Goal: Task Accomplishment & Management: Manage account settings

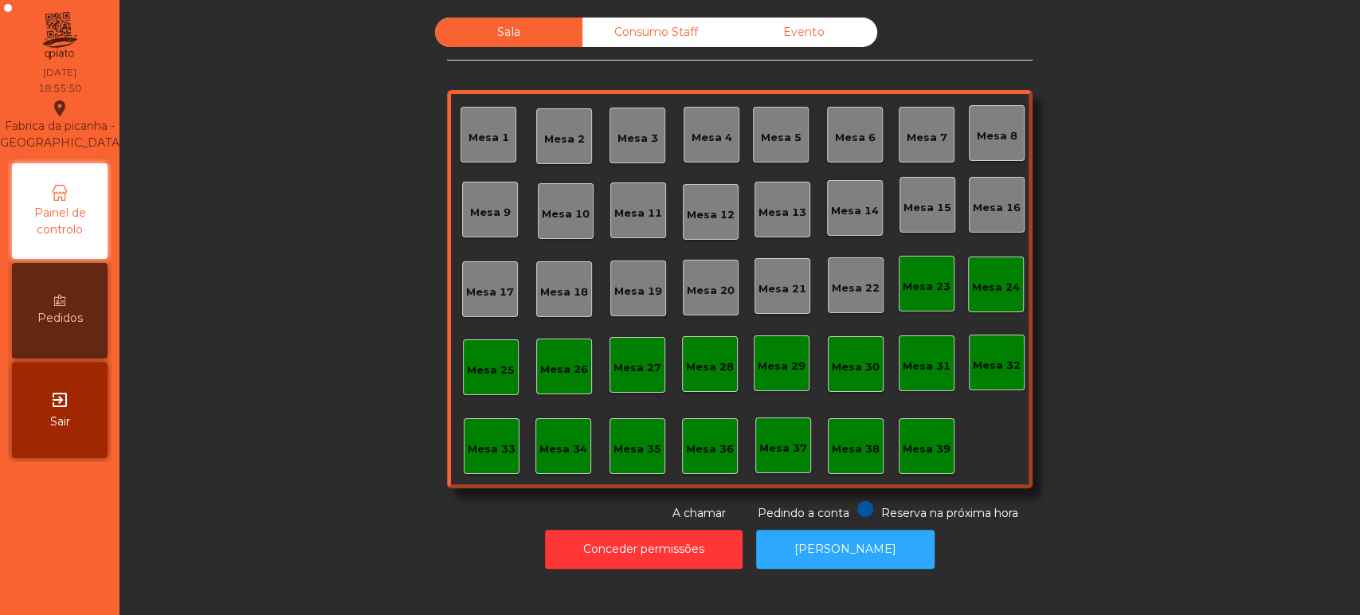
click at [932, 450] on div "Mesa 39" at bounding box center [927, 449] width 48 height 16
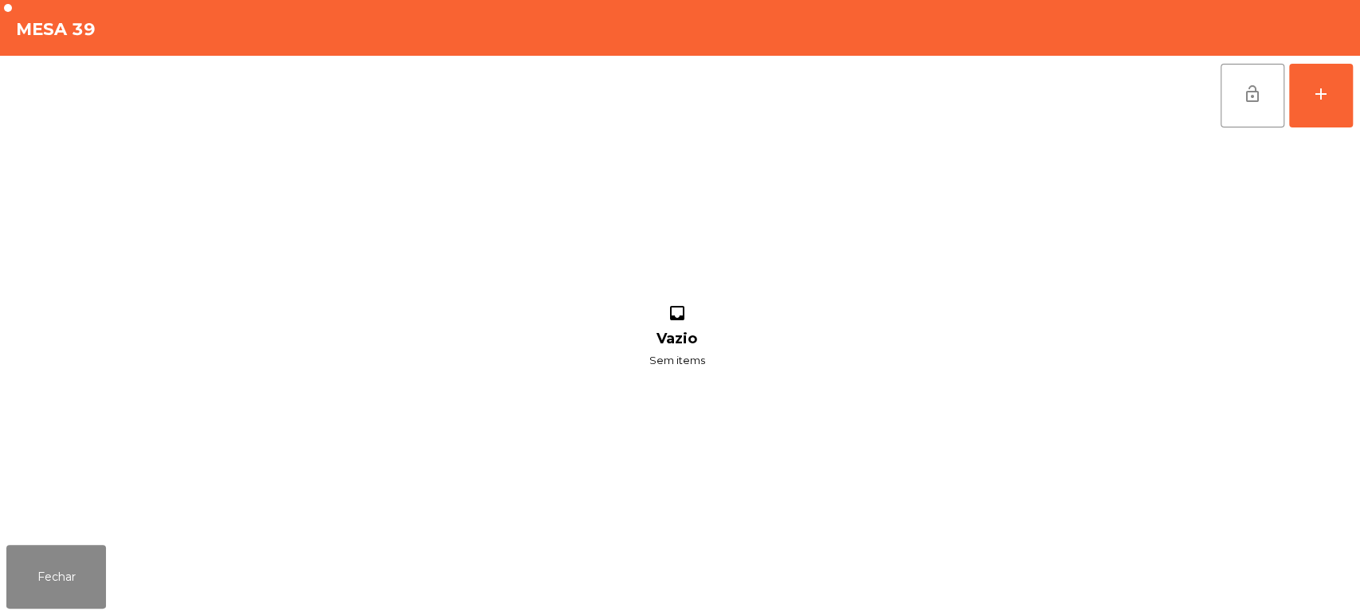
click at [1359, 97] on div "lock_open add inbox Vazio Sem items" at bounding box center [680, 297] width 1360 height 483
click at [1325, 96] on div "add" at bounding box center [1321, 93] width 19 height 19
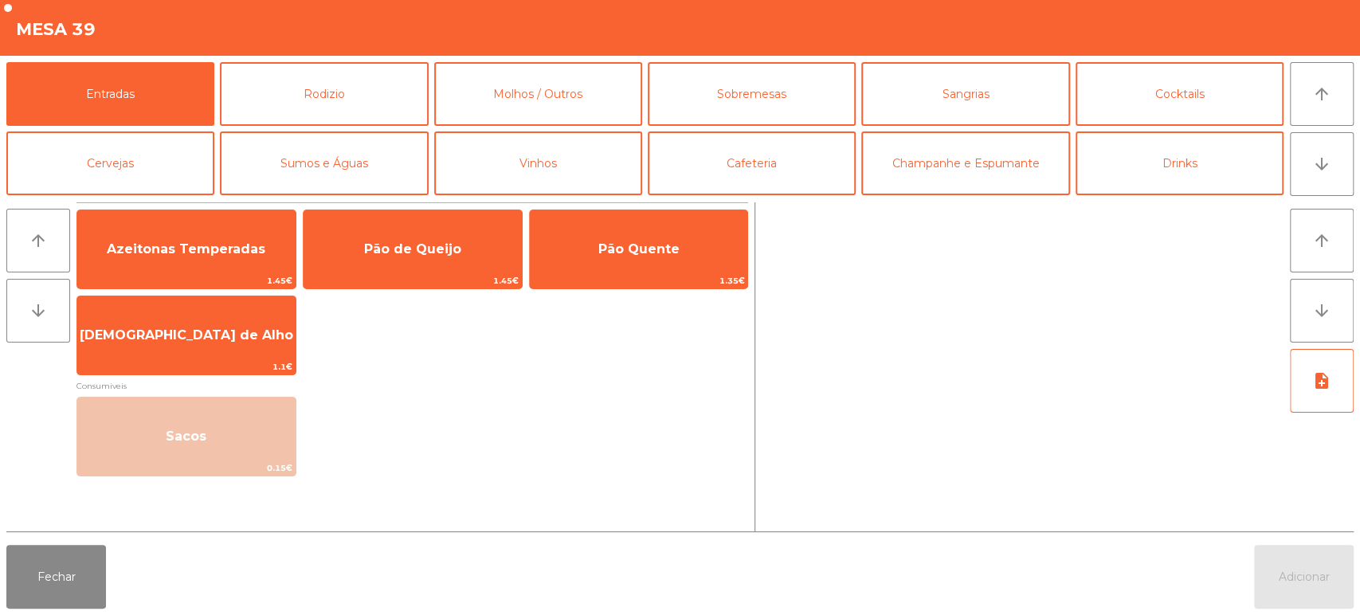
scroll to position [73, 0]
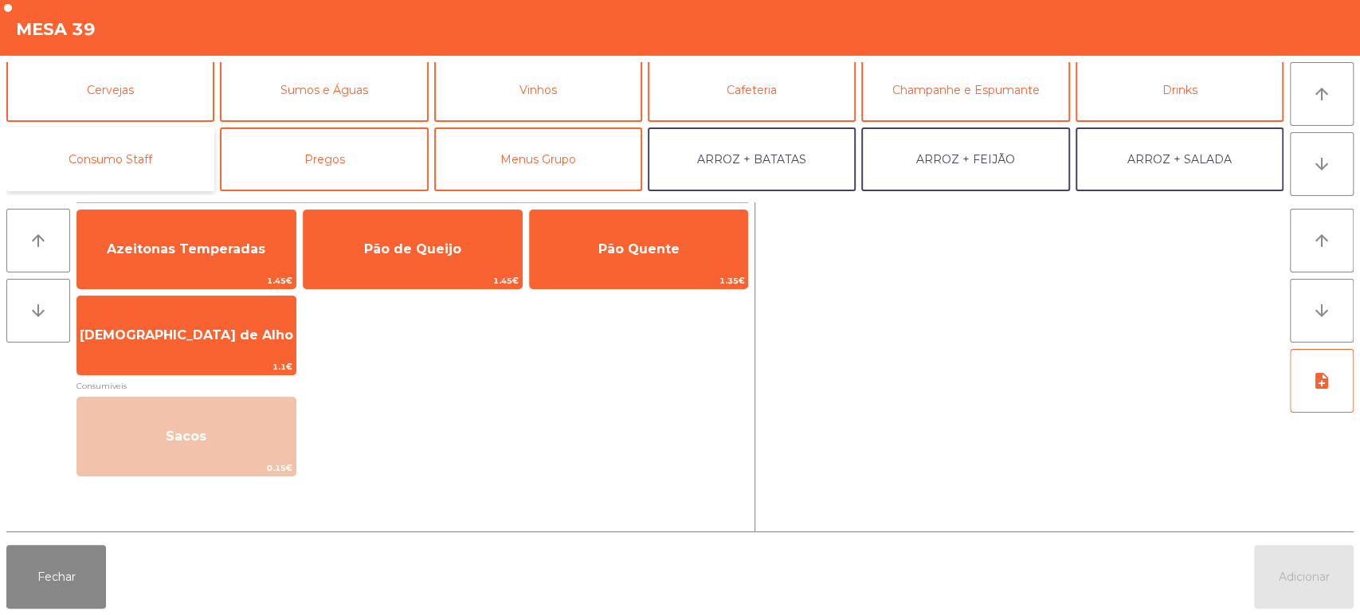
click at [107, 174] on button "Consumo Staff" at bounding box center [110, 159] width 208 height 64
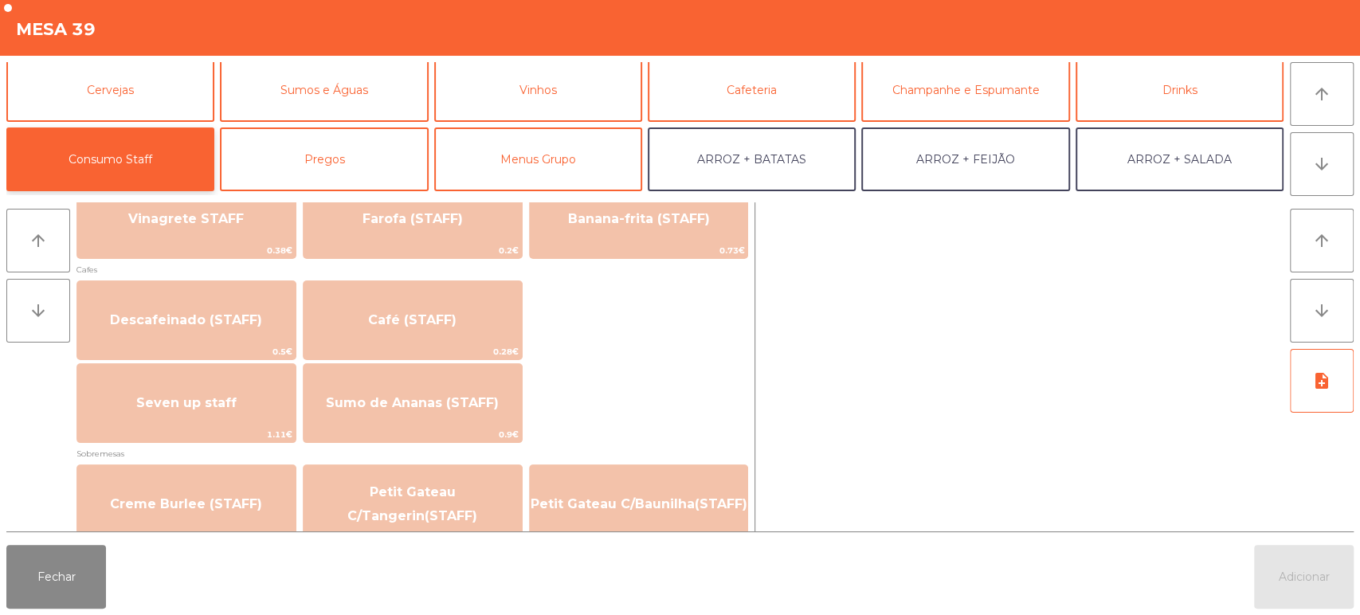
scroll to position [872, 0]
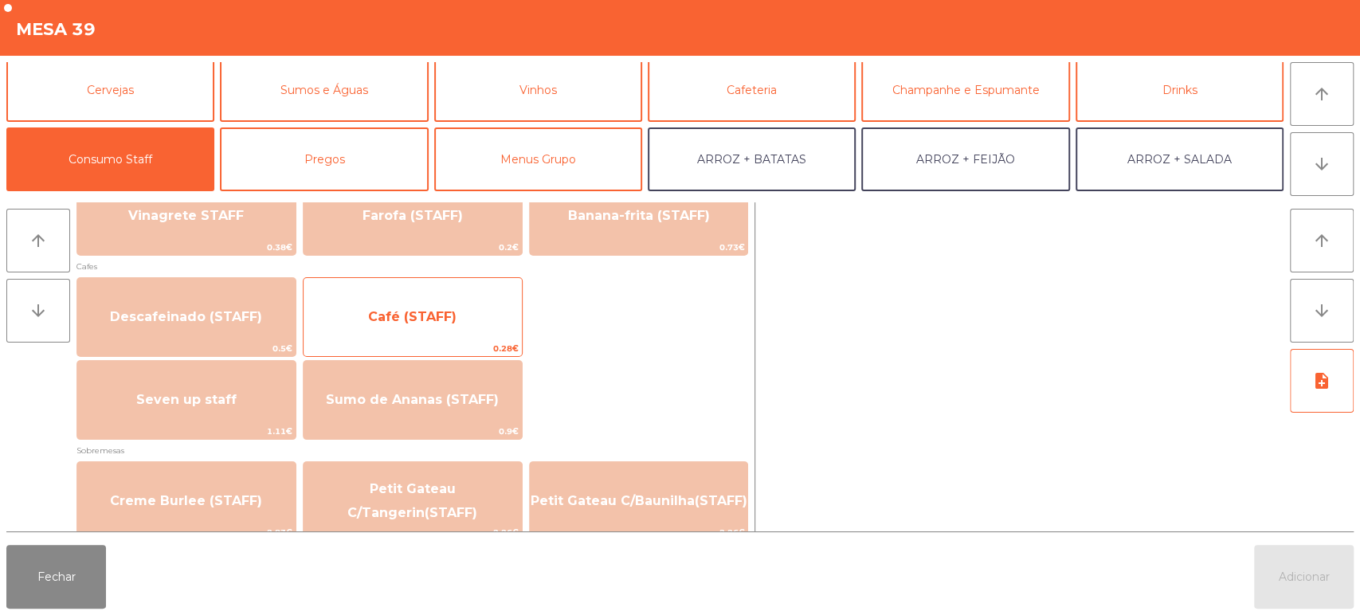
click at [458, 328] on span "Café (STAFF)" at bounding box center [413, 317] width 218 height 43
click at [447, 328] on span "Café (STAFF)" at bounding box center [413, 317] width 218 height 43
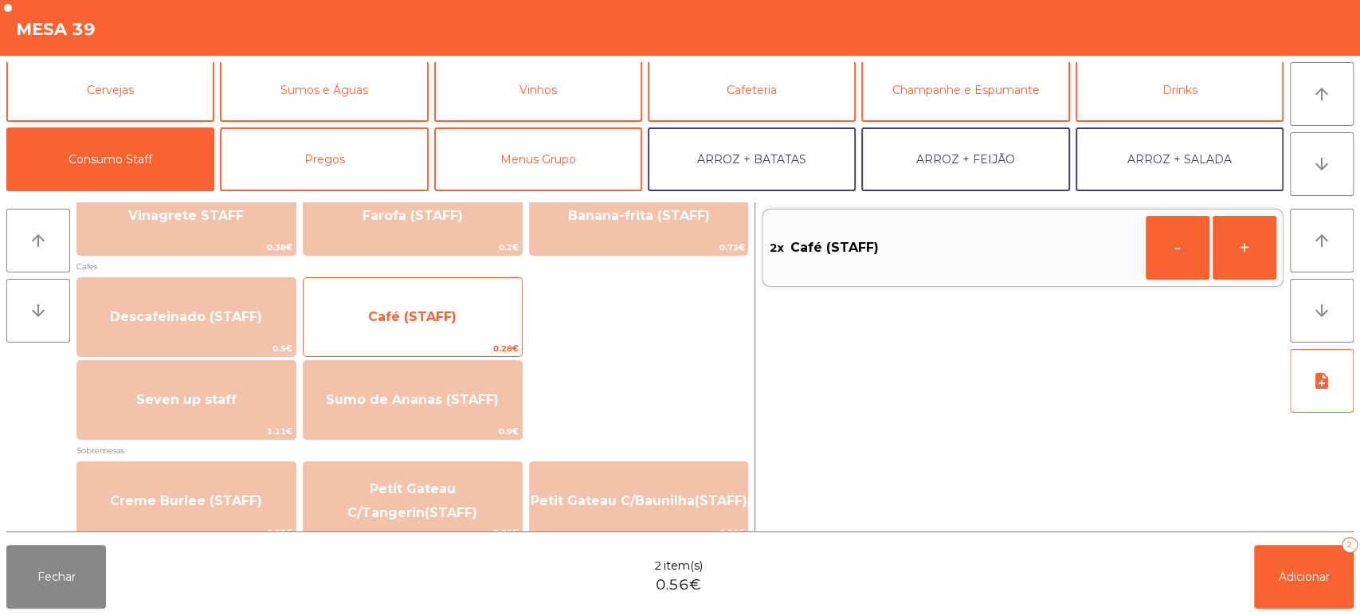
click at [437, 331] on span "Café (STAFF)" at bounding box center [413, 317] width 218 height 43
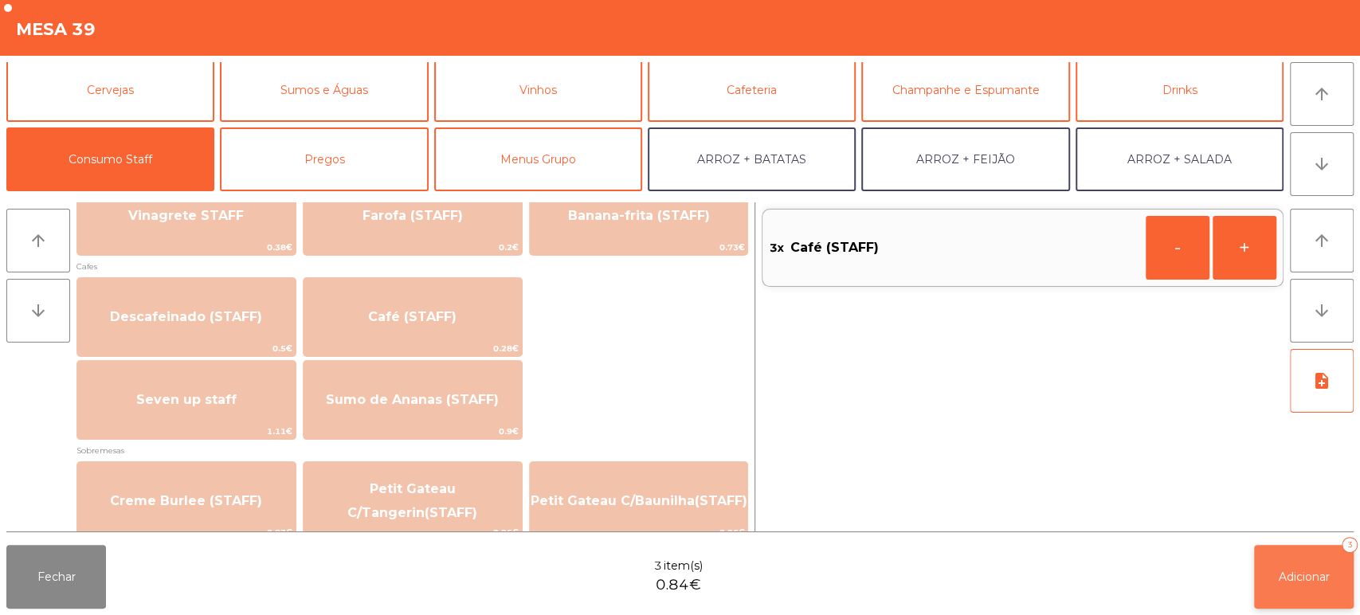
click at [1316, 604] on button "Adicionar 3" at bounding box center [1304, 577] width 100 height 64
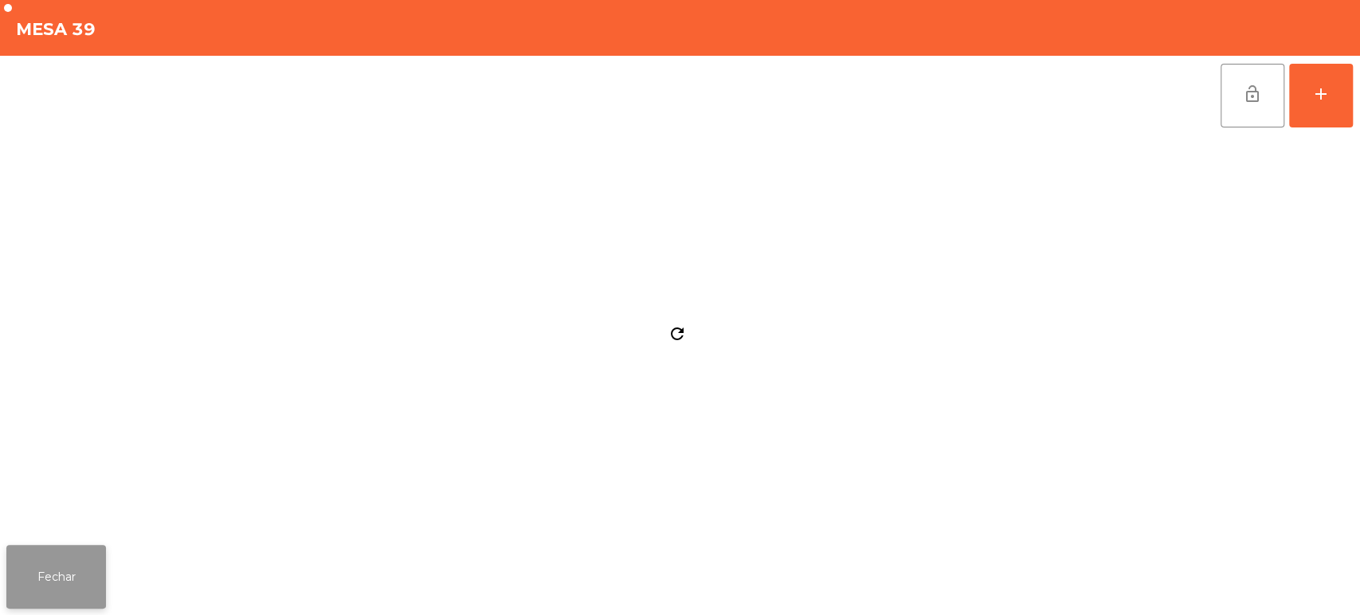
click at [42, 578] on button "Fechar" at bounding box center [56, 577] width 100 height 64
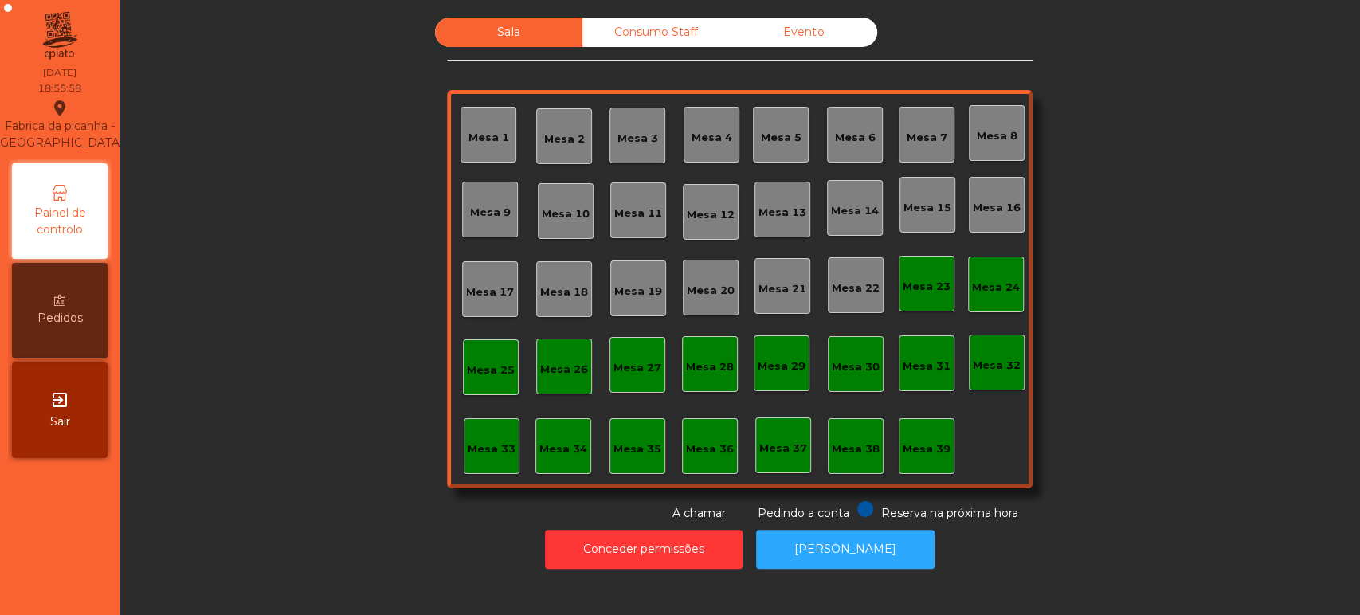
click at [626, 32] on div "Consumo Staff" at bounding box center [656, 32] width 147 height 29
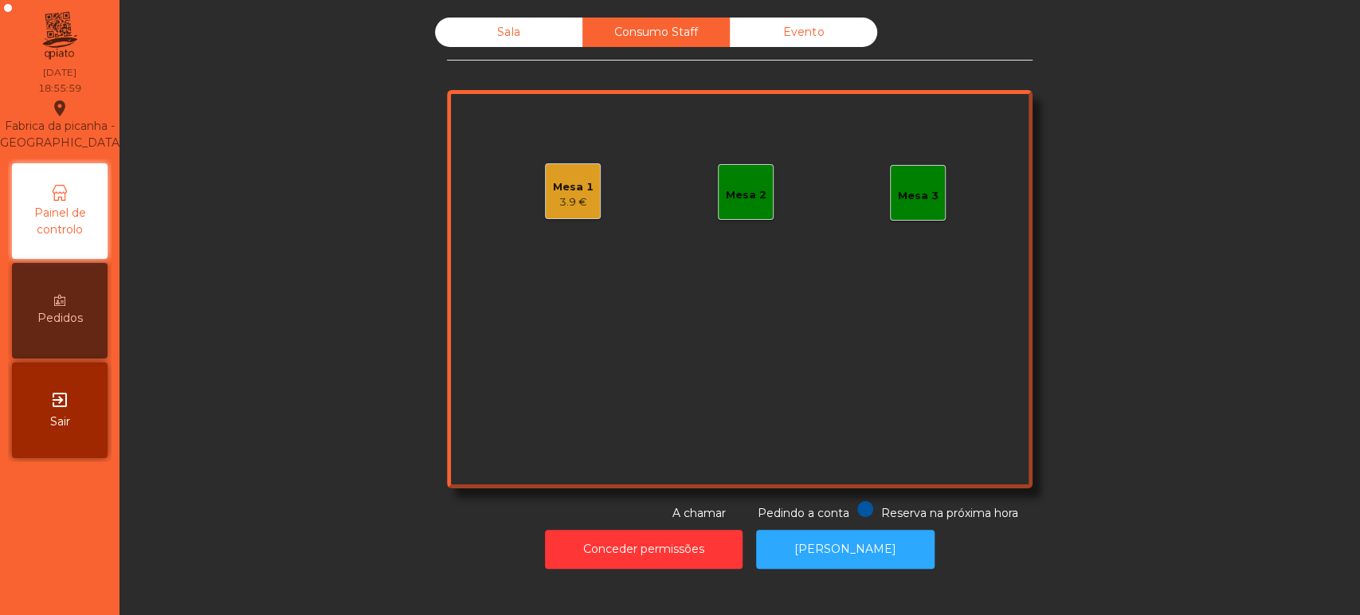
click at [519, 37] on div "Sala" at bounding box center [508, 32] width 147 height 29
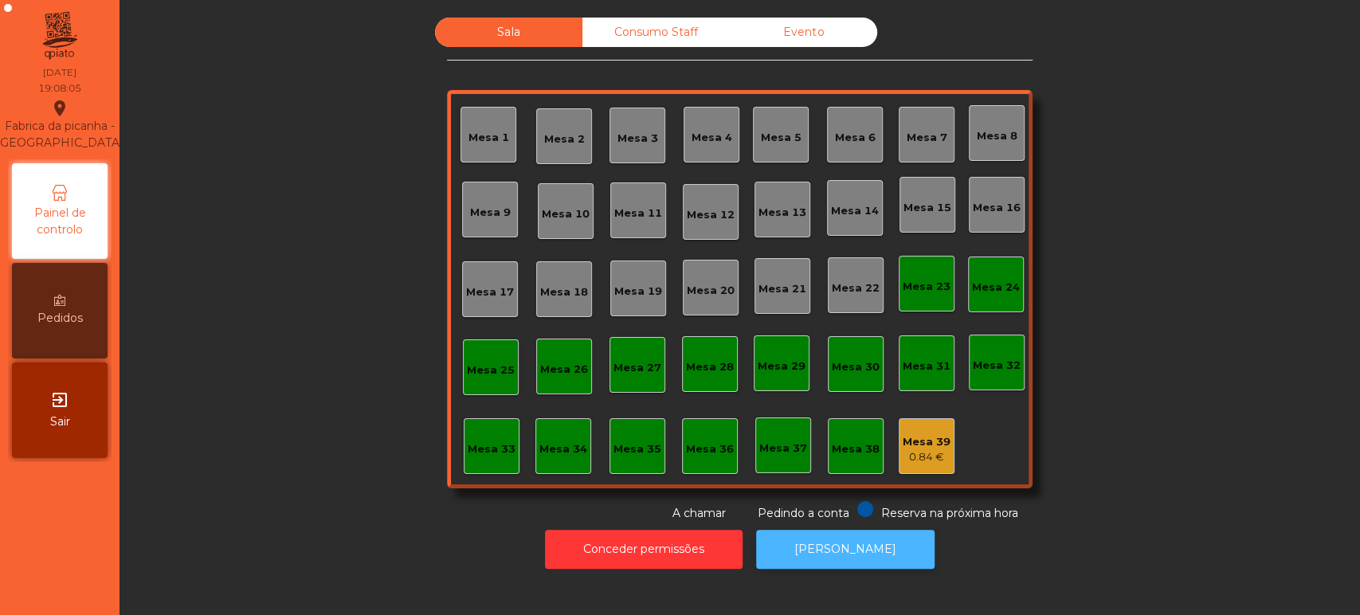
click at [849, 551] on button "[PERSON_NAME]" at bounding box center [845, 549] width 178 height 39
click at [996, 139] on div "Mesa 8" at bounding box center [997, 136] width 41 height 16
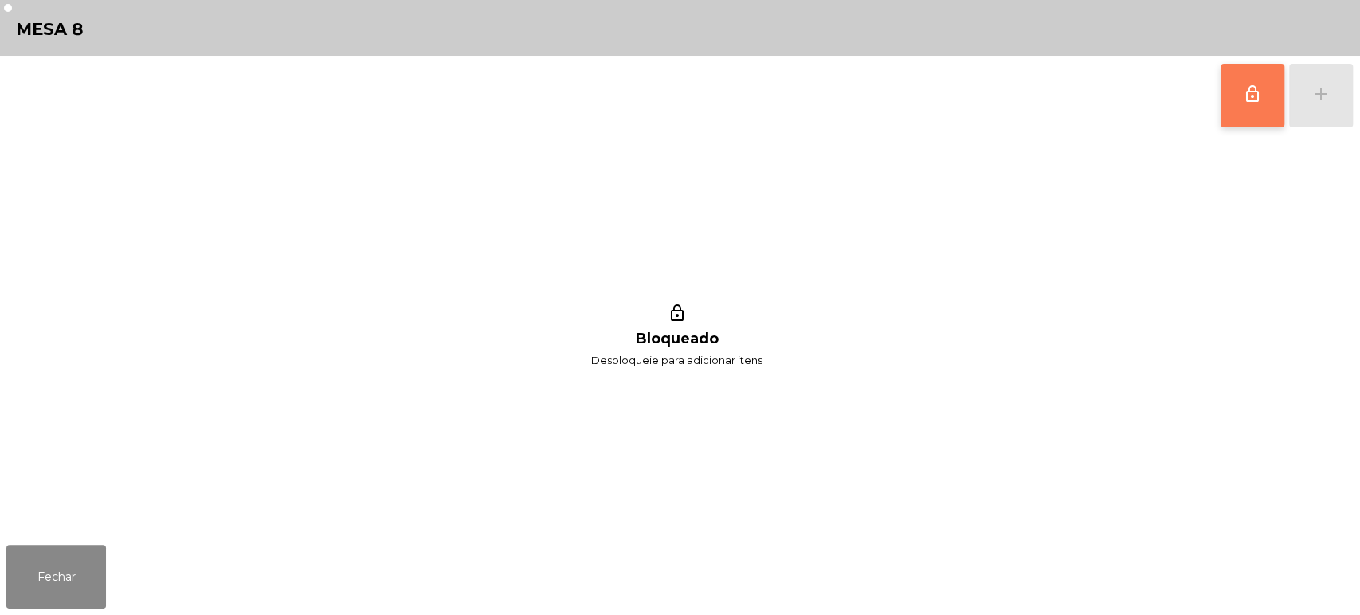
click at [1248, 103] on button "lock_outline" at bounding box center [1253, 96] width 64 height 64
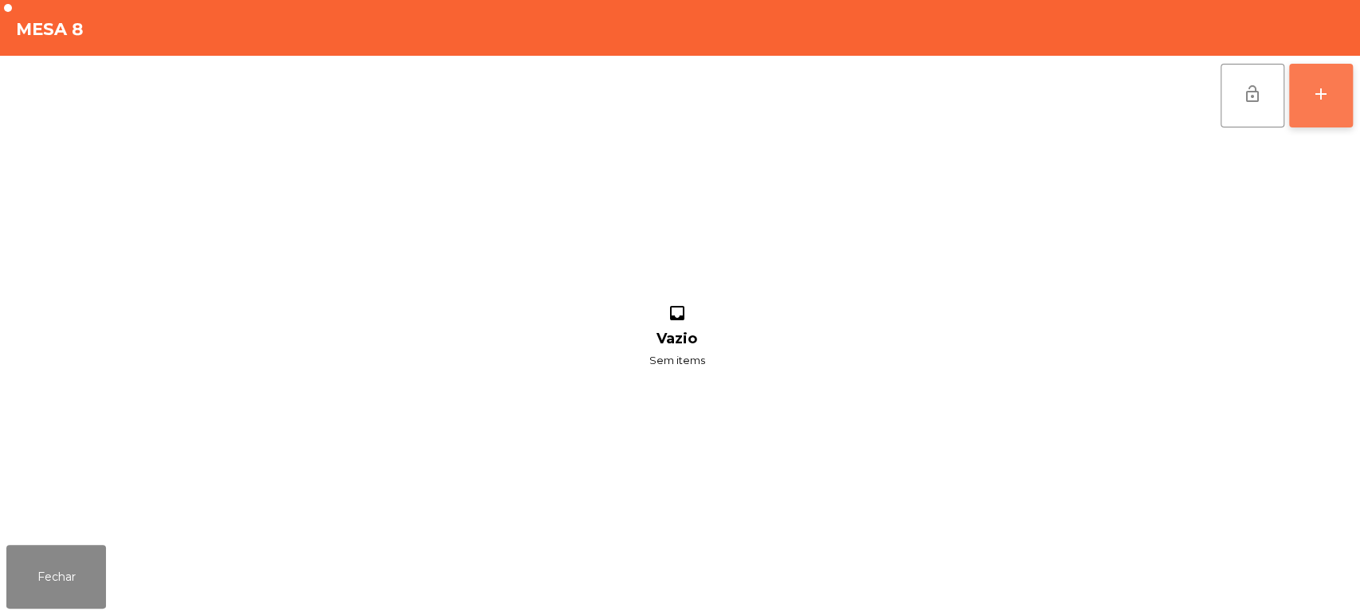
click at [1328, 102] on div "add" at bounding box center [1321, 93] width 19 height 19
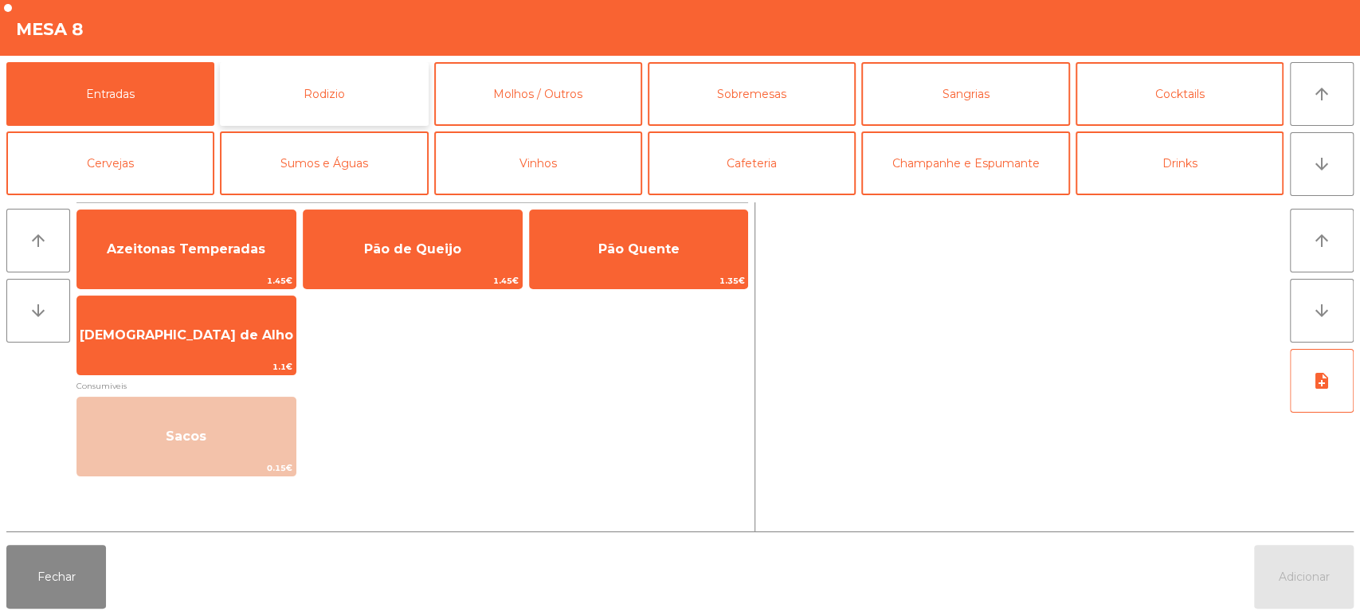
click at [378, 82] on button "Rodizio" at bounding box center [324, 94] width 208 height 64
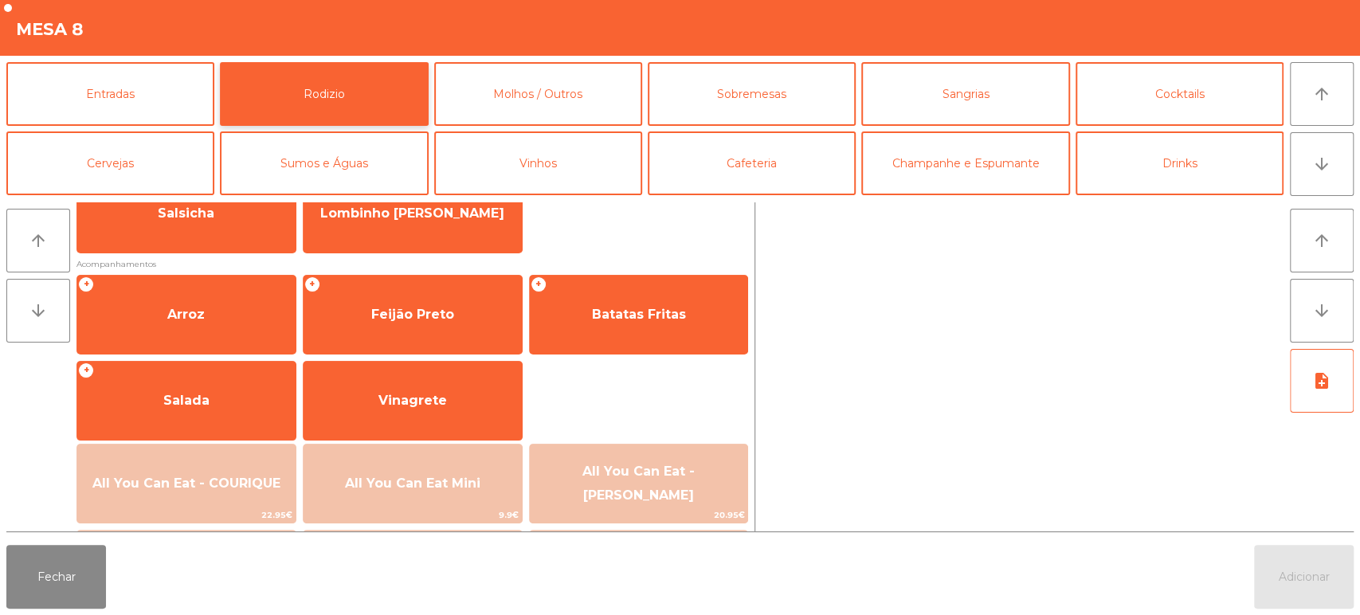
scroll to position [211, 0]
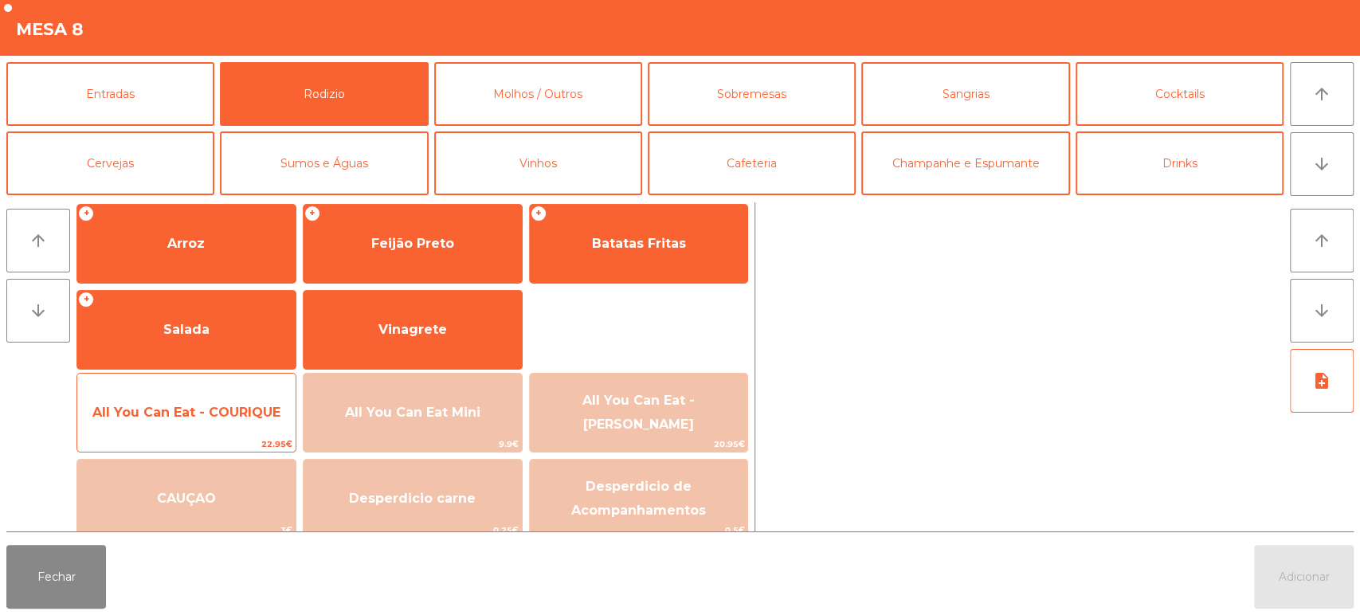
click at [157, 437] on span "22.95€" at bounding box center [186, 444] width 218 height 15
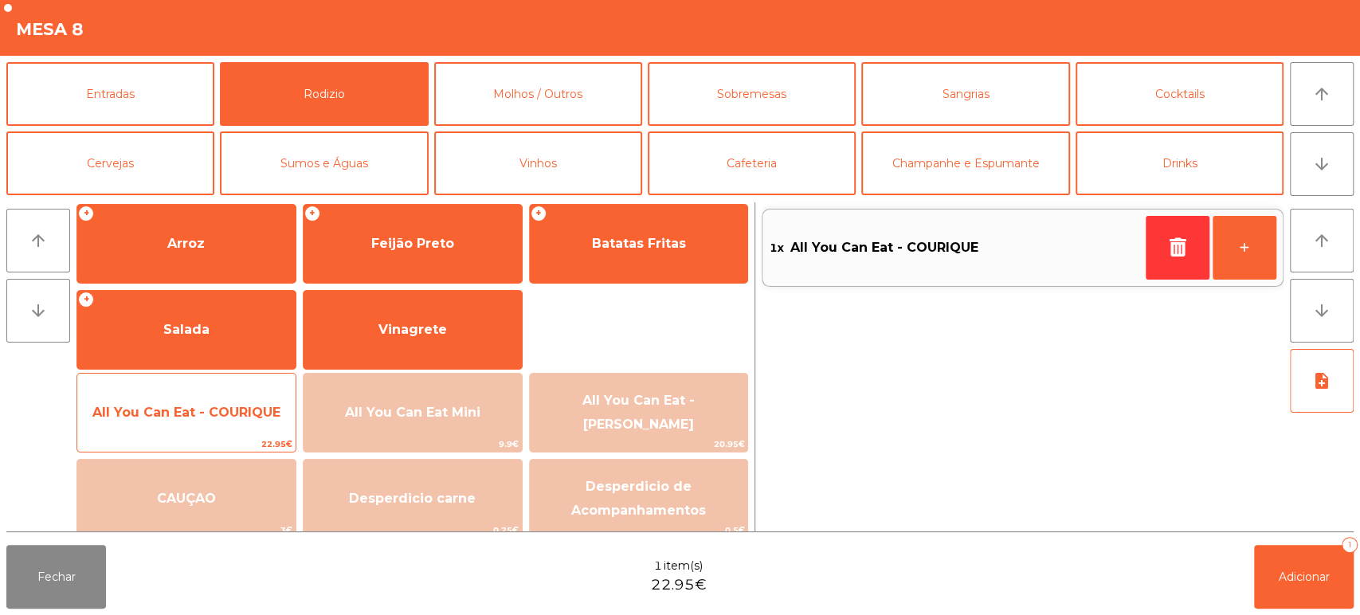
click at [172, 408] on span "All You Can Eat - COURIQUE" at bounding box center [186, 412] width 188 height 15
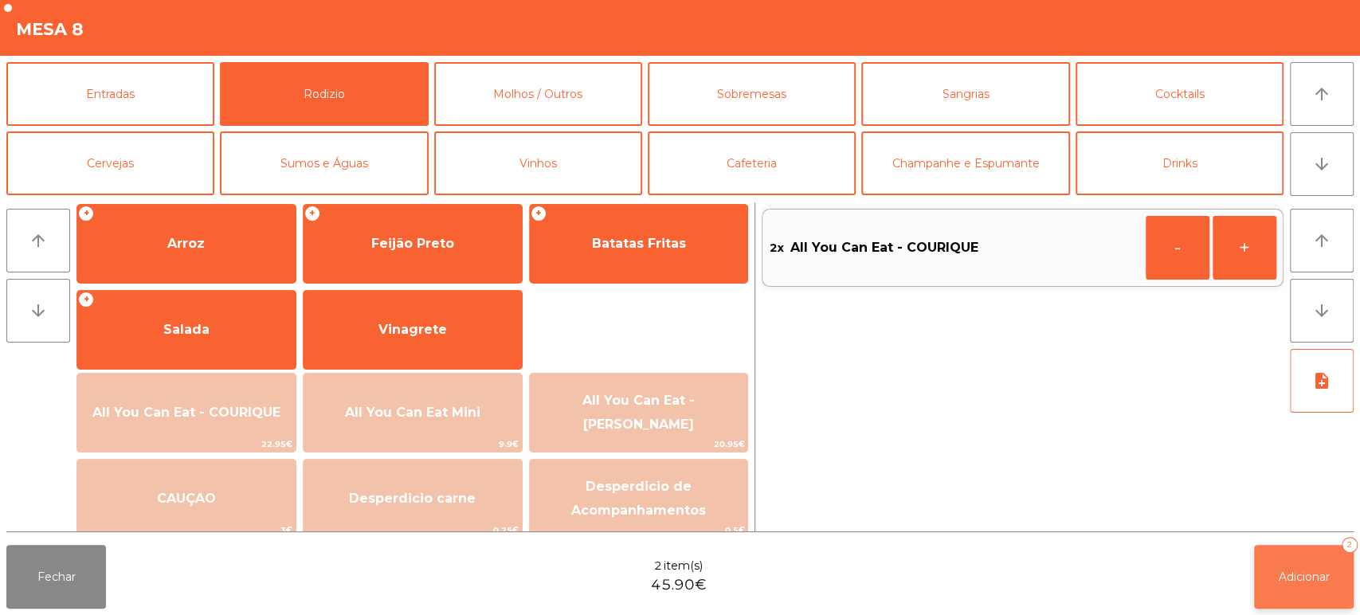
click at [1325, 605] on button "Adicionar 2" at bounding box center [1304, 577] width 100 height 64
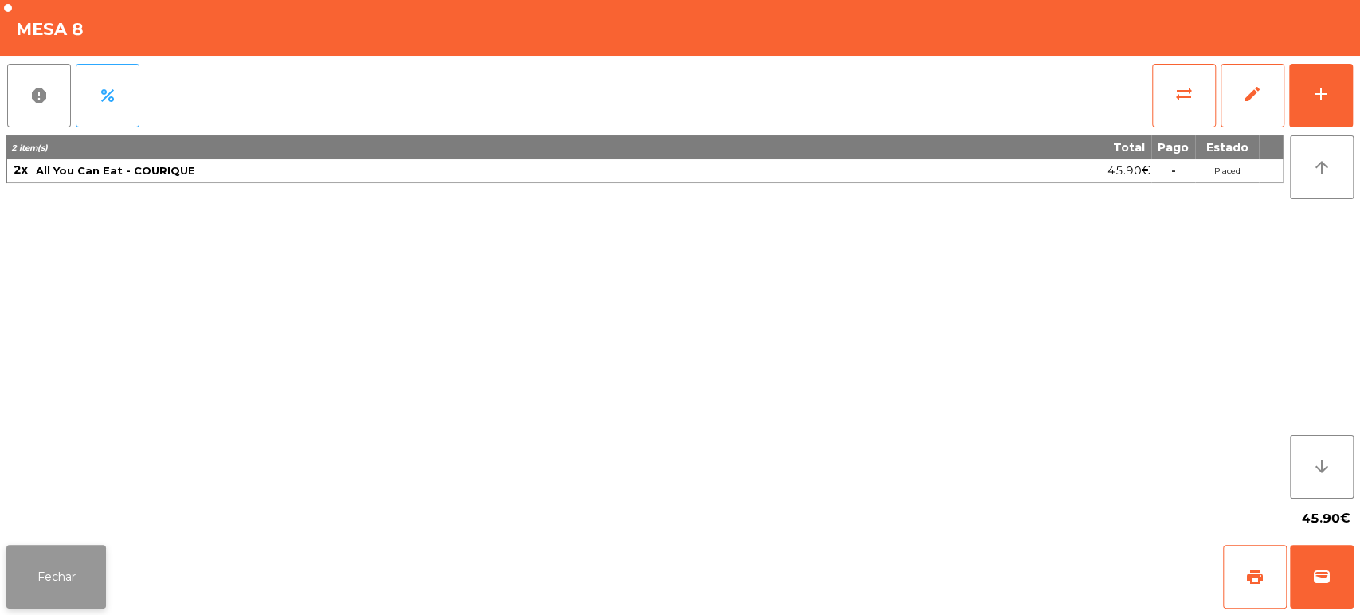
click at [92, 565] on button "Fechar" at bounding box center [56, 577] width 100 height 64
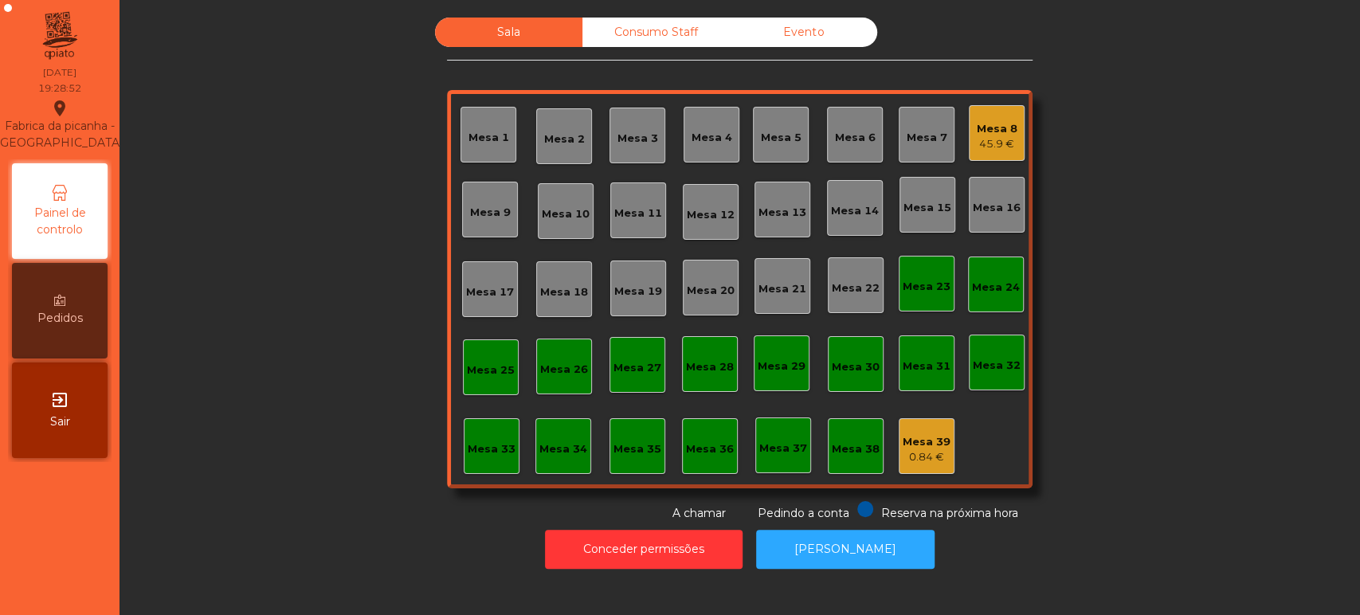
click at [936, 210] on div "Mesa 15" at bounding box center [928, 208] width 48 height 16
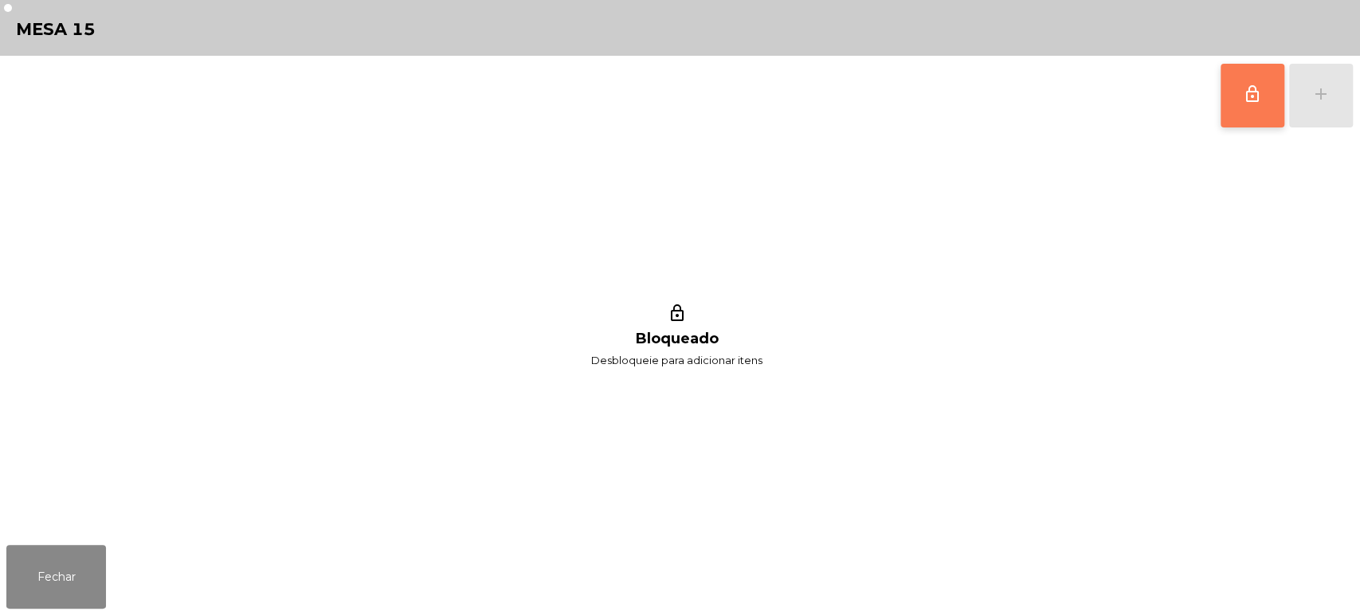
click at [1243, 103] on button "lock_outline" at bounding box center [1253, 96] width 64 height 64
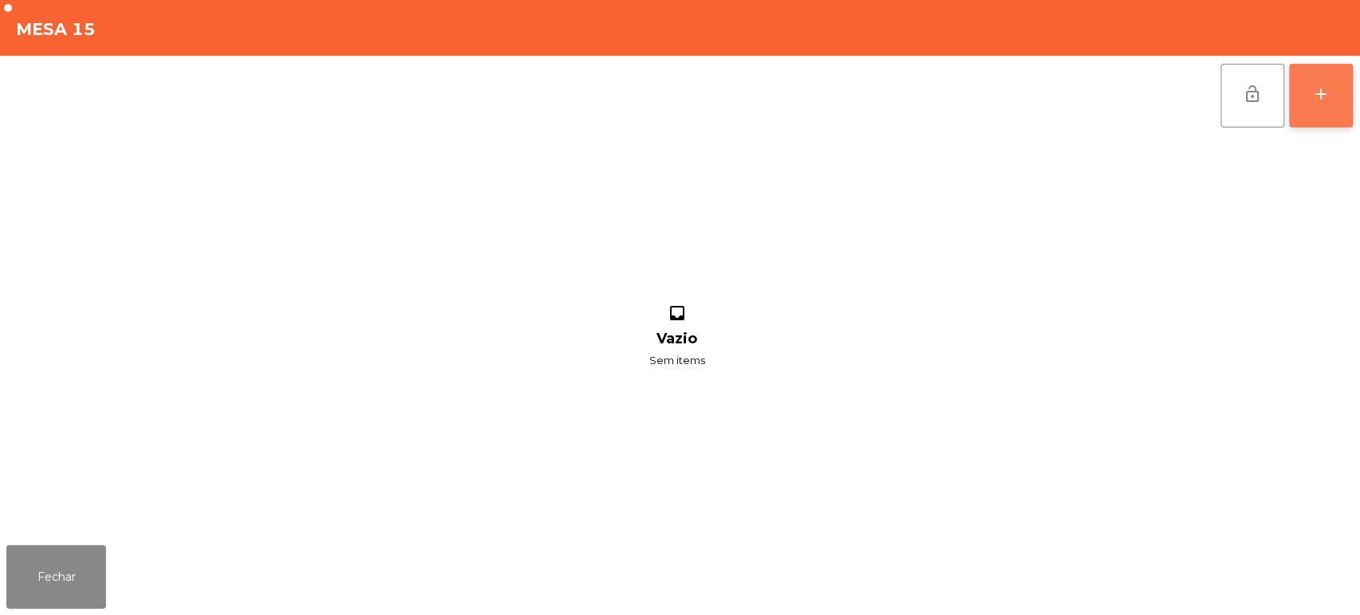
click at [1313, 80] on button "add" at bounding box center [1321, 96] width 64 height 64
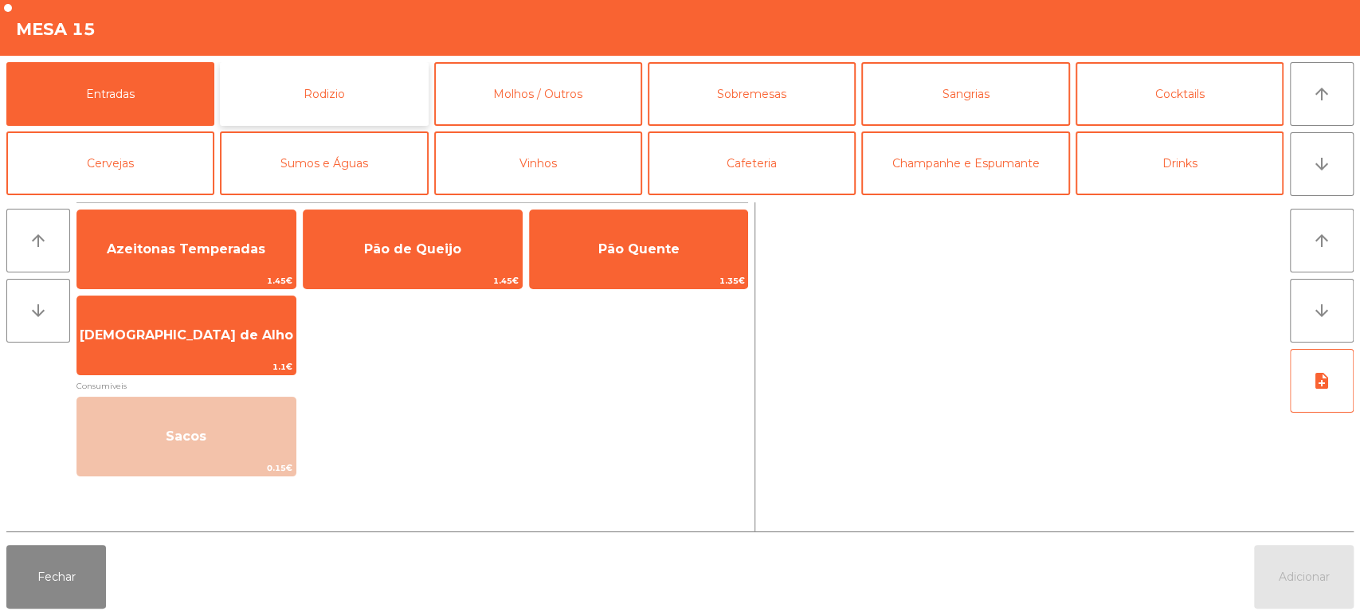
click at [288, 108] on button "Rodizio" at bounding box center [324, 94] width 208 height 64
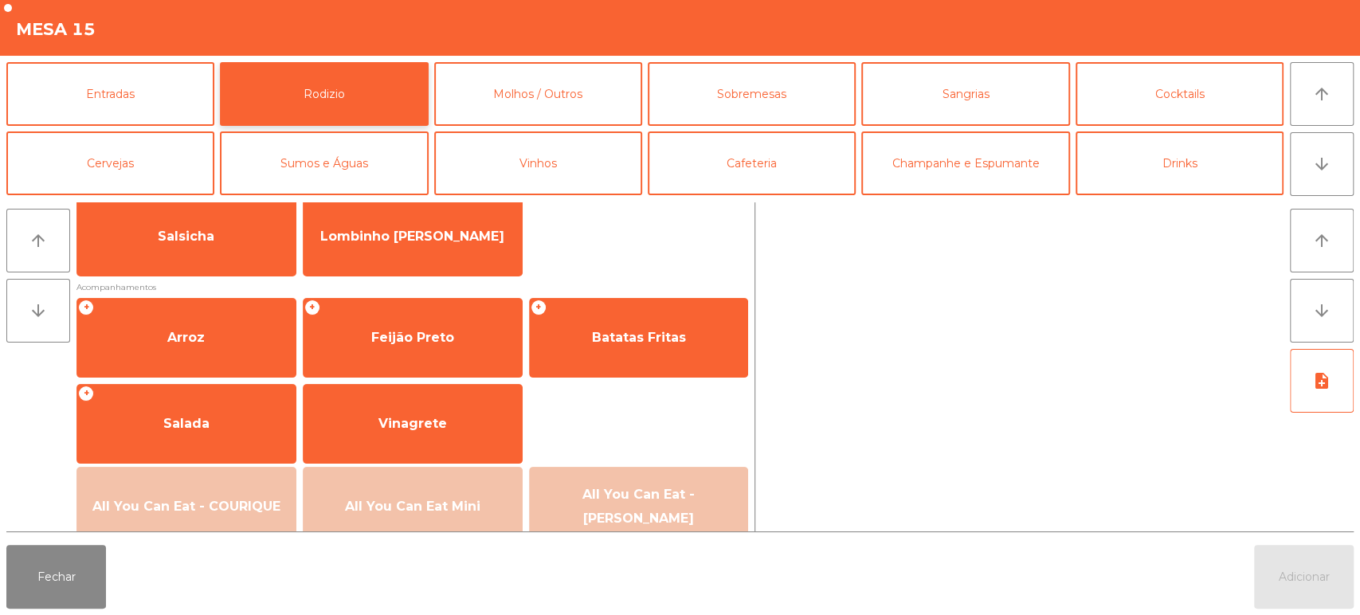
scroll to position [224, 0]
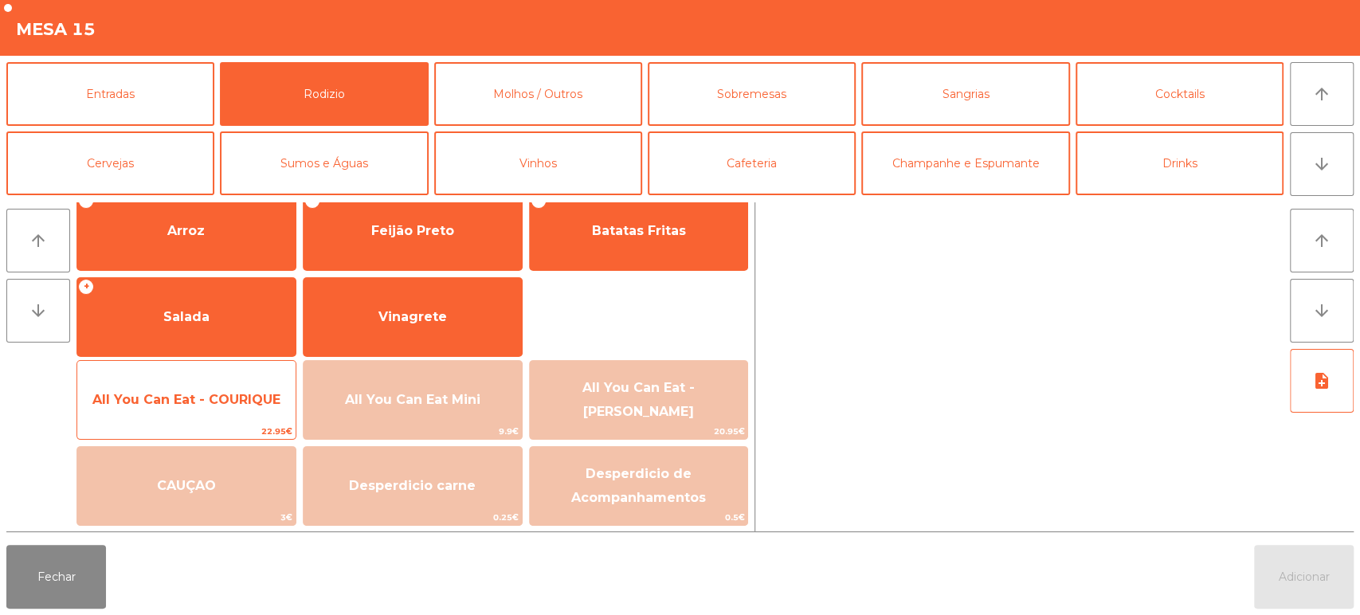
click at [177, 432] on span "22.95€" at bounding box center [186, 431] width 218 height 15
click at [204, 414] on span "All You Can Eat - COURIQUE" at bounding box center [186, 400] width 218 height 43
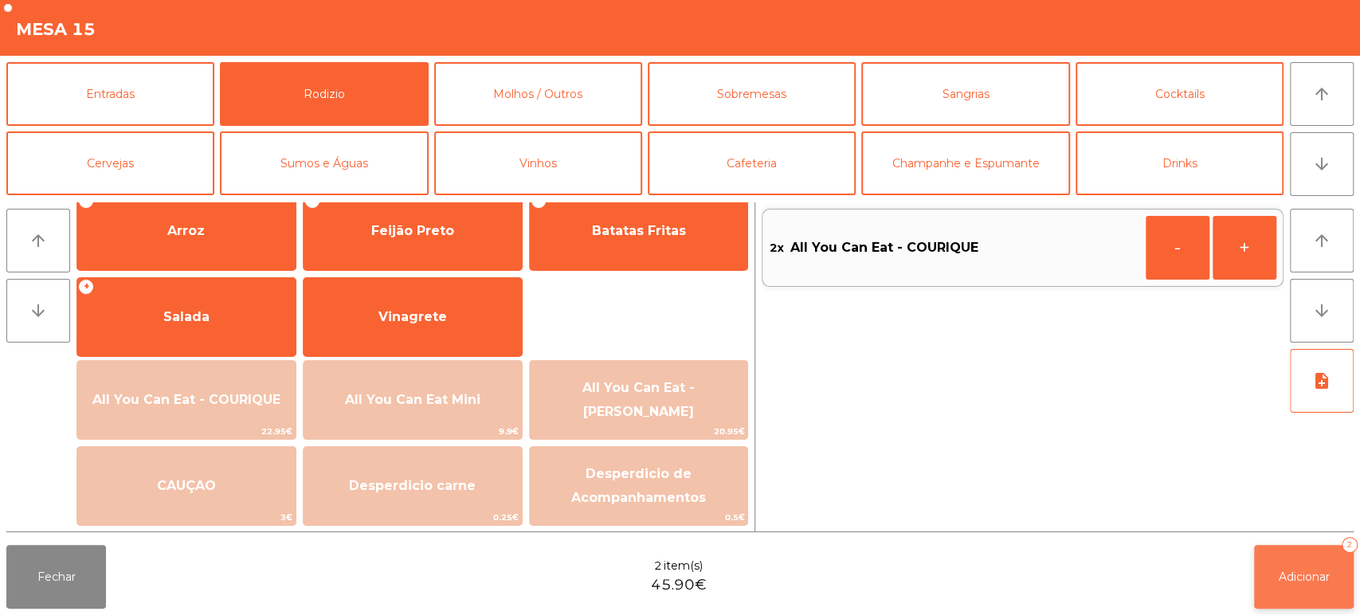
click at [1309, 578] on span "Adicionar" at bounding box center [1304, 577] width 51 height 14
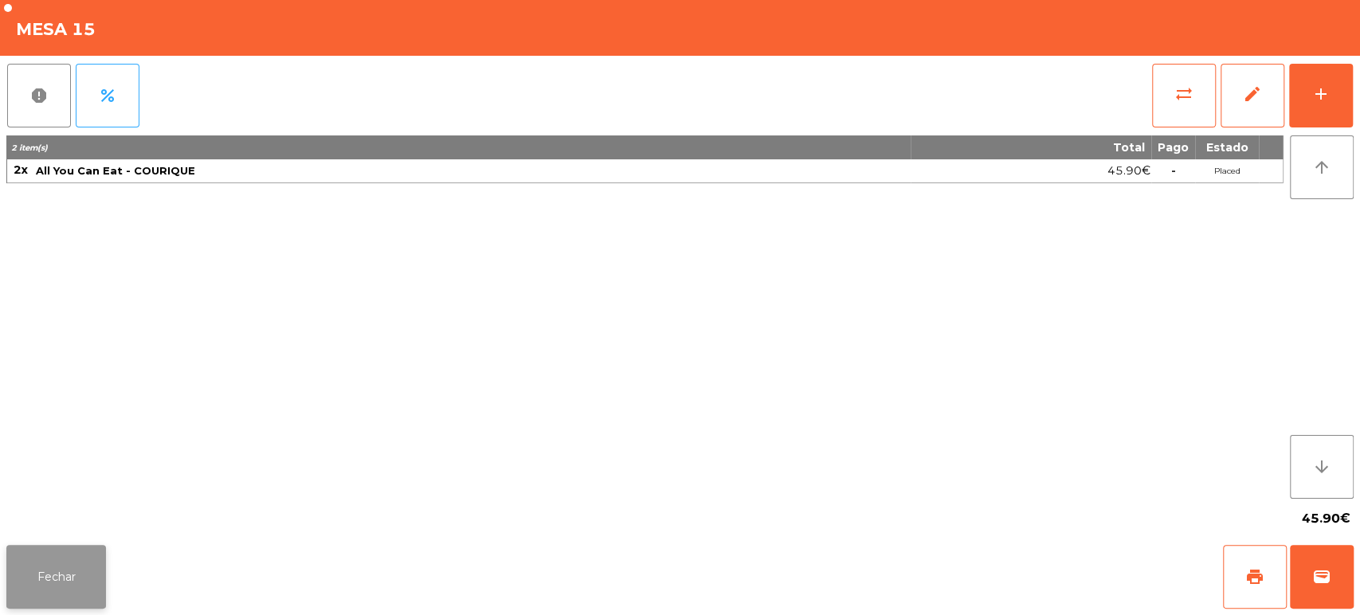
click at [66, 576] on button "Fechar" at bounding box center [56, 577] width 100 height 64
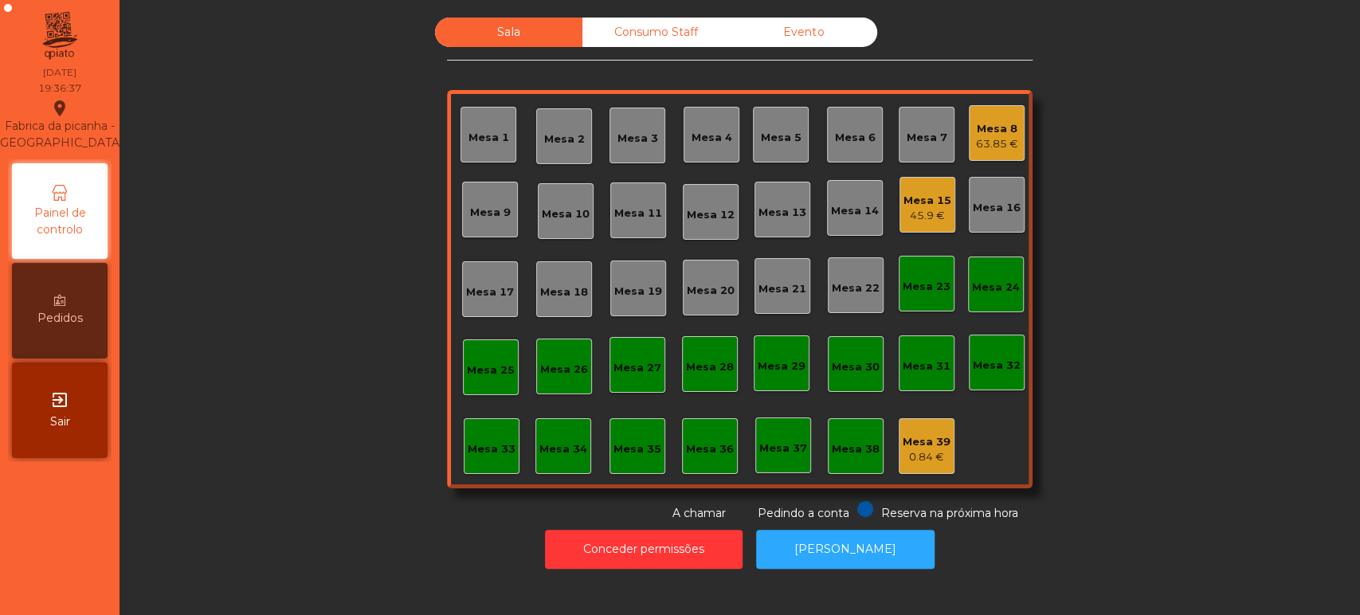
click at [928, 449] on div "0.84 €" at bounding box center [927, 457] width 48 height 16
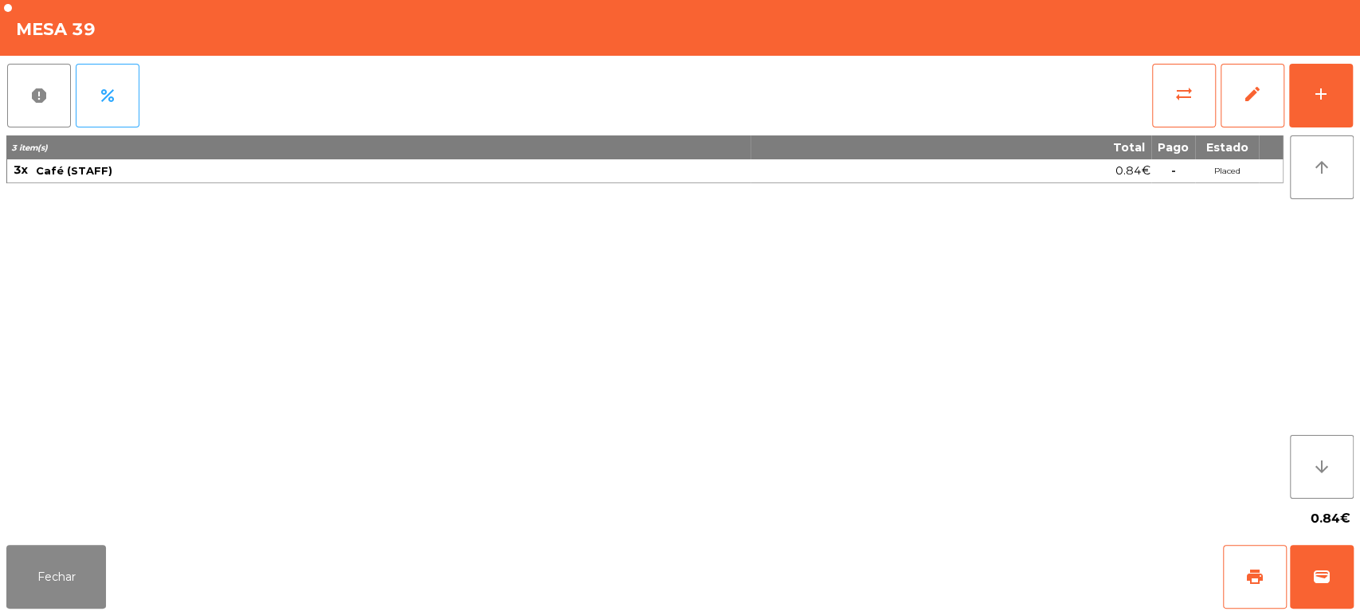
click at [1352, 100] on div "sync_alt edit add" at bounding box center [1252, 96] width 202 height 80
click at [1312, 91] on div "add" at bounding box center [1321, 93] width 19 height 19
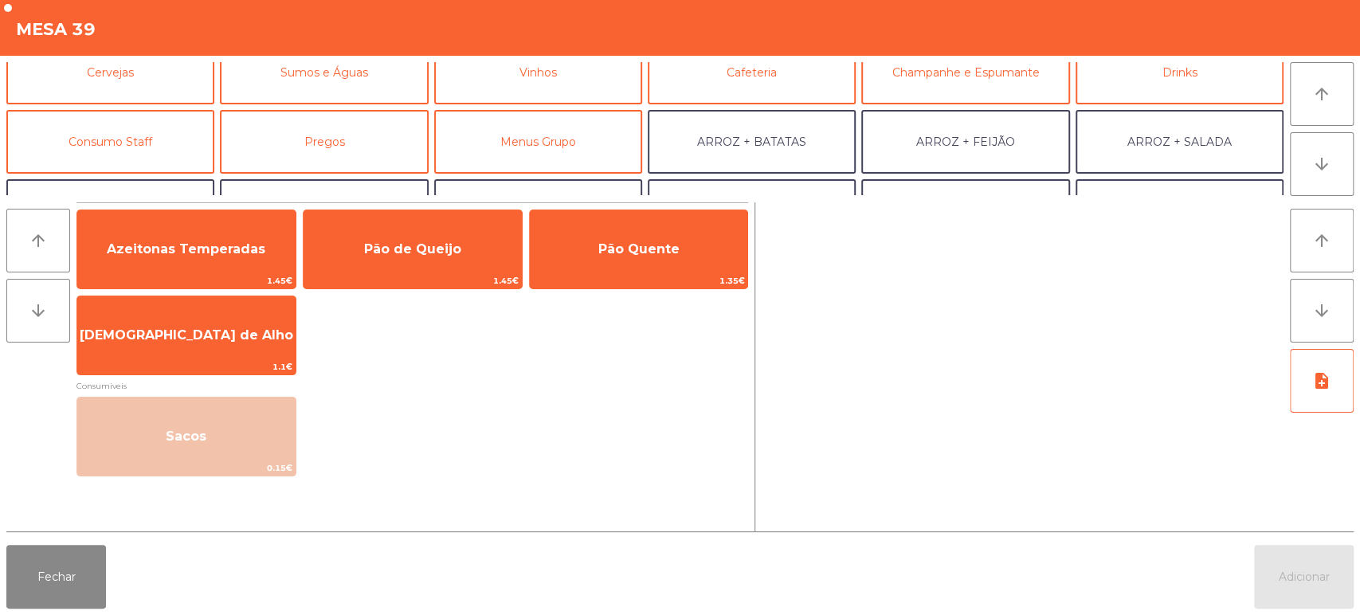
scroll to position [101, 0]
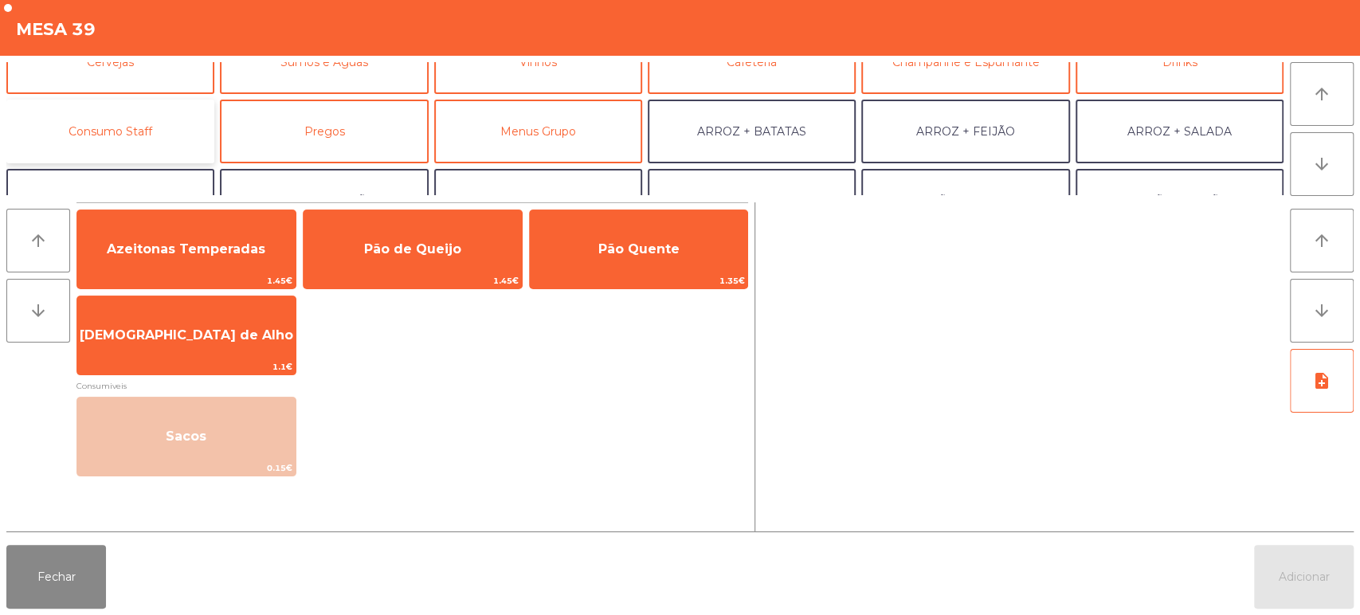
click at [194, 135] on button "Consumo Staff" at bounding box center [110, 132] width 208 height 64
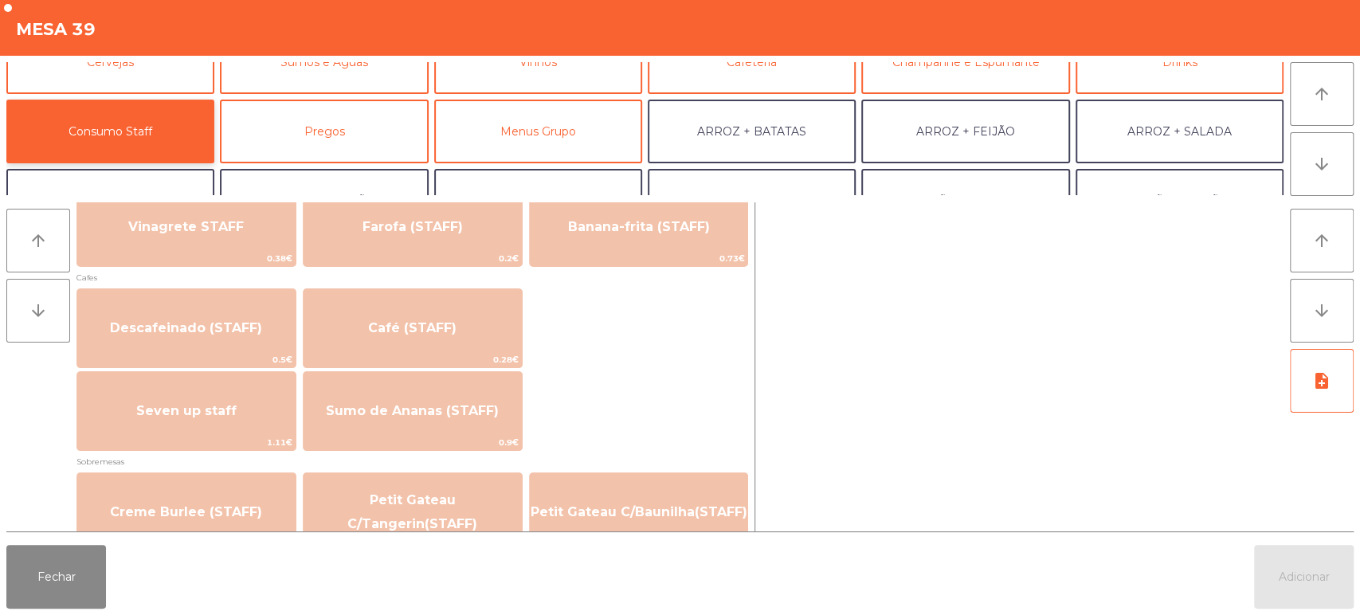
scroll to position [881, 0]
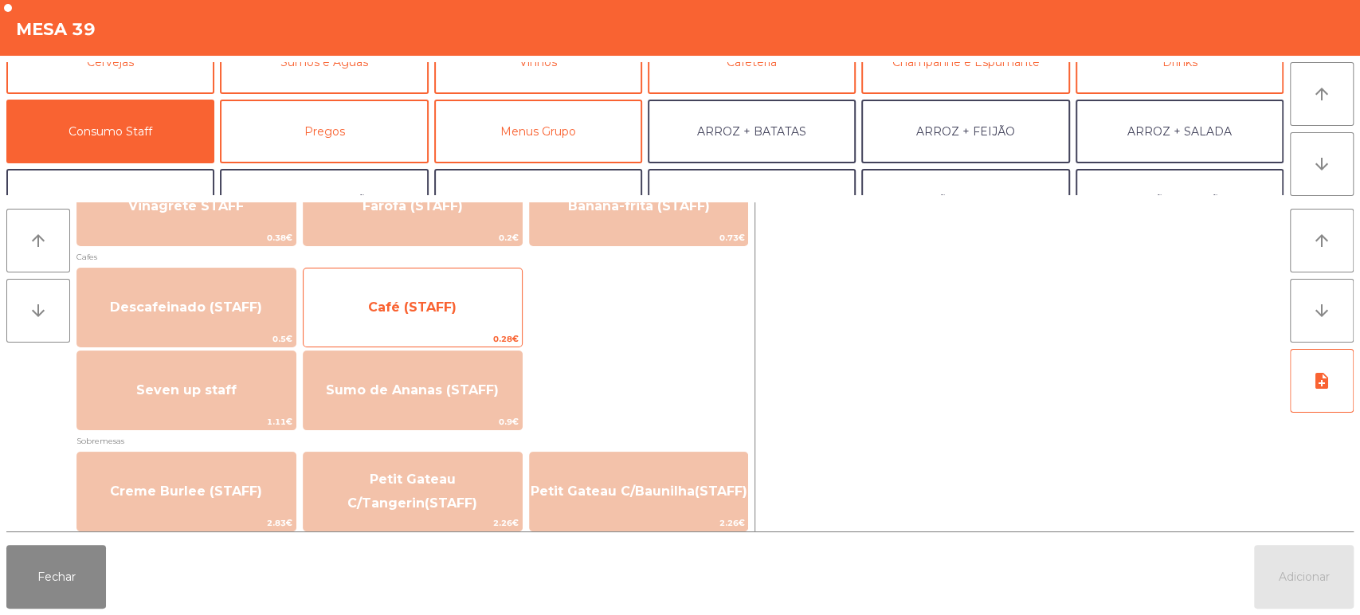
click at [452, 310] on span "Café (STAFF)" at bounding box center [412, 307] width 88 height 15
click at [446, 312] on span "Café (STAFF)" at bounding box center [412, 307] width 88 height 15
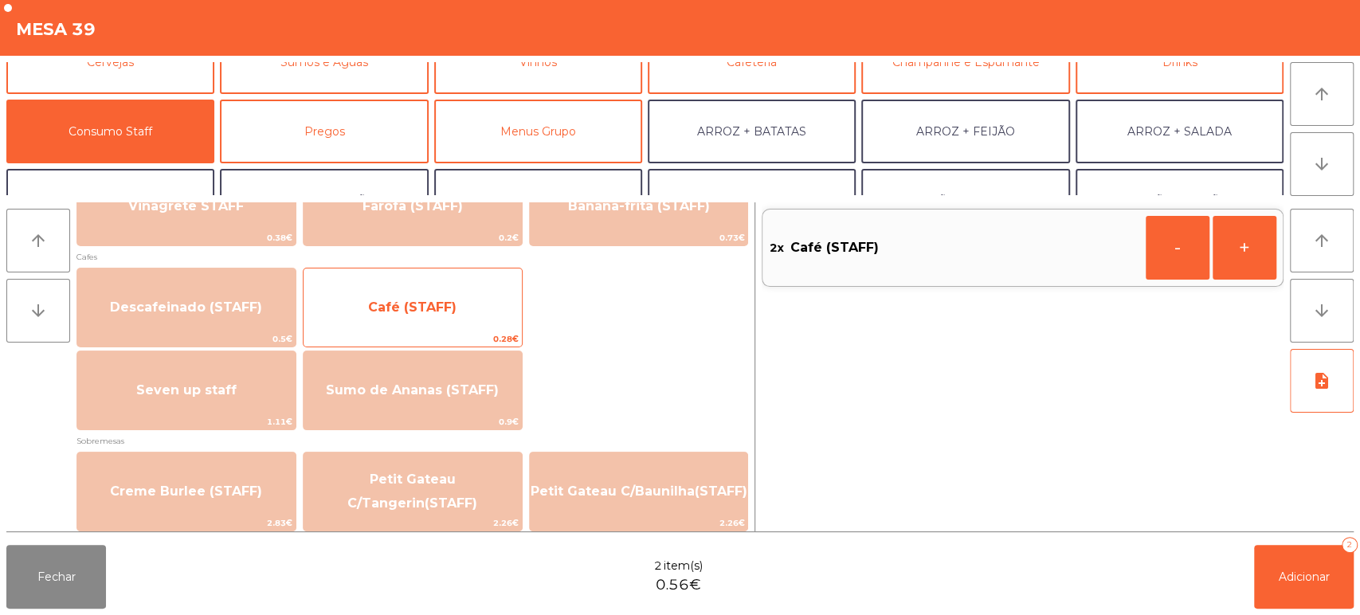
click at [438, 310] on span "Café (STAFF)" at bounding box center [412, 307] width 88 height 15
click at [444, 296] on span "Café (STAFF)" at bounding box center [413, 307] width 218 height 43
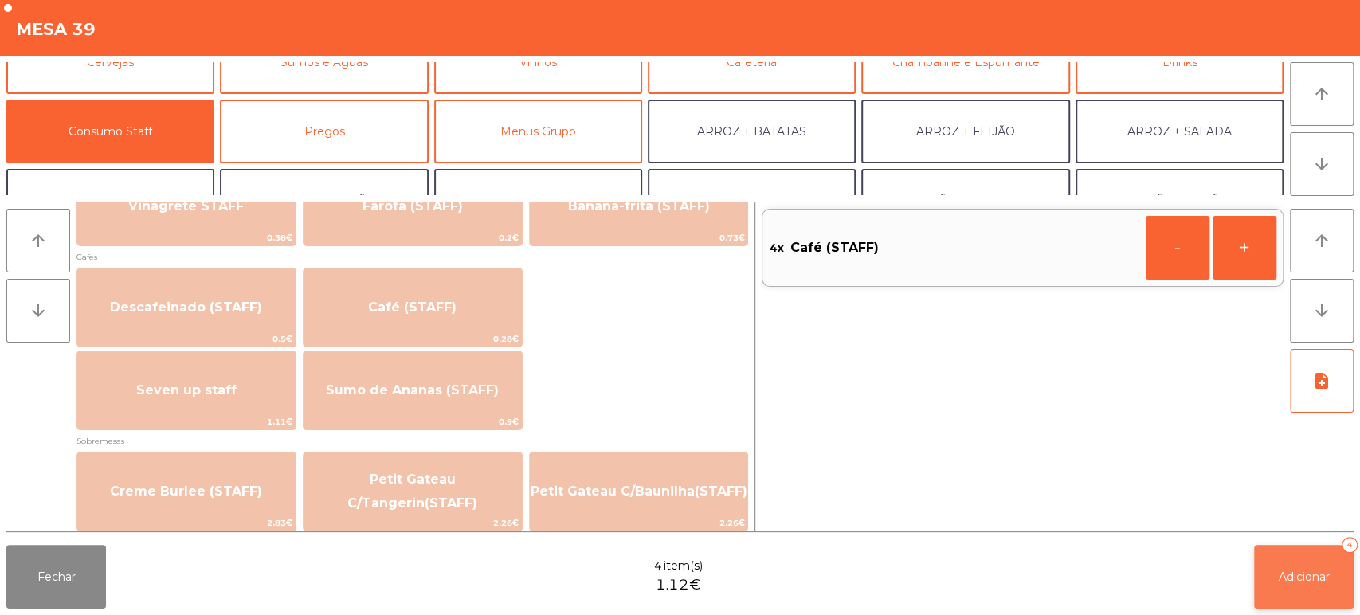
click at [1286, 560] on button "Adicionar 4" at bounding box center [1304, 577] width 100 height 64
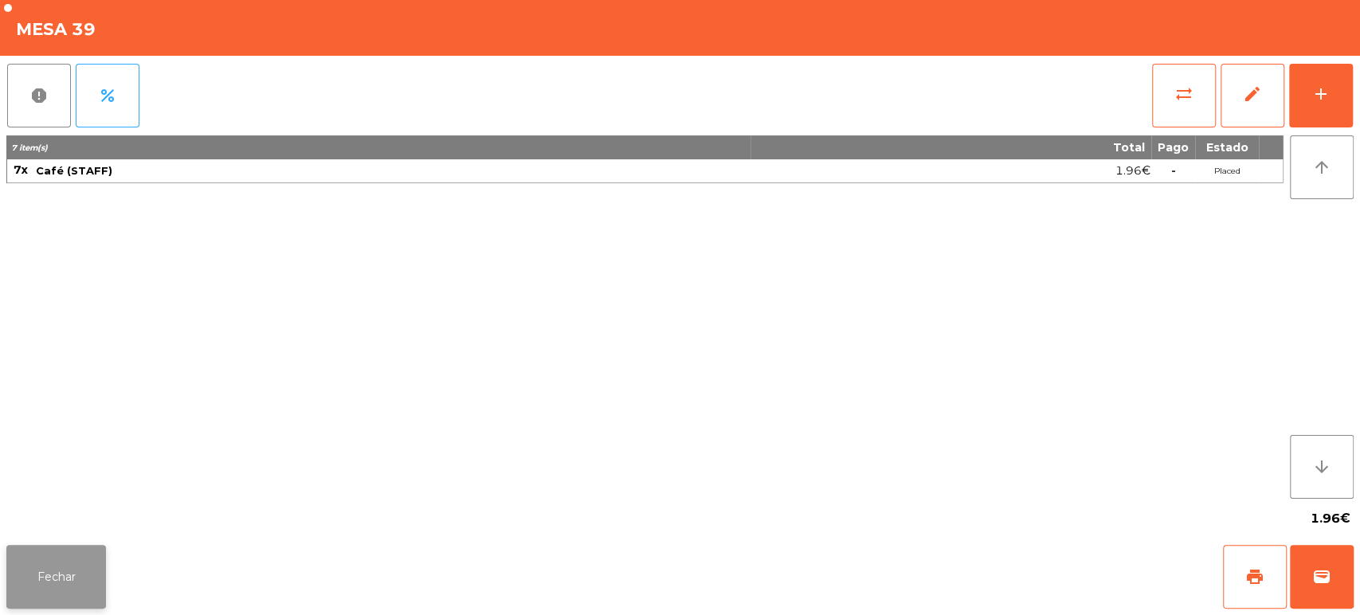
click at [72, 577] on button "Fechar" at bounding box center [56, 577] width 100 height 64
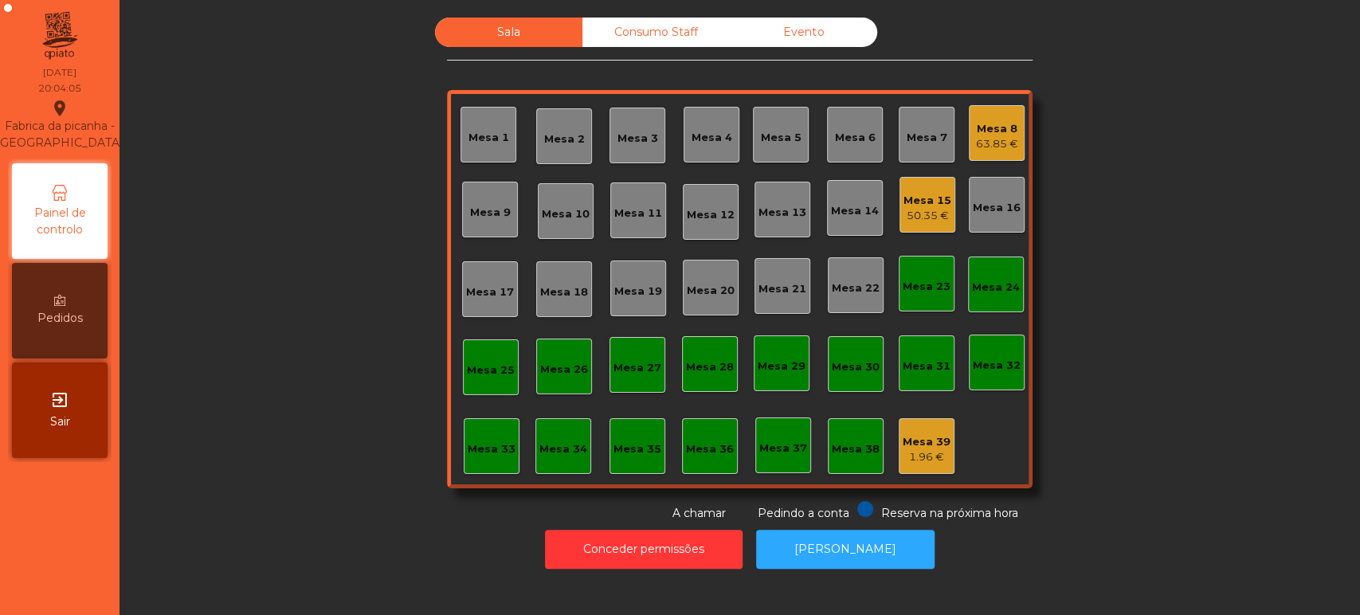
click at [1135, 320] on div "Sala Consumo Staff Evento Mesa 1 Mesa 2 Mesa 3 Mesa 4 Mesa 5 Mesa 6 Mesa 7 Mesa…" at bounding box center [740, 270] width 1198 height 504
click at [478, 440] on div "Mesa 33" at bounding box center [492, 446] width 48 height 22
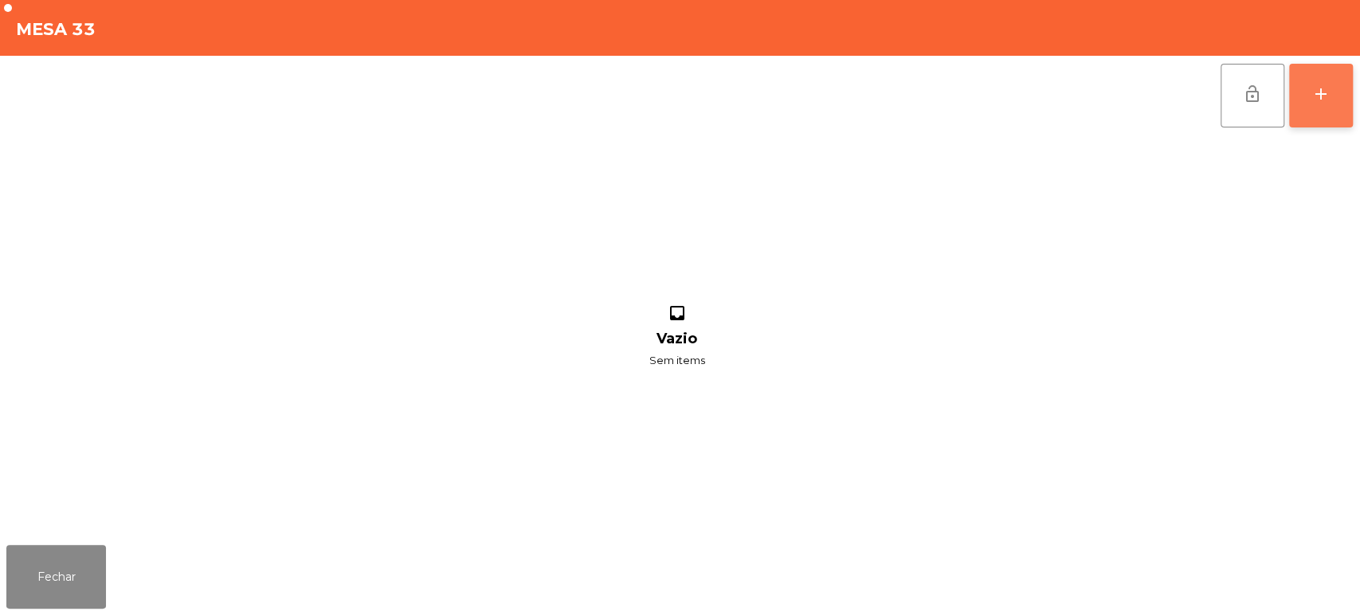
click at [1300, 100] on button "add" at bounding box center [1321, 96] width 64 height 64
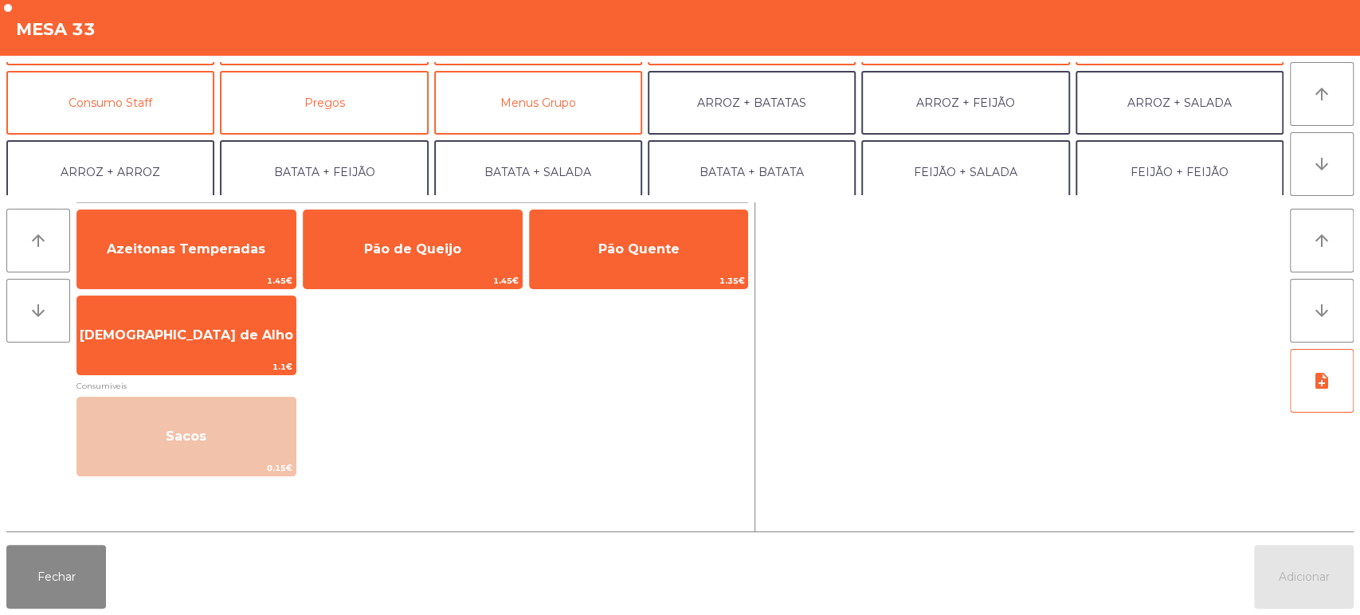
scroll to position [140, 0]
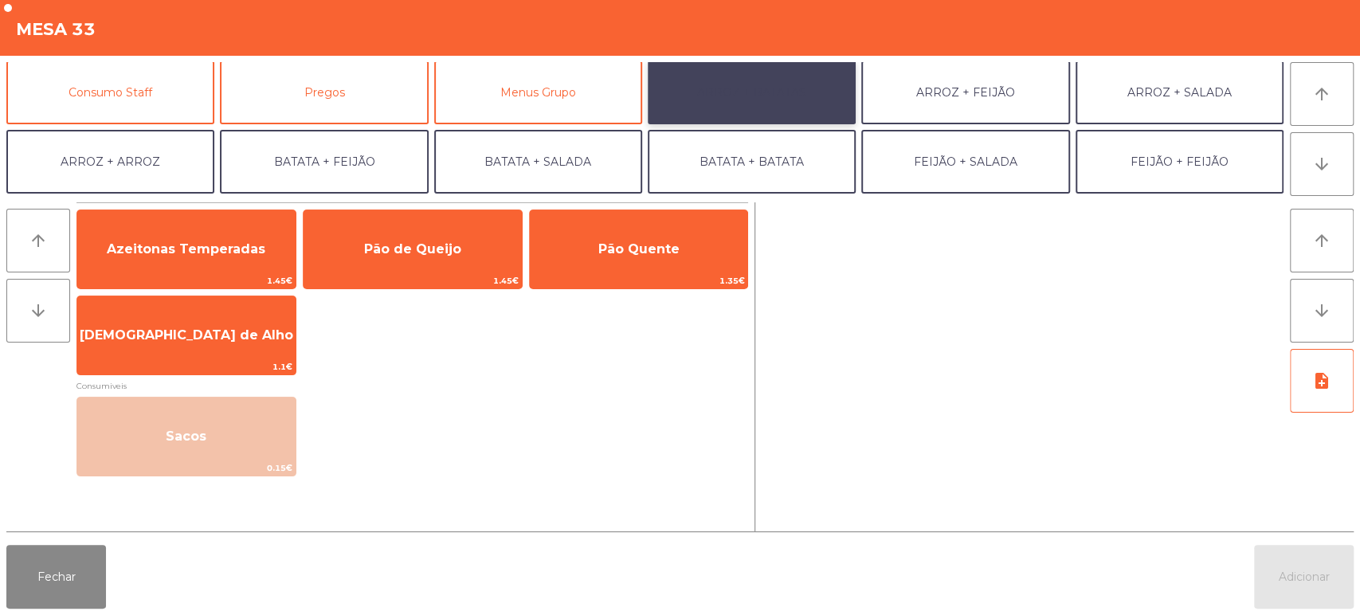
click at [779, 96] on button "ARROZ + BATATAS" at bounding box center [752, 93] width 208 height 64
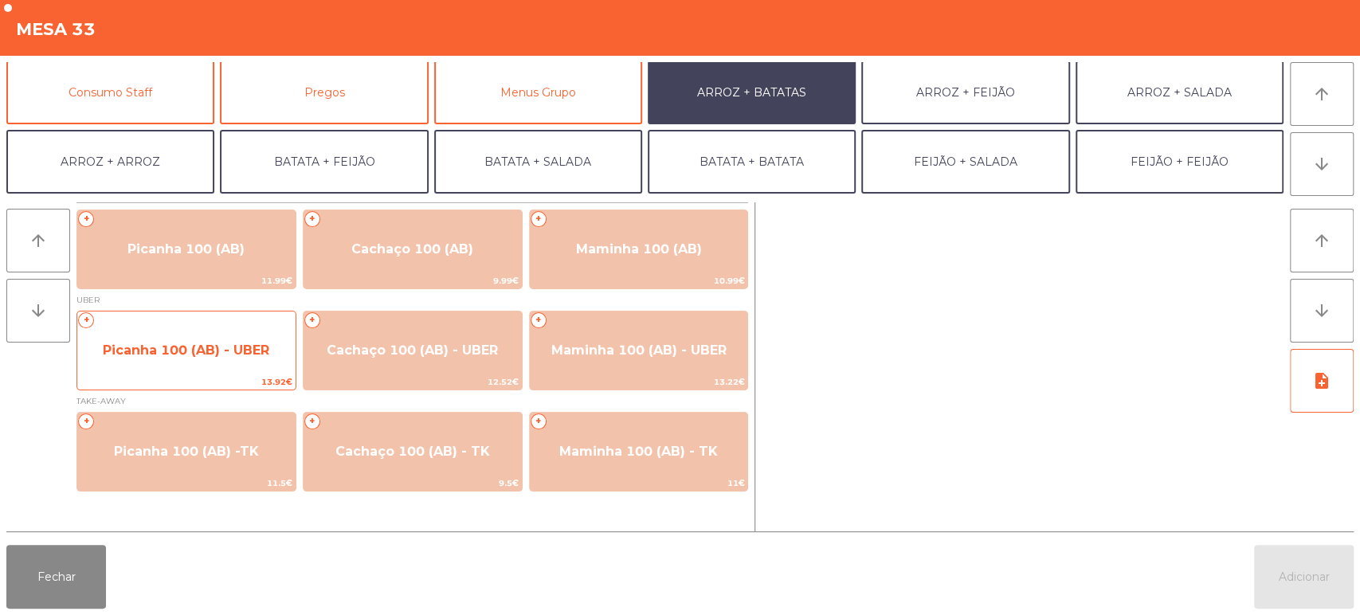
click at [218, 347] on span "Picanha 100 (AB) - UBER" at bounding box center [186, 350] width 167 height 15
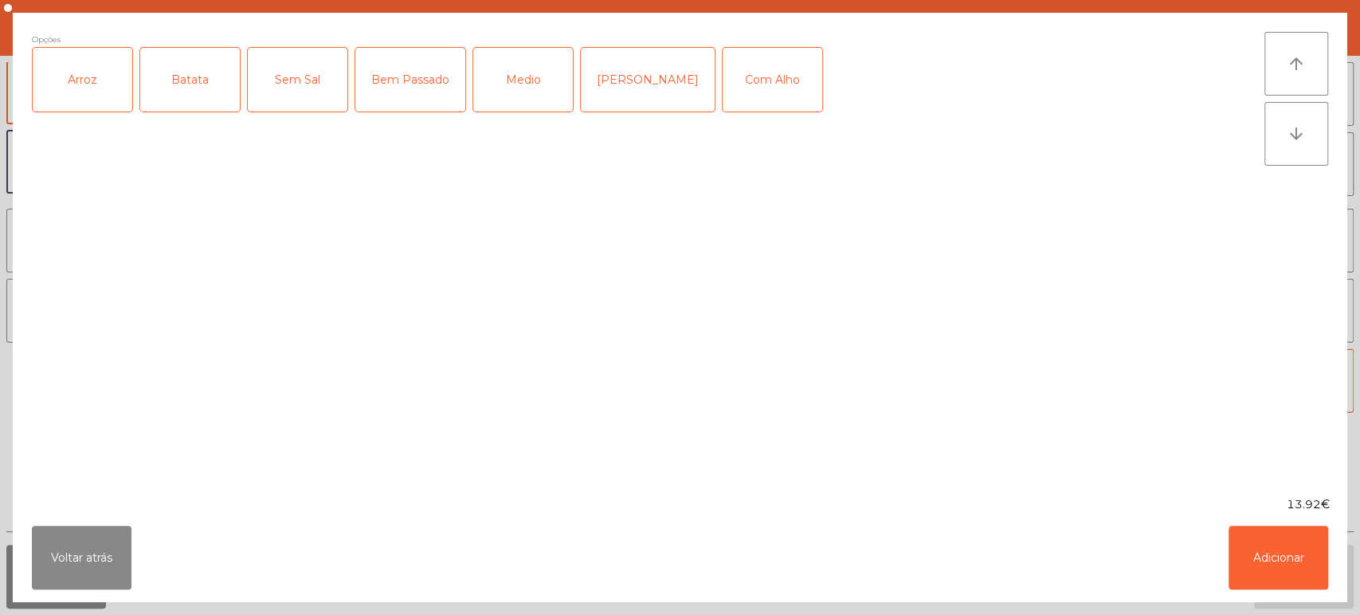
click at [77, 91] on div "Arroz" at bounding box center [83, 80] width 100 height 64
click at [199, 76] on div "Batata" at bounding box center [190, 80] width 100 height 64
click at [516, 100] on div "Medio" at bounding box center [523, 80] width 100 height 64
click at [1316, 537] on button "Adicionar" at bounding box center [1279, 558] width 100 height 64
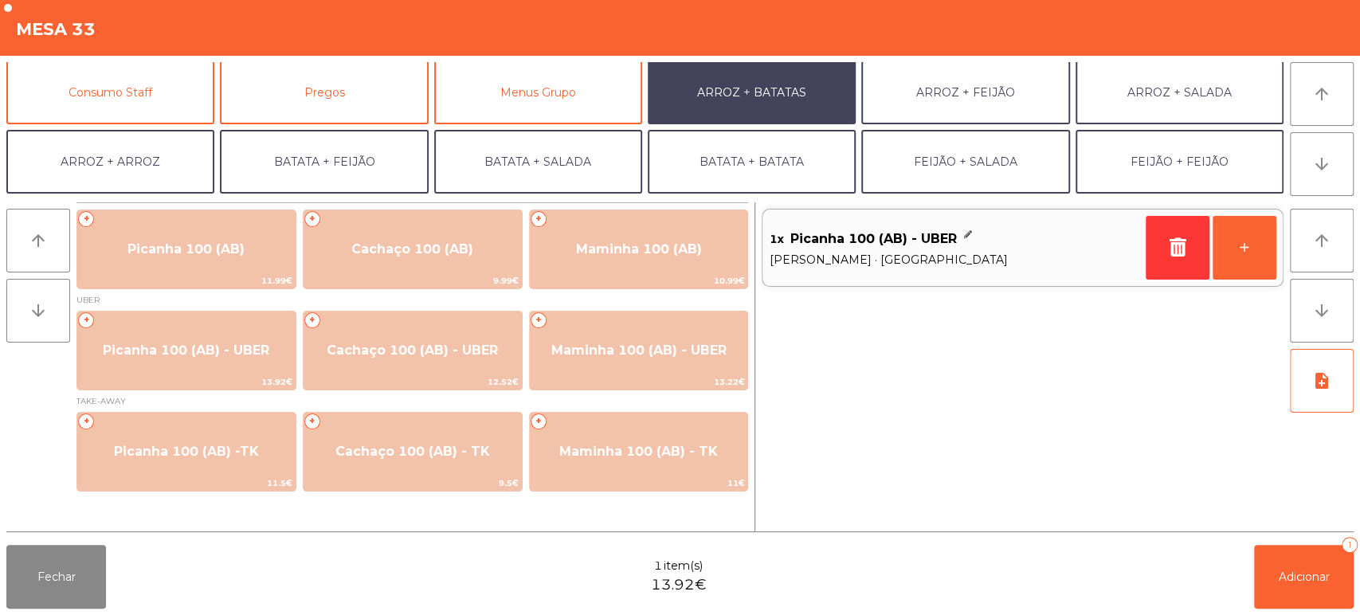
scroll to position [207, 0]
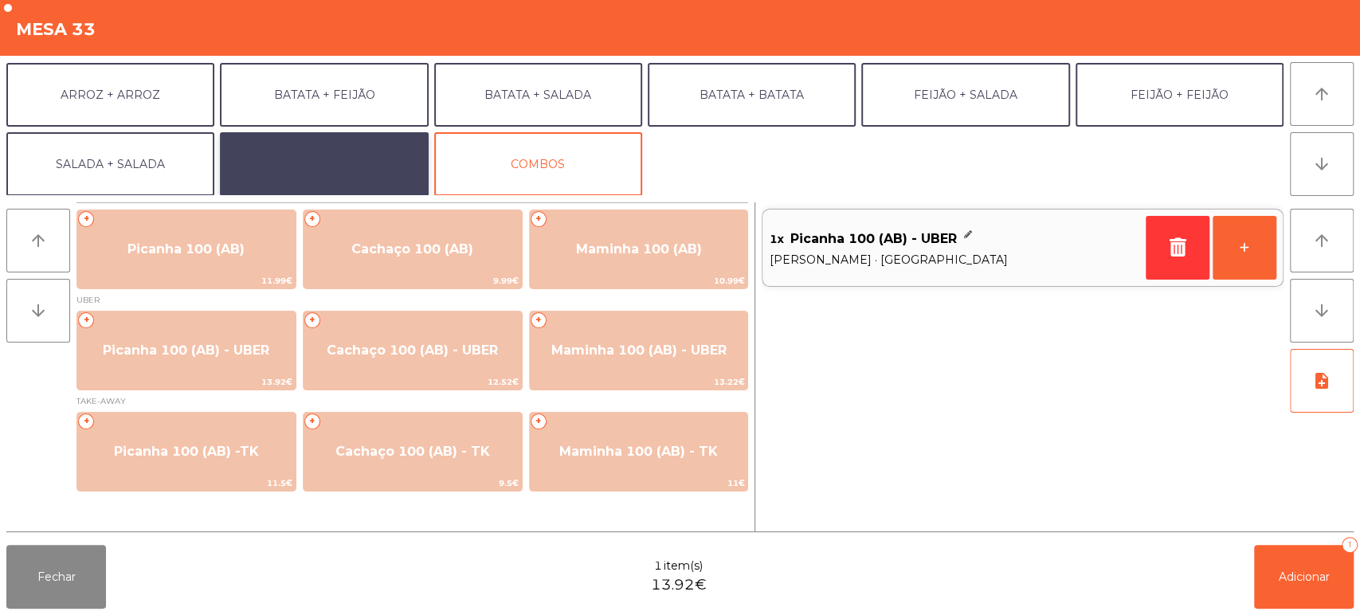
click at [301, 155] on button "EXTRAS UBER" at bounding box center [324, 164] width 208 height 64
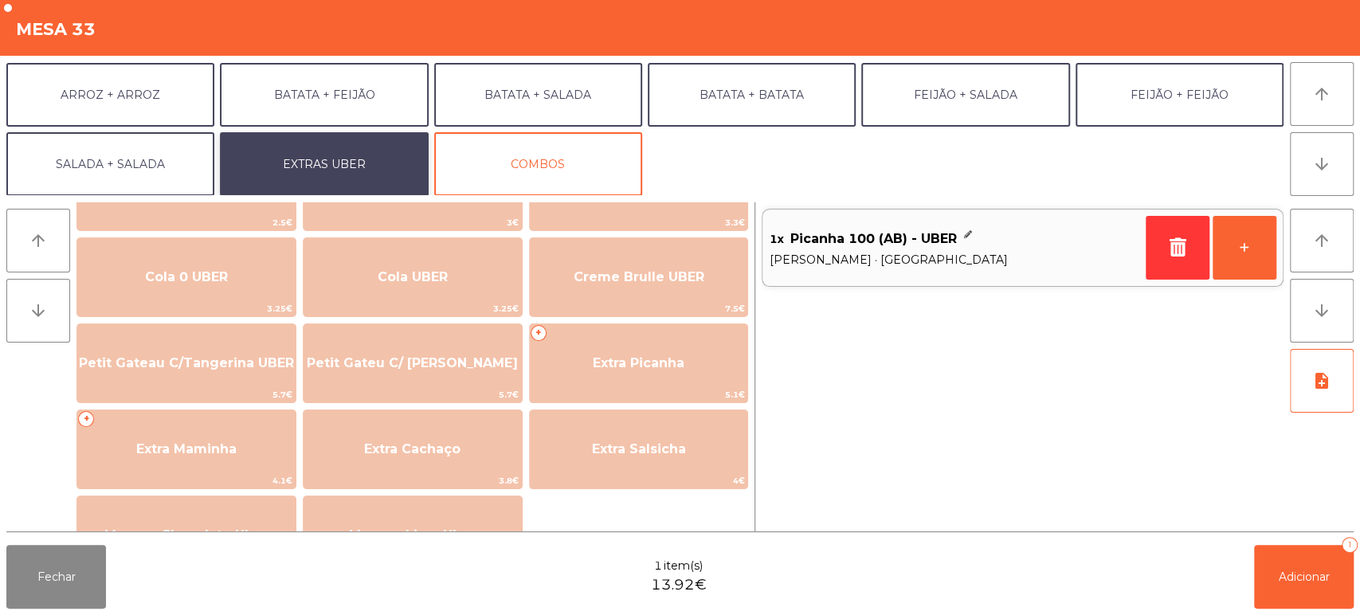
scroll to position [249, 0]
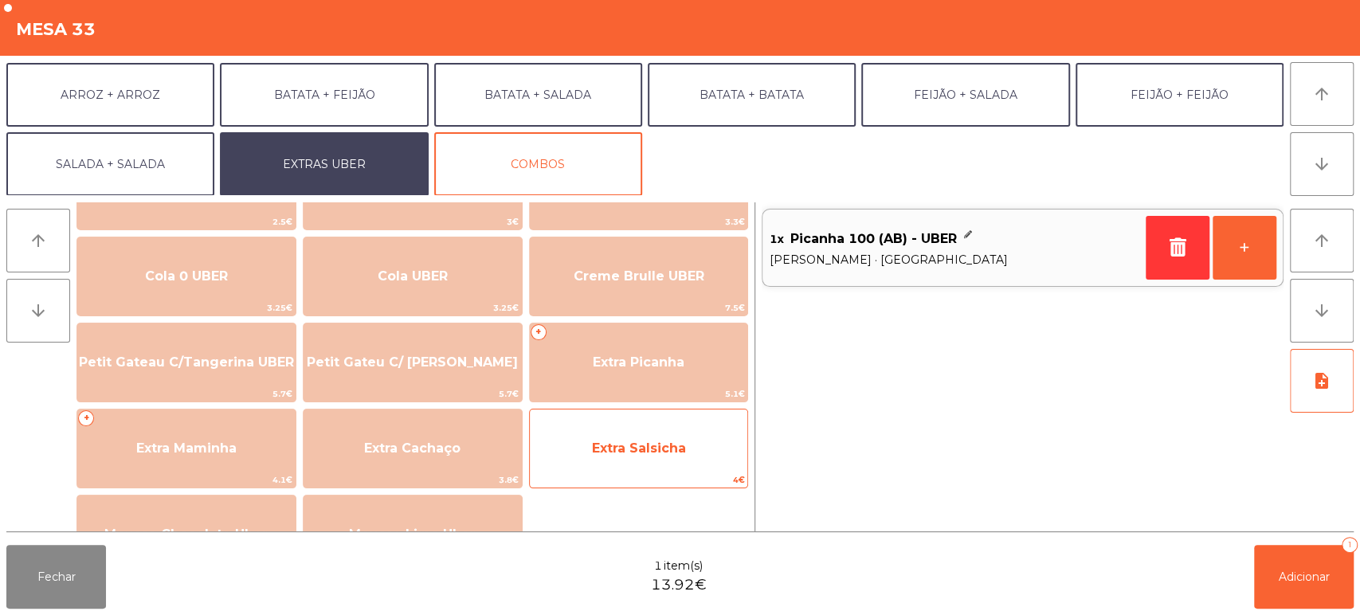
click at [646, 462] on span "Extra Salsicha" at bounding box center [639, 448] width 218 height 43
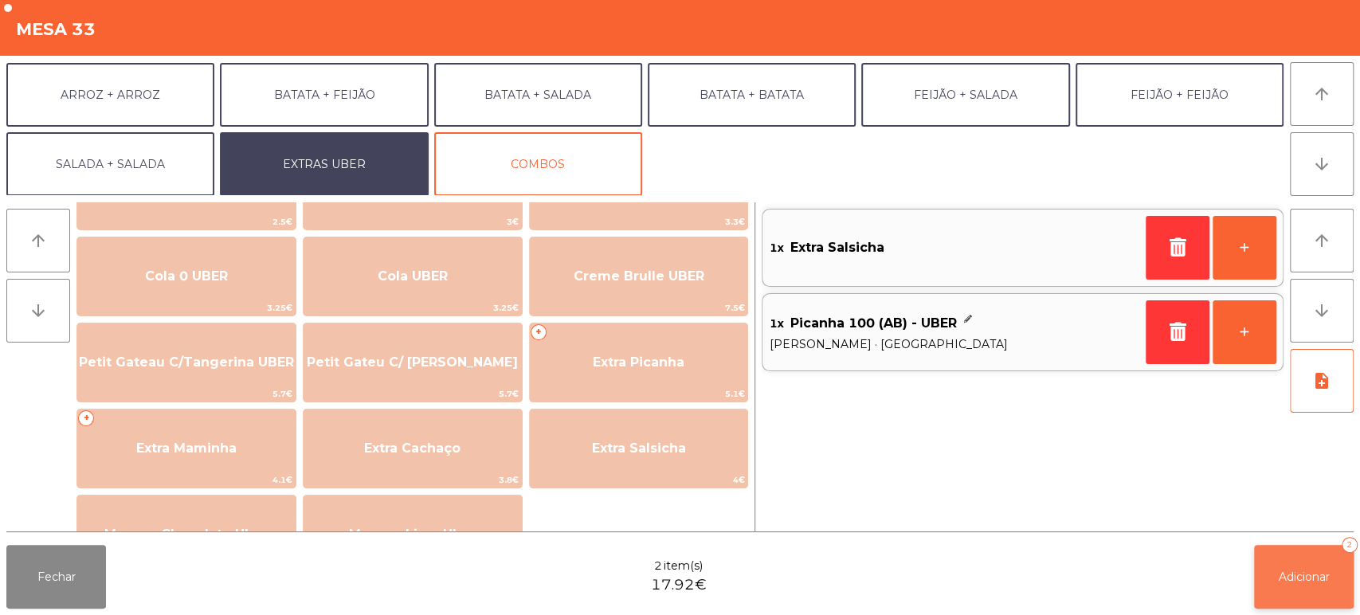
click at [1282, 601] on button "Adicionar 2" at bounding box center [1304, 577] width 100 height 64
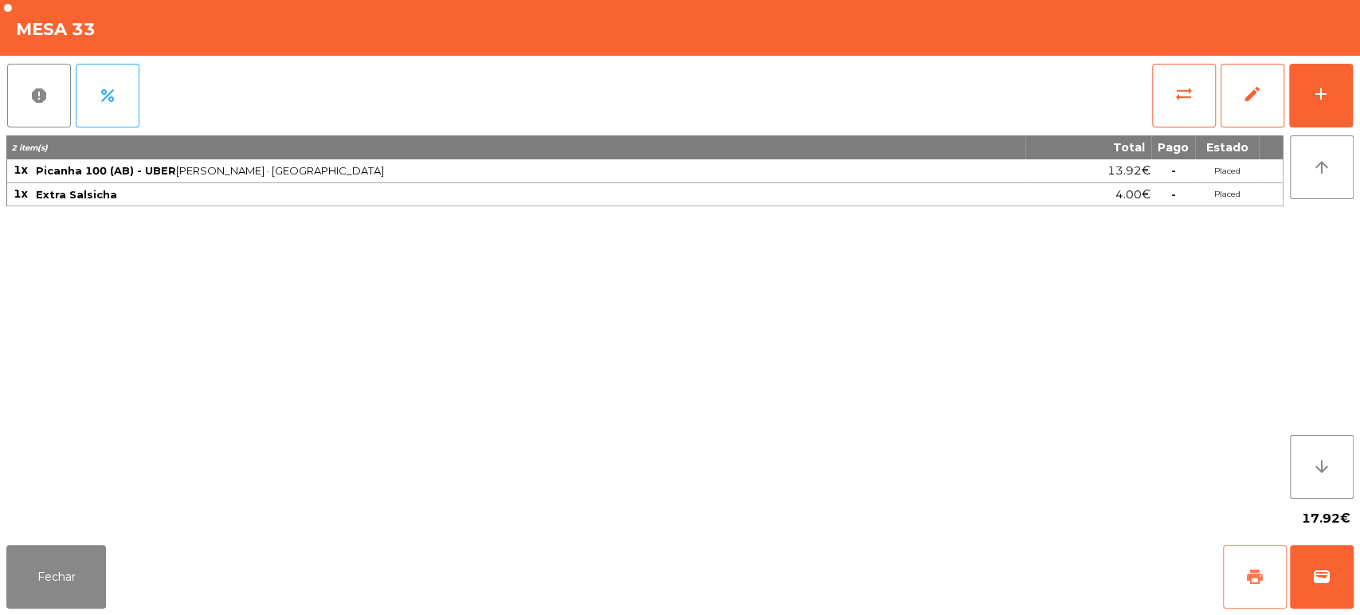
click at [1248, 580] on span "print" at bounding box center [1255, 576] width 19 height 19
click at [1320, 577] on span "wallet" at bounding box center [1321, 576] width 19 height 19
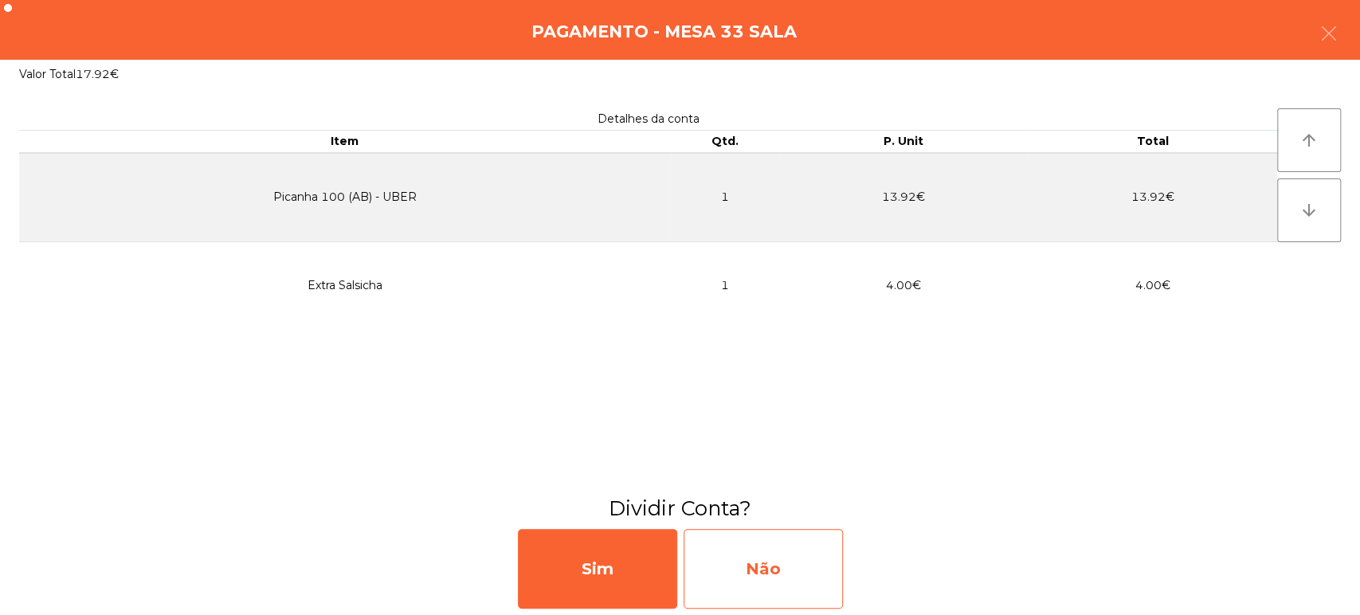
click at [779, 557] on div "Não" at bounding box center [763, 569] width 159 height 80
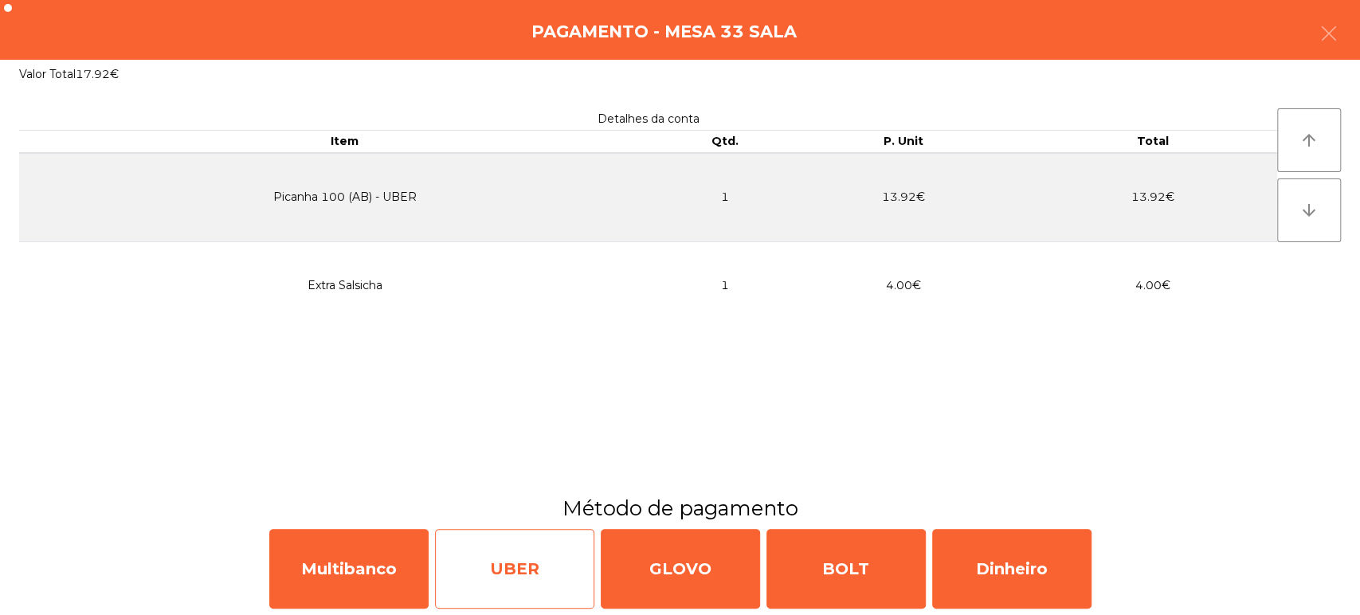
click at [509, 581] on div "UBER" at bounding box center [514, 569] width 159 height 80
select select "**"
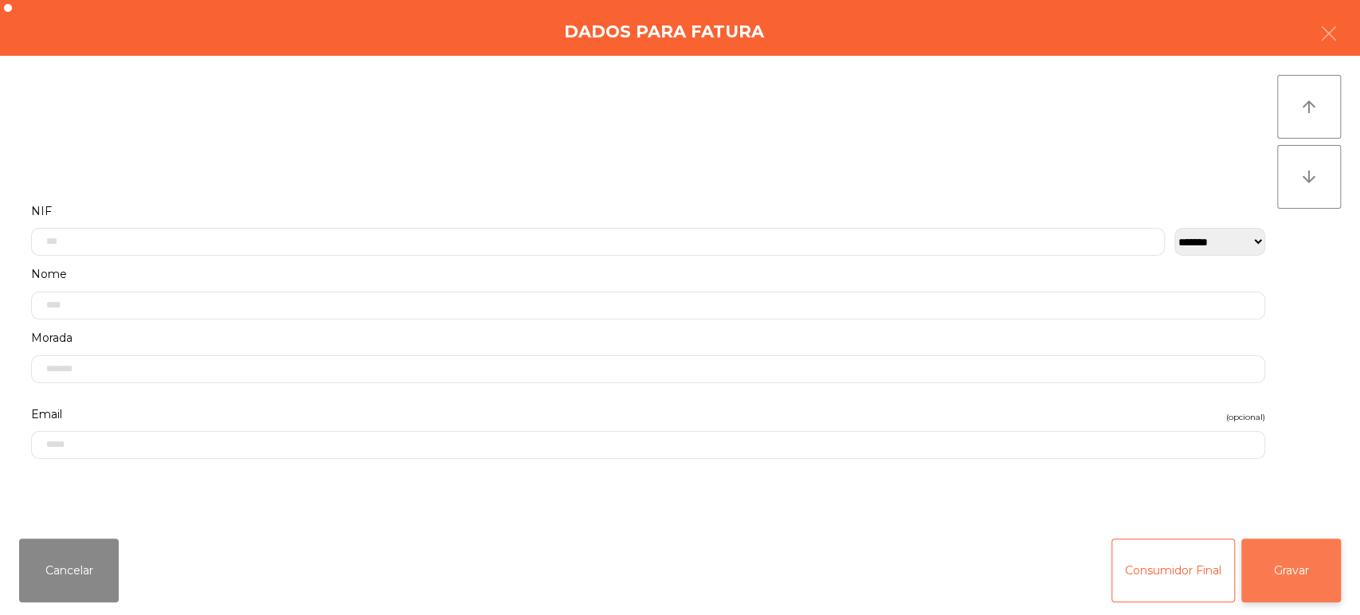
click at [1289, 575] on button "Gravar" at bounding box center [1292, 571] width 100 height 64
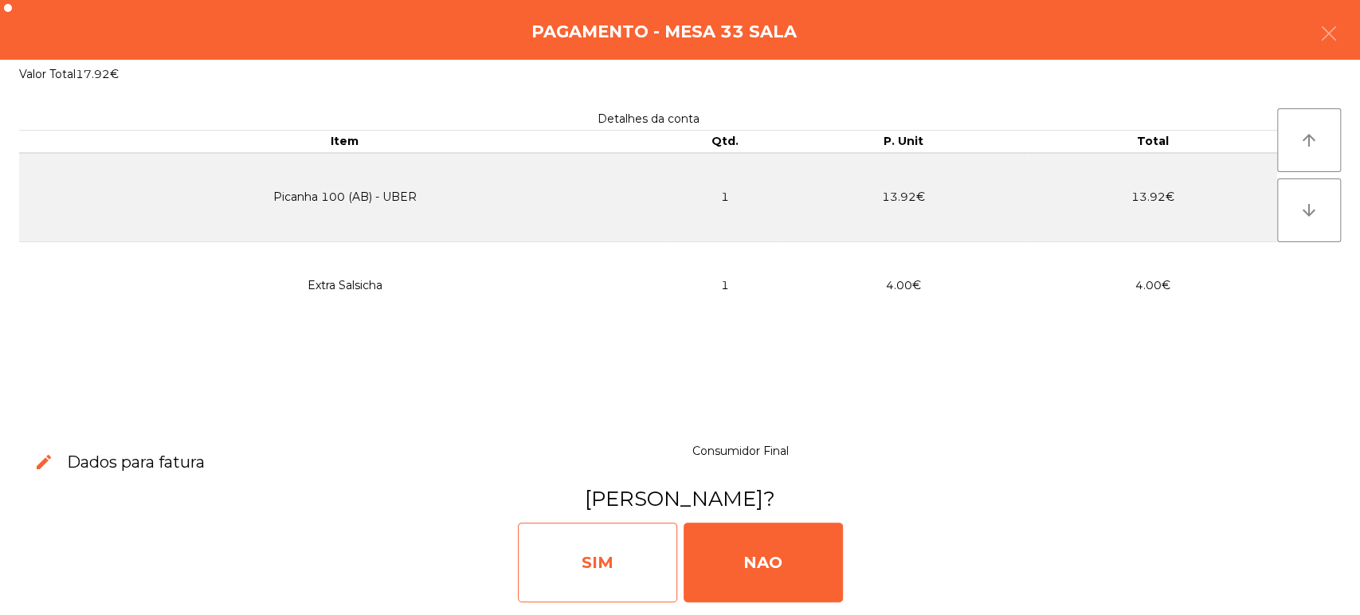
click at [555, 572] on div "SIM" at bounding box center [597, 563] width 159 height 80
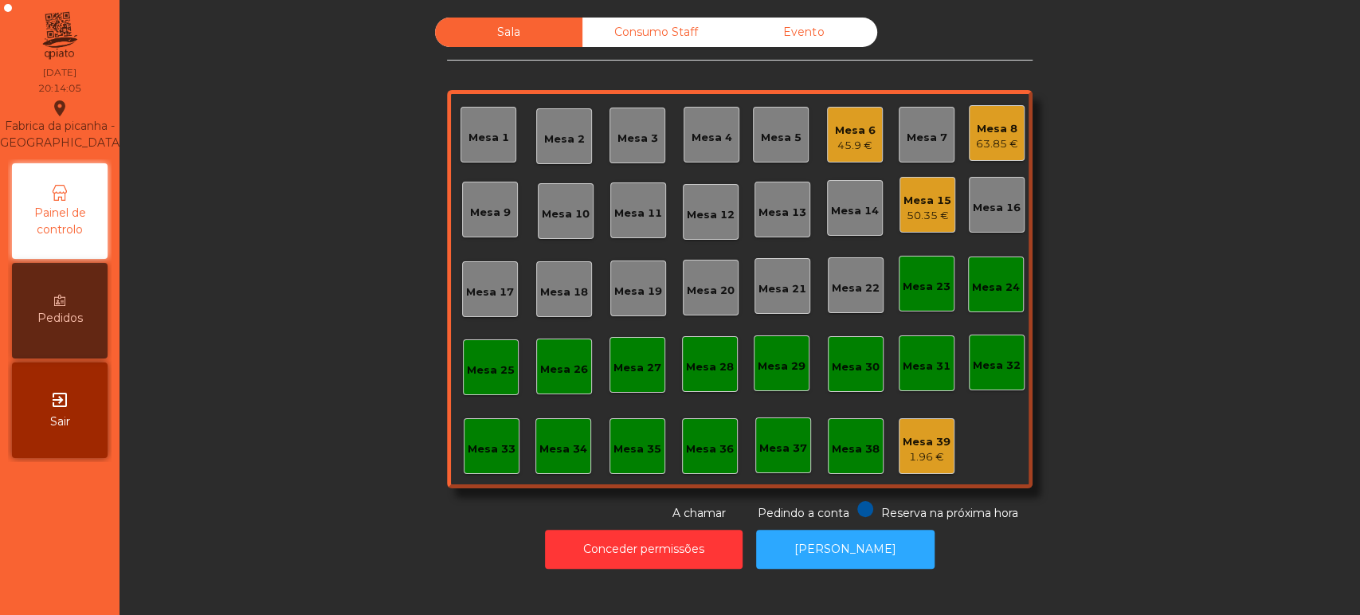
click at [846, 138] on div "45.9 €" at bounding box center [855, 146] width 41 height 16
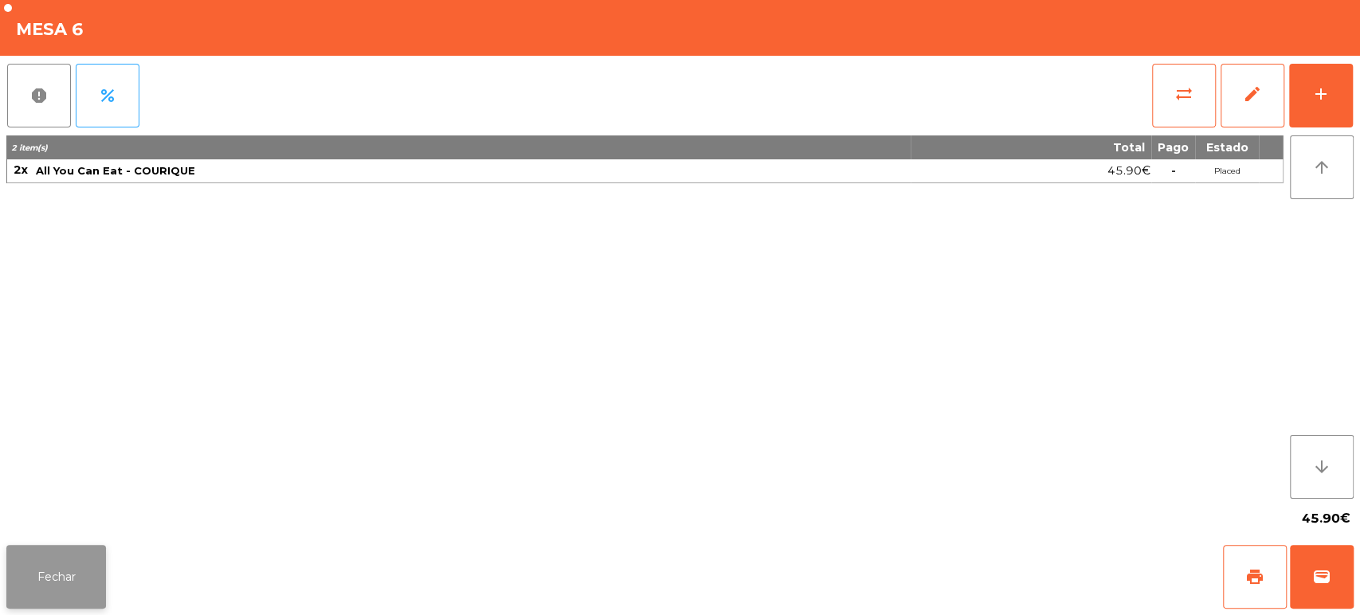
click at [79, 585] on button "Fechar" at bounding box center [56, 577] width 100 height 64
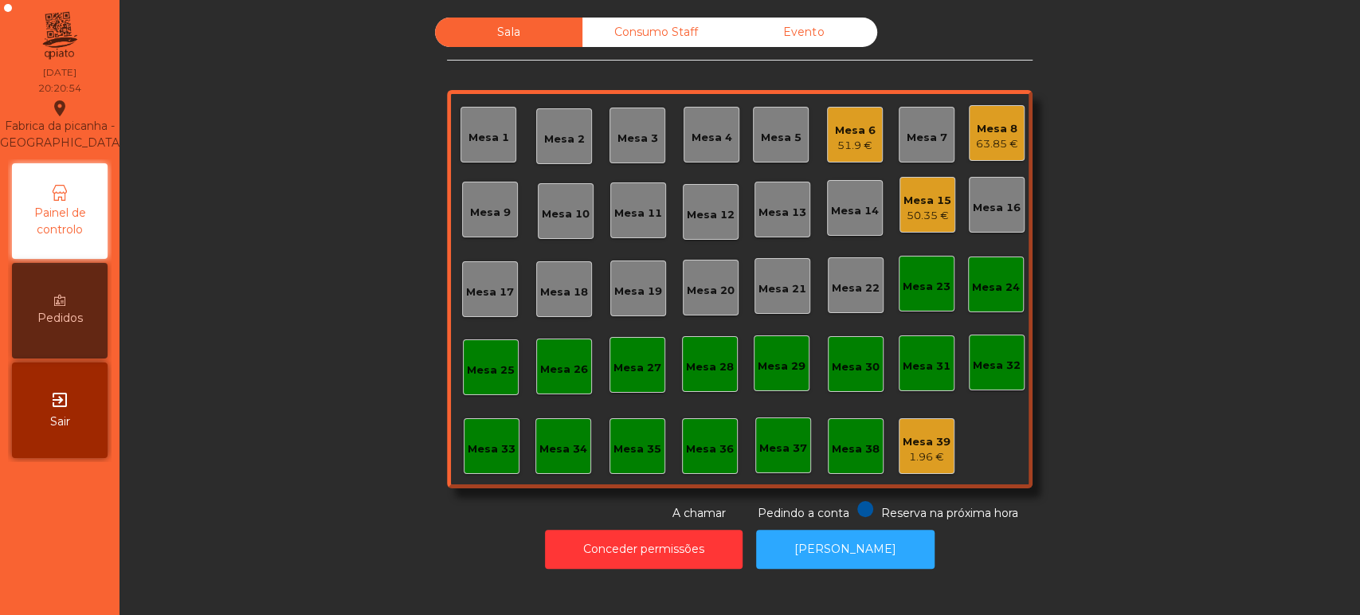
click at [618, 139] on div "Mesa 3" at bounding box center [638, 139] width 41 height 16
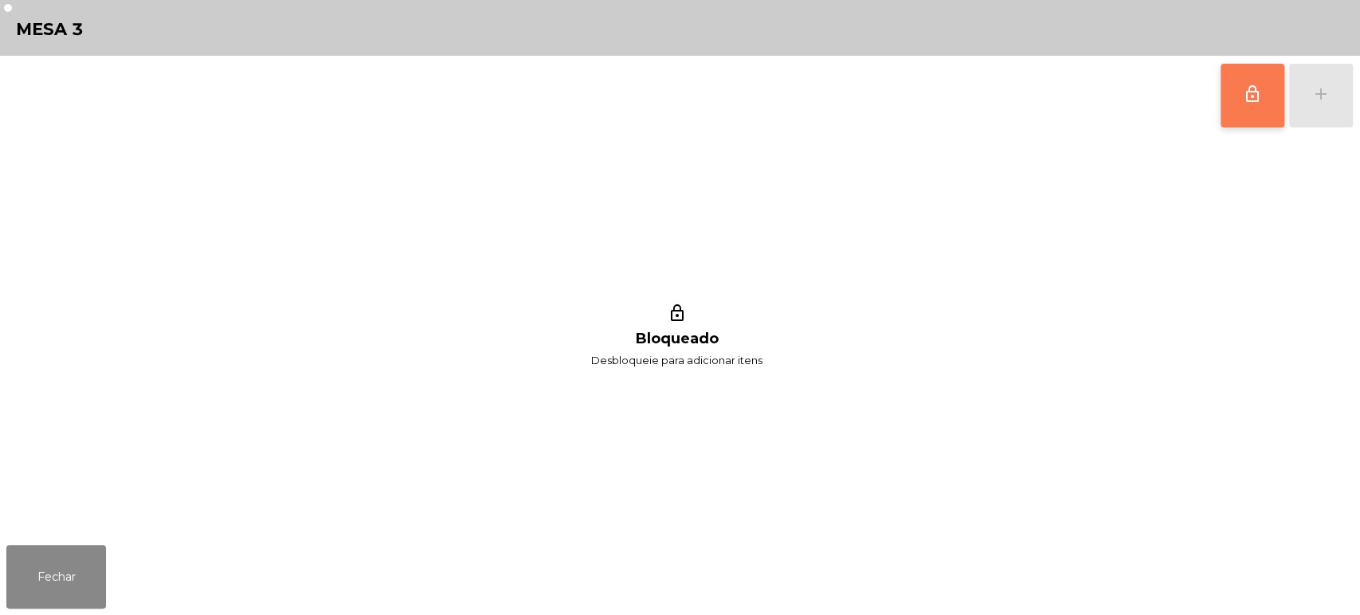
click at [1260, 99] on span "lock_outline" at bounding box center [1252, 93] width 19 height 19
click at [1339, 120] on div "lock_outline add" at bounding box center [1287, 96] width 134 height 80
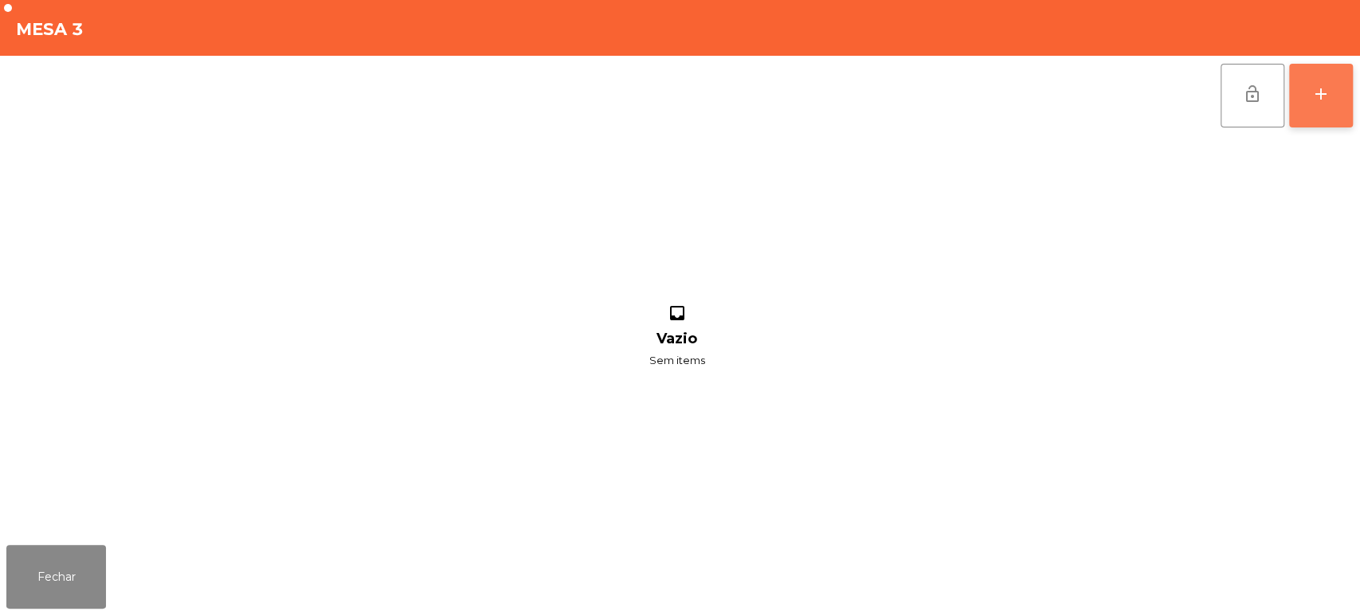
click at [1328, 104] on button "add" at bounding box center [1321, 96] width 64 height 64
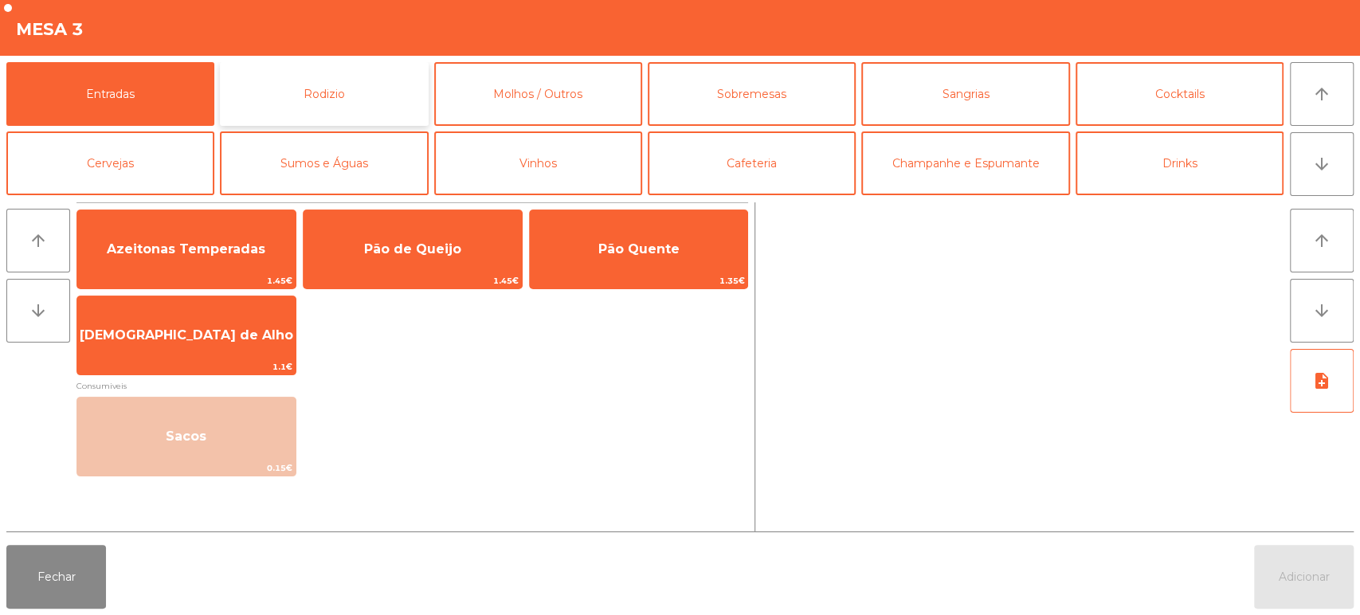
click at [339, 83] on button "Rodizio" at bounding box center [324, 94] width 208 height 64
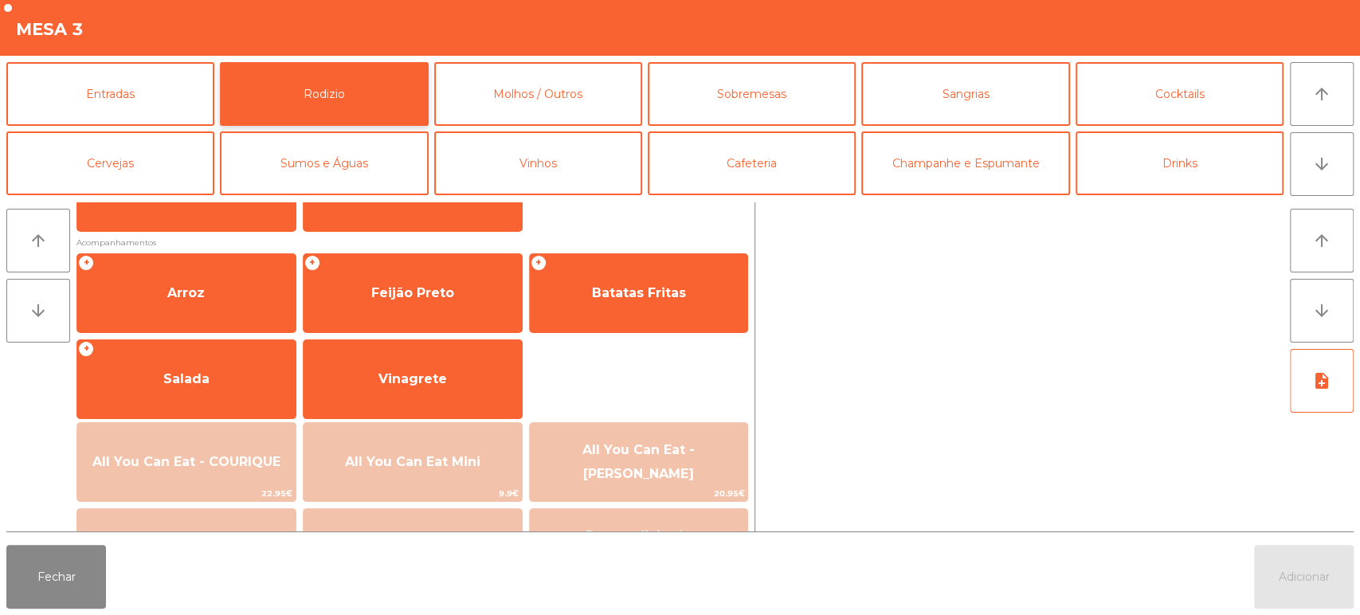
scroll to position [198, 0]
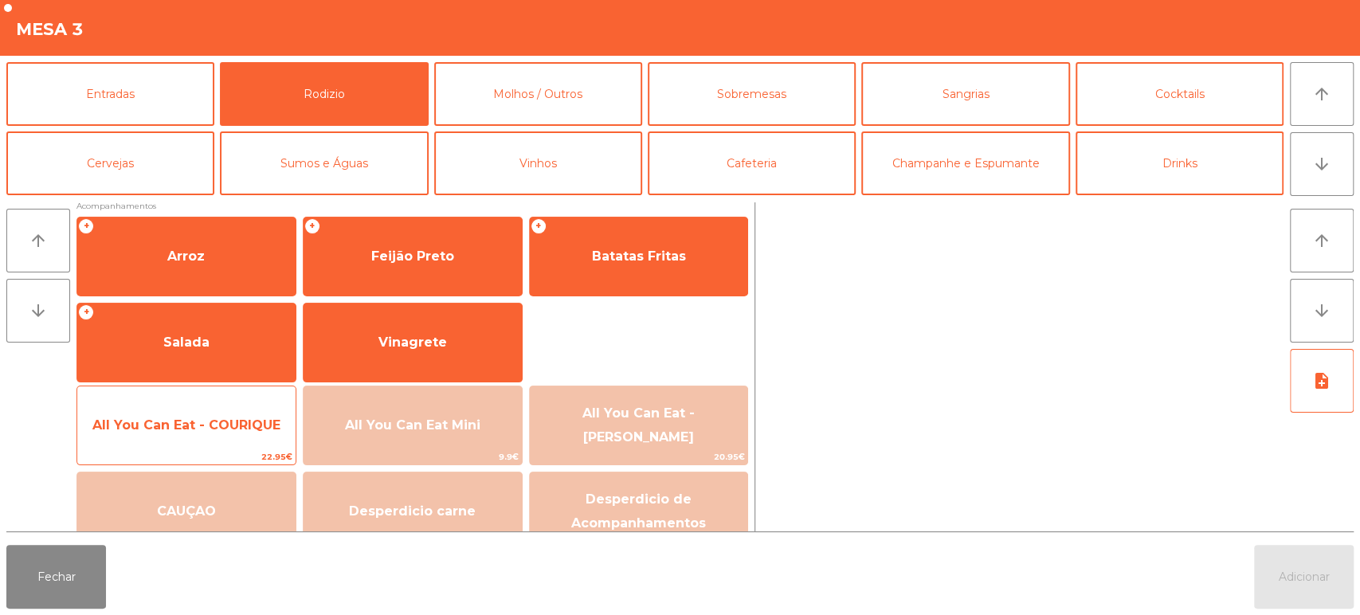
click at [209, 428] on span "All You Can Eat - COURIQUE" at bounding box center [186, 425] width 188 height 15
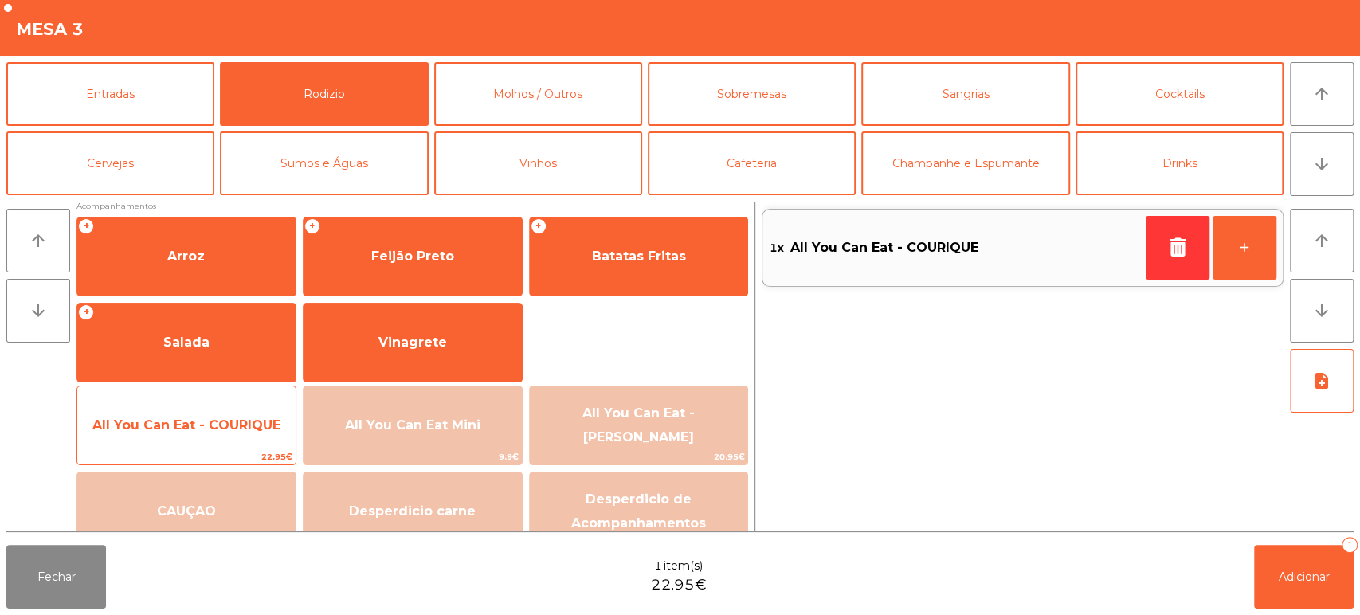
click at [203, 424] on span "All You Can Eat - COURIQUE" at bounding box center [186, 425] width 188 height 15
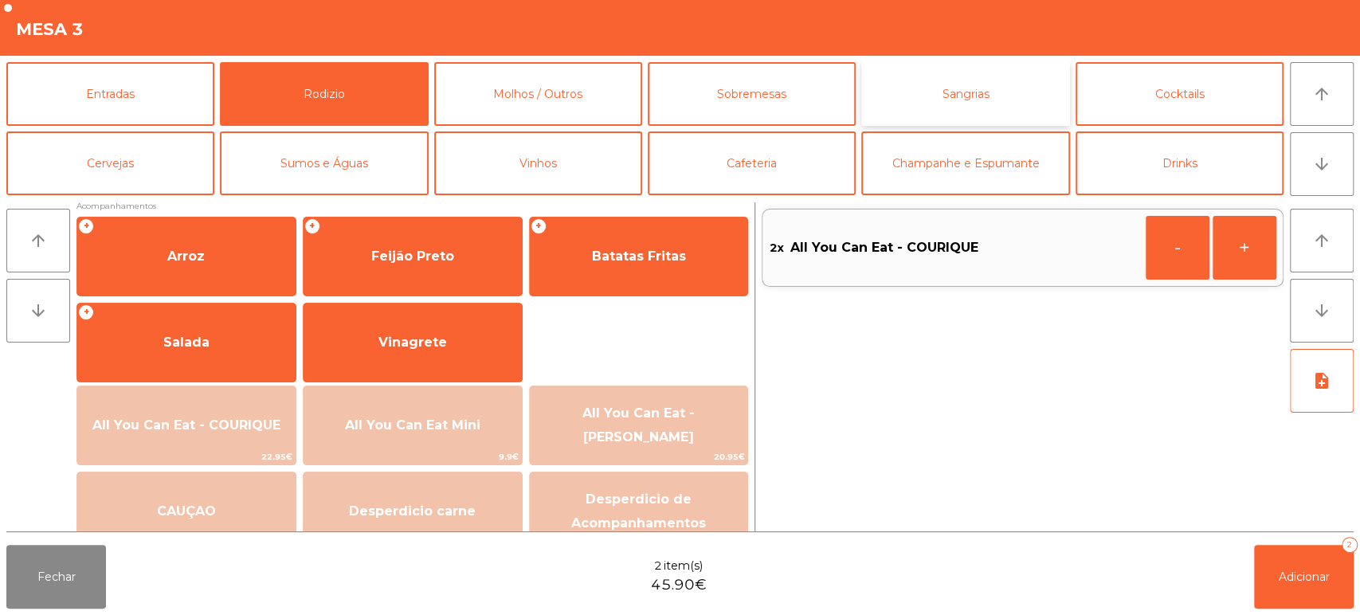
click at [966, 107] on button "Sangrias" at bounding box center [965, 94] width 208 height 64
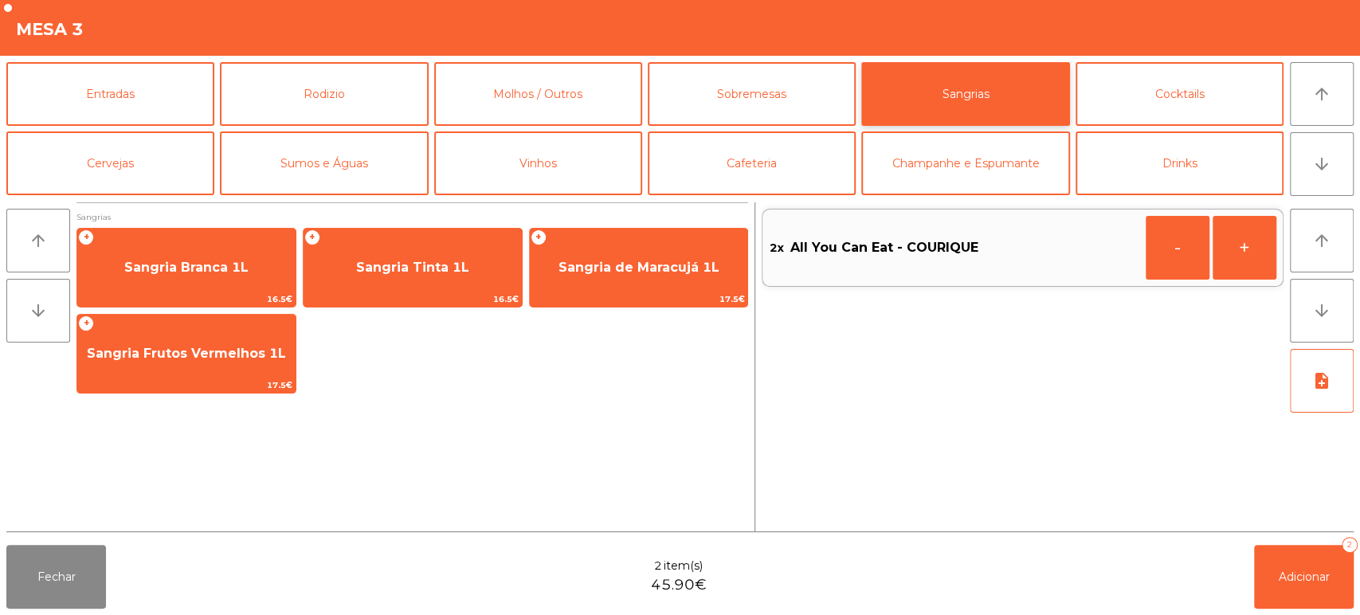
scroll to position [0, 0]
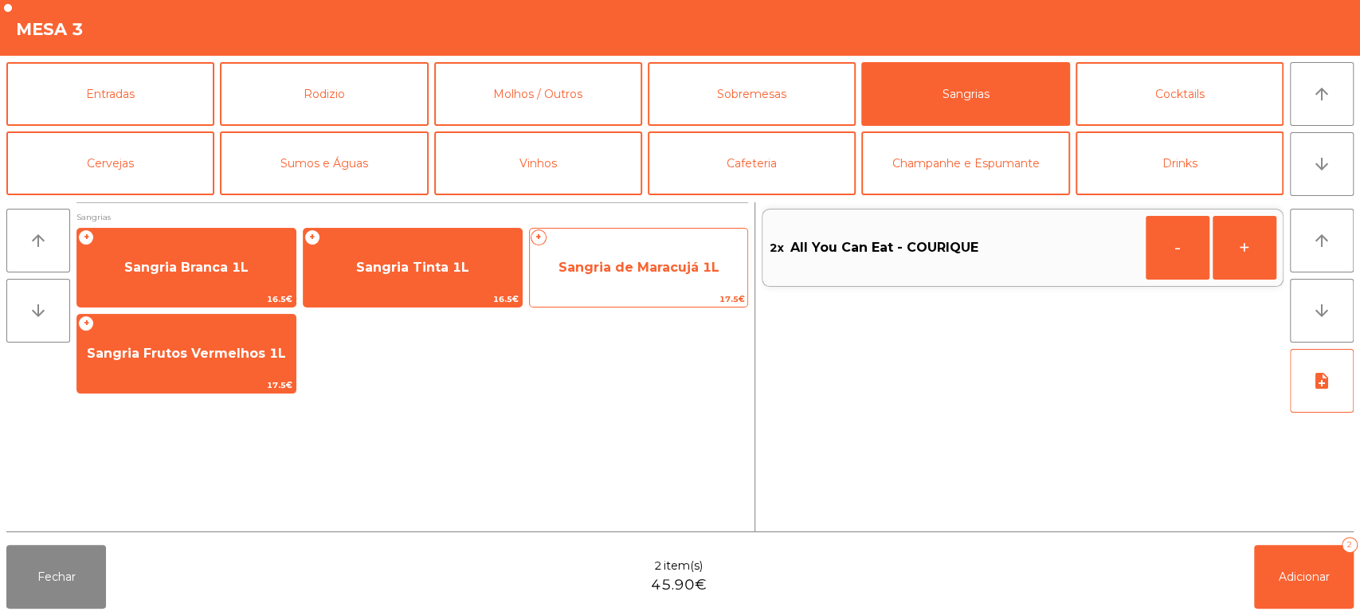
click at [665, 261] on span "Sangria de Maracujá 1L" at bounding box center [639, 267] width 161 height 15
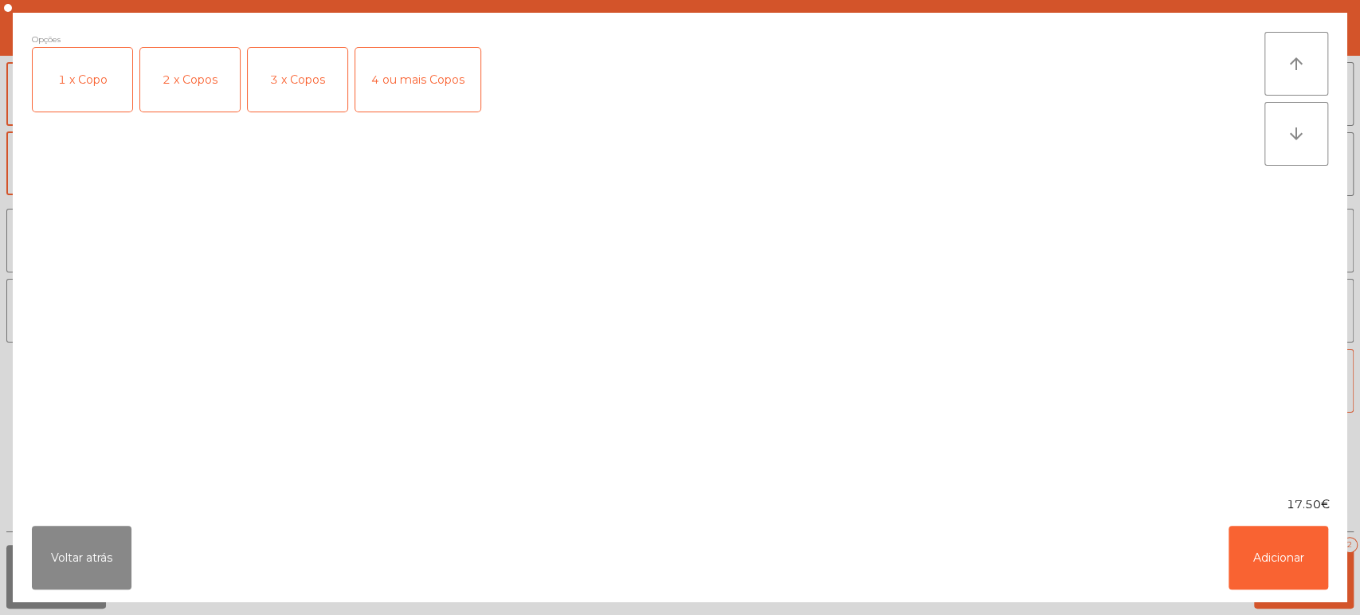
click at [208, 76] on div "2 x Copos" at bounding box center [190, 80] width 100 height 64
click at [1308, 565] on button "Adicionar" at bounding box center [1279, 558] width 100 height 64
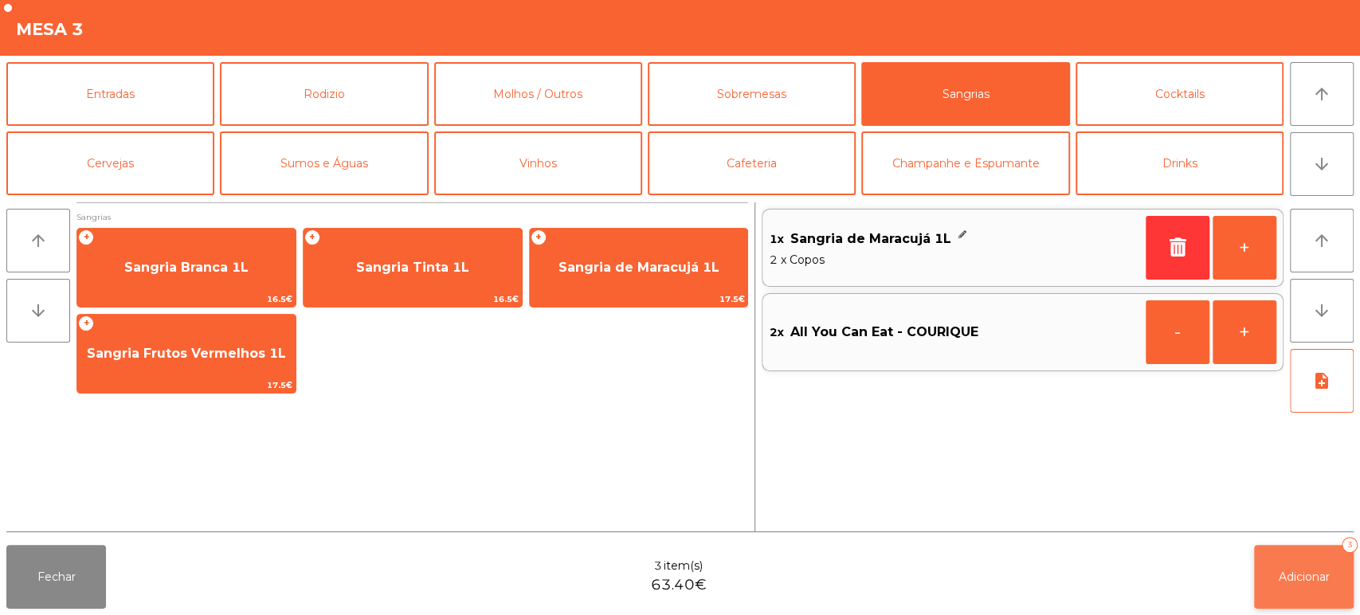
click at [1317, 567] on button "Adicionar 3" at bounding box center [1304, 577] width 100 height 64
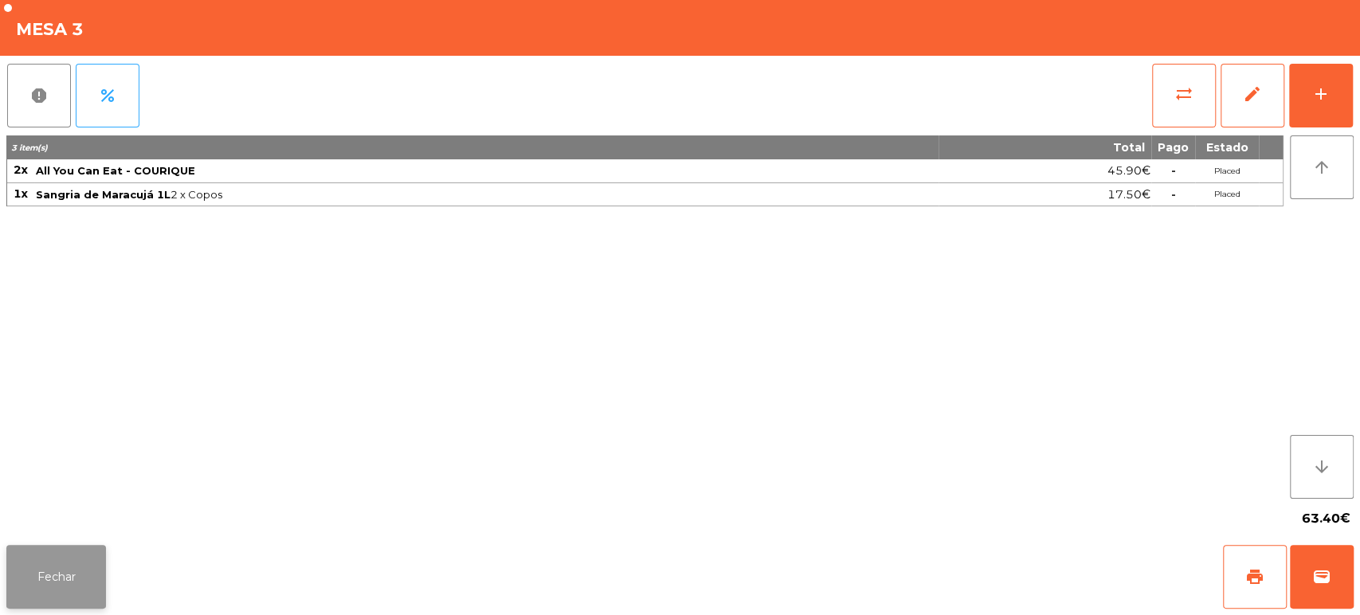
click at [25, 601] on button "Fechar" at bounding box center [56, 577] width 100 height 64
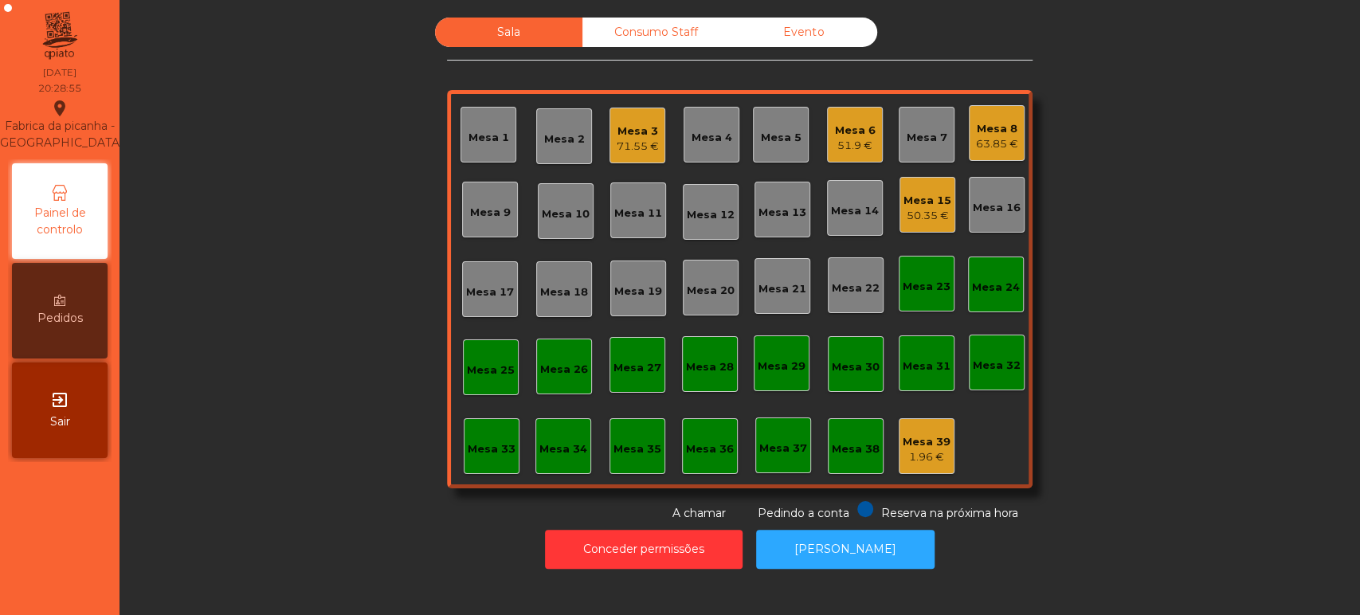
click at [646, 139] on div "71.55 €" at bounding box center [638, 147] width 42 height 16
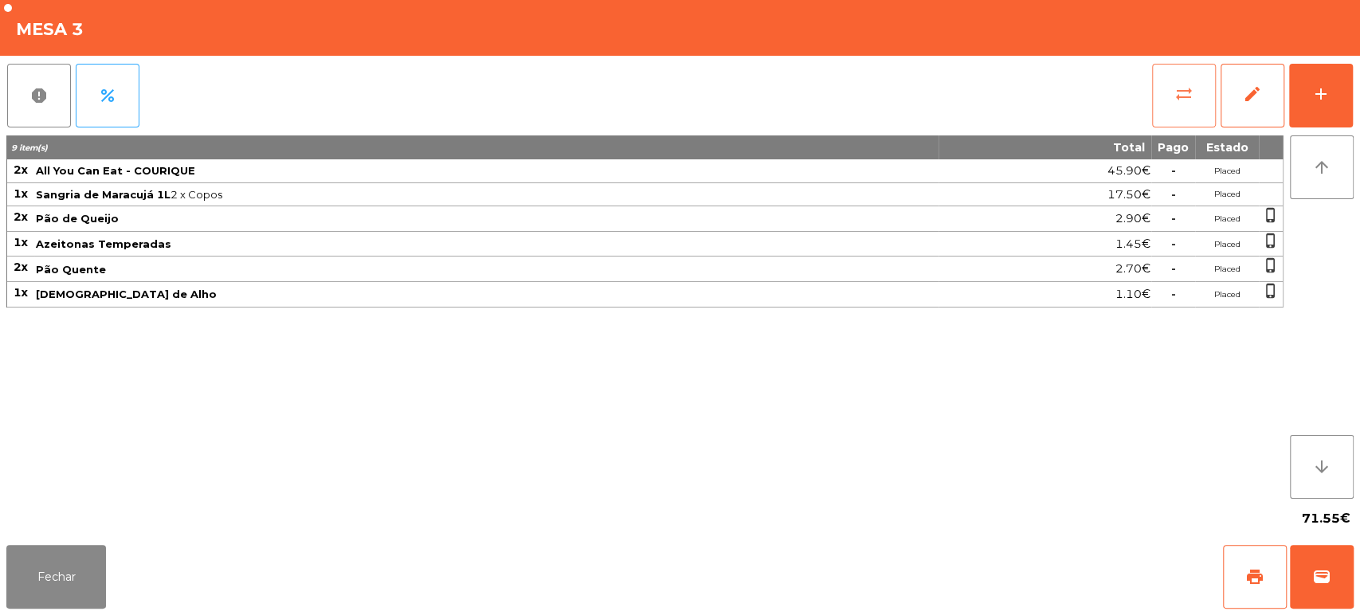
click at [1196, 101] on button "sync_alt" at bounding box center [1184, 96] width 64 height 64
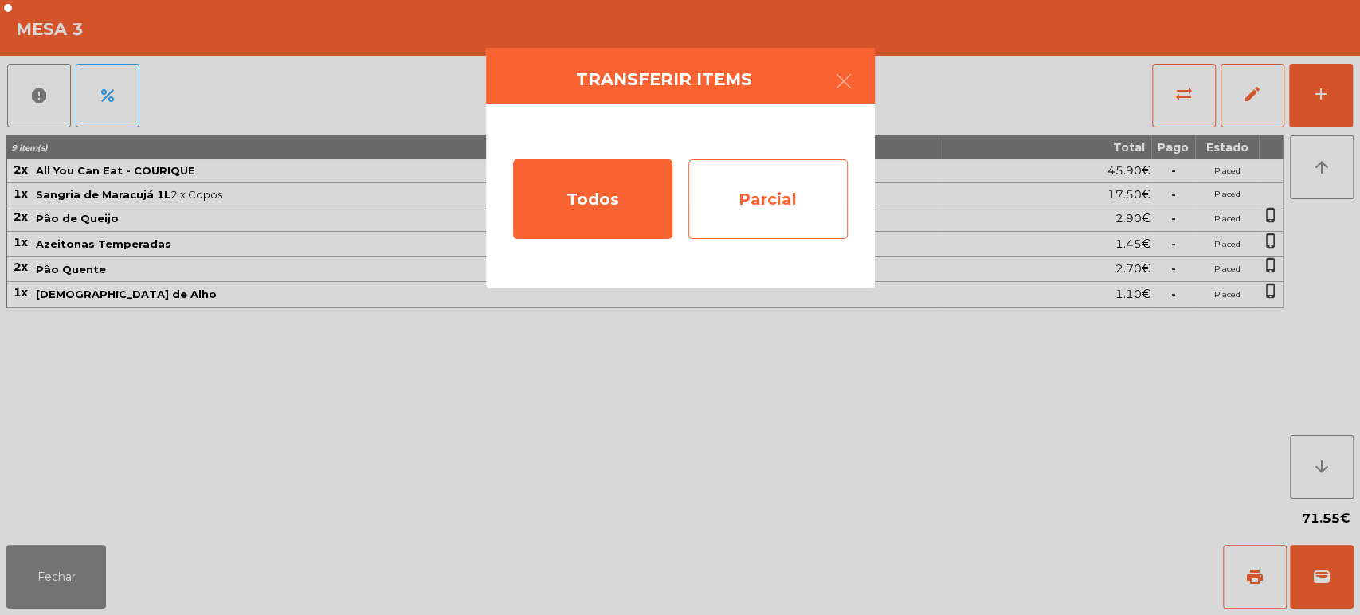
click at [785, 203] on div "Parcial" at bounding box center [767, 199] width 159 height 80
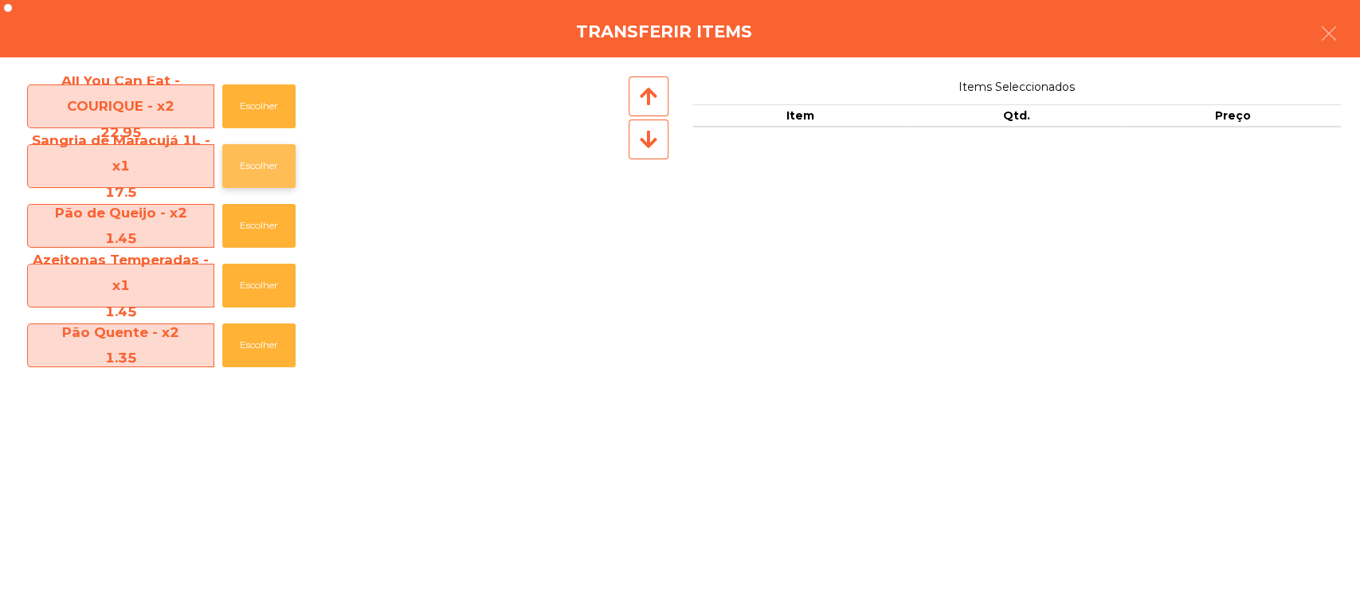
click at [280, 169] on button "Escolher" at bounding box center [258, 166] width 73 height 44
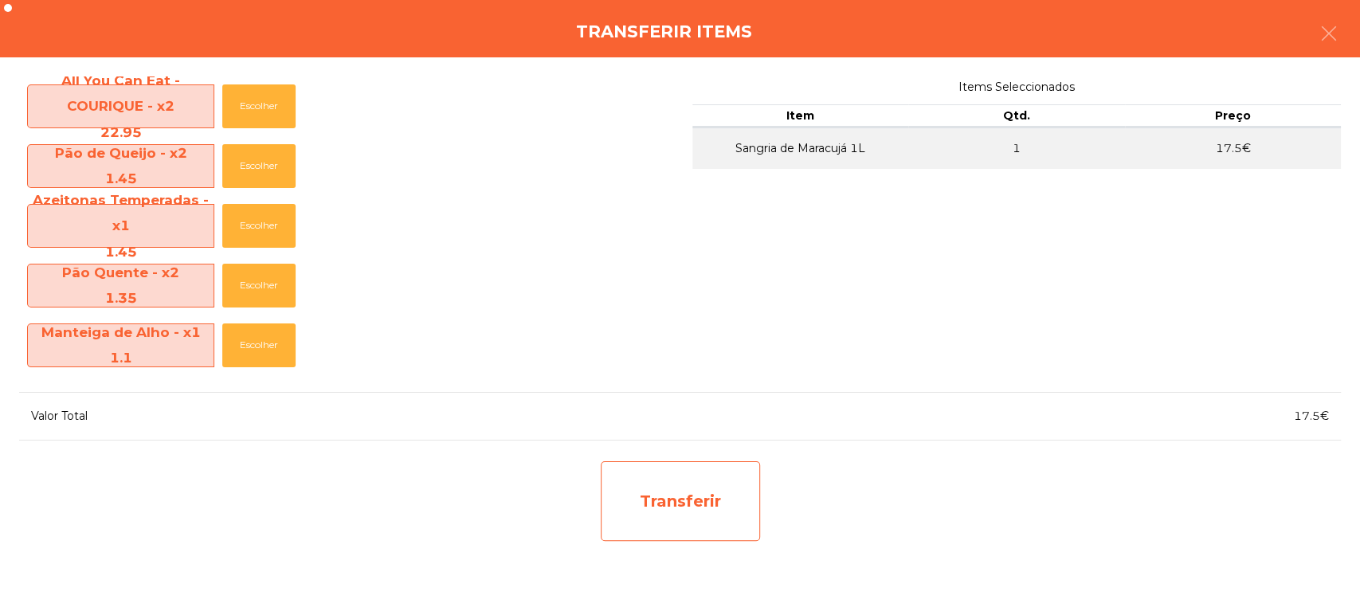
click at [713, 516] on div "Transferir" at bounding box center [680, 501] width 159 height 80
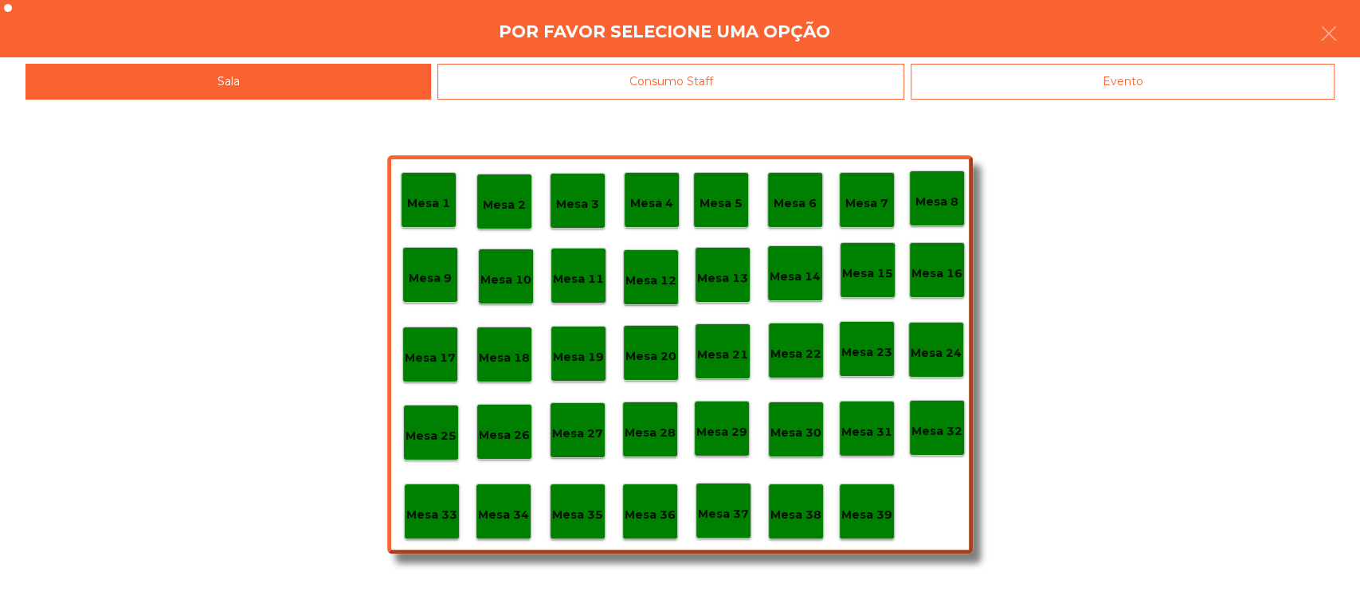
click at [884, 515] on p "Mesa 39" at bounding box center [866, 515] width 51 height 18
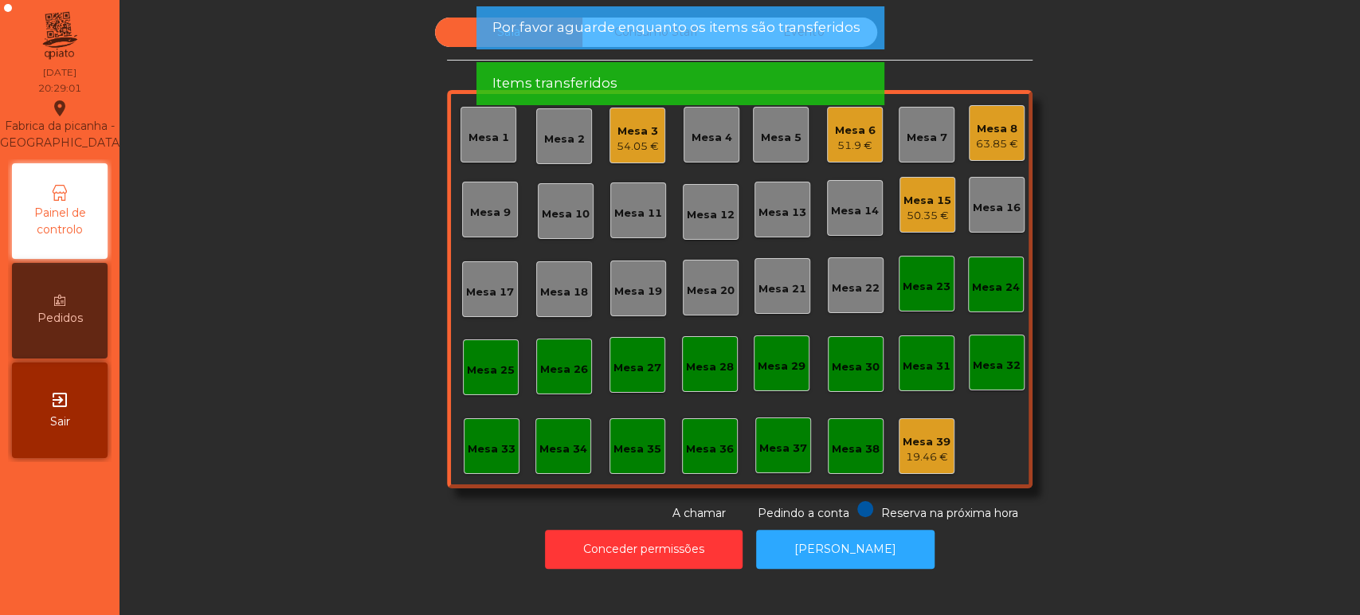
click at [1178, 444] on div "Sala Consumo Staff Evento Mesa 1 Mesa 2 Mesa 3 54.05 € Mesa 4 Mesa 5 Mesa 6 51.…" at bounding box center [740, 270] width 1198 height 504
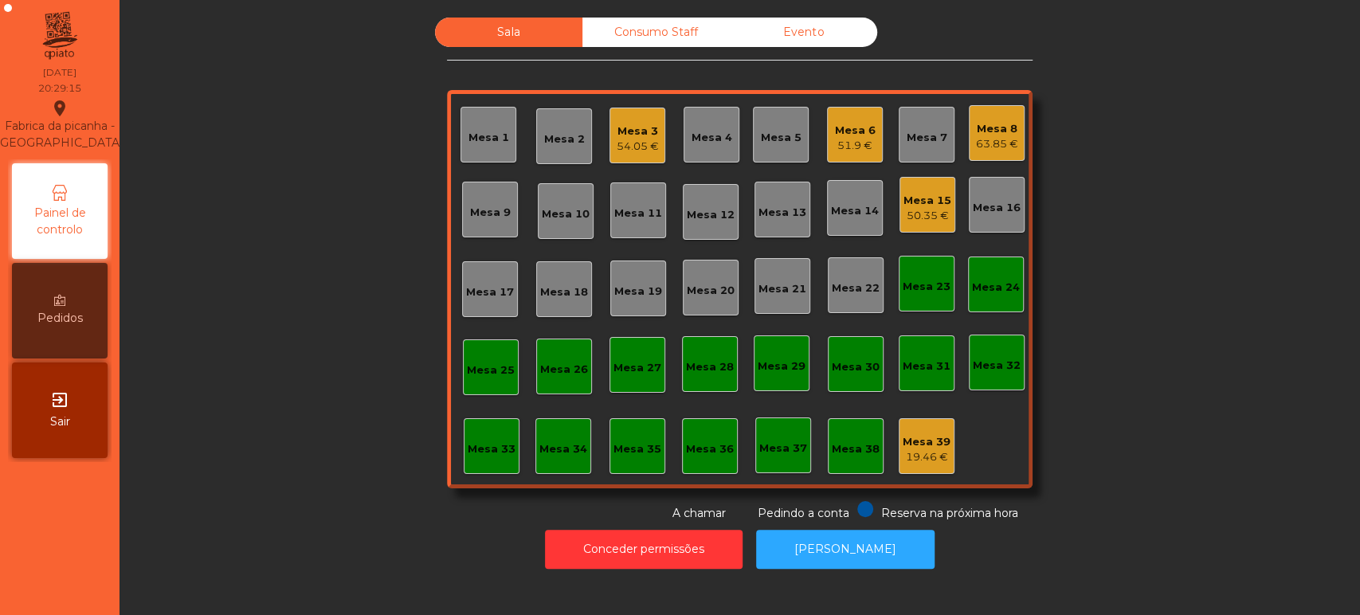
click at [284, 428] on div "Sala Consumo Staff Evento Mesa 1 Mesa 2 Mesa 3 54.05 € Mesa 4 Mesa 5 Mesa 6 51.…" at bounding box center [740, 270] width 1198 height 504
click at [624, 433] on div "Mesa 35" at bounding box center [638, 446] width 56 height 56
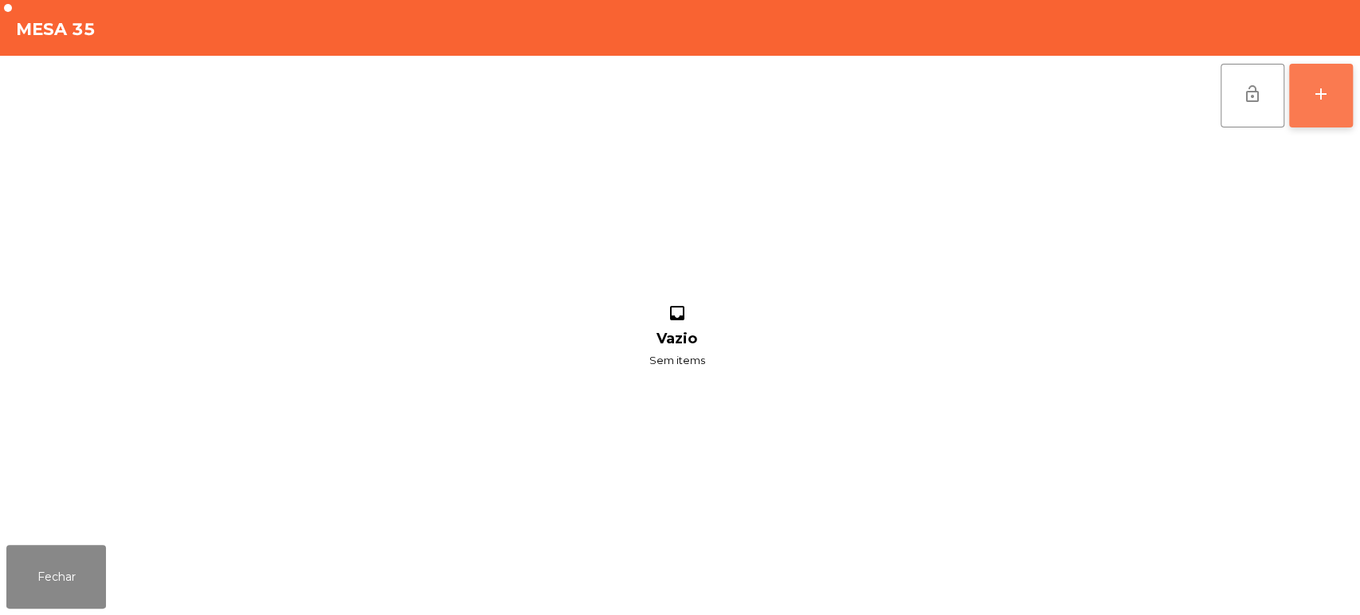
click at [1321, 102] on div "add" at bounding box center [1321, 93] width 19 height 19
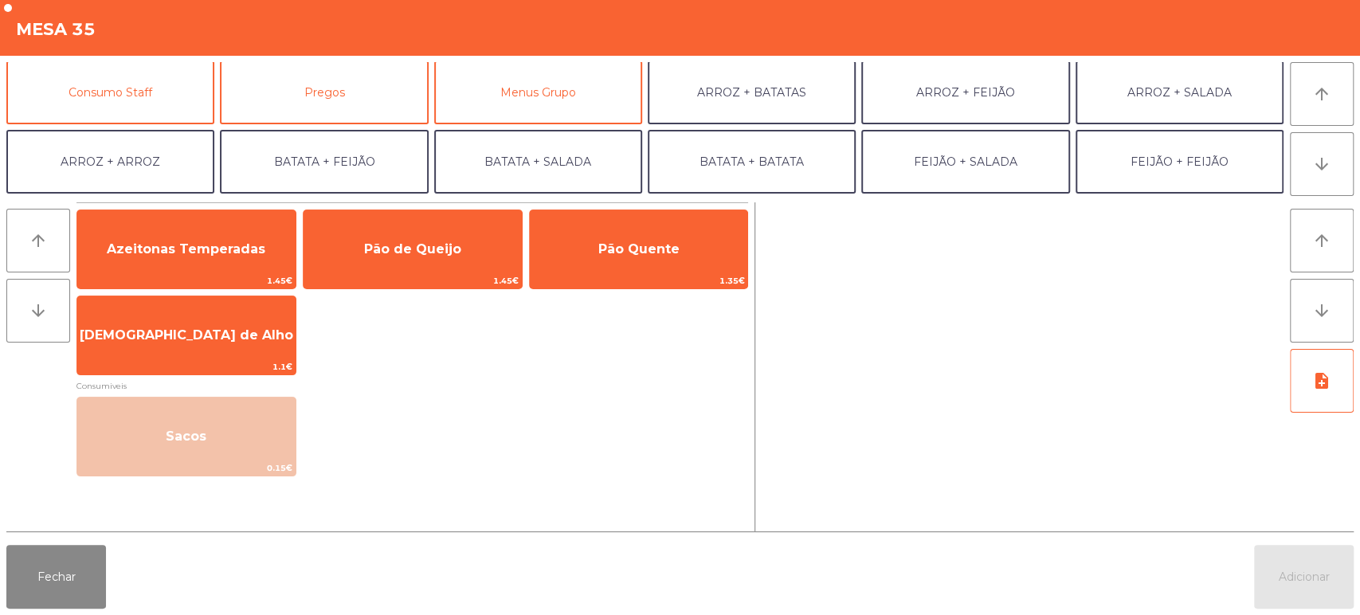
scroll to position [141, 0]
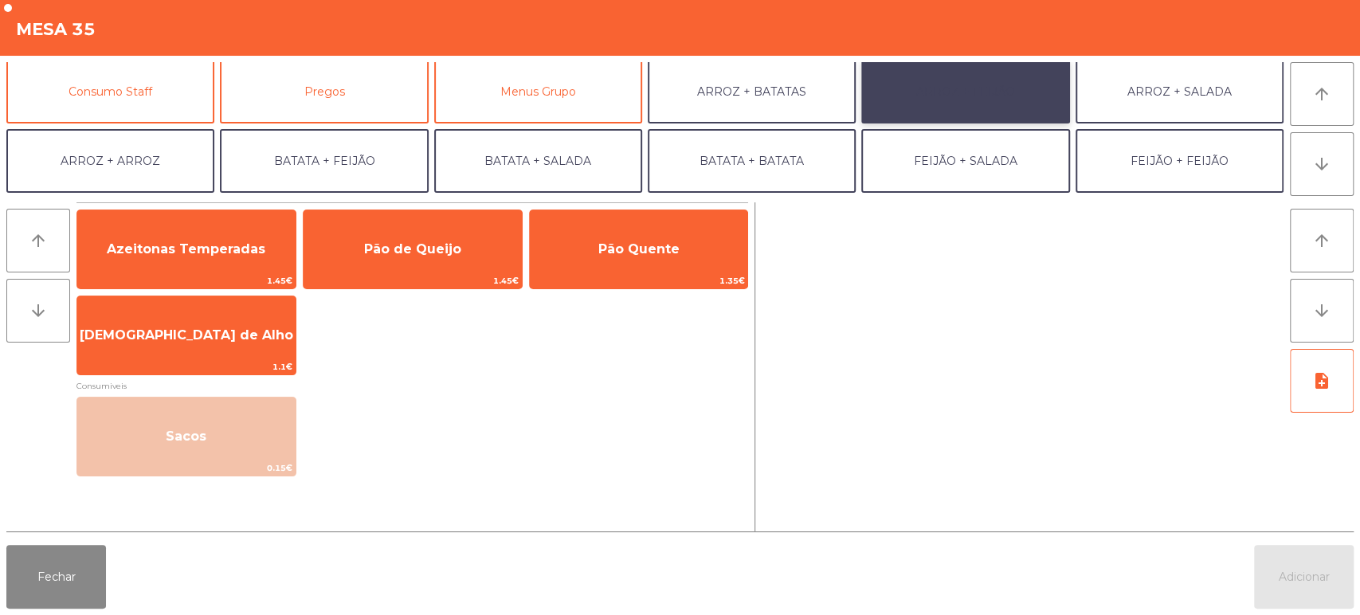
click at [943, 90] on button "ARROZ + FEIJÃO" at bounding box center [965, 92] width 208 height 64
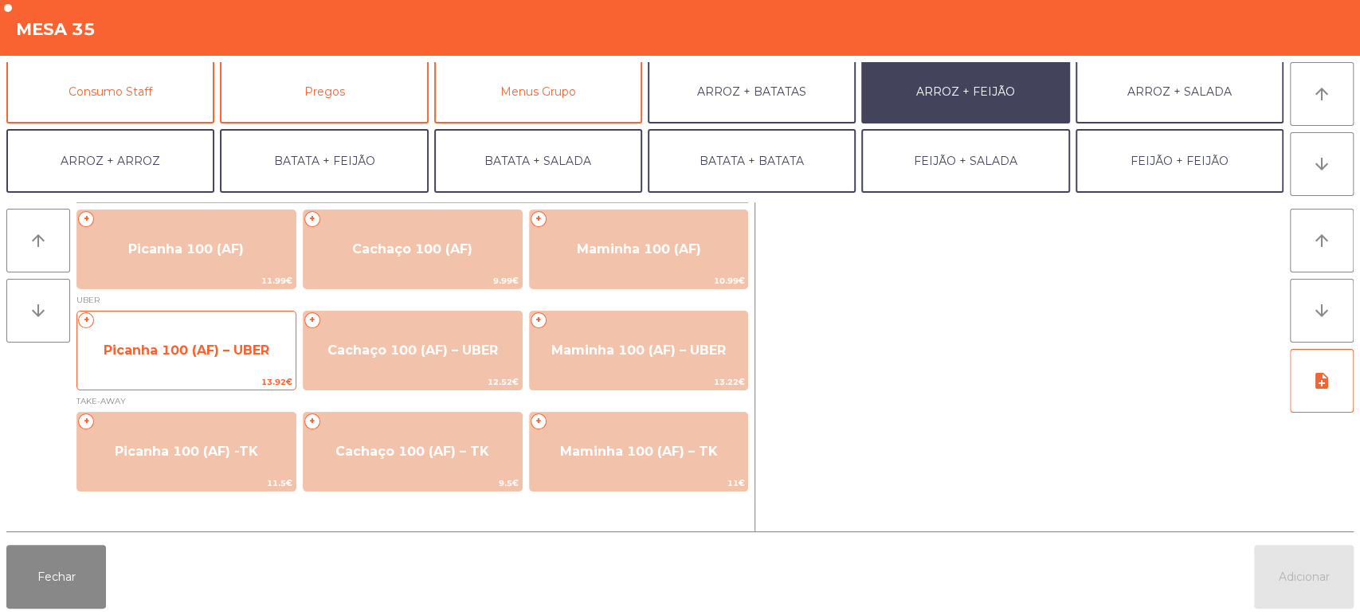
click at [194, 363] on span "Picanha 100 (AF) – UBER" at bounding box center [186, 350] width 218 height 43
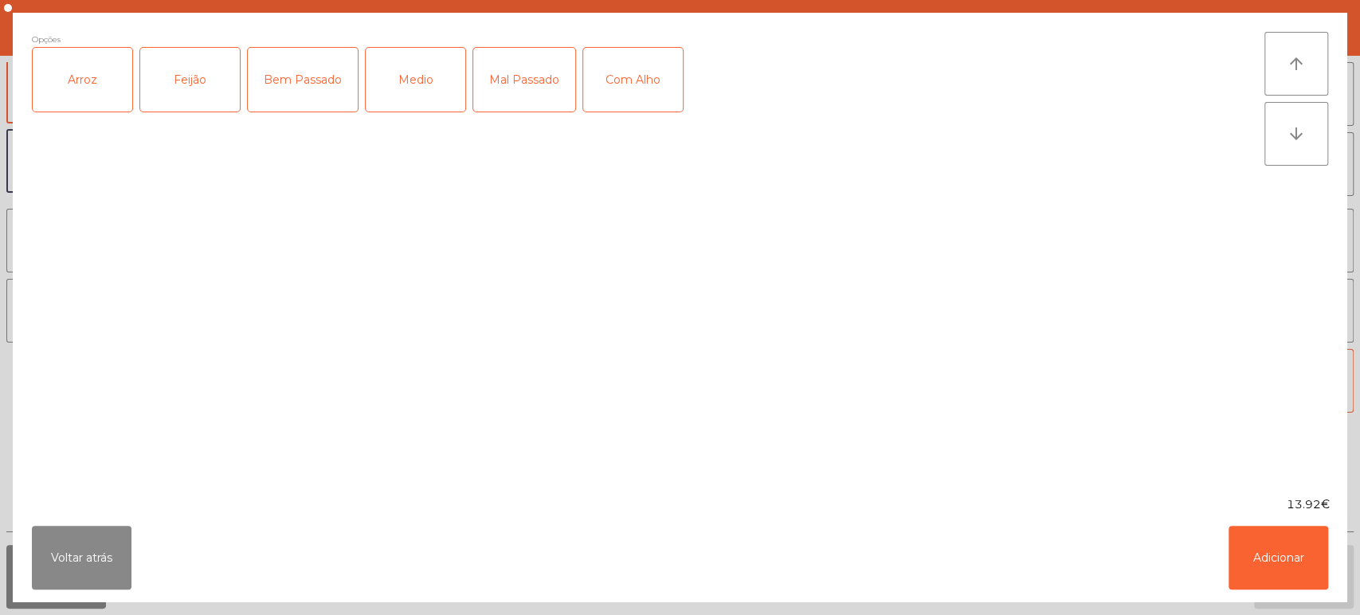
click at [76, 79] on div "Arroz" at bounding box center [83, 80] width 100 height 64
click at [215, 82] on div "Feijão" at bounding box center [190, 80] width 100 height 64
click at [518, 82] on div "Mal Passado" at bounding box center [524, 80] width 102 height 64
click at [1282, 569] on button "Adicionar" at bounding box center [1279, 558] width 100 height 64
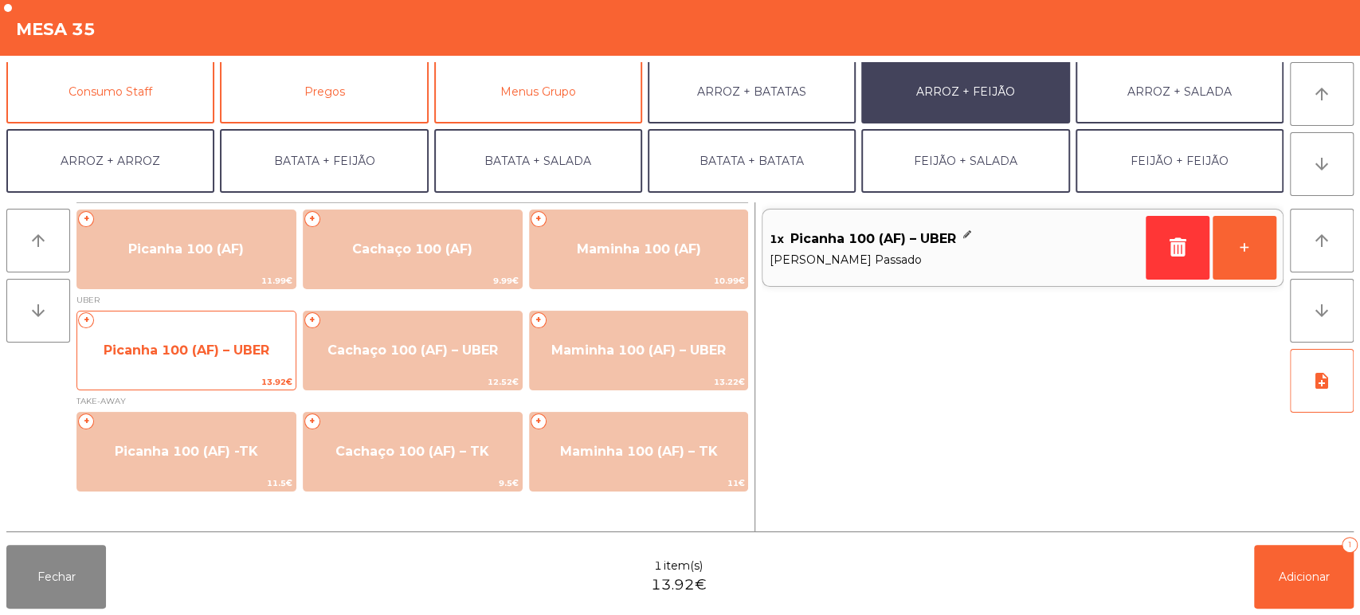
click at [205, 348] on span "Picanha 100 (AF) – UBER" at bounding box center [187, 350] width 166 height 15
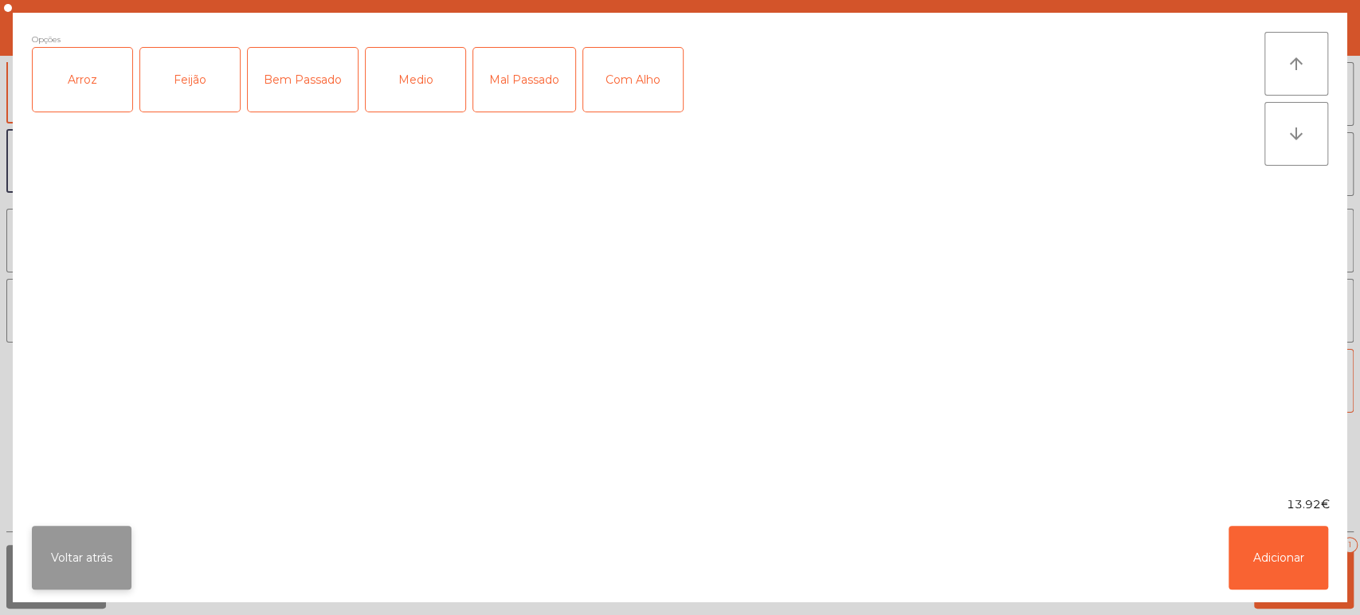
click at [80, 547] on button "Voltar atrás" at bounding box center [82, 558] width 100 height 64
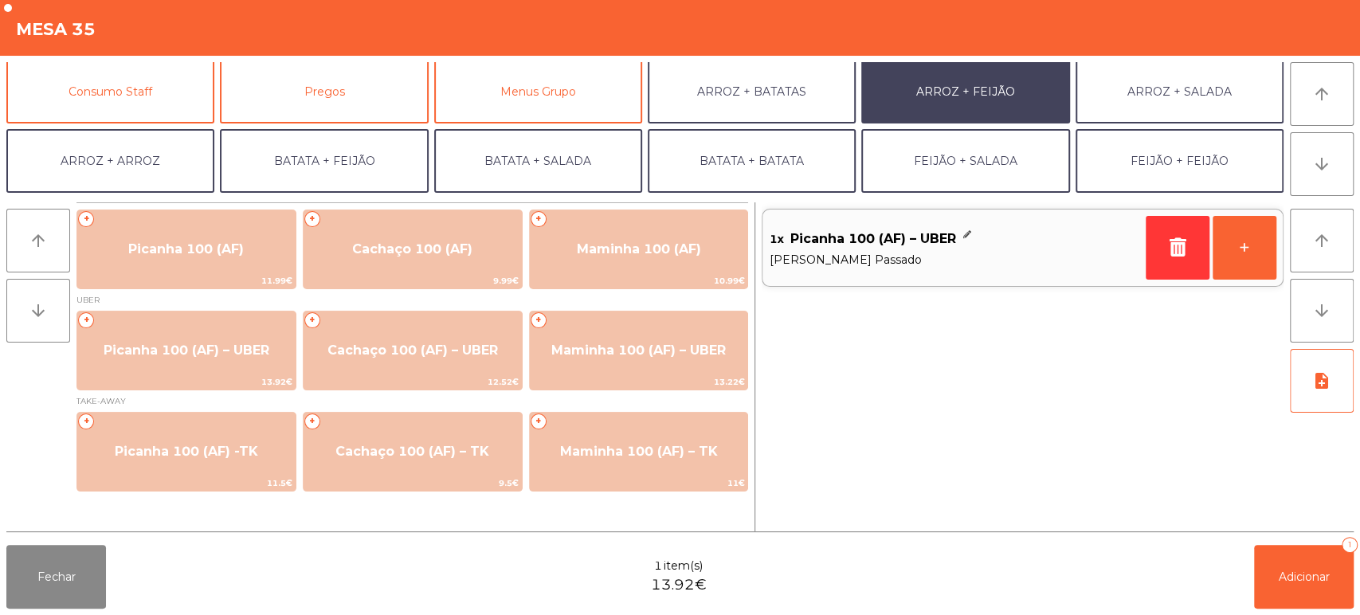
scroll to position [207, 0]
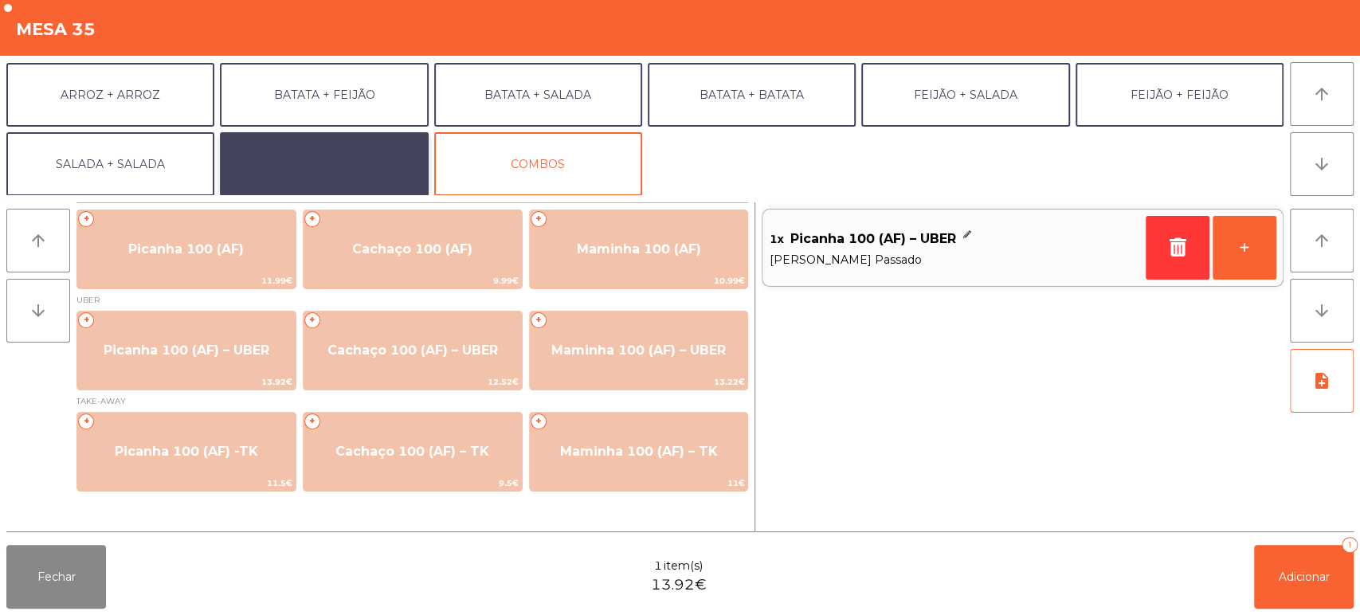
click at [316, 176] on button "EXTRAS UBER" at bounding box center [324, 164] width 208 height 64
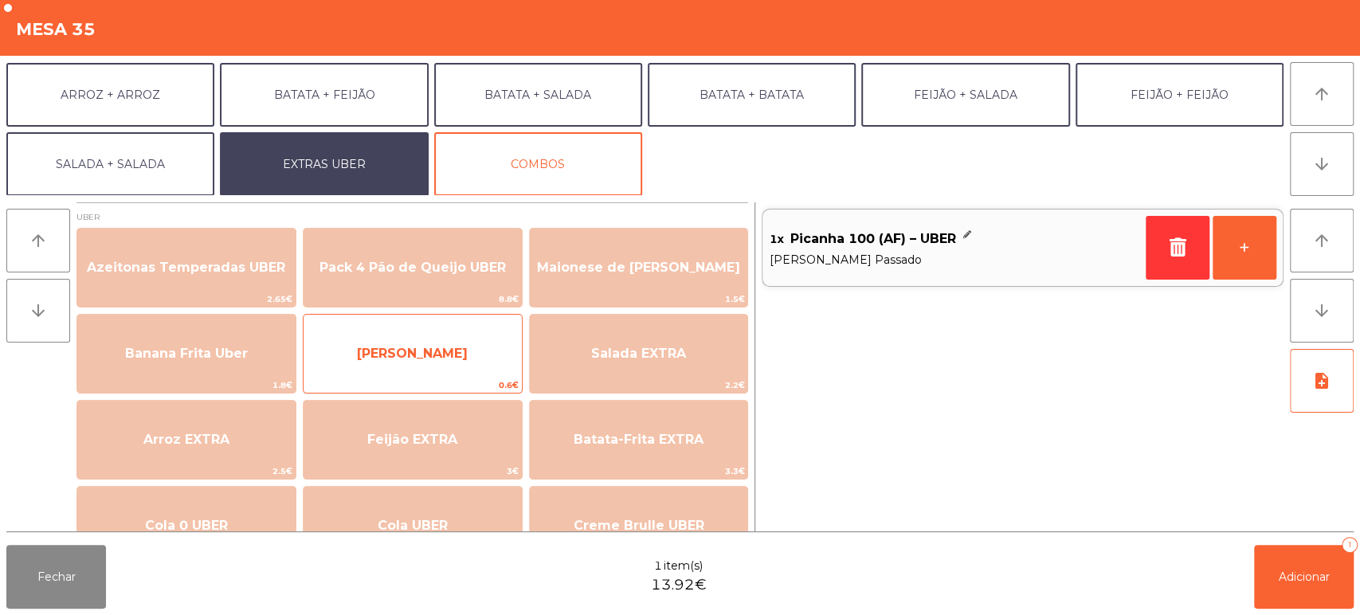
click at [413, 356] on span "Farofa Uber" at bounding box center [412, 353] width 111 height 15
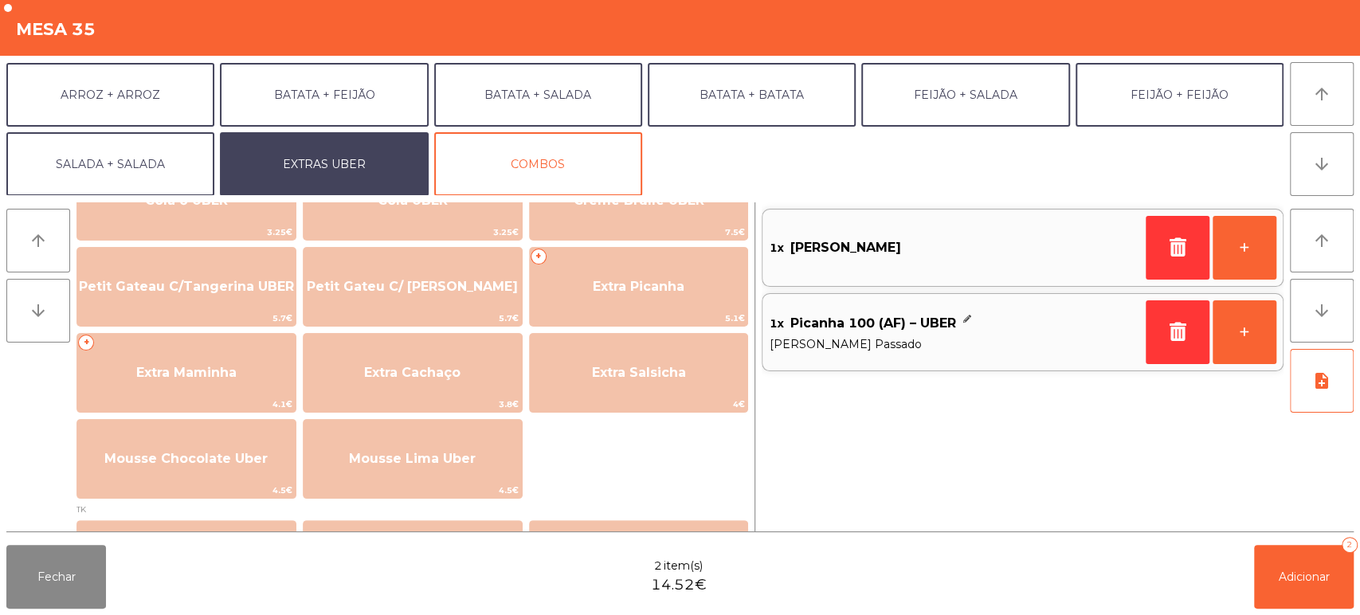
scroll to position [327, 0]
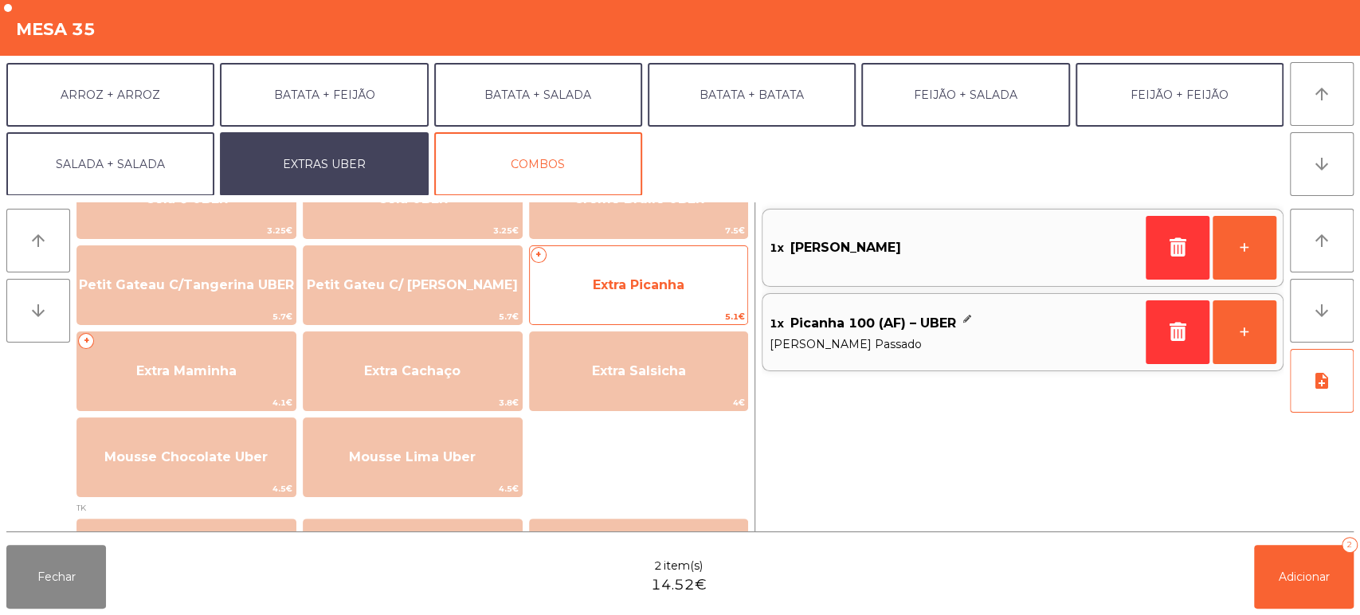
click at [646, 278] on span "Extra Picanha" at bounding box center [639, 284] width 92 height 15
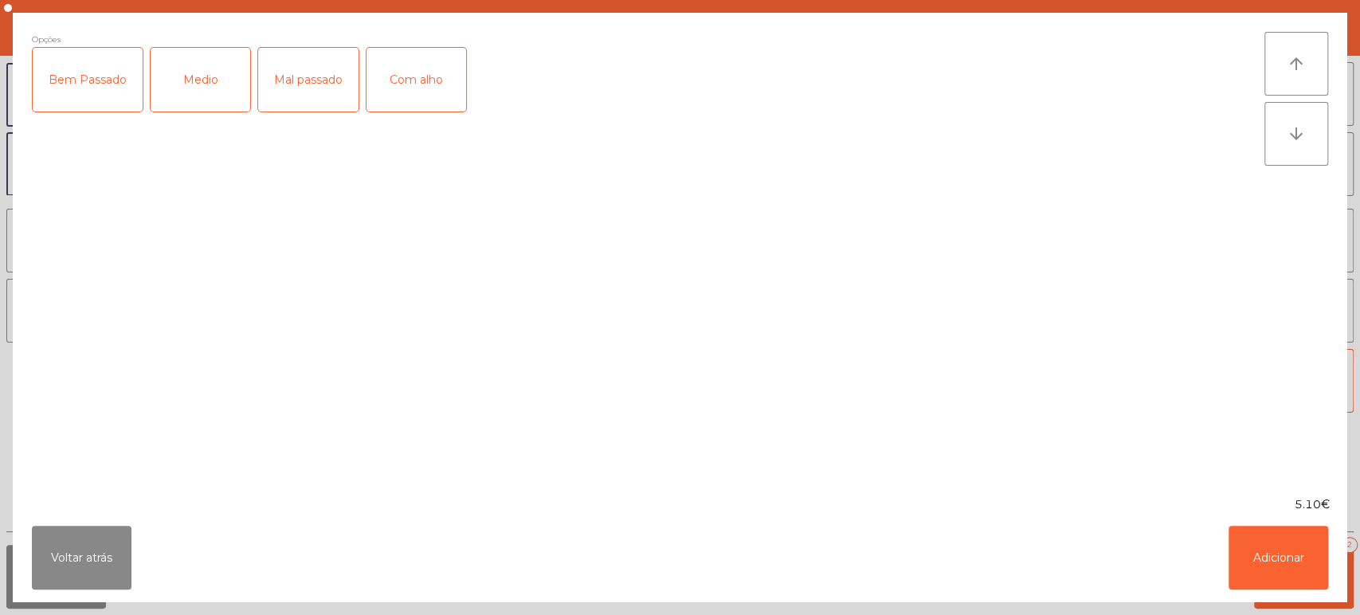
click at [302, 100] on div "Mal passado" at bounding box center [308, 80] width 100 height 64
click at [1275, 567] on button "Adicionar" at bounding box center [1279, 558] width 100 height 64
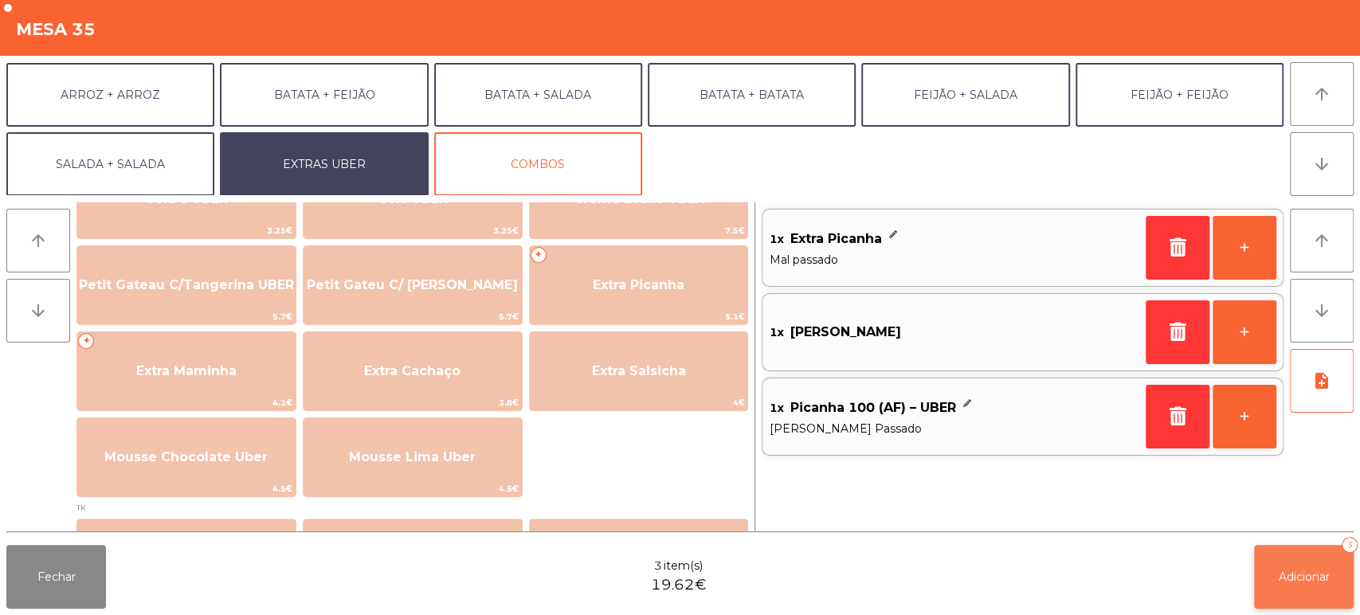
click at [1308, 586] on button "Adicionar 3" at bounding box center [1304, 577] width 100 height 64
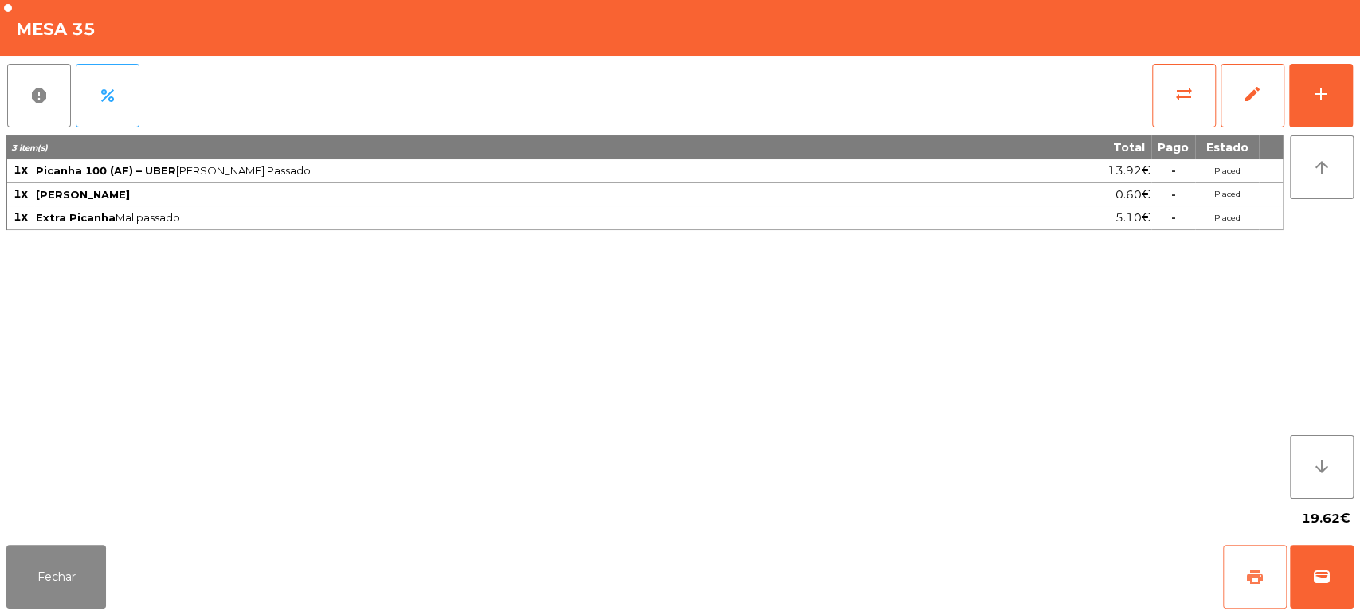
click at [1250, 589] on button "print" at bounding box center [1255, 577] width 64 height 64
click at [1329, 586] on span "wallet" at bounding box center [1321, 576] width 19 height 19
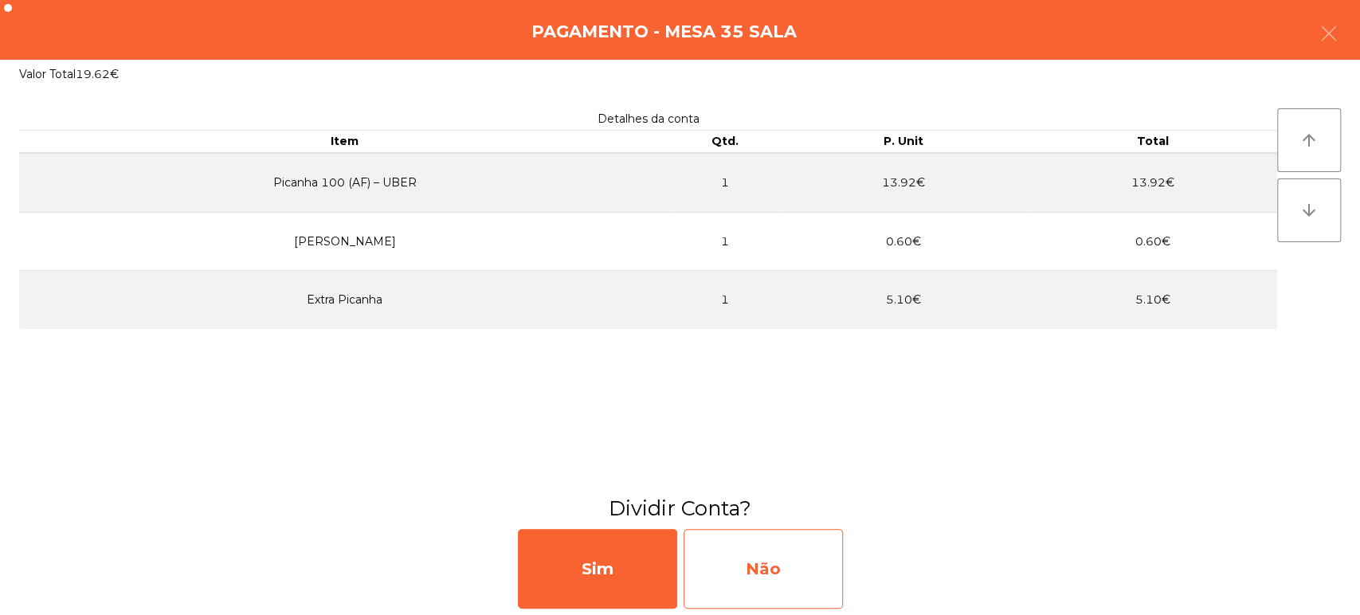
click at [781, 589] on div "Não" at bounding box center [763, 569] width 159 height 80
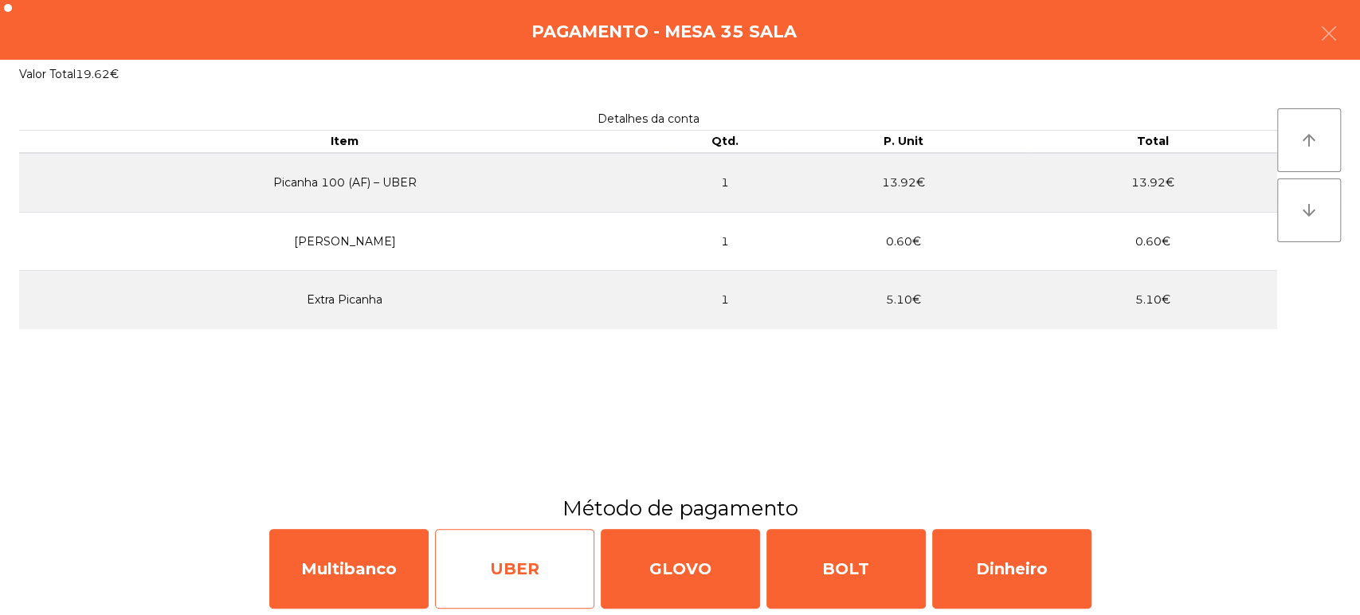
click at [516, 583] on div "UBER" at bounding box center [514, 569] width 159 height 80
select select "**"
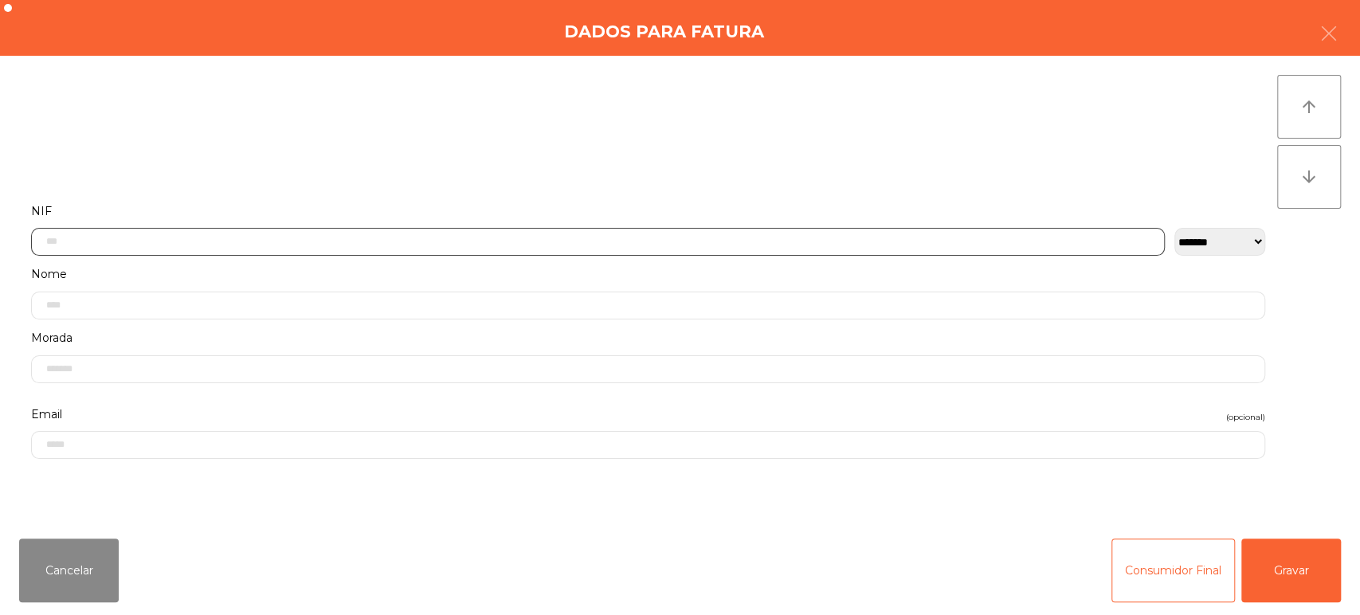
click at [124, 241] on input "text" at bounding box center [598, 242] width 1134 height 28
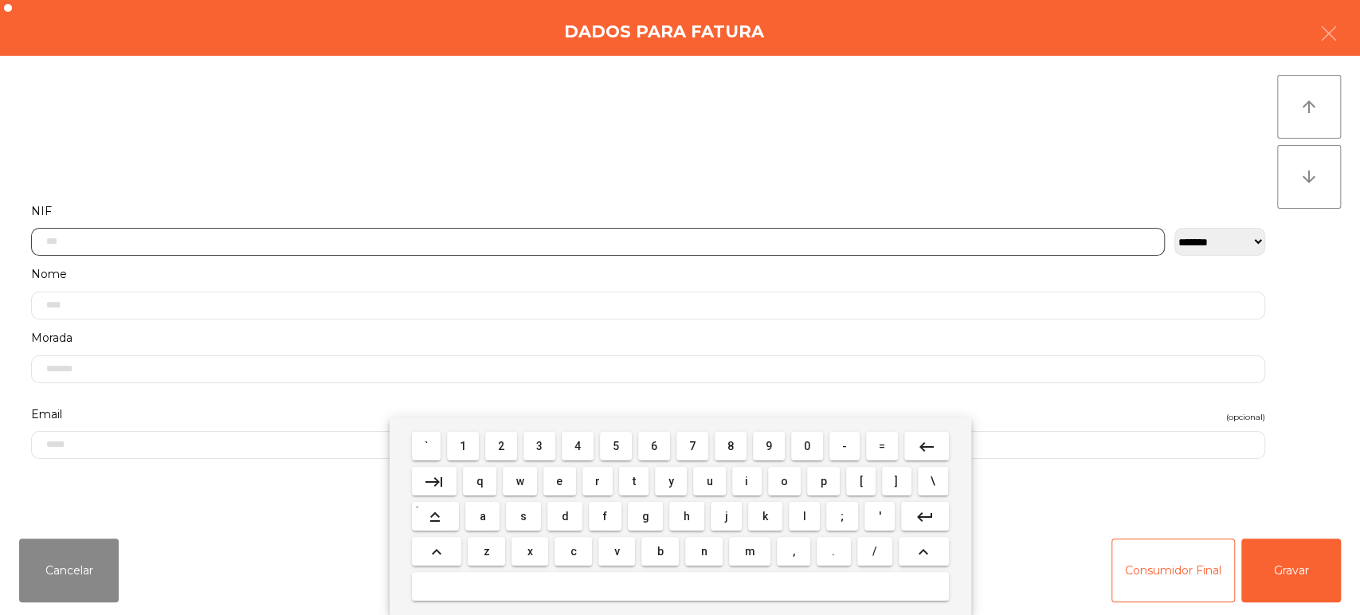
scroll to position [124, 0]
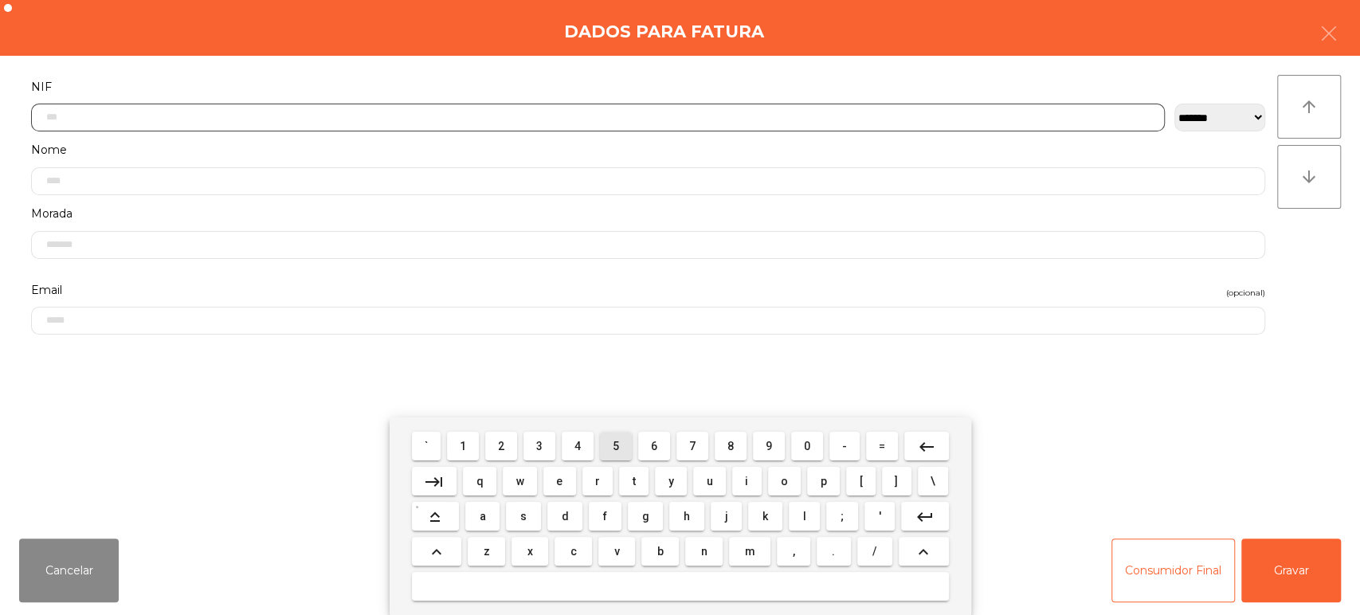
click at [614, 442] on span "5" at bounding box center [616, 446] width 6 height 13
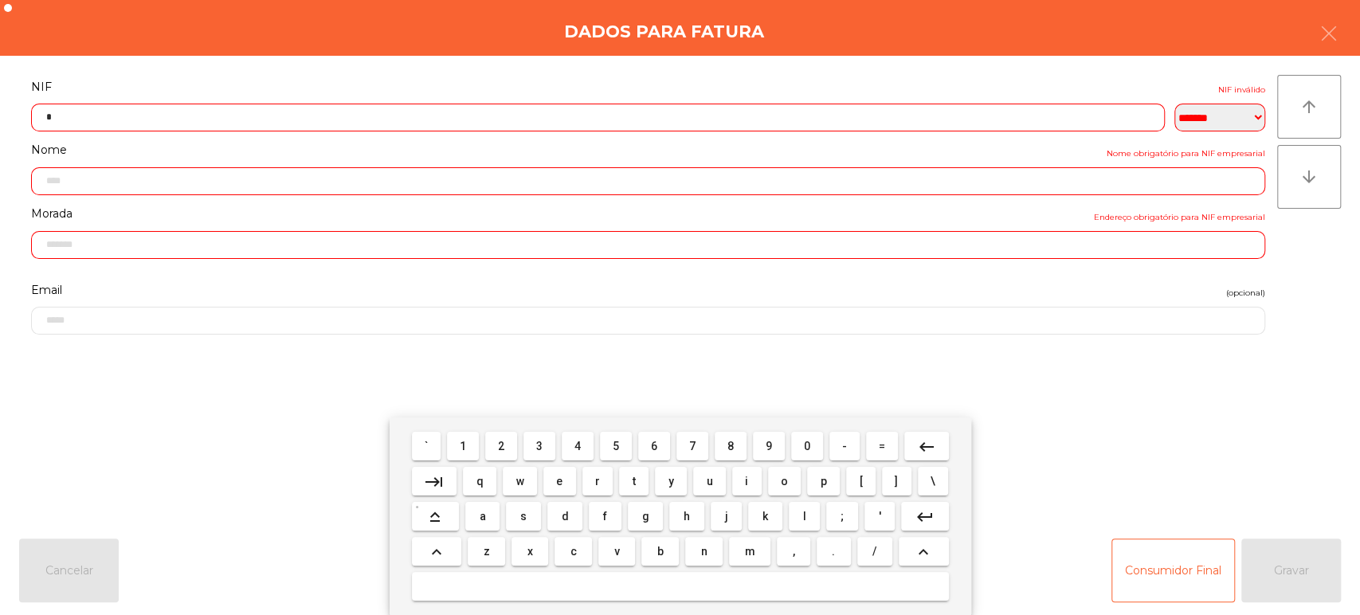
click at [807, 446] on span "0" at bounding box center [807, 446] width 6 height 13
click at [730, 446] on span "8" at bounding box center [731, 446] width 6 height 13
click at [731, 446] on span "8" at bounding box center [731, 446] width 6 height 13
click at [539, 446] on span "3" at bounding box center [539, 446] width 6 height 13
click at [640, 460] on button "6" at bounding box center [654, 446] width 32 height 29
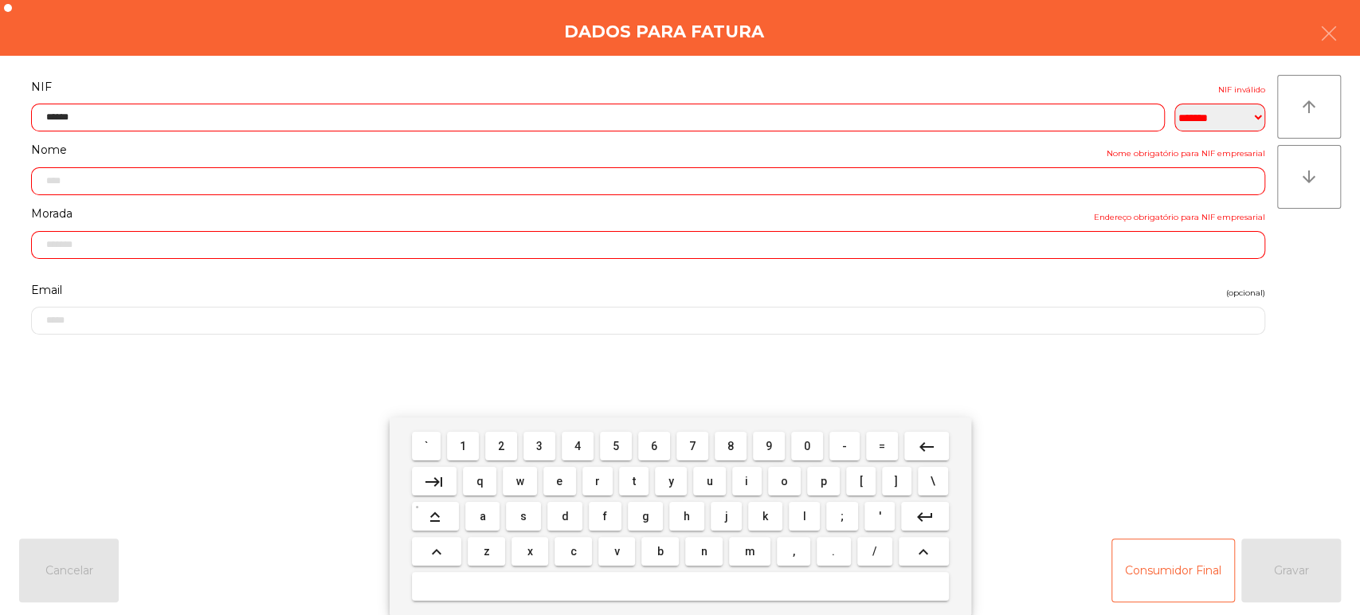
click at [537, 447] on span "3" at bounding box center [539, 446] width 6 height 13
click at [654, 447] on span "6" at bounding box center [654, 446] width 6 height 13
click at [809, 445] on span "0" at bounding box center [807, 446] width 6 height 13
type input "*********"
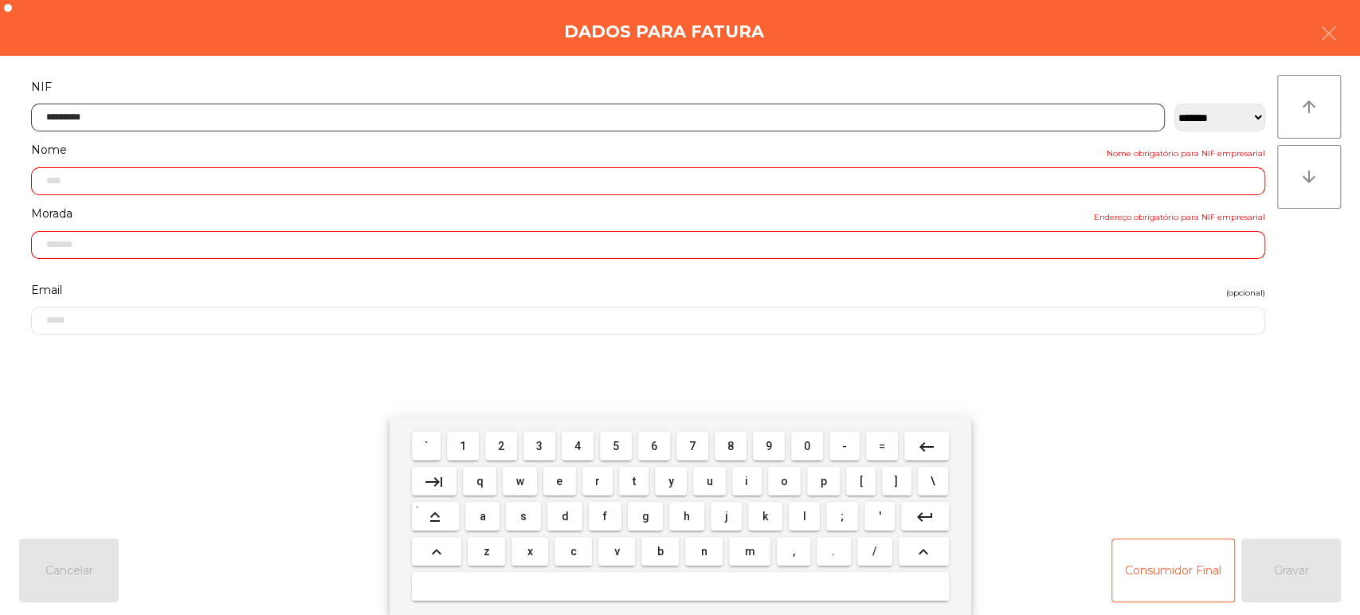
type input "**********"
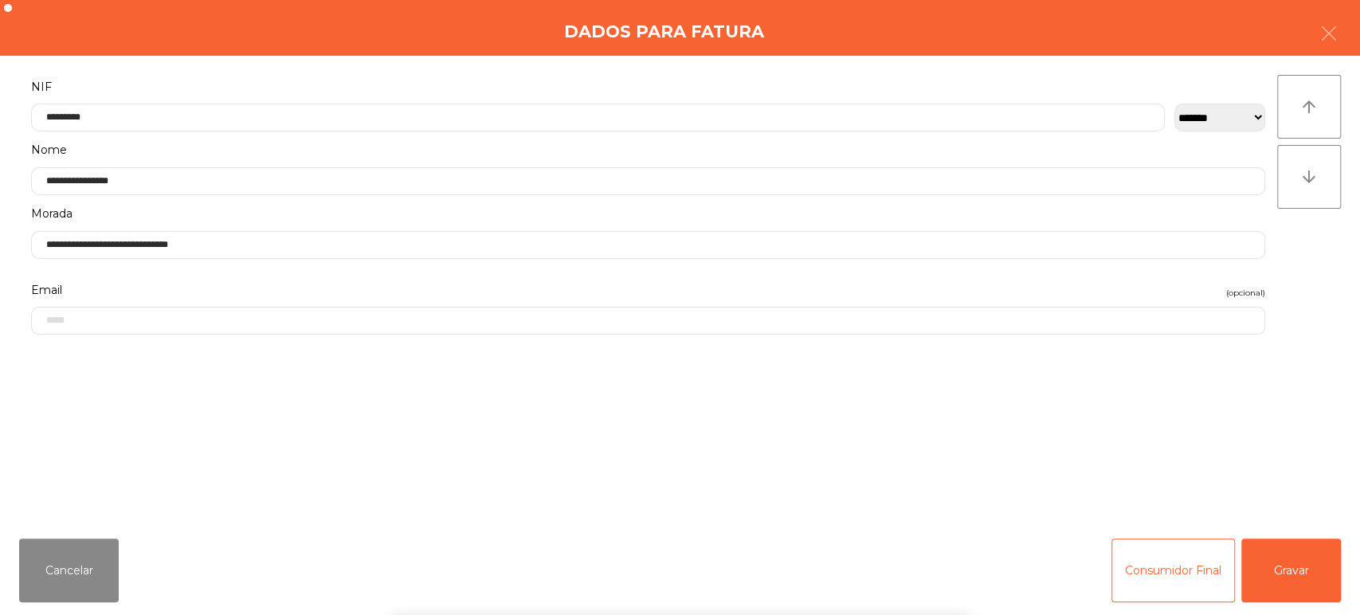
click at [1275, 580] on div "` 1 2 3 4 5 6 7 8 9 0 - = keyboard_backspace keyboard_tab q w e r t y u i o p […" at bounding box center [680, 517] width 1360 height 198
click at [1286, 585] on button "Gravar" at bounding box center [1292, 571] width 100 height 64
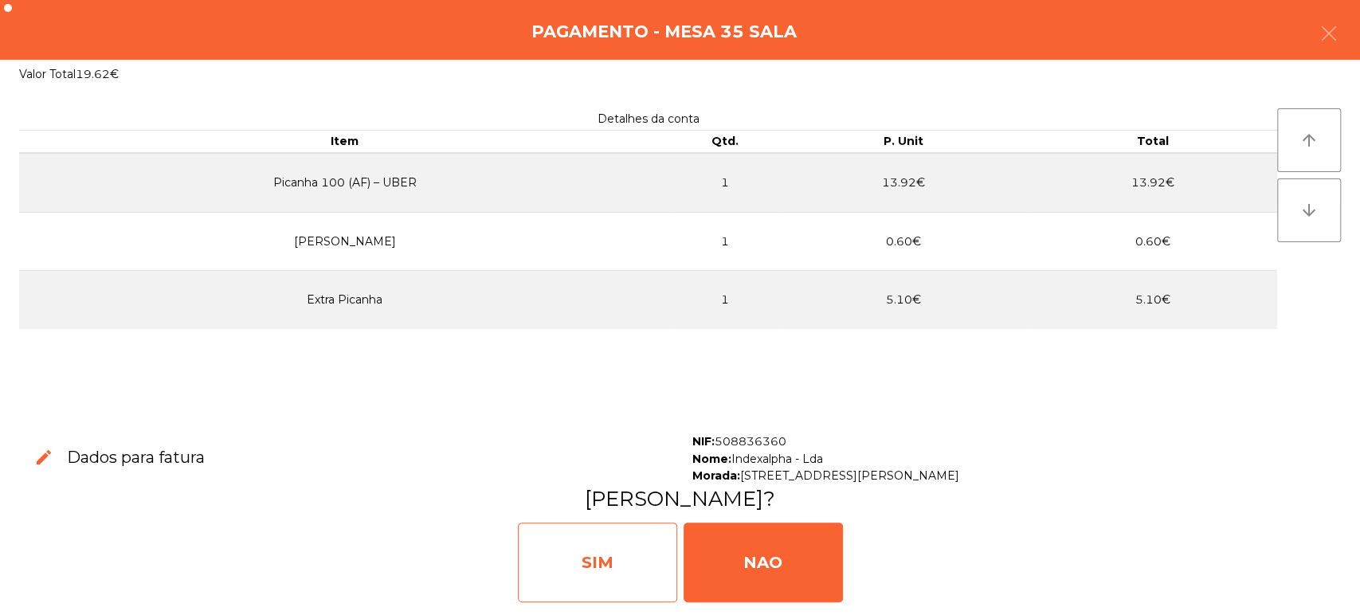
click at [594, 560] on div "SIM" at bounding box center [597, 563] width 159 height 80
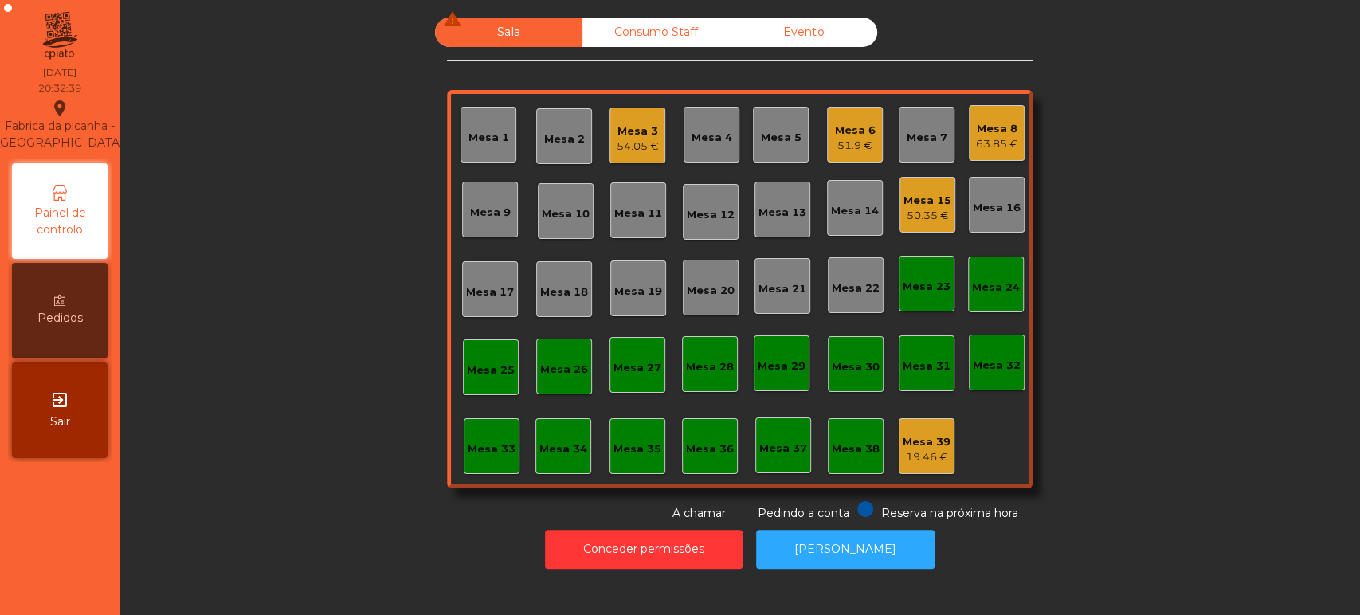
click at [1011, 140] on div "Mesa 8 63.85 €" at bounding box center [997, 133] width 56 height 56
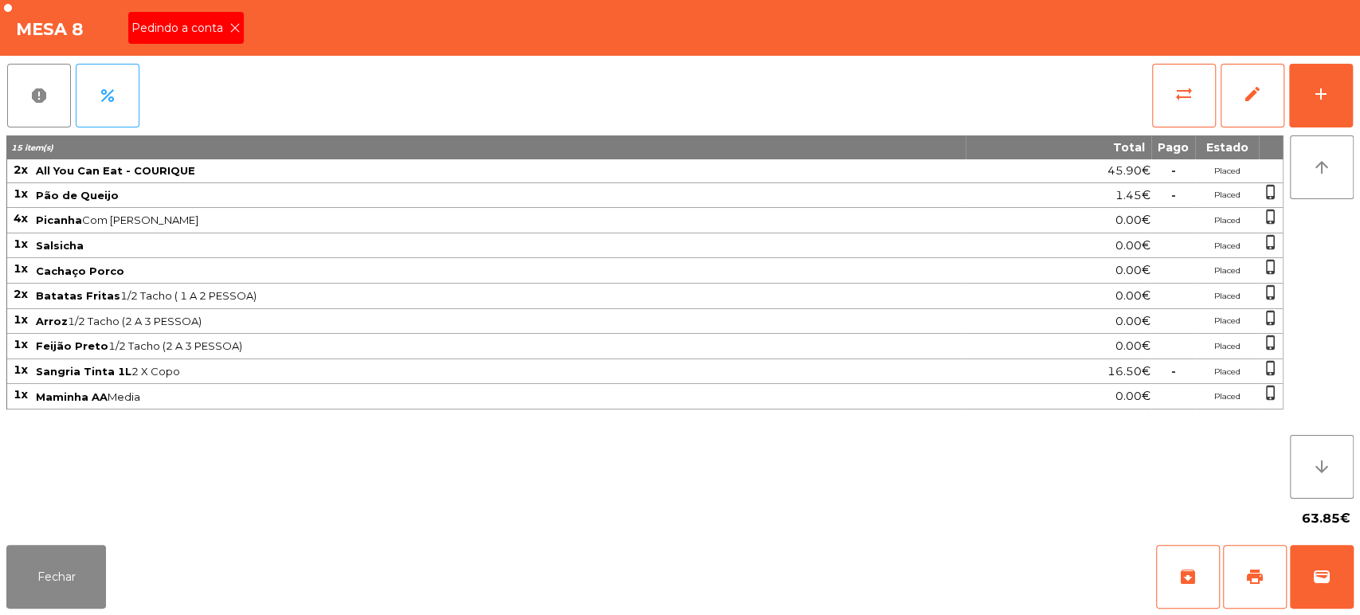
click at [224, 14] on div "Pedindo a conta" at bounding box center [186, 28] width 116 height 32
click at [1243, 553] on button "print" at bounding box center [1255, 577] width 64 height 64
click at [1351, 585] on button "wallet" at bounding box center [1322, 577] width 64 height 64
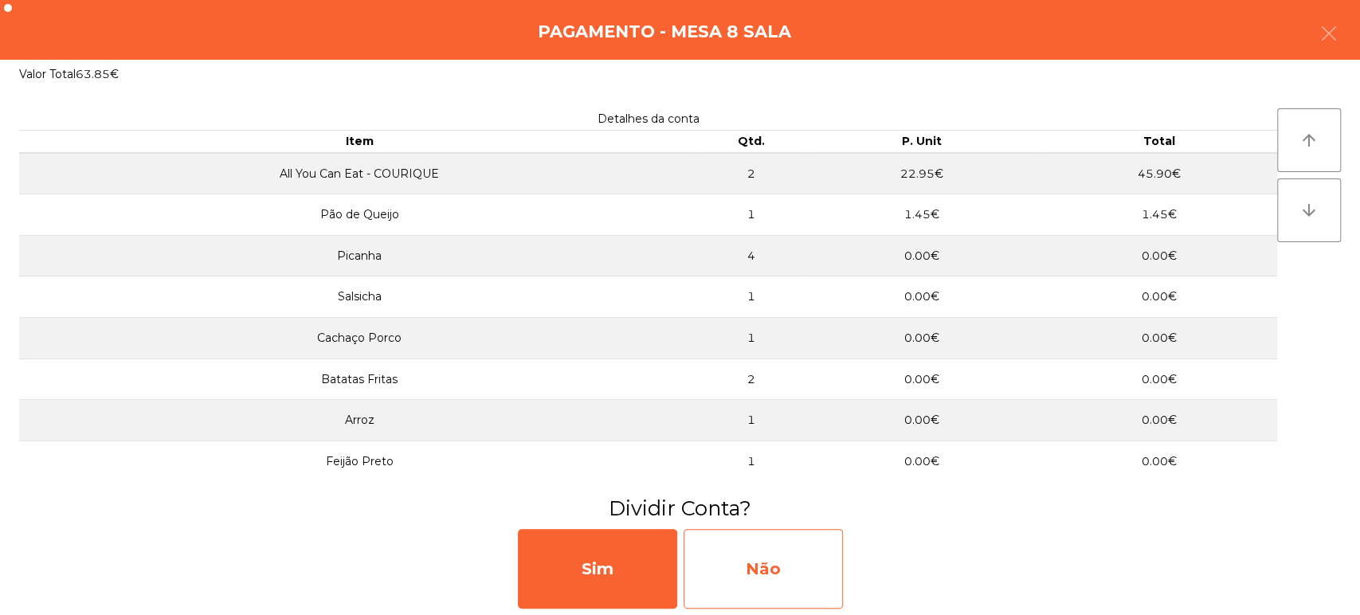
click at [814, 580] on div "Não" at bounding box center [763, 569] width 159 height 80
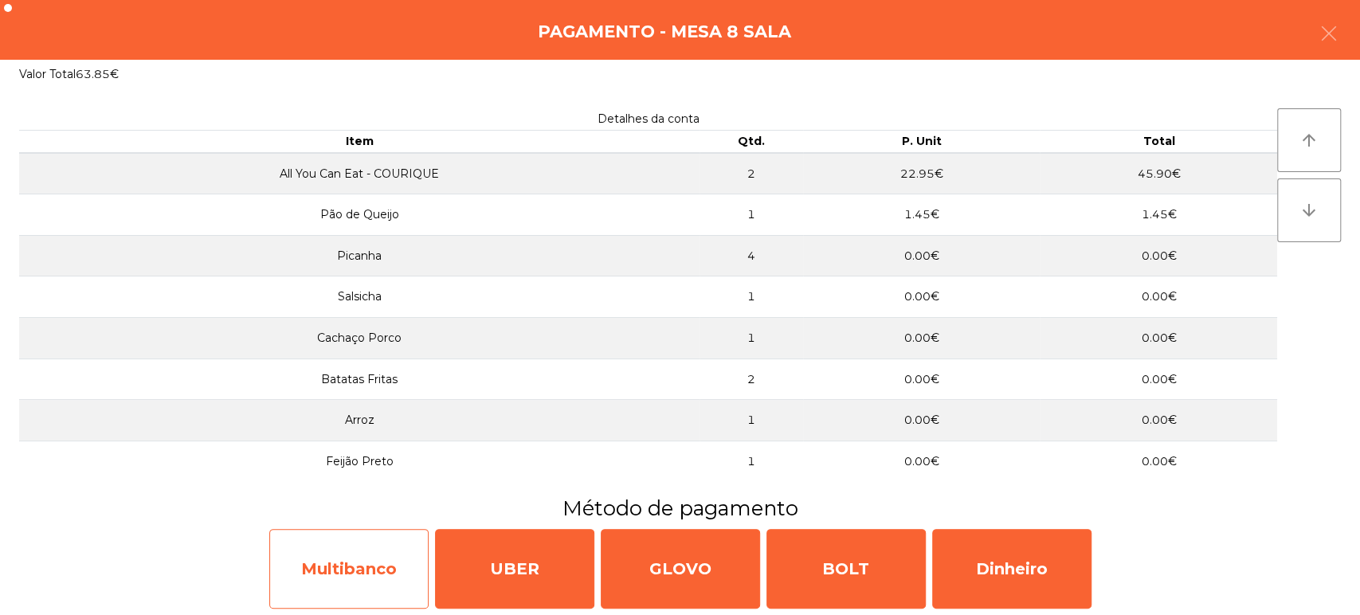
click at [378, 574] on div "Multibanco" at bounding box center [348, 569] width 159 height 80
select select "**"
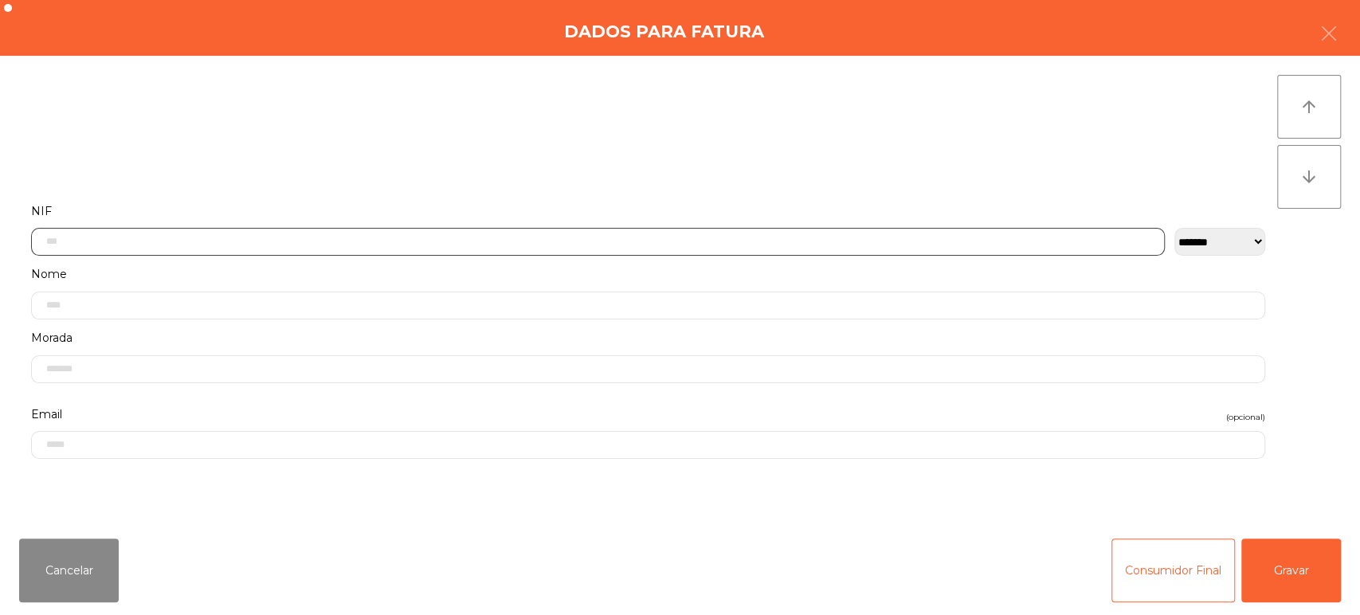
click at [512, 238] on input "text" at bounding box center [598, 242] width 1134 height 28
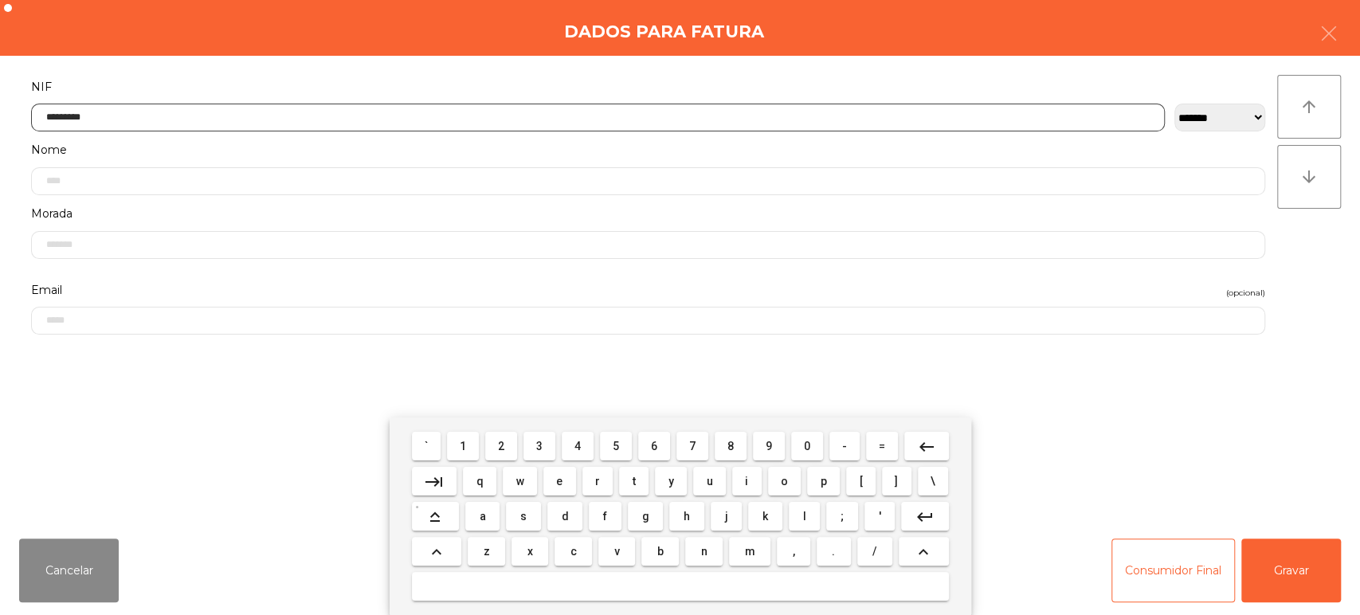
type input "*********"
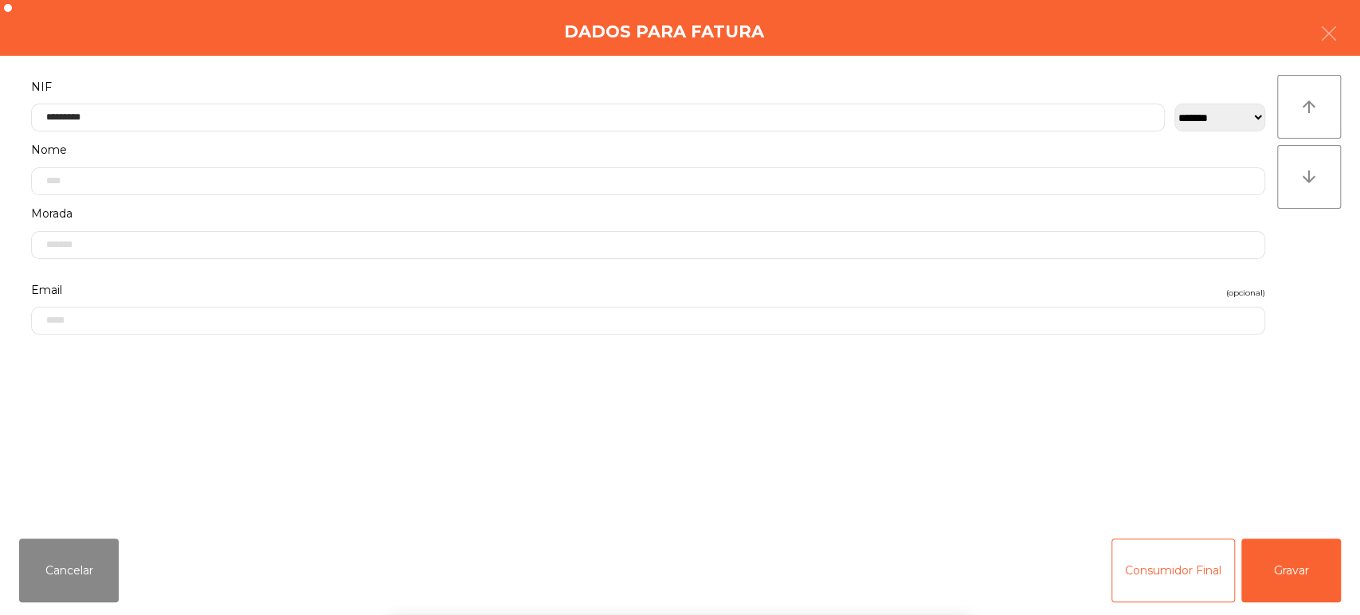
click at [1320, 267] on div "arrow_upward arrow_downward" at bounding box center [1309, 291] width 64 height 432
click at [1296, 550] on button "Gravar" at bounding box center [1292, 571] width 100 height 64
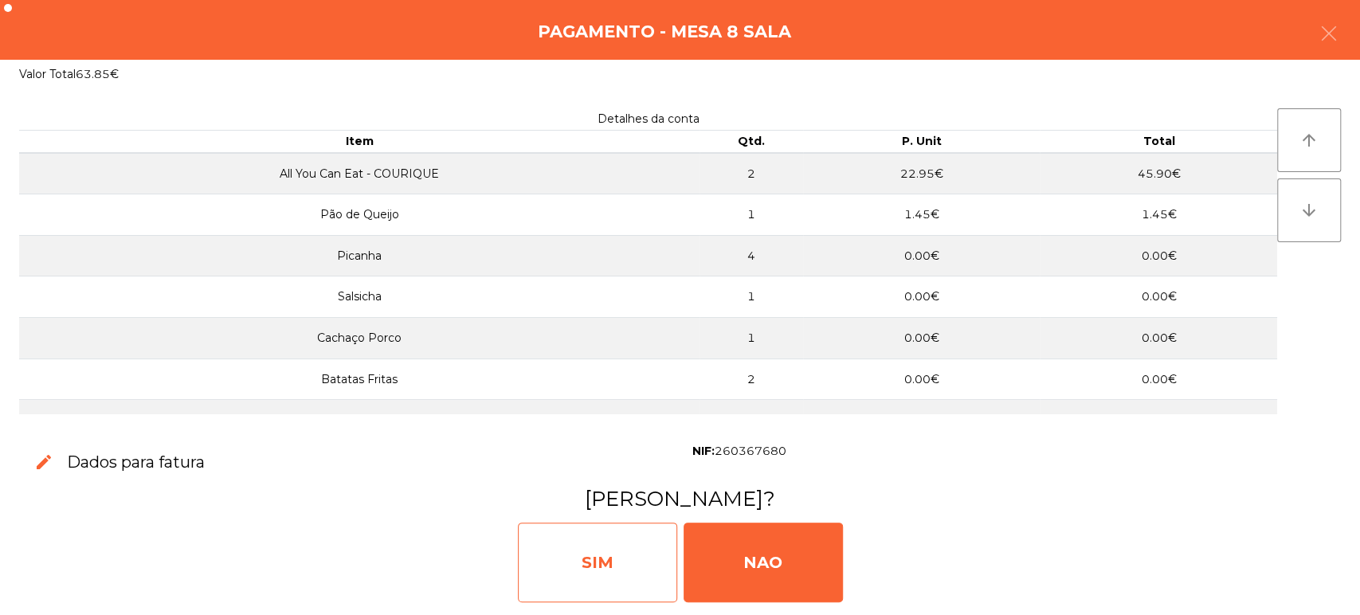
click at [614, 563] on div "SIM" at bounding box center [597, 563] width 159 height 80
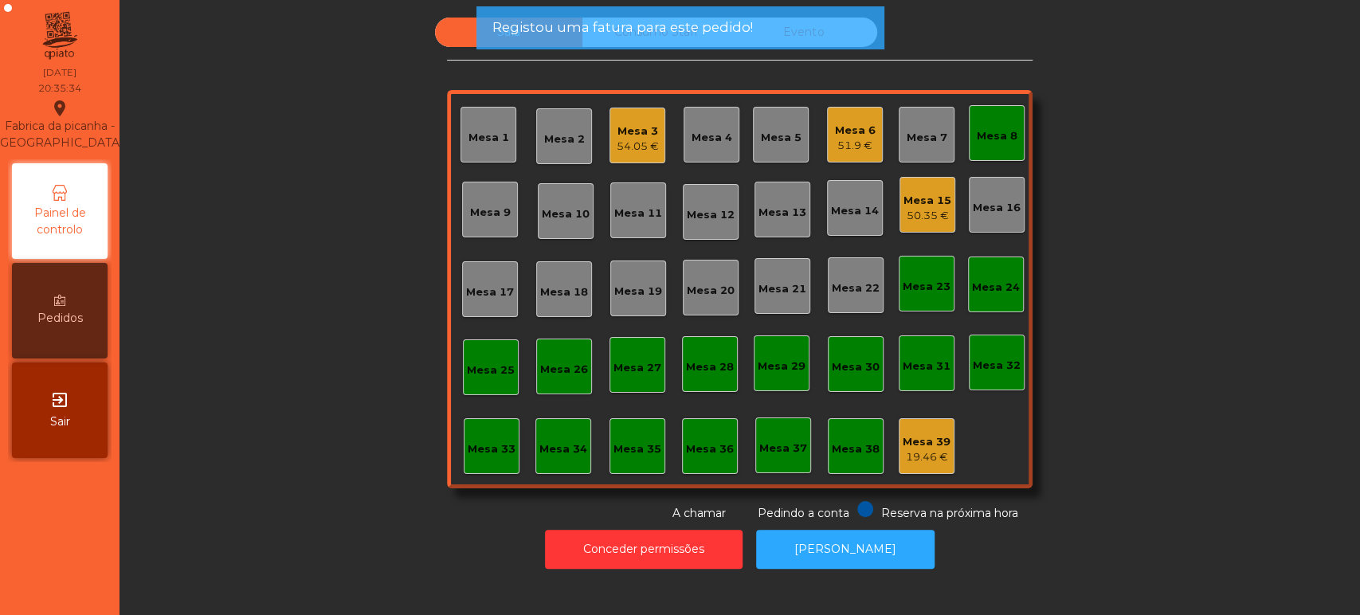
click at [997, 105] on div "Mesa 8" at bounding box center [997, 133] width 56 height 56
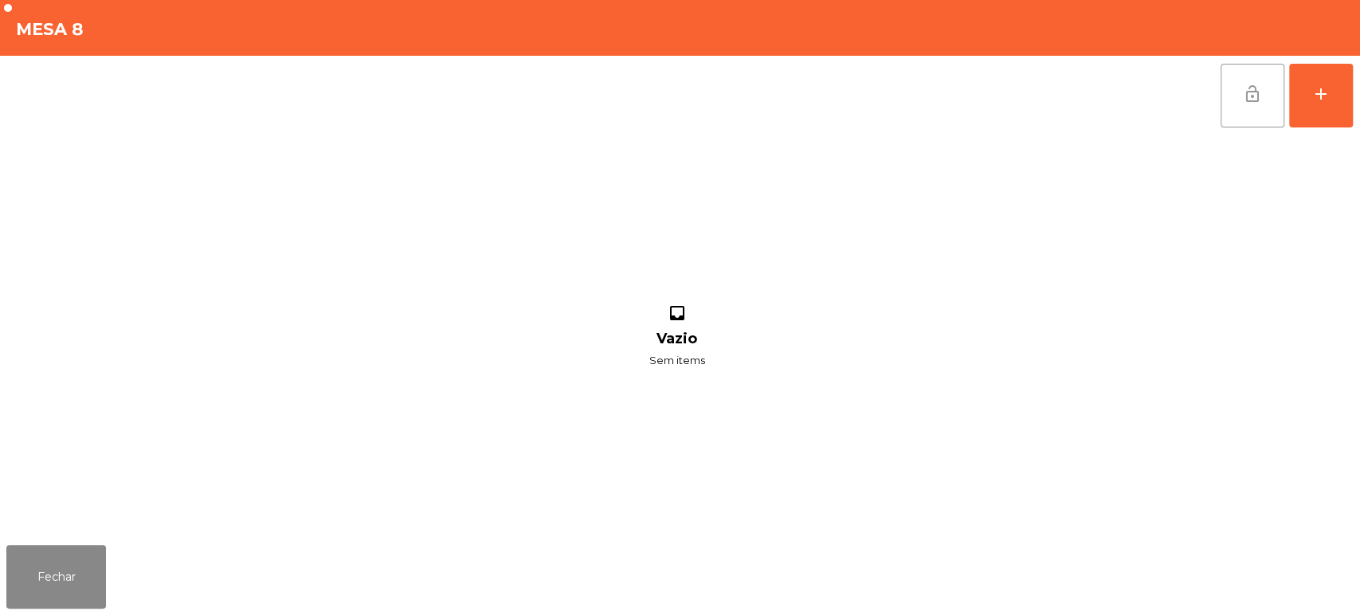
click at [1246, 105] on button "lock_open" at bounding box center [1253, 96] width 64 height 64
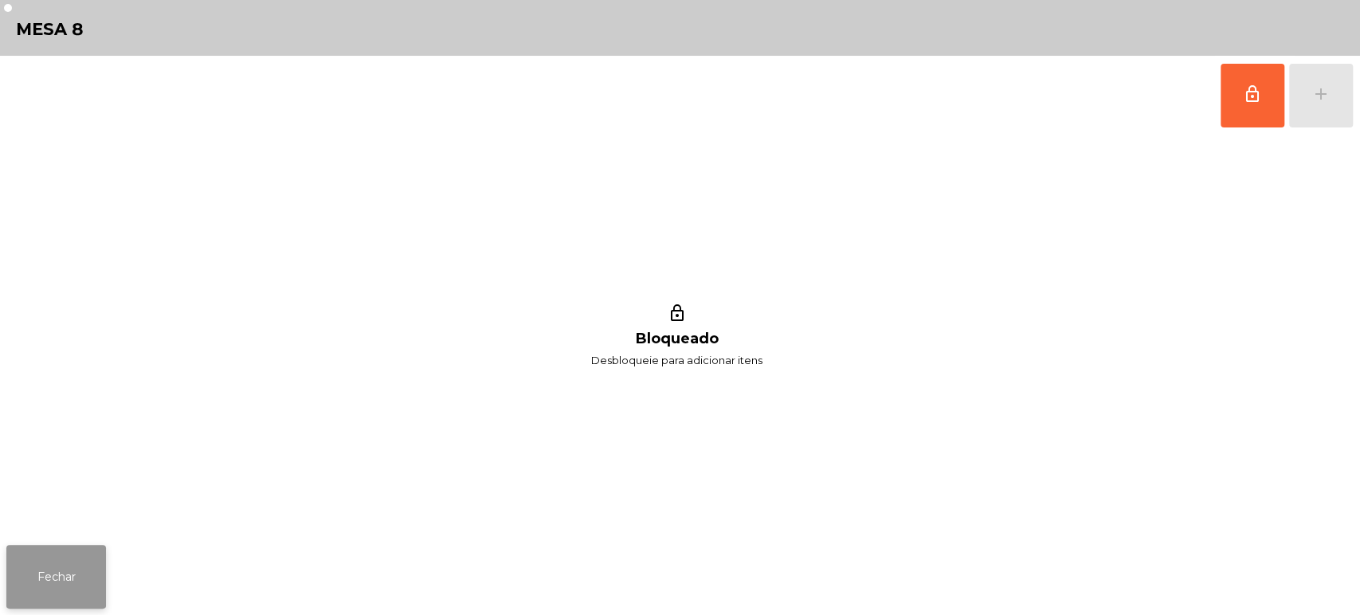
click at [74, 594] on button "Fechar" at bounding box center [56, 577] width 100 height 64
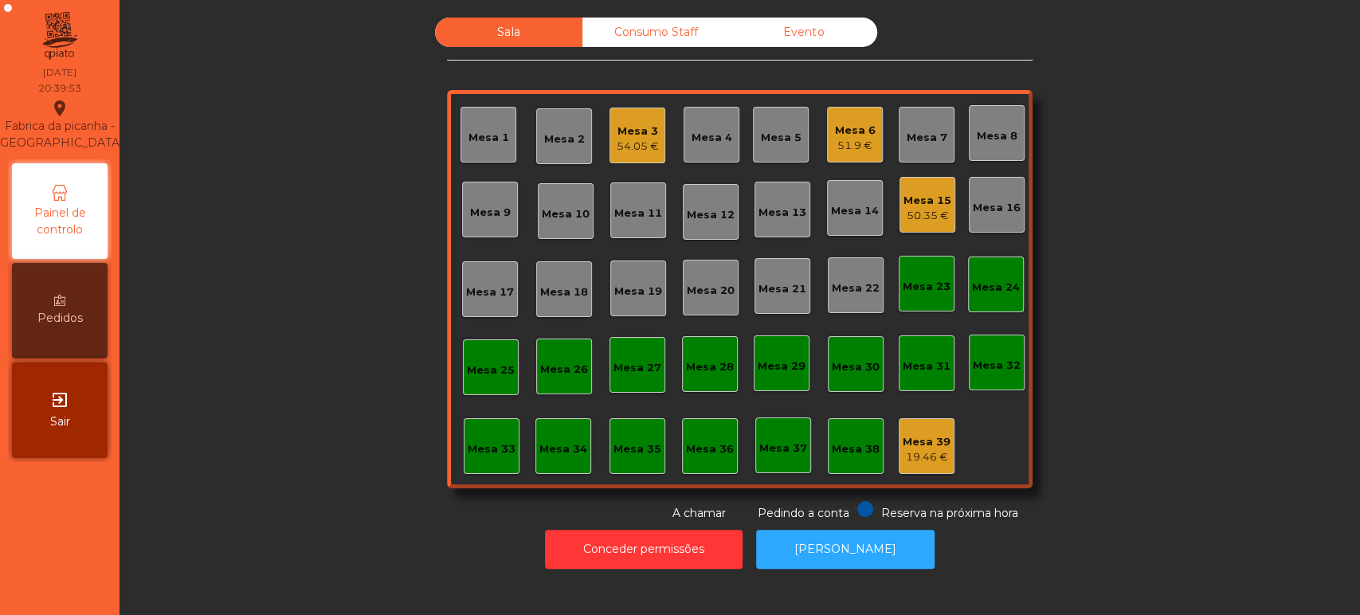
click at [547, 375] on div "Mesa 26" at bounding box center [564, 370] width 48 height 16
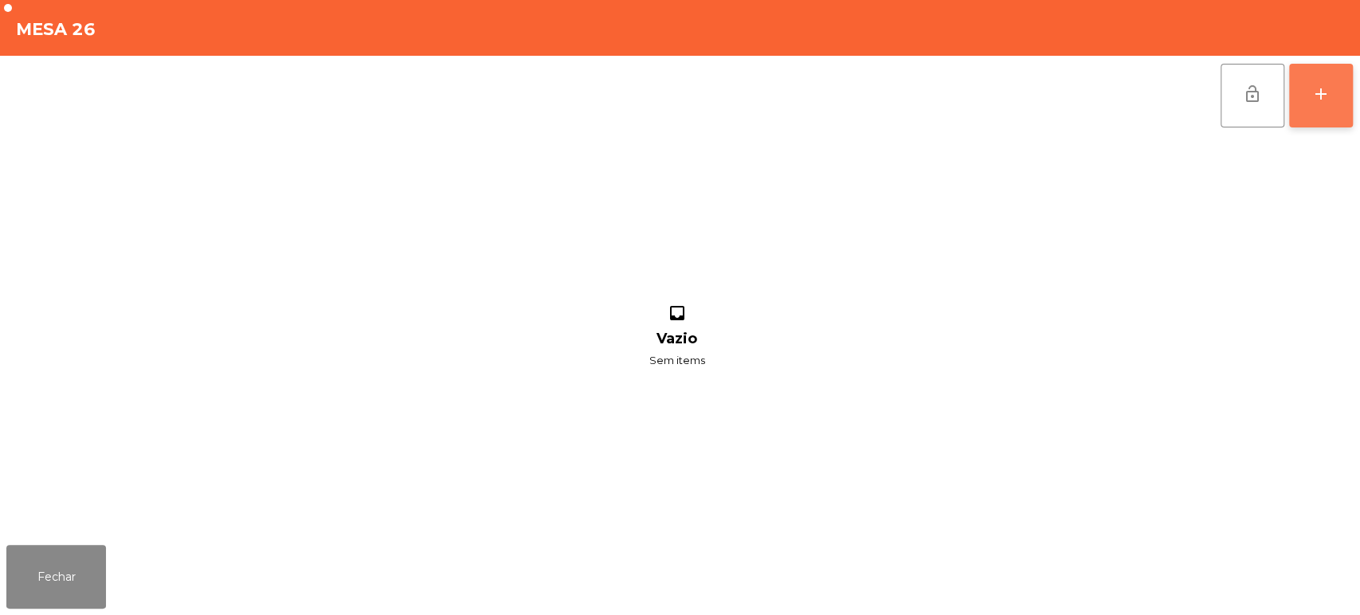
click at [1347, 109] on button "add" at bounding box center [1321, 96] width 64 height 64
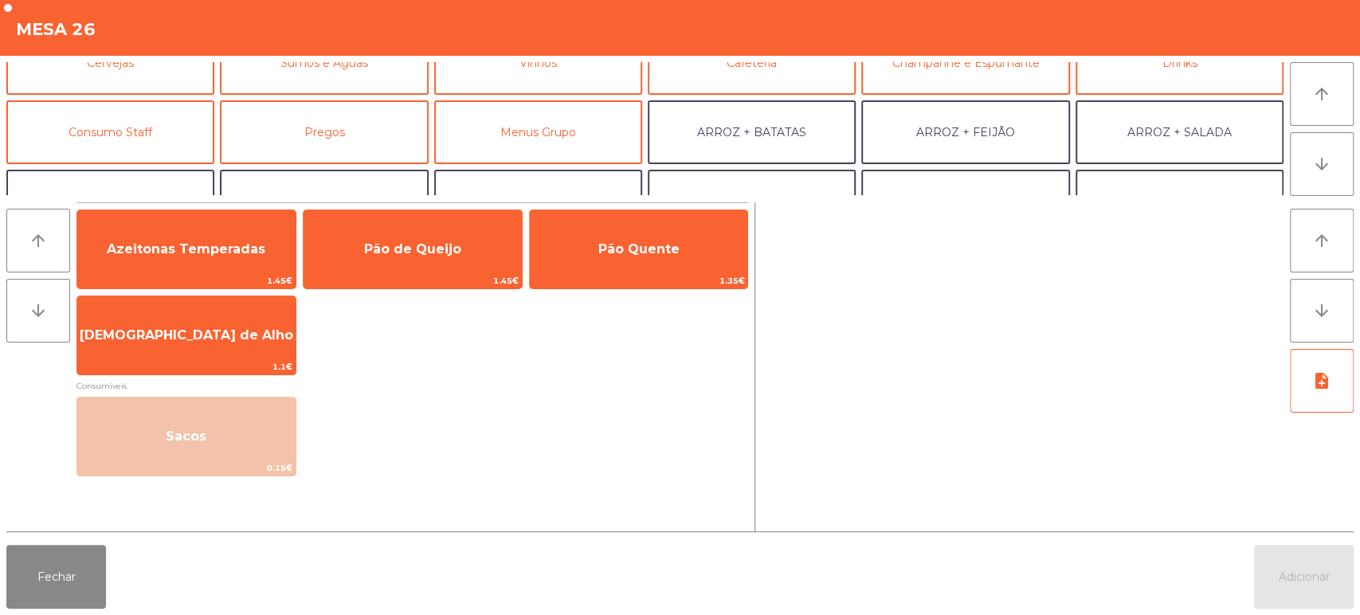
scroll to position [110, 0]
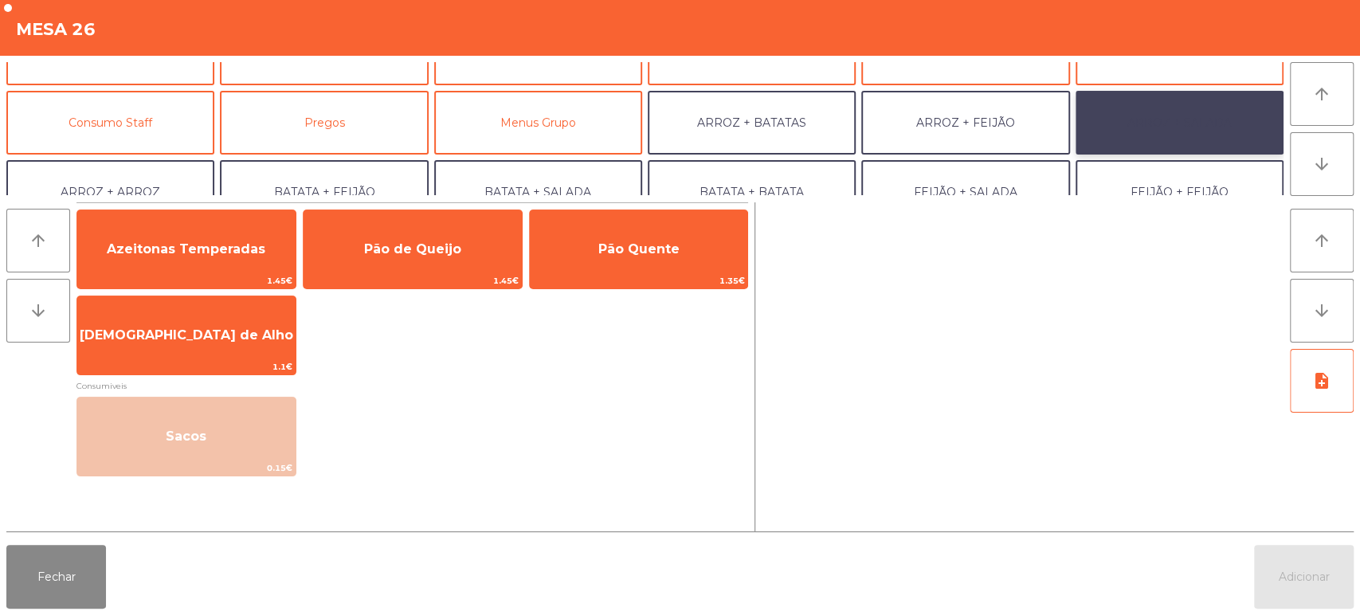
click at [1155, 120] on button "ARROZ + SALADA" at bounding box center [1180, 123] width 208 height 64
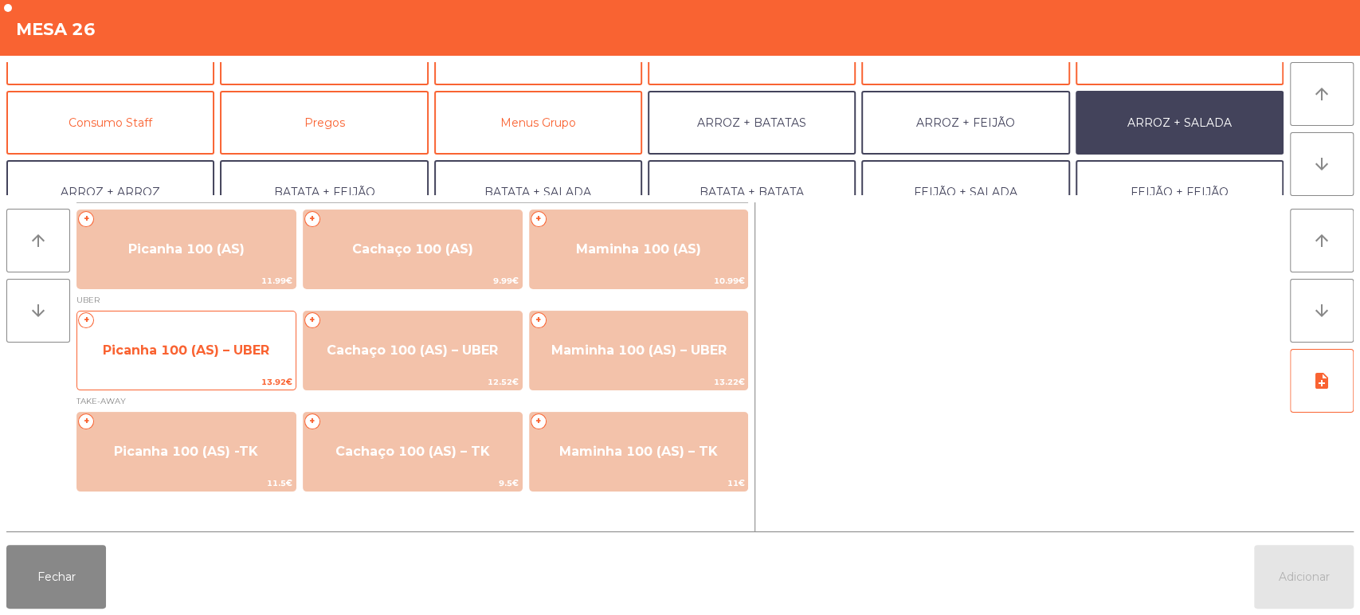
click at [210, 349] on span "Picanha 100 (AS) – UBER" at bounding box center [186, 350] width 167 height 15
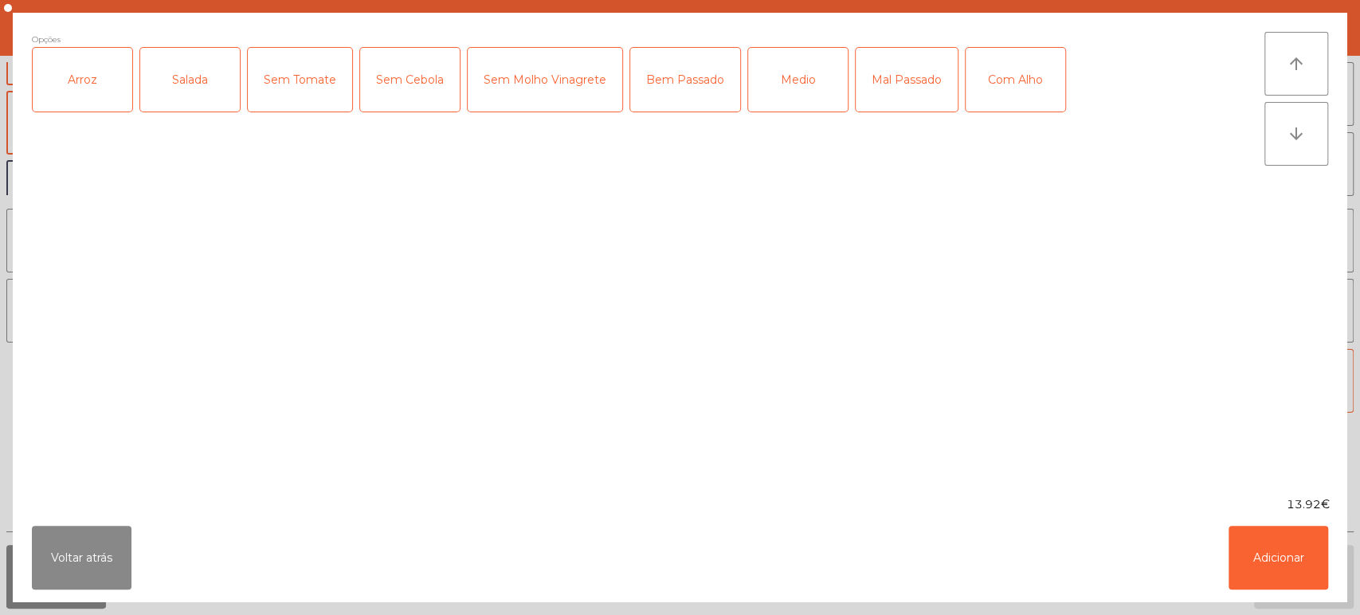
click at [127, 87] on div "Arroz" at bounding box center [83, 80] width 100 height 64
click at [205, 80] on div "Salada" at bounding box center [190, 80] width 100 height 64
click at [783, 104] on div "Medio" at bounding box center [798, 80] width 100 height 64
click at [1286, 539] on button "Adicionar" at bounding box center [1279, 558] width 100 height 64
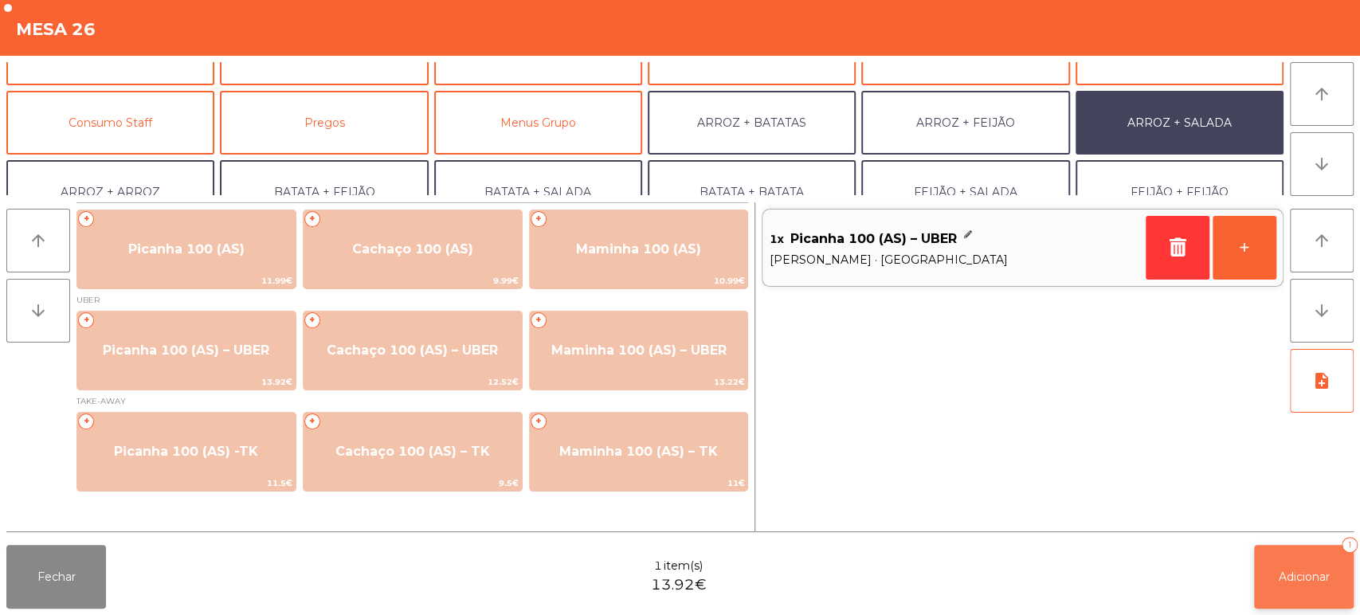
click at [1312, 586] on button "Adicionar 1" at bounding box center [1304, 577] width 100 height 64
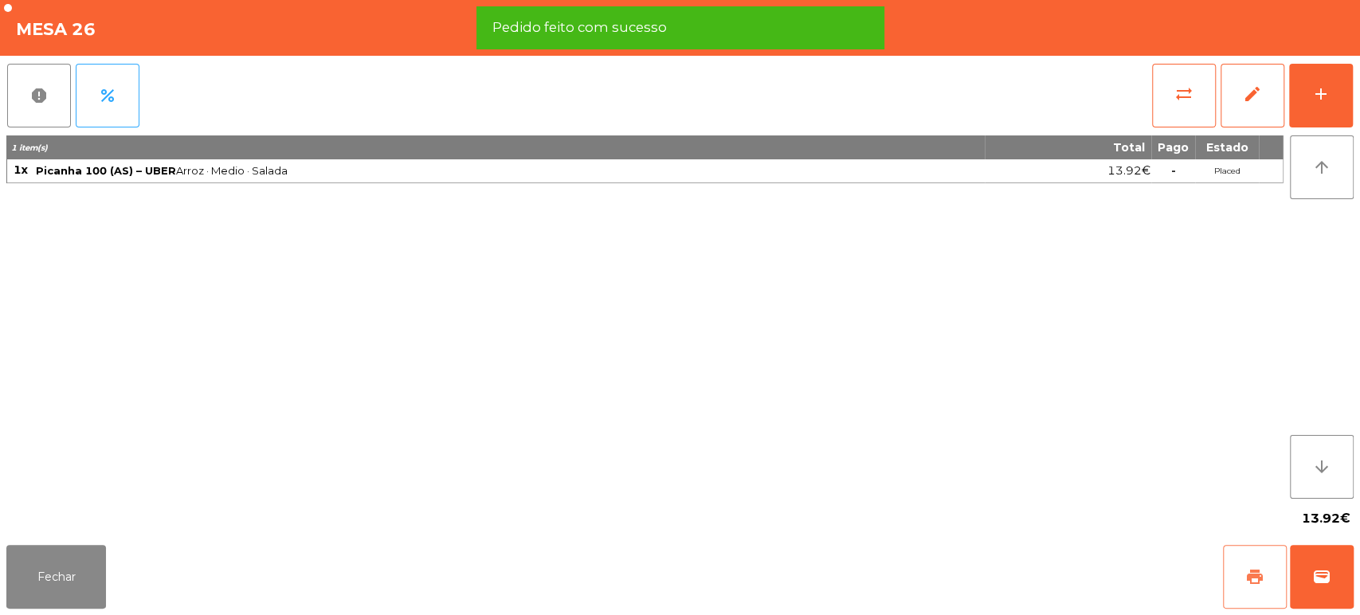
click at [1237, 585] on button "print" at bounding box center [1255, 577] width 64 height 64
click at [1339, 584] on button "wallet" at bounding box center [1322, 577] width 64 height 64
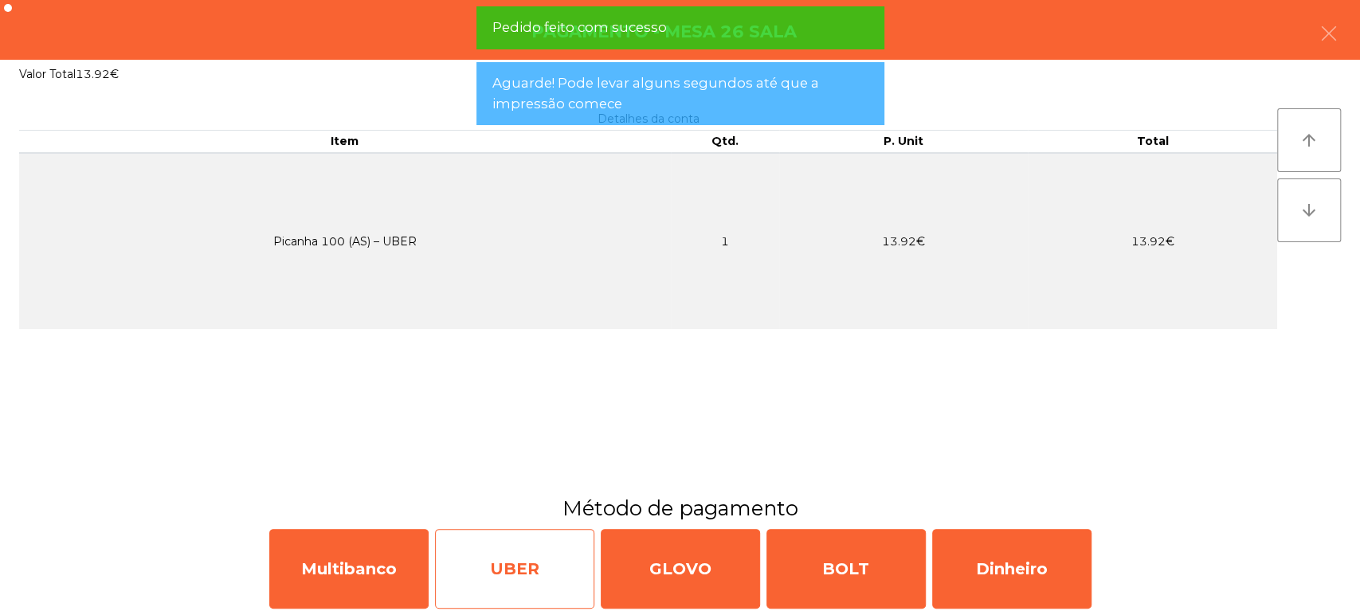
click at [542, 570] on div "UBER" at bounding box center [514, 569] width 159 height 80
select select "**"
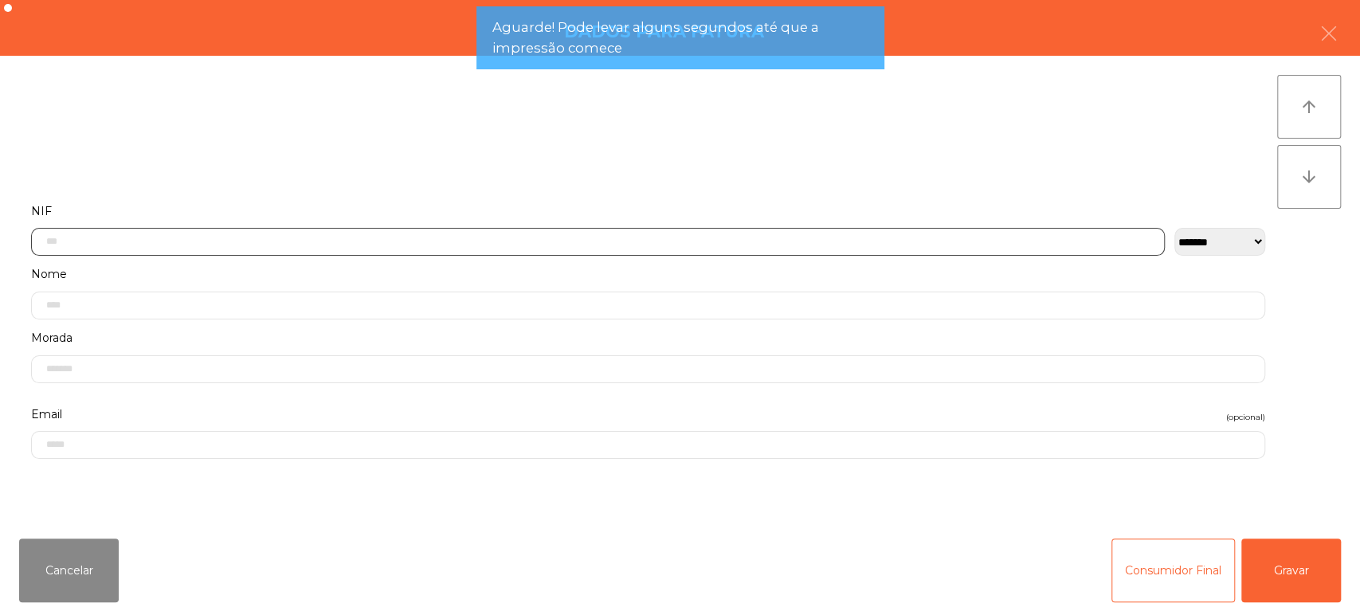
click at [201, 237] on input "text" at bounding box center [598, 242] width 1134 height 28
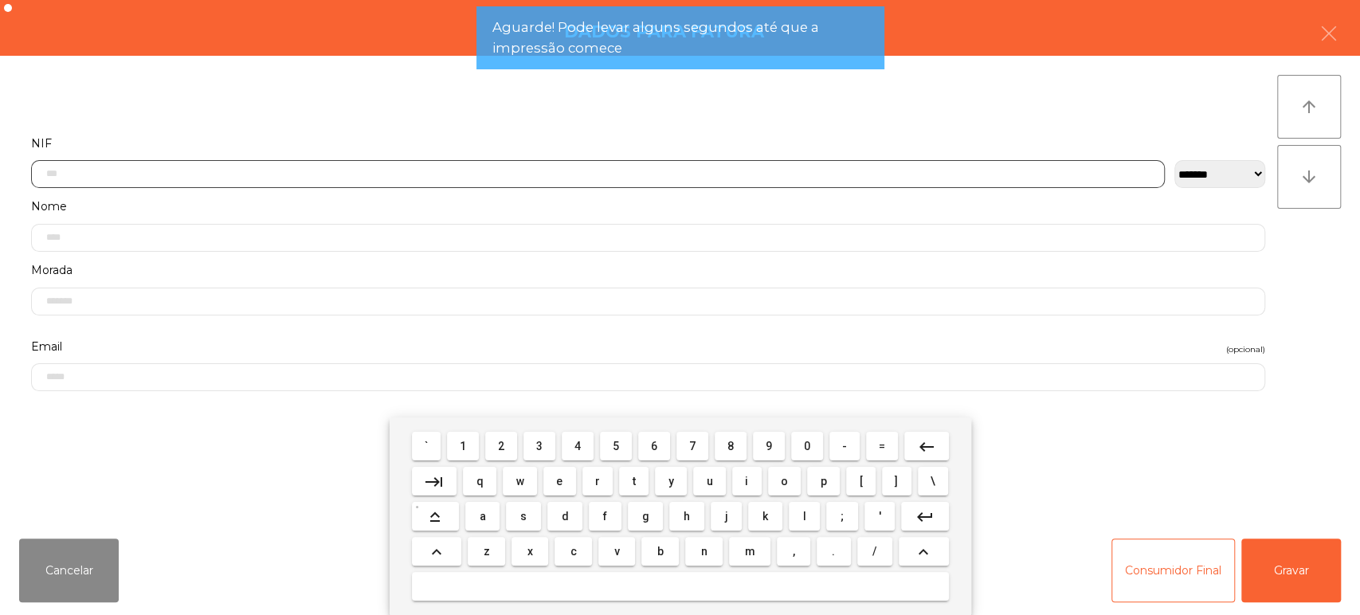
scroll to position [124, 0]
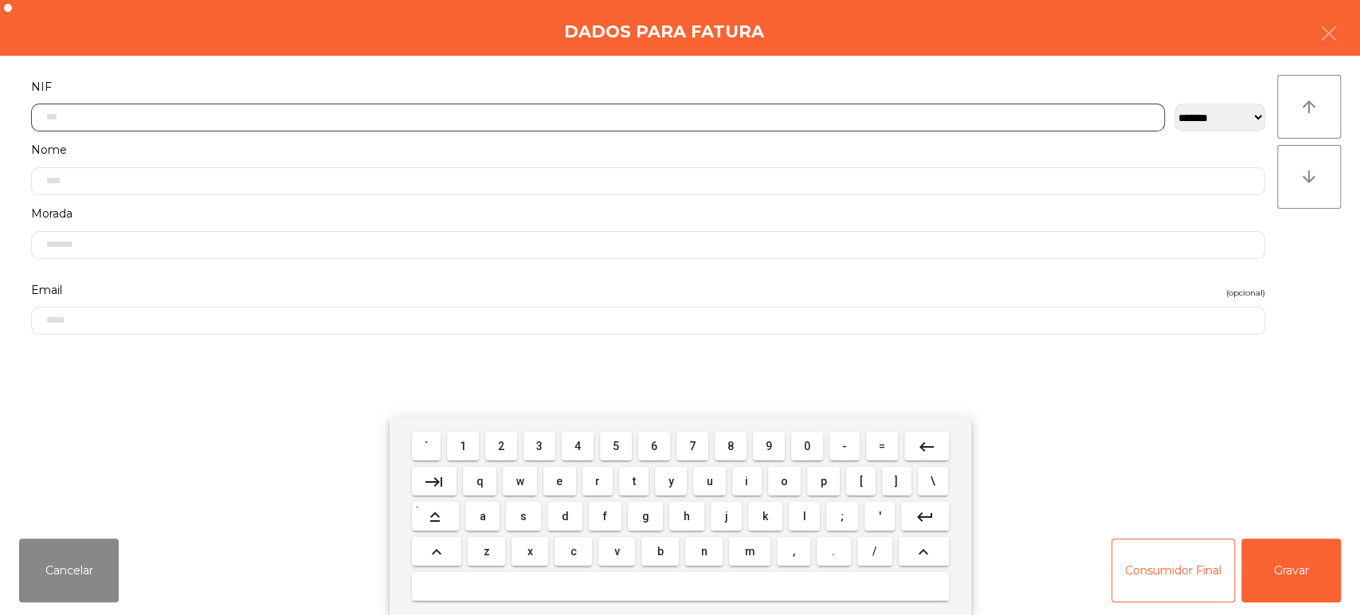
click at [501, 446] on span "2" at bounding box center [501, 446] width 6 height 13
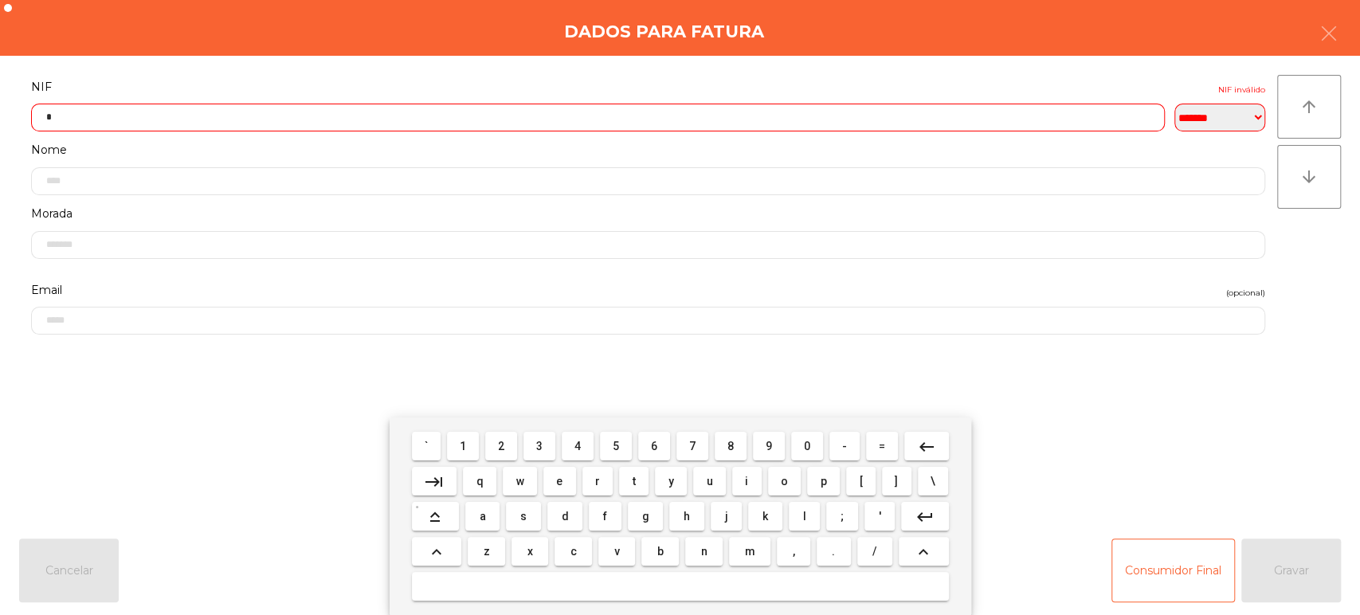
click at [692, 446] on span "7" at bounding box center [692, 446] width 6 height 13
click at [807, 446] on span "0" at bounding box center [807, 446] width 6 height 13
click at [731, 446] on span "8" at bounding box center [731, 446] width 6 height 13
click at [501, 446] on span "2" at bounding box center [501, 446] width 6 height 13
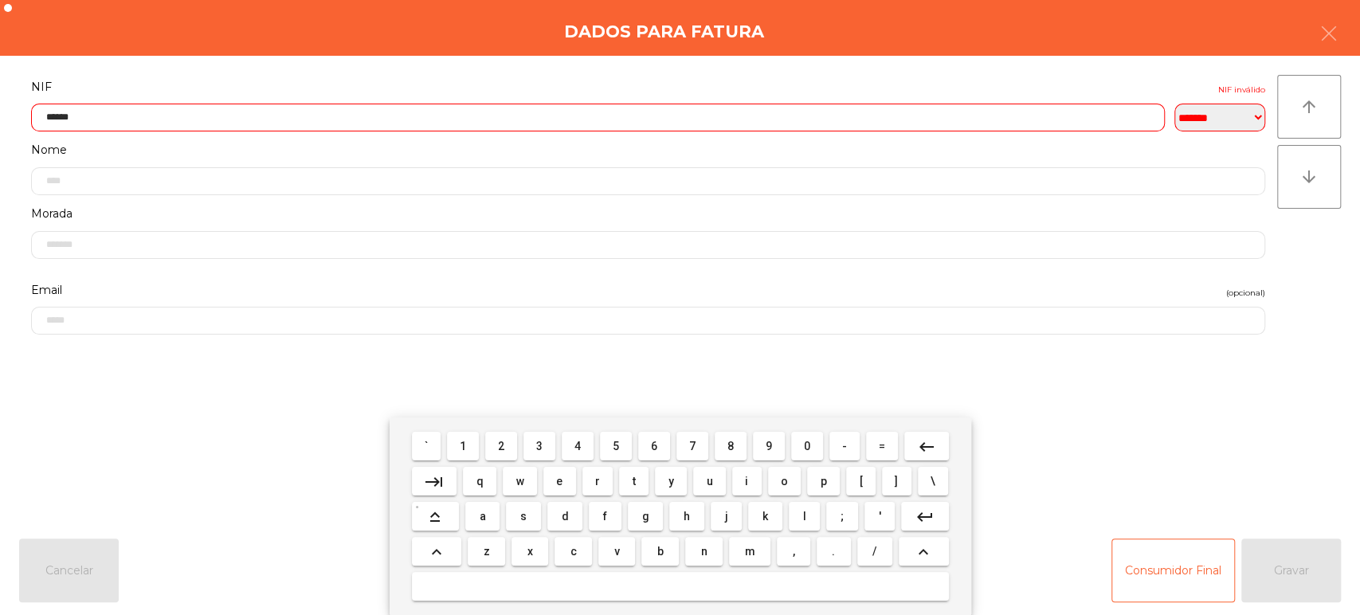
click at [651, 449] on span "6" at bounding box center [654, 446] width 6 height 13
click at [464, 446] on span "1" at bounding box center [463, 446] width 6 height 13
click at [731, 446] on span "8" at bounding box center [731, 446] width 6 height 13
type input "*********"
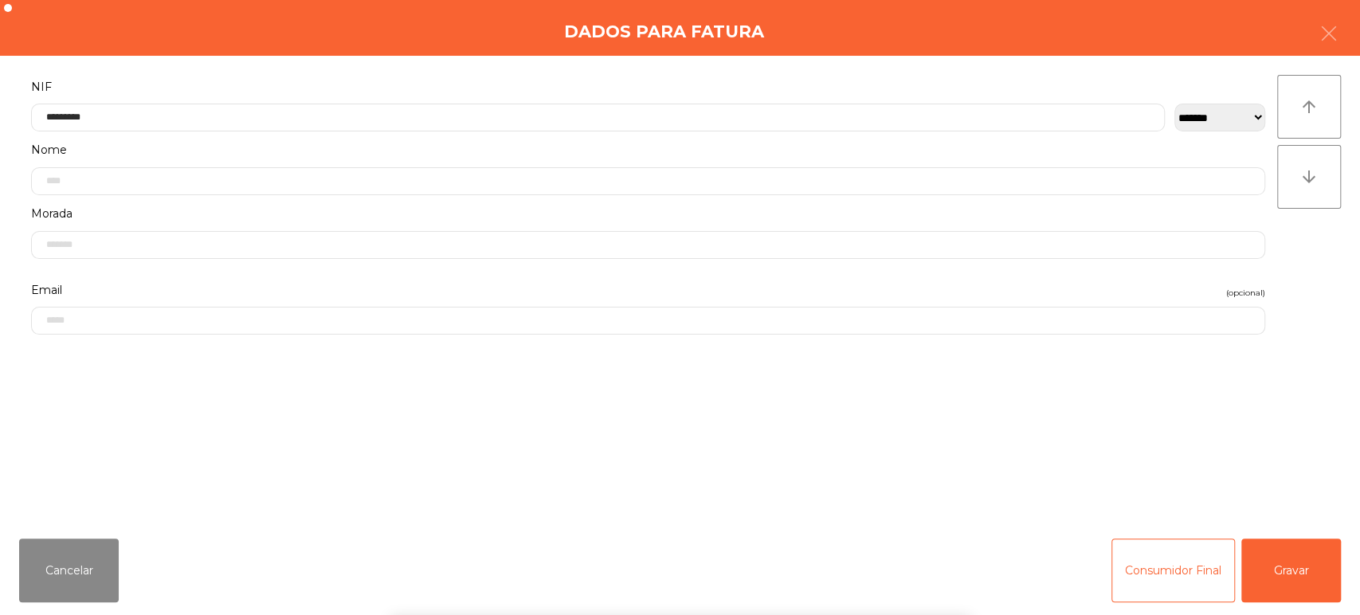
click at [314, 41] on div "Dados para Fatura" at bounding box center [680, 28] width 1360 height 56
click at [1314, 581] on button "Gravar" at bounding box center [1292, 571] width 100 height 64
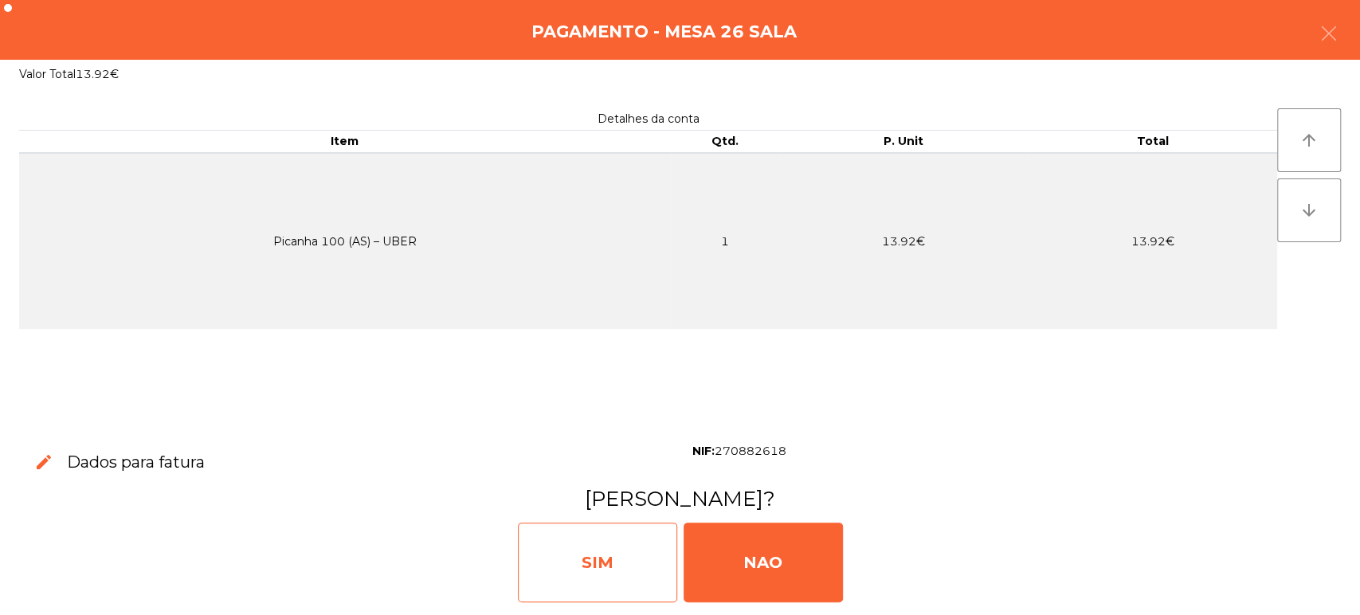
click at [590, 566] on div "SIM" at bounding box center [597, 563] width 159 height 80
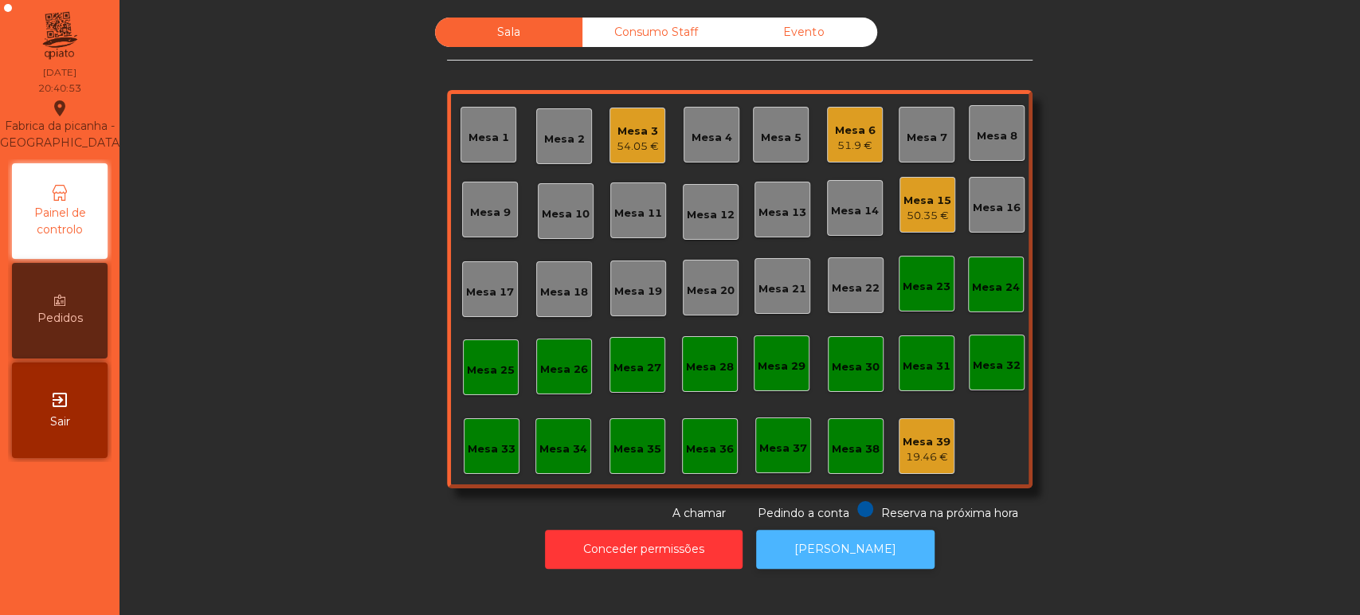
click at [843, 543] on button "[PERSON_NAME]" at bounding box center [845, 549] width 178 height 39
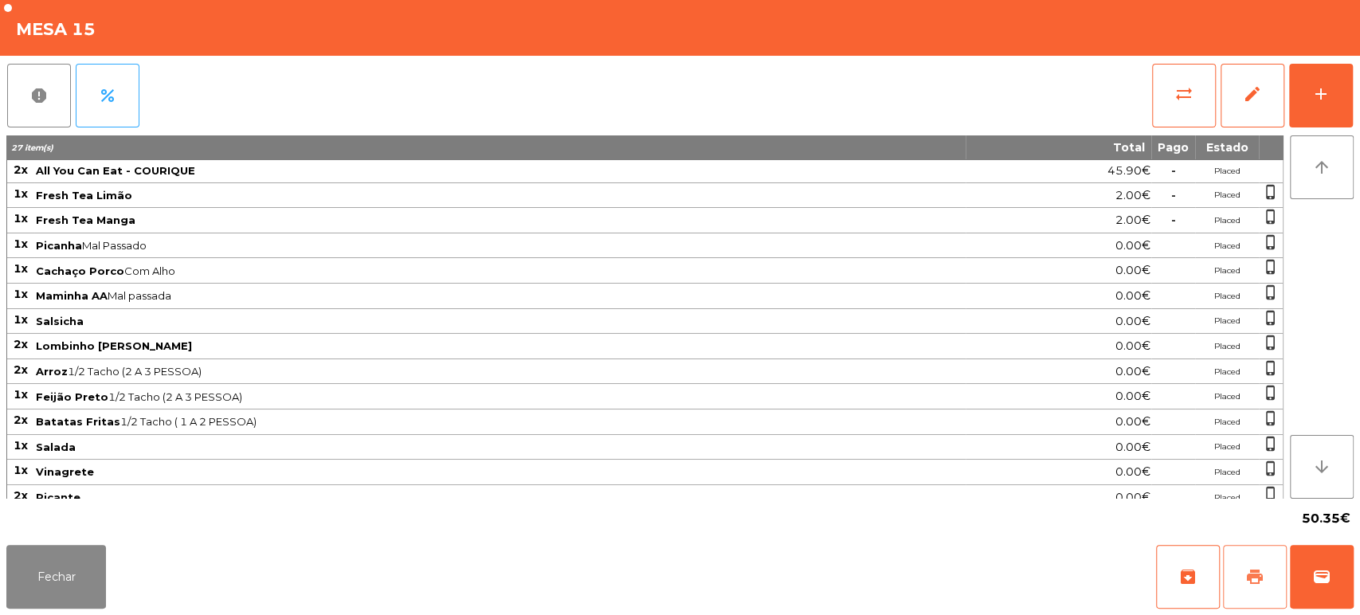
click at [1228, 548] on button "print" at bounding box center [1255, 577] width 64 height 64
click at [1308, 614] on div "Fechar archive print wallet" at bounding box center [680, 577] width 1360 height 76
click at [1357, 558] on div "Fechar archive print wallet" at bounding box center [680, 577] width 1360 height 76
click at [1328, 579] on span "wallet" at bounding box center [1321, 576] width 19 height 19
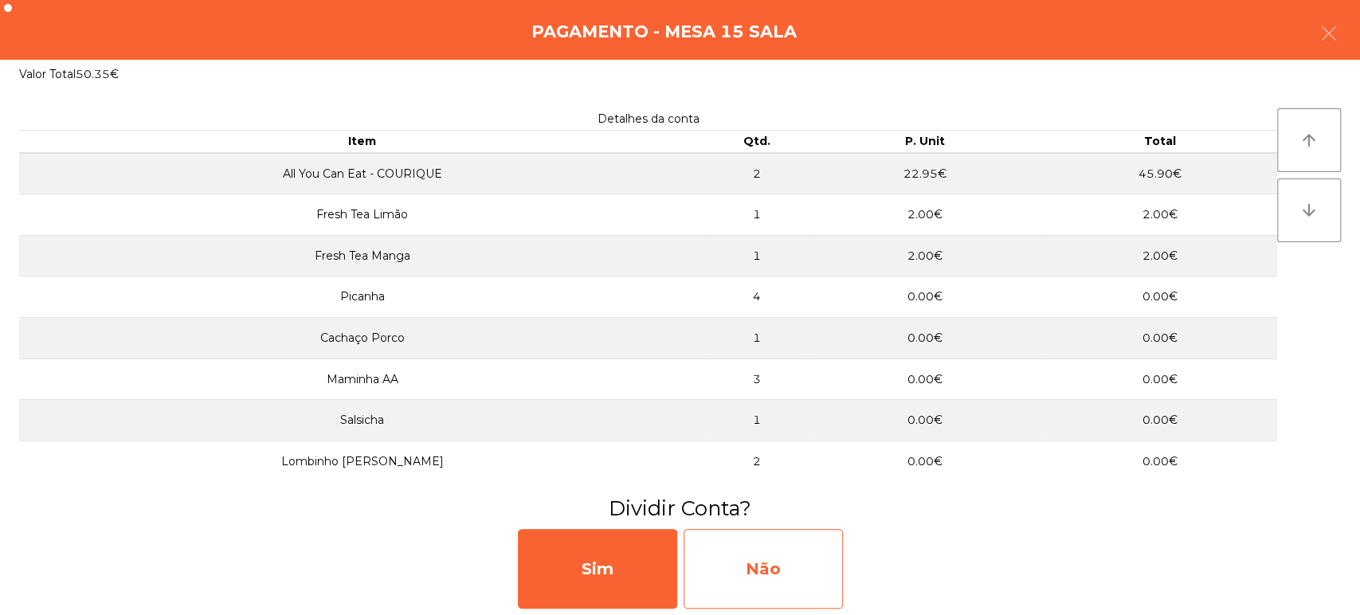
click at [778, 550] on div "Não" at bounding box center [763, 569] width 159 height 80
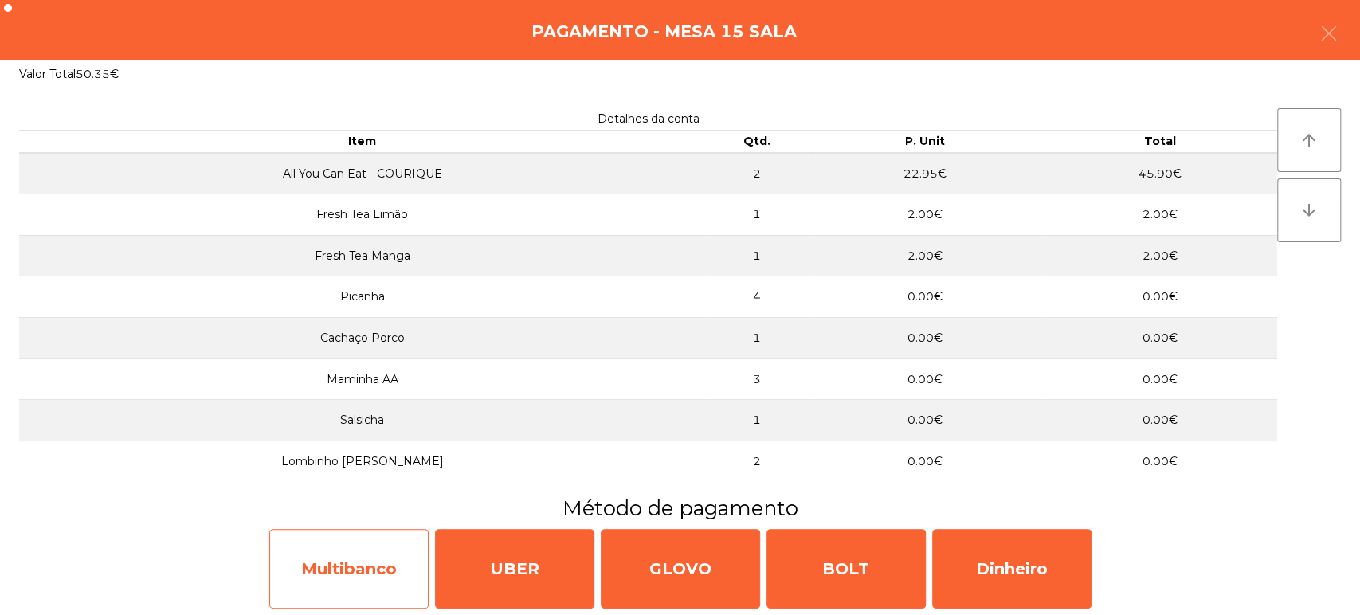
click at [371, 579] on div "Multibanco" at bounding box center [348, 569] width 159 height 80
select select "**"
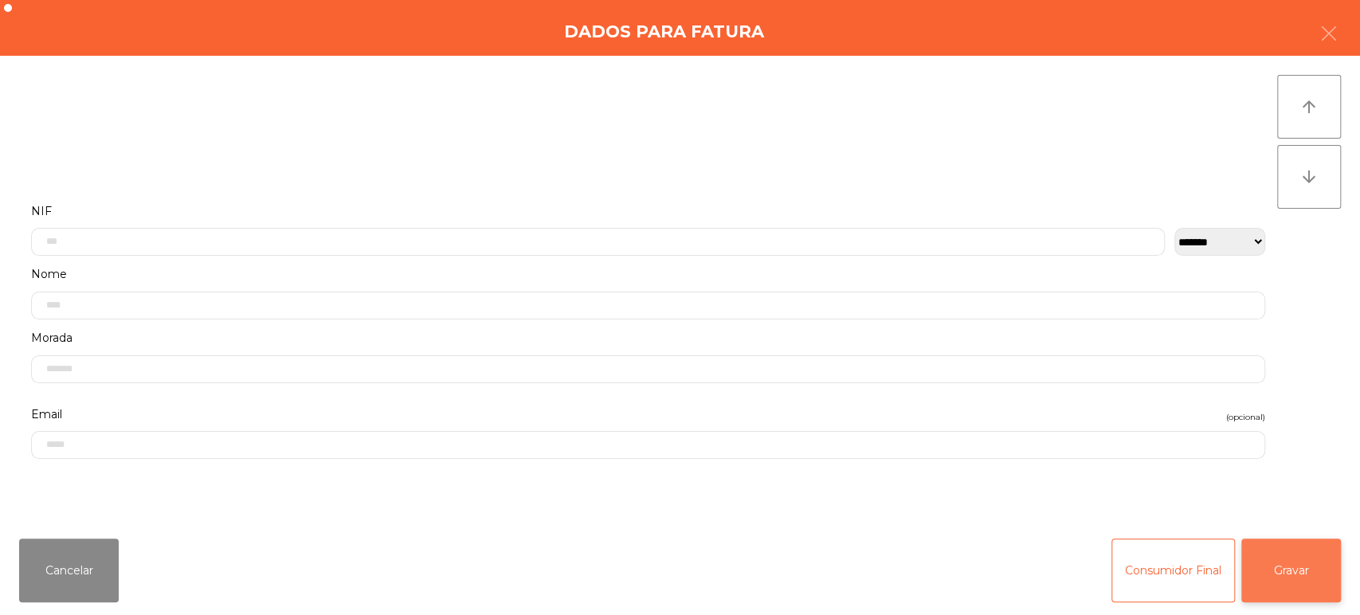
click at [1324, 589] on button "Gravar" at bounding box center [1292, 571] width 100 height 64
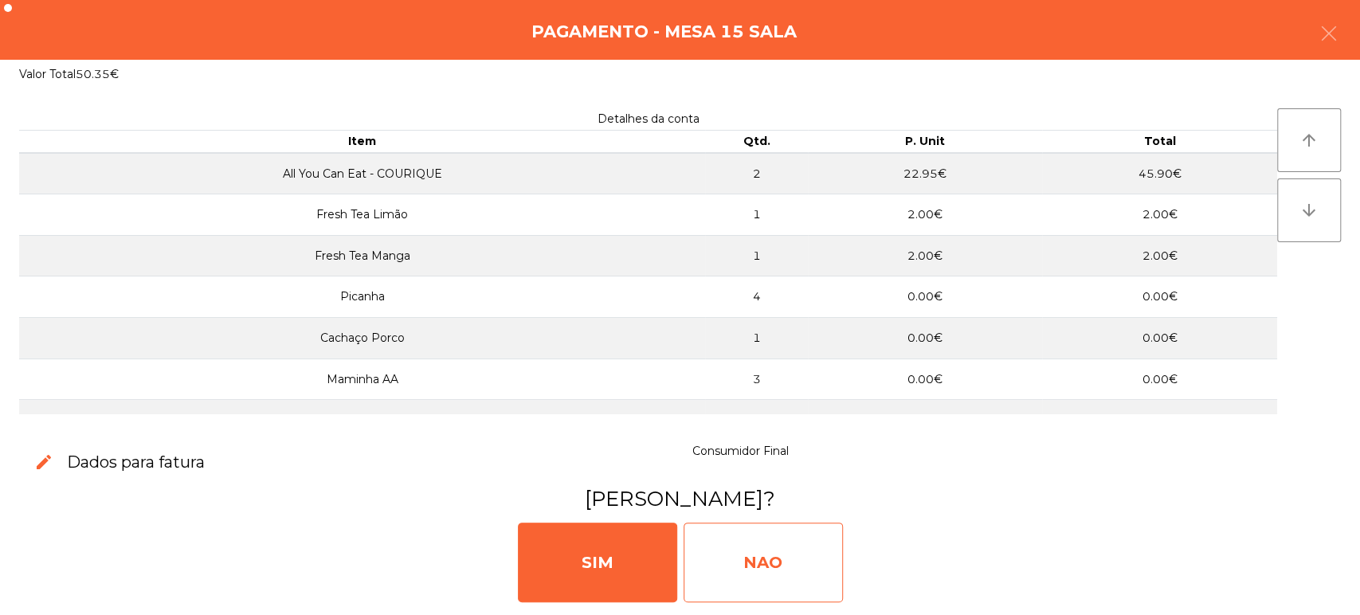
click at [778, 550] on div "NAO" at bounding box center [763, 563] width 159 height 80
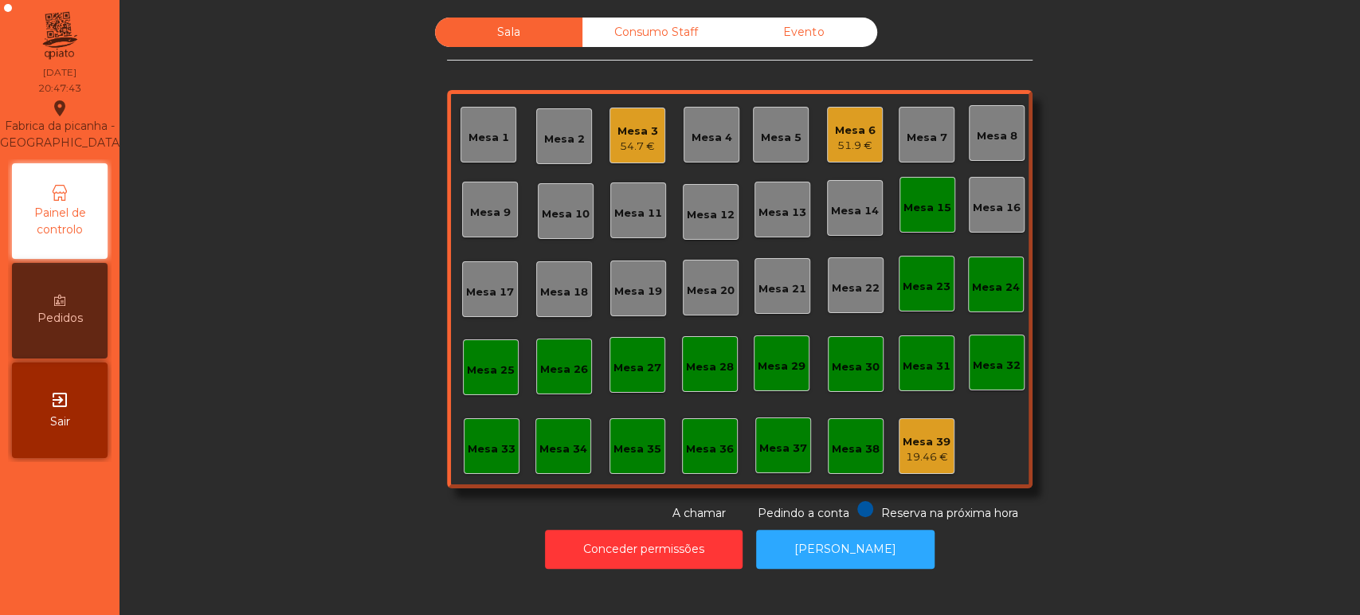
click at [947, 198] on div "Mesa 15" at bounding box center [928, 205] width 56 height 56
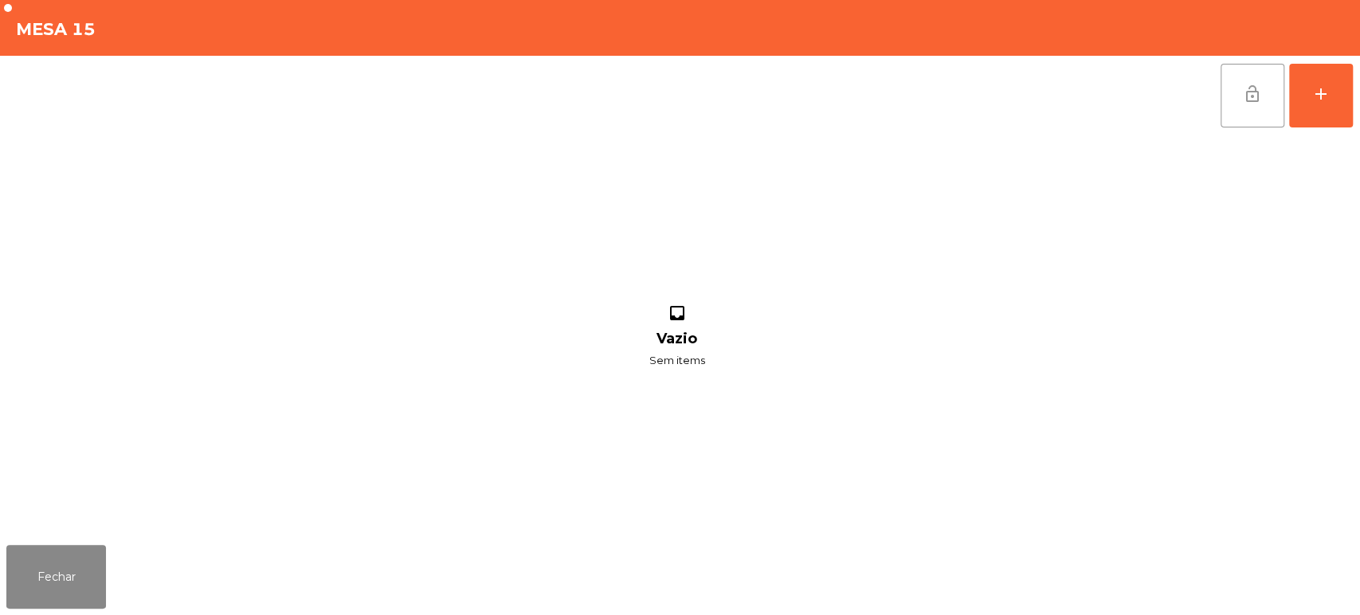
click at [1244, 102] on span "lock_open" at bounding box center [1252, 93] width 19 height 19
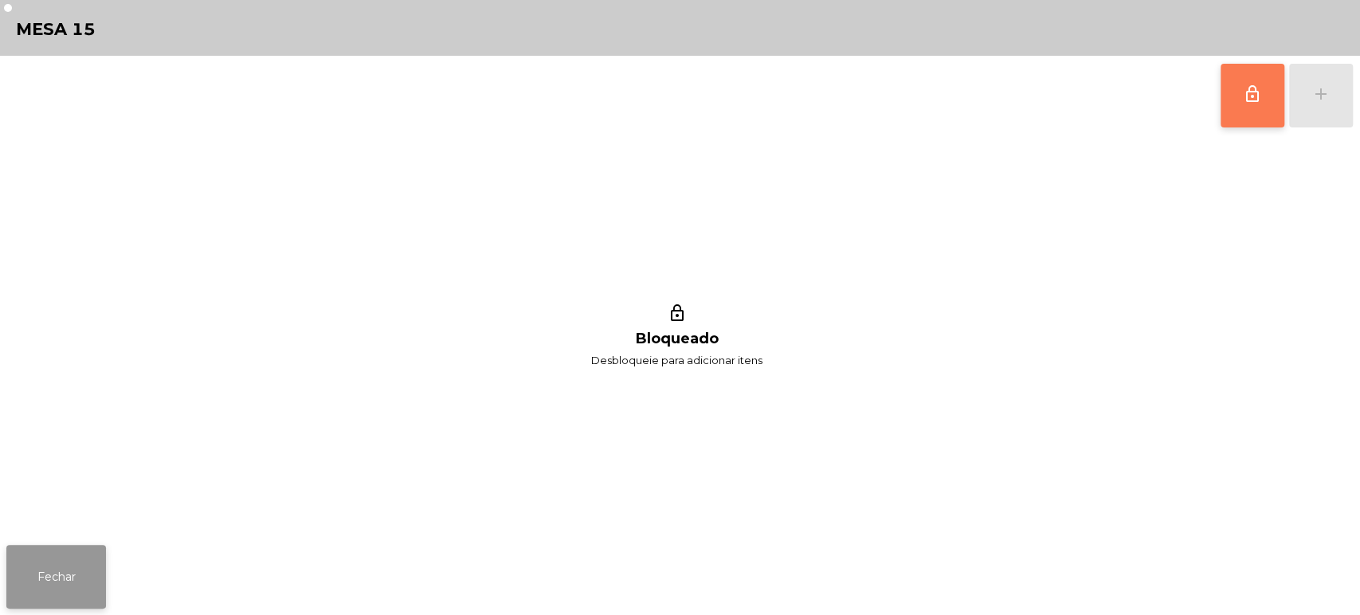
click at [48, 579] on button "Fechar" at bounding box center [56, 577] width 100 height 64
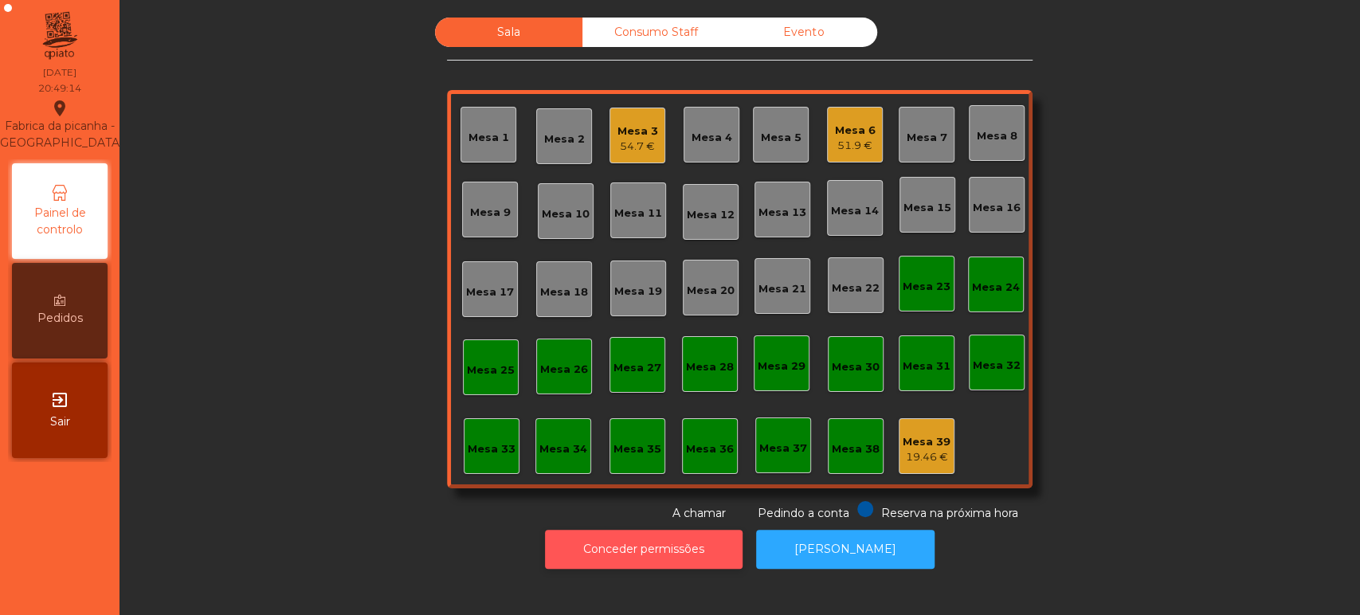
click at [644, 548] on button "Conceder permissões" at bounding box center [644, 549] width 198 height 39
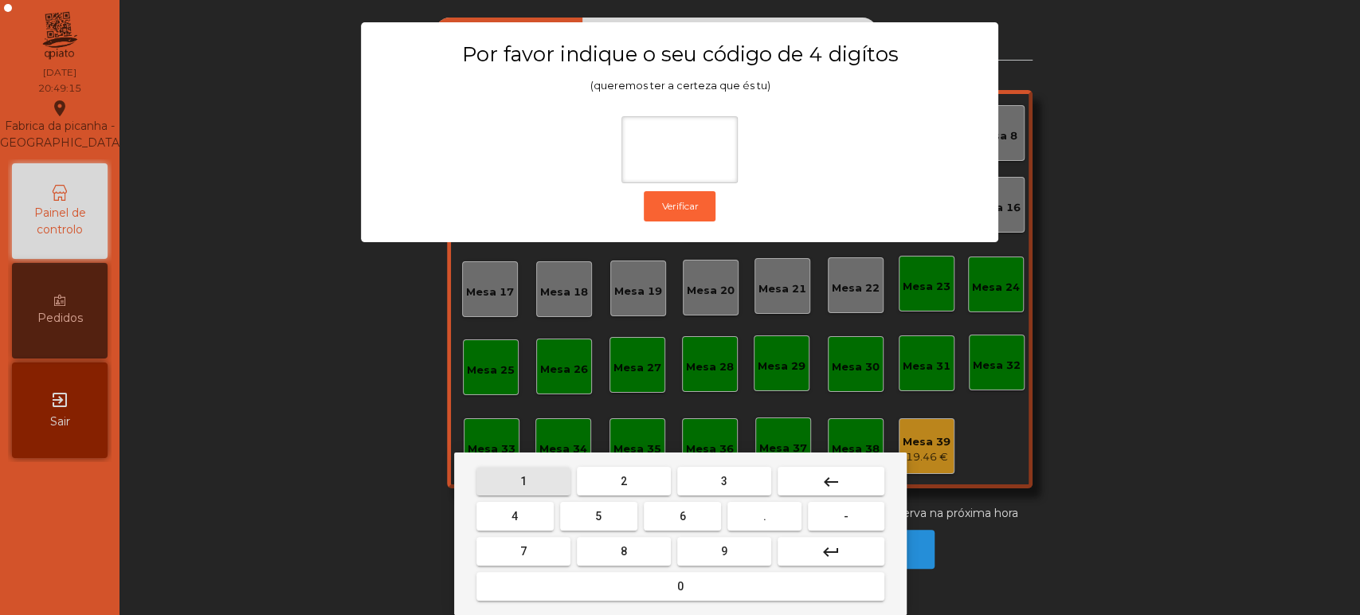
click at [523, 481] on span "1" at bounding box center [523, 481] width 6 height 13
click at [703, 477] on button "3" at bounding box center [724, 481] width 94 height 29
click at [598, 512] on span "5" at bounding box center [598, 516] width 6 height 13
click at [653, 596] on button "0" at bounding box center [681, 586] width 408 height 29
type input "****"
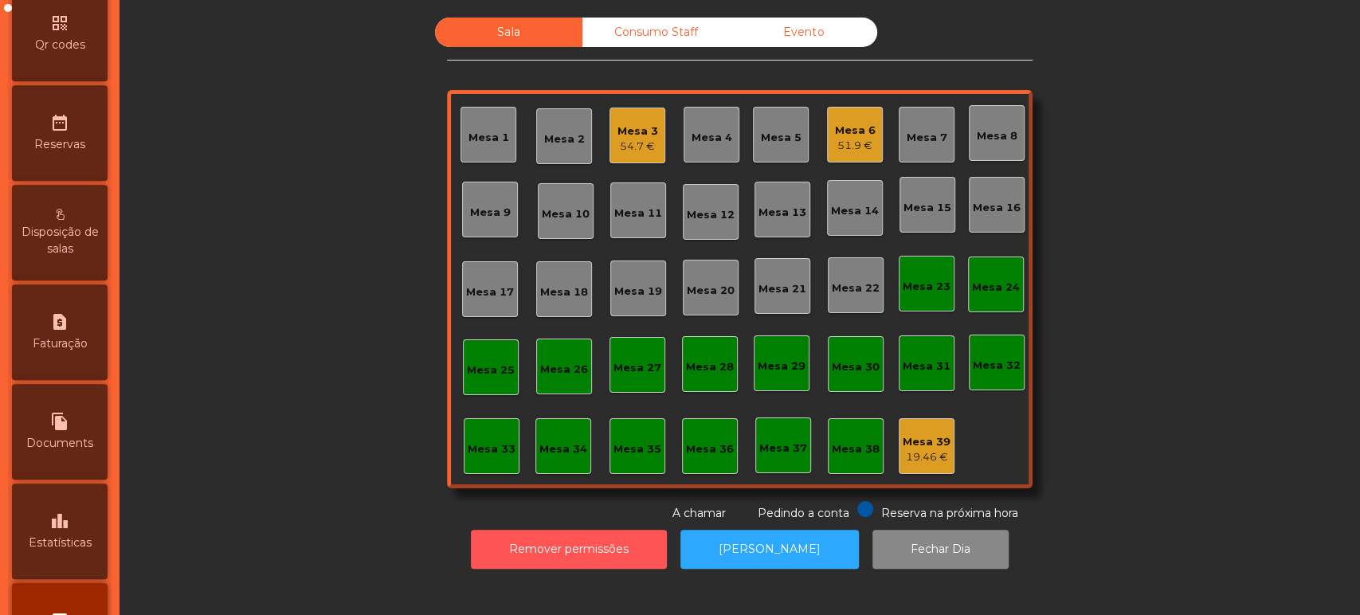
scroll to position [568, 0]
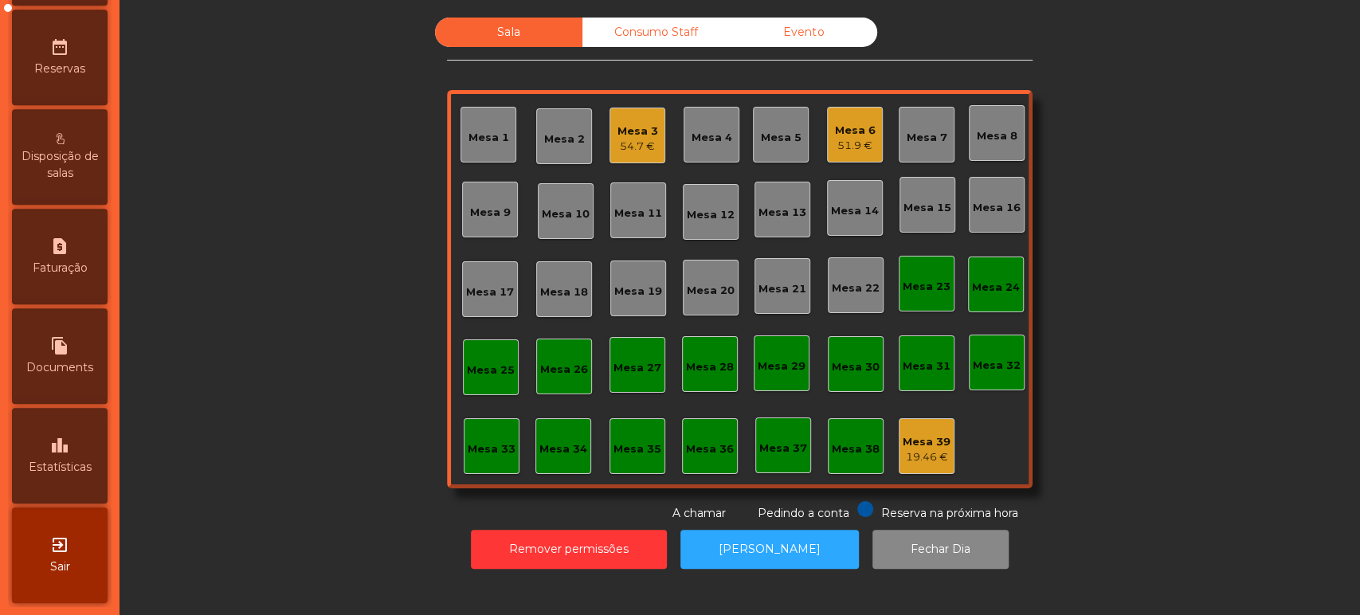
click at [88, 472] on span "Estatísticas" at bounding box center [60, 467] width 63 height 17
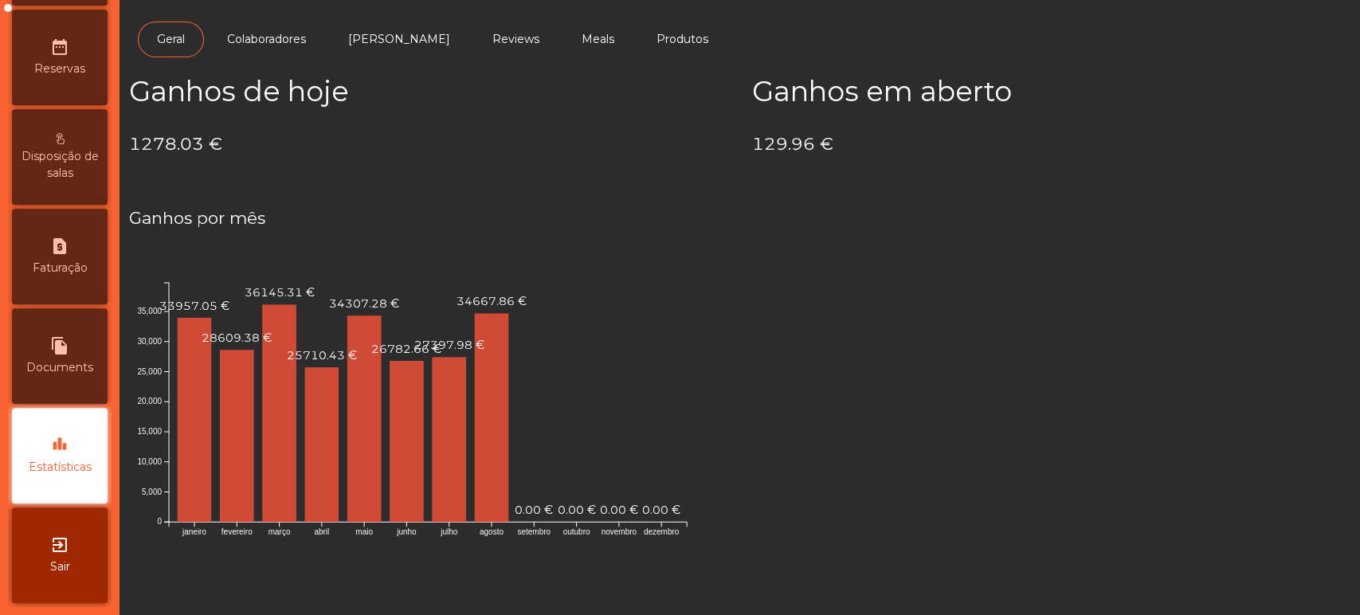
click at [46, 182] on div "Disposição de salas" at bounding box center [60, 157] width 96 height 96
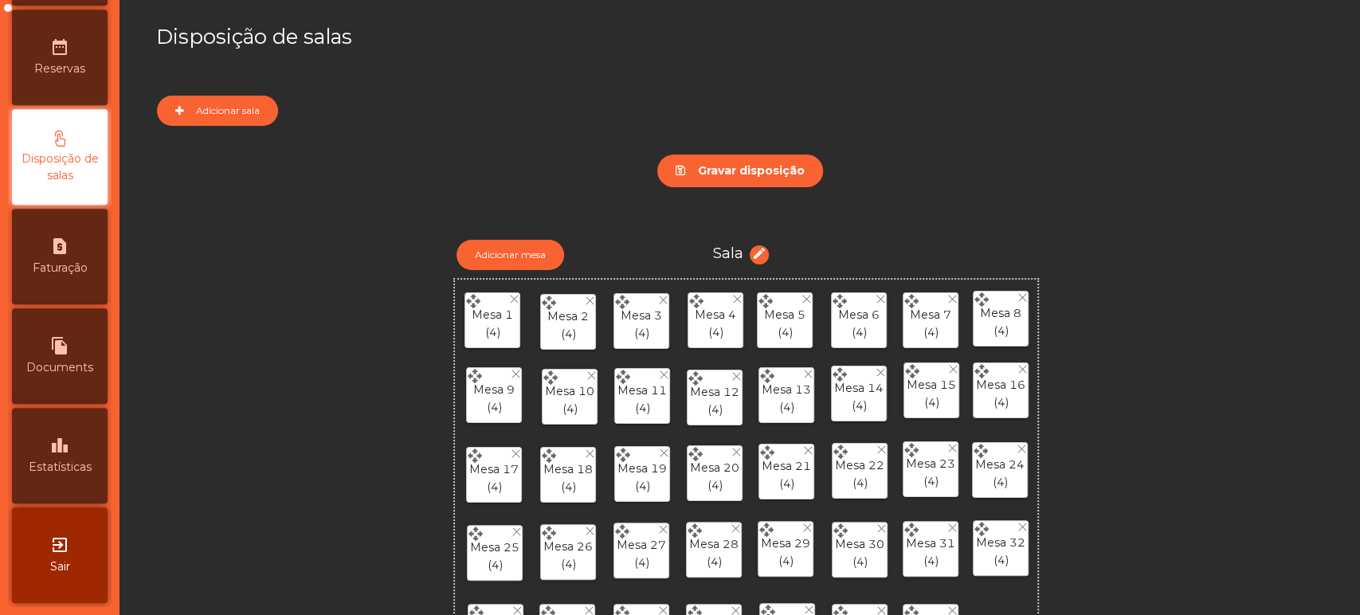
scroll to position [418, 0]
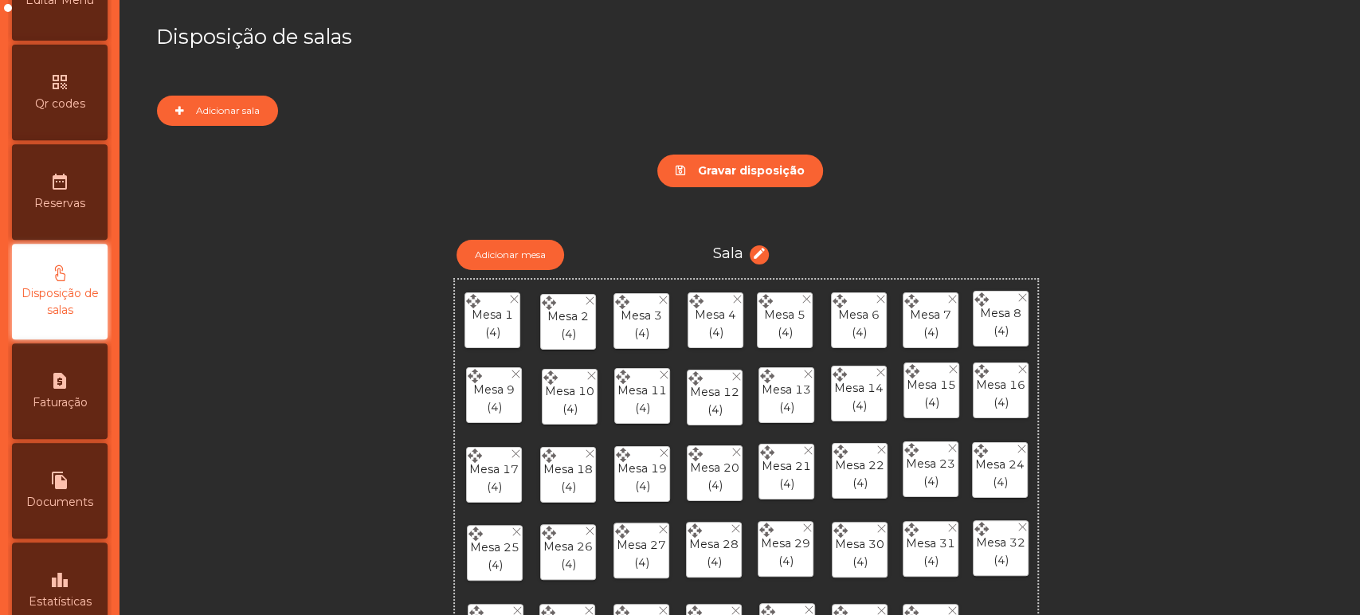
click at [81, 411] on span "Faturação" at bounding box center [60, 402] width 55 height 17
select select "*"
select select "****"
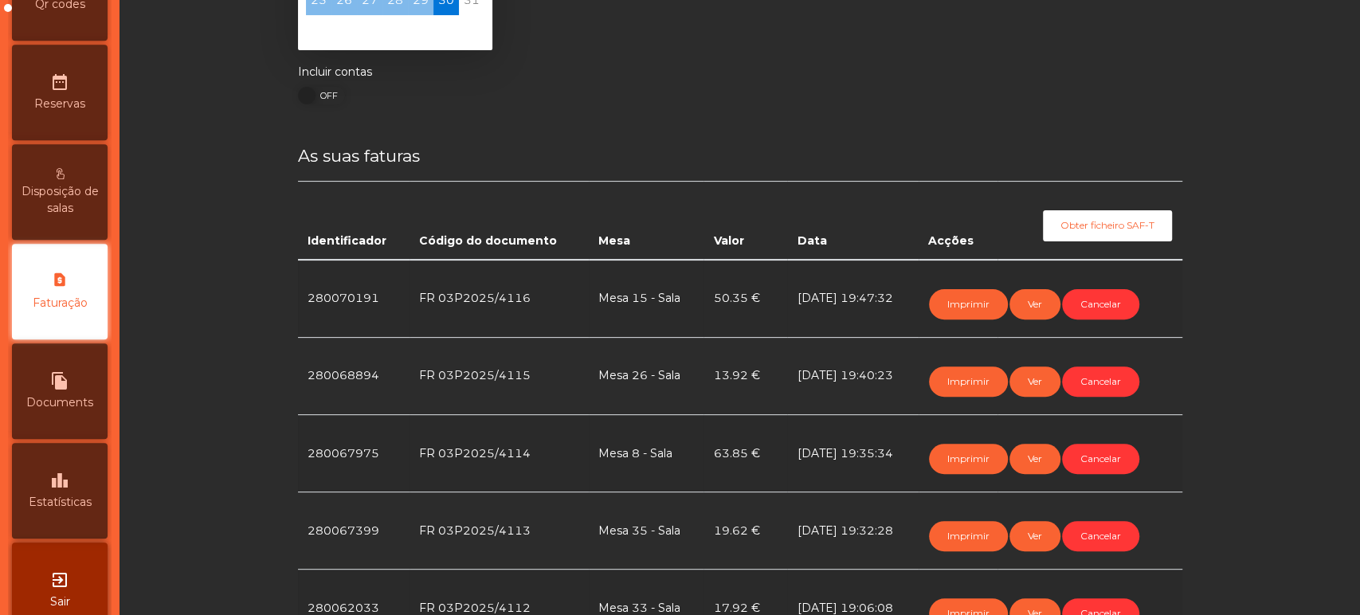
scroll to position [199, 0]
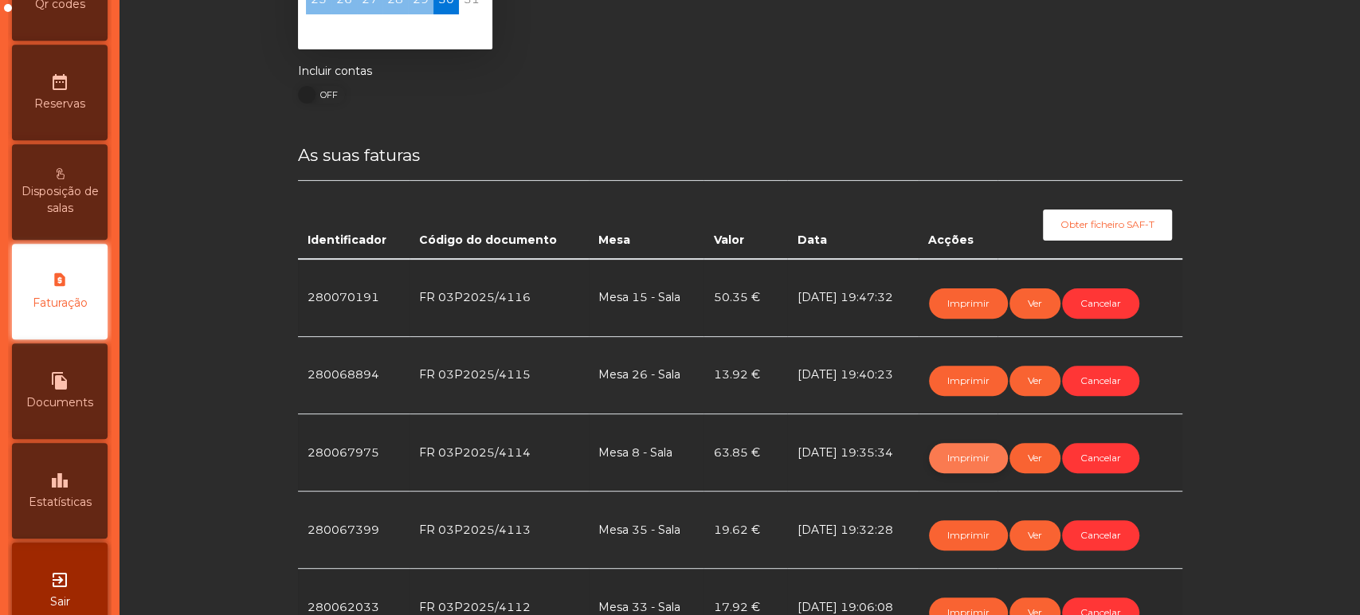
click at [982, 451] on button "Imprimir" at bounding box center [968, 458] width 79 height 30
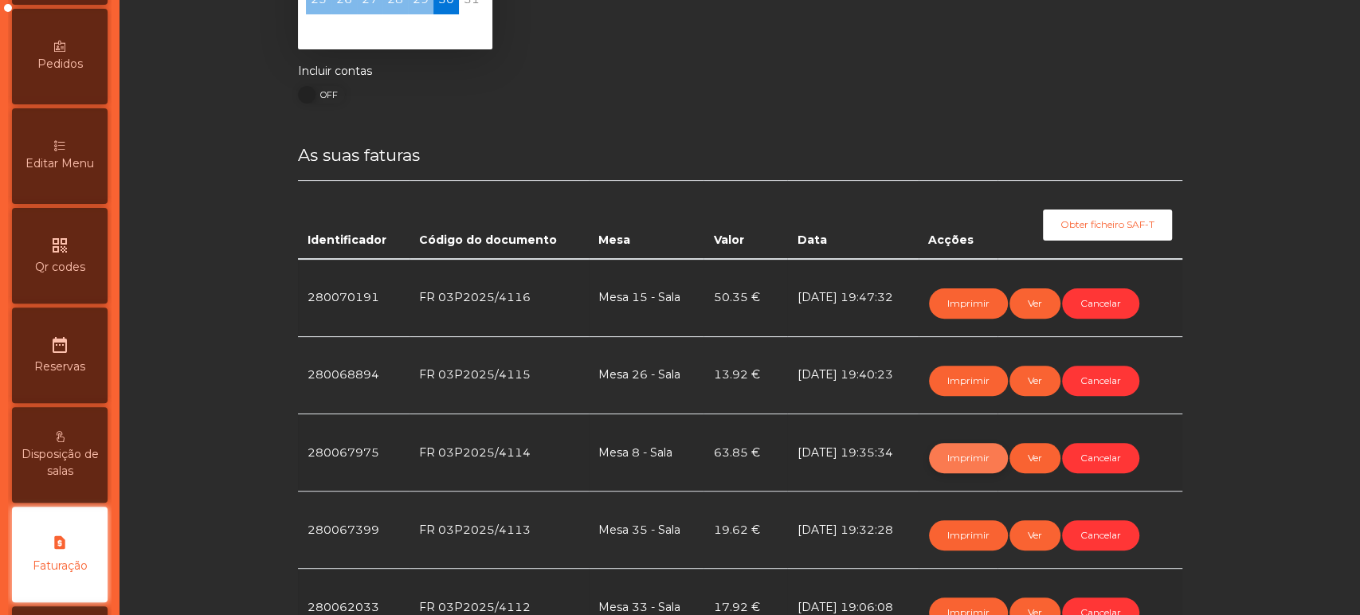
scroll to position [0, 0]
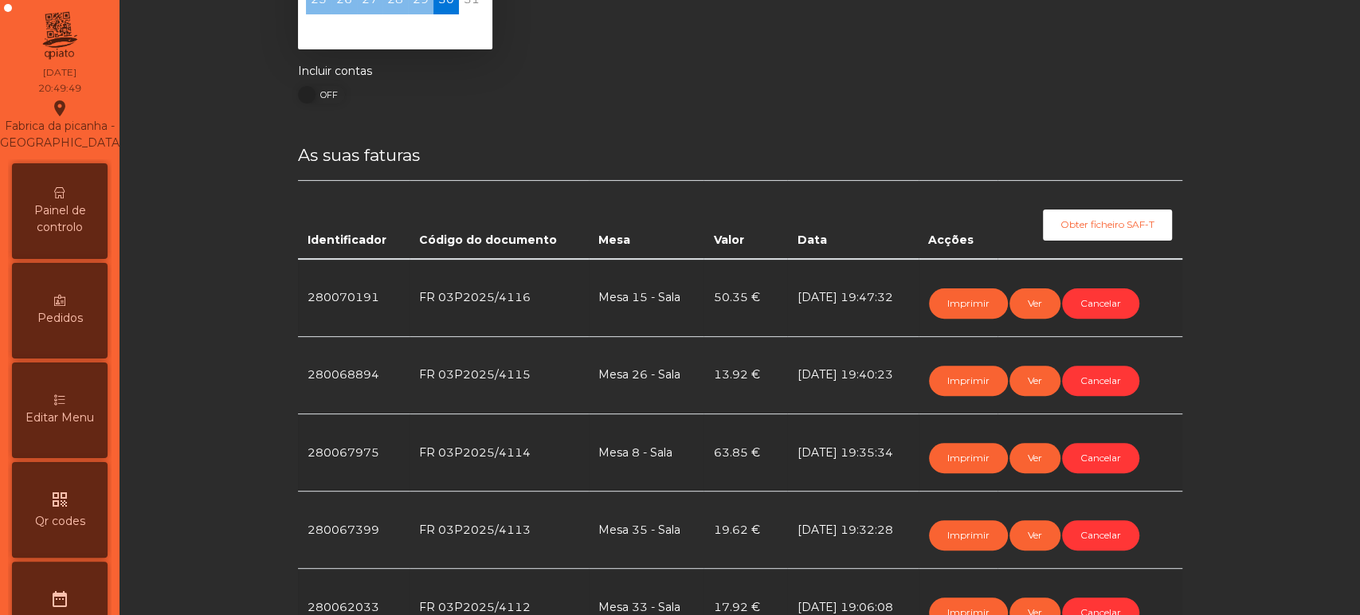
click at [68, 236] on span "Painel de controlo" at bounding box center [60, 218] width 88 height 33
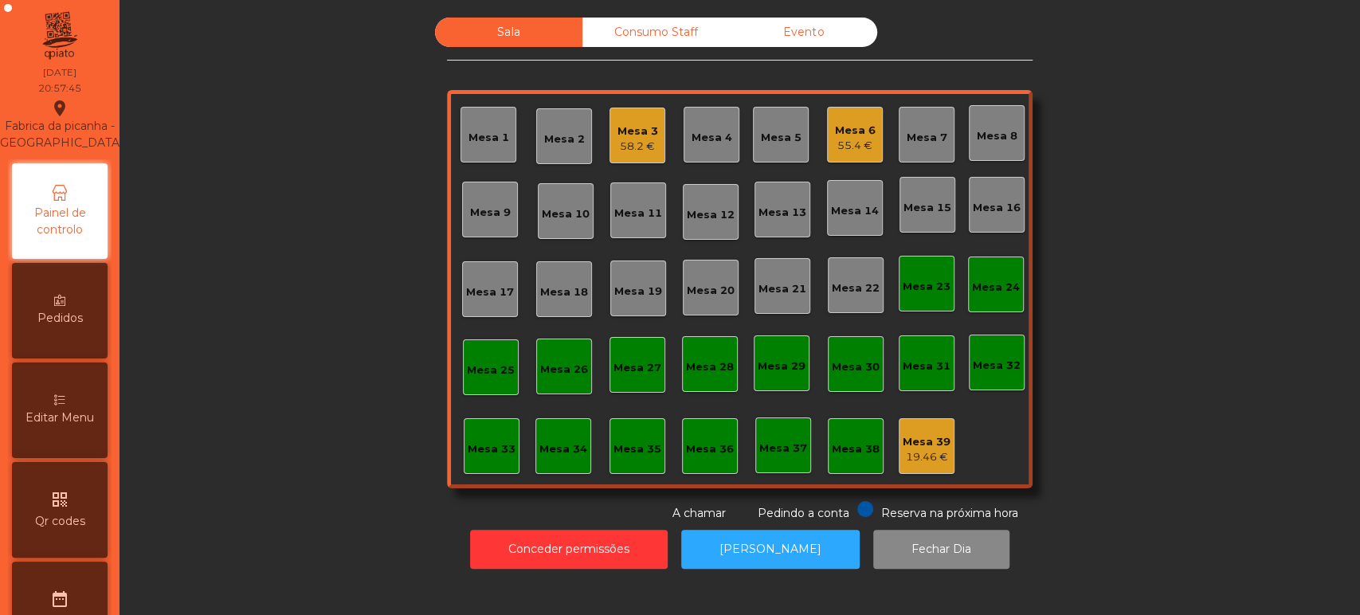
click at [777, 182] on div "Mesa 13" at bounding box center [783, 210] width 56 height 56
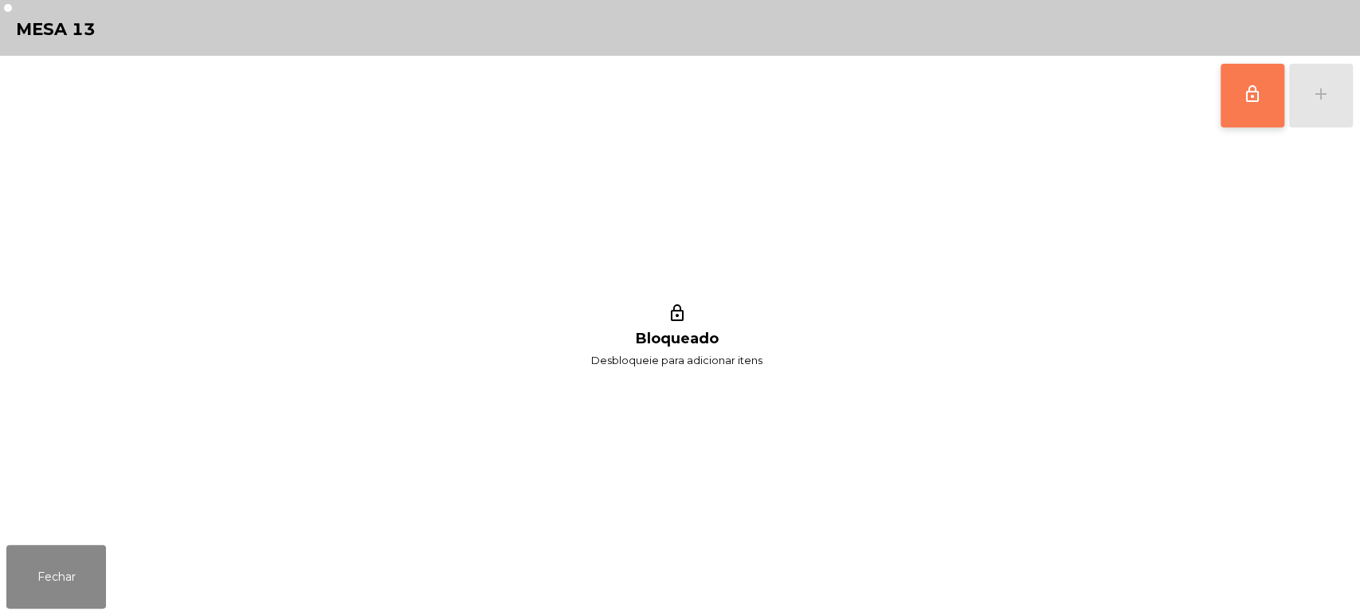
click at [1242, 88] on button "lock_outline" at bounding box center [1253, 96] width 64 height 64
click at [1312, 111] on button "add" at bounding box center [1321, 96] width 64 height 64
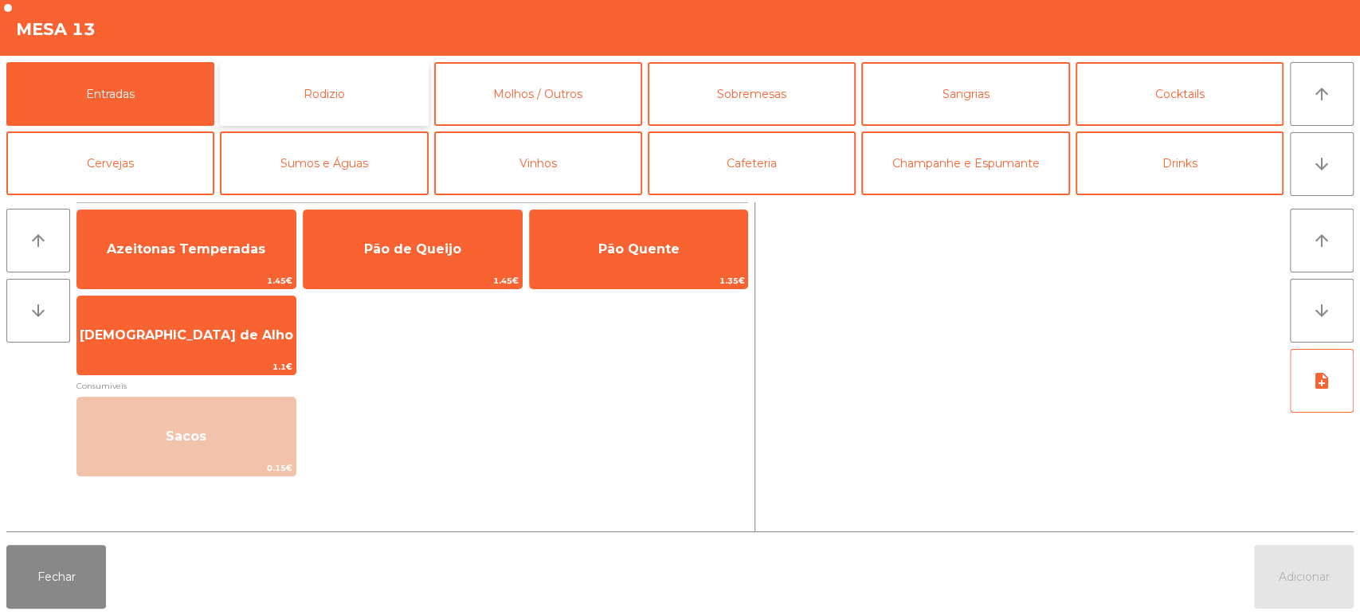
click at [355, 119] on button "Rodizio" at bounding box center [324, 94] width 208 height 64
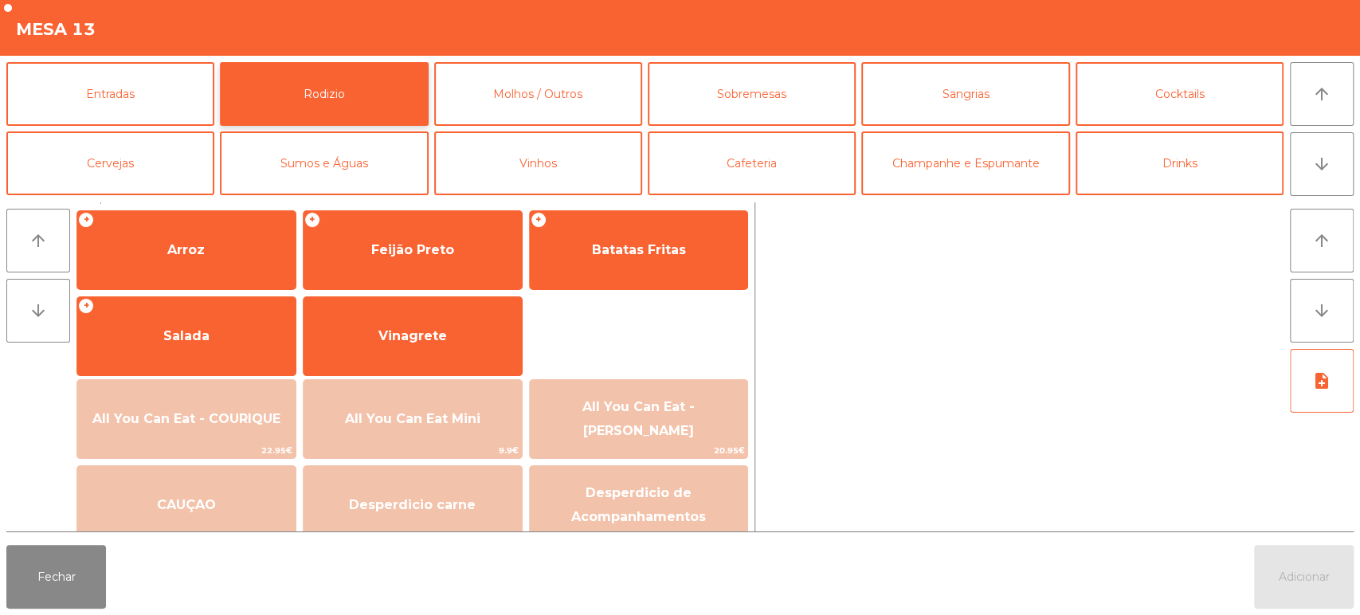
scroll to position [224, 0]
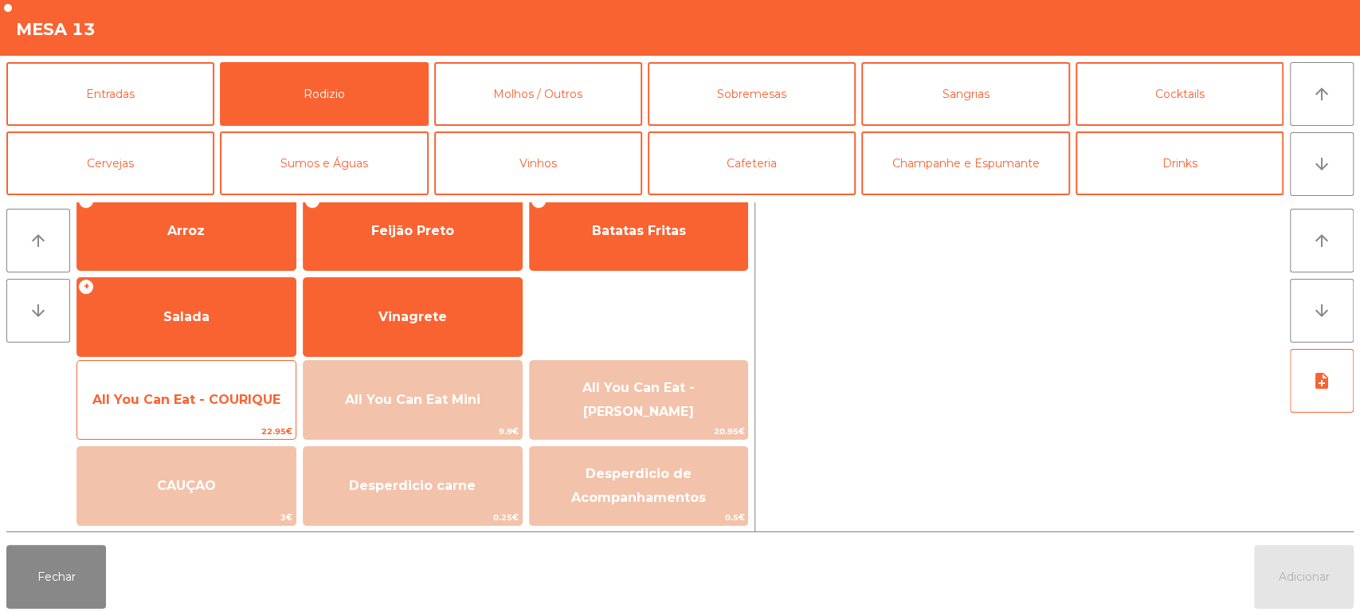
click at [175, 406] on span "All You Can Eat - COURIQUE" at bounding box center [186, 399] width 188 height 15
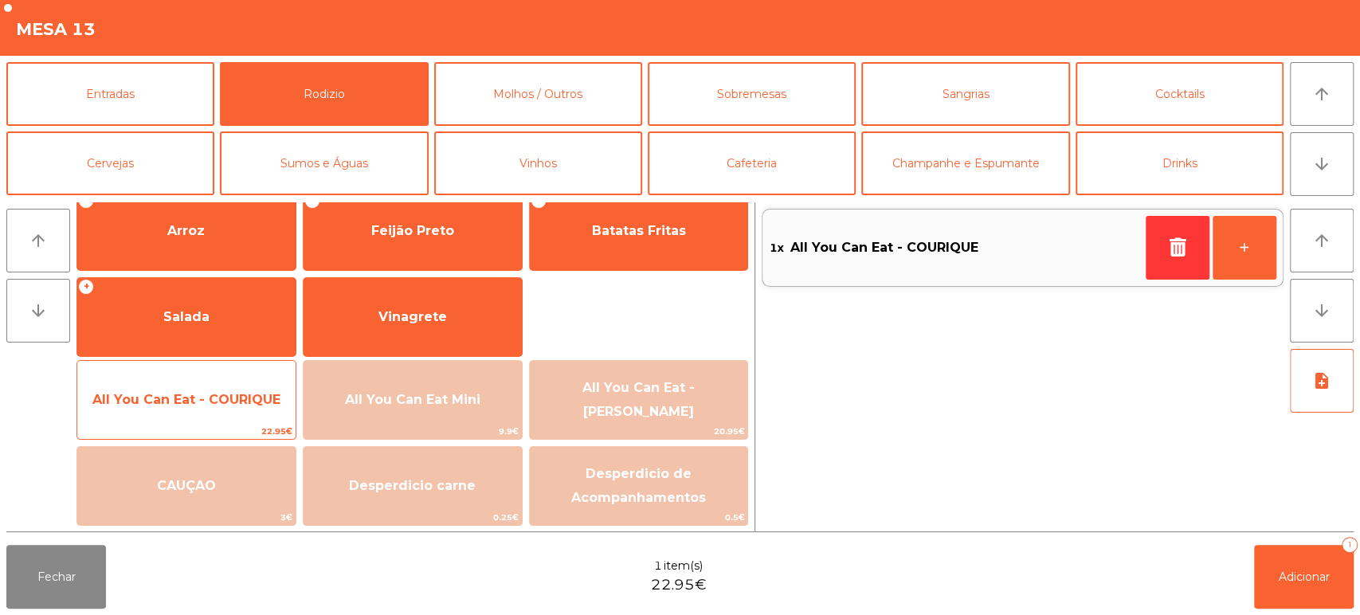
click at [151, 414] on span "All You Can Eat - COURIQUE" at bounding box center [186, 400] width 218 height 43
click at [210, 397] on span "All You Can Eat - COURIQUE" at bounding box center [186, 399] width 188 height 15
click at [186, 408] on span "All You Can Eat - COURIQUE" at bounding box center [186, 400] width 218 height 43
click at [184, 409] on span "All You Can Eat - COURIQUE" at bounding box center [186, 400] width 218 height 43
click at [212, 412] on span "All You Can Eat - COURIQUE" at bounding box center [186, 400] width 218 height 43
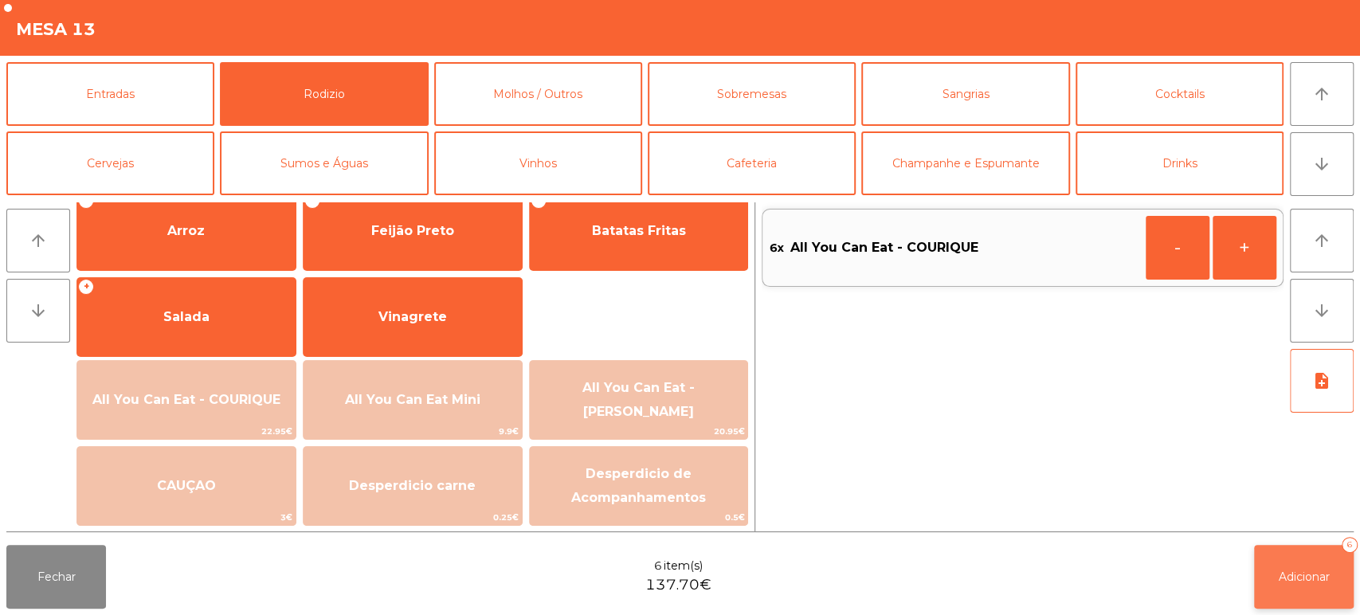
click at [1258, 586] on button "Adicionar 6" at bounding box center [1304, 577] width 100 height 64
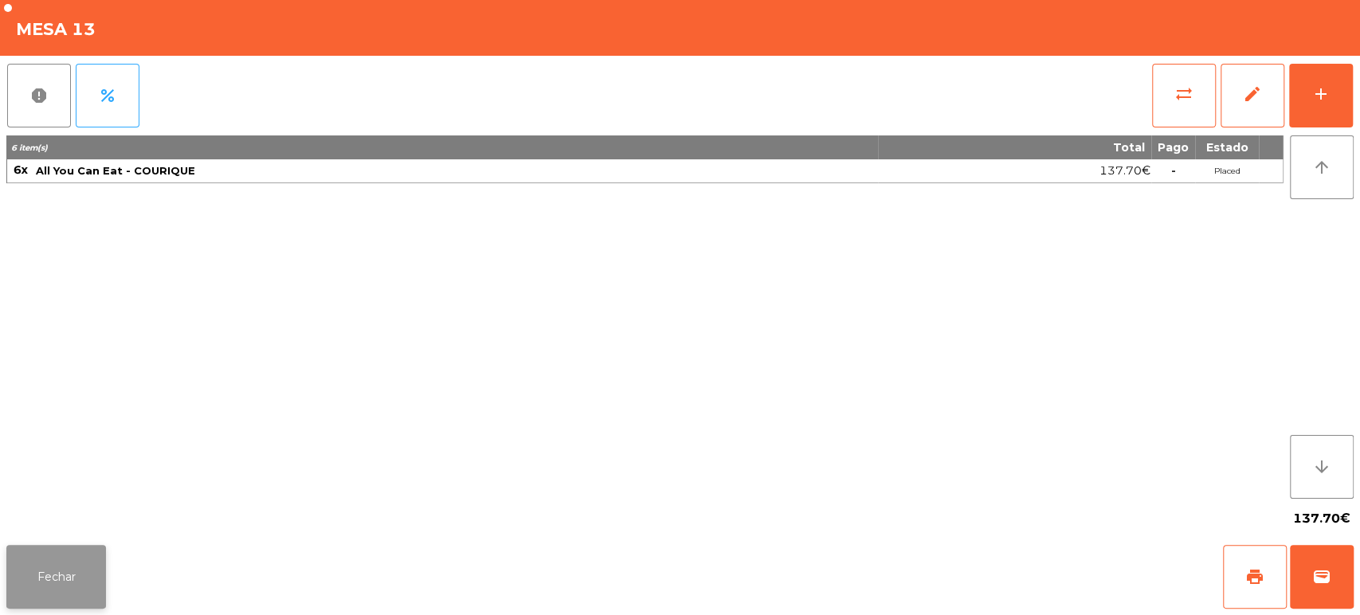
click at [54, 604] on button "Fechar" at bounding box center [56, 577] width 100 height 64
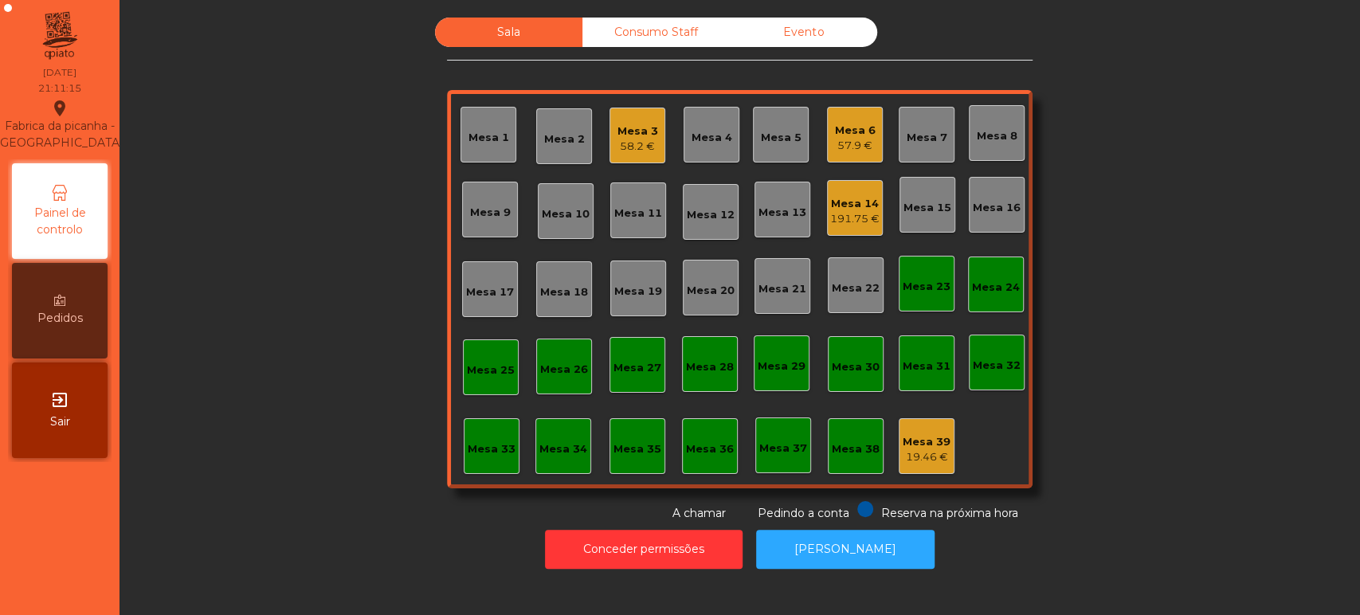
click at [644, 139] on div "58.2 €" at bounding box center [638, 147] width 41 height 16
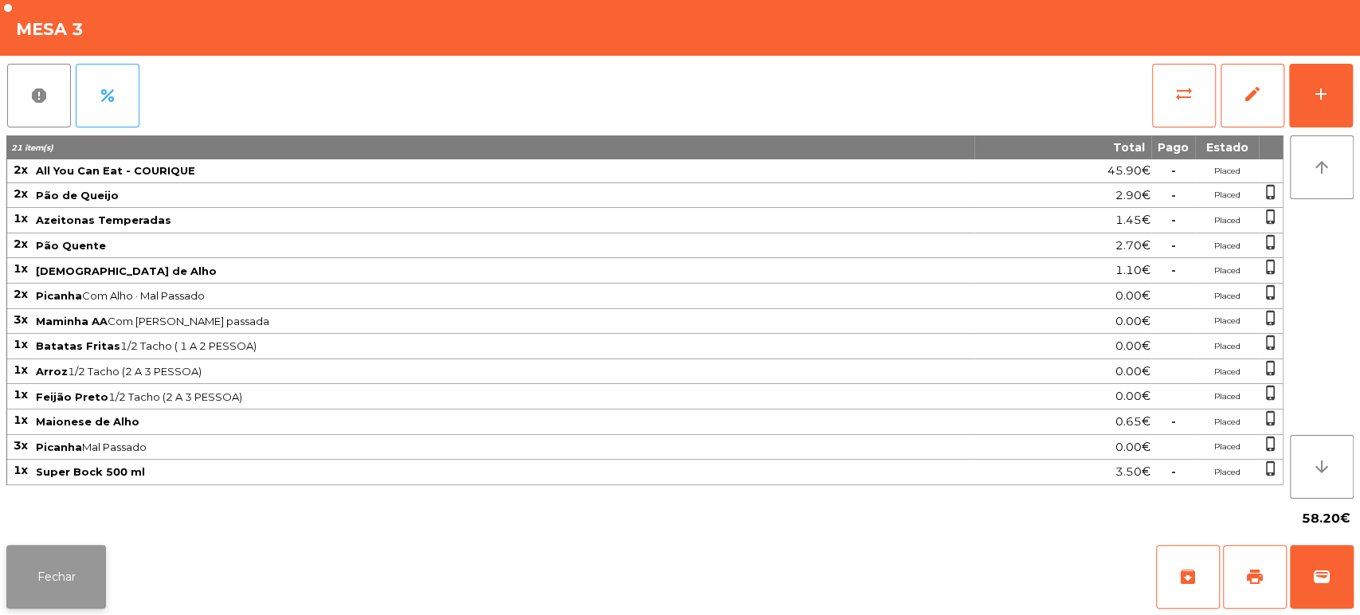
click at [102, 571] on button "Fechar" at bounding box center [56, 577] width 100 height 64
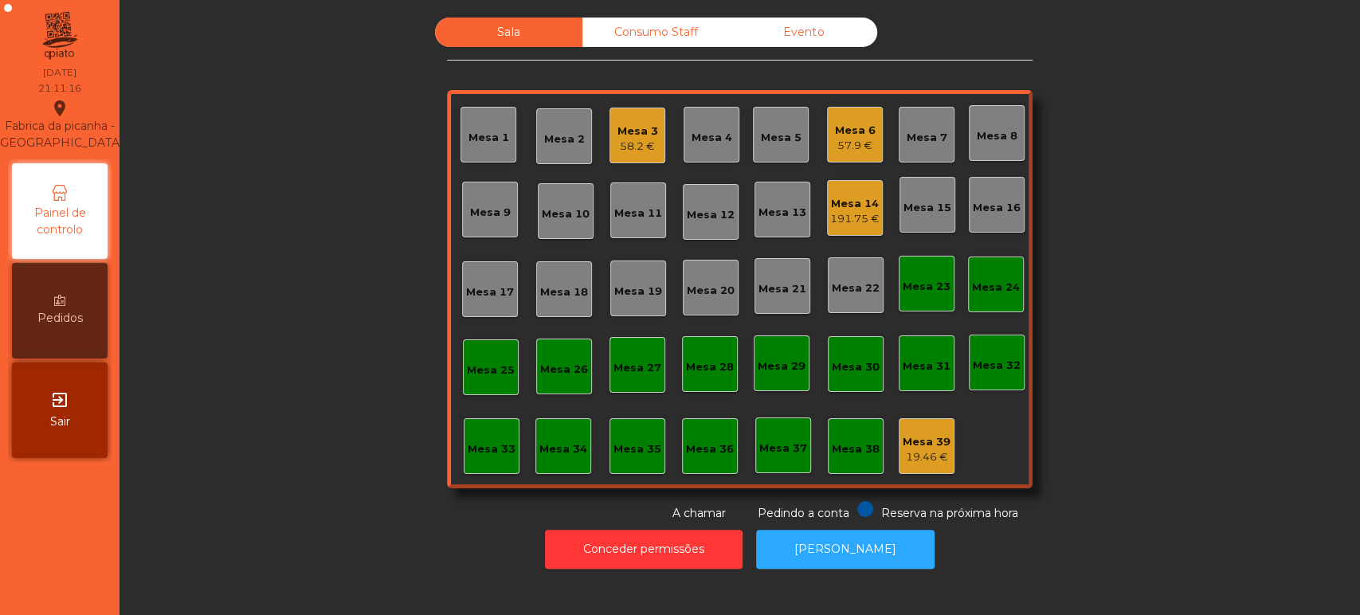
click at [849, 211] on div "191.75 €" at bounding box center [854, 219] width 49 height 16
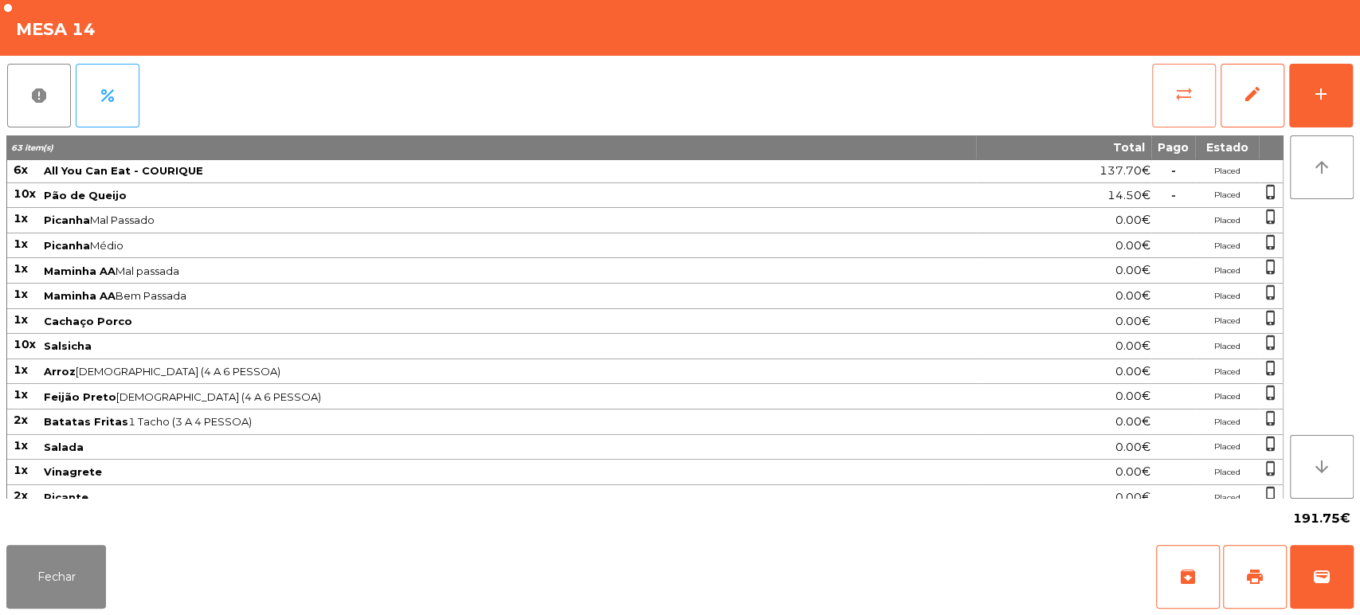
click at [1179, 90] on span "sync_alt" at bounding box center [1184, 93] width 19 height 19
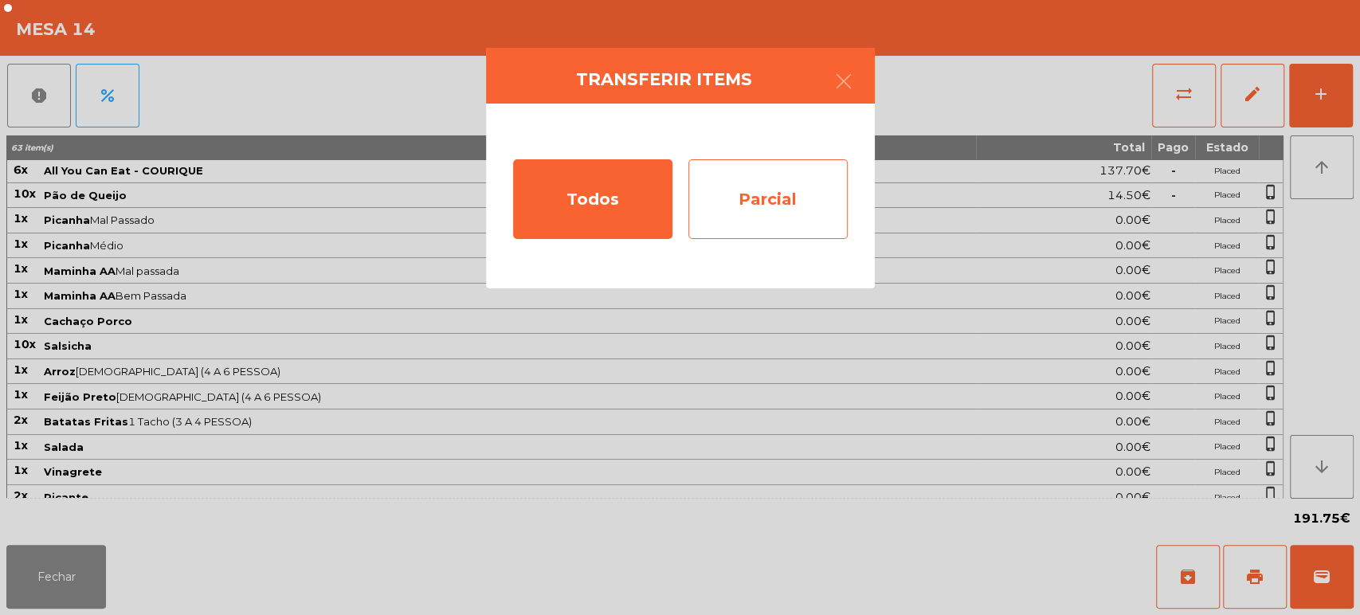
click at [790, 208] on div "Parcial" at bounding box center [767, 199] width 159 height 80
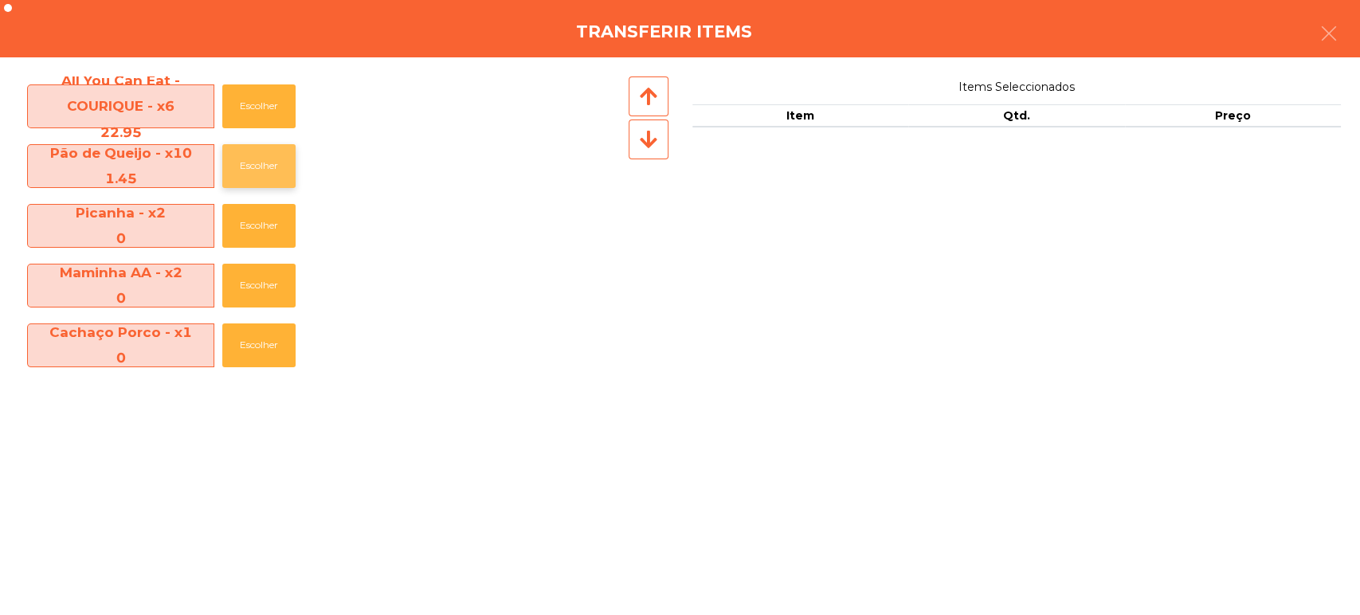
click at [257, 171] on button "Escolher" at bounding box center [258, 166] width 73 height 44
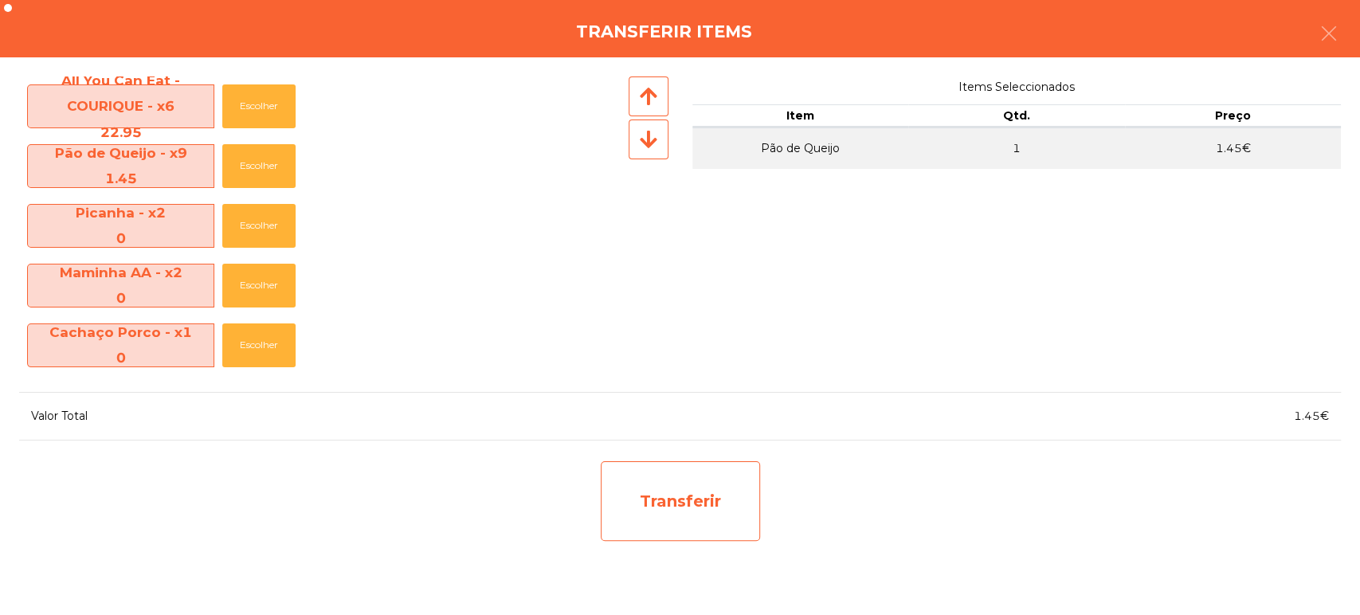
click at [696, 510] on div "Transferir" at bounding box center [680, 501] width 159 height 80
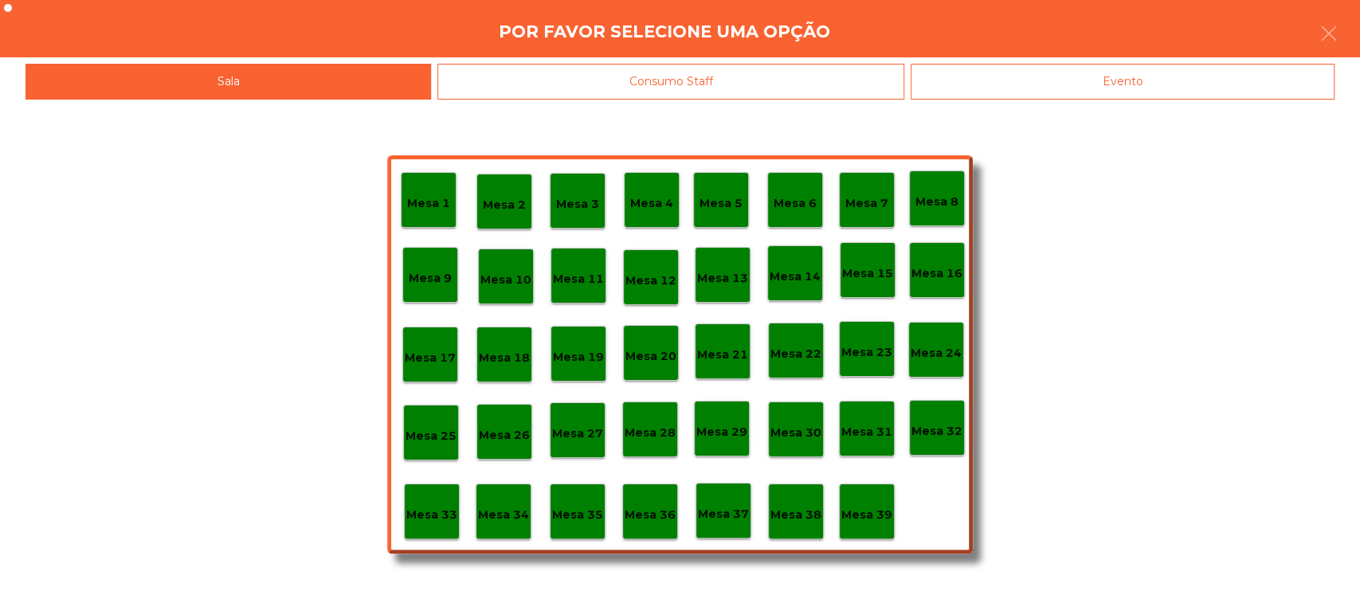
click at [742, 516] on p "Mesa 37" at bounding box center [723, 514] width 51 height 18
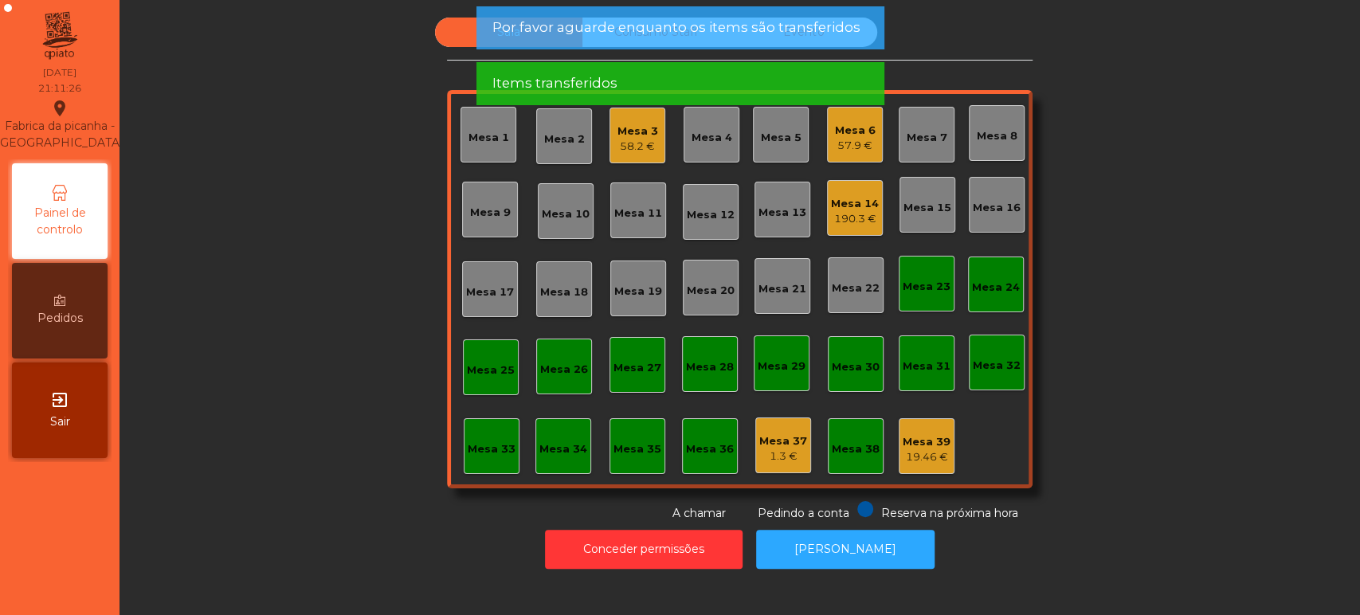
click at [327, 511] on div "Sala Consumo Staff Evento Mesa 1 Mesa 2 Mesa 3 58.2 € Mesa 4 Mesa 5 Mesa 6 57.9…" at bounding box center [740, 270] width 1198 height 504
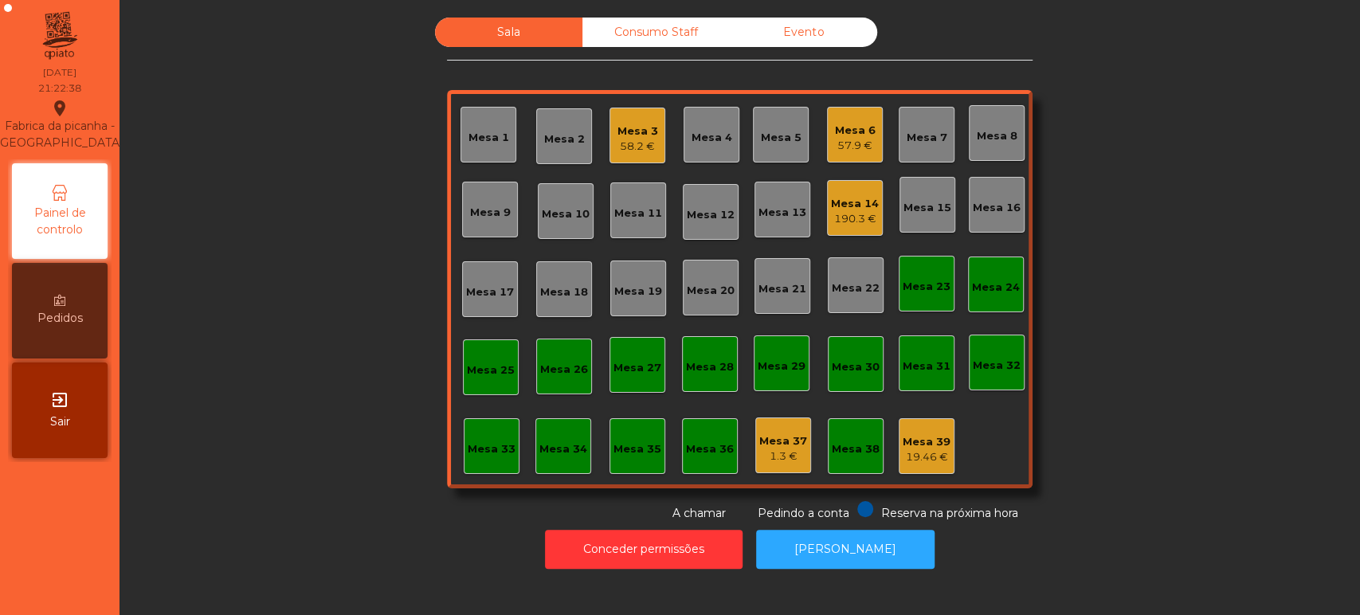
click at [847, 204] on div "Mesa 14" at bounding box center [855, 204] width 48 height 16
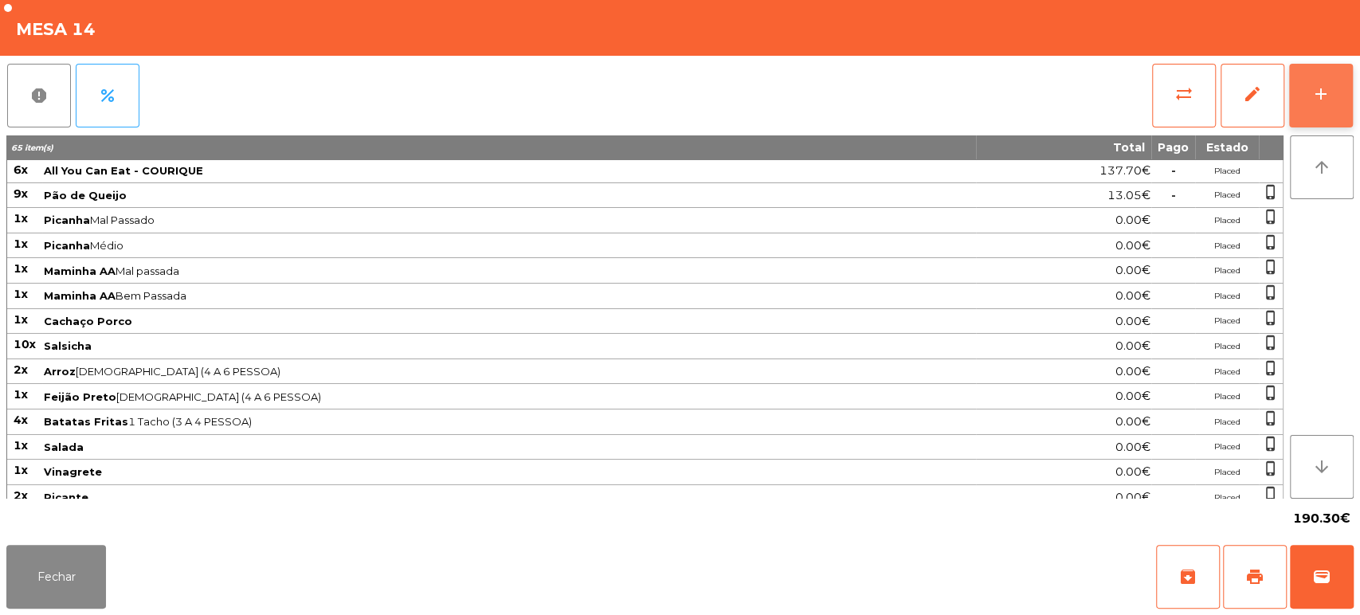
click at [1314, 93] on div "add" at bounding box center [1321, 93] width 19 height 19
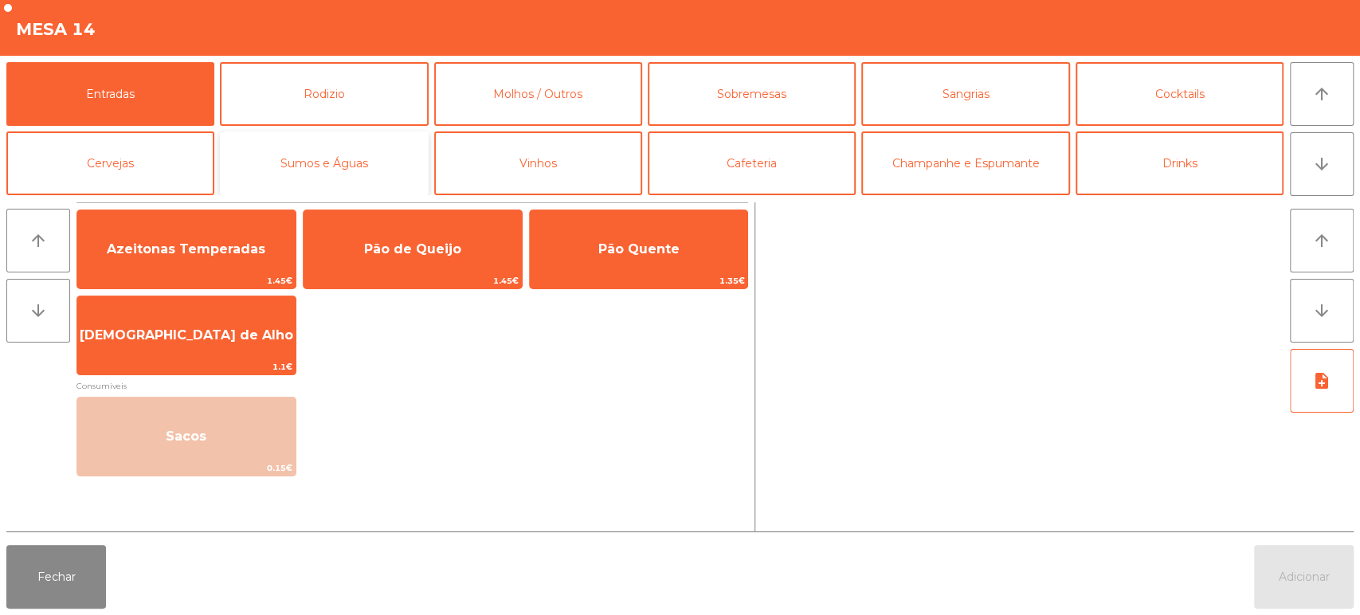
click at [376, 134] on button "Sumos e Águas" at bounding box center [324, 163] width 208 height 64
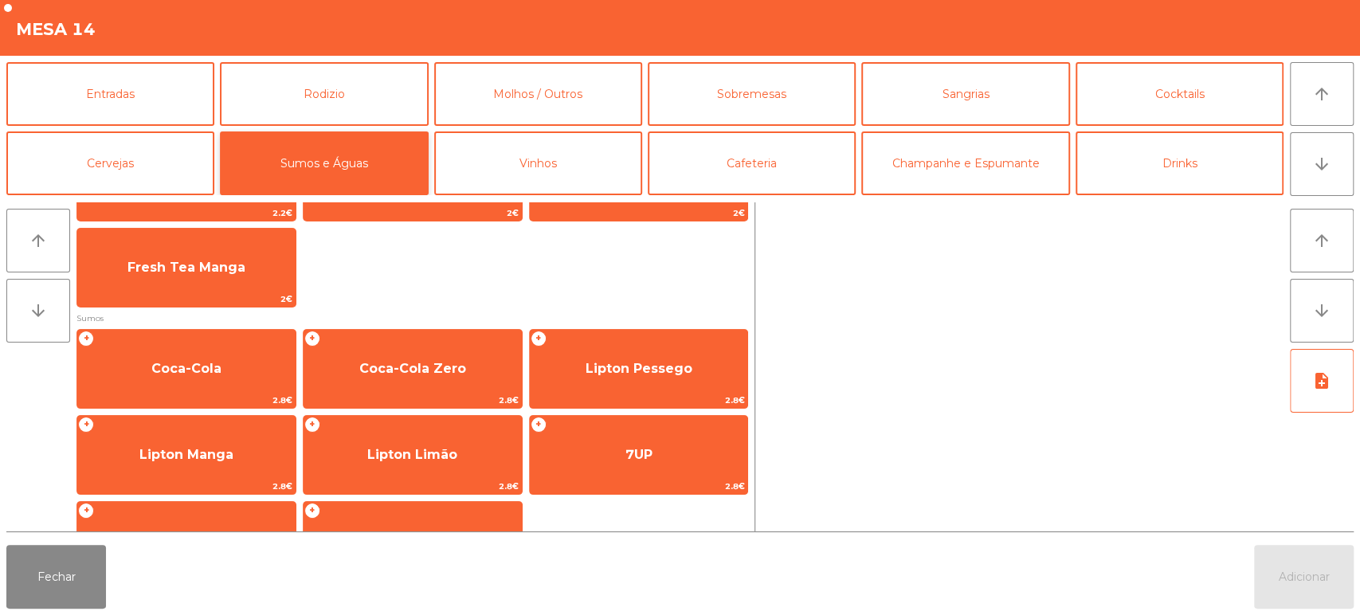
scroll to position [228, 0]
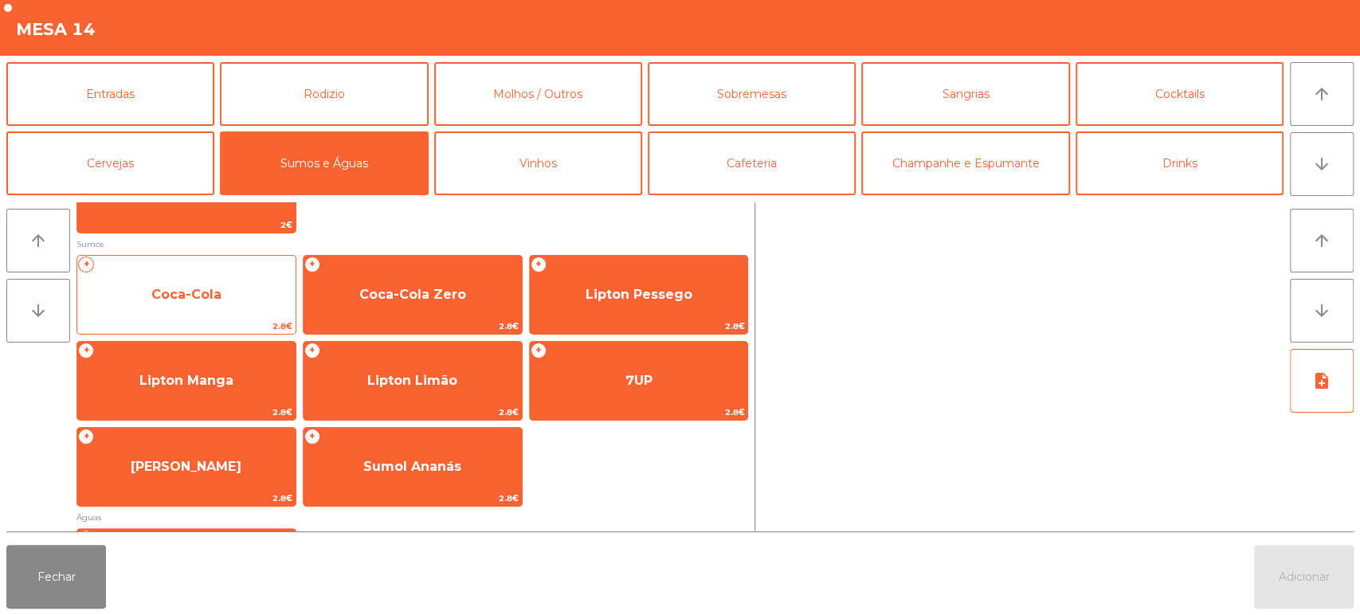
click at [229, 284] on span "Coca-Cola" at bounding box center [186, 294] width 218 height 43
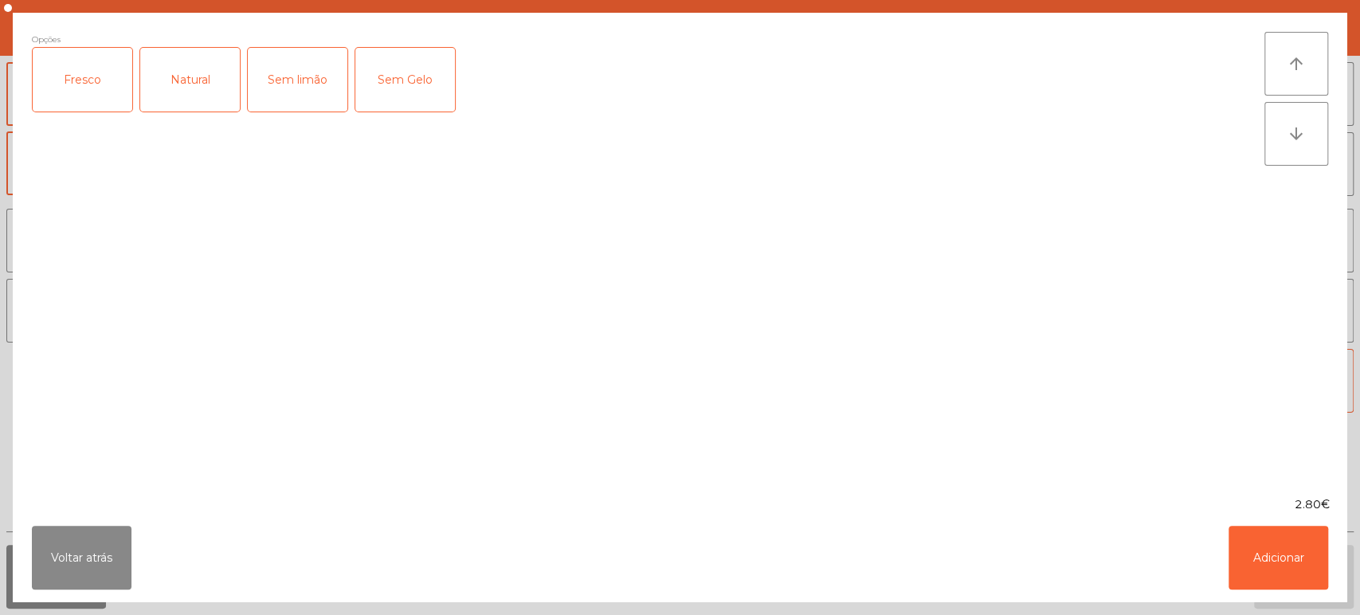
click at [66, 77] on div "Fresco" at bounding box center [83, 80] width 100 height 64
click at [1300, 529] on button "Adicionar" at bounding box center [1279, 558] width 100 height 64
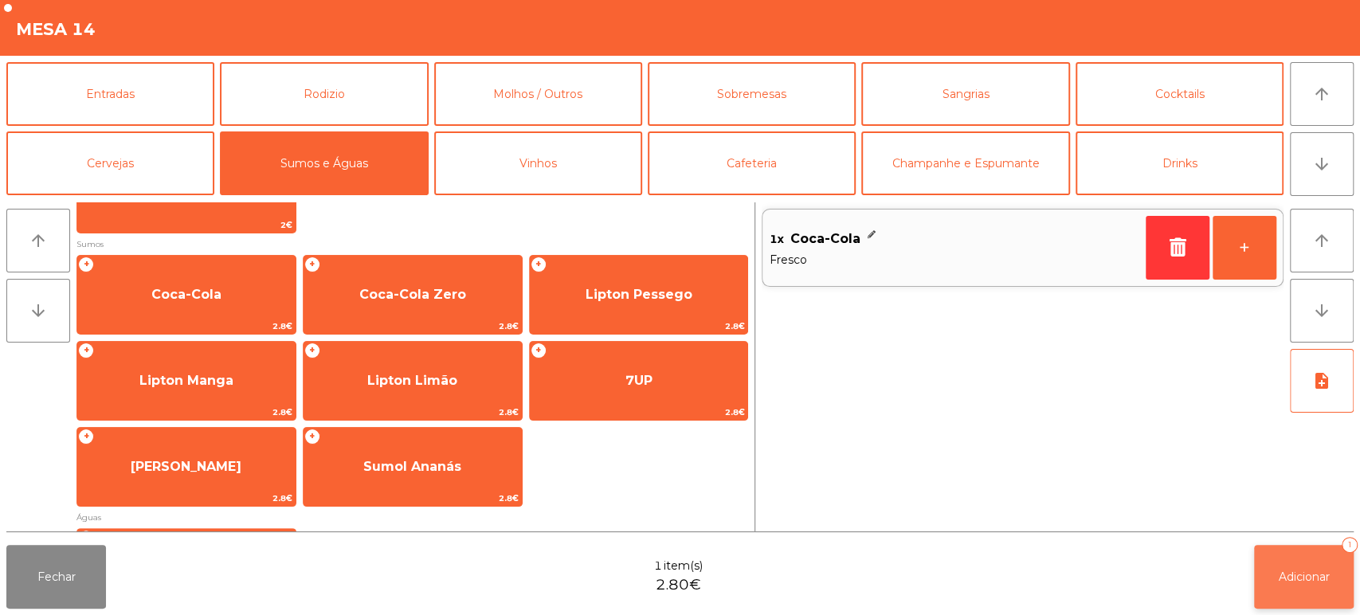
click at [1295, 607] on button "Adicionar 1" at bounding box center [1304, 577] width 100 height 64
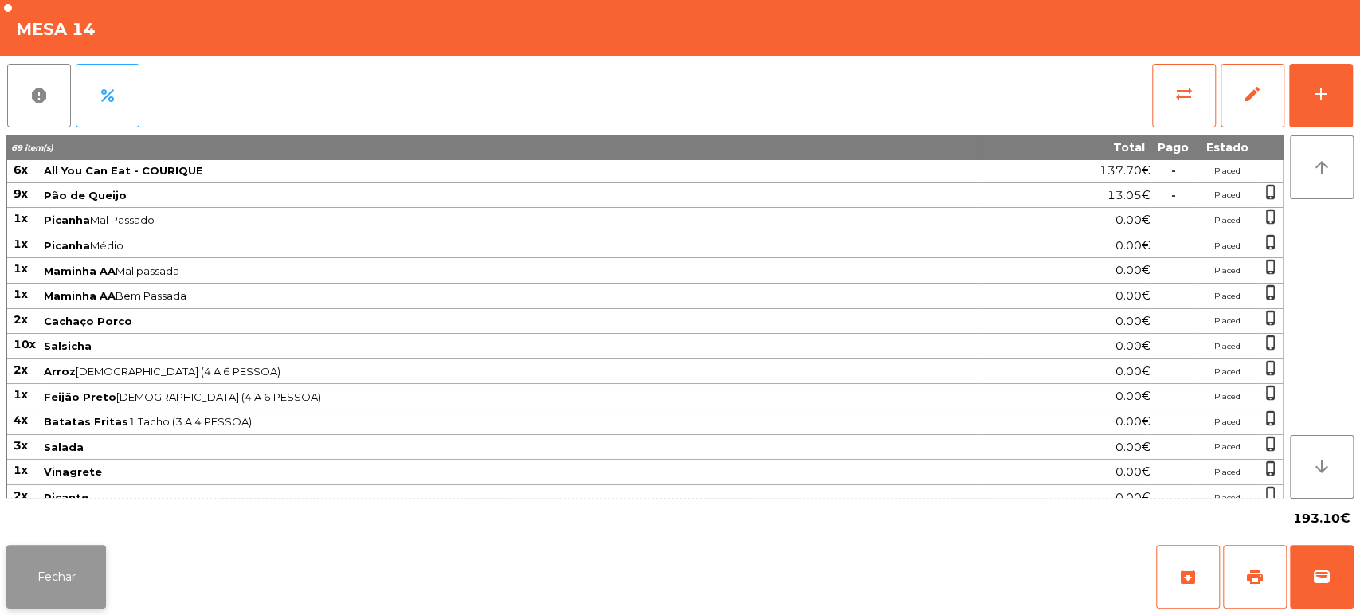
click at [45, 583] on button "Fechar" at bounding box center [56, 577] width 100 height 64
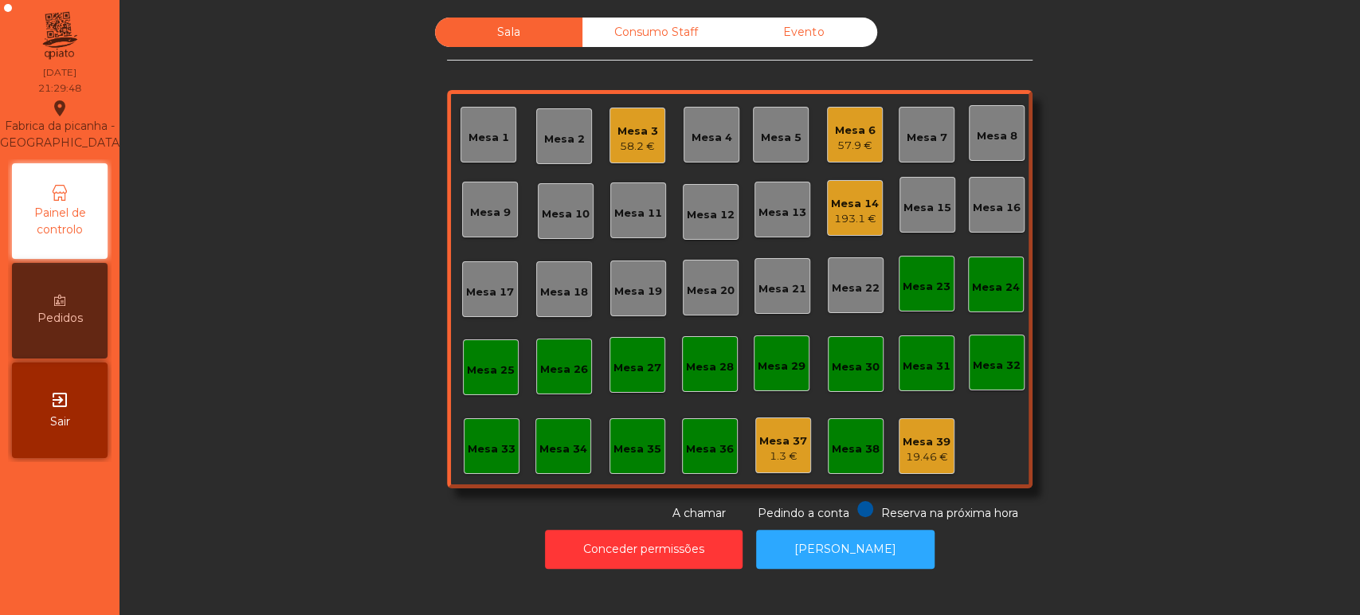
click at [686, 435] on div "Mesa 36" at bounding box center [710, 446] width 48 height 22
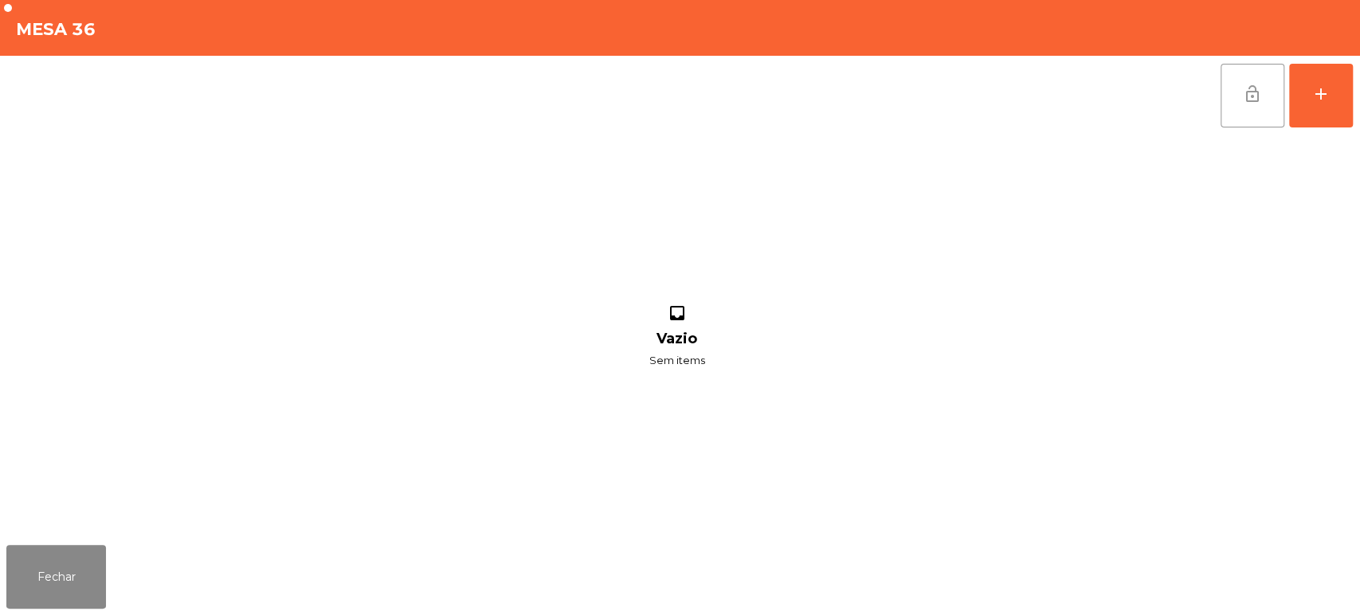
click at [1255, 110] on button "lock_open" at bounding box center [1253, 96] width 64 height 64
click at [1312, 112] on div "lock_open add" at bounding box center [1287, 96] width 134 height 80
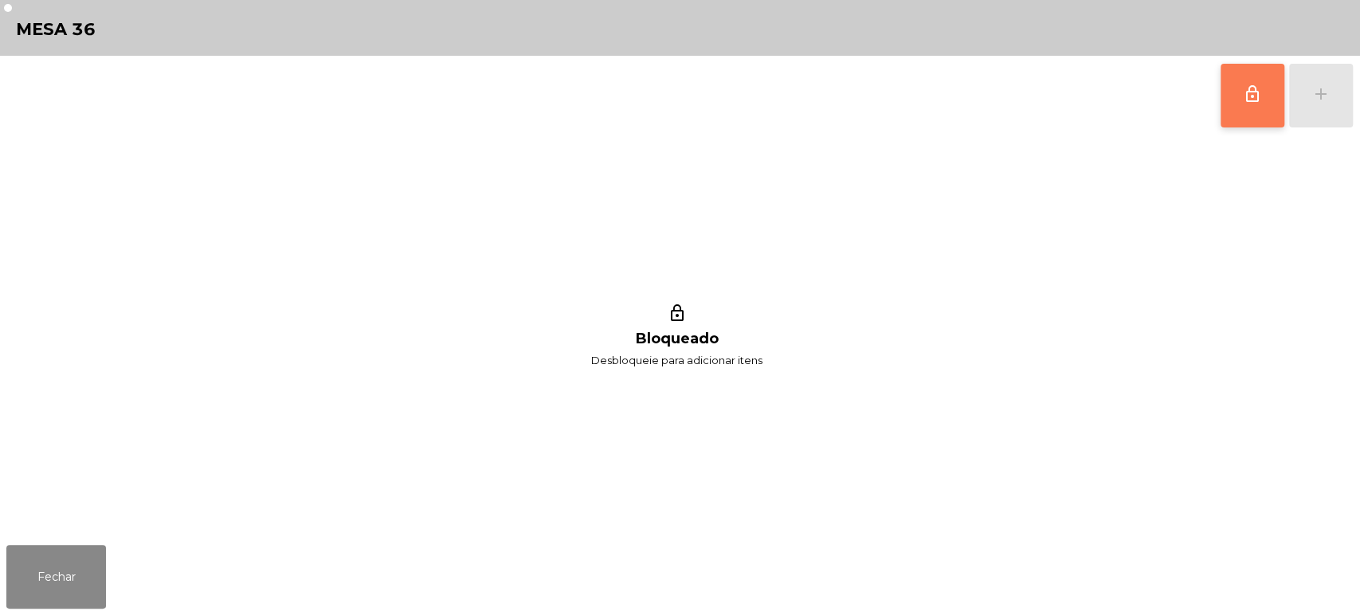
click at [1261, 76] on button "lock_outline" at bounding box center [1253, 96] width 64 height 64
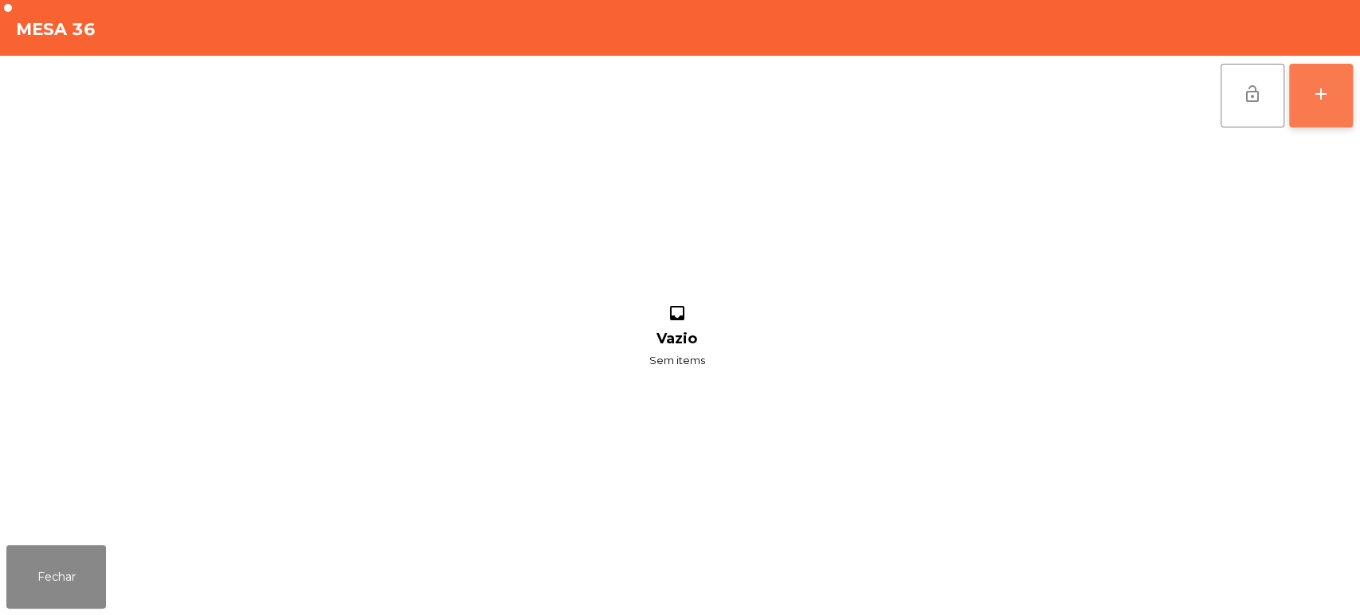
click at [1320, 104] on button "add" at bounding box center [1321, 96] width 64 height 64
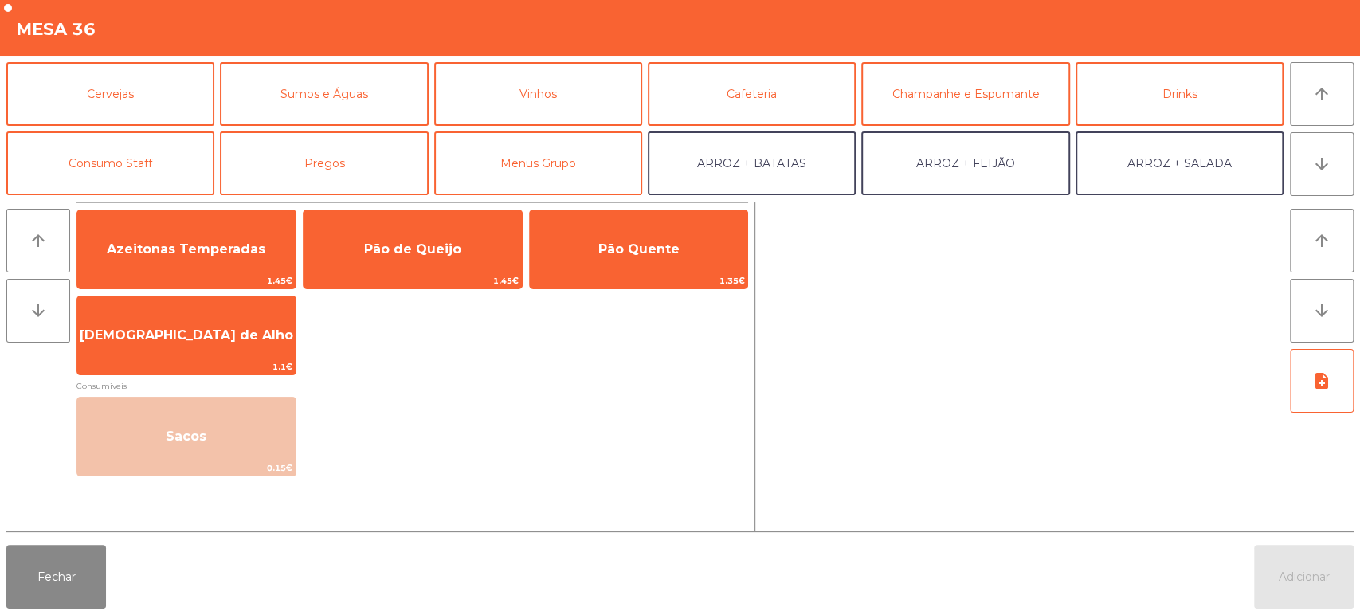
scroll to position [77, 0]
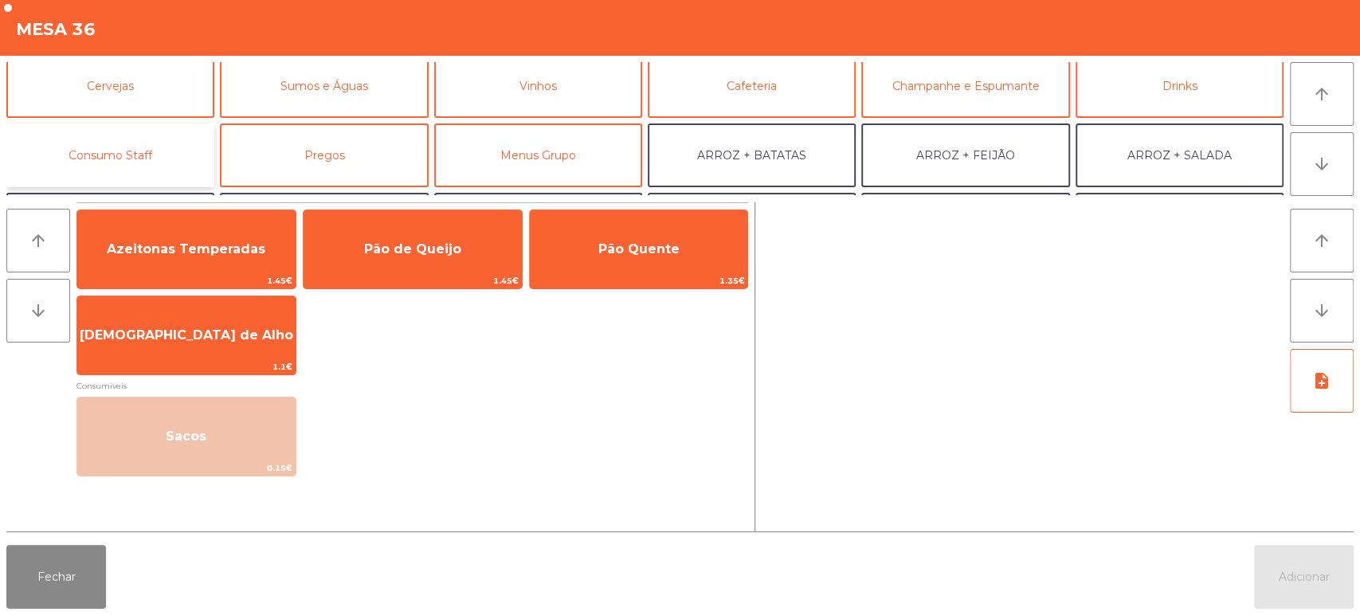
click at [147, 143] on button "Consumo Staff" at bounding box center [110, 156] width 208 height 64
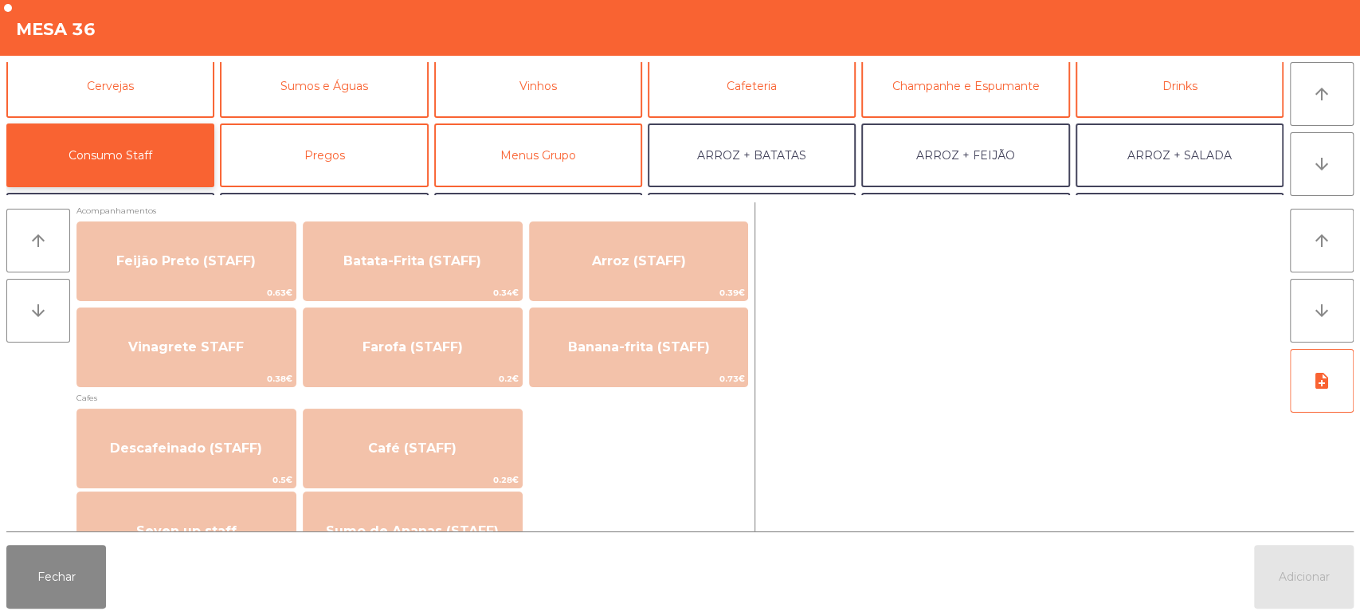
scroll to position [759, 0]
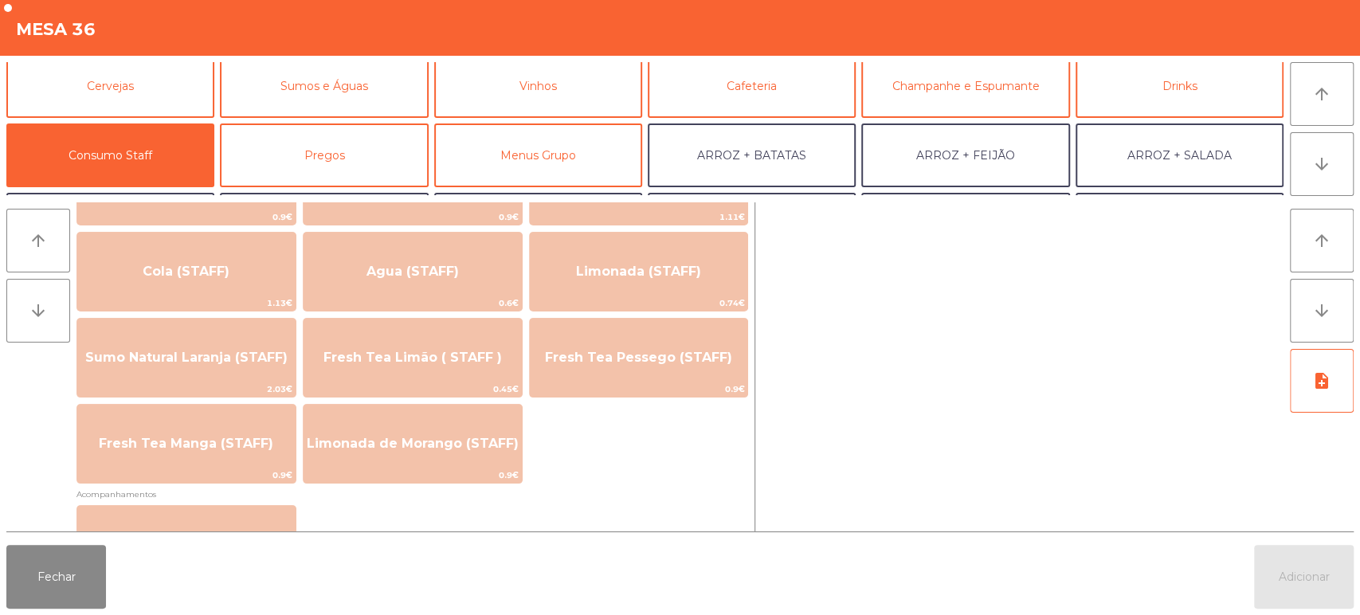
scroll to position [355, 0]
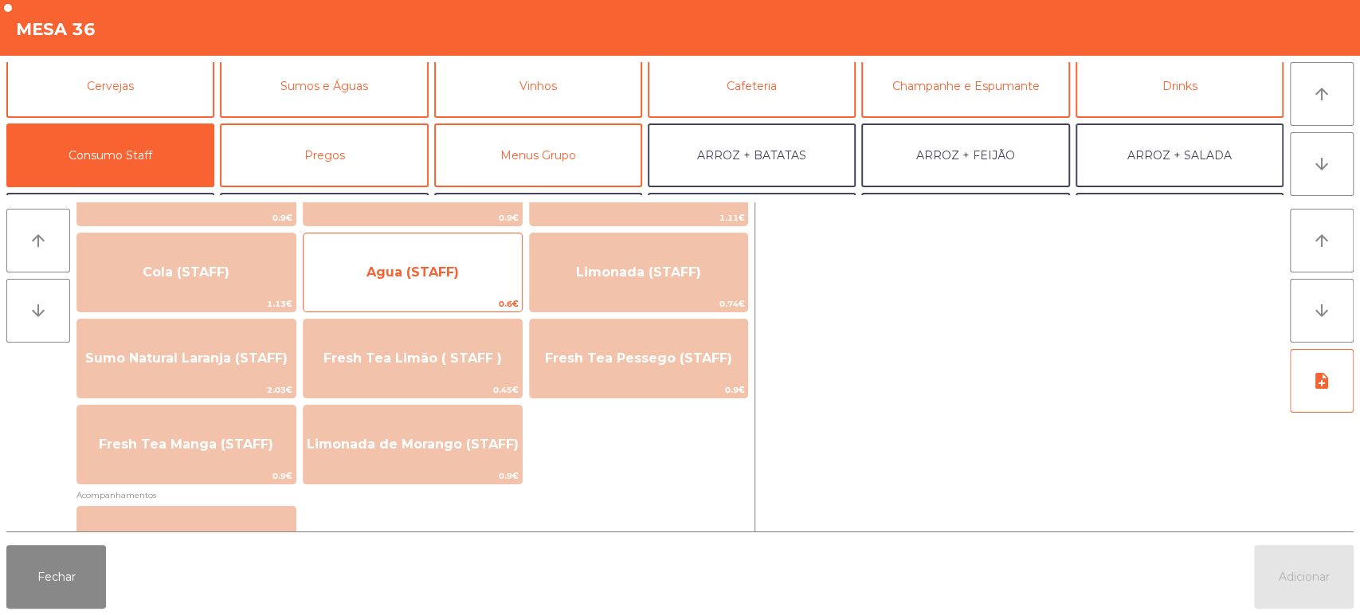
click at [417, 285] on span "Agua (STAFF)" at bounding box center [413, 272] width 218 height 43
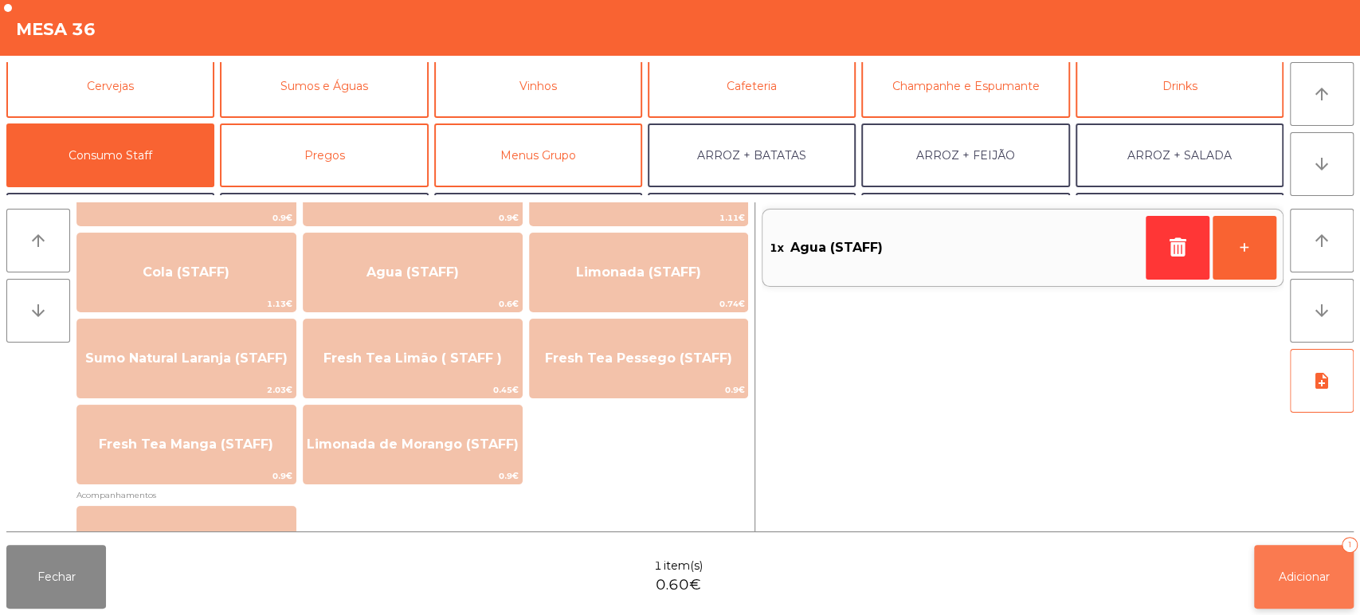
click at [1279, 555] on button "Adicionar 1" at bounding box center [1304, 577] width 100 height 64
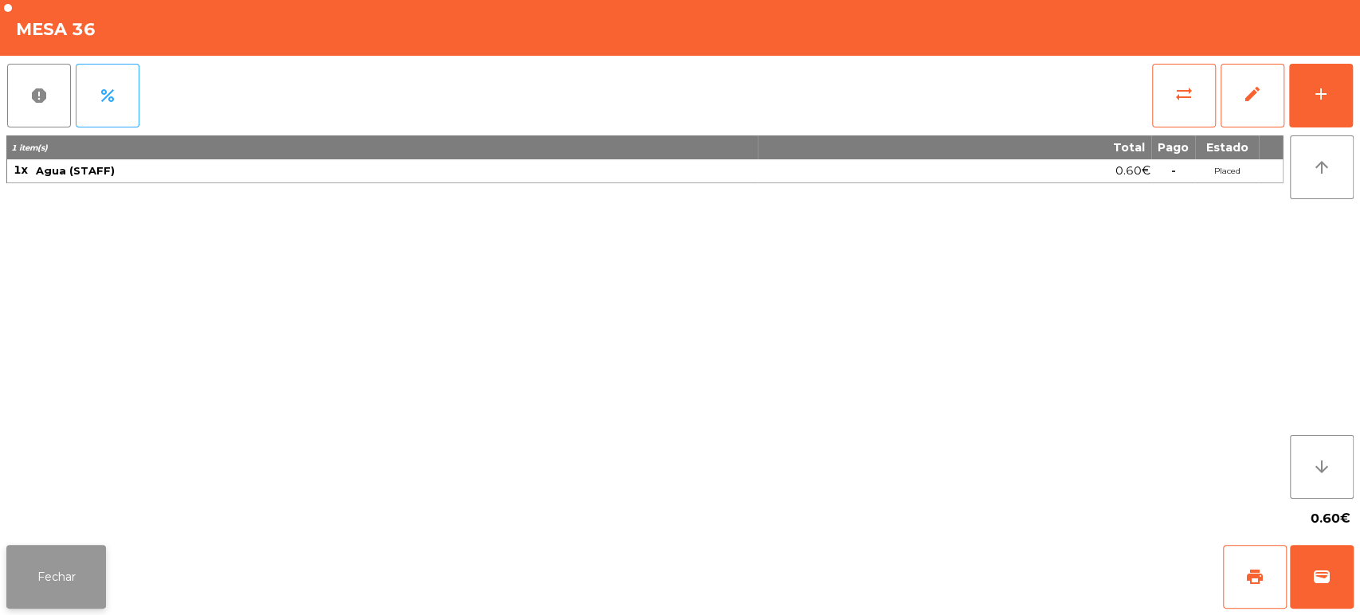
click at [75, 579] on button "Fechar" at bounding box center [56, 577] width 100 height 64
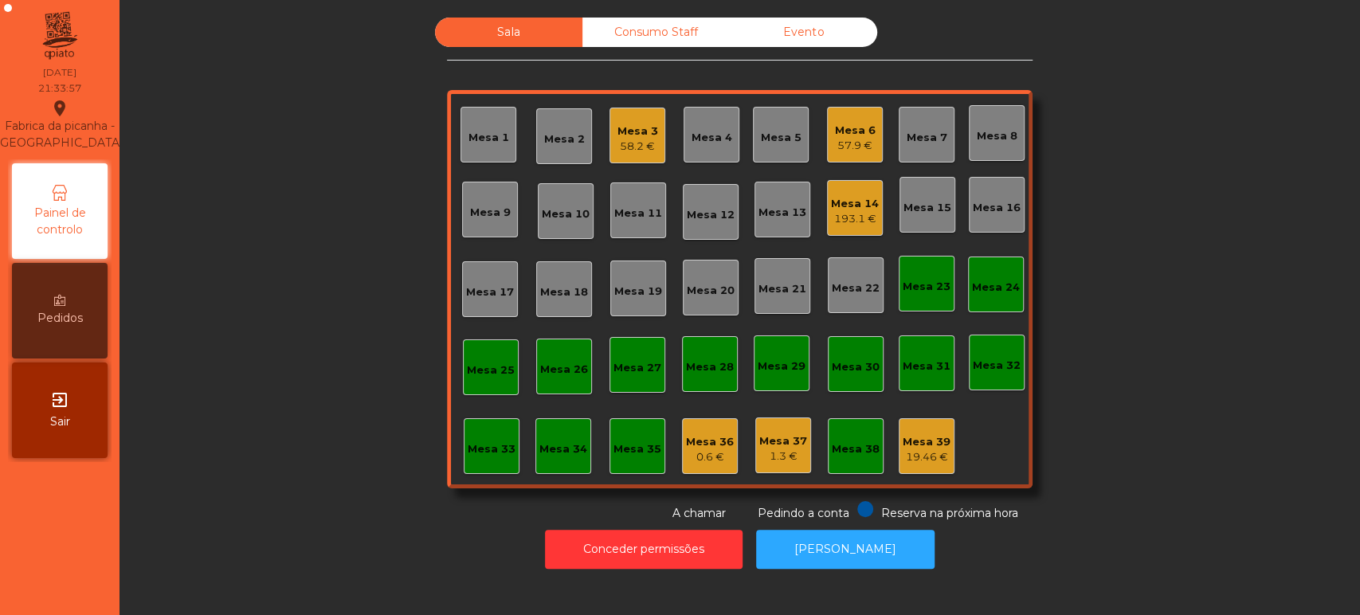
click at [972, 116] on div "Mesa 8" at bounding box center [997, 133] width 56 height 56
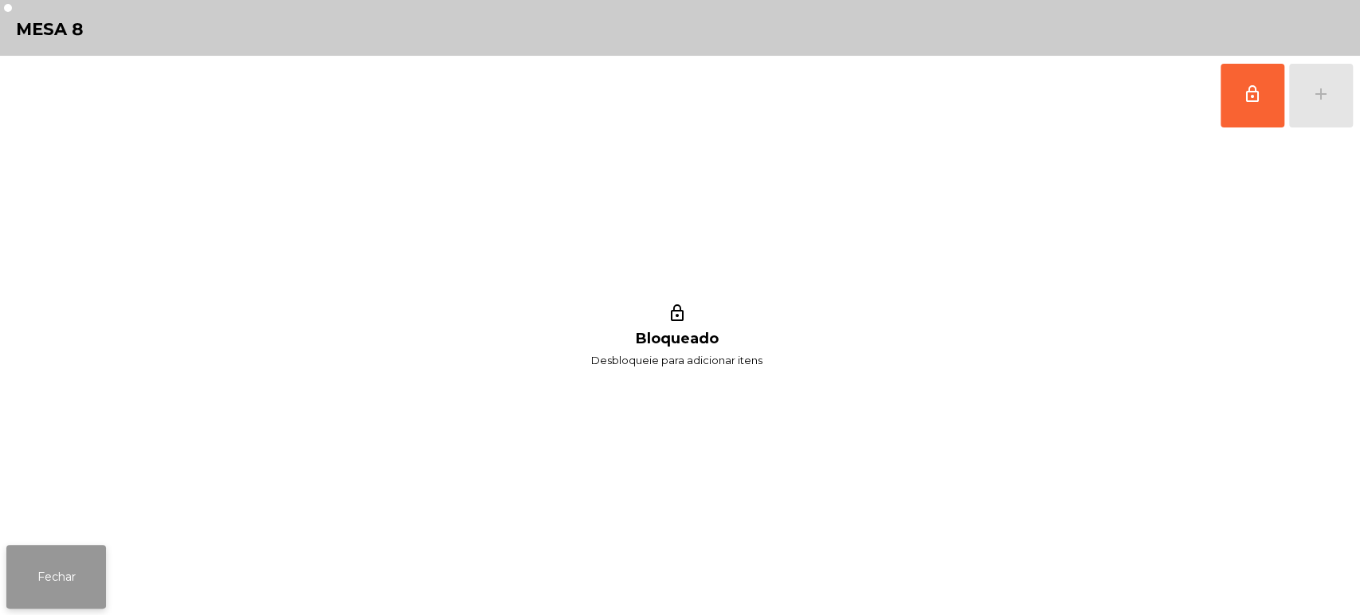
click at [88, 574] on button "Fechar" at bounding box center [56, 577] width 100 height 64
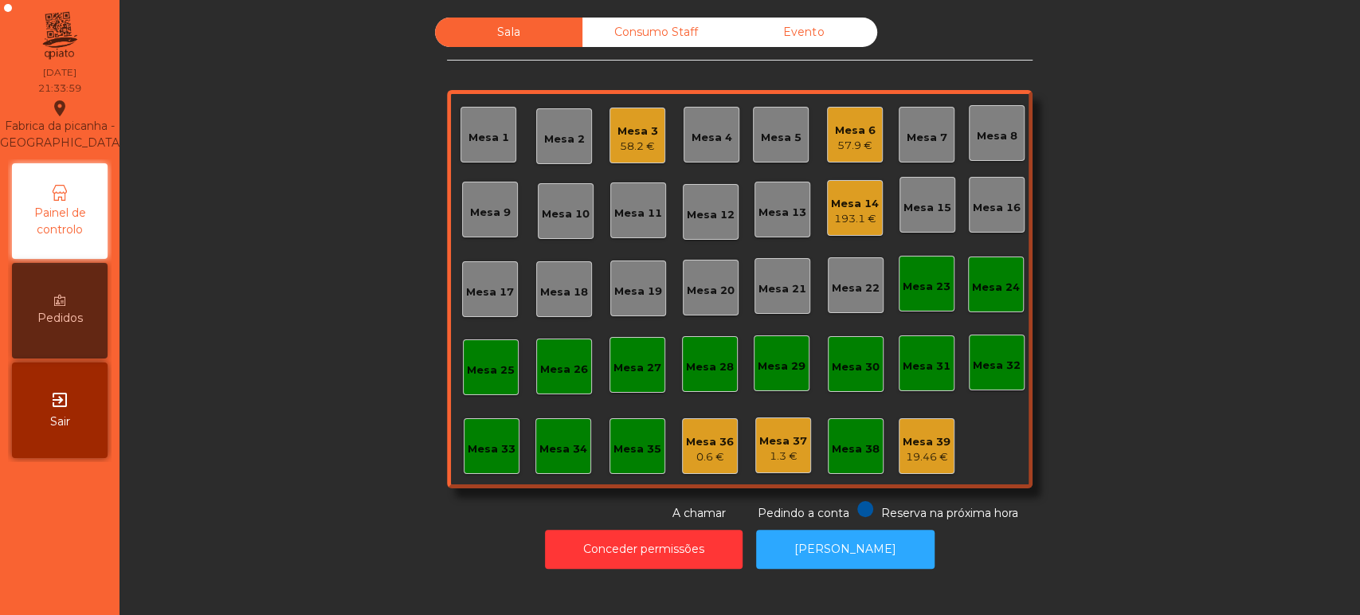
click at [480, 217] on div "Mesa 9" at bounding box center [490, 213] width 41 height 16
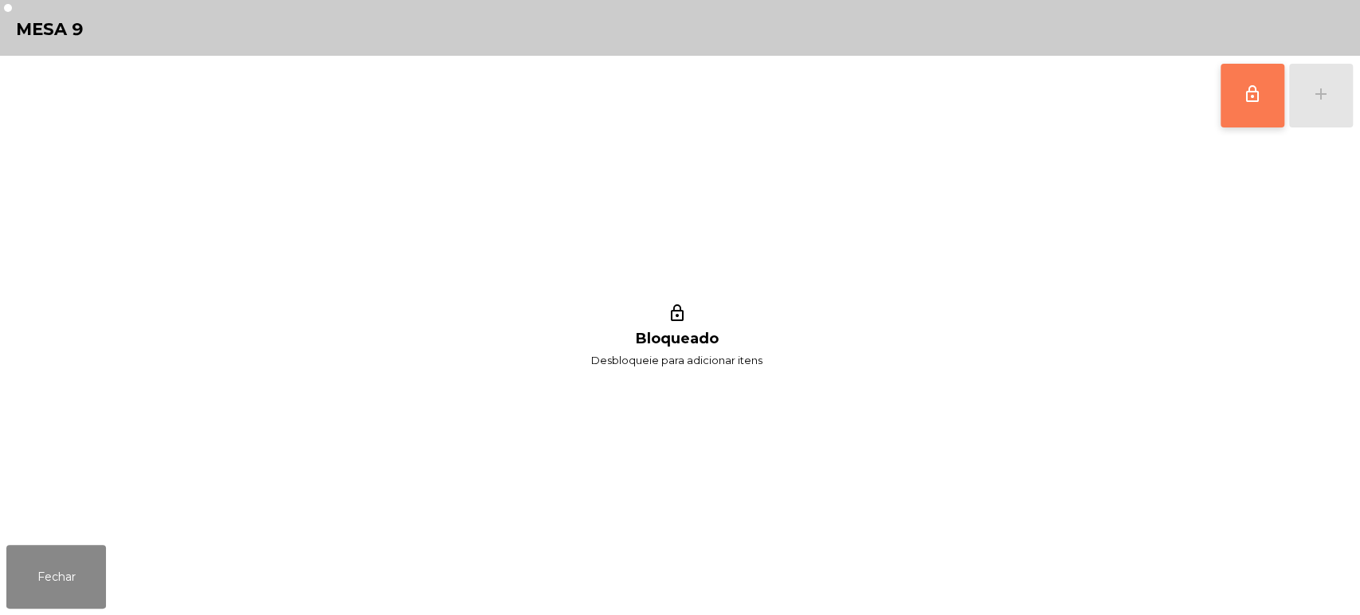
click at [1224, 107] on button "lock_outline" at bounding box center [1253, 96] width 64 height 64
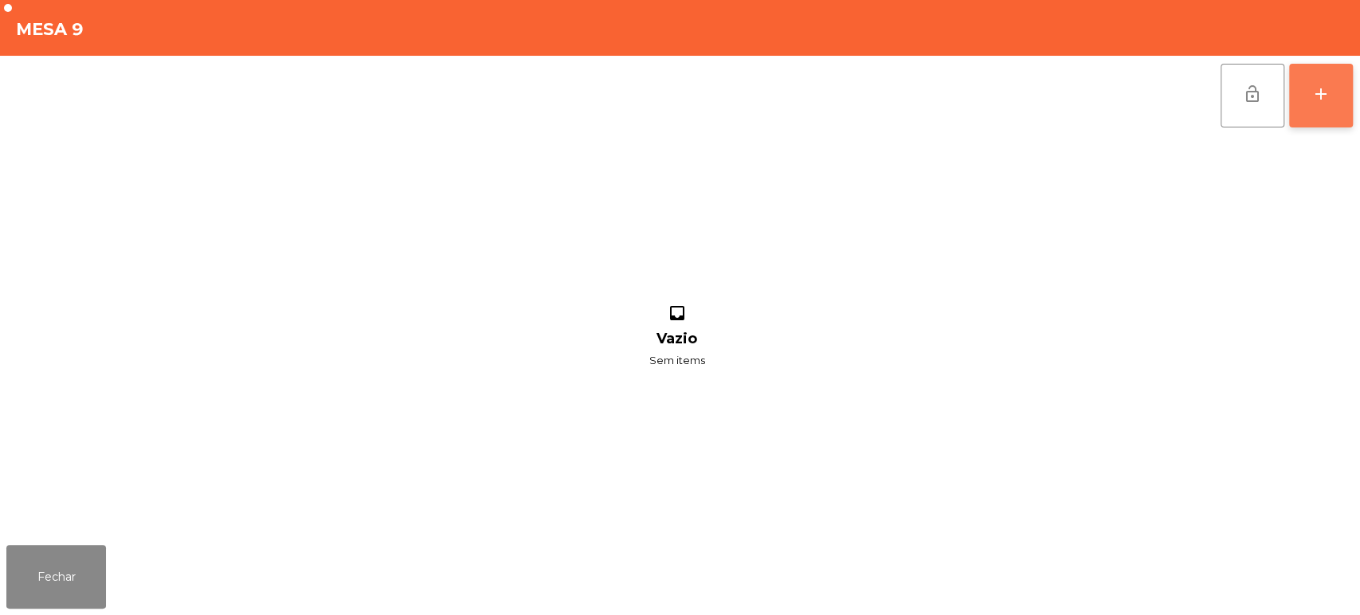
click at [1326, 93] on div "add" at bounding box center [1321, 93] width 19 height 19
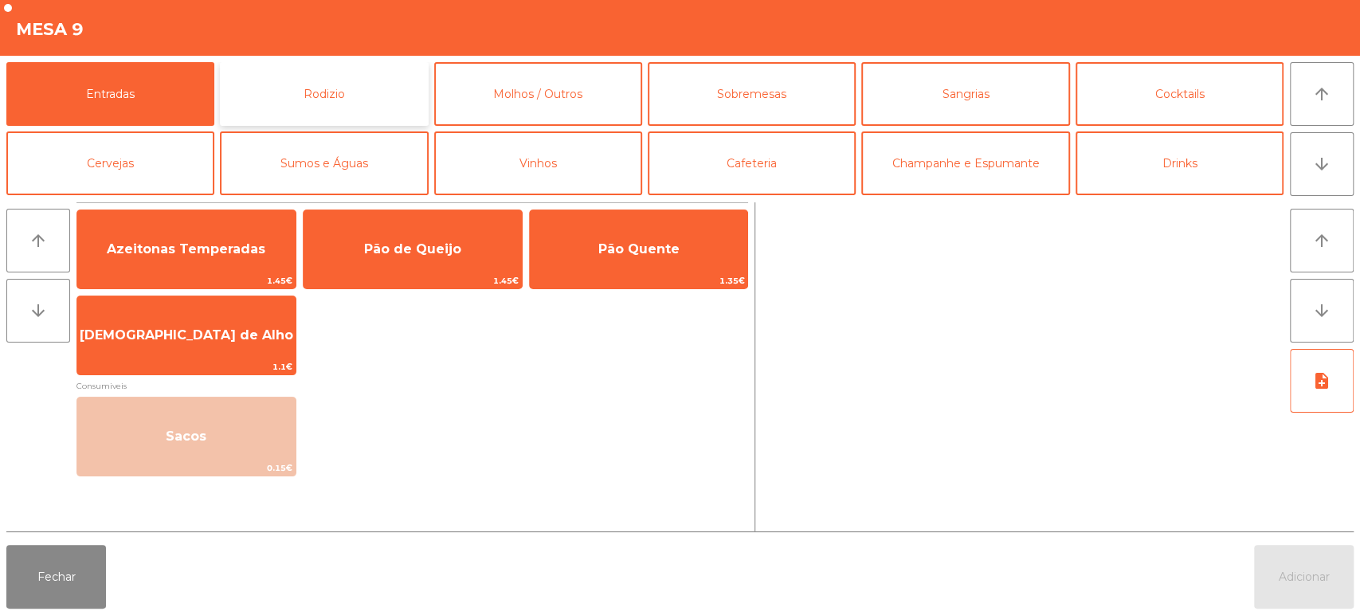
click at [293, 76] on button "Rodizio" at bounding box center [324, 94] width 208 height 64
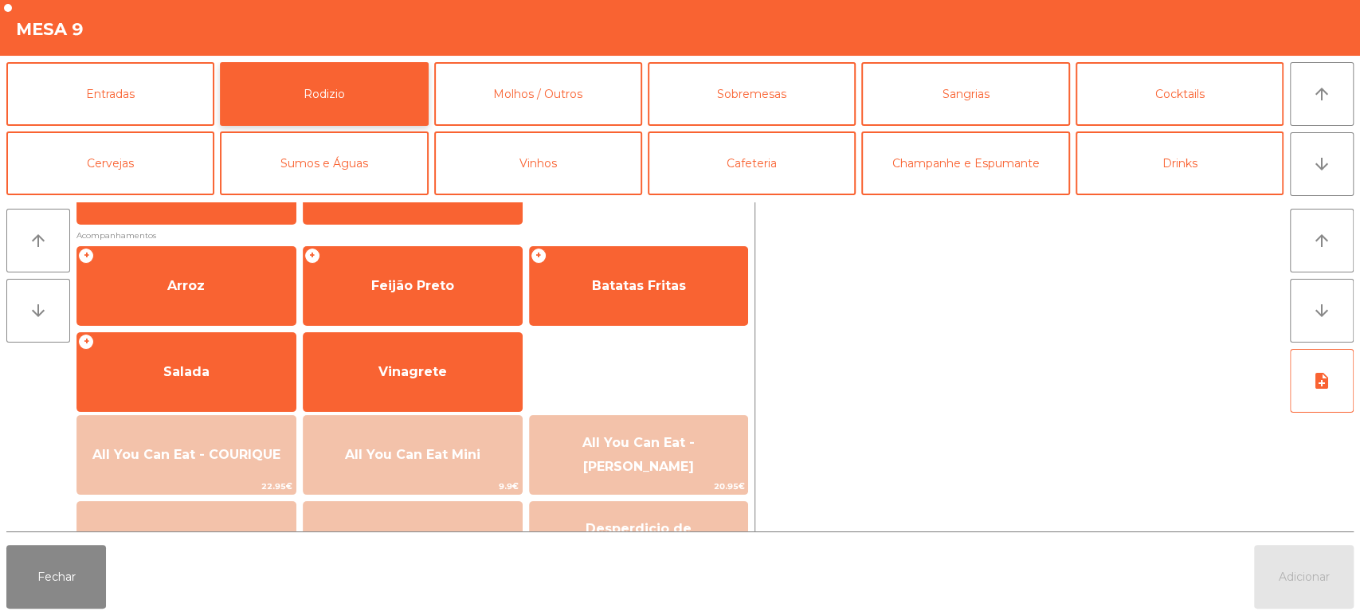
scroll to position [171, 0]
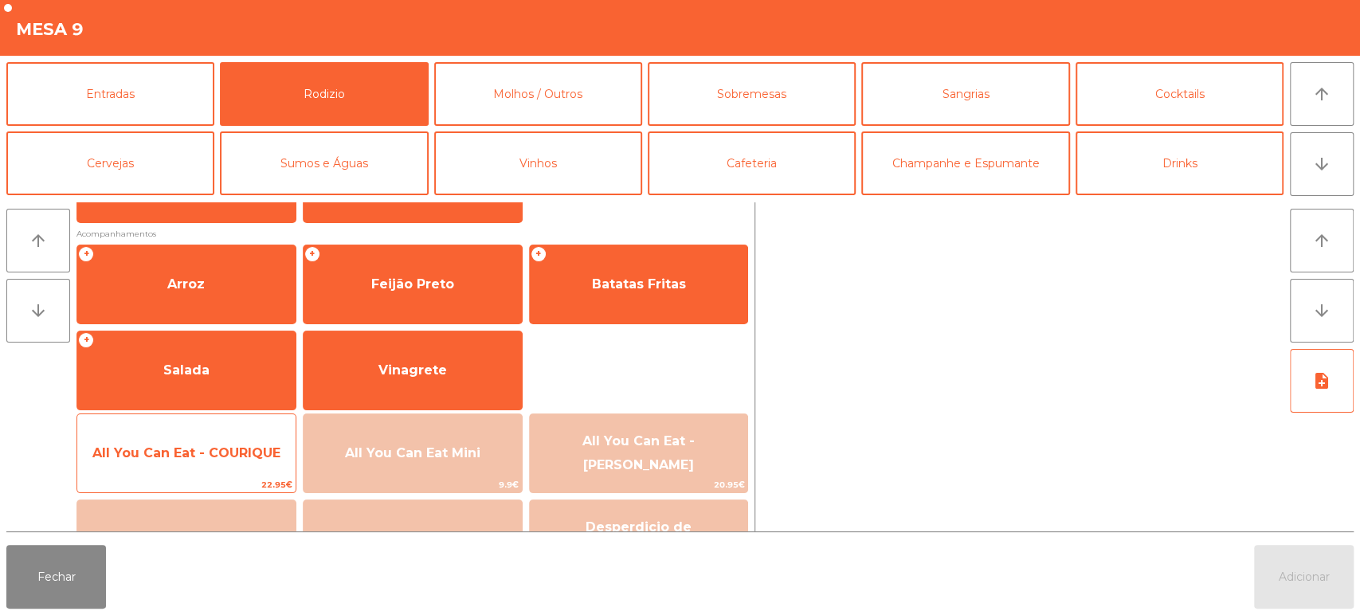
click at [194, 469] on span "All You Can Eat - COURIQUE" at bounding box center [186, 453] width 218 height 43
click at [206, 452] on span "All You Can Eat - COURIQUE" at bounding box center [186, 452] width 188 height 15
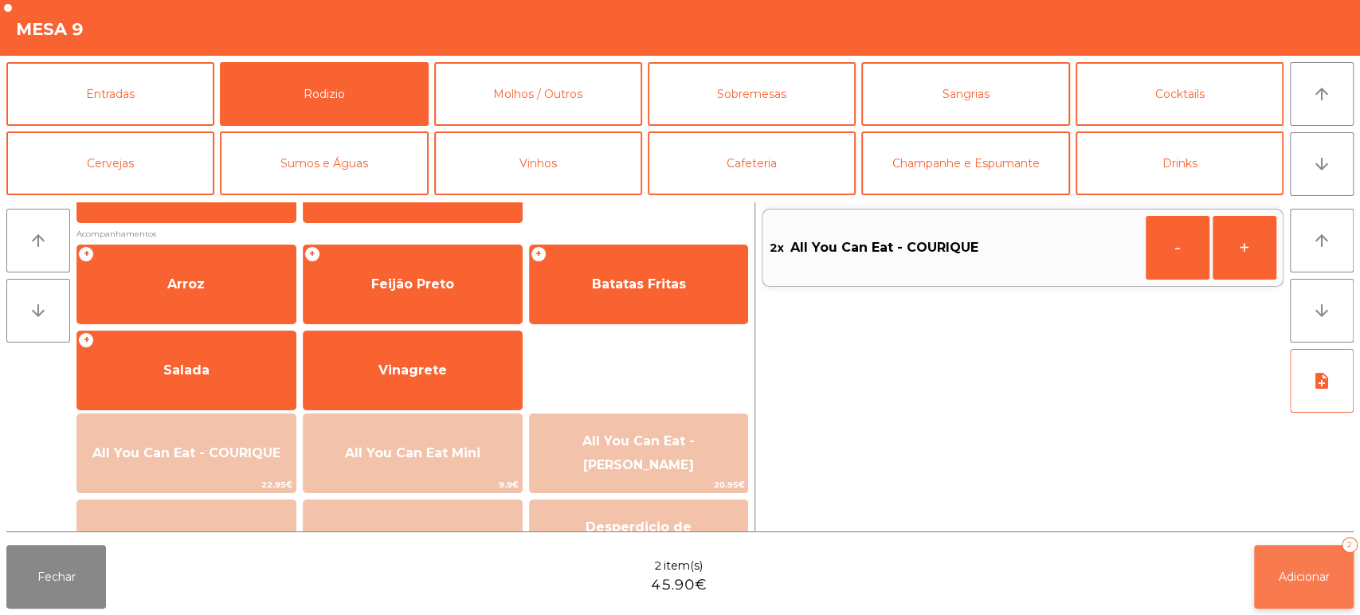
click at [1288, 569] on button "Adicionar 2" at bounding box center [1304, 577] width 100 height 64
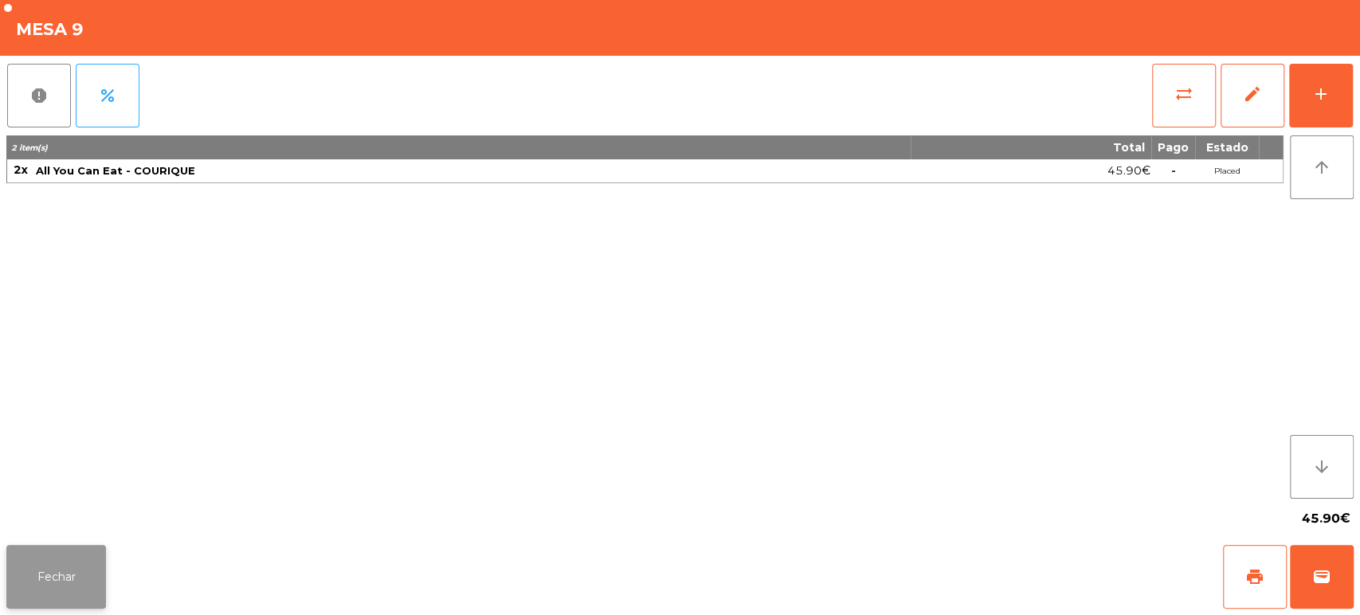
click at [38, 574] on button "Fechar" at bounding box center [56, 577] width 100 height 64
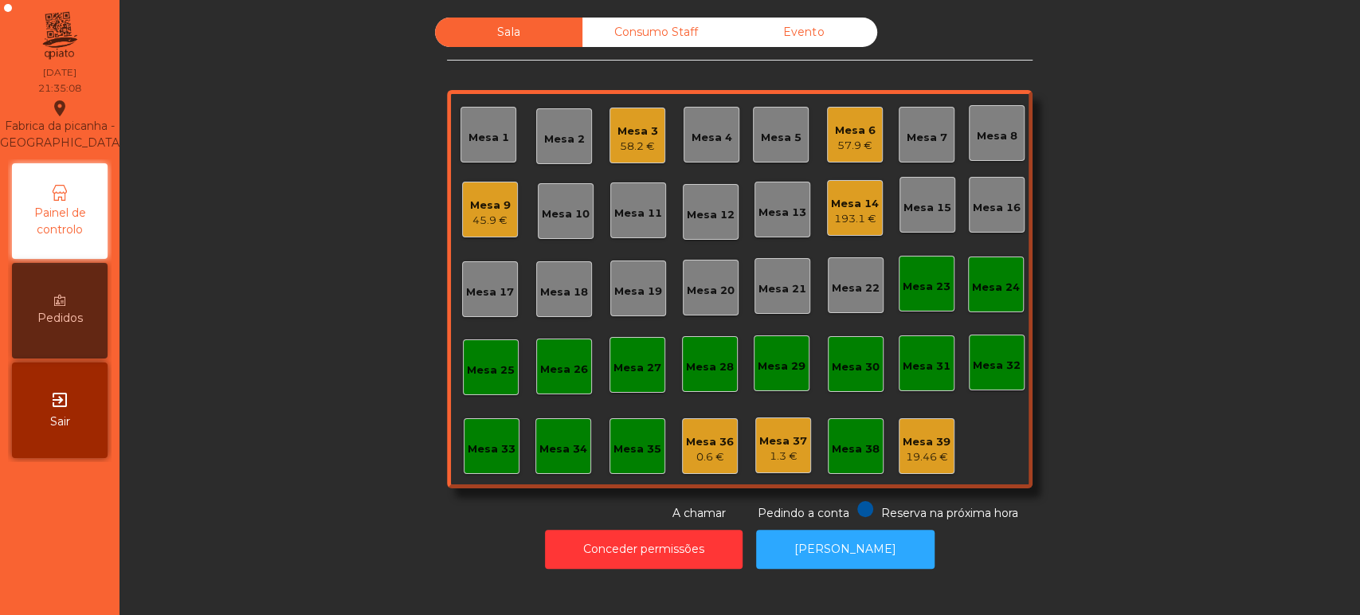
click at [470, 311] on div "Mesa 17" at bounding box center [490, 289] width 56 height 56
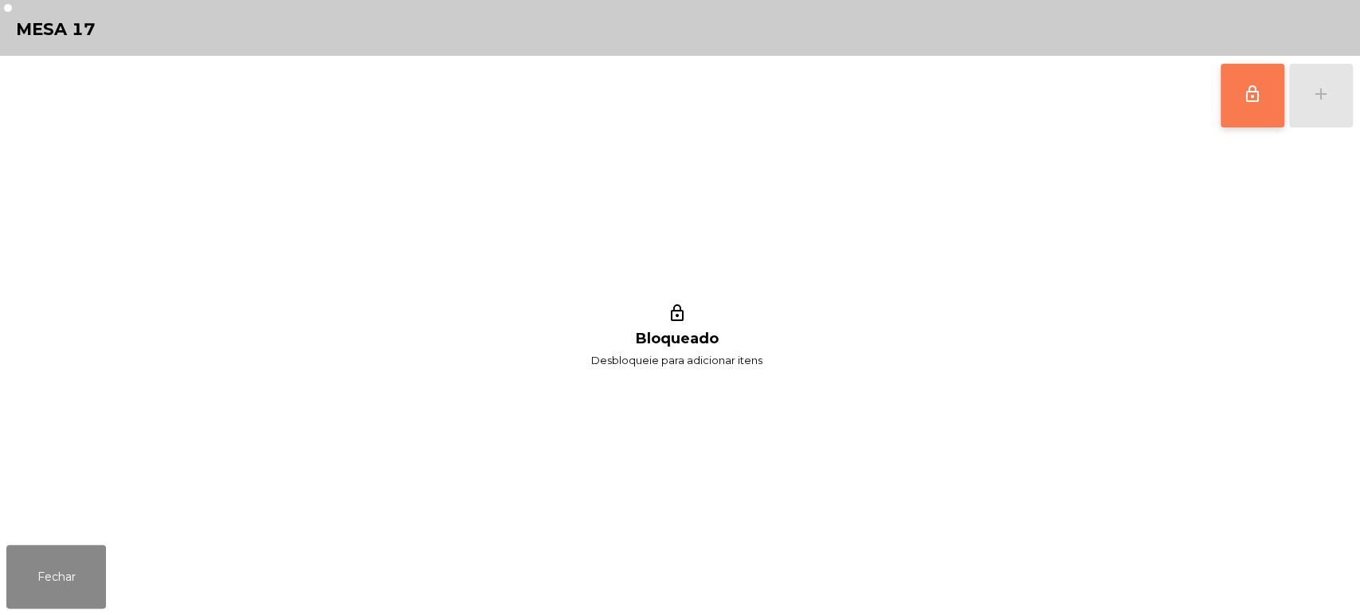
click at [1222, 119] on button "lock_outline" at bounding box center [1253, 96] width 64 height 64
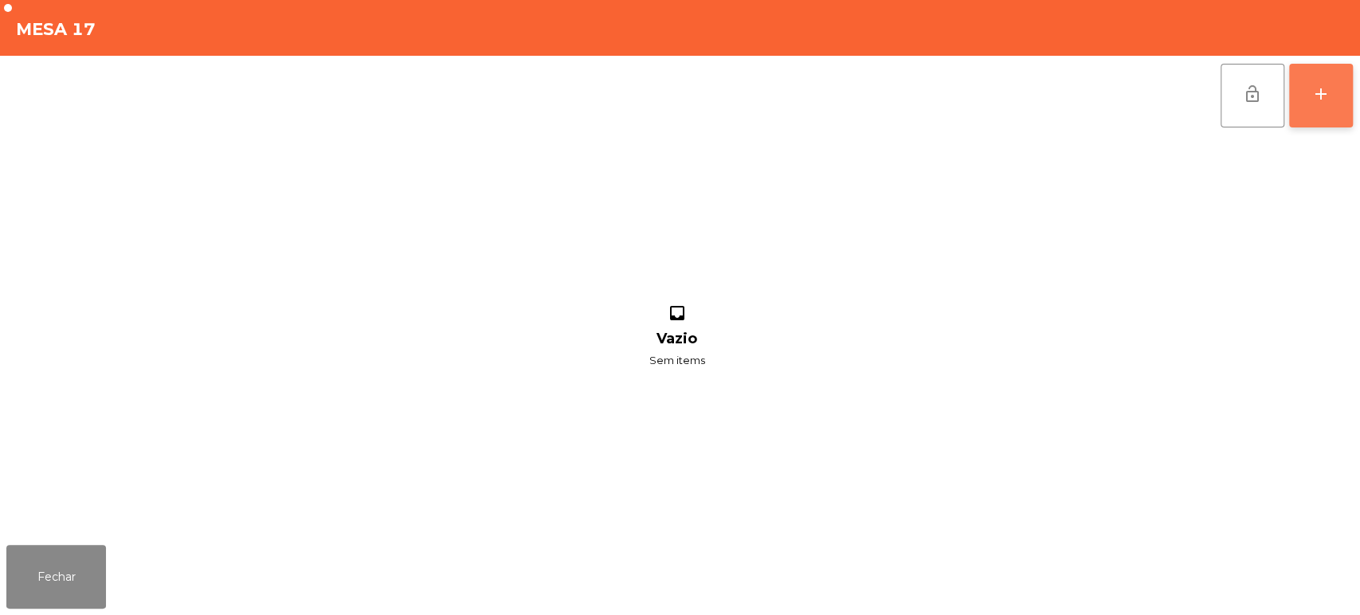
click at [1341, 93] on button "add" at bounding box center [1321, 96] width 64 height 64
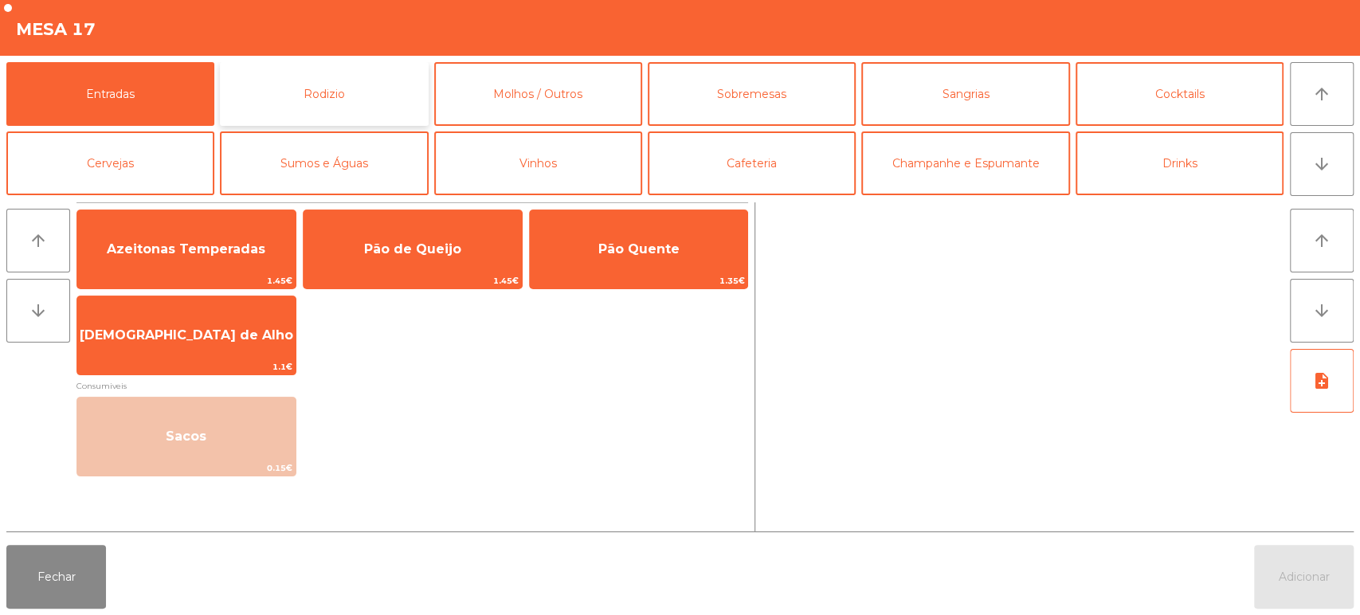
click at [305, 111] on button "Rodizio" at bounding box center [324, 94] width 208 height 64
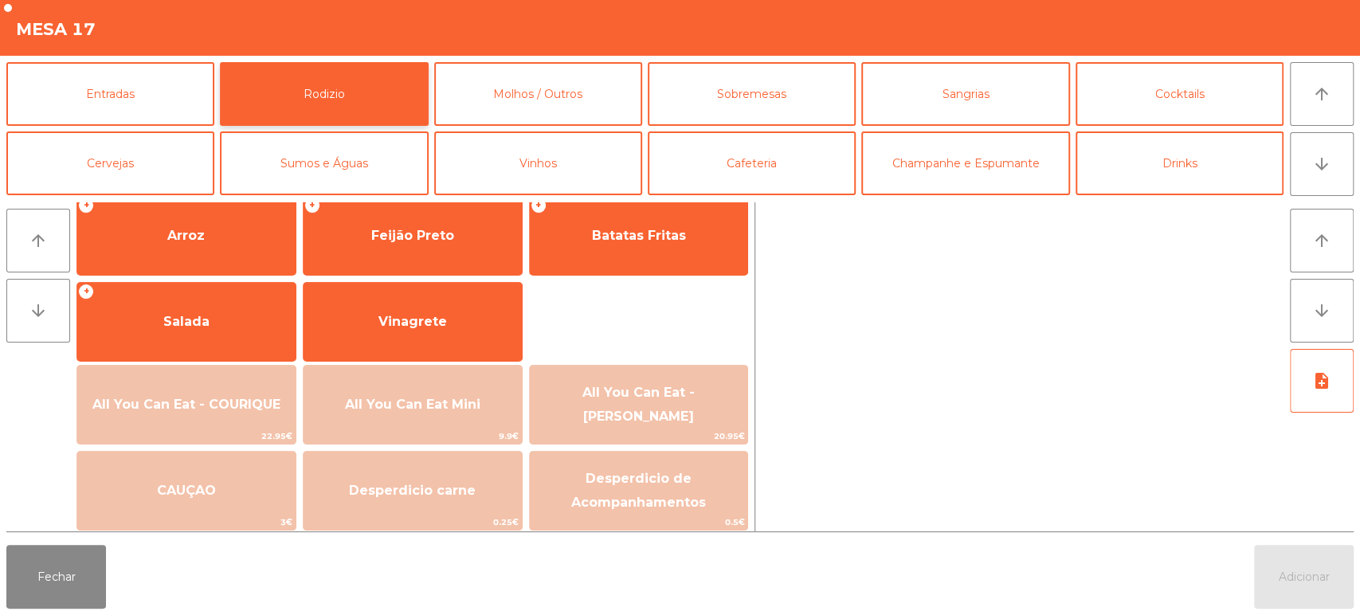
scroll to position [223, 0]
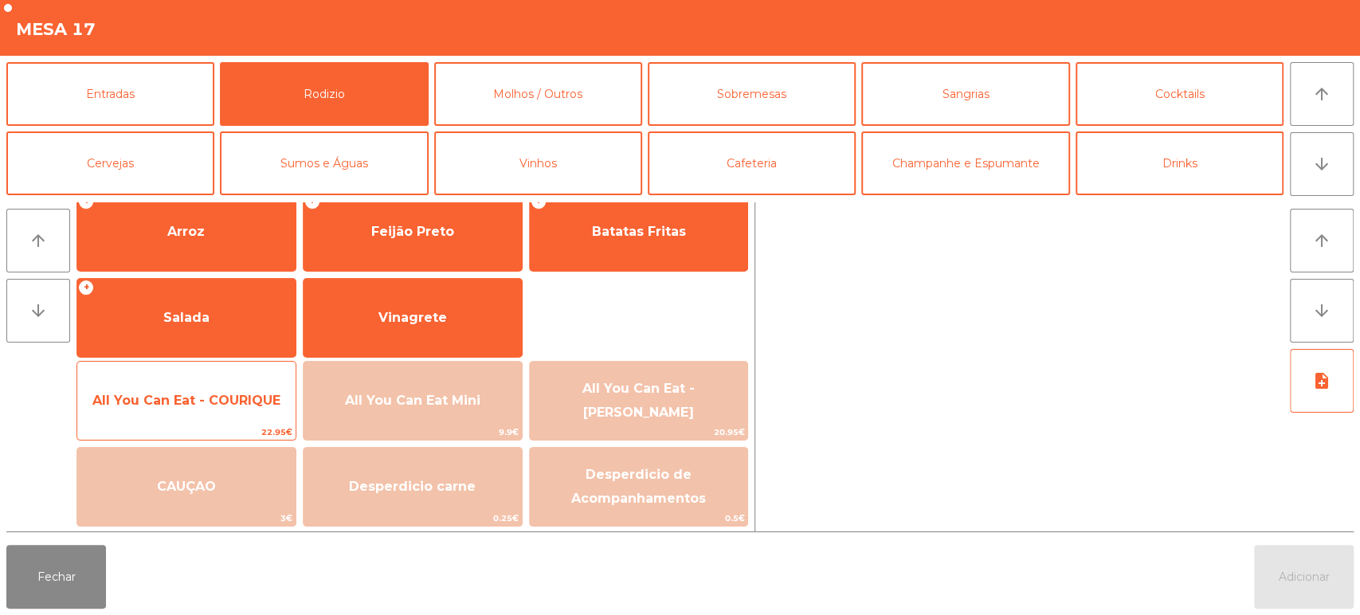
click at [178, 411] on span "All You Can Eat - COURIQUE" at bounding box center [186, 400] width 218 height 43
click at [174, 411] on span "All You Can Eat - COURIQUE" at bounding box center [186, 400] width 218 height 43
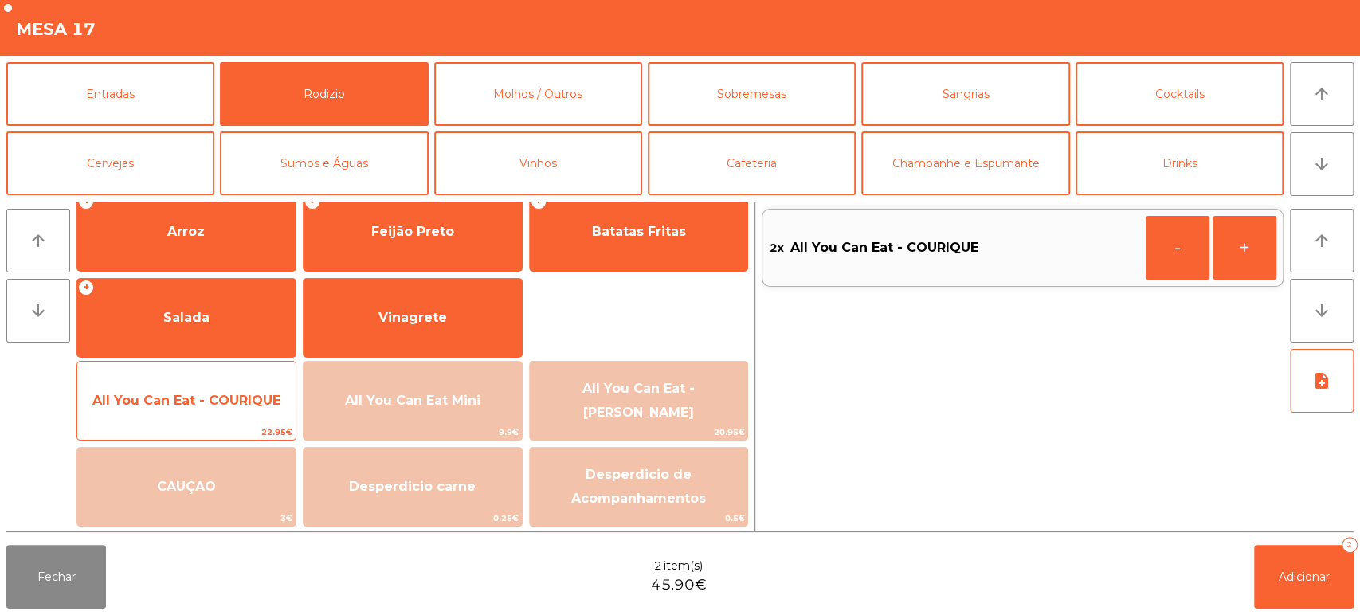
click at [173, 406] on span "All You Can Eat - COURIQUE" at bounding box center [186, 400] width 188 height 15
click at [167, 414] on span "All You Can Eat - COURIQUE" at bounding box center [186, 400] width 218 height 43
click at [209, 425] on span "22.95€" at bounding box center [186, 432] width 218 height 15
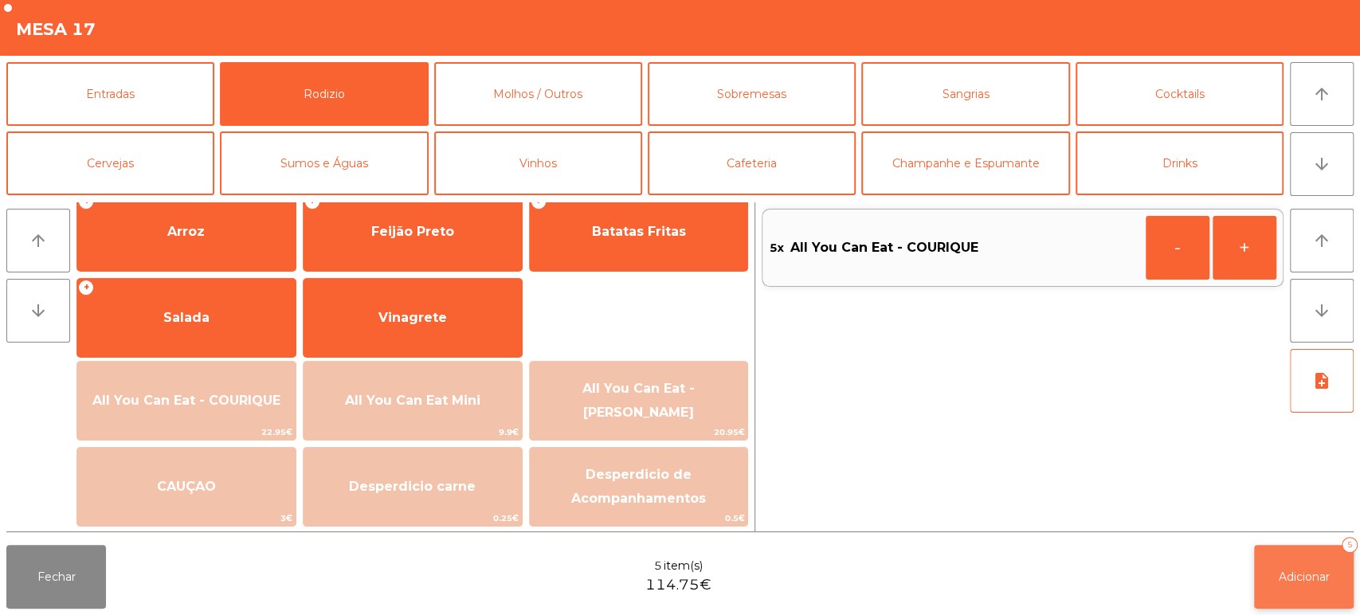
click at [1291, 565] on button "Adicionar 5" at bounding box center [1304, 577] width 100 height 64
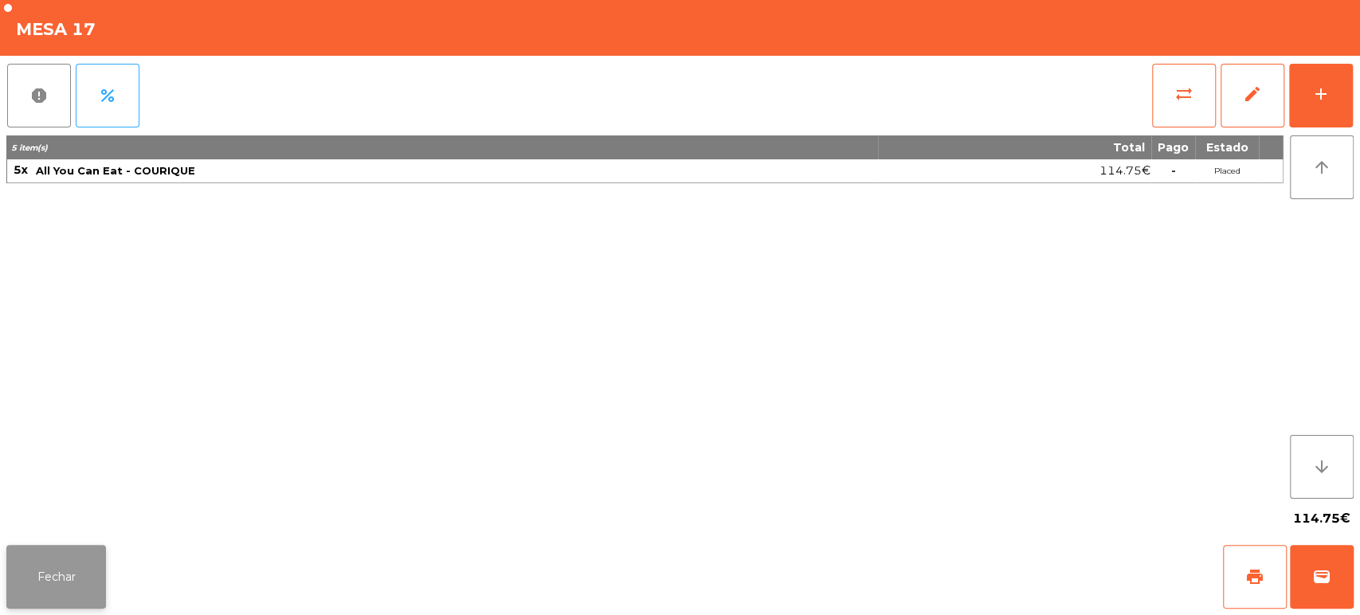
click at [53, 567] on button "Fechar" at bounding box center [56, 577] width 100 height 64
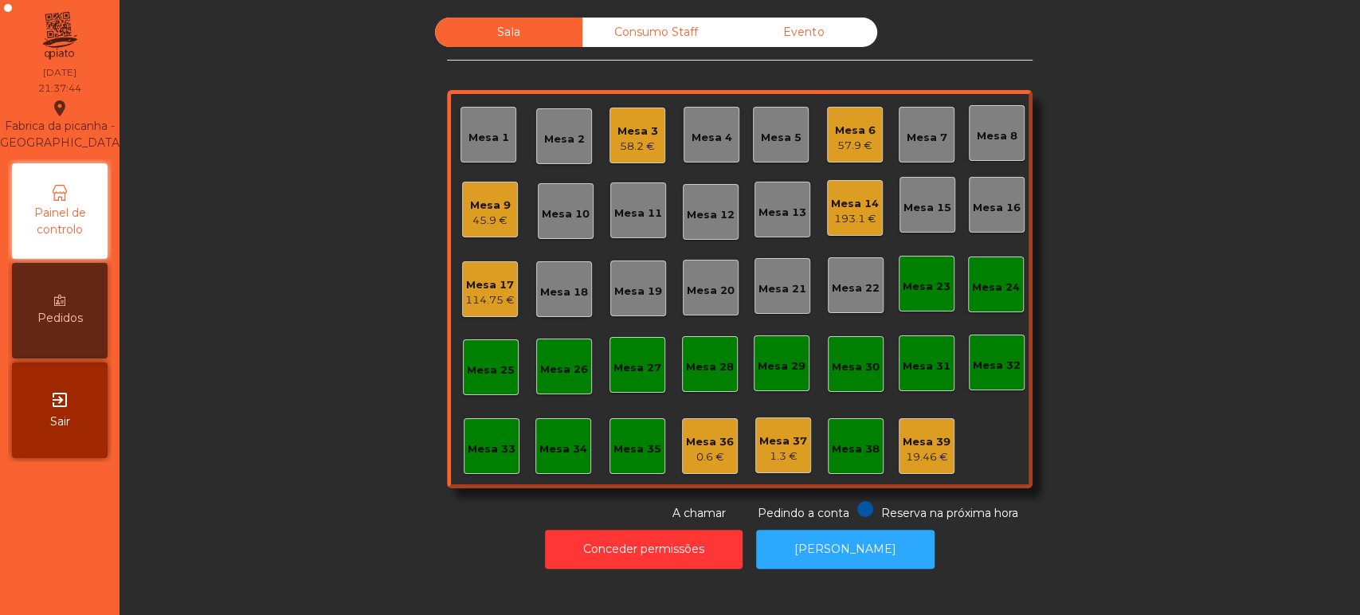
click at [850, 204] on div "Mesa 14" at bounding box center [855, 204] width 48 height 16
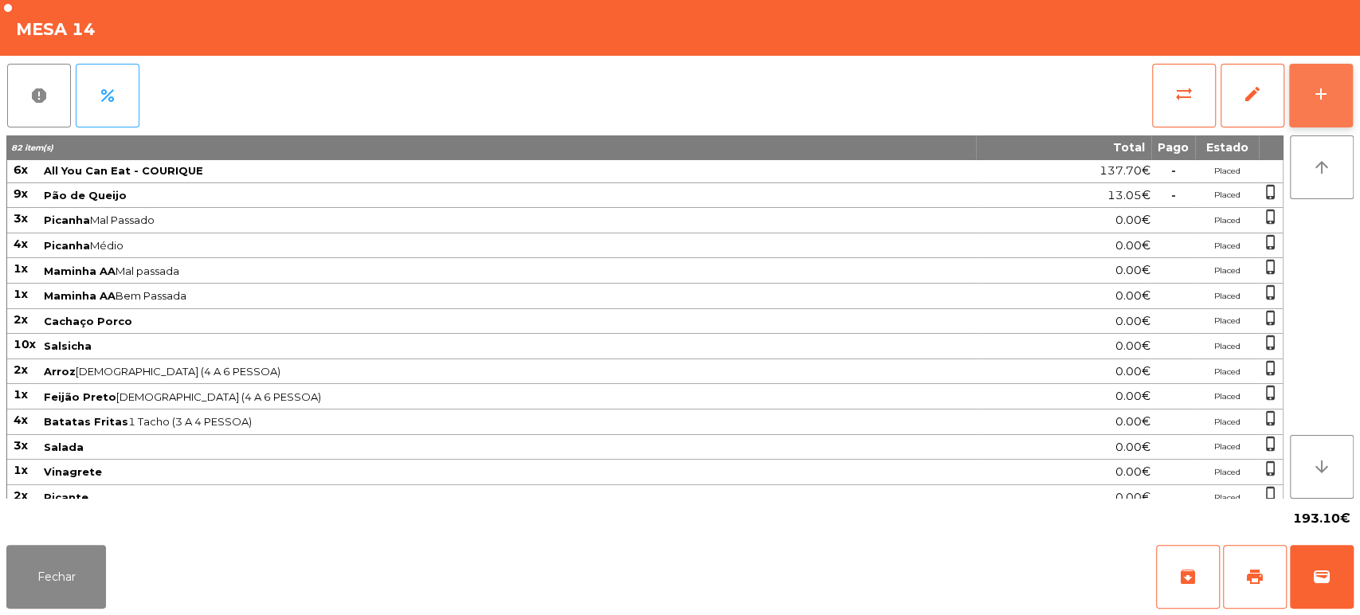
click at [1313, 74] on button "add" at bounding box center [1321, 96] width 64 height 64
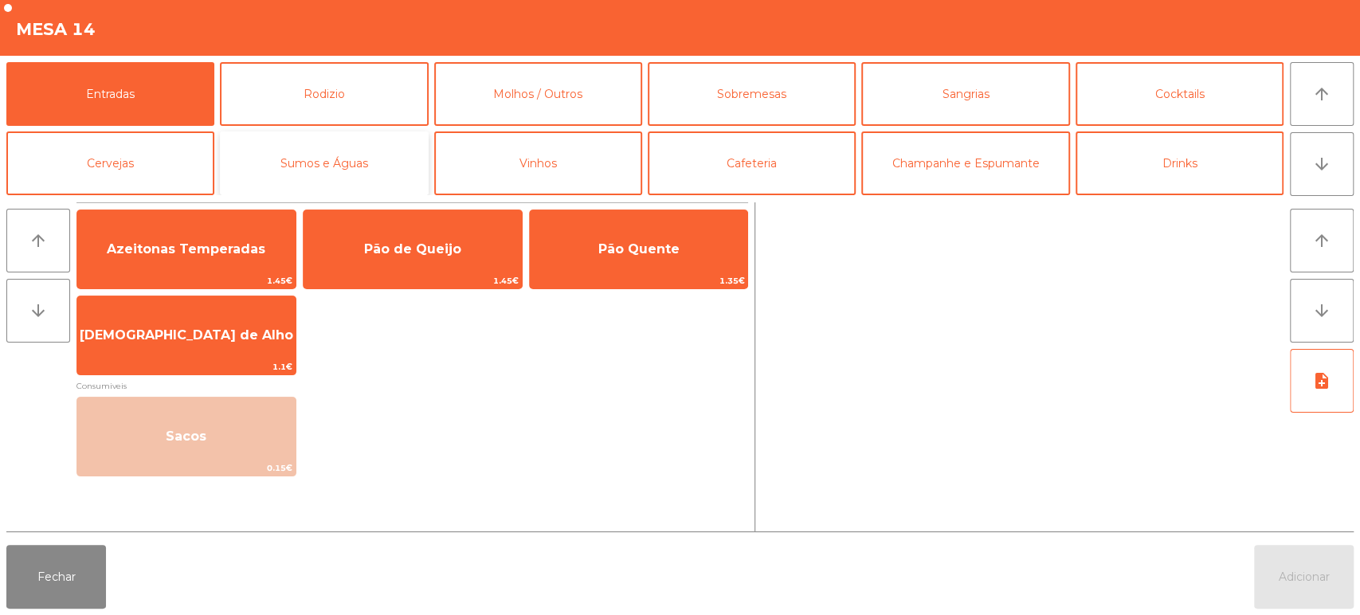
click at [351, 167] on button "Sumos e Águas" at bounding box center [324, 163] width 208 height 64
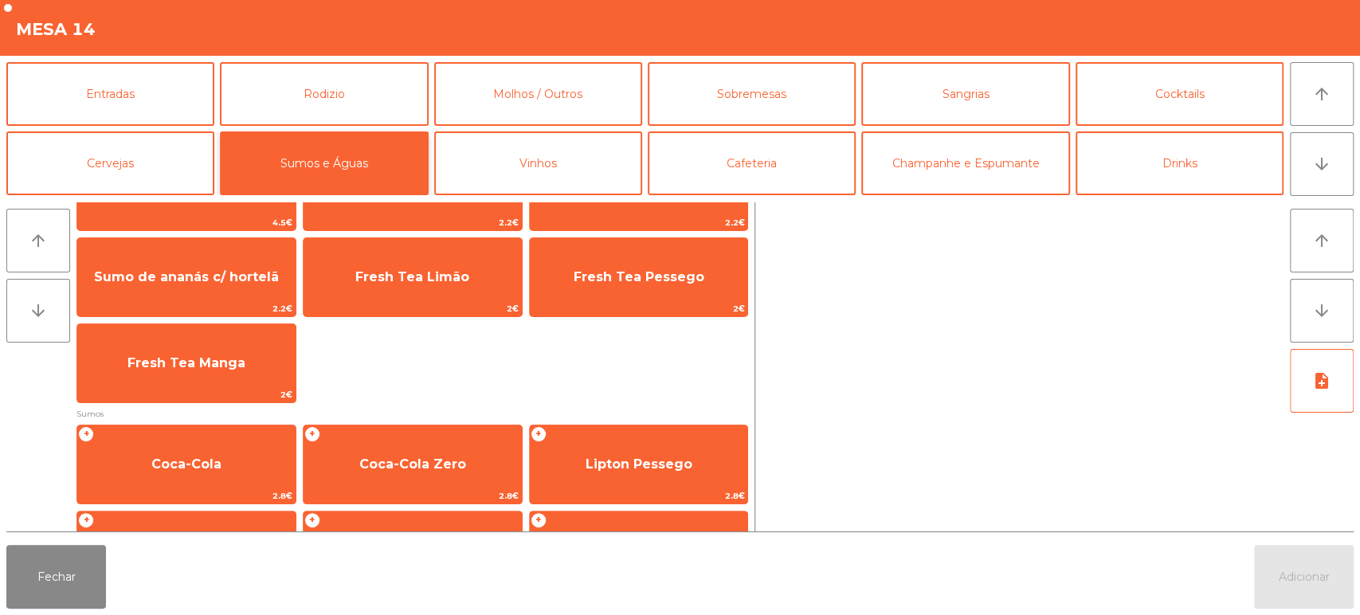
scroll to position [0, 0]
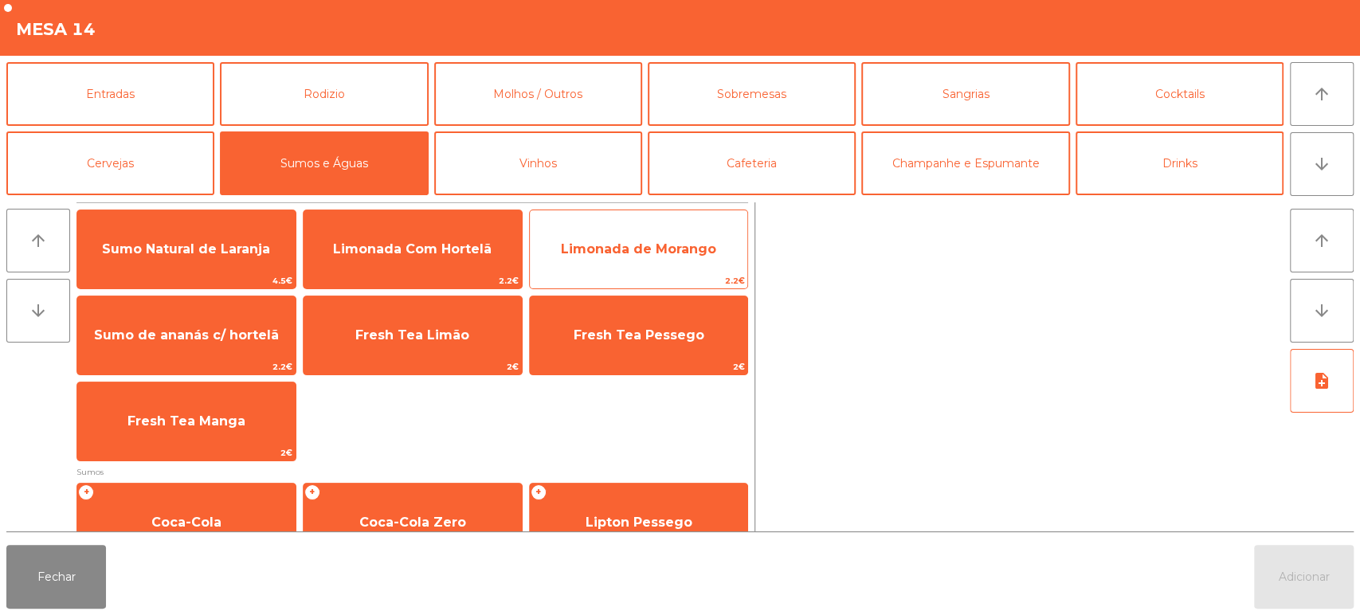
click at [632, 255] on span "Limonada de Morango" at bounding box center [638, 248] width 155 height 15
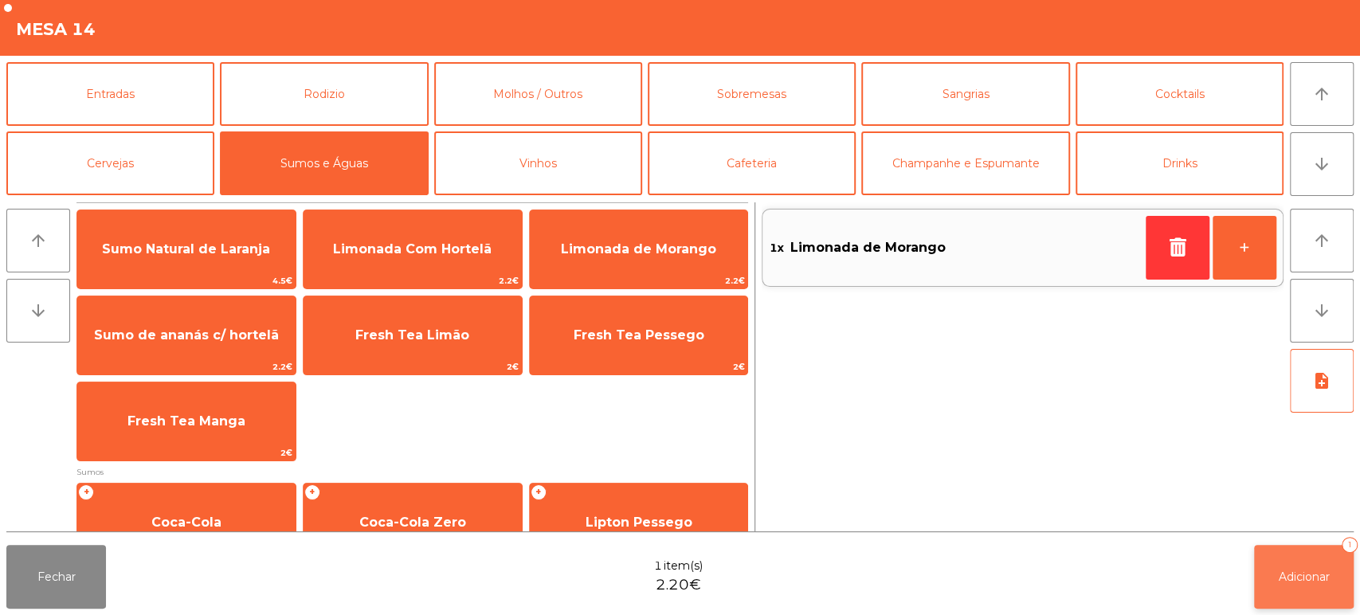
click at [1293, 570] on span "Adicionar" at bounding box center [1304, 577] width 51 height 14
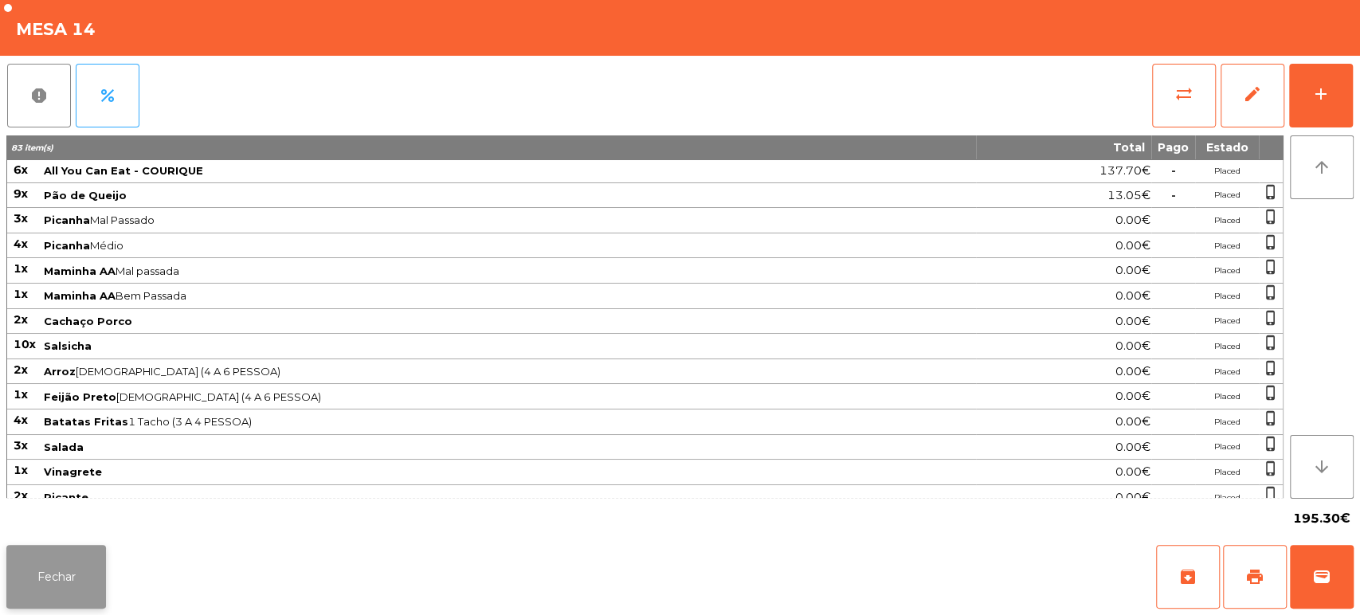
click at [48, 598] on button "Fechar" at bounding box center [56, 577] width 100 height 64
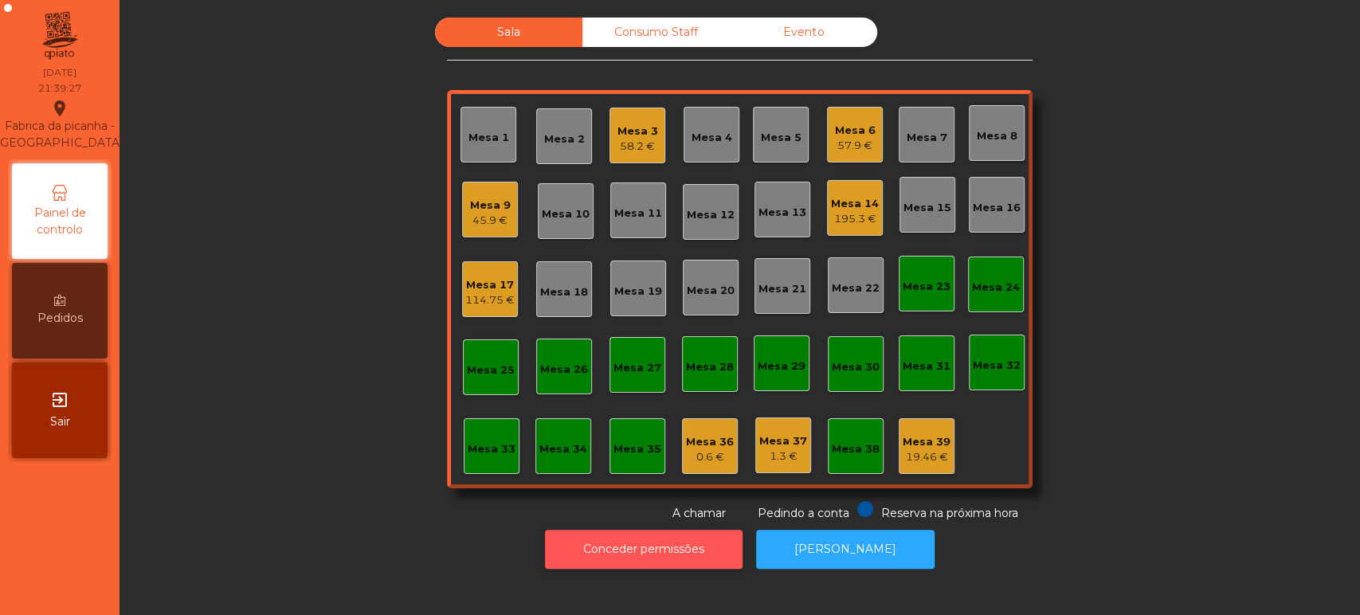
click at [674, 555] on button "Conceder permissões" at bounding box center [644, 549] width 198 height 39
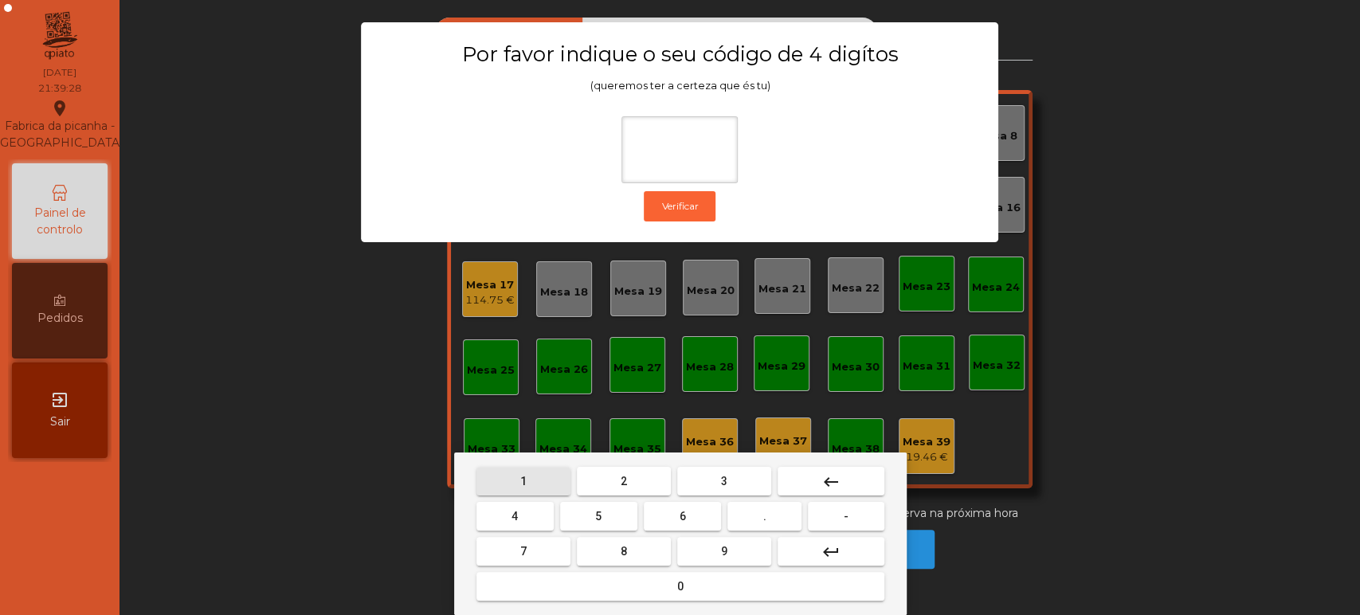
click at [531, 481] on button "1" at bounding box center [524, 481] width 94 height 29
click at [745, 485] on button "3" at bounding box center [724, 481] width 94 height 29
click at [585, 519] on button "5" at bounding box center [598, 516] width 77 height 29
click at [626, 579] on button "0" at bounding box center [681, 586] width 408 height 29
type input "****"
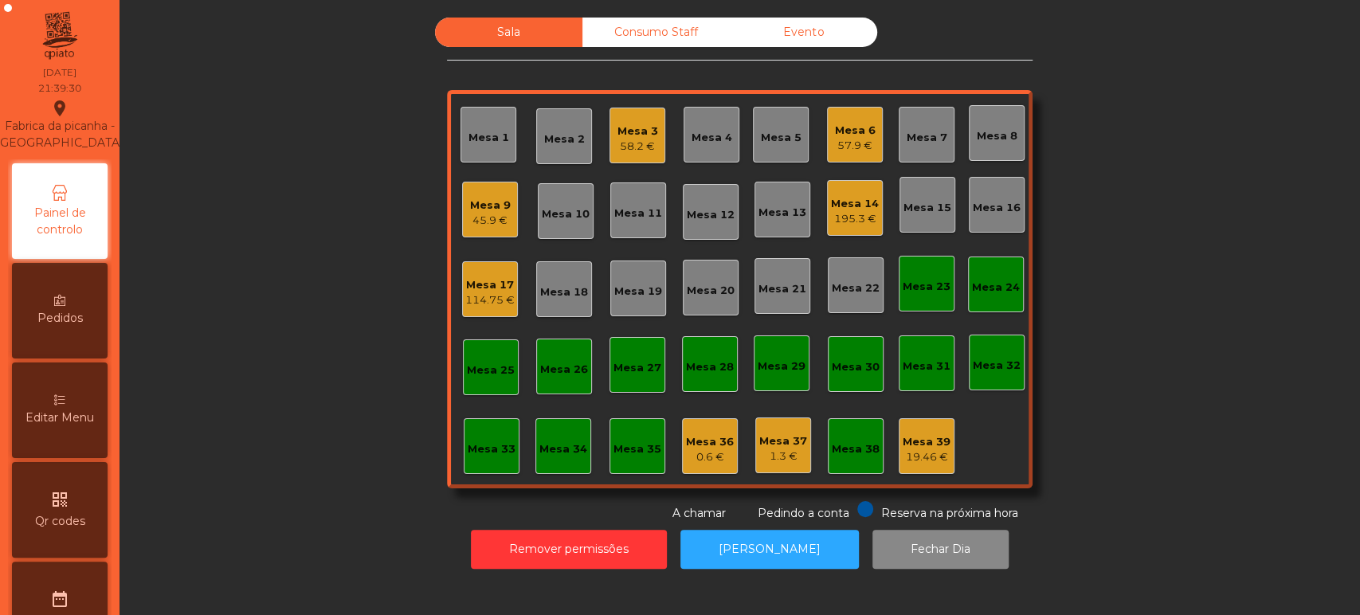
click at [71, 426] on span "Editar Menu" at bounding box center [59, 418] width 69 height 17
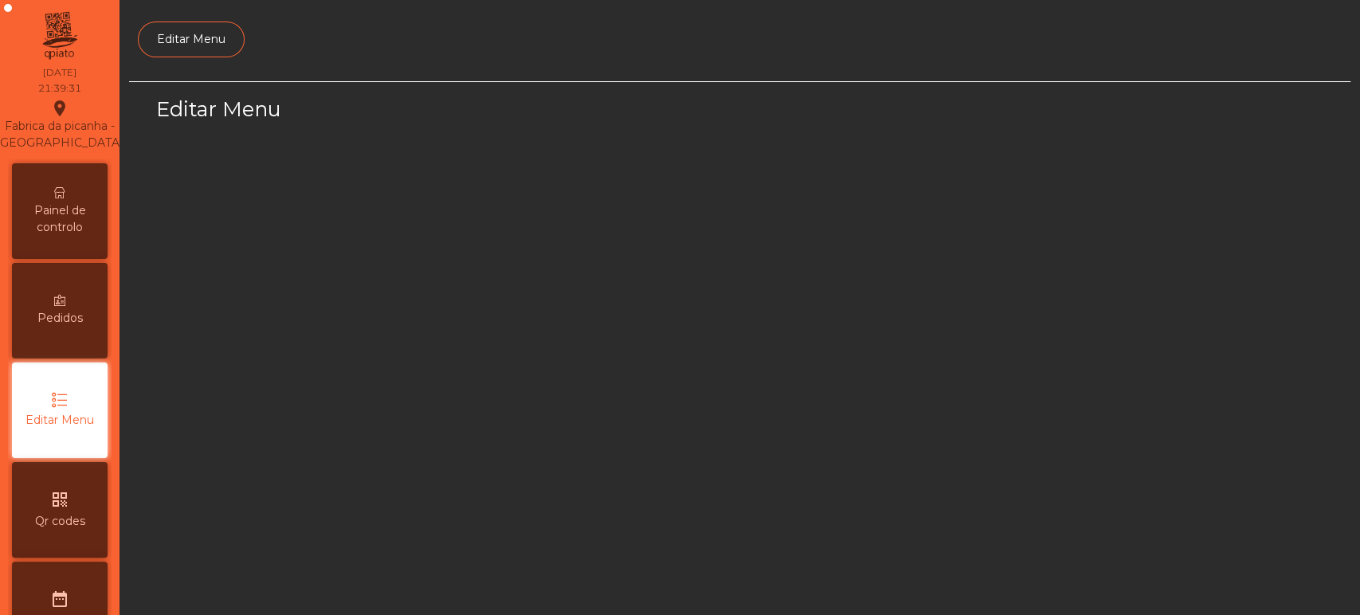
scroll to position [120, 0]
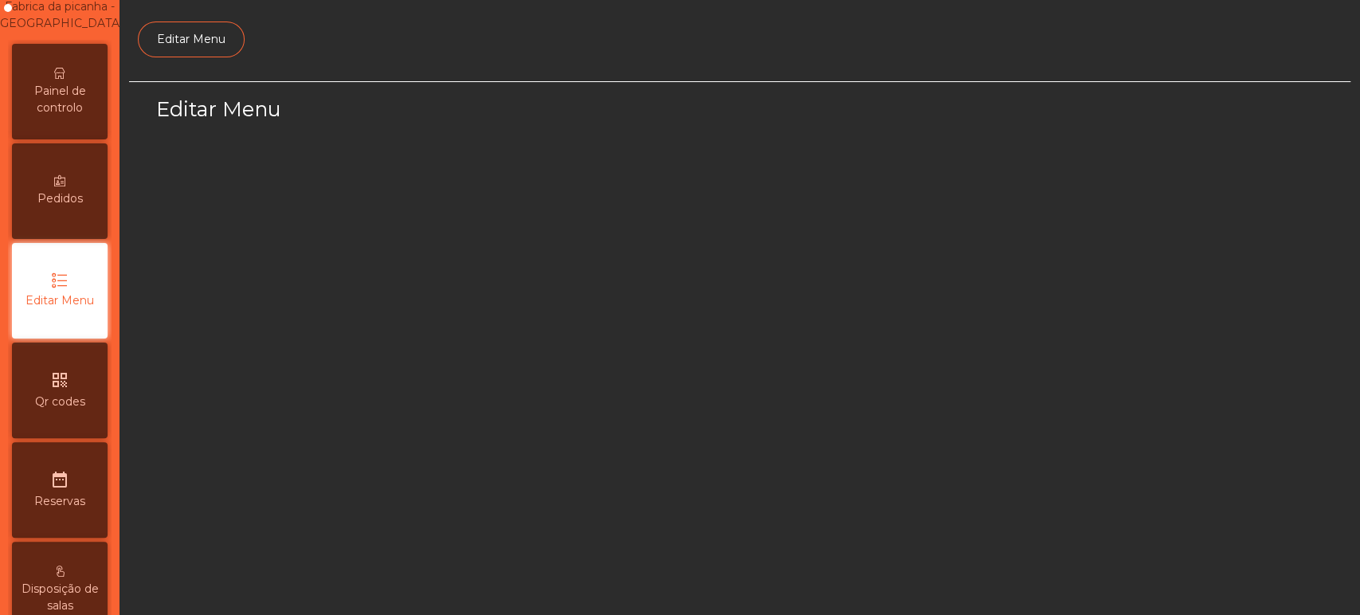
select select "*"
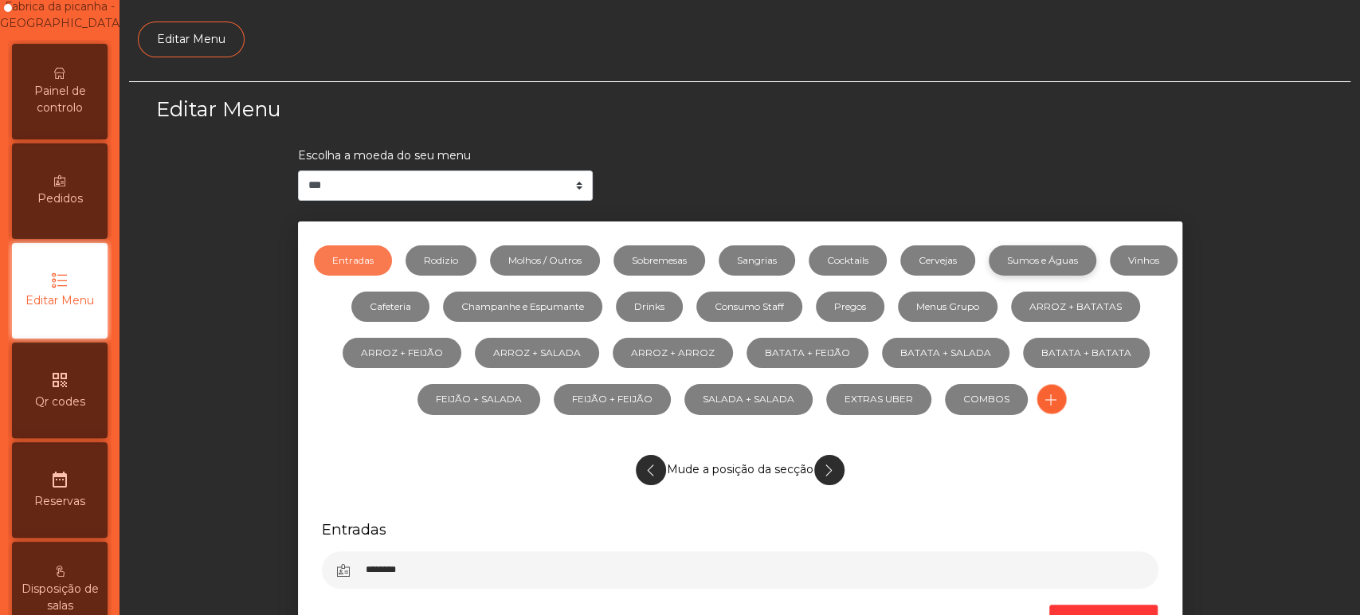
click at [1075, 260] on link "Sumos e Águas" at bounding box center [1043, 260] width 108 height 30
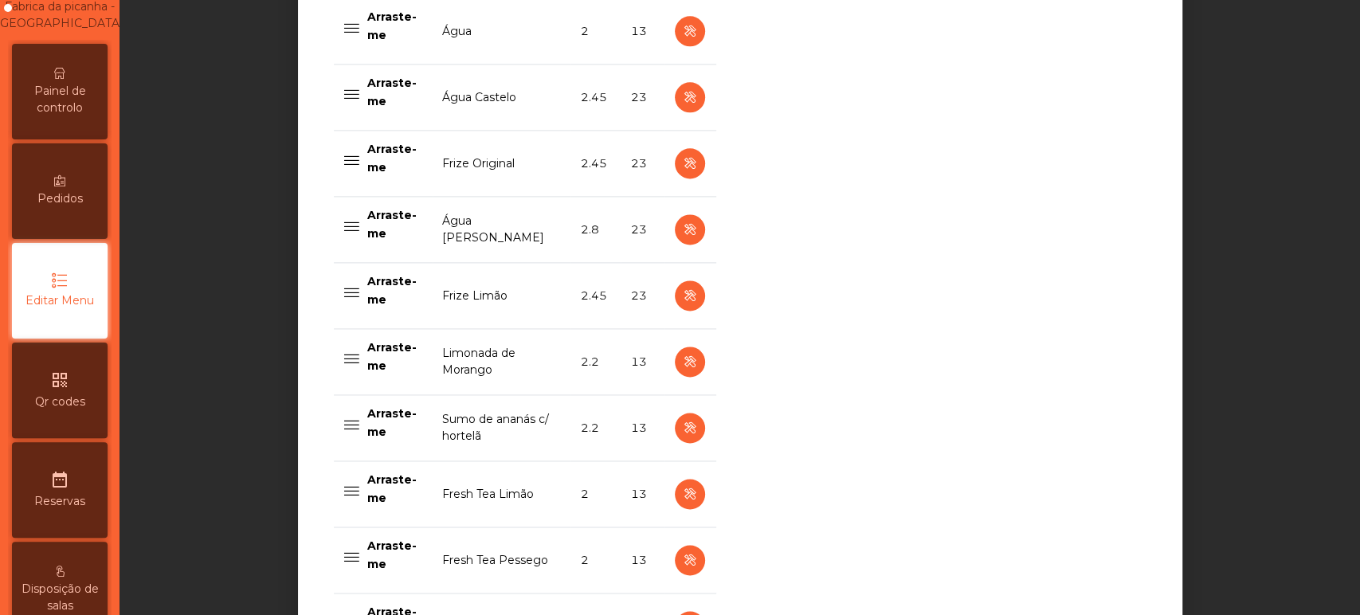
scroll to position [1379, 0]
click at [683, 363] on icon "button" at bounding box center [690, 361] width 18 height 20
select select "***"
select select "**"
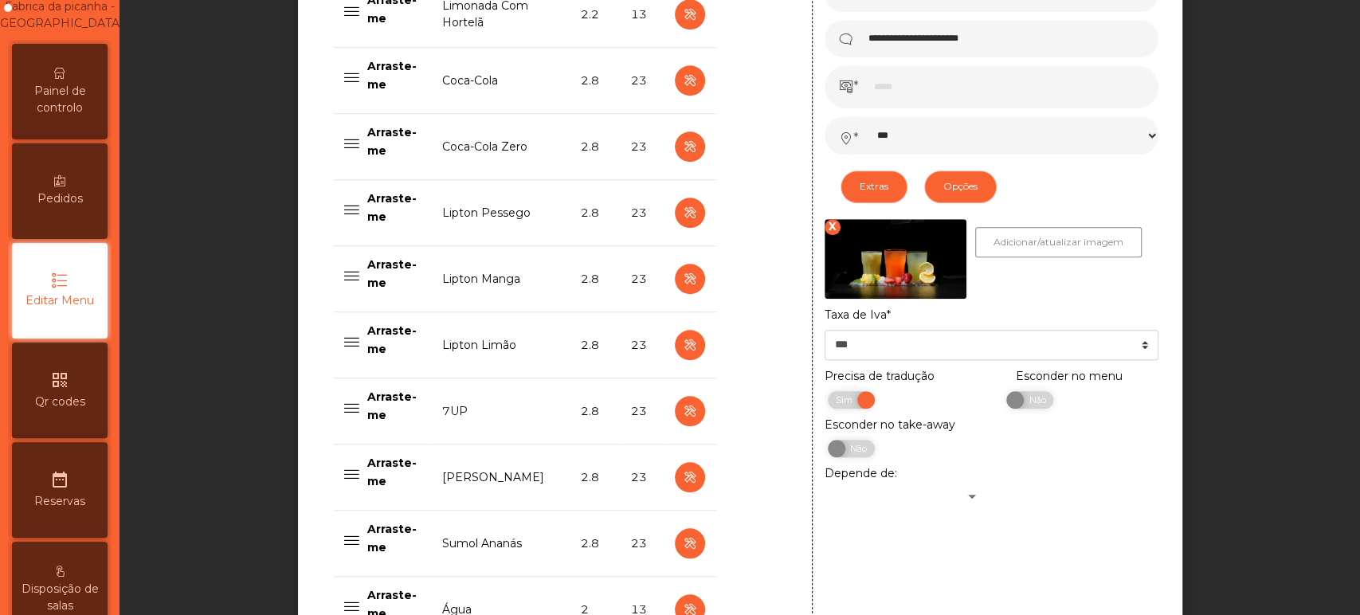
scroll to position [802, 0]
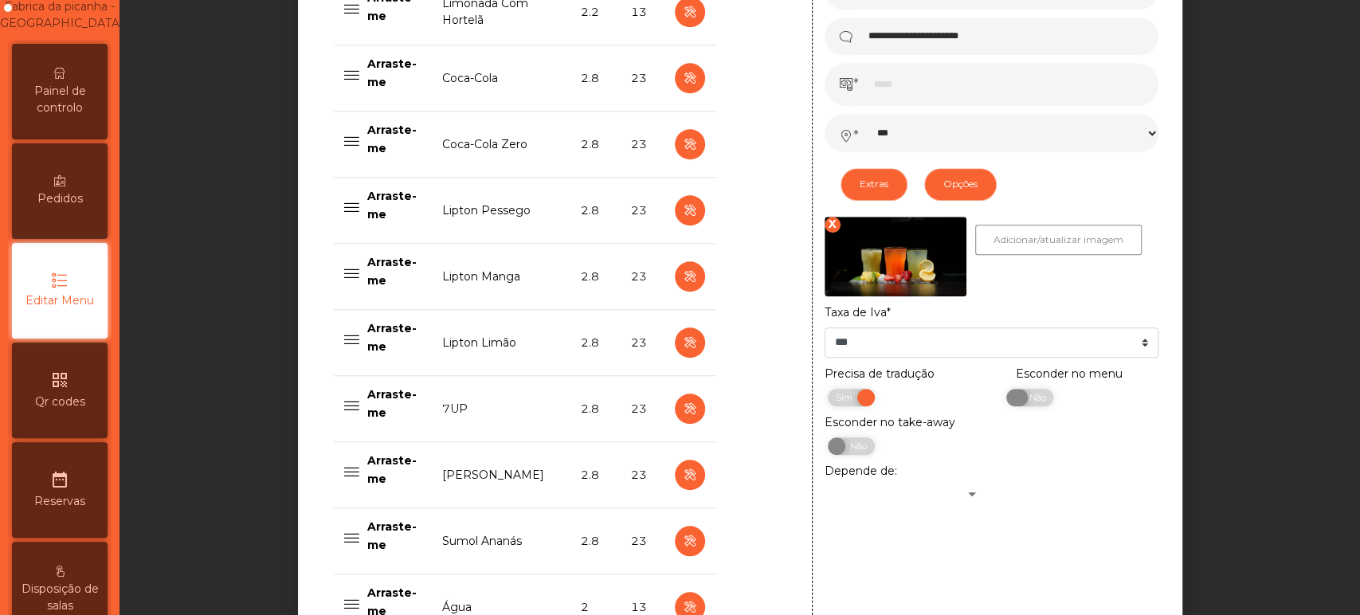
click at [1015, 406] on span "Não" at bounding box center [1035, 398] width 40 height 18
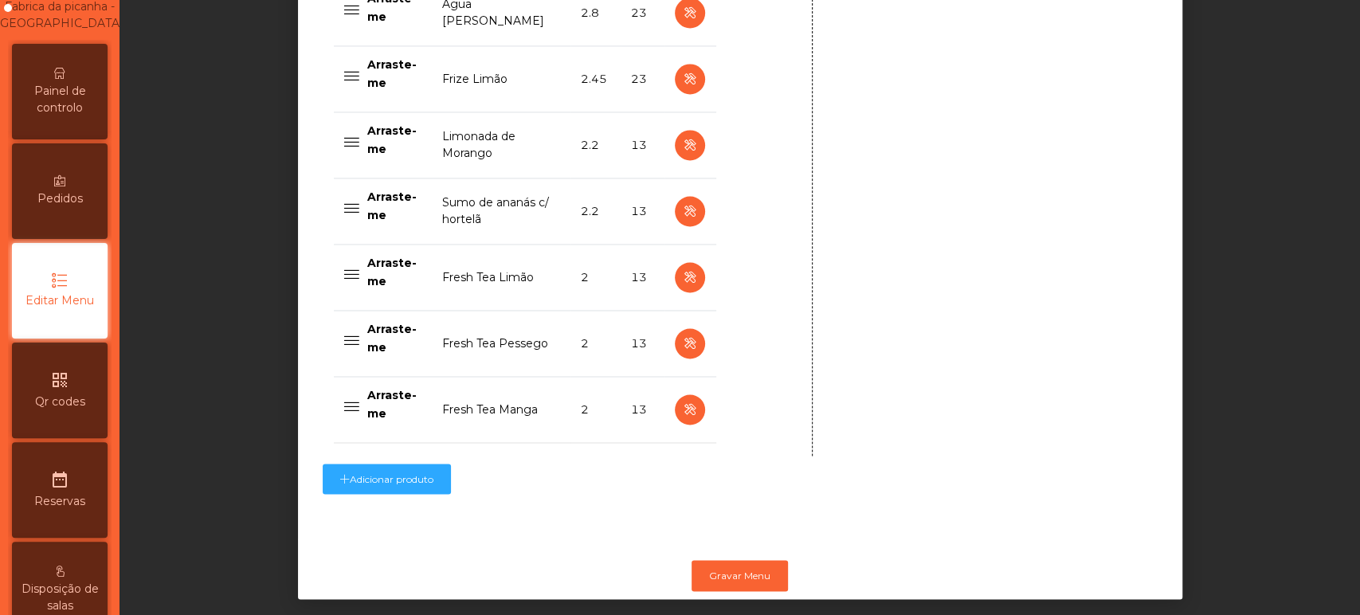
scroll to position [1619, 0]
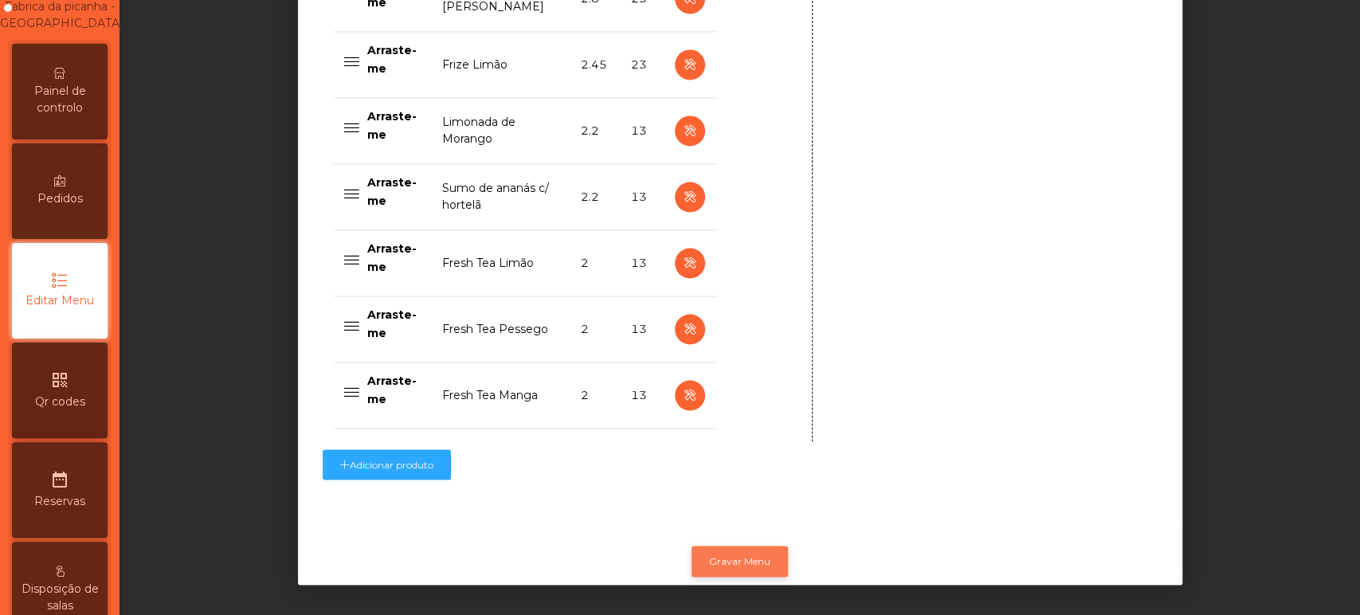
click at [739, 548] on button "Gravar Menu" at bounding box center [740, 561] width 96 height 30
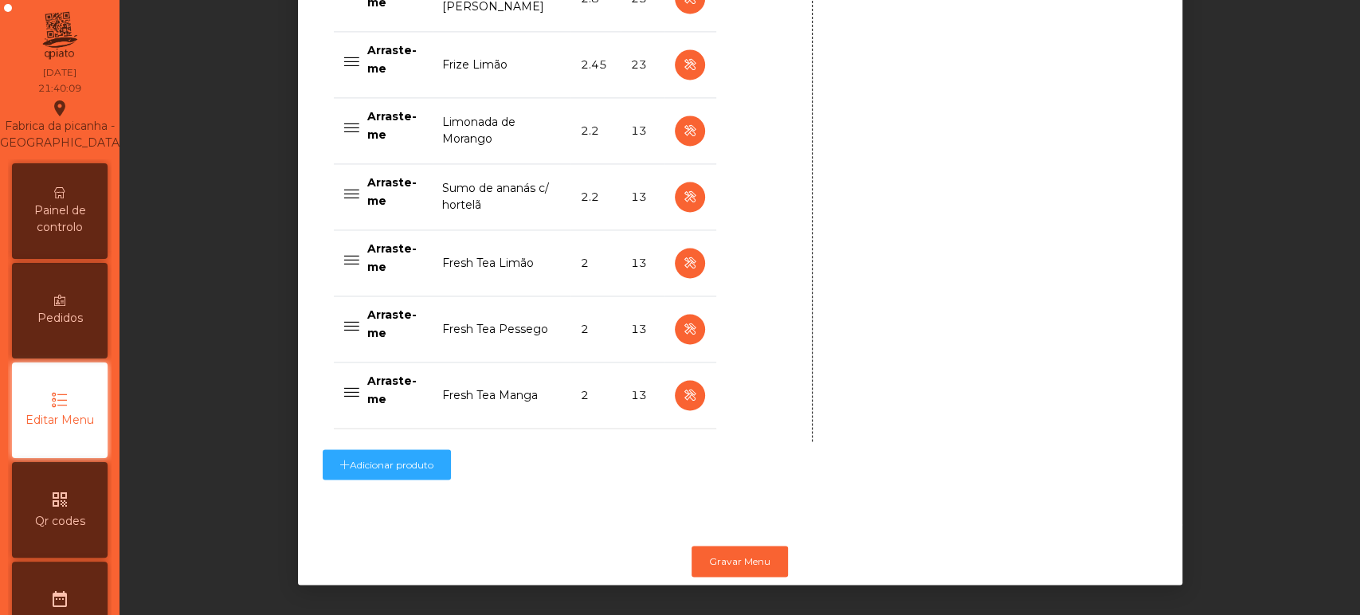
click at [64, 217] on div "Painel de controlo" at bounding box center [60, 211] width 96 height 96
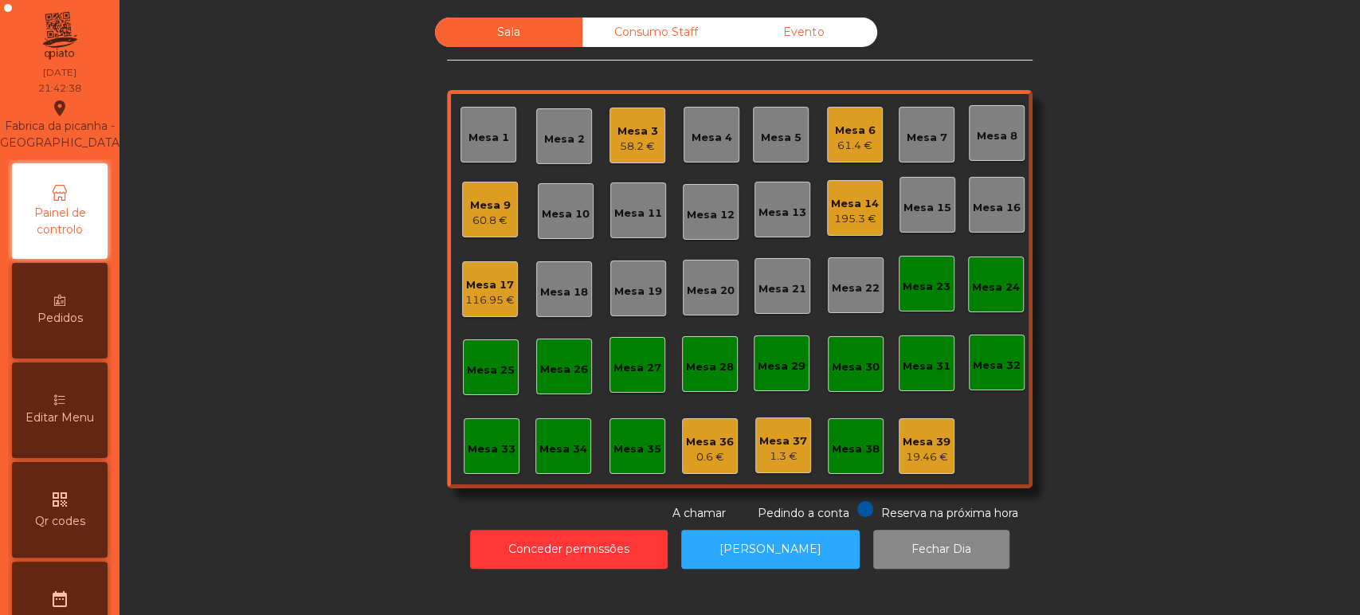
click at [473, 300] on div "116.95 €" at bounding box center [489, 300] width 49 height 16
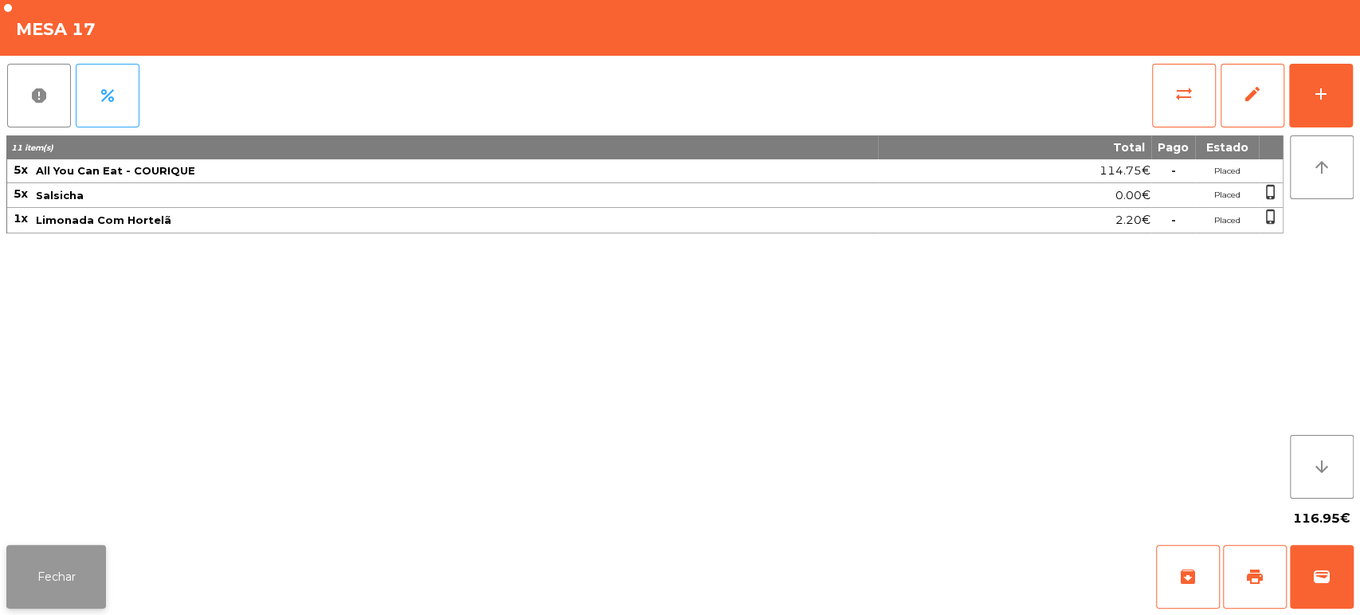
click at [75, 606] on button "Fechar" at bounding box center [56, 577] width 100 height 64
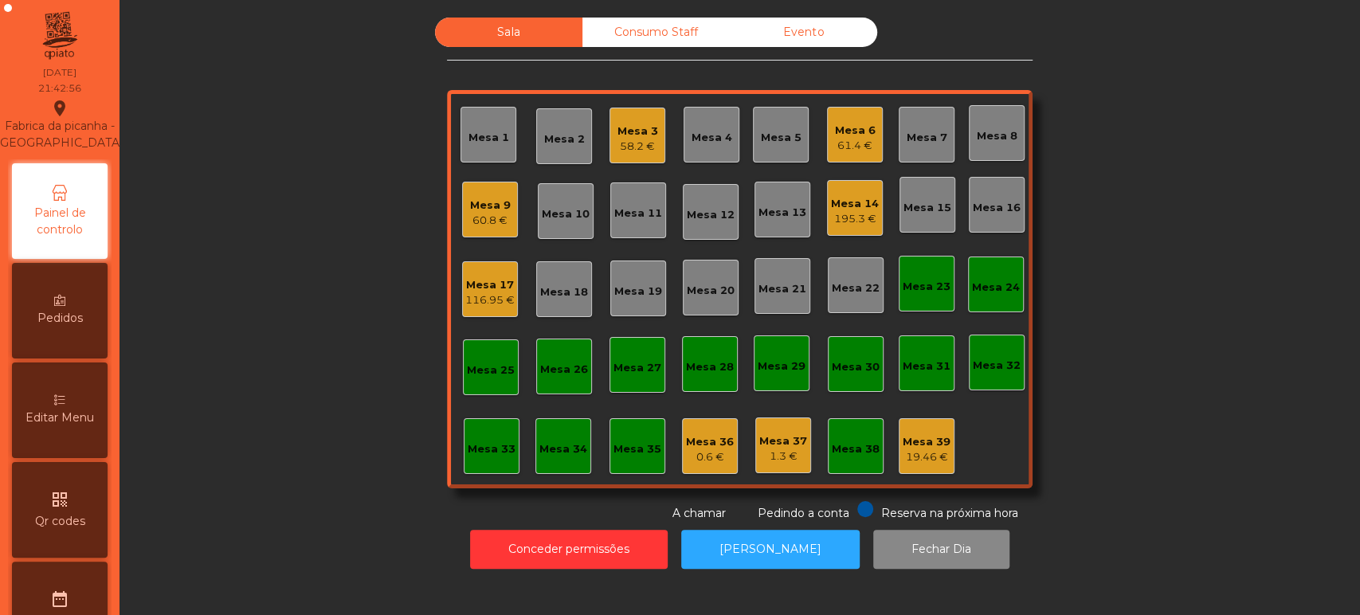
click at [500, 279] on div "Mesa 17" at bounding box center [489, 285] width 49 height 16
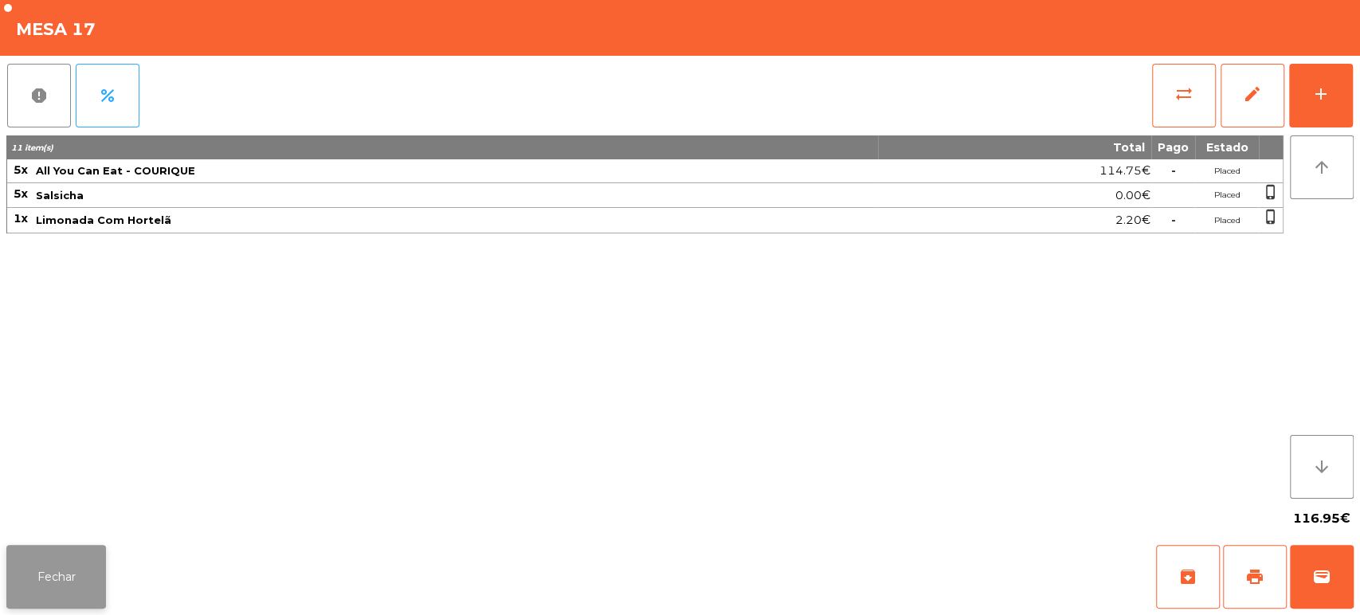
click at [45, 601] on button "Fechar" at bounding box center [56, 577] width 100 height 64
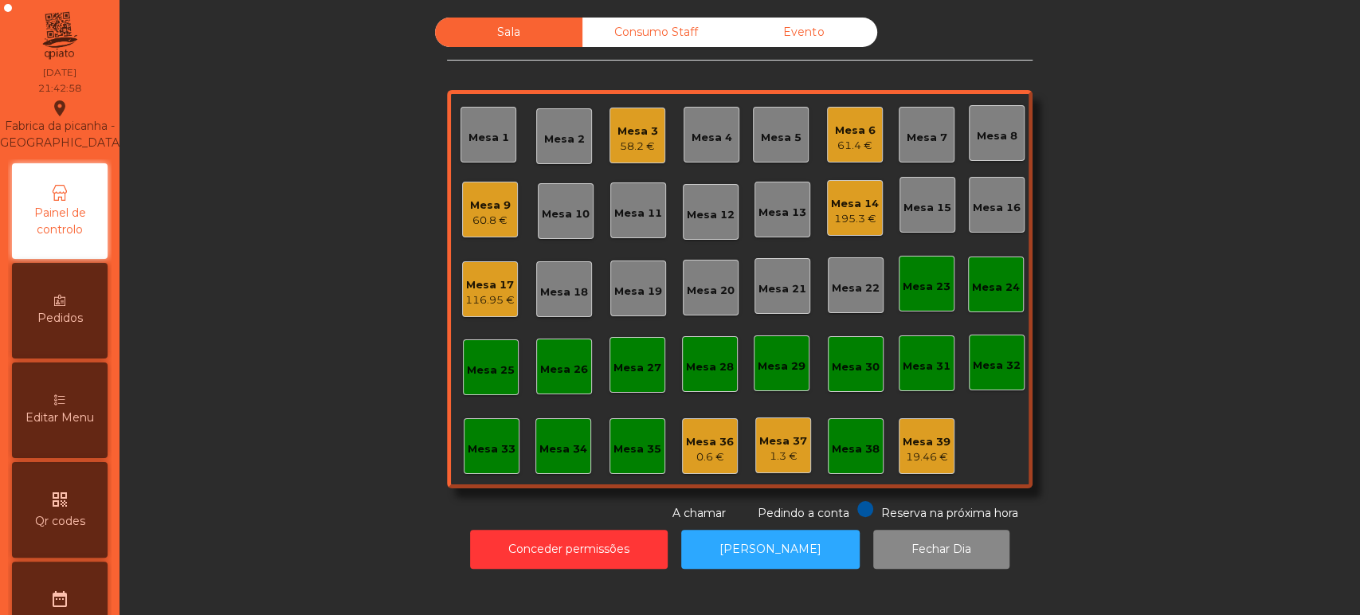
click at [478, 198] on div "Mesa 9" at bounding box center [490, 206] width 41 height 16
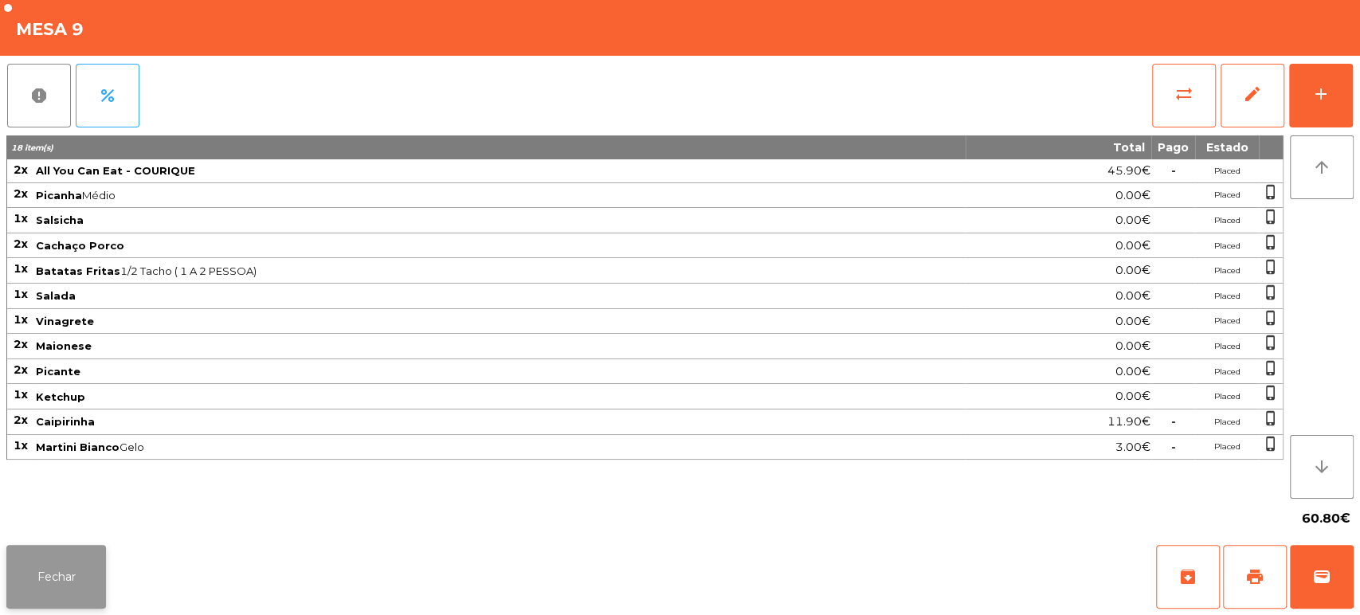
click at [52, 599] on button "Fechar" at bounding box center [56, 577] width 100 height 64
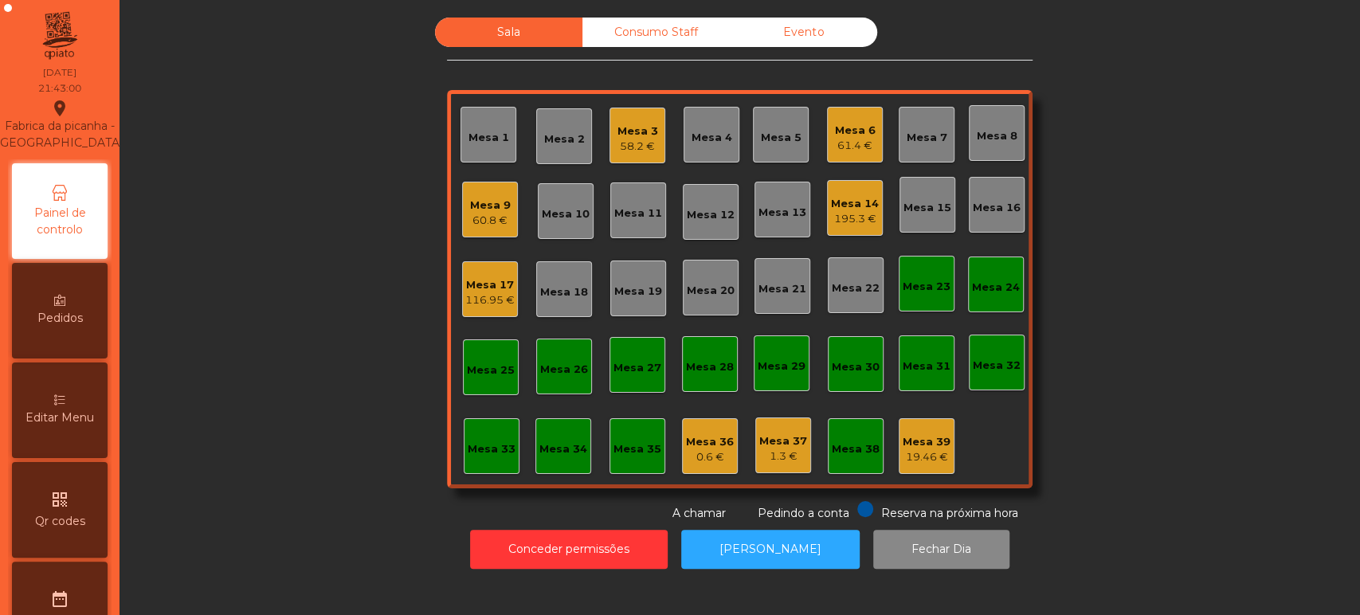
click at [636, 110] on div "Mesa 3 58.2 €" at bounding box center [638, 136] width 56 height 56
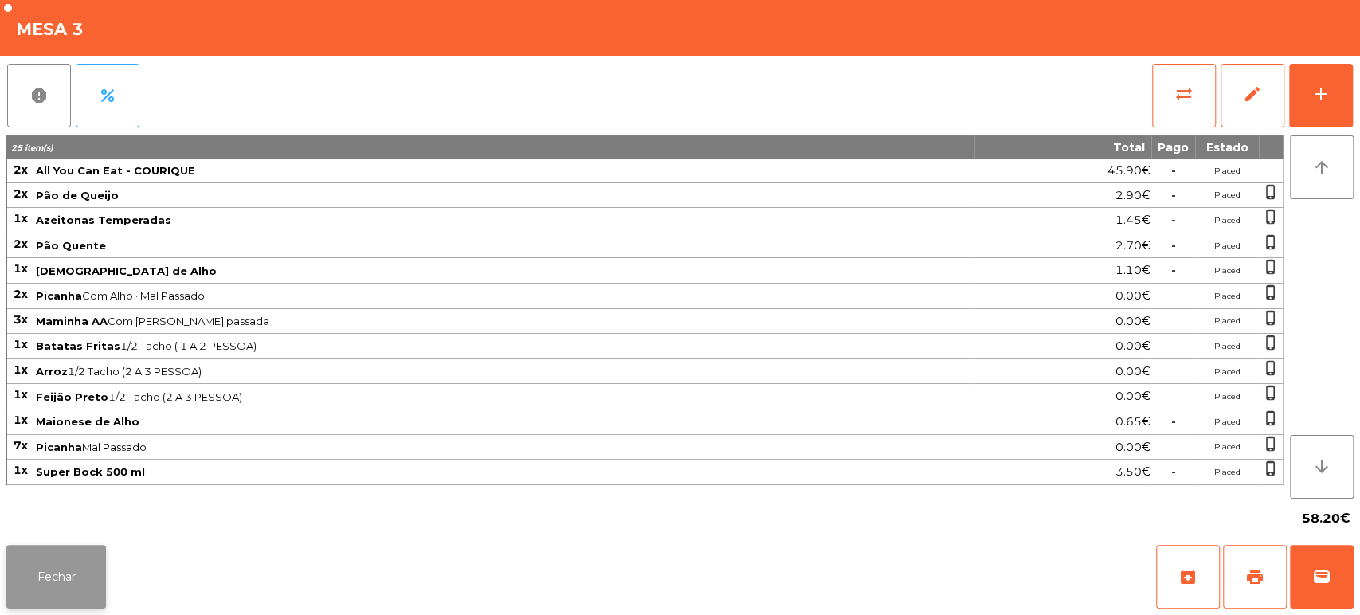
click at [83, 593] on button "Fechar" at bounding box center [56, 577] width 100 height 64
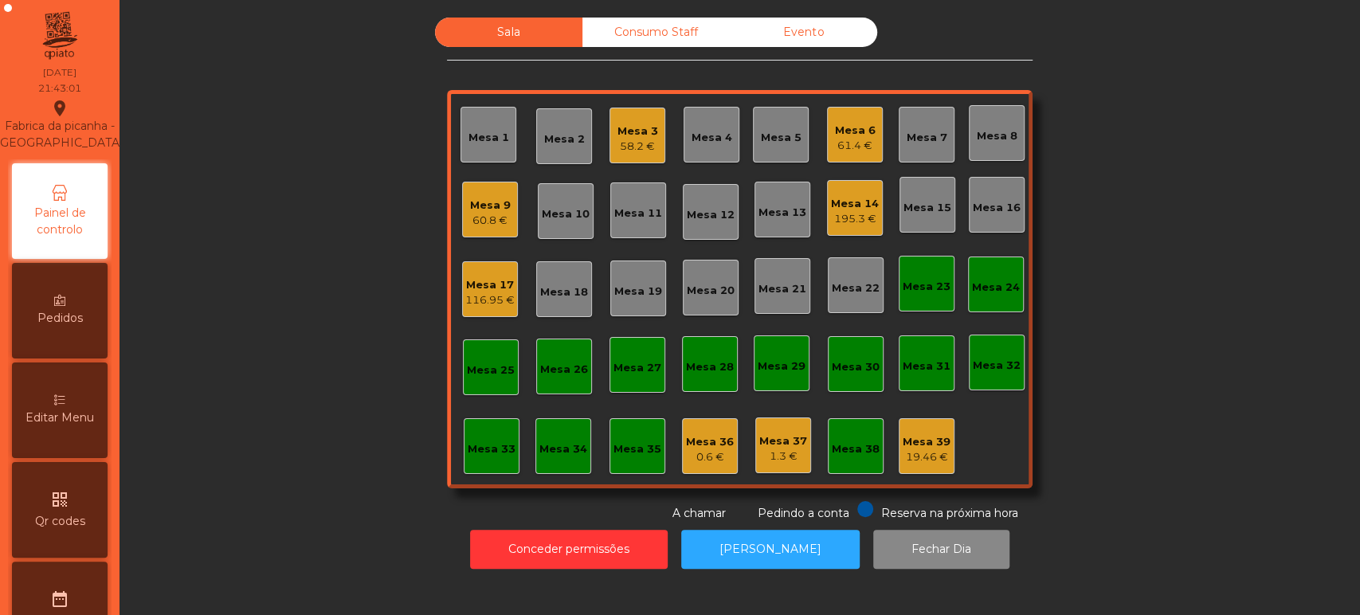
click at [830, 155] on div "Mesa 6 61.4 €" at bounding box center [855, 135] width 56 height 56
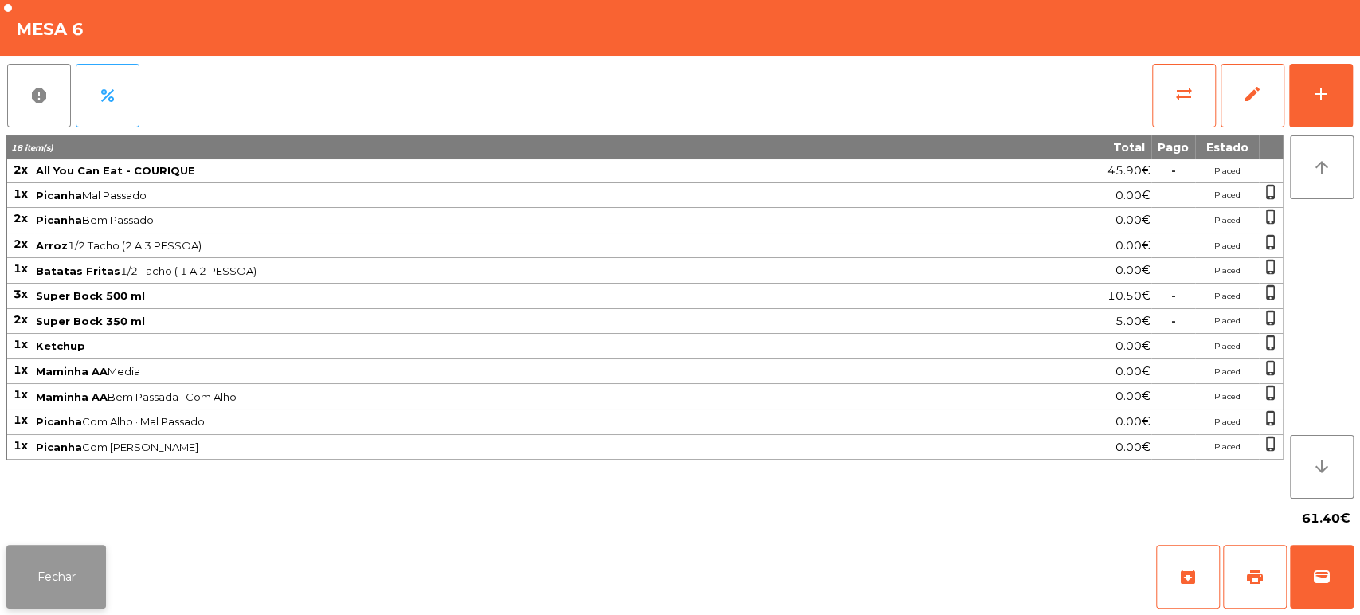
click at [80, 604] on button "Fechar" at bounding box center [56, 577] width 100 height 64
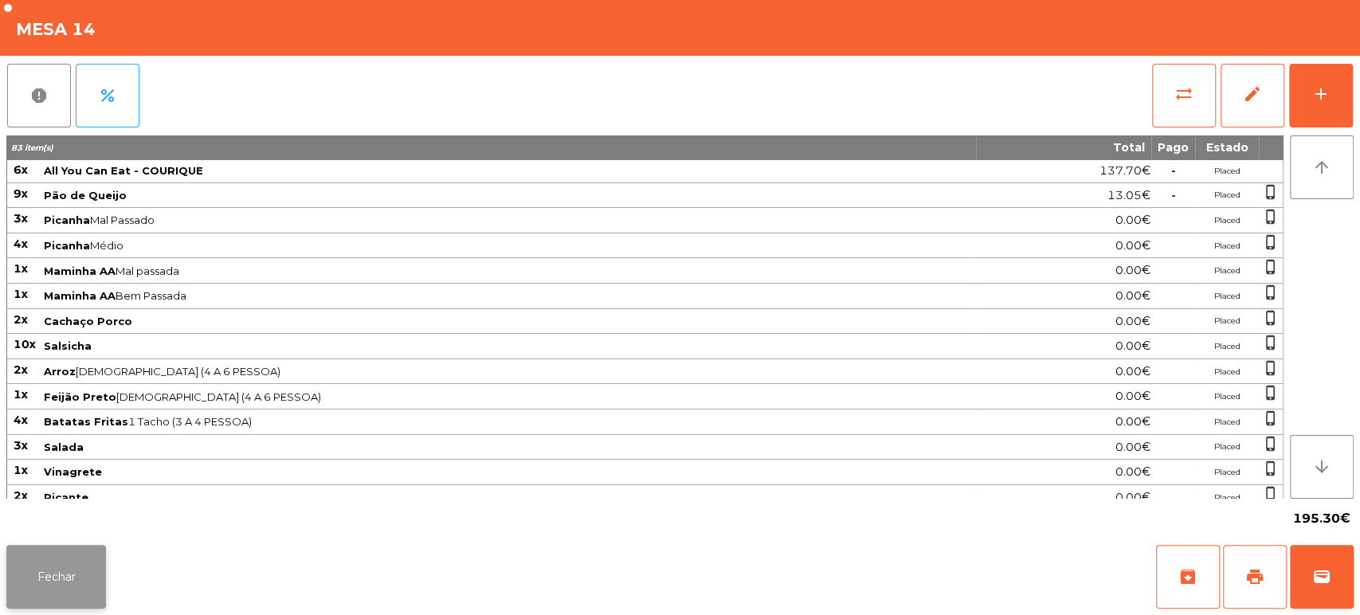
click at [75, 600] on button "Fechar" at bounding box center [56, 577] width 100 height 64
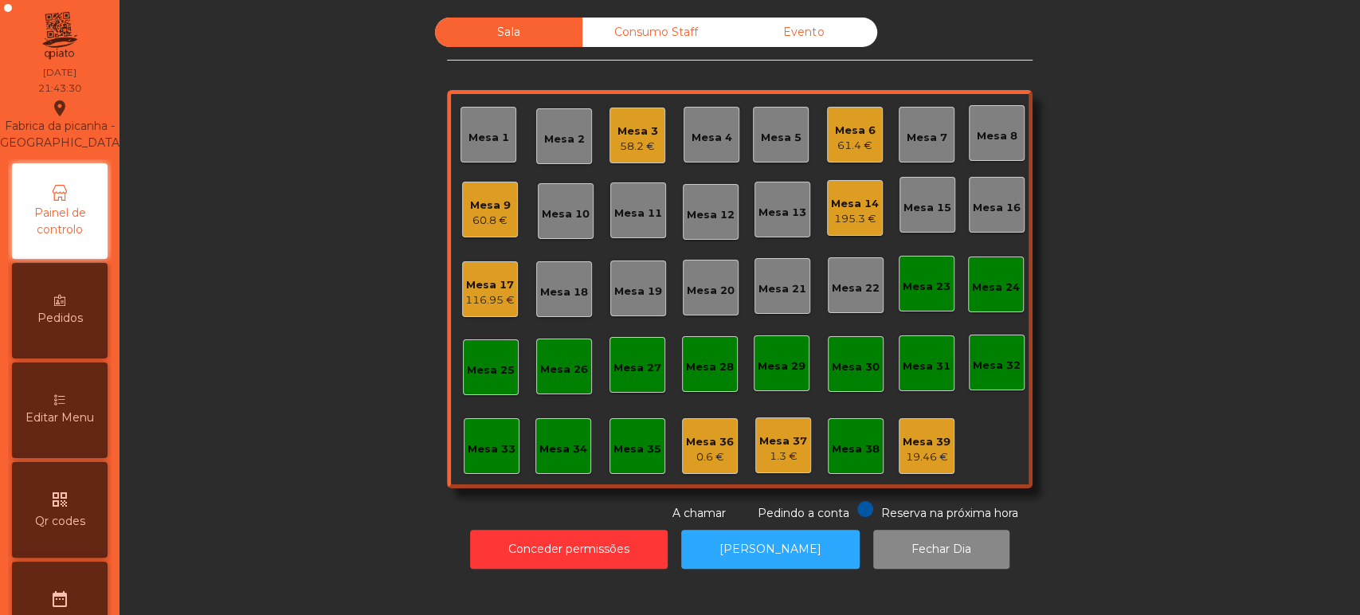
click at [759, 422] on div "Mesa 37 1.3 €" at bounding box center [783, 446] width 56 height 56
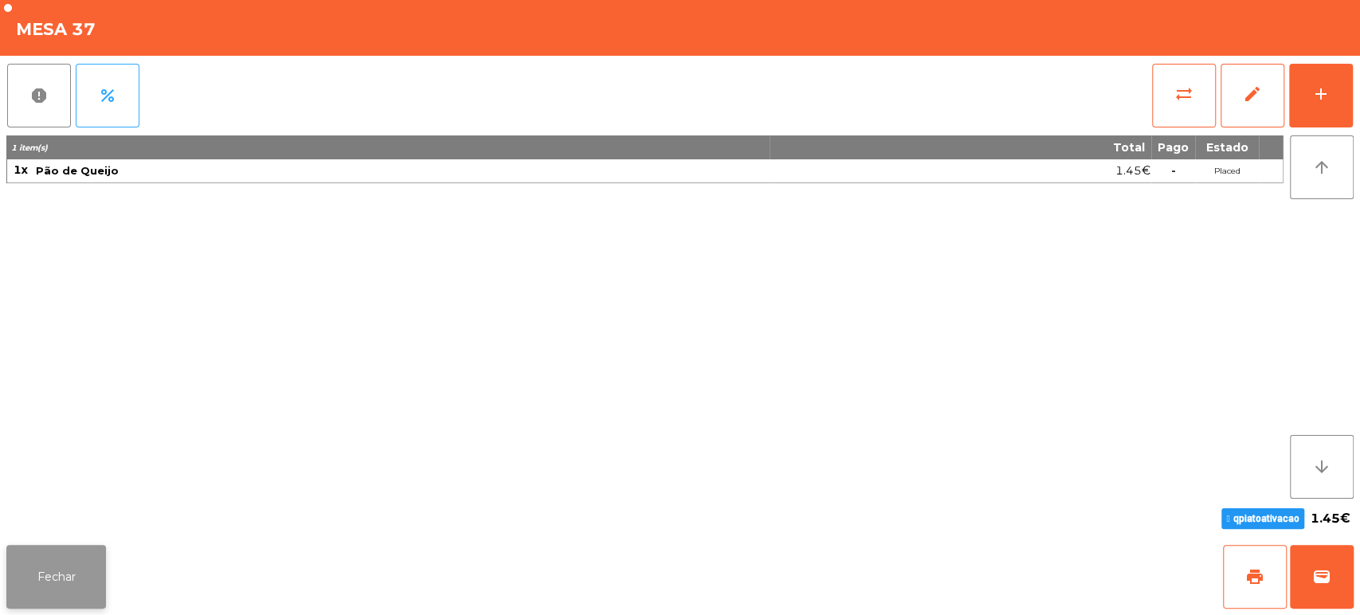
click at [81, 561] on button "Fechar" at bounding box center [56, 577] width 100 height 64
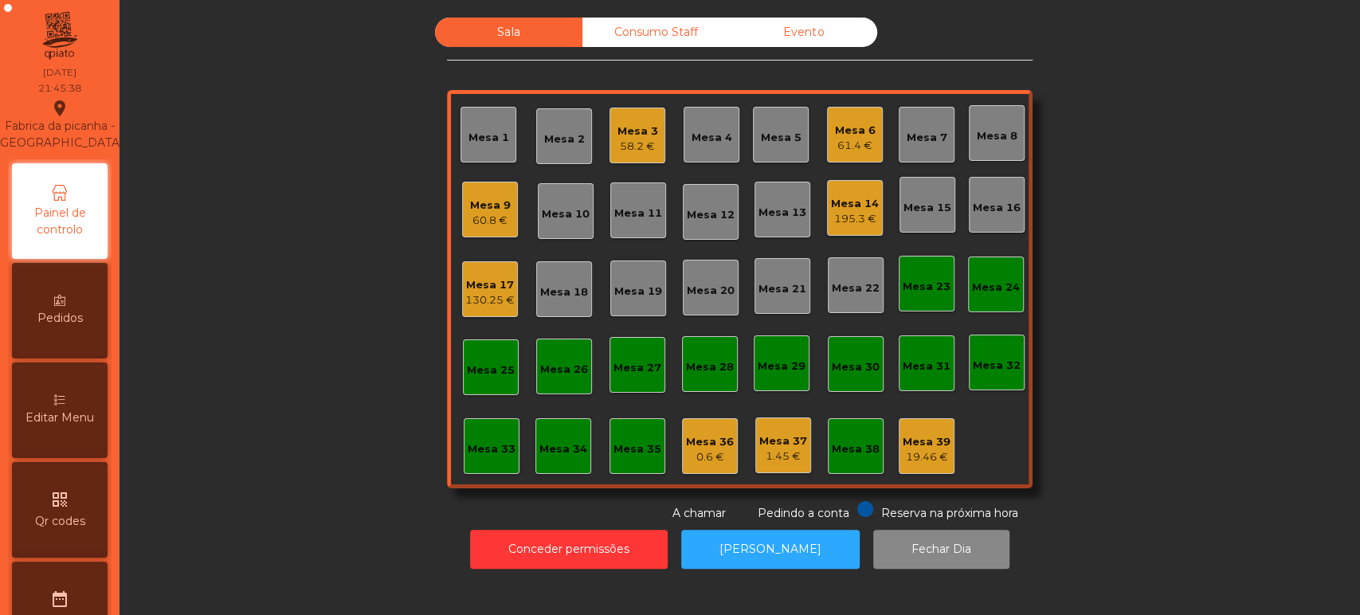
click at [839, 210] on div "Mesa 14" at bounding box center [855, 204] width 48 height 16
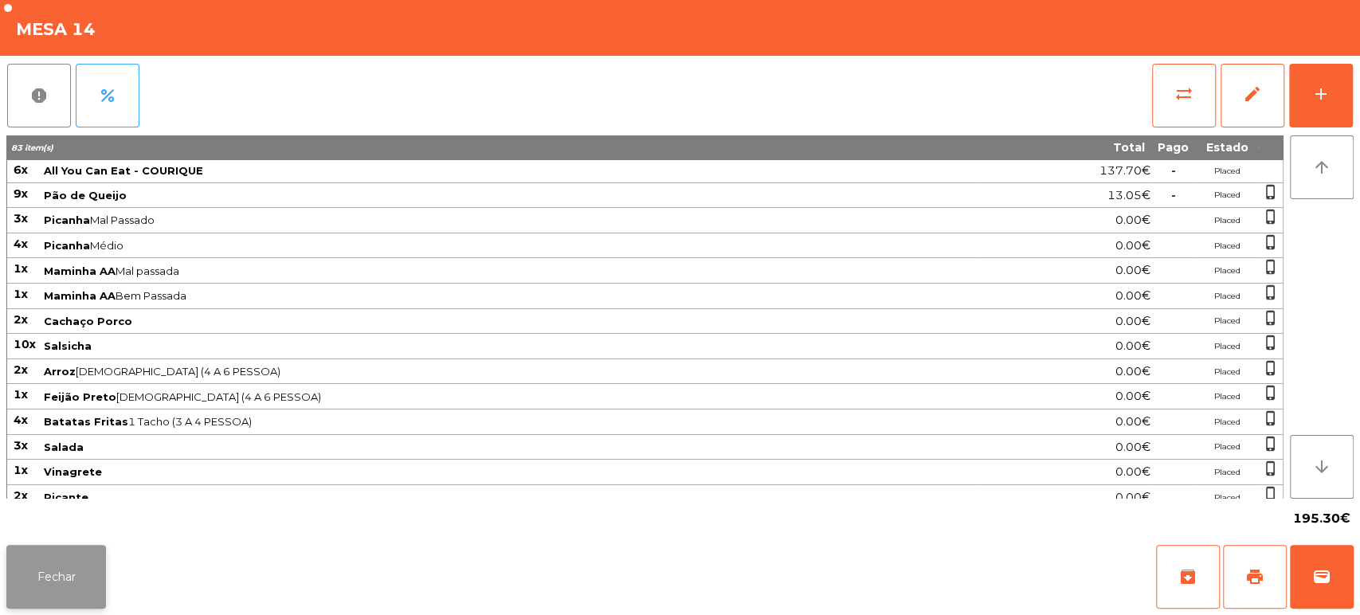
click at [56, 586] on button "Fechar" at bounding box center [56, 577] width 100 height 64
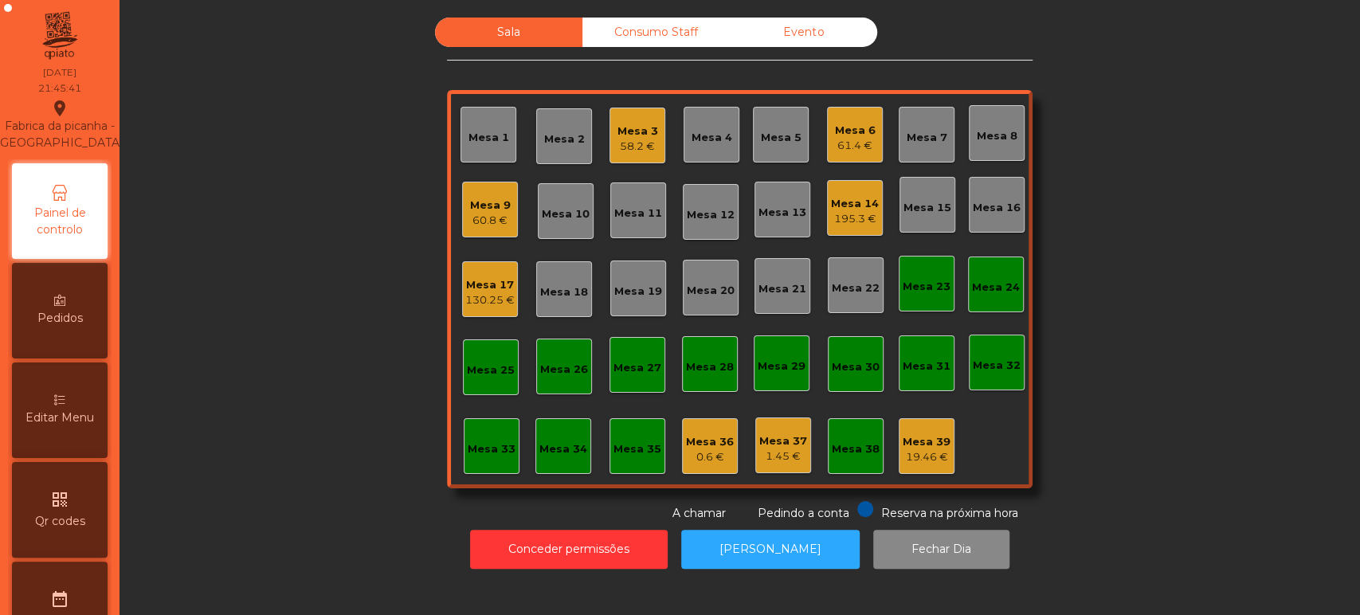
click at [783, 453] on div "1.45 €" at bounding box center [783, 457] width 48 height 16
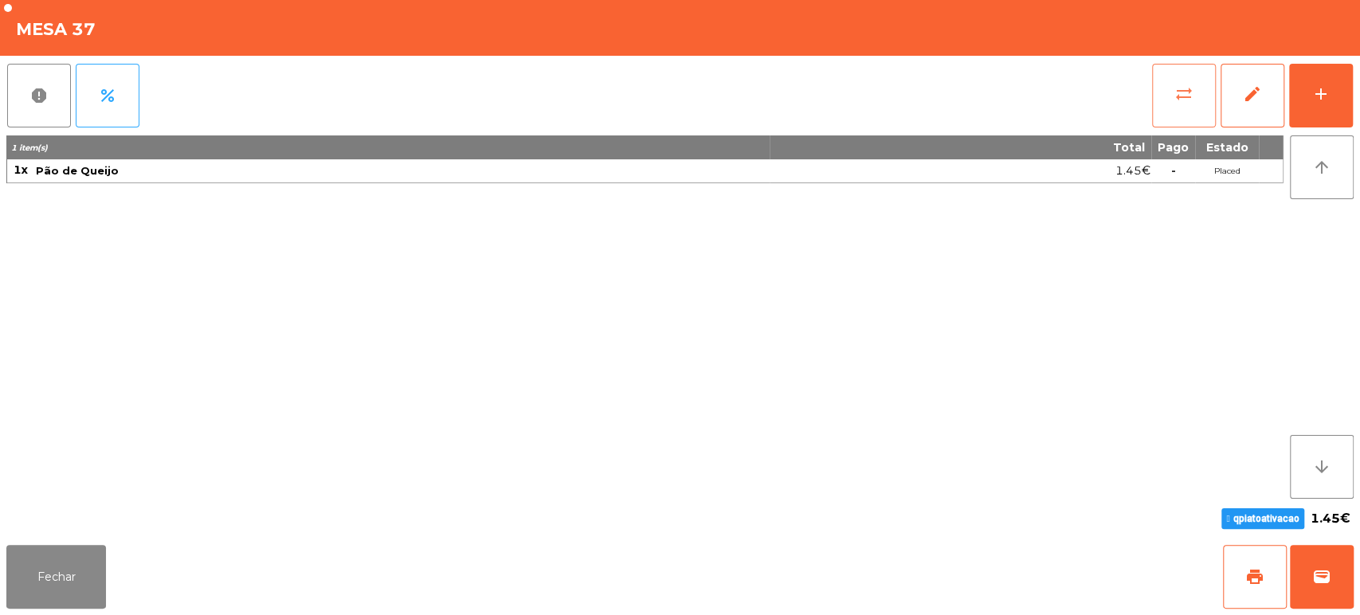
click at [1184, 88] on span "sync_alt" at bounding box center [1184, 93] width 19 height 19
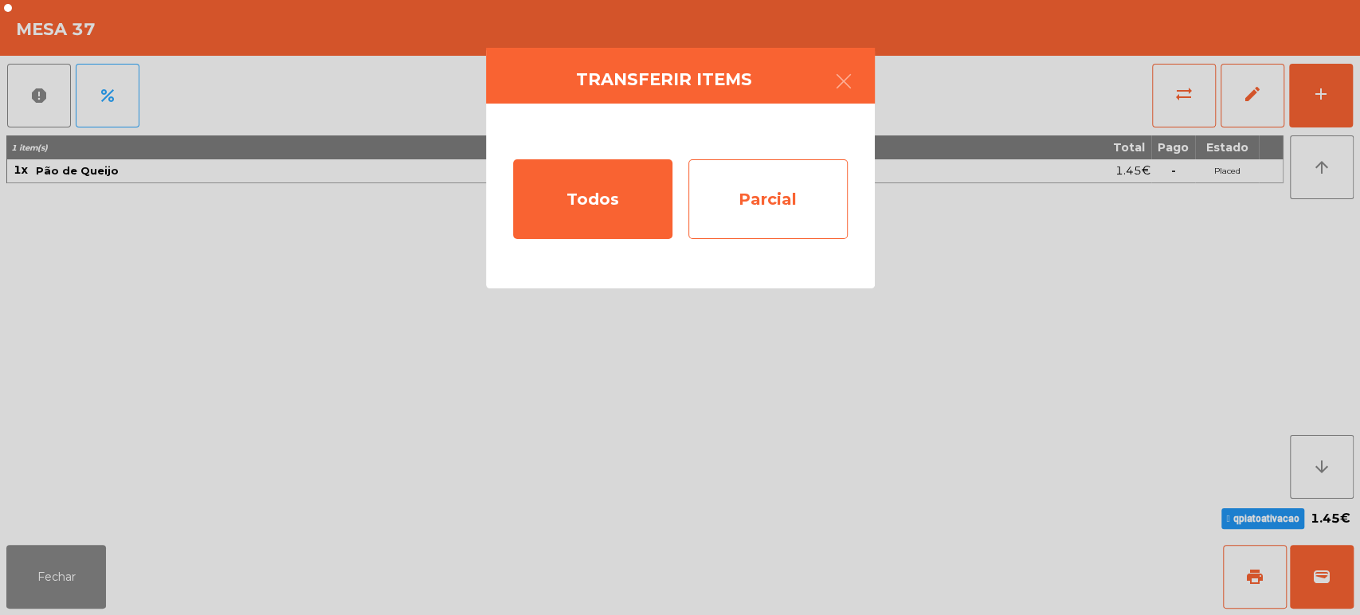
click at [787, 216] on div "Parcial" at bounding box center [767, 199] width 159 height 80
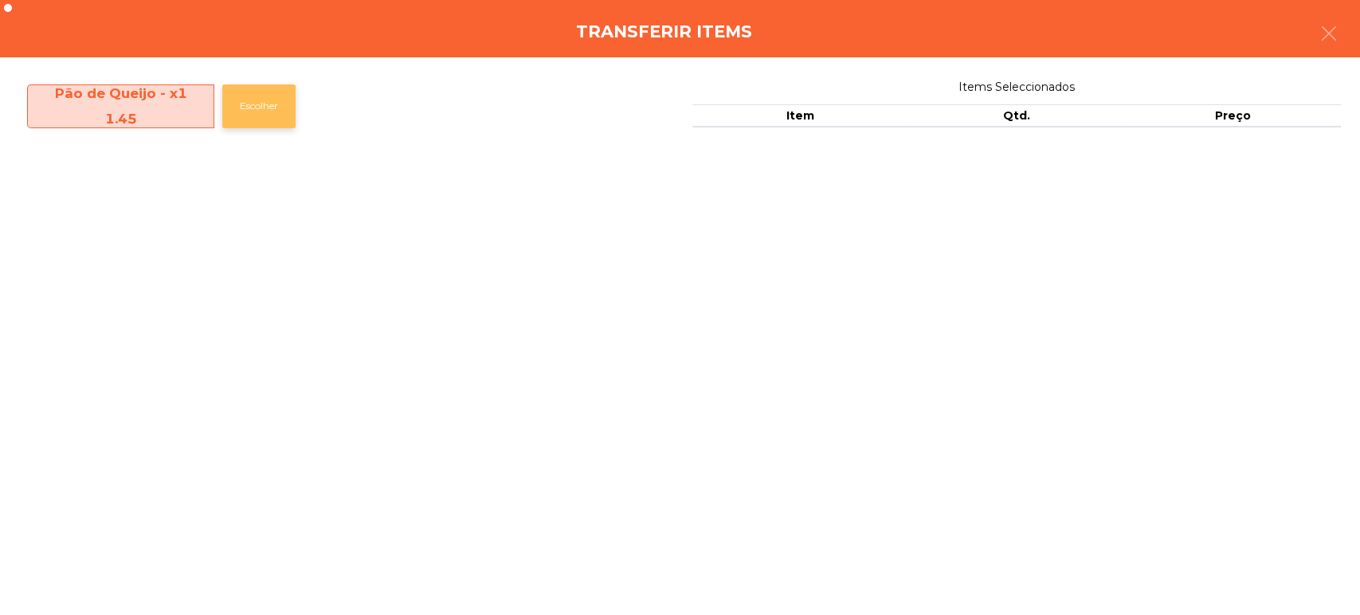
click at [271, 113] on button "Escolher" at bounding box center [258, 106] width 73 height 44
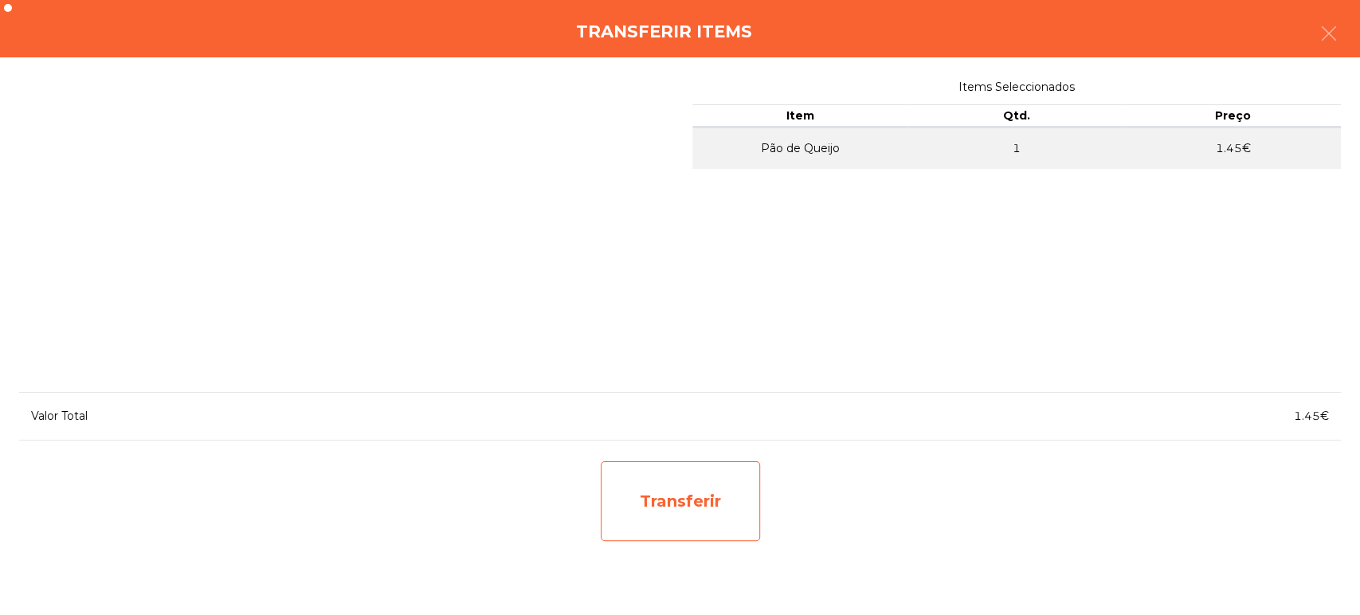
click at [739, 497] on div "Transferir" at bounding box center [680, 501] width 159 height 80
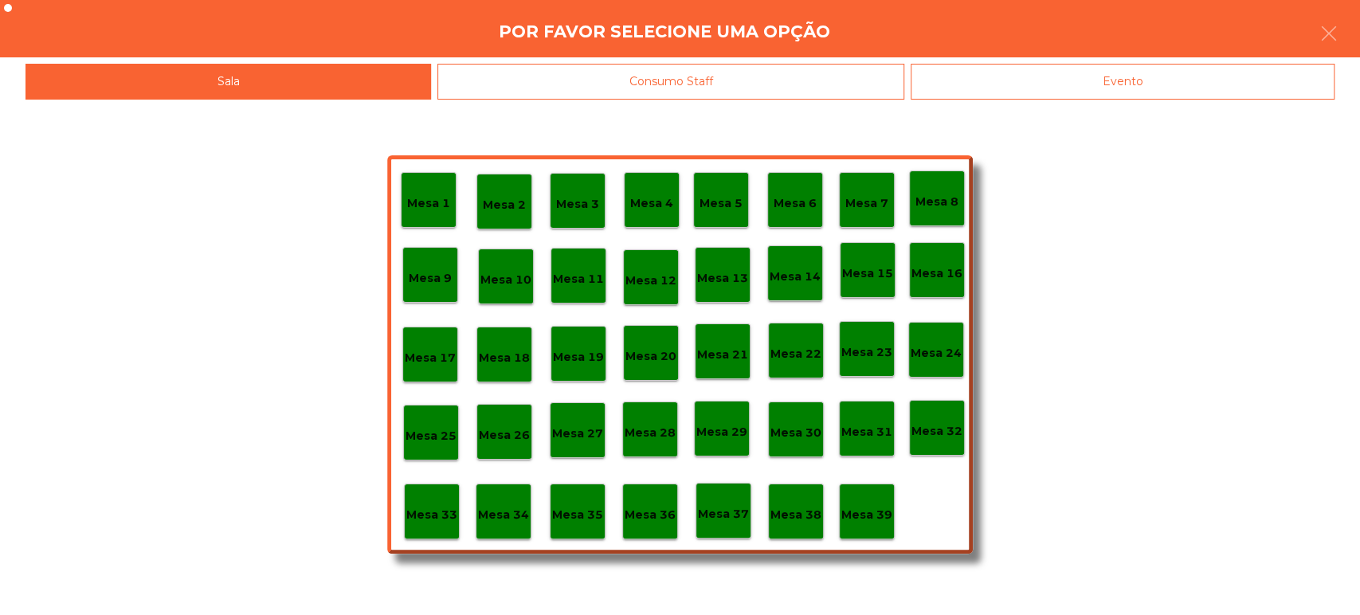
click at [806, 278] on p "Mesa 14" at bounding box center [795, 277] width 51 height 18
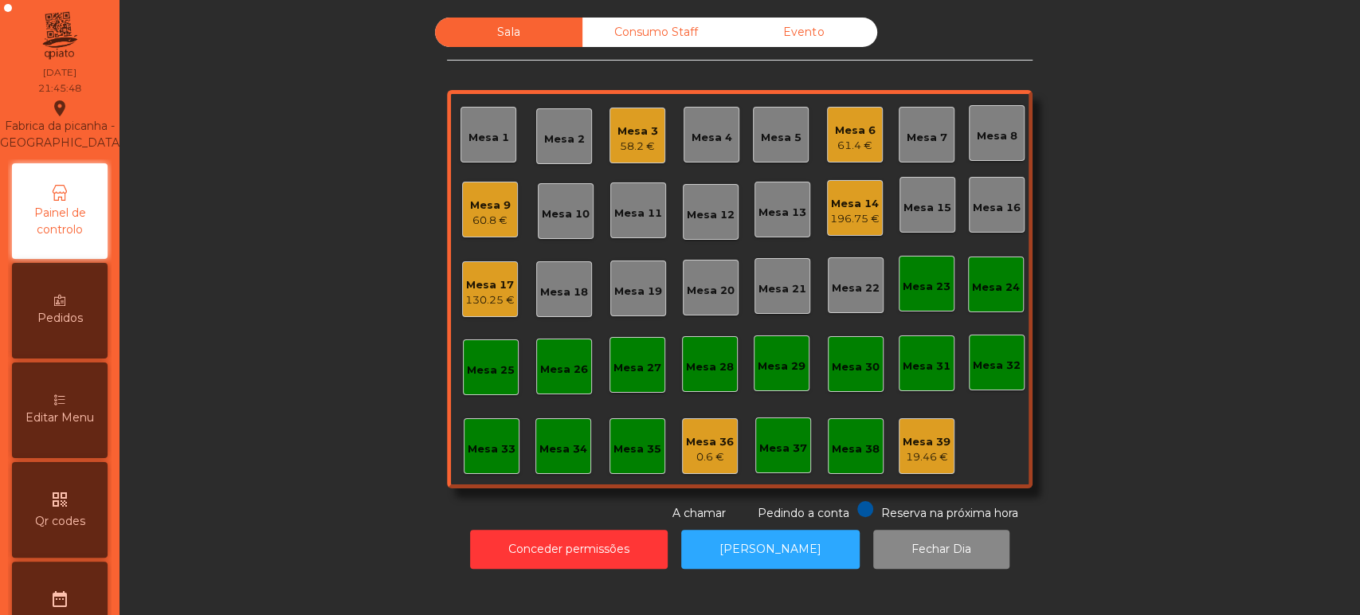
click at [849, 202] on div "Mesa 14" at bounding box center [854, 204] width 49 height 16
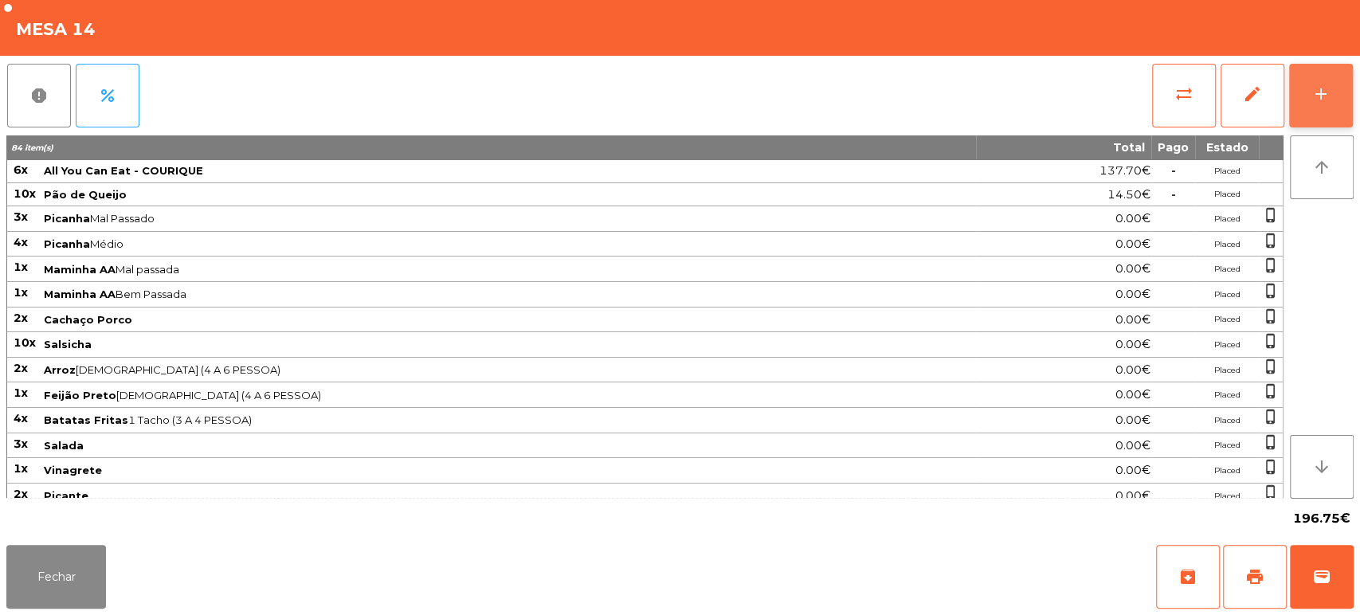
click at [1341, 104] on button "add" at bounding box center [1321, 96] width 64 height 64
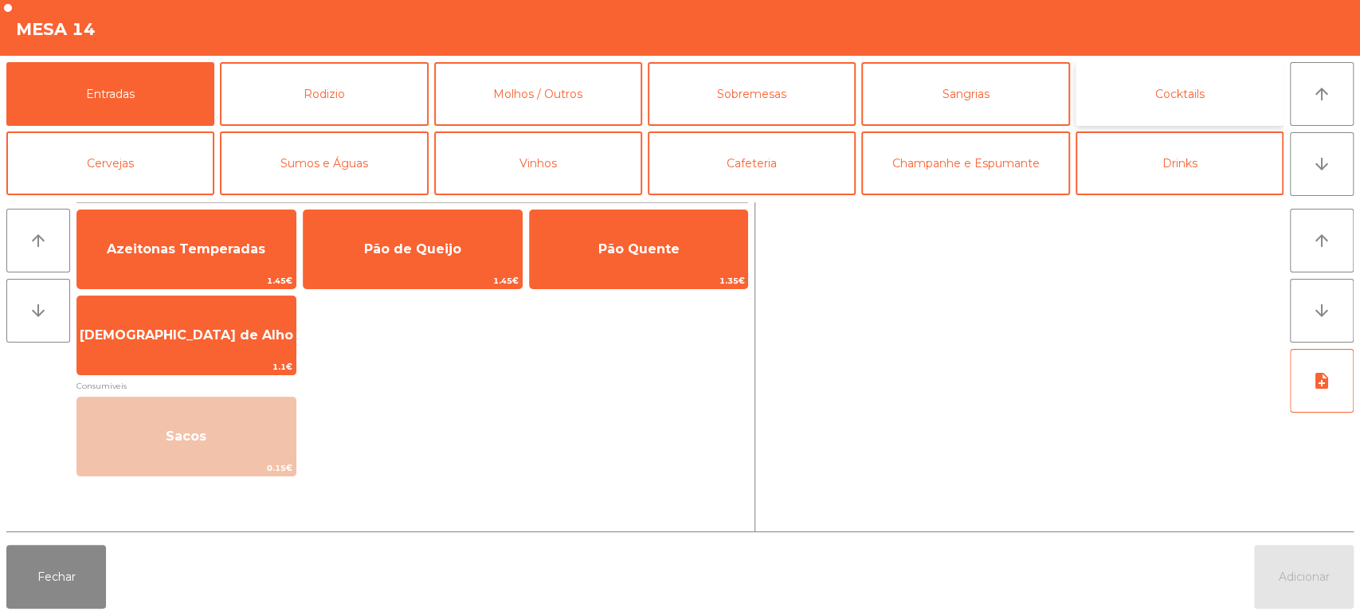
click at [1169, 102] on button "Cocktails" at bounding box center [1180, 94] width 208 height 64
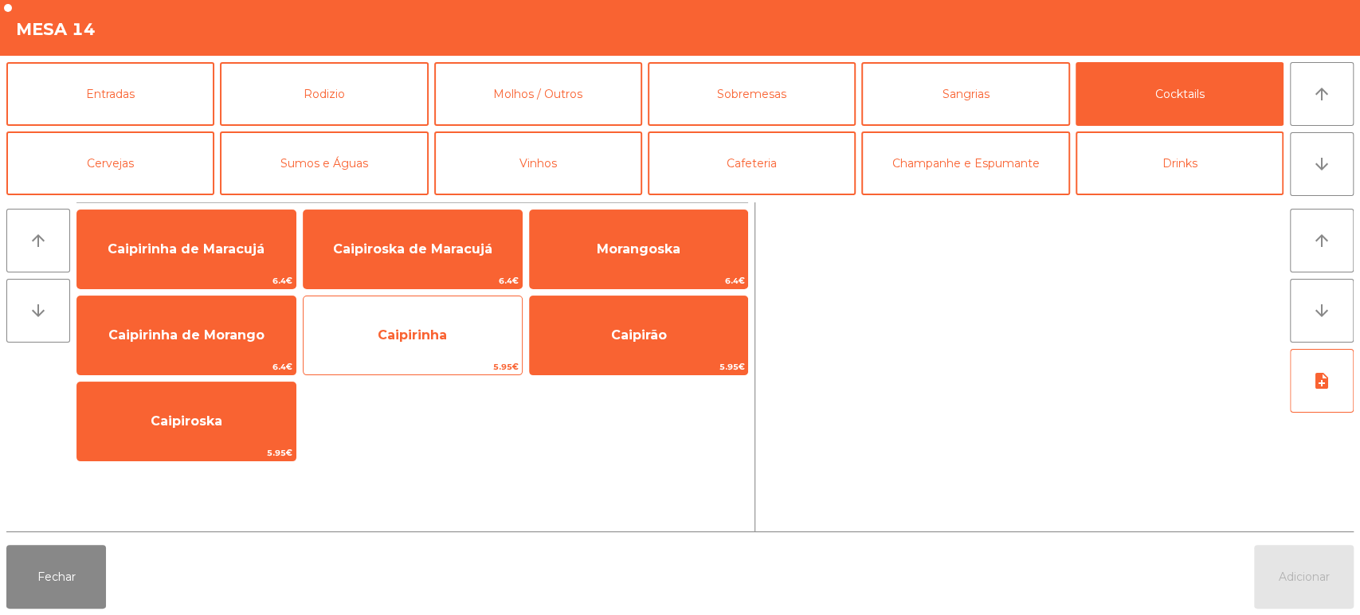
click at [449, 333] on span "Caipirinha" at bounding box center [413, 335] width 218 height 43
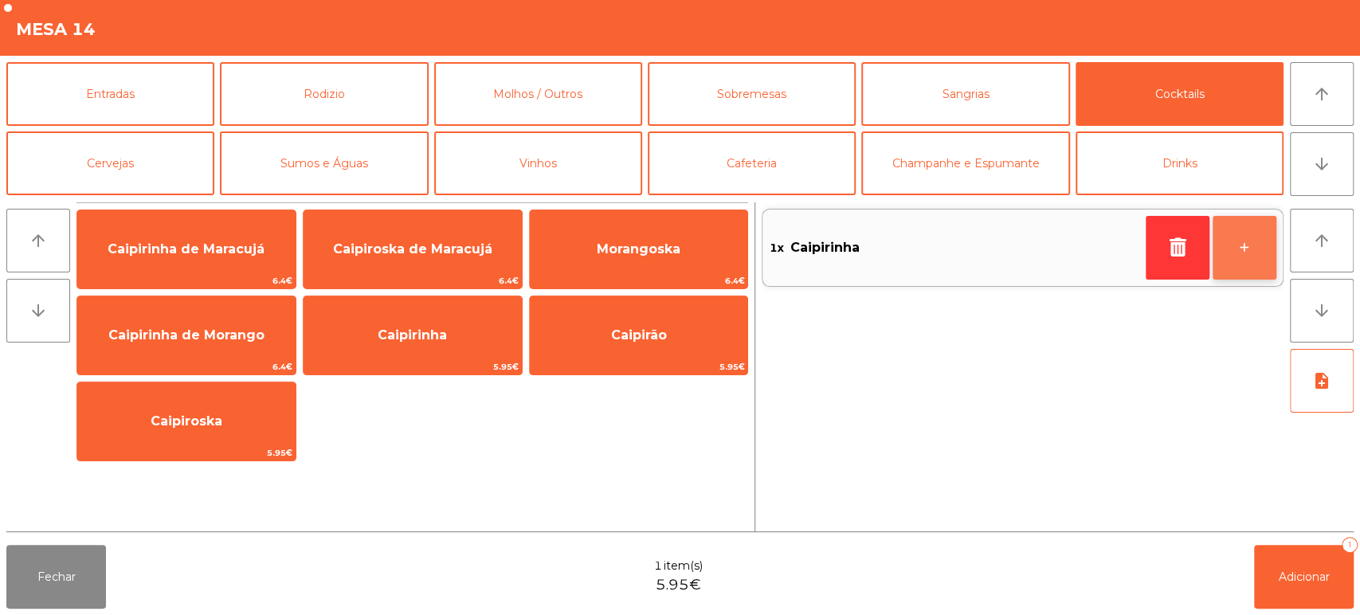
click at [1262, 261] on button "+" at bounding box center [1245, 248] width 64 height 64
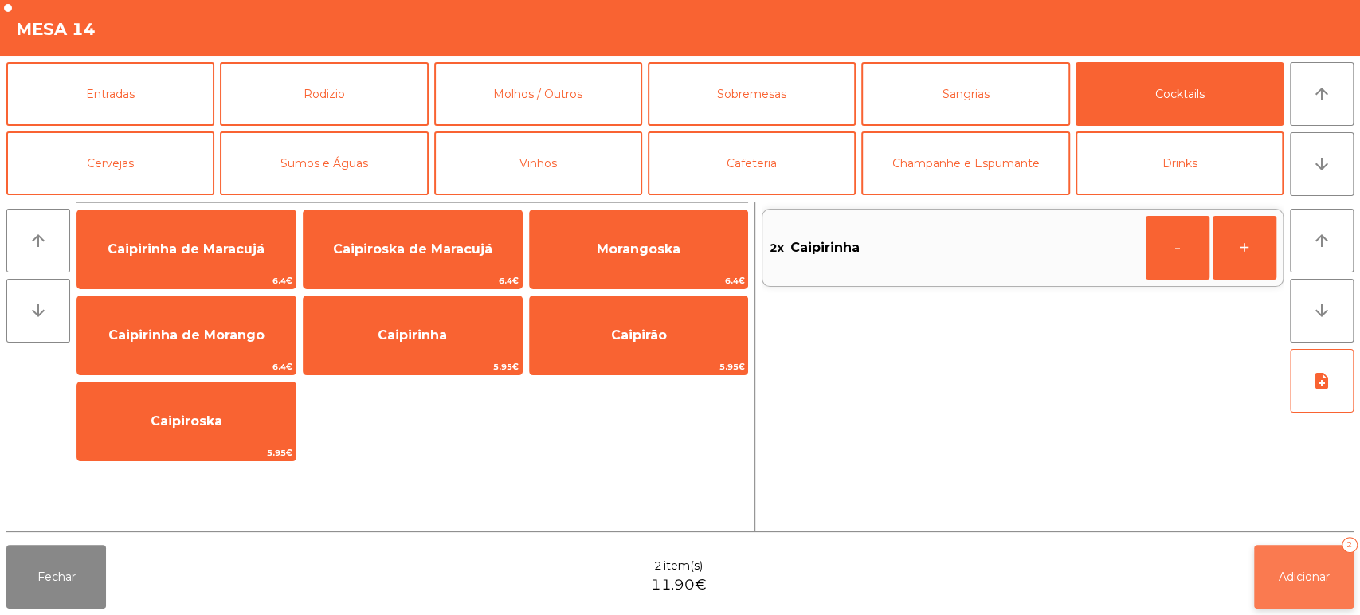
click at [1304, 579] on span "Adicionar" at bounding box center [1304, 577] width 51 height 14
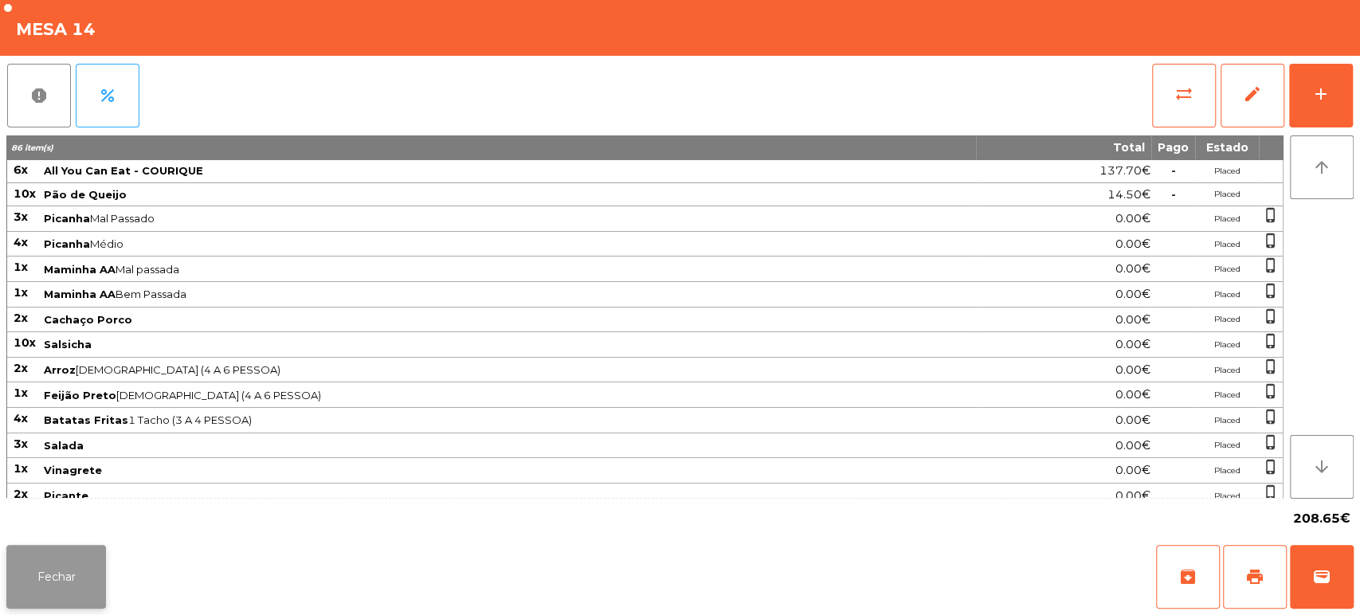
click at [70, 575] on button "Fechar" at bounding box center [56, 577] width 100 height 64
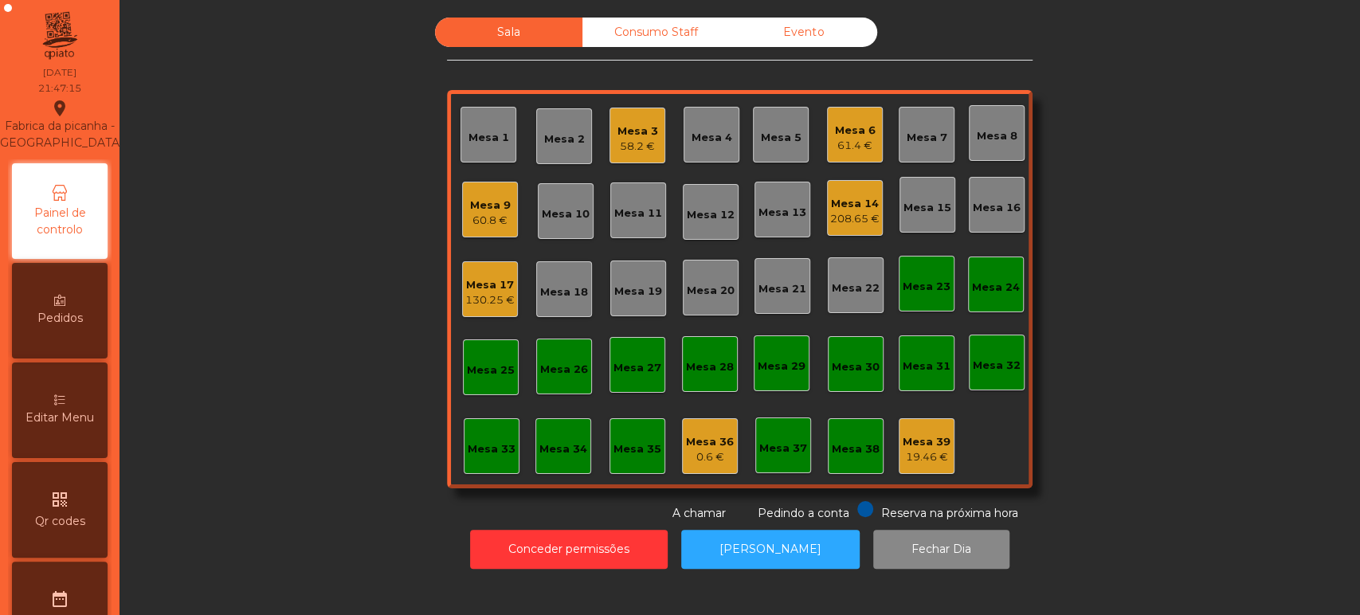
click at [768, 449] on div "Mesa 37" at bounding box center [783, 449] width 48 height 16
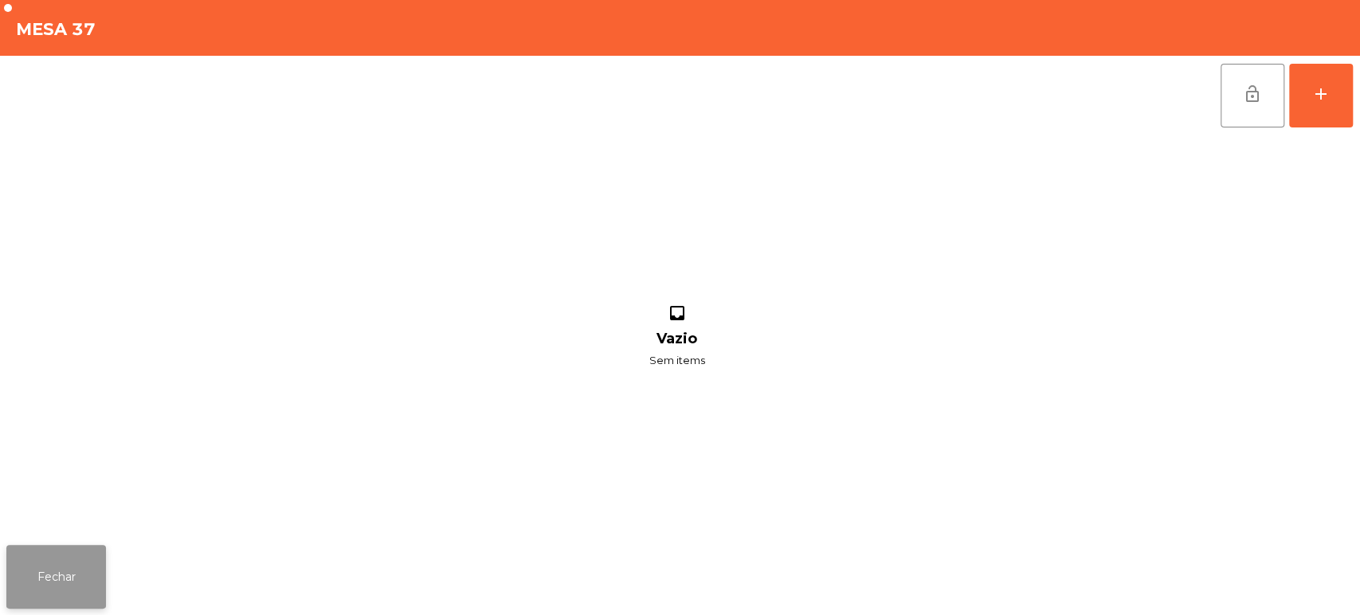
click at [36, 558] on button "Fechar" at bounding box center [56, 577] width 100 height 64
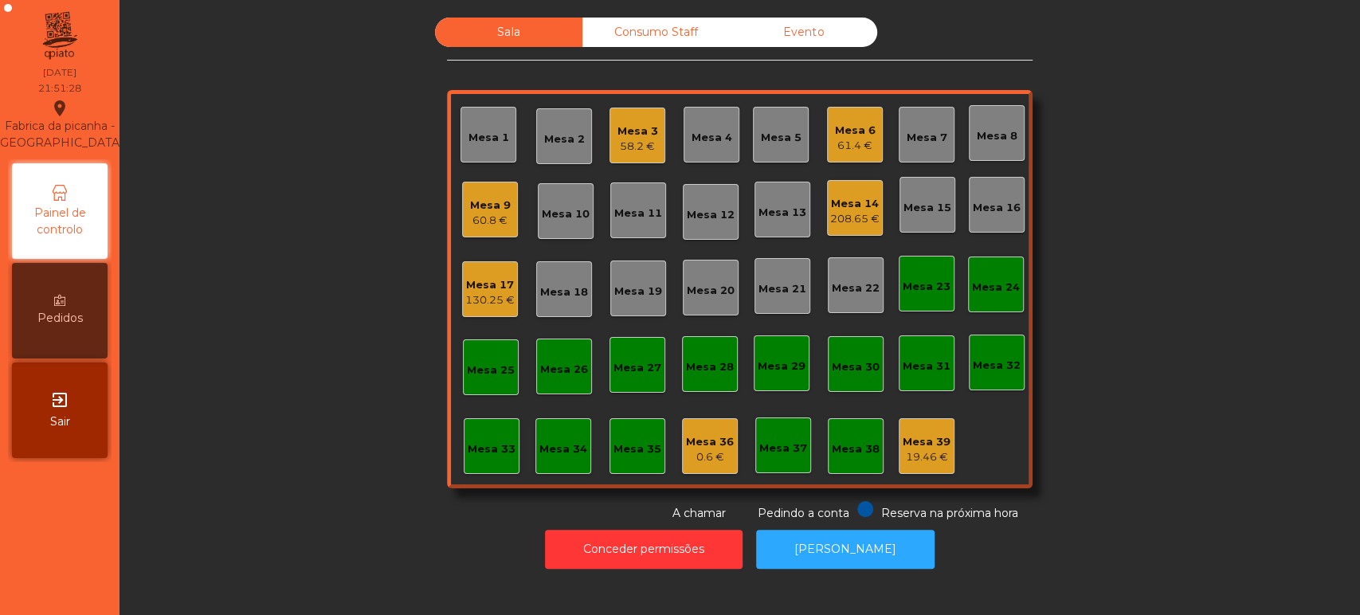
click at [855, 199] on div "Mesa 14" at bounding box center [854, 204] width 49 height 16
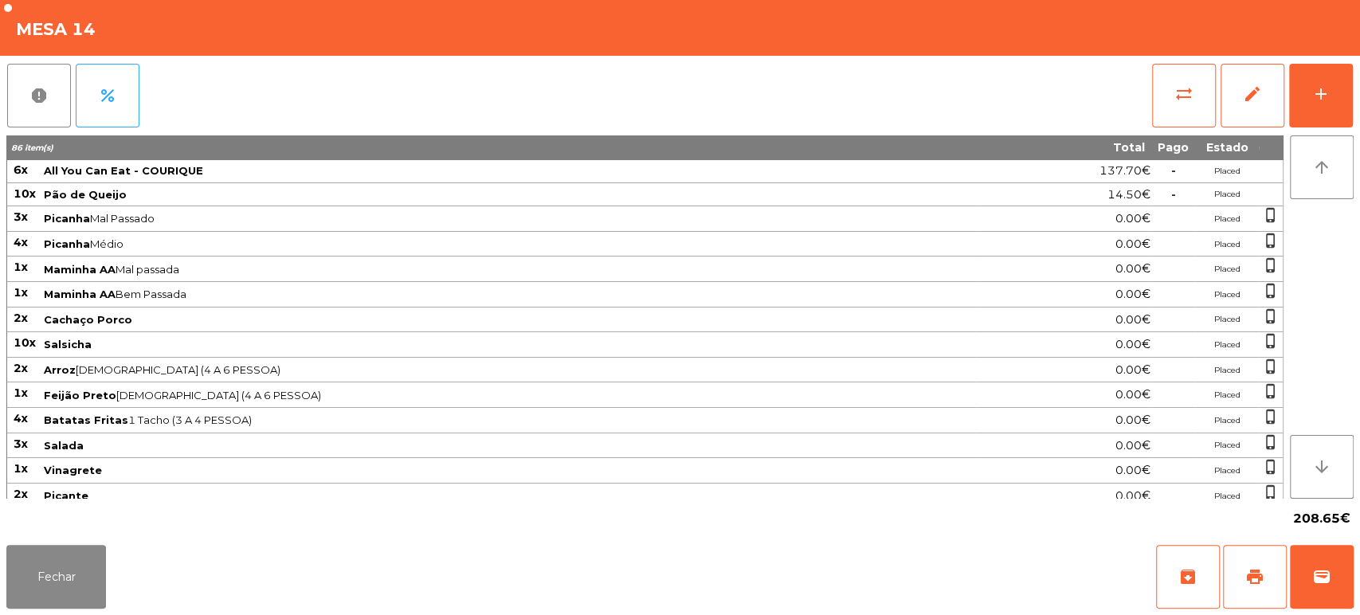
click at [663, 392] on span "Feijão Preto 1 Tacho (4 A 6 PESSOA)" at bounding box center [509, 395] width 931 height 13
click at [1152, 73] on button "sync_alt" at bounding box center [1184, 96] width 64 height 64
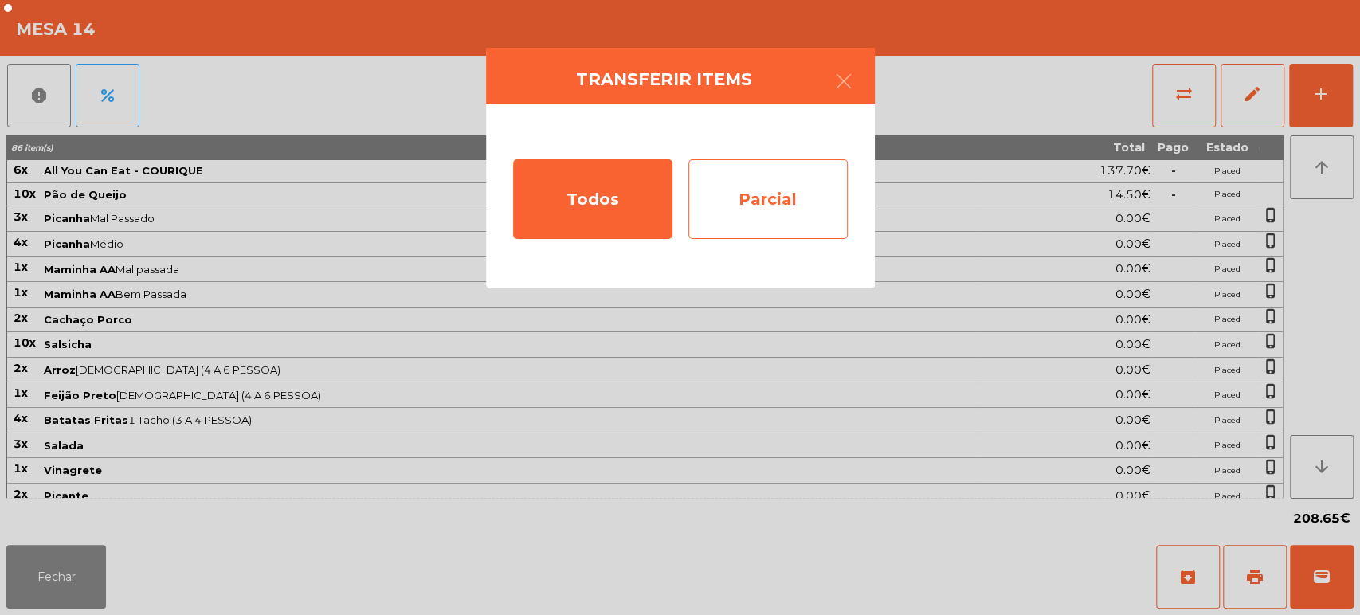
click at [778, 191] on div "Parcial" at bounding box center [767, 199] width 159 height 80
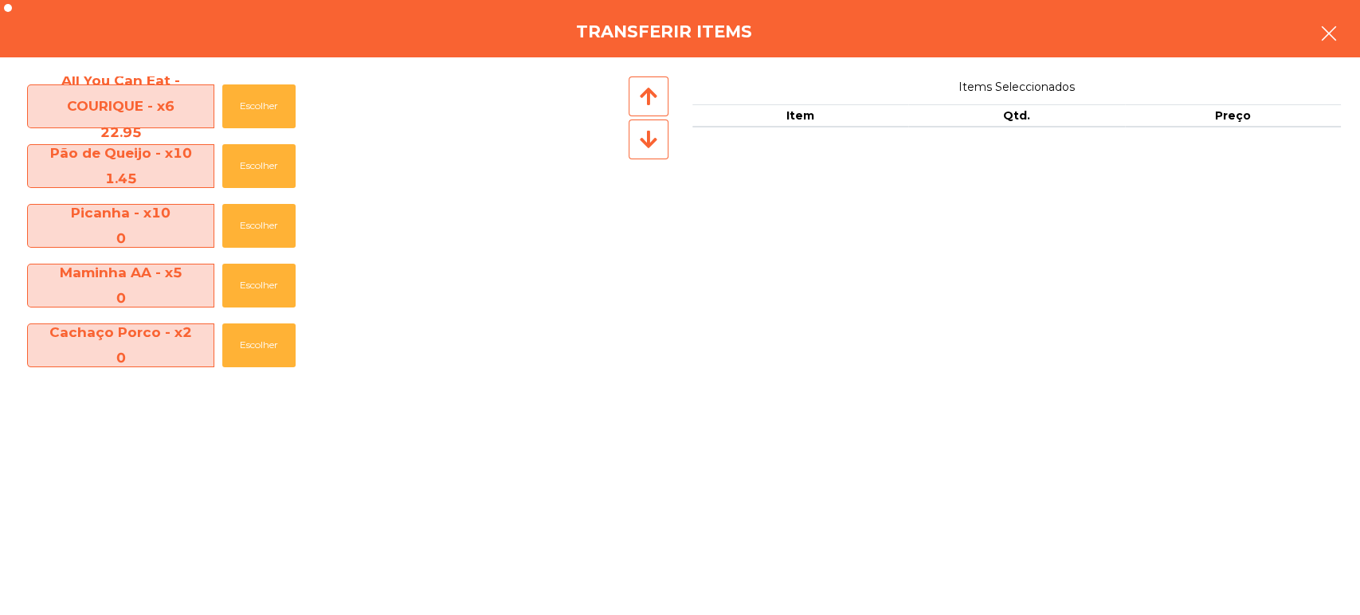
click at [1330, 37] on icon "button" at bounding box center [1329, 33] width 19 height 19
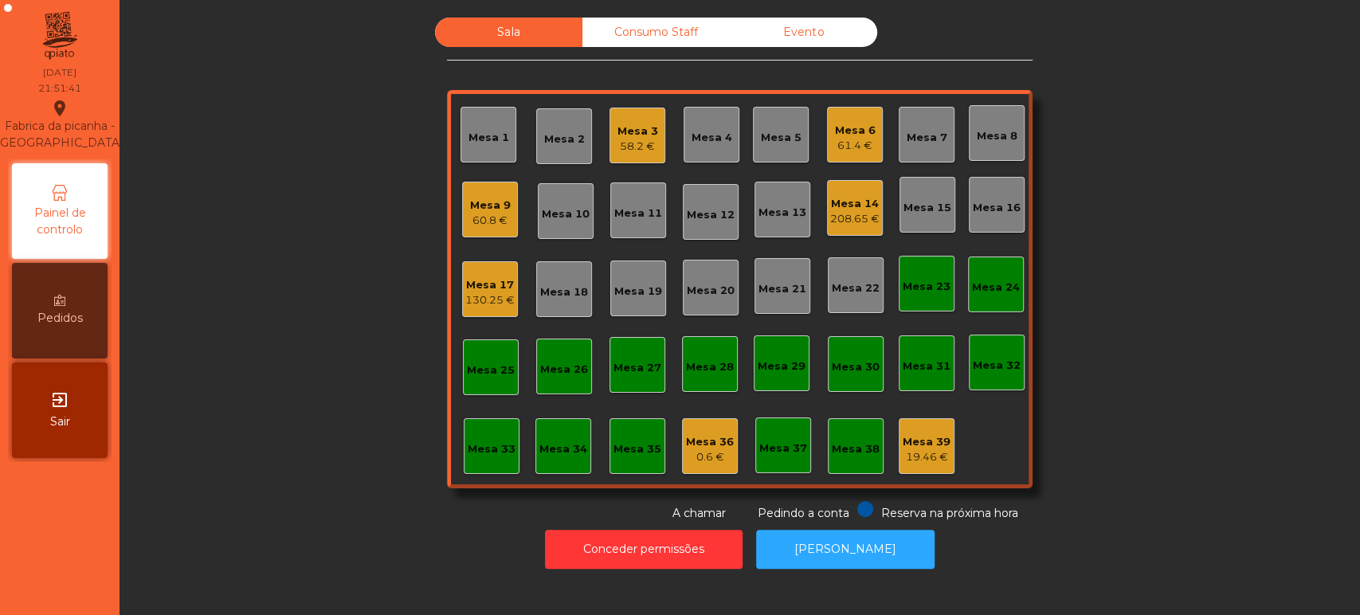
click at [843, 217] on div "208.65 €" at bounding box center [854, 219] width 49 height 16
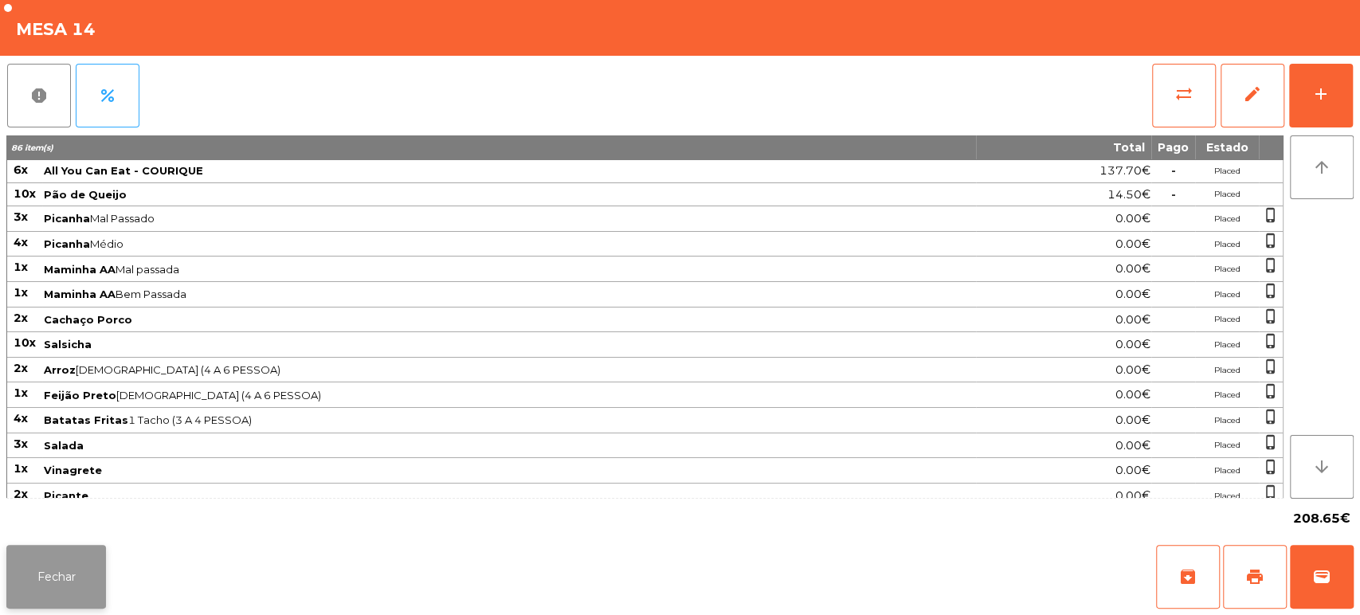
click at [72, 576] on button "Fechar" at bounding box center [56, 577] width 100 height 64
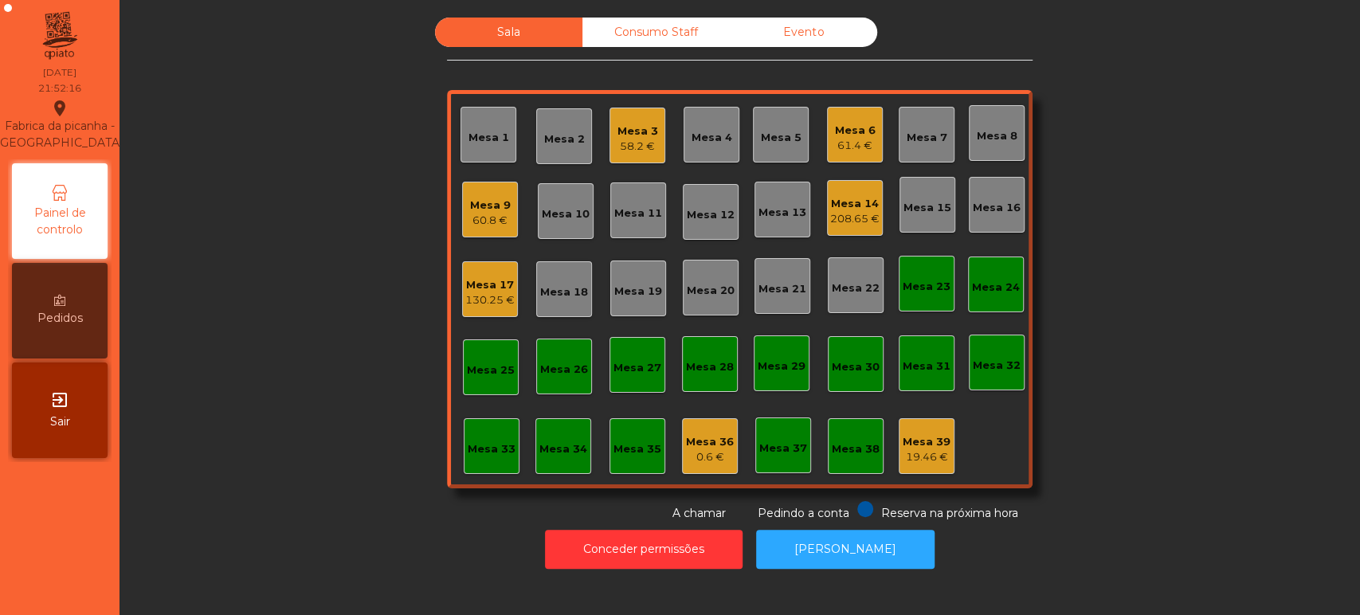
click at [630, 147] on div "58.2 €" at bounding box center [638, 147] width 41 height 16
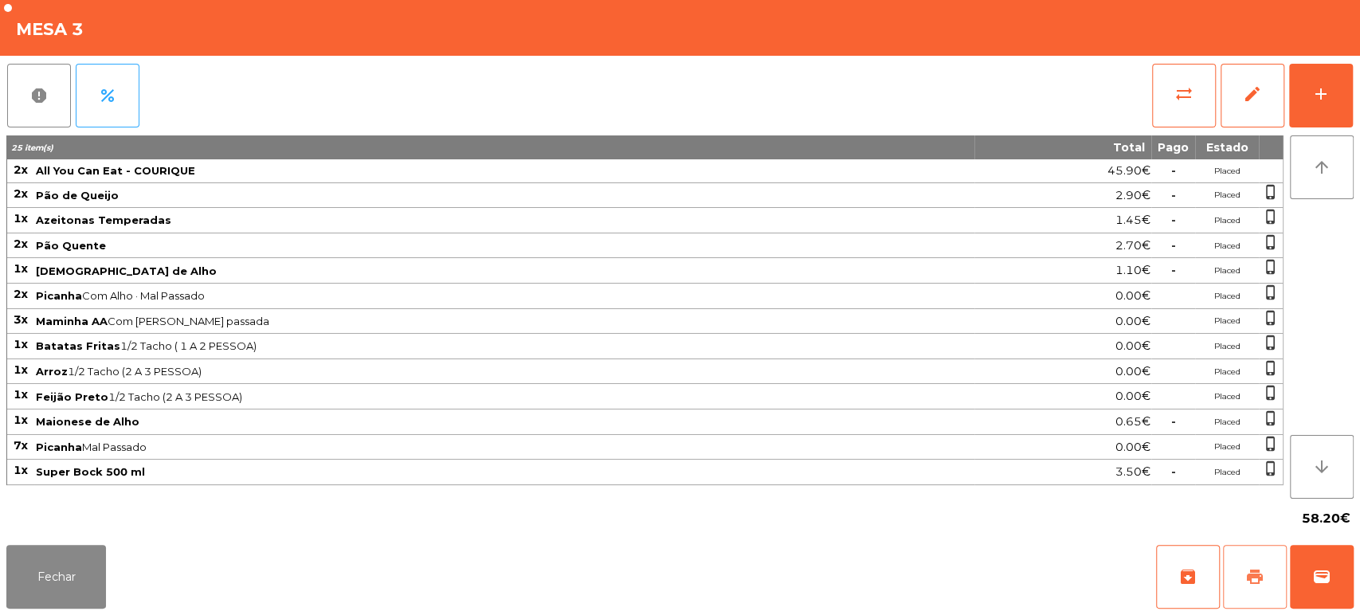
click at [1249, 583] on span "print" at bounding box center [1255, 576] width 19 height 19
click at [1230, 269] on td "Placed" at bounding box center [1227, 270] width 64 height 25
click at [7, 561] on button "Fechar" at bounding box center [56, 577] width 100 height 64
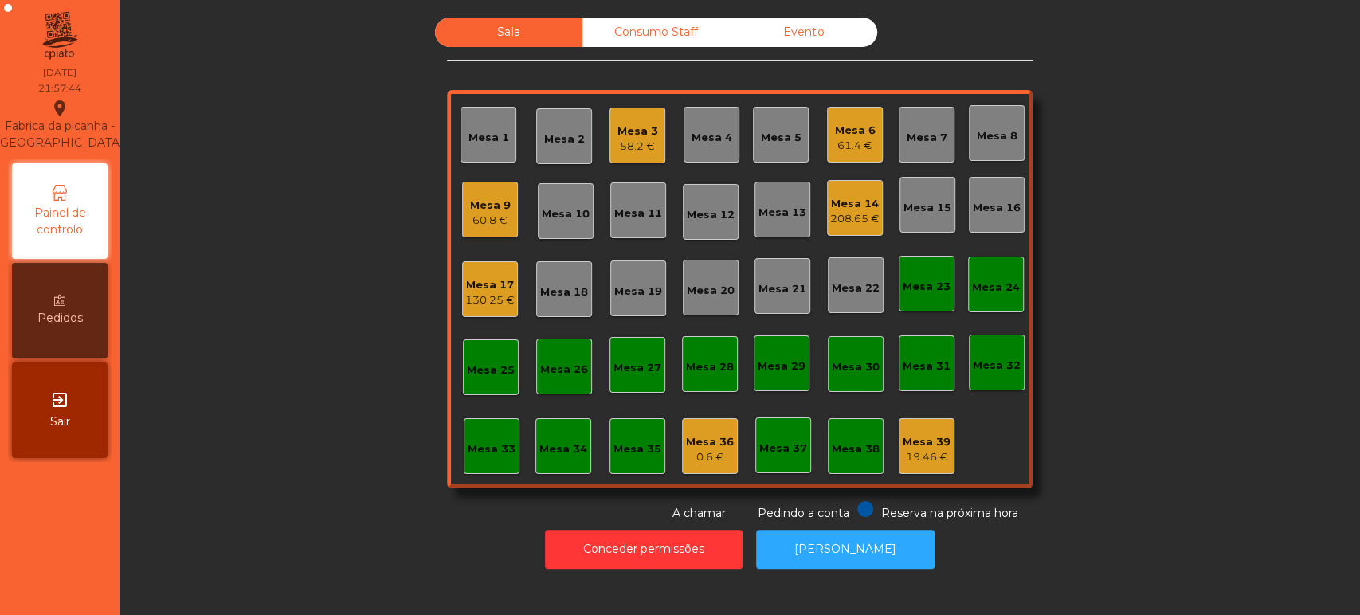
click at [844, 211] on div "208.65 €" at bounding box center [854, 219] width 49 height 16
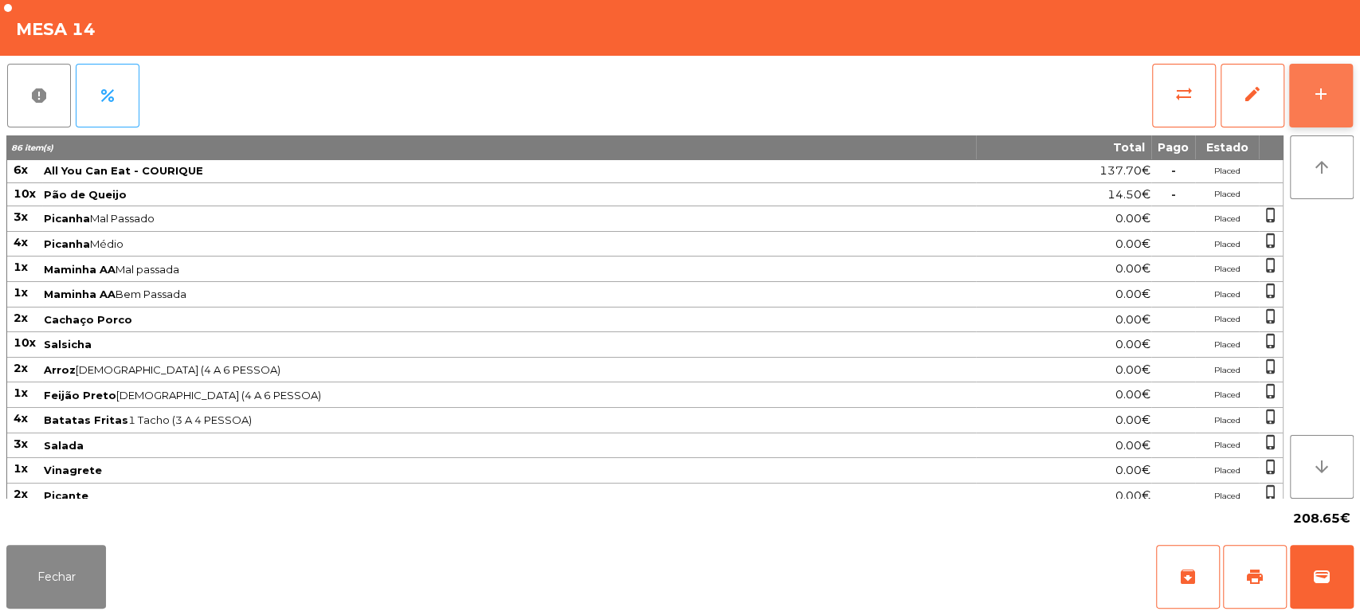
click at [1322, 84] on div "add" at bounding box center [1321, 93] width 19 height 19
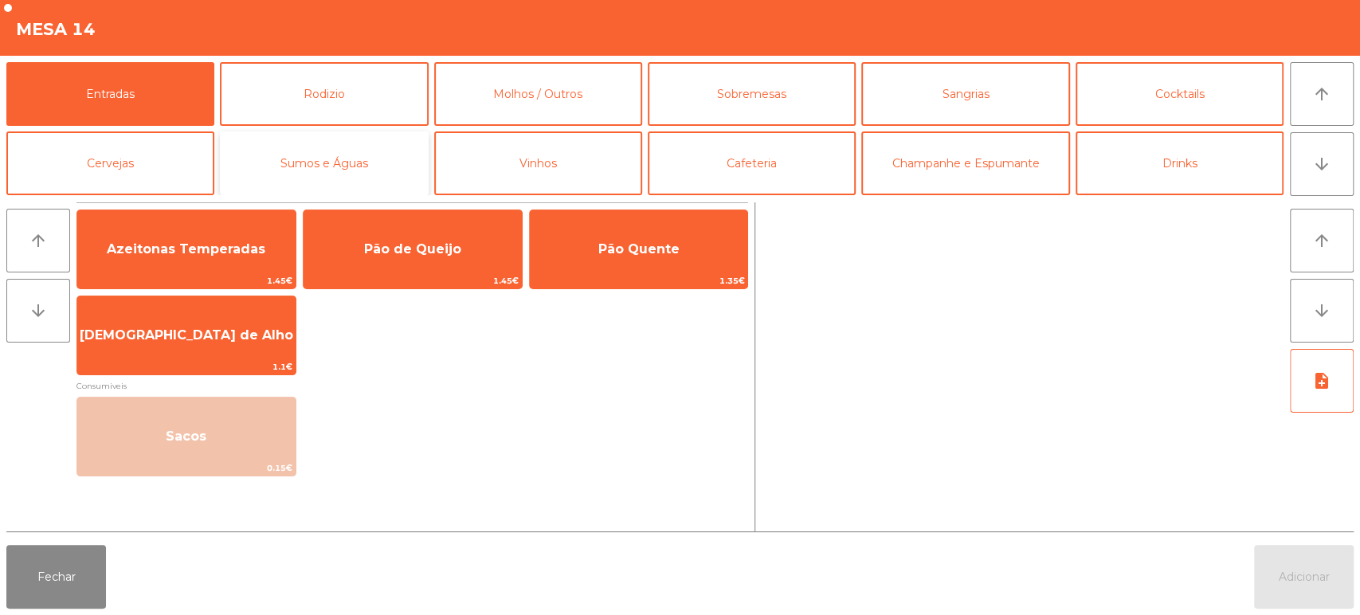
click at [363, 148] on button "Sumos e Águas" at bounding box center [324, 163] width 208 height 64
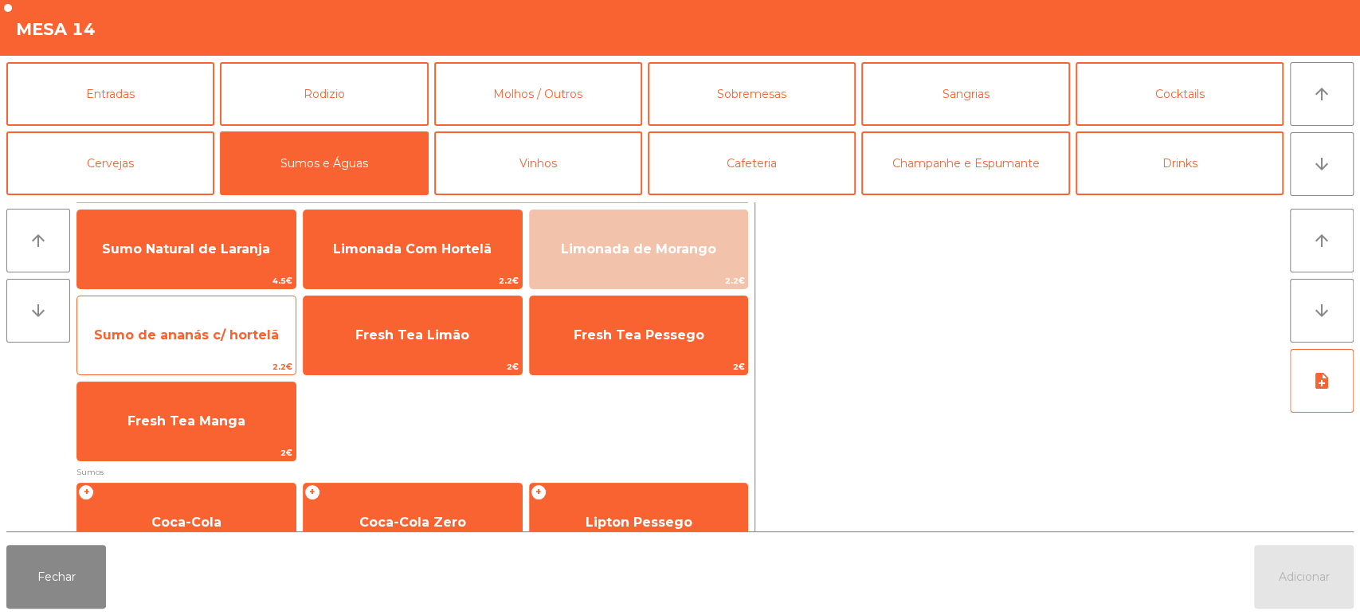
click at [217, 336] on span "Sumo de ananás c/ hortelã" at bounding box center [186, 335] width 185 height 15
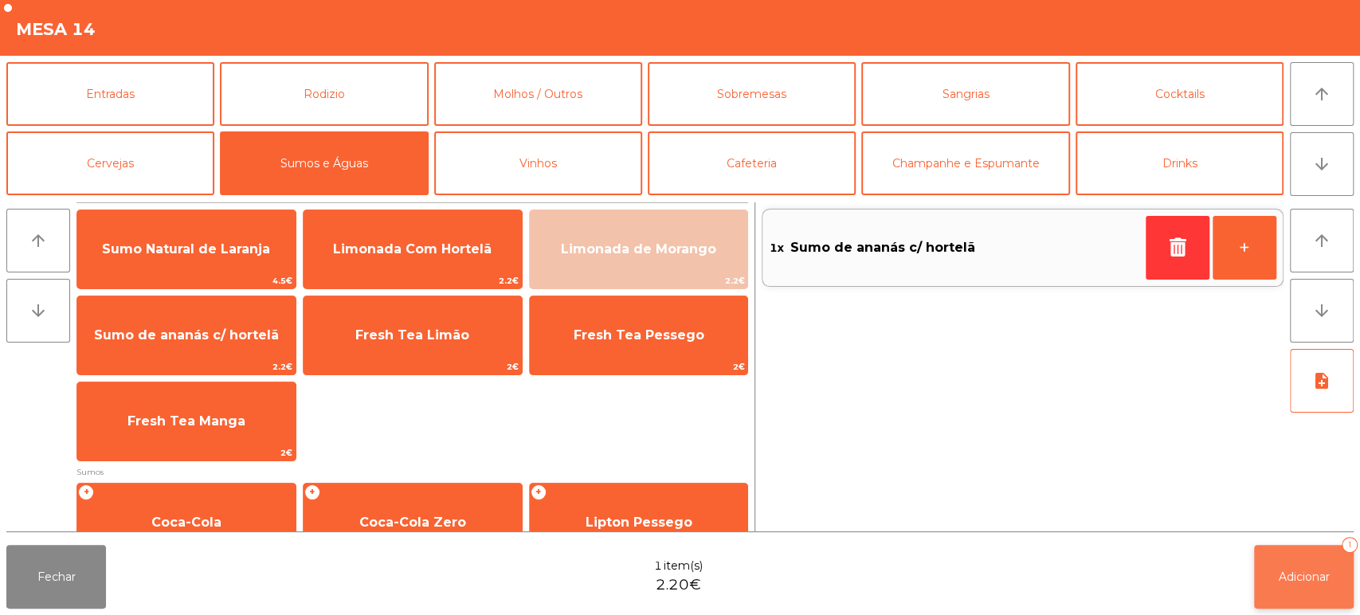
click at [1264, 583] on button "Adicionar 1" at bounding box center [1304, 577] width 100 height 64
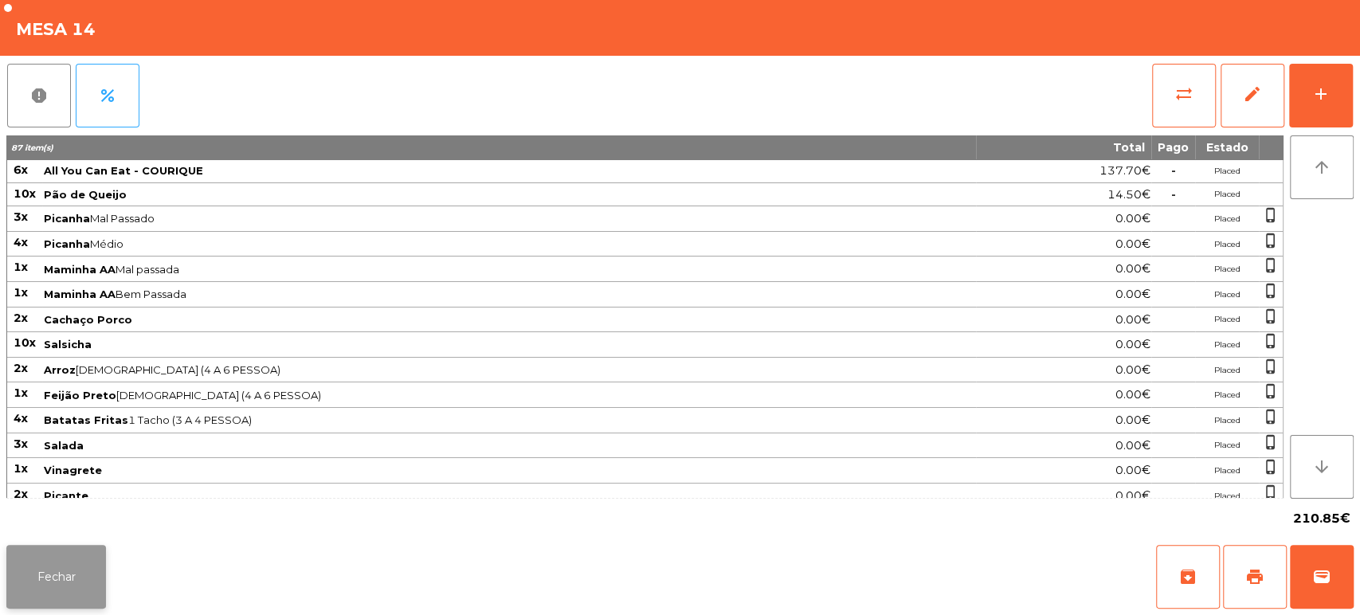
click at [49, 576] on button "Fechar" at bounding box center [56, 577] width 100 height 64
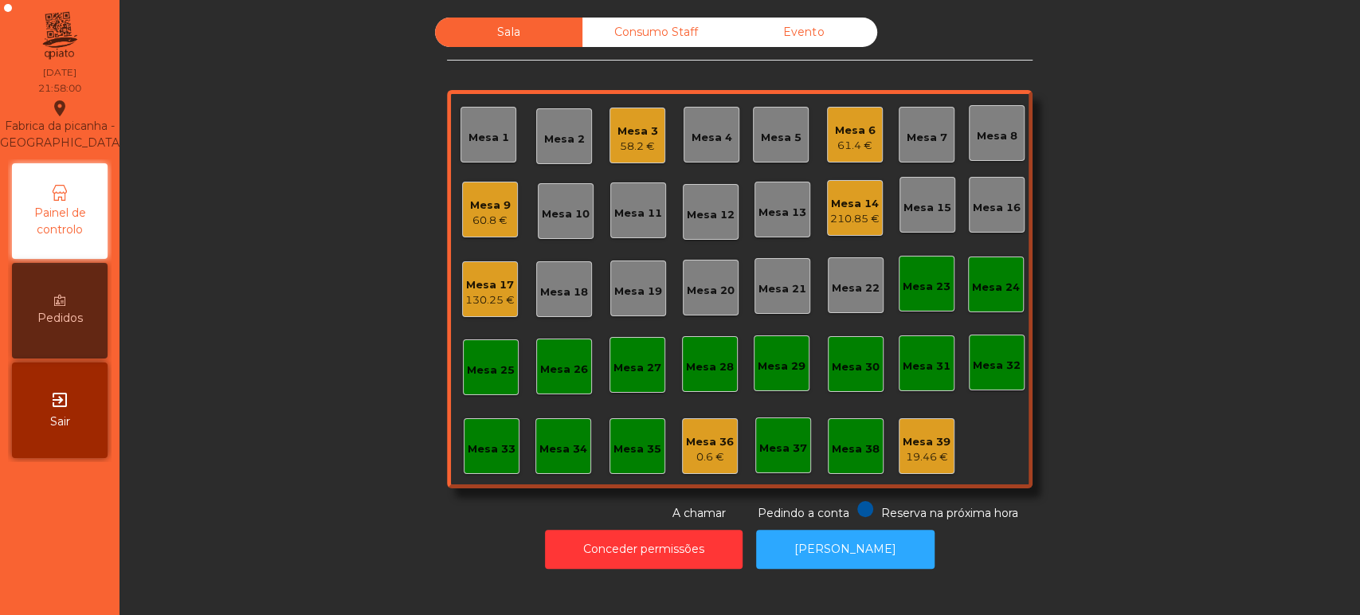
click at [932, 135] on div "Mesa 7" at bounding box center [927, 138] width 41 height 16
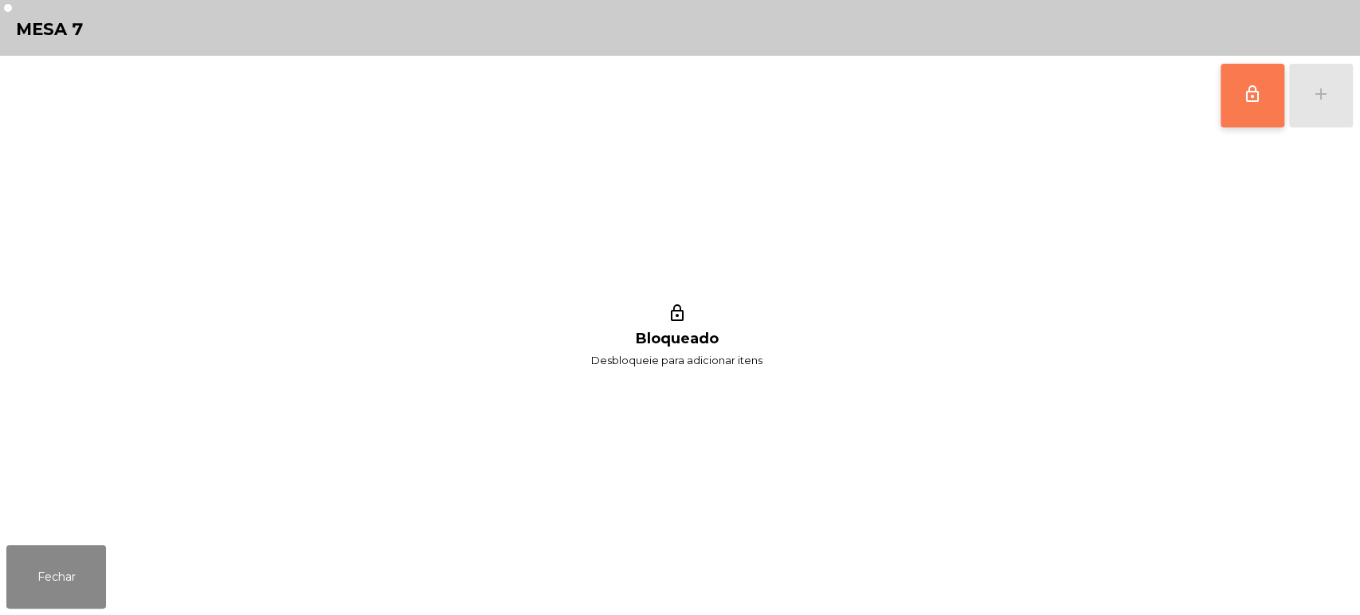
click at [1241, 106] on button "lock_outline" at bounding box center [1253, 96] width 64 height 64
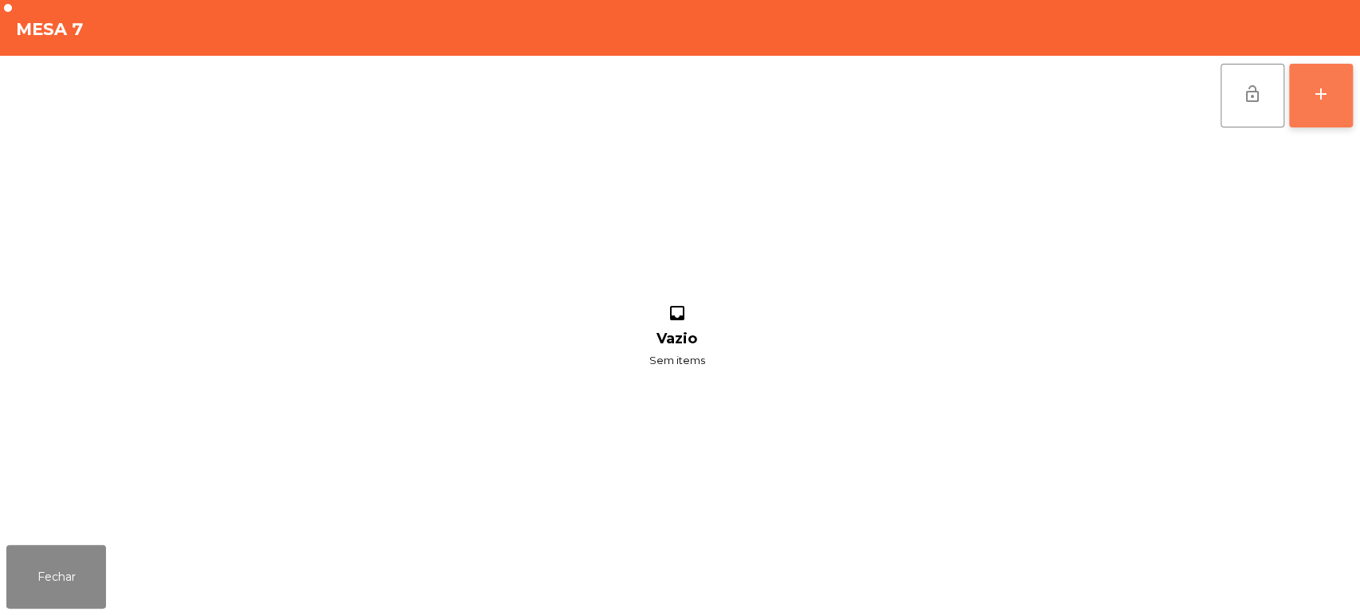
click at [1317, 76] on button "add" at bounding box center [1321, 96] width 64 height 64
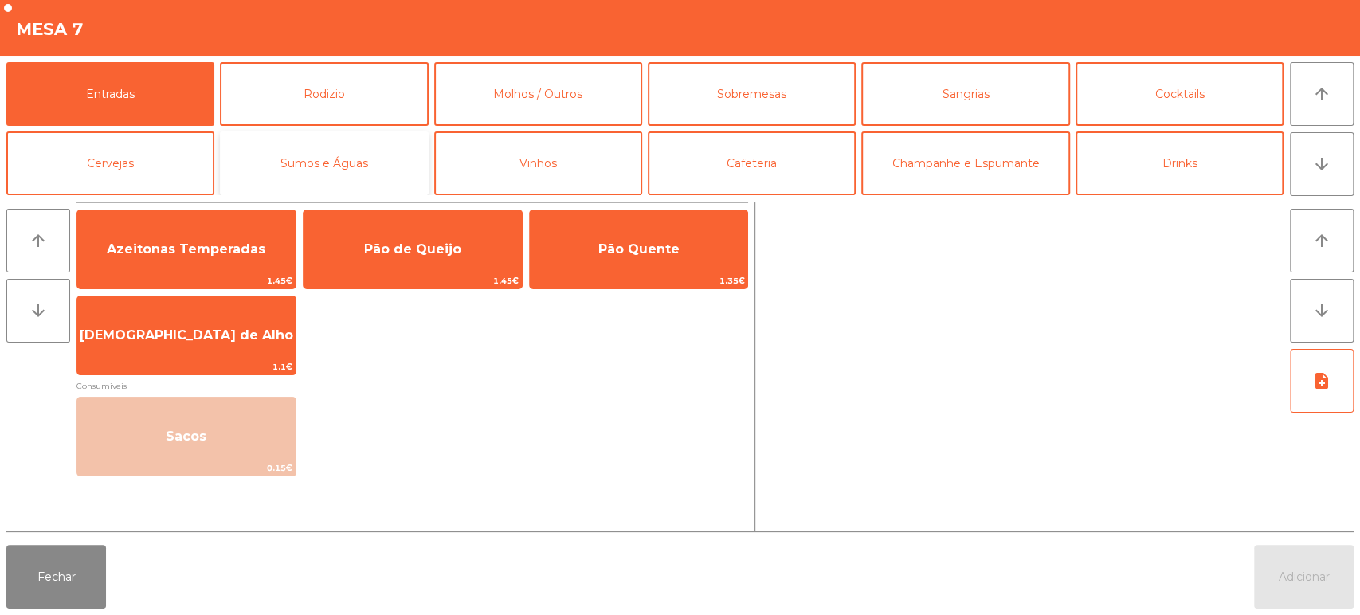
click at [304, 131] on button "Sumos e Águas" at bounding box center [324, 163] width 208 height 64
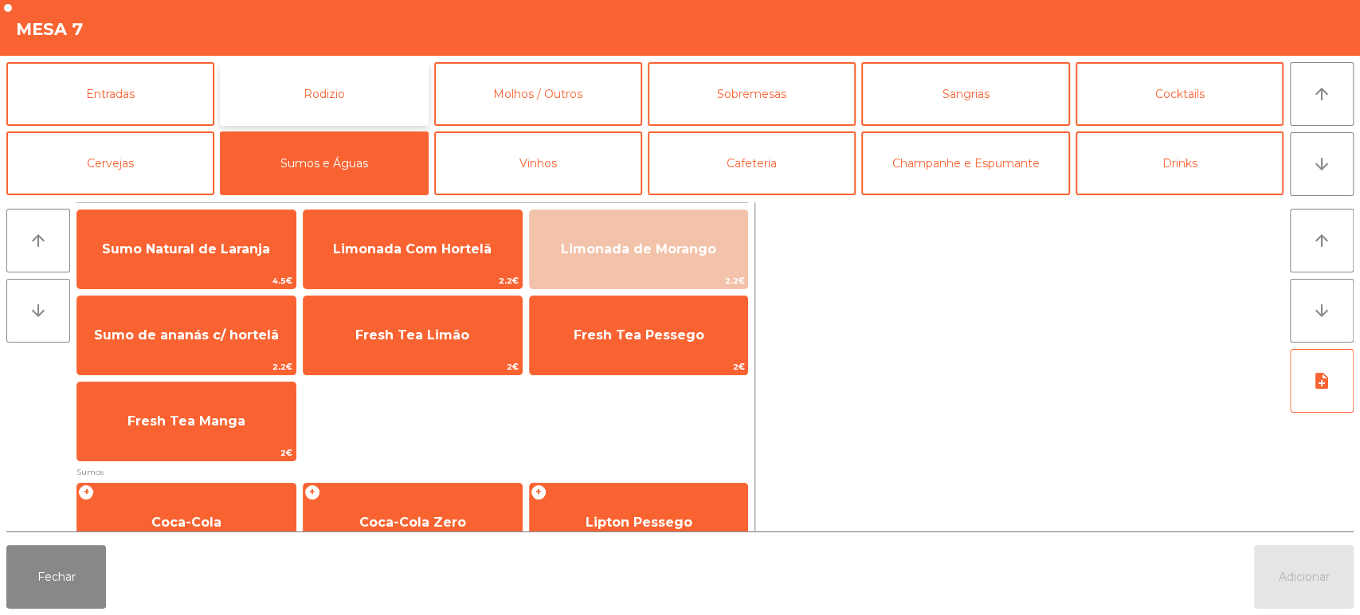
click at [328, 86] on button "Rodizio" at bounding box center [324, 94] width 208 height 64
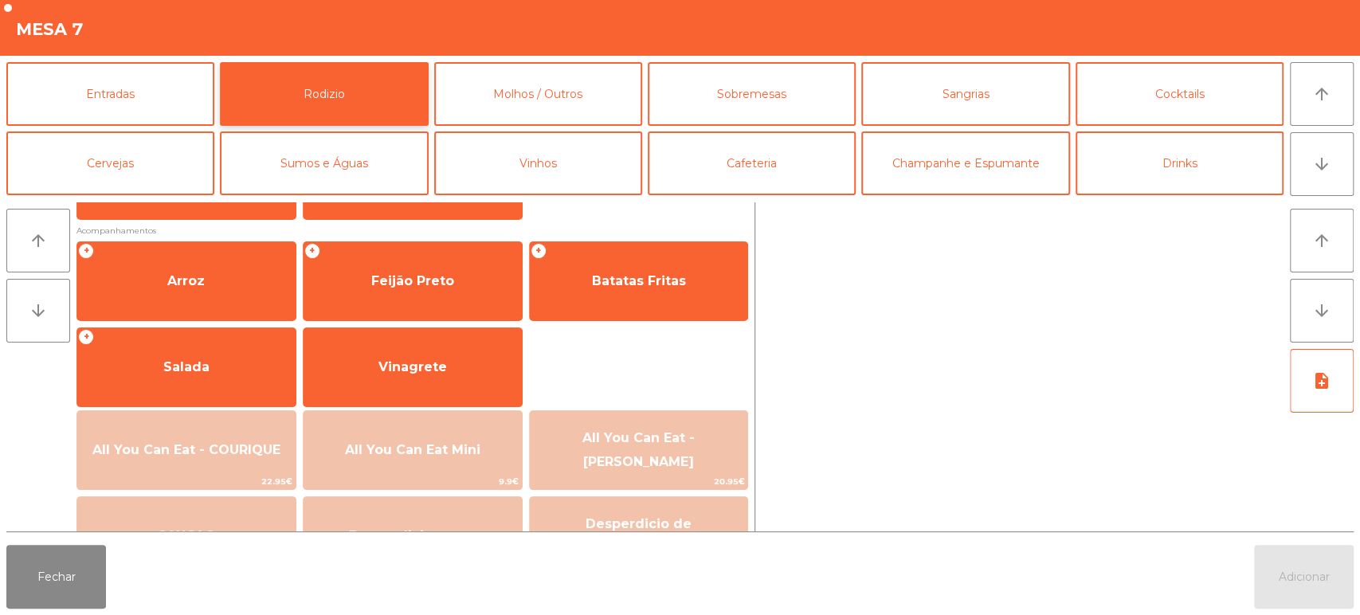
scroll to position [182, 0]
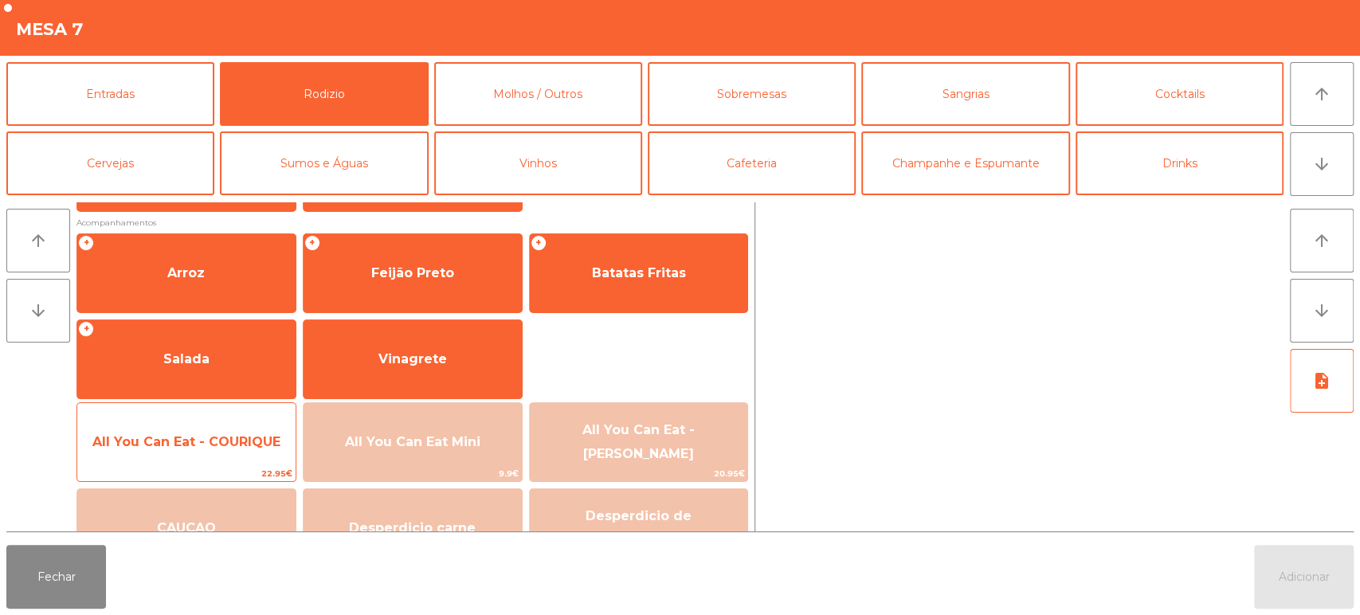
click at [214, 444] on span "All You Can Eat - COURIQUE" at bounding box center [186, 441] width 188 height 15
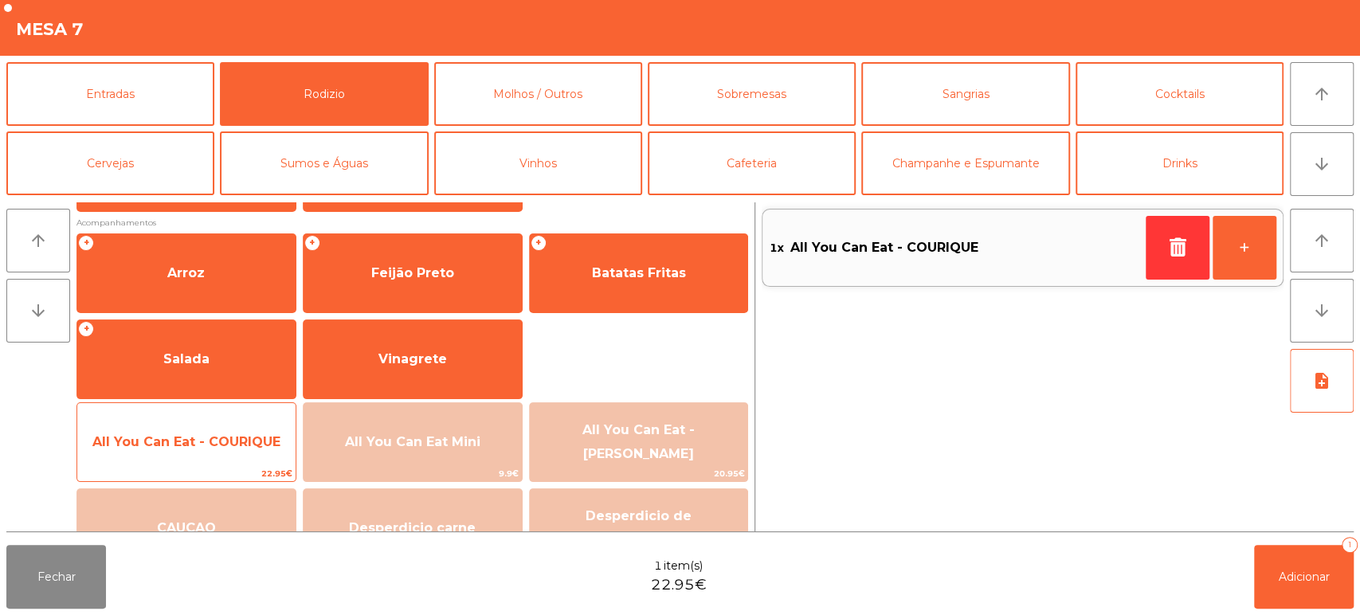
click at [209, 442] on span "All You Can Eat - COURIQUE" at bounding box center [186, 441] width 188 height 15
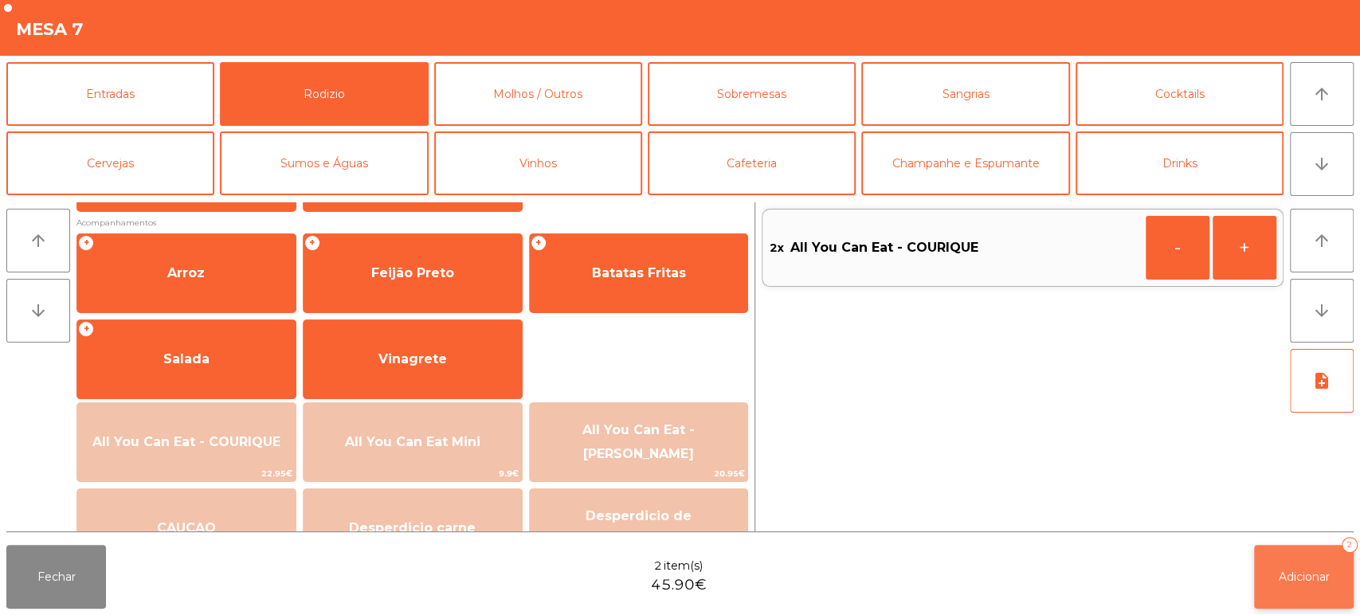
click at [1308, 570] on span "Adicionar" at bounding box center [1304, 577] width 51 height 14
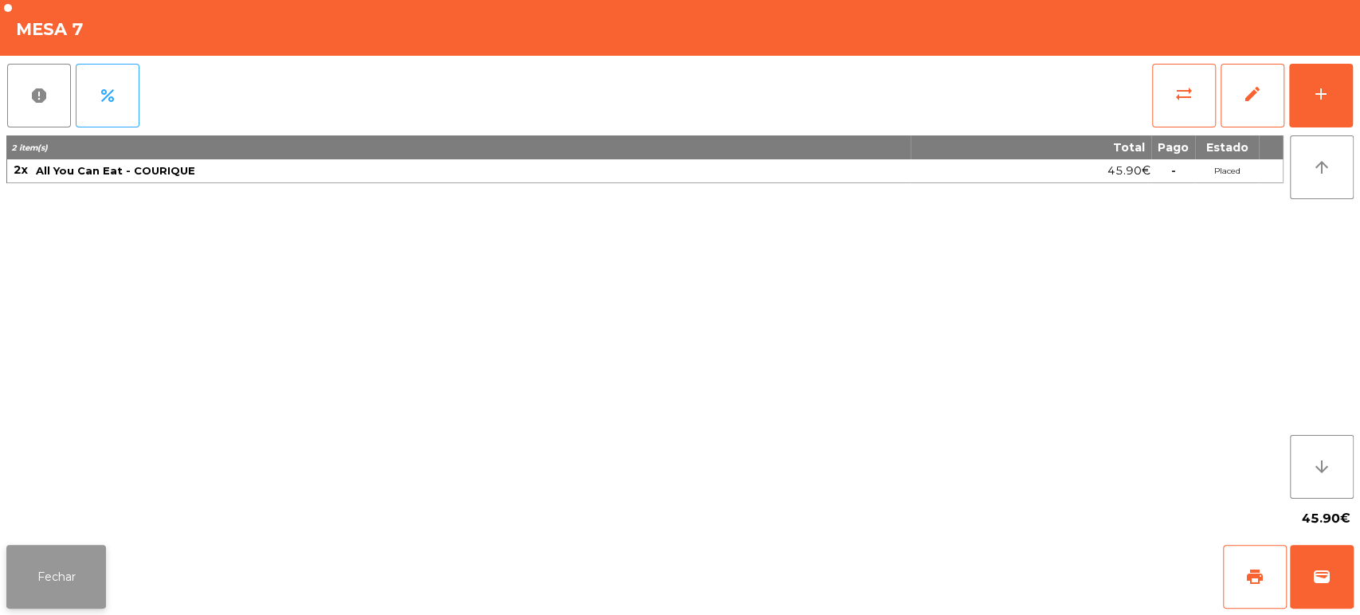
click at [64, 556] on button "Fechar" at bounding box center [56, 577] width 100 height 64
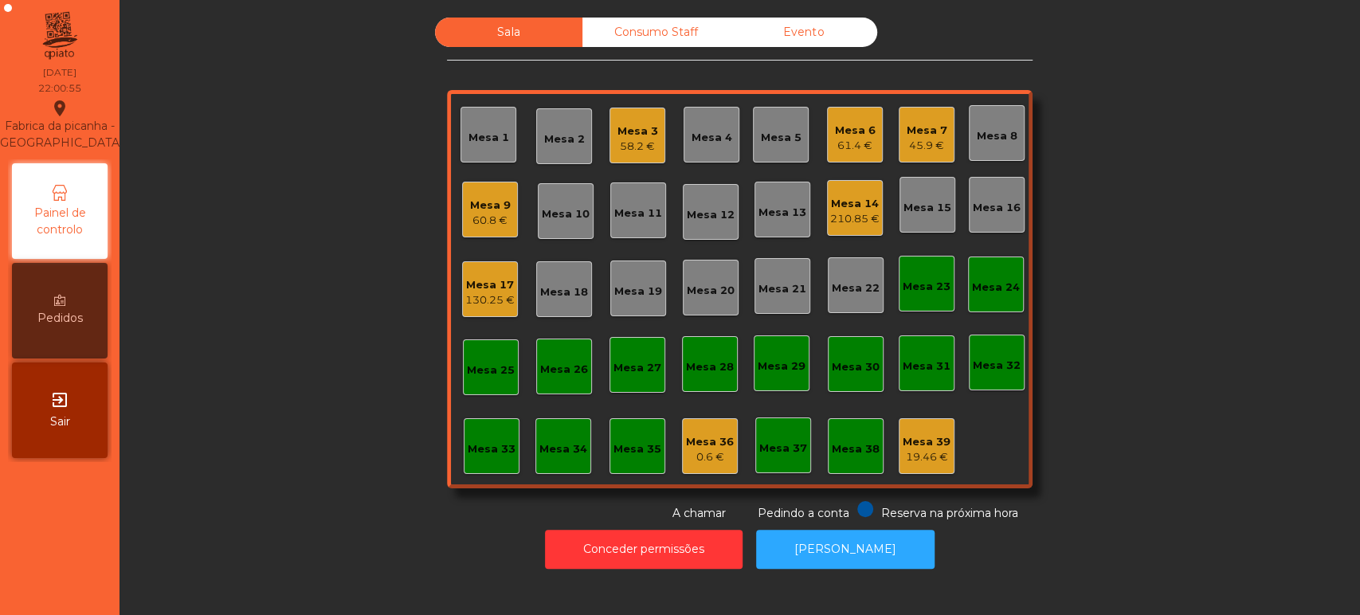
click at [721, 459] on div "0.6 €" at bounding box center [710, 457] width 48 height 16
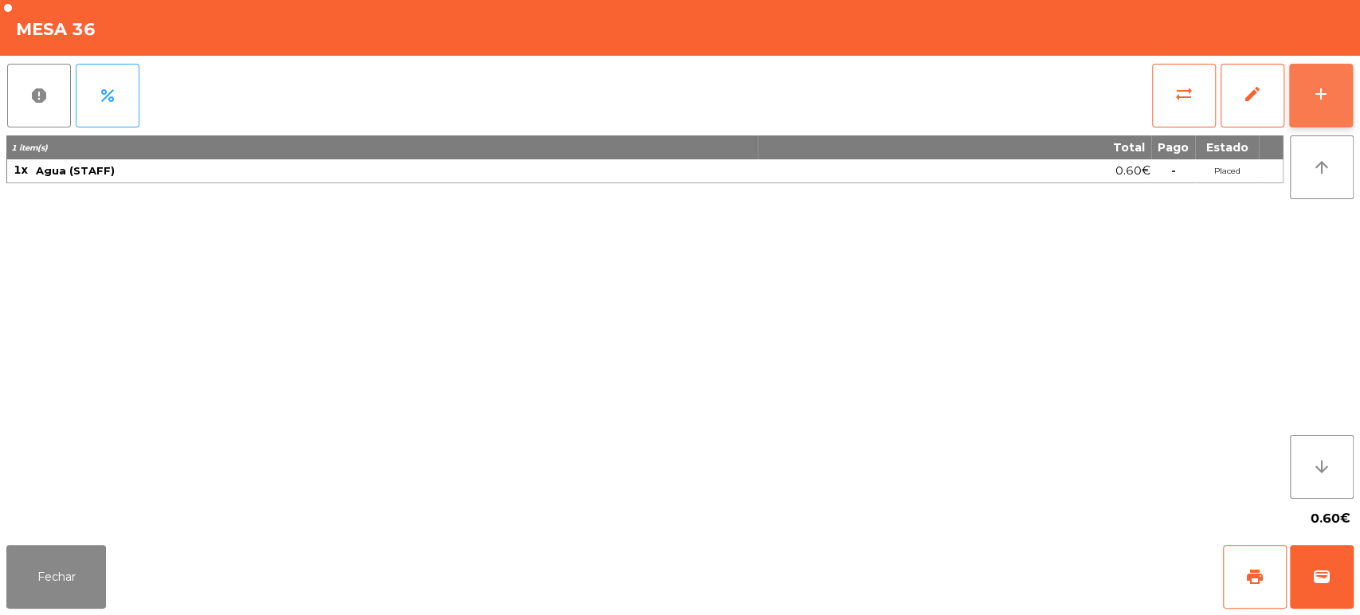
click at [1327, 104] on button "add" at bounding box center [1321, 96] width 64 height 64
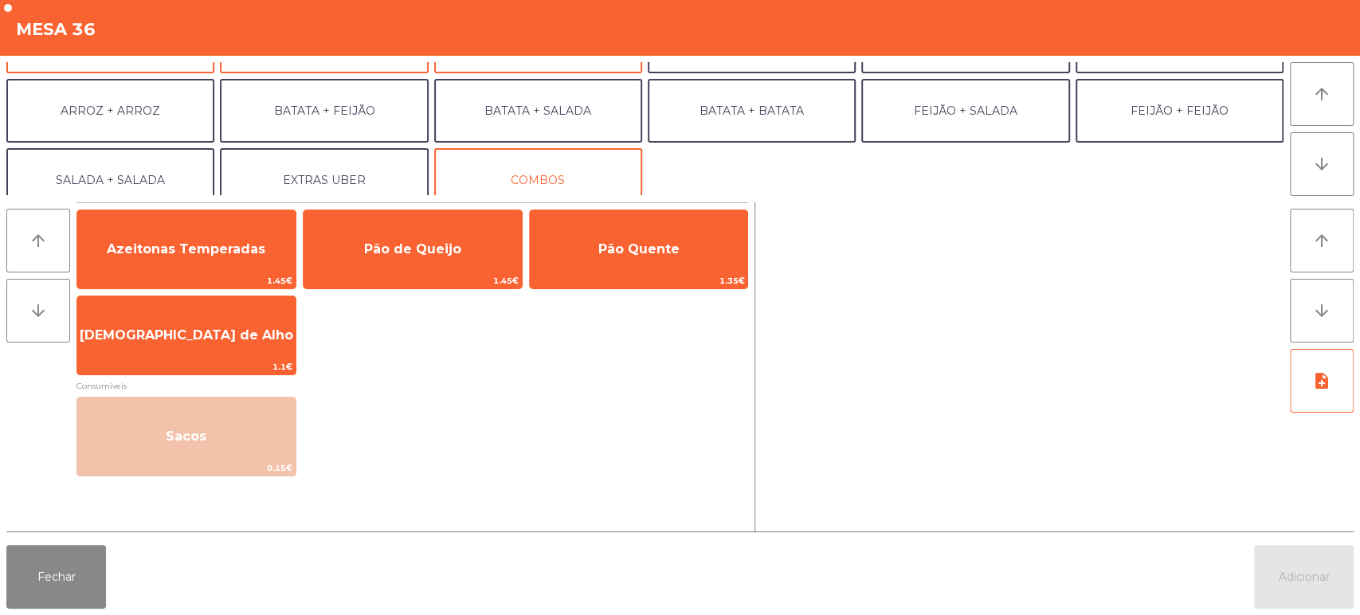
scroll to position [108, 0]
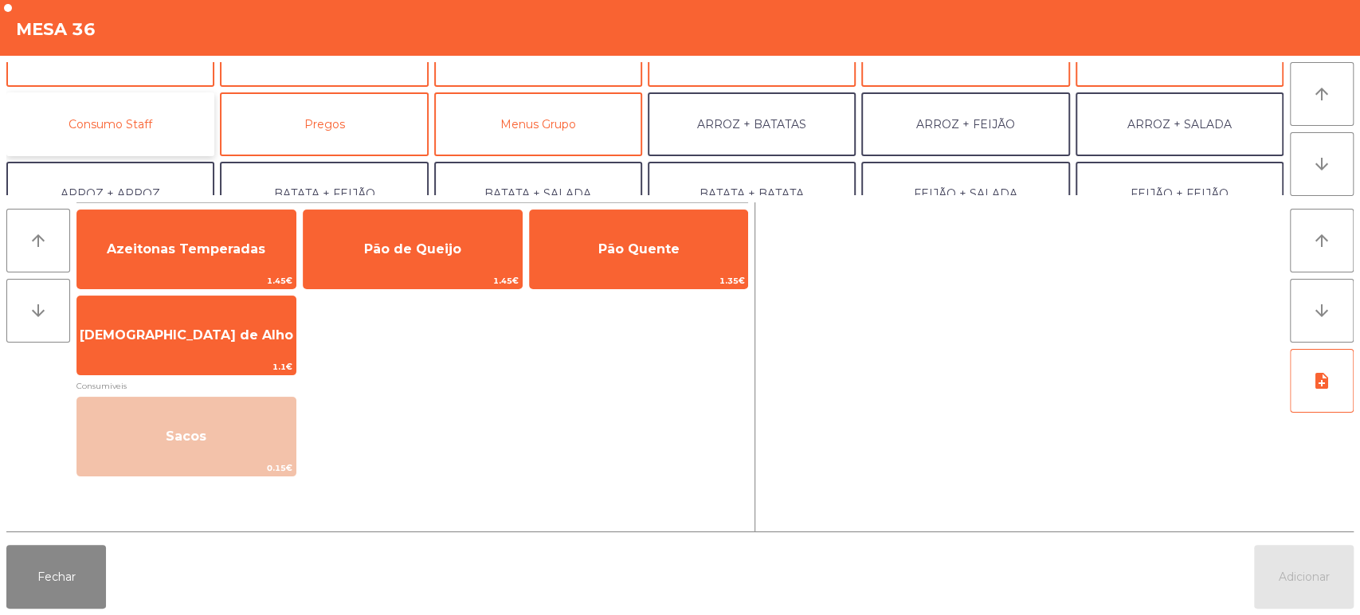
click at [151, 133] on button "Consumo Staff" at bounding box center [110, 124] width 208 height 64
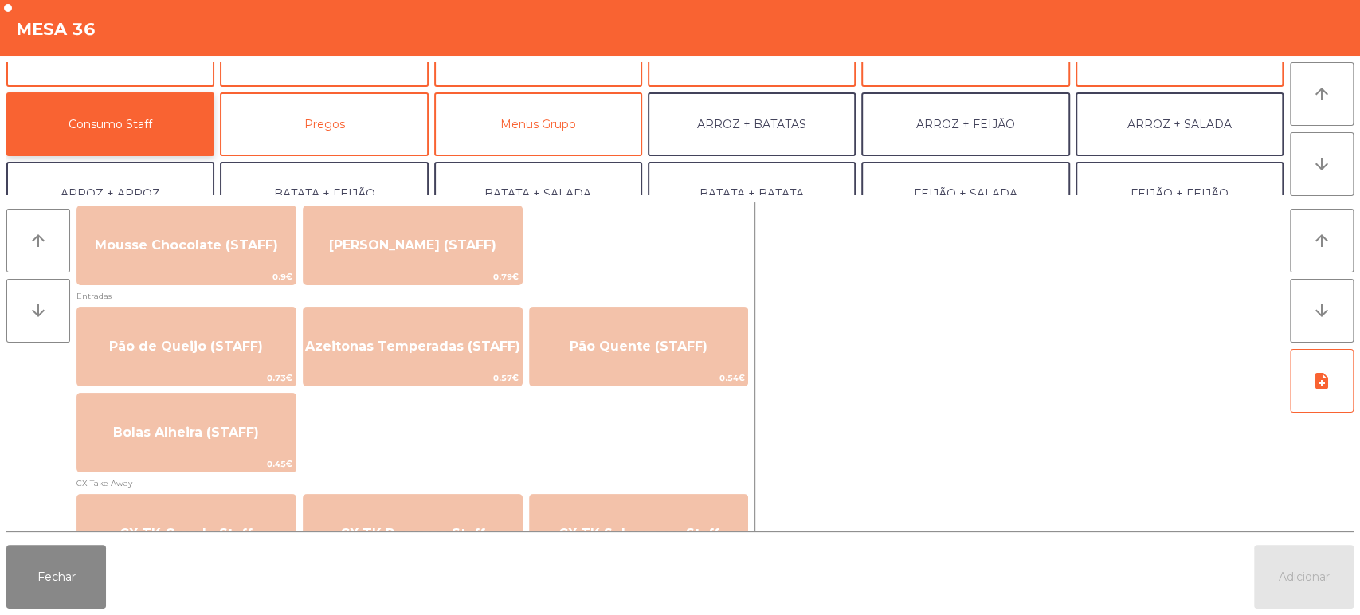
scroll to position [1215, 0]
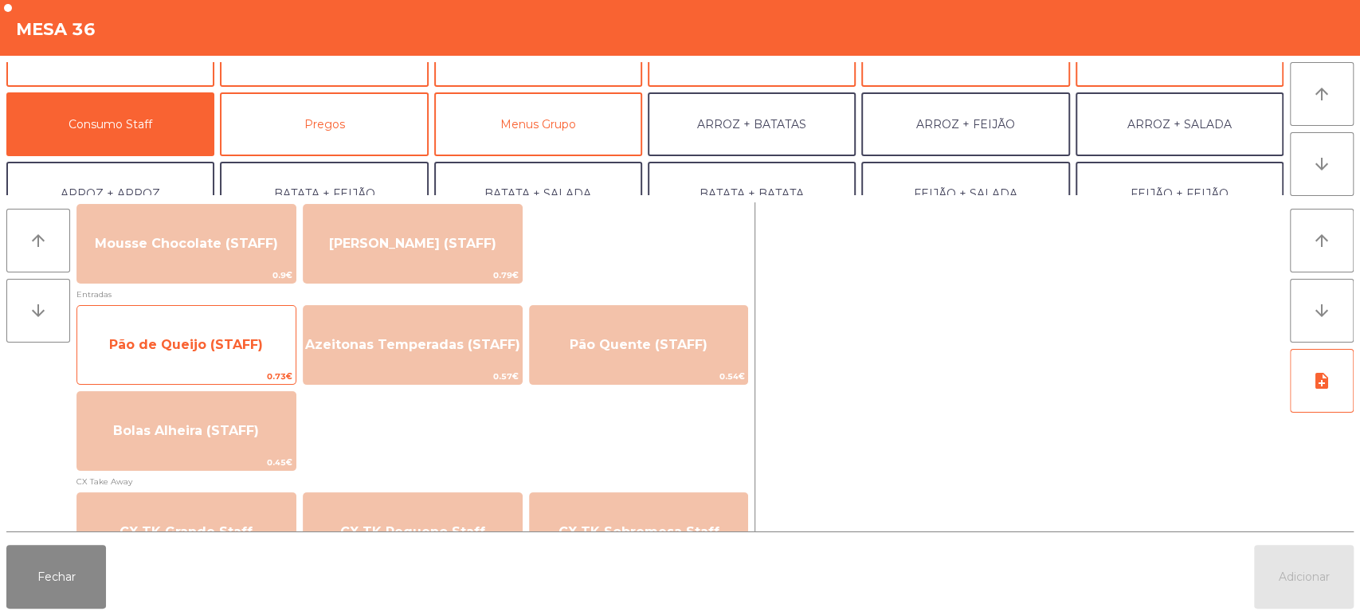
click at [198, 346] on span "Pão de Queijo (STAFF)" at bounding box center [186, 344] width 154 height 15
click at [186, 344] on span "Pão de Queijo (STAFF)" at bounding box center [186, 344] width 154 height 15
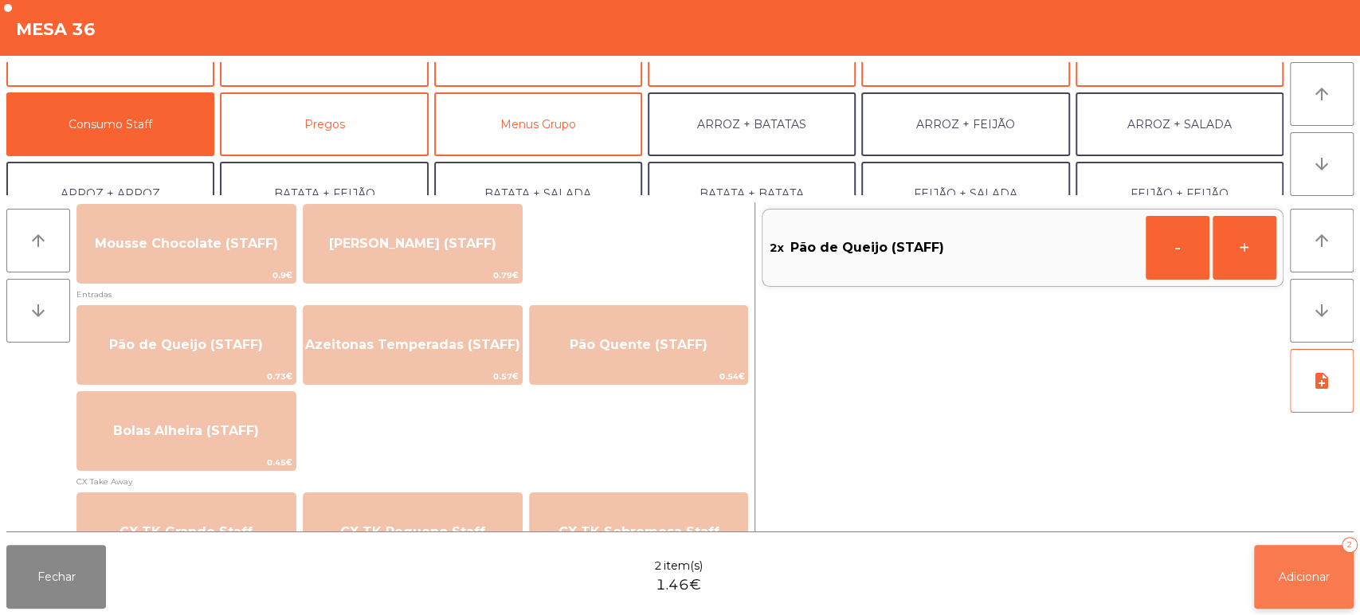
click at [1285, 568] on button "Adicionar 2" at bounding box center [1304, 577] width 100 height 64
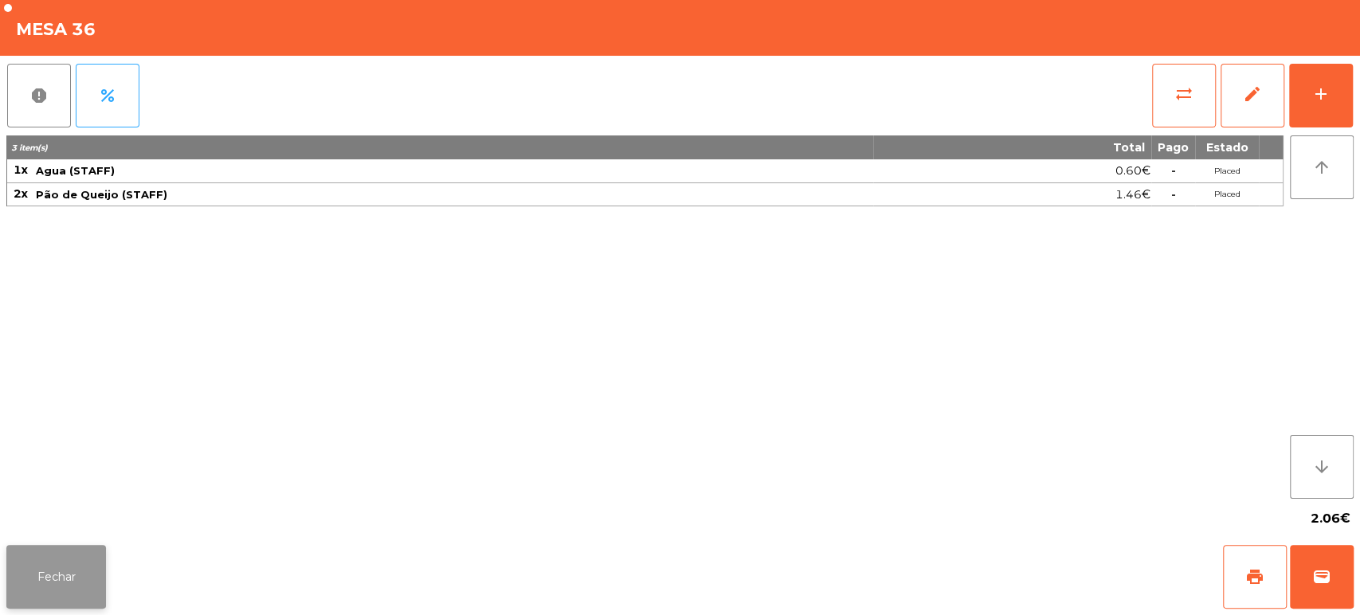
click at [52, 550] on button "Fechar" at bounding box center [56, 577] width 100 height 64
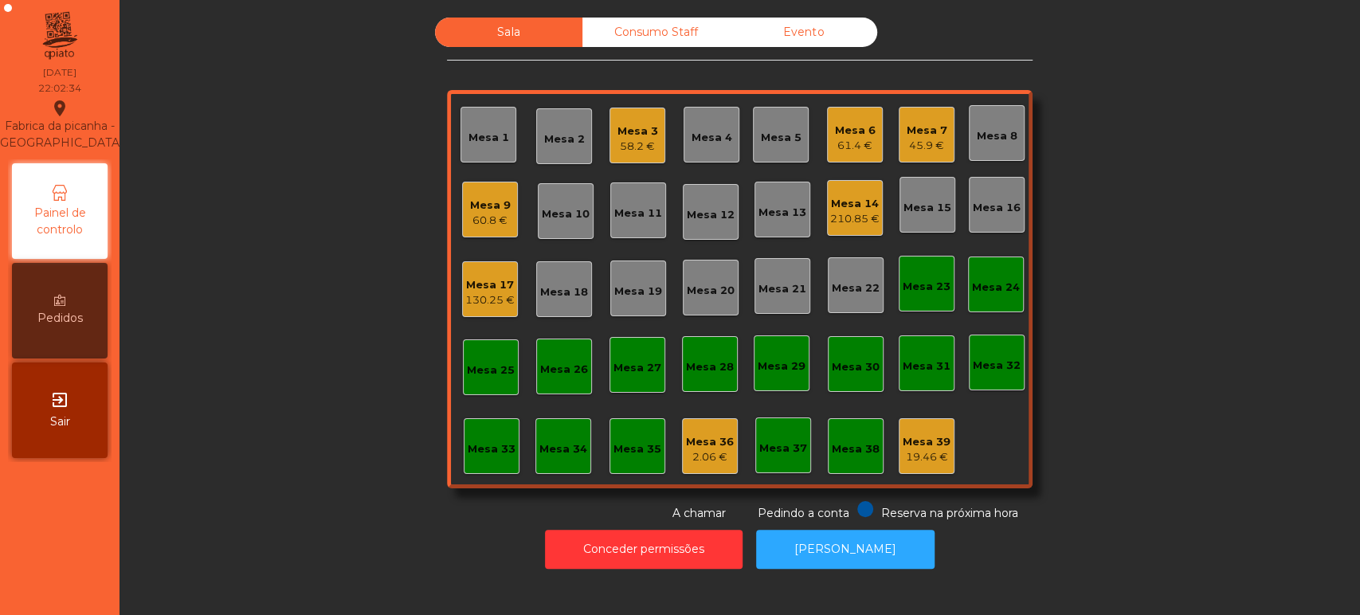
click at [291, 346] on div "Sala Consumo Staff Evento Mesa 1 Mesa 2 Mesa 3 58.2 € Mesa 4 Mesa 5 Mesa 6 61.4…" at bounding box center [740, 270] width 1198 height 504
click at [509, 280] on div "Mesa 17 130.25 €" at bounding box center [490, 289] width 56 height 56
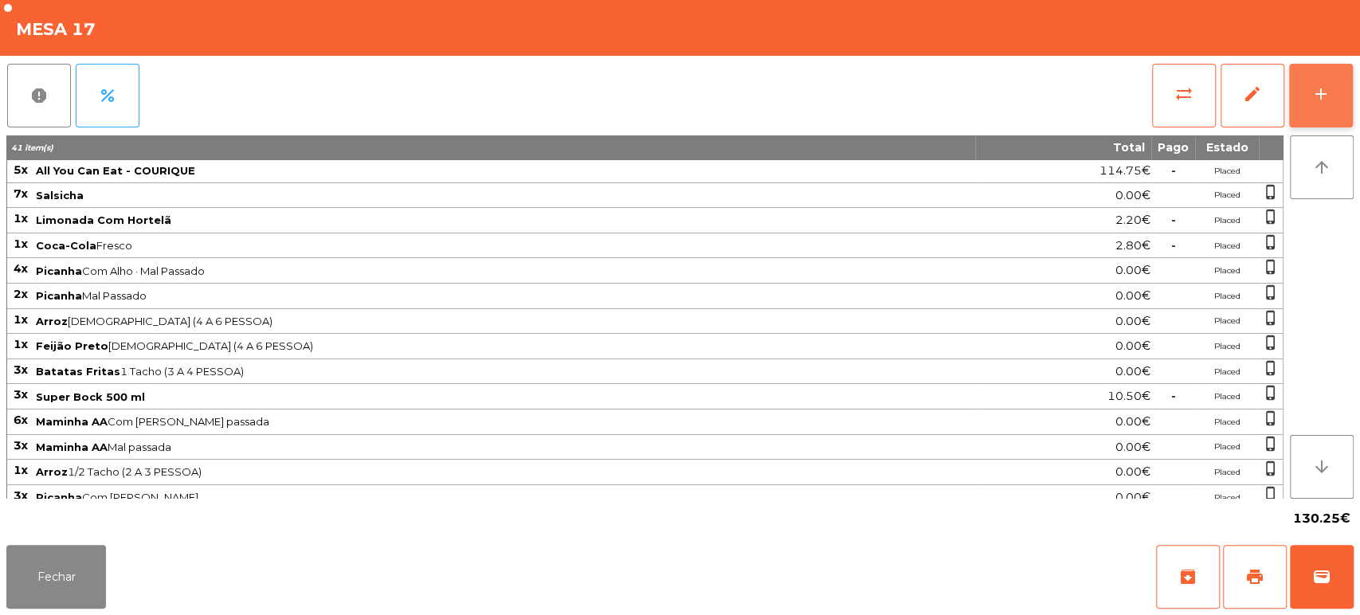
click at [1312, 106] on button "add" at bounding box center [1321, 96] width 64 height 64
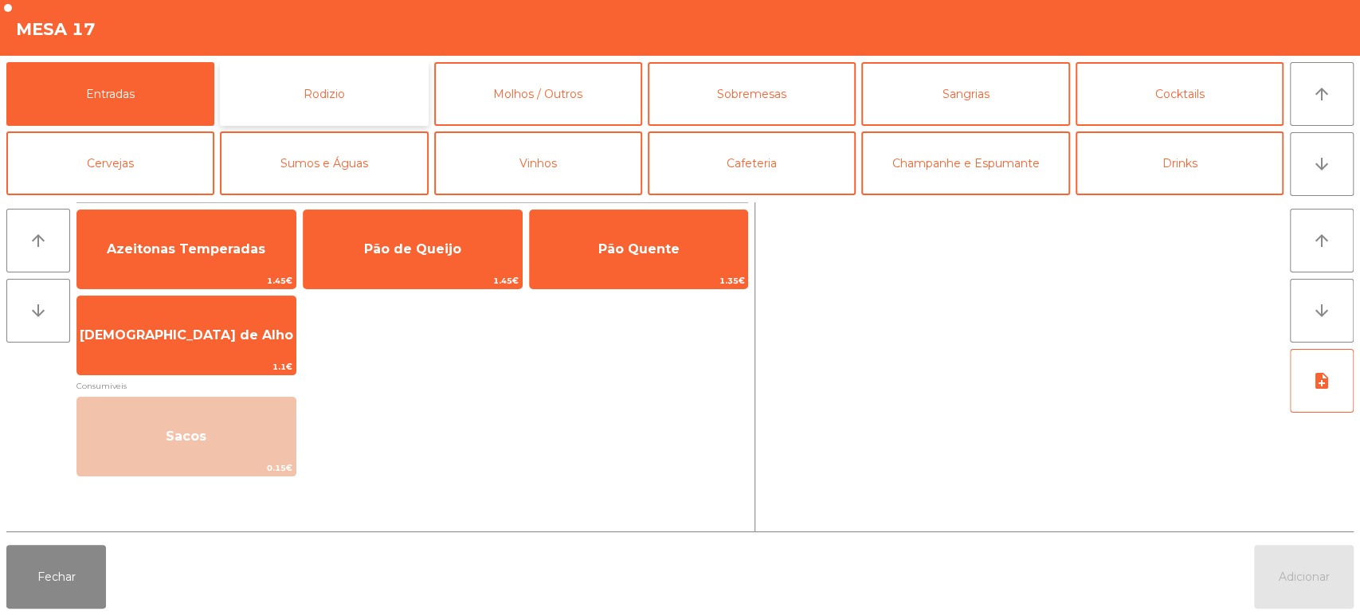
click at [382, 96] on button "Rodizio" at bounding box center [324, 94] width 208 height 64
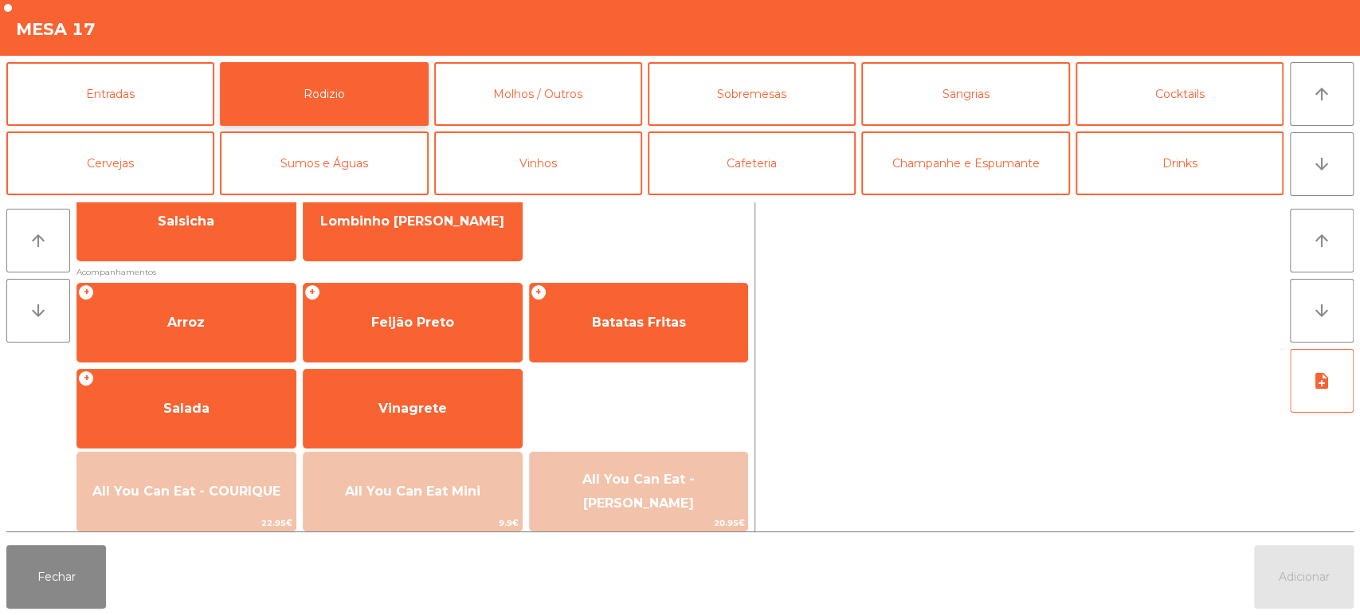
scroll to position [153, 0]
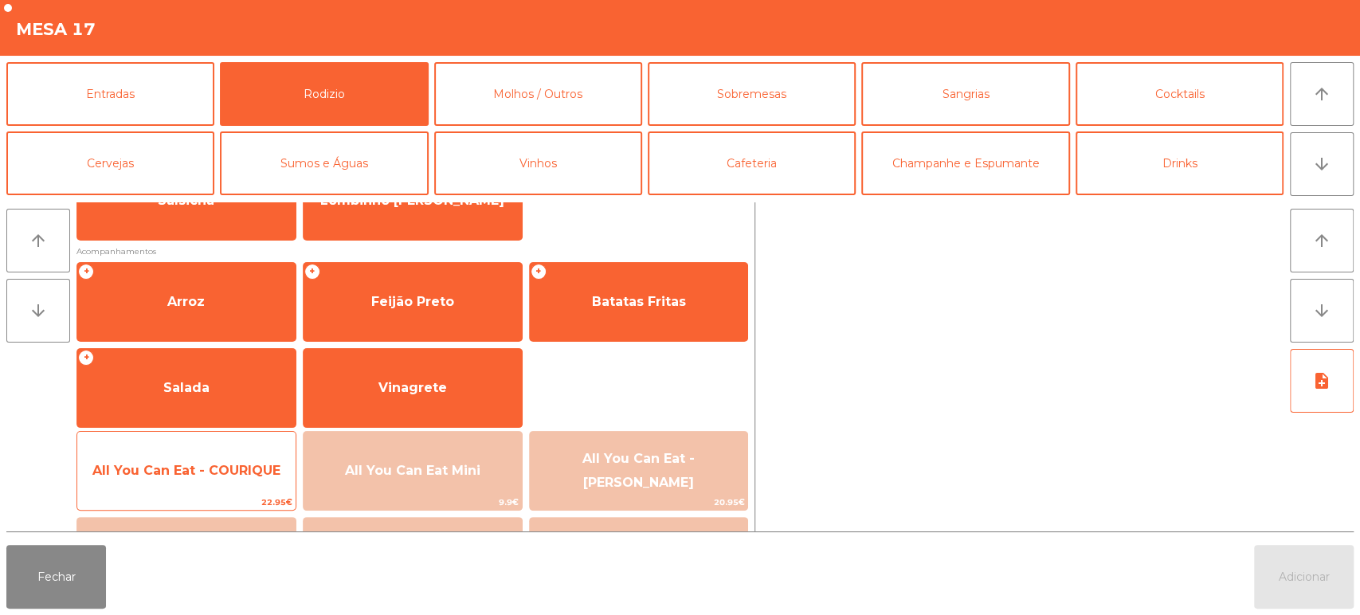
click at [238, 455] on span "All You Can Eat - COURIQUE" at bounding box center [186, 470] width 218 height 43
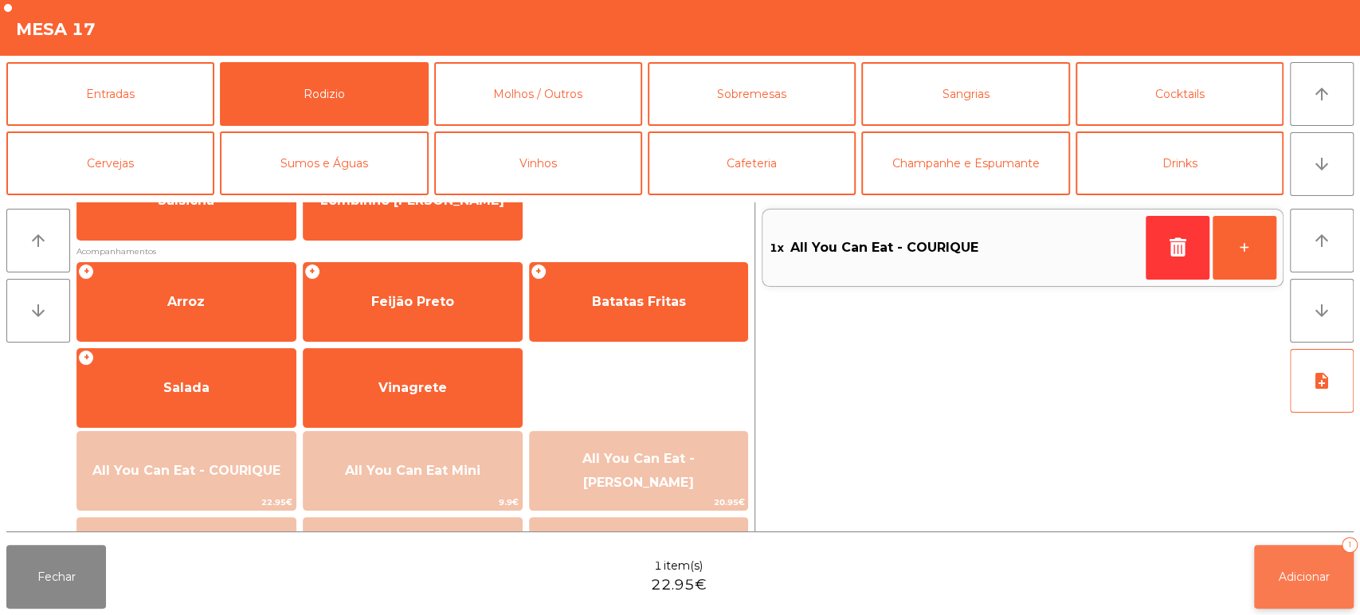
click at [1280, 588] on button "Adicionar 1" at bounding box center [1304, 577] width 100 height 64
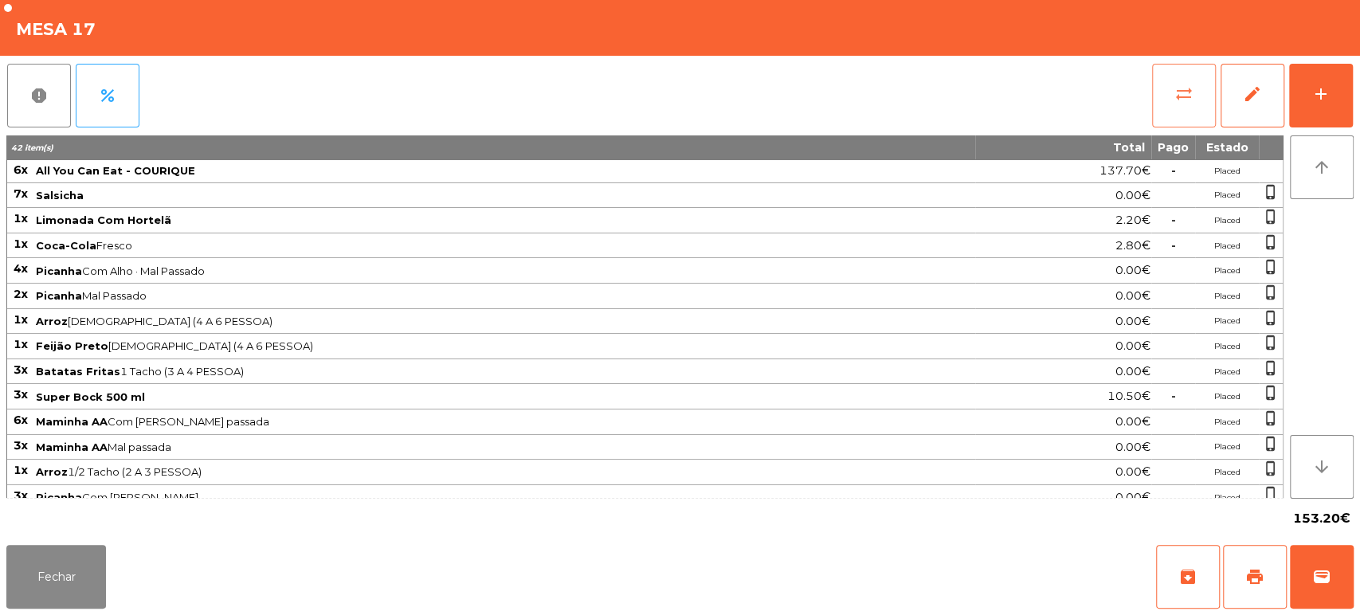
click at [1176, 95] on span "sync_alt" at bounding box center [1184, 93] width 19 height 19
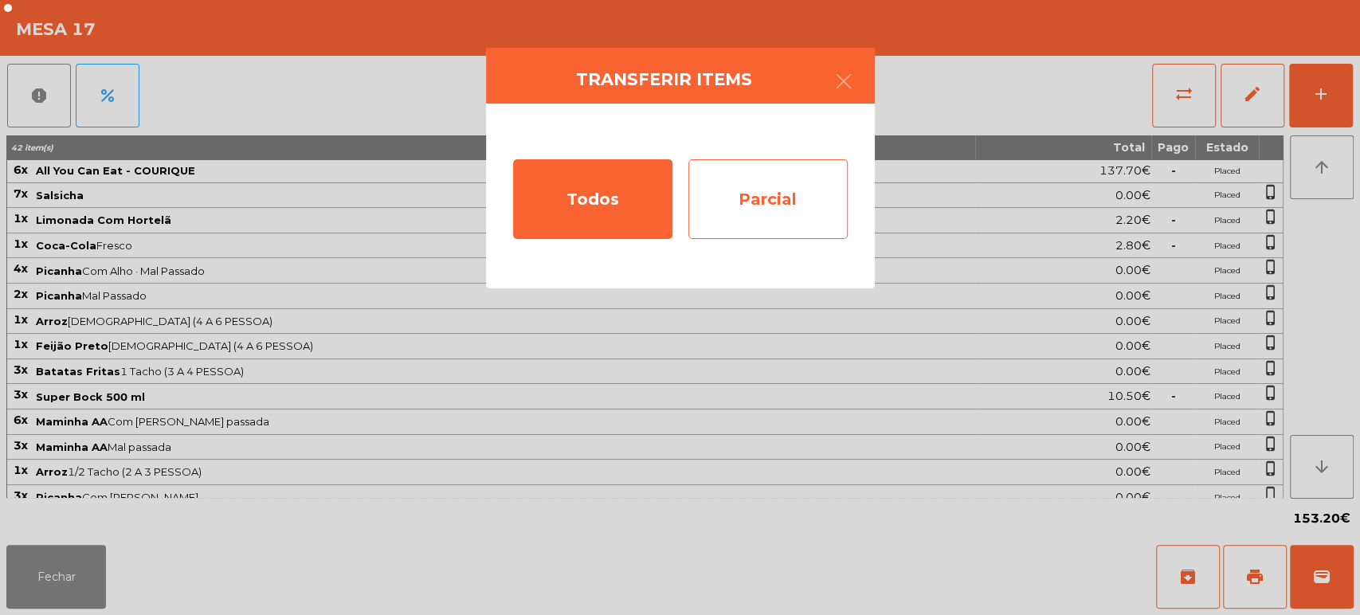
click at [767, 206] on div "Parcial" at bounding box center [767, 199] width 159 height 80
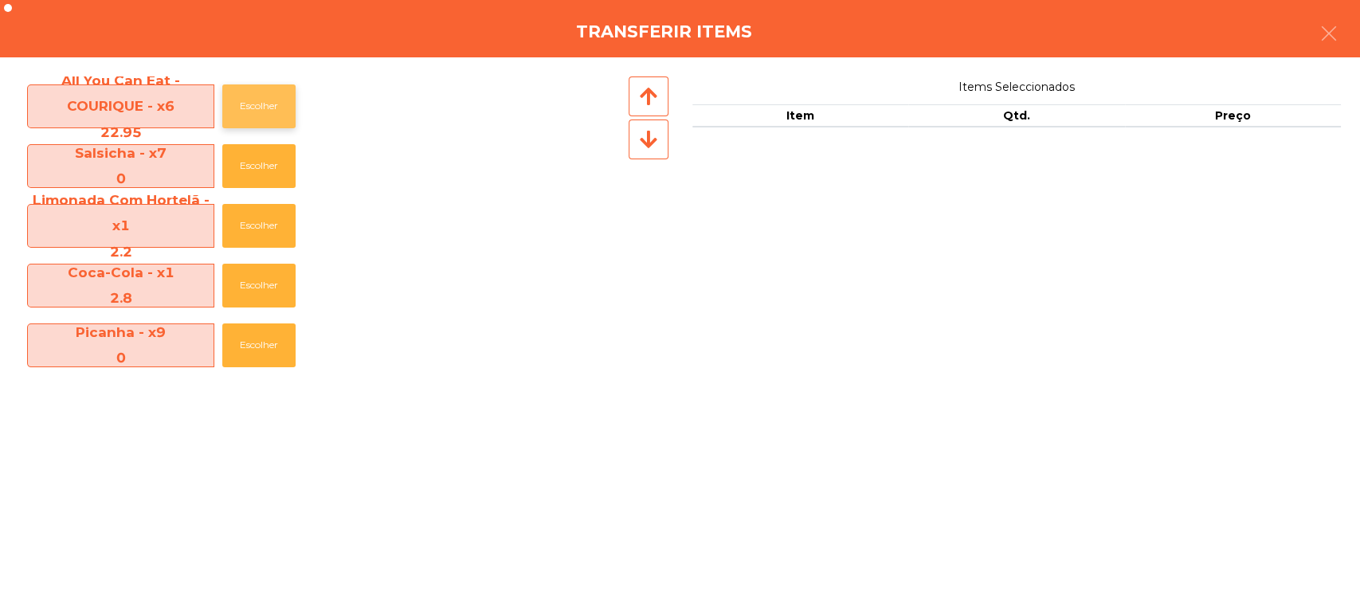
click at [248, 115] on button "Escolher" at bounding box center [258, 106] width 73 height 44
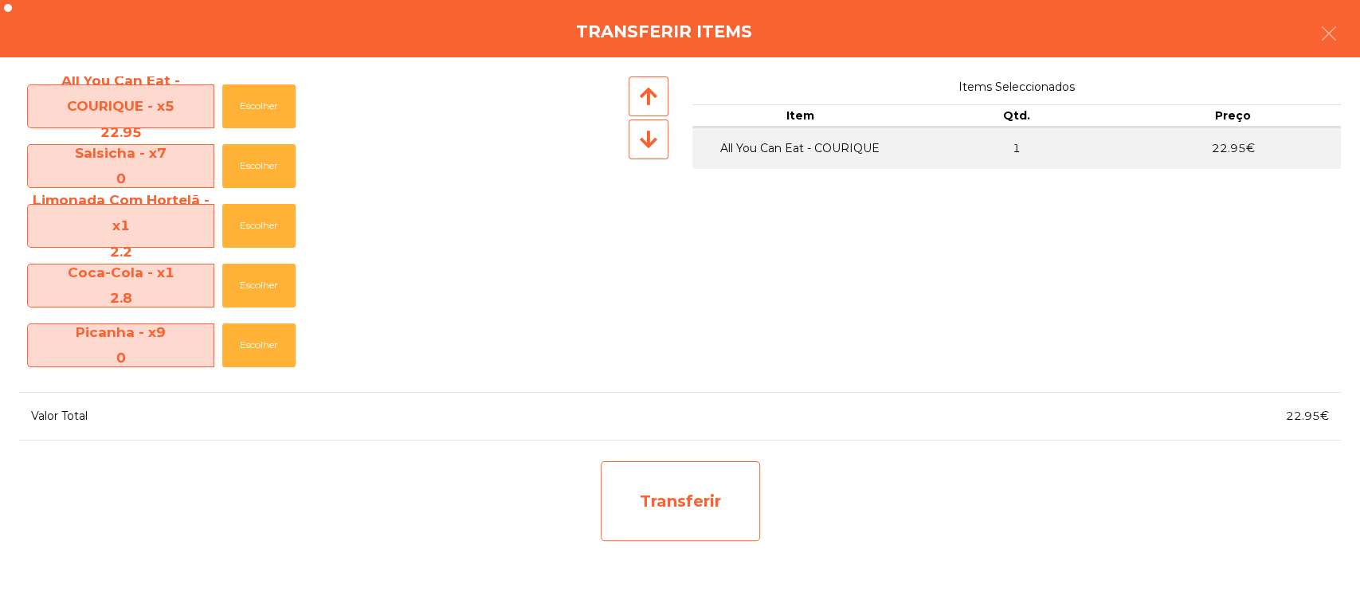
click at [717, 526] on div "Transferir" at bounding box center [680, 501] width 159 height 80
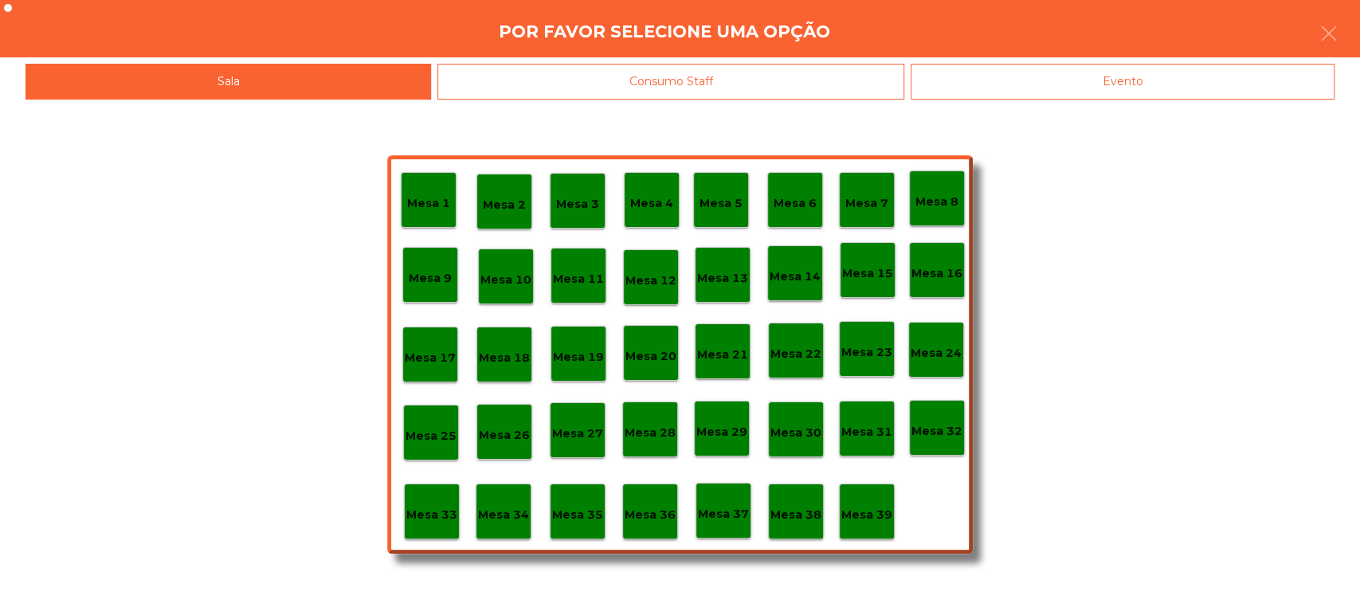
click at [728, 511] on p "Mesa 37" at bounding box center [723, 514] width 51 height 18
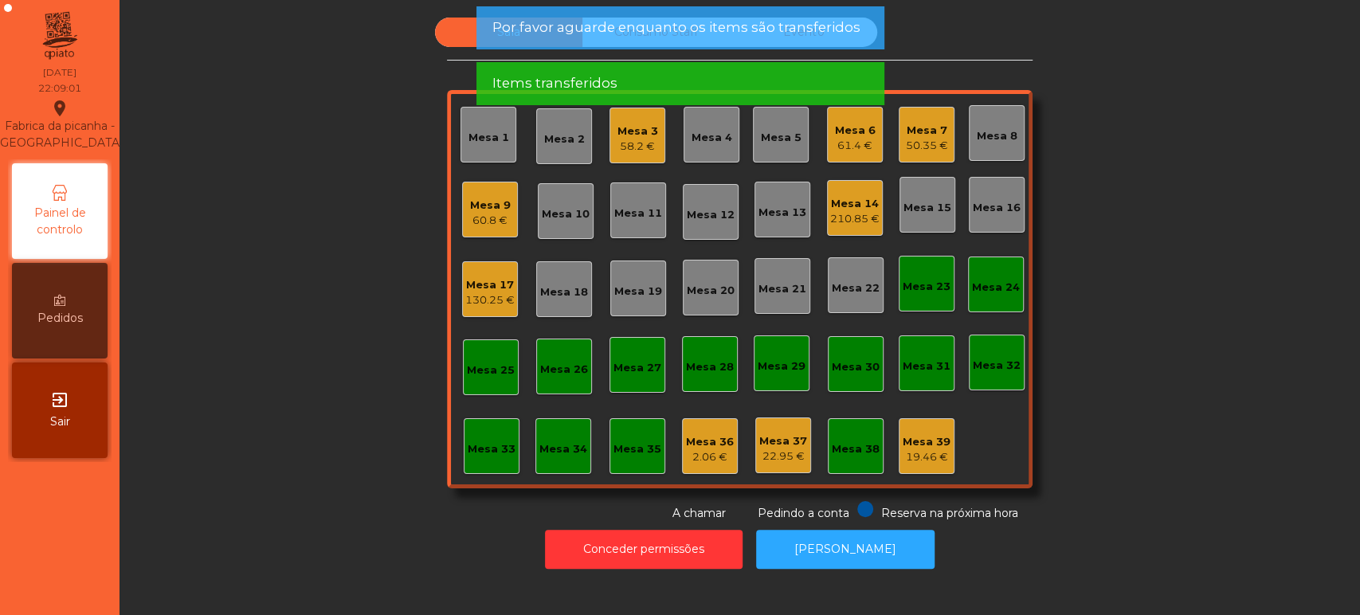
click at [1212, 414] on div "Sala Consumo Staff Evento Mesa 1 Mesa 2 Mesa 3 58.2 € Mesa 4 Mesa 5 Mesa 6 61.4…" at bounding box center [740, 270] width 1198 height 504
click at [1151, 473] on div "Sala Consumo Staff Evento Mesa 1 Mesa 2 Mesa 3 58.2 € Mesa 4 Mesa 5 Mesa 6 61.4…" at bounding box center [740, 270] width 1198 height 504
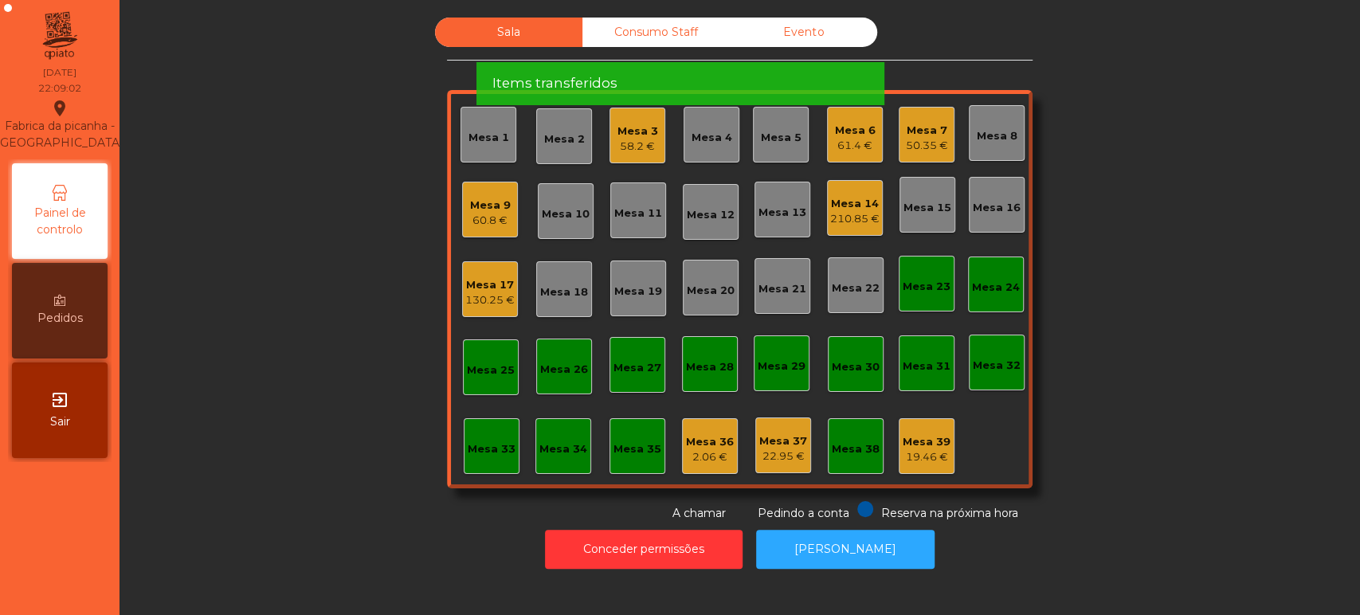
click at [306, 401] on div "Sala Consumo Staff Evento Mesa 1 Mesa 2 Mesa 3 58.2 € Mesa 4 Mesa 5 Mesa 6 61.4…" at bounding box center [740, 270] width 1198 height 504
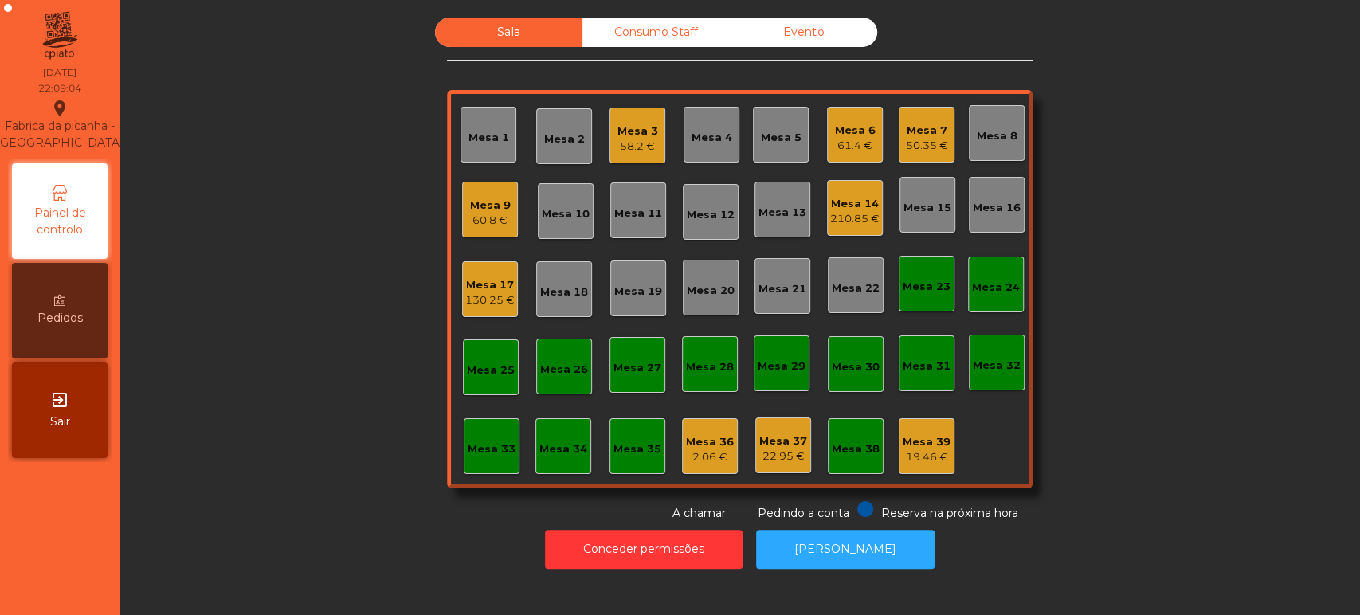
click at [478, 287] on div "Mesa 17" at bounding box center [489, 285] width 49 height 16
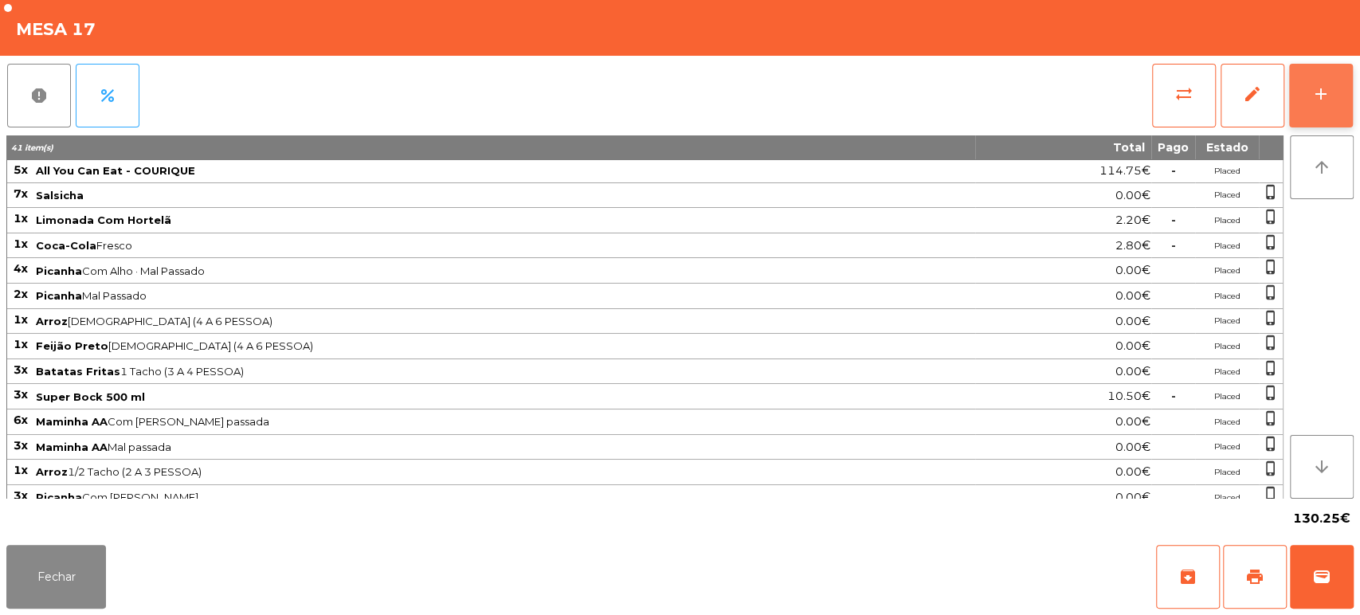
click at [1316, 105] on button "add" at bounding box center [1321, 96] width 64 height 64
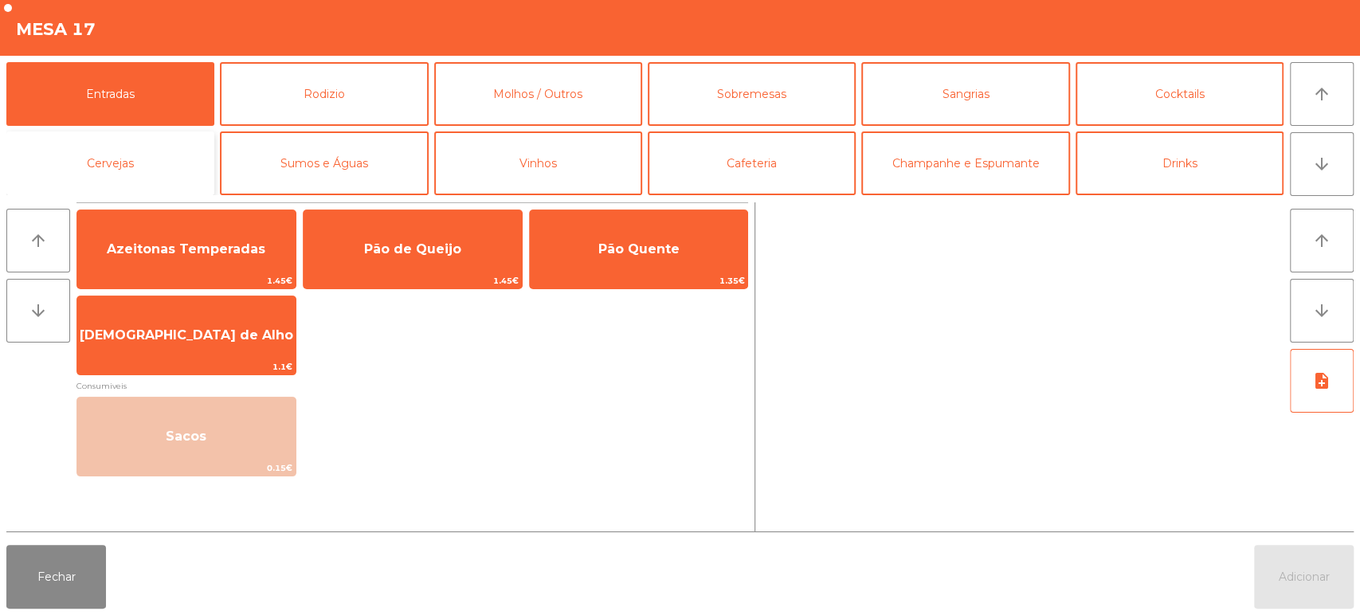
click at [142, 167] on button "Cervejas" at bounding box center [110, 163] width 208 height 64
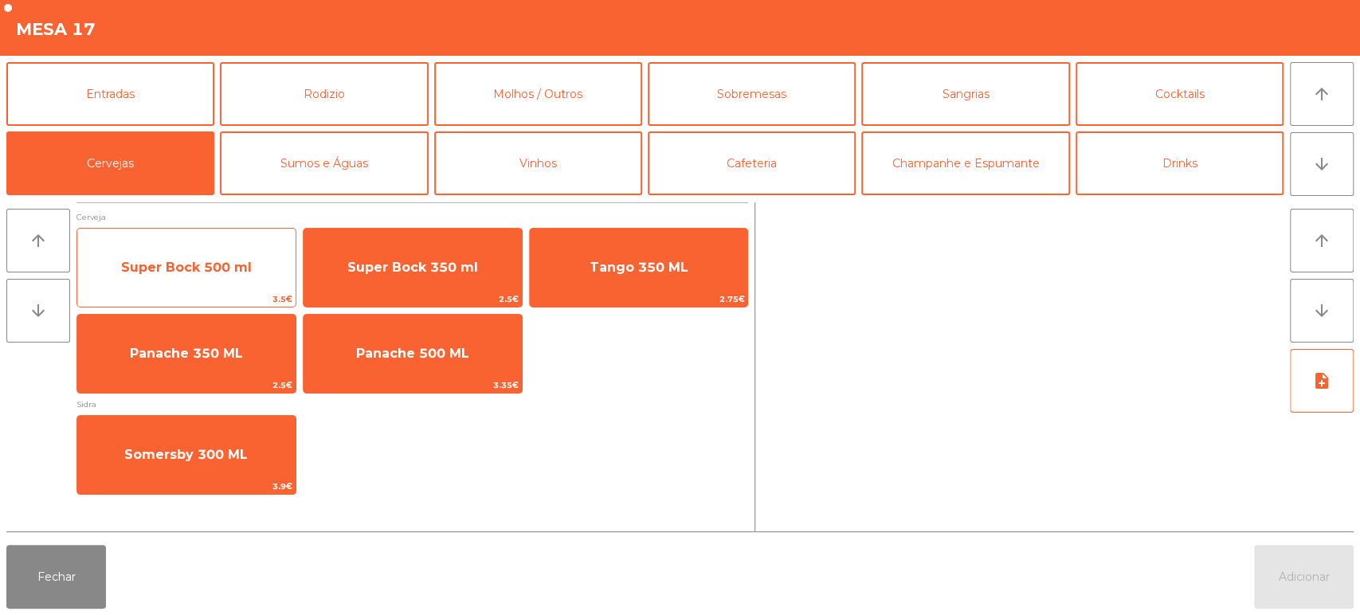
click at [202, 280] on span "Super Bock 500 ml" at bounding box center [186, 267] width 218 height 43
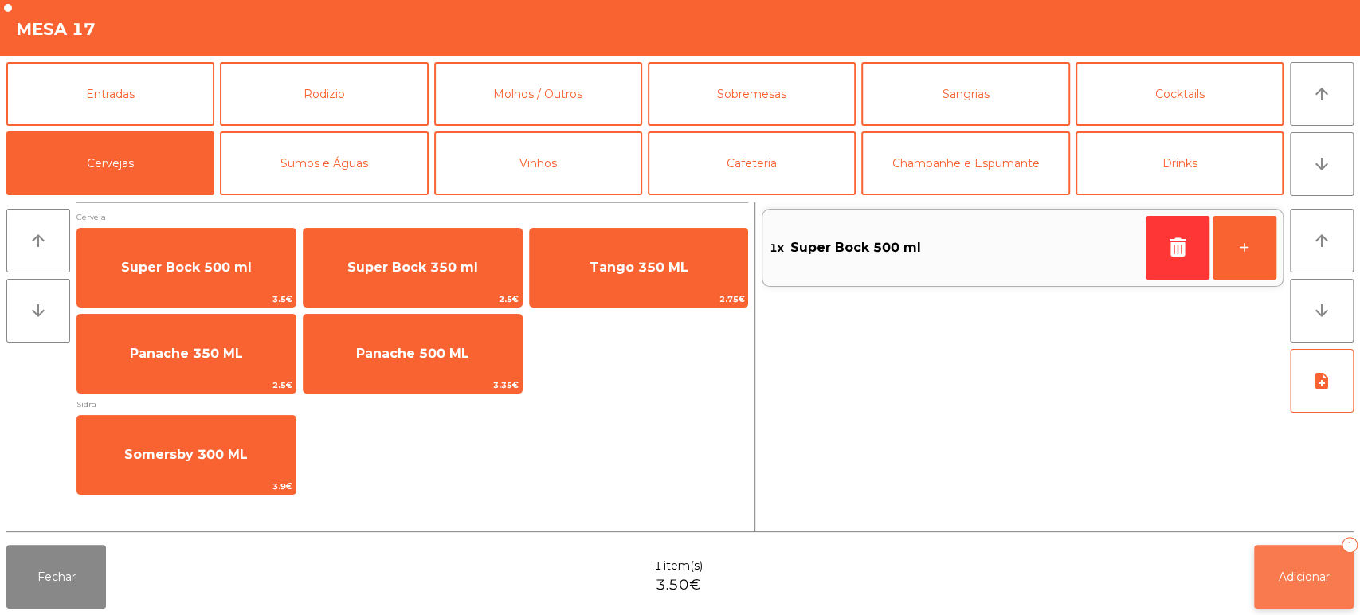
click at [1302, 581] on span "Adicionar" at bounding box center [1304, 577] width 51 height 14
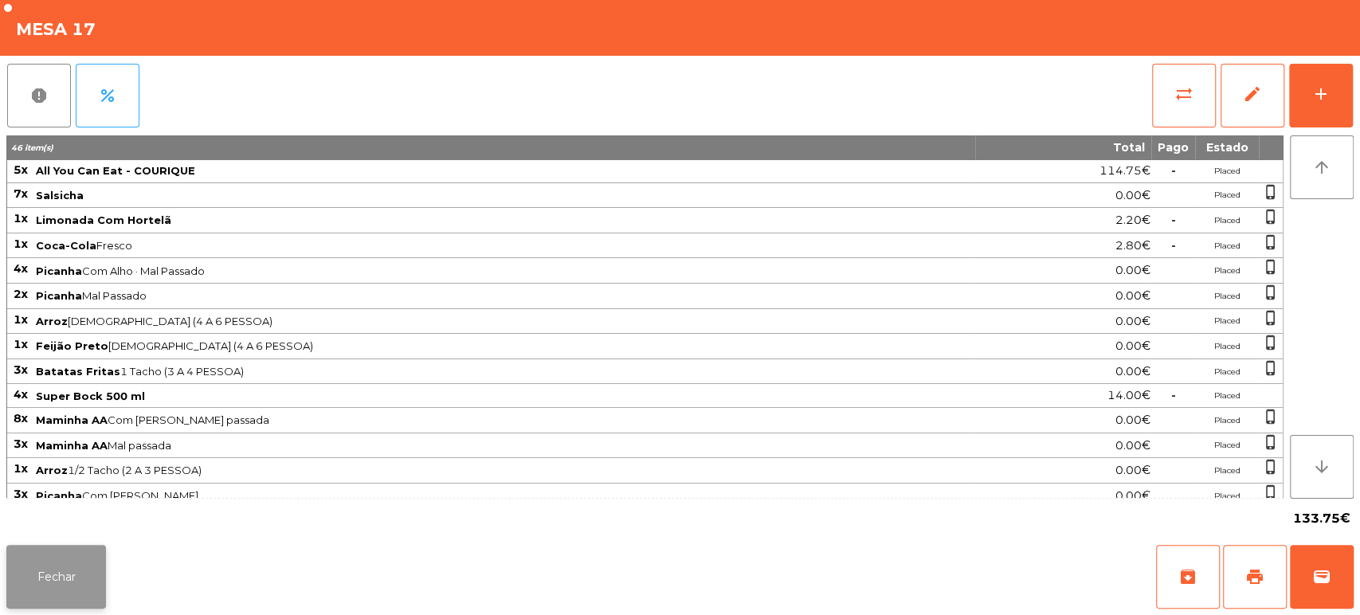
click at [44, 581] on button "Fechar" at bounding box center [56, 577] width 100 height 64
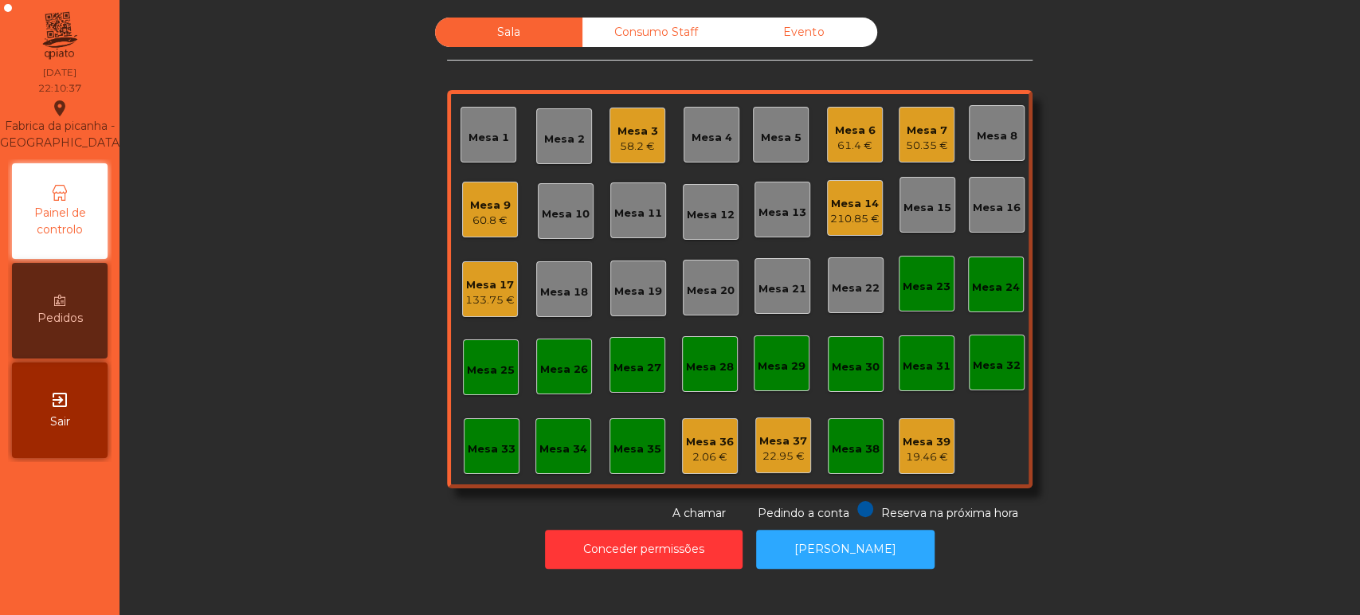
click at [829, 229] on div "Mesa 14 210.85 €" at bounding box center [855, 208] width 56 height 56
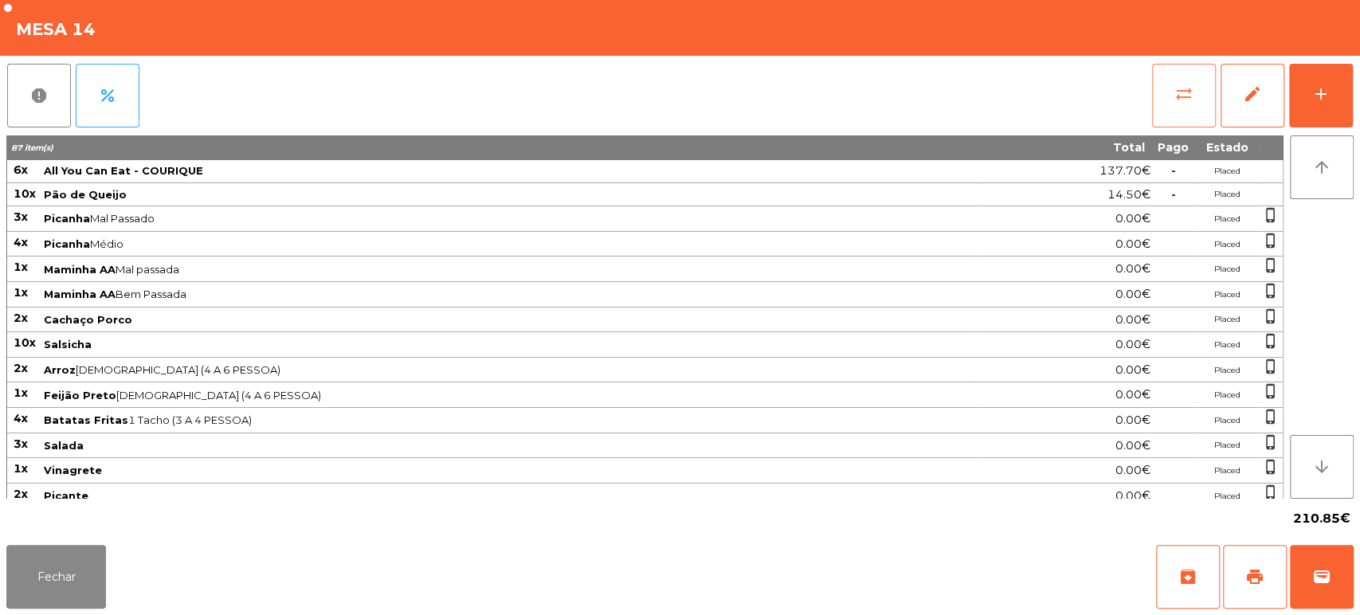
click at [1184, 109] on button "sync_alt" at bounding box center [1184, 96] width 64 height 64
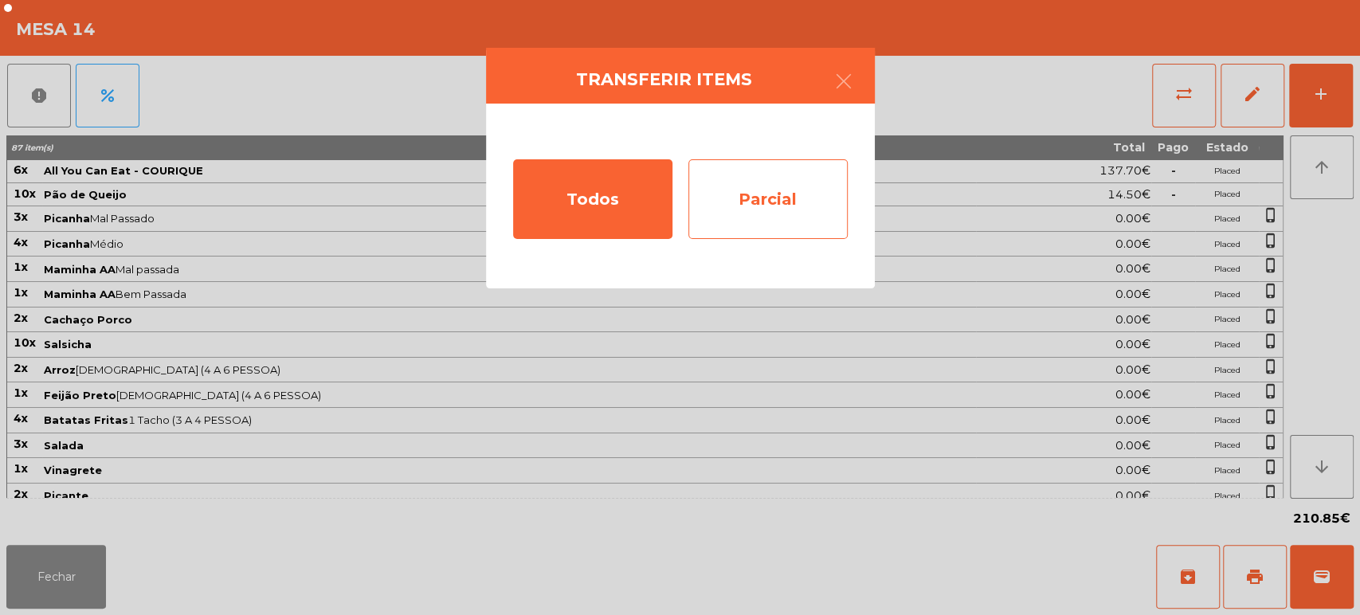
click at [765, 197] on div "Parcial" at bounding box center [767, 199] width 159 height 80
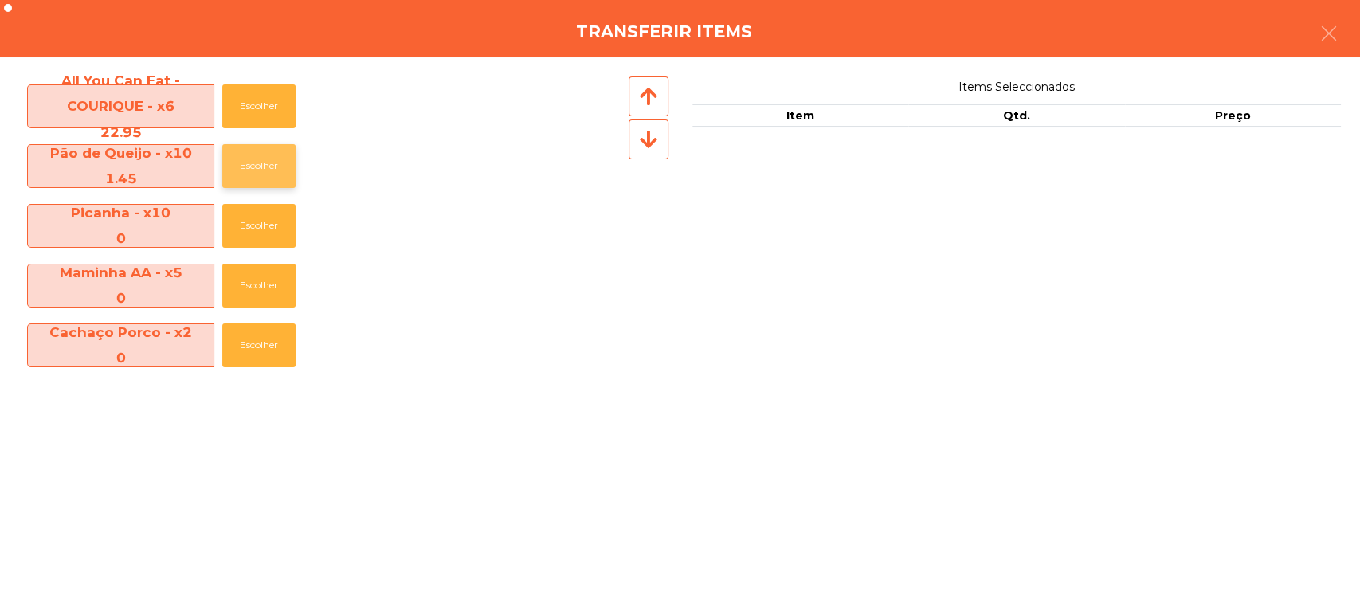
click at [236, 162] on button "Escolher" at bounding box center [258, 166] width 73 height 44
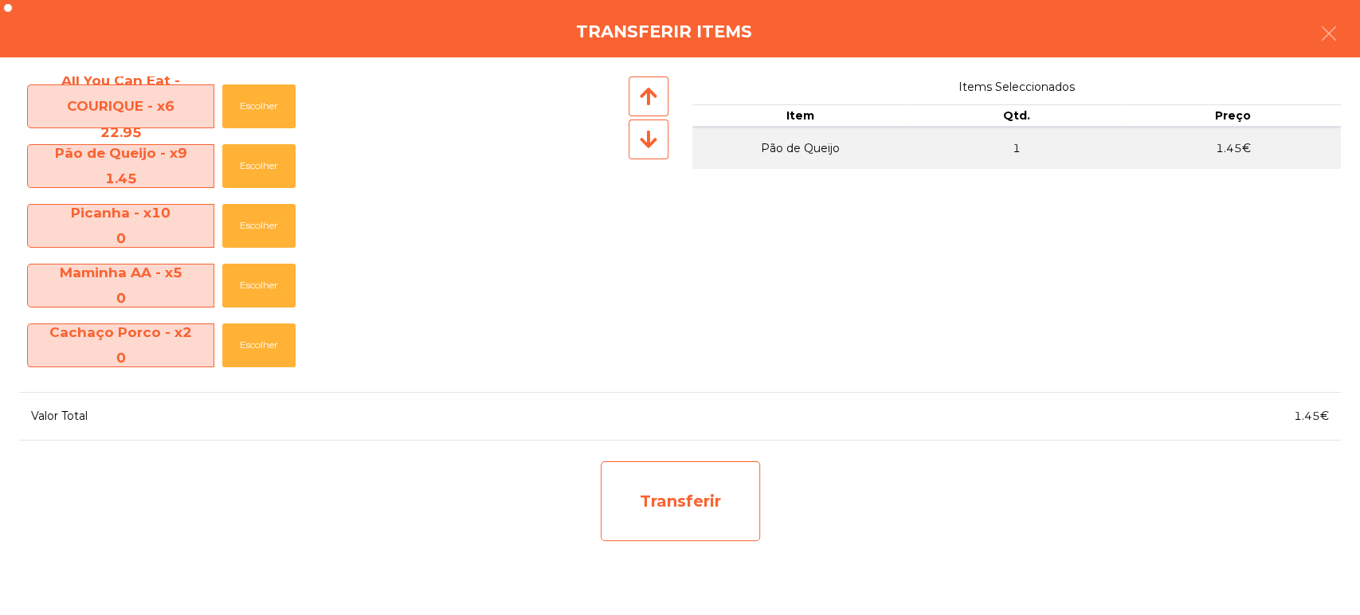
click at [692, 493] on div "Transferir" at bounding box center [680, 501] width 159 height 80
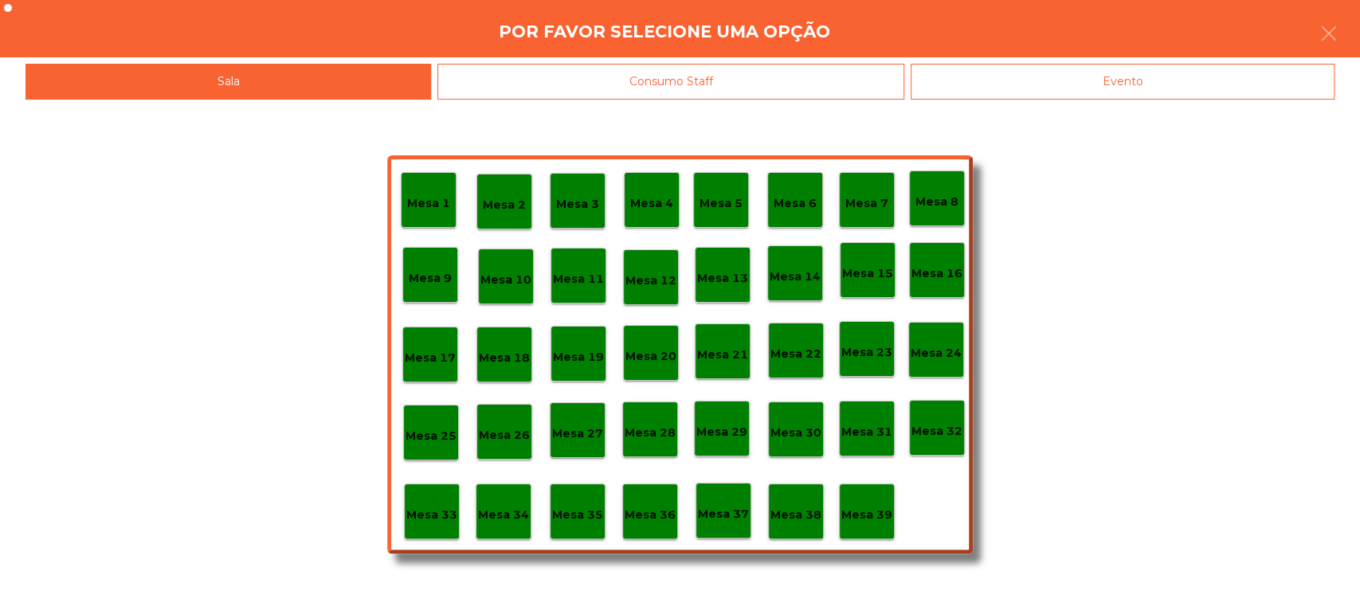
click at [708, 522] on p "Mesa 37" at bounding box center [723, 514] width 51 height 18
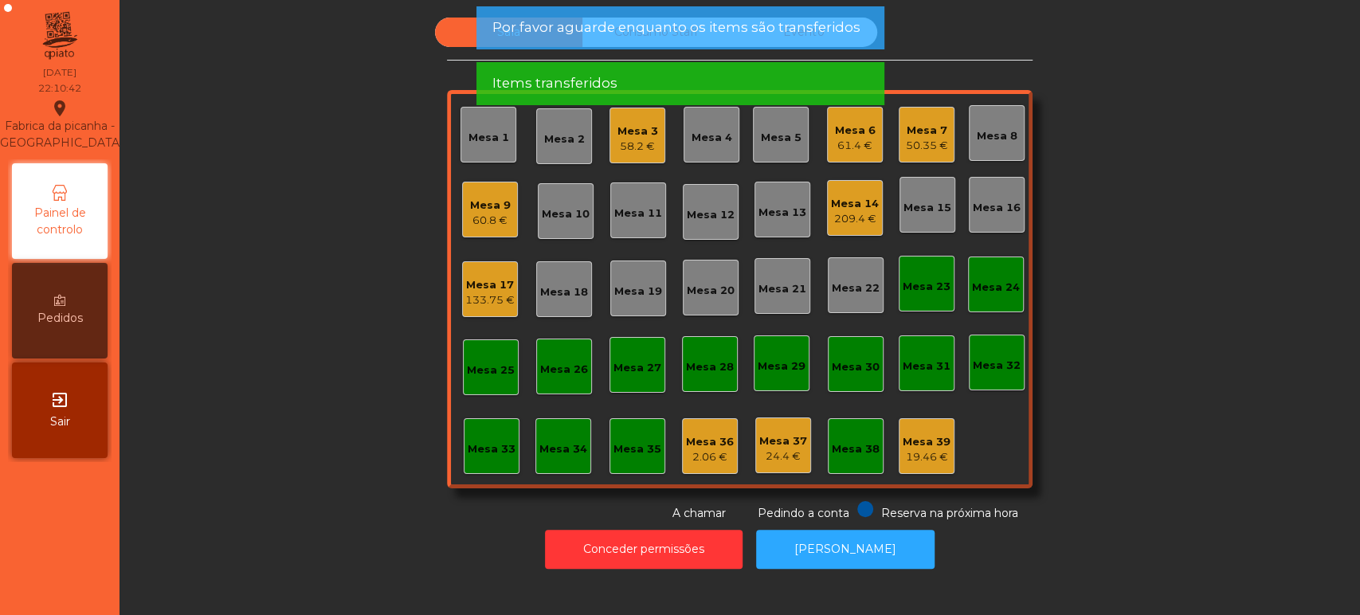
click at [769, 445] on div "Mesa 37" at bounding box center [783, 441] width 48 height 16
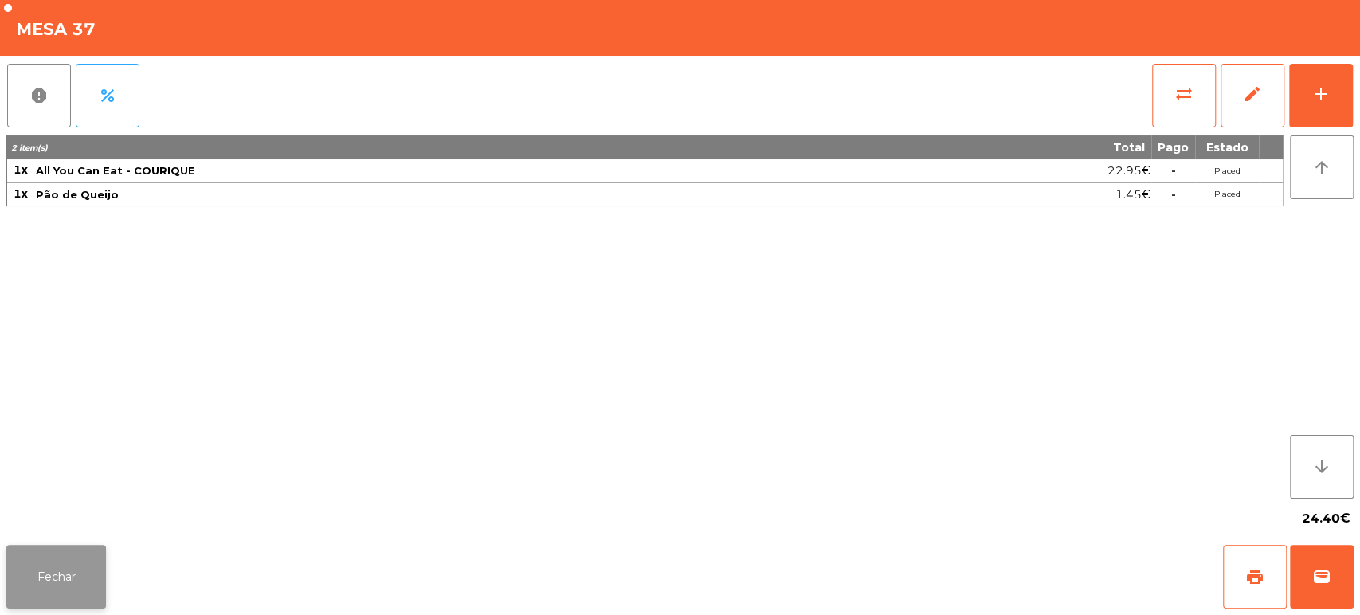
click at [80, 565] on button "Fechar" at bounding box center [56, 577] width 100 height 64
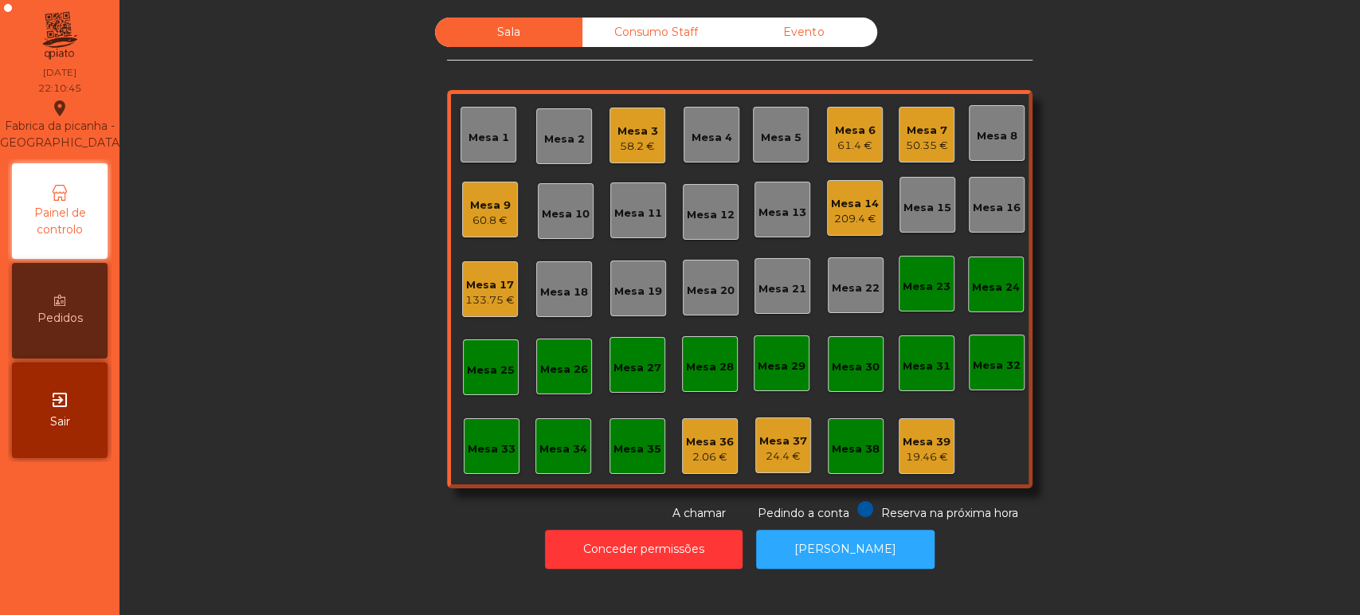
click at [331, 508] on div "Sala Consumo Staff Evento Mesa 1 Mesa 2 Mesa 3 58.2 € Mesa 4 Mesa 5 Mesa 6 61.4…" at bounding box center [740, 270] width 1198 height 504
click at [699, 142] on div "Mesa 4" at bounding box center [712, 138] width 41 height 16
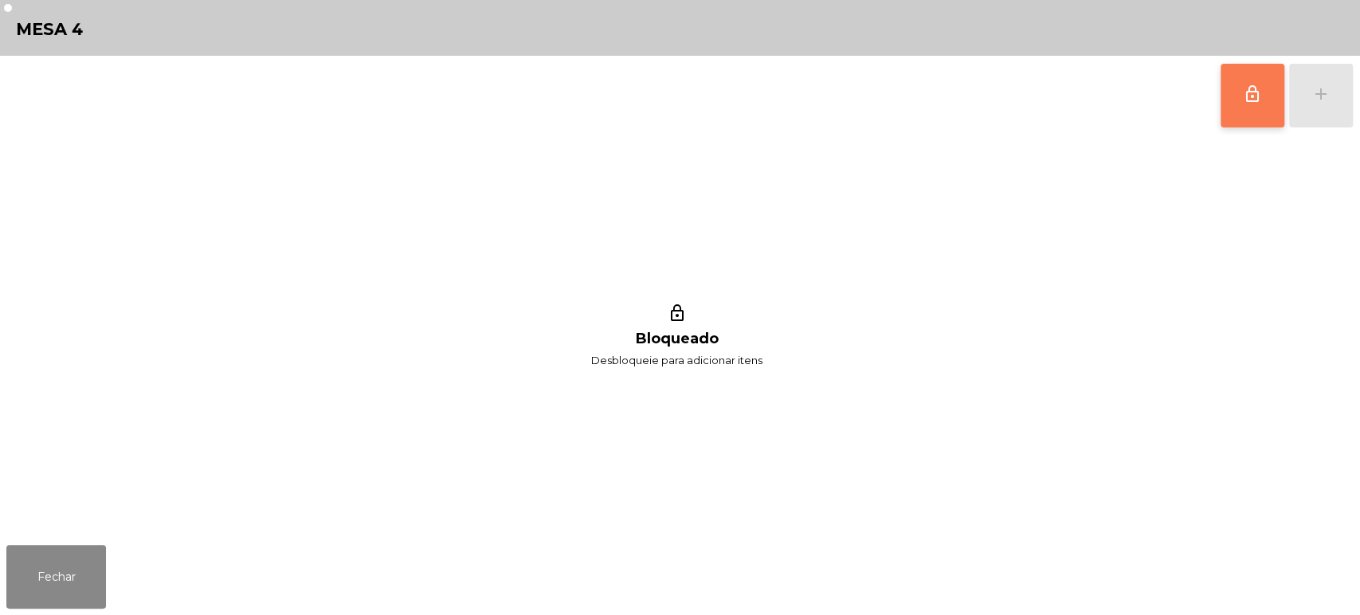
click at [1243, 80] on button "lock_outline" at bounding box center [1253, 96] width 64 height 64
click at [1318, 84] on div "add" at bounding box center [1321, 93] width 19 height 19
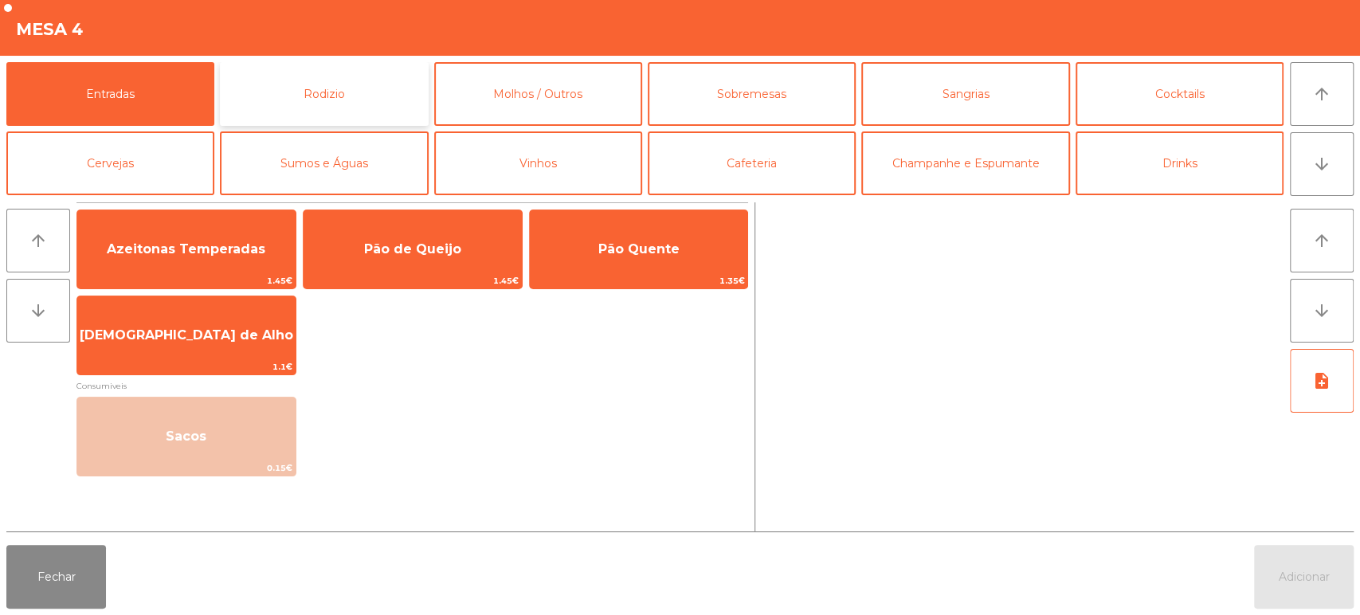
click at [351, 108] on button "Rodizio" at bounding box center [324, 94] width 208 height 64
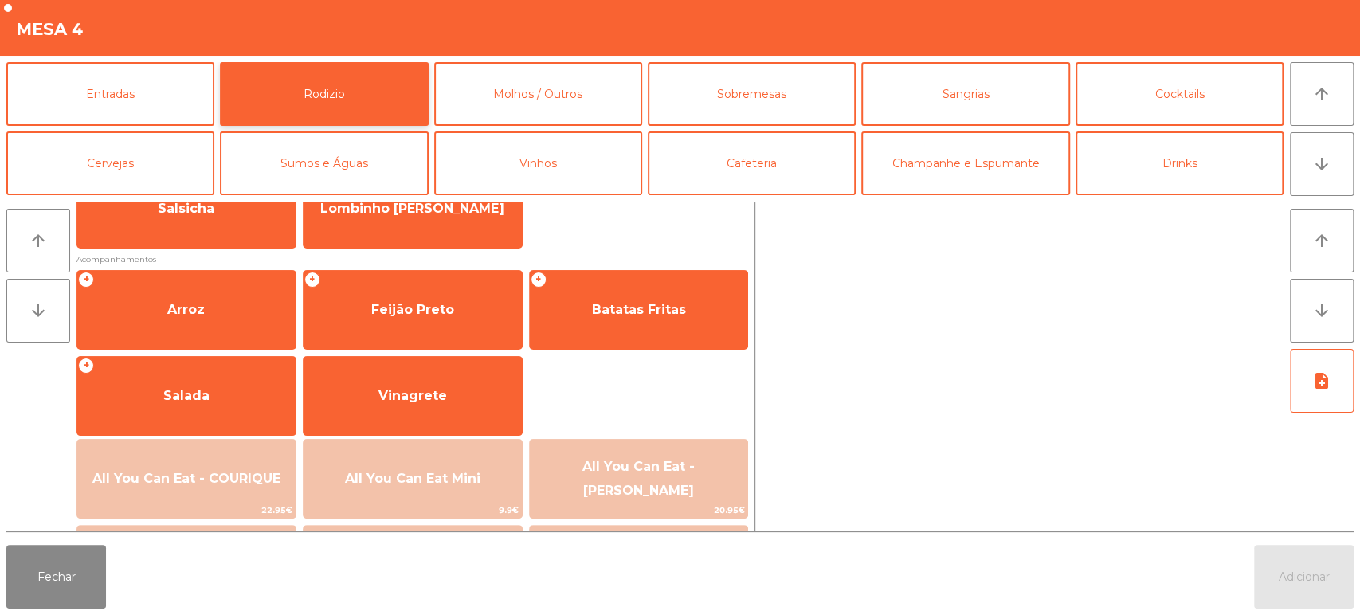
scroll to position [224, 0]
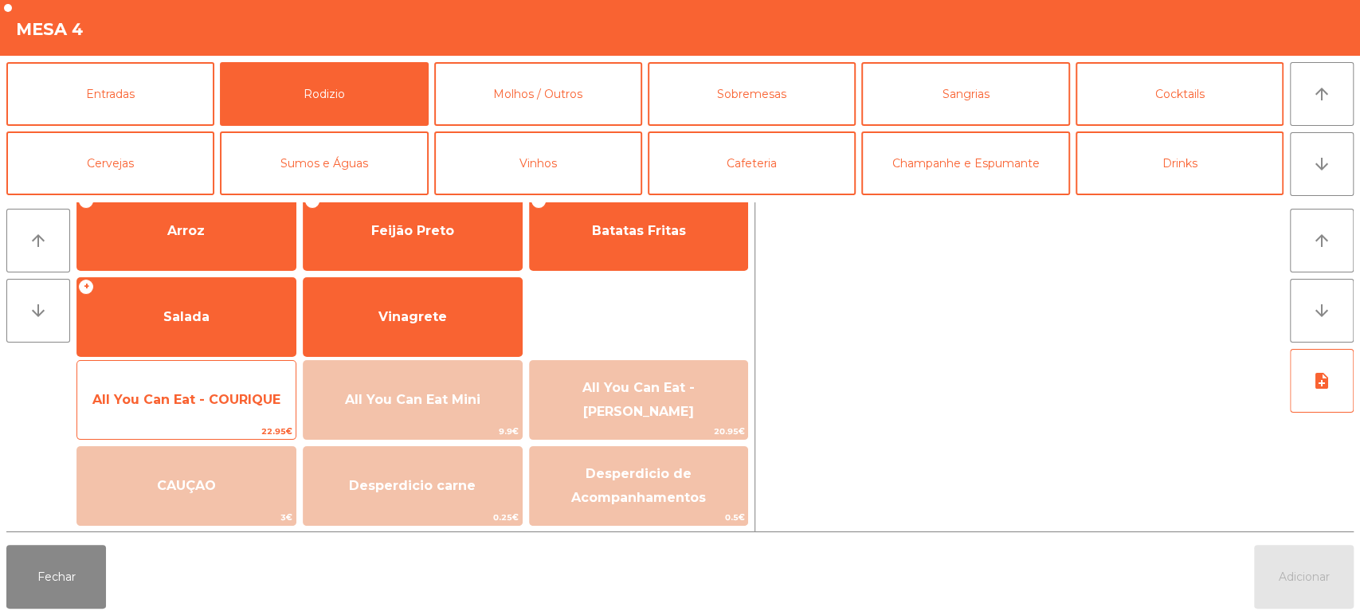
click at [186, 408] on span "All You Can Eat - COURIQUE" at bounding box center [186, 400] width 218 height 43
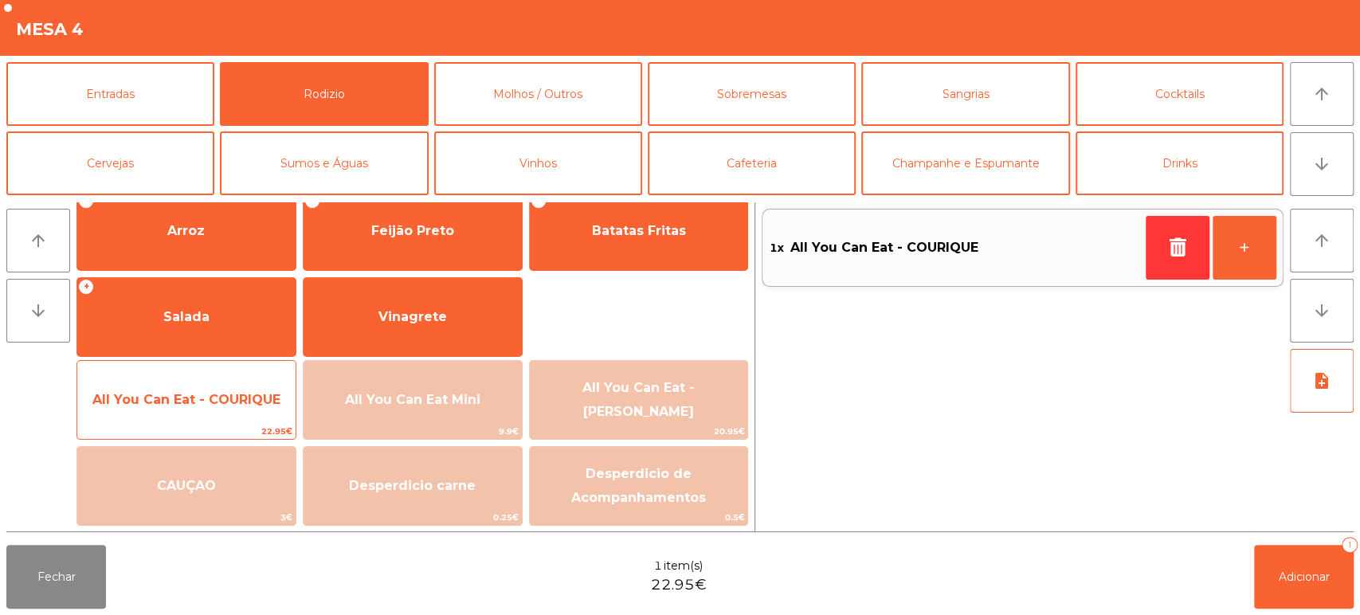
click at [206, 410] on span "All You Can Eat - COURIQUE" at bounding box center [186, 400] width 218 height 43
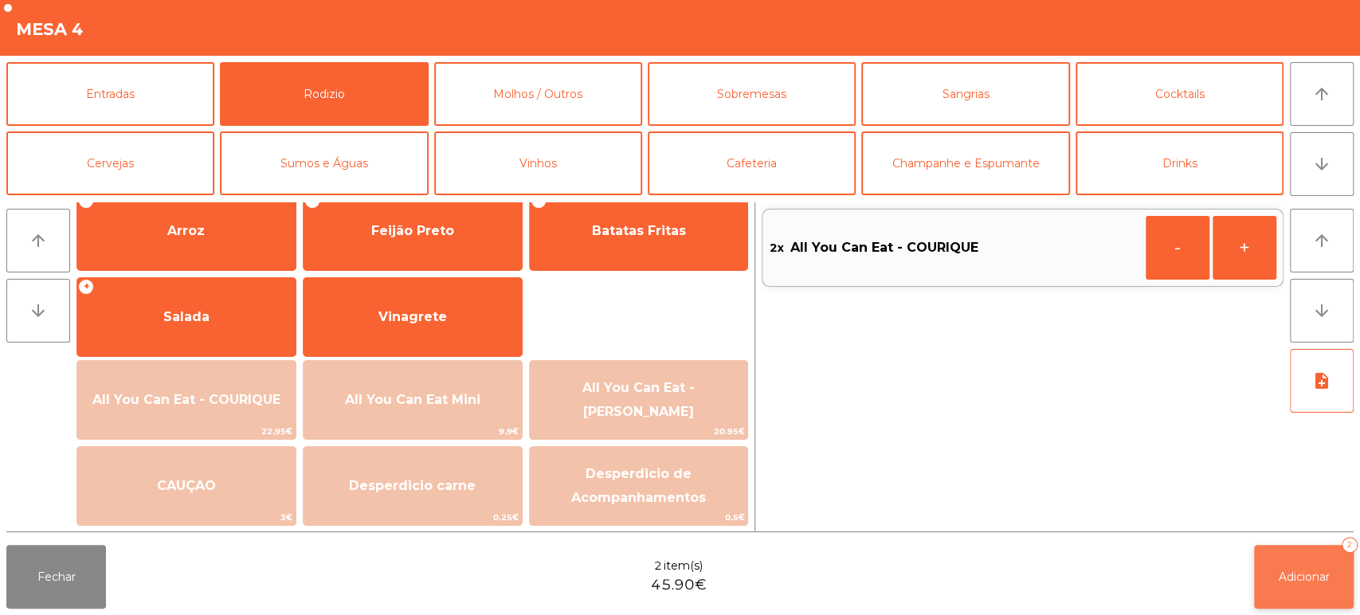
click at [1302, 570] on span "Adicionar" at bounding box center [1304, 577] width 51 height 14
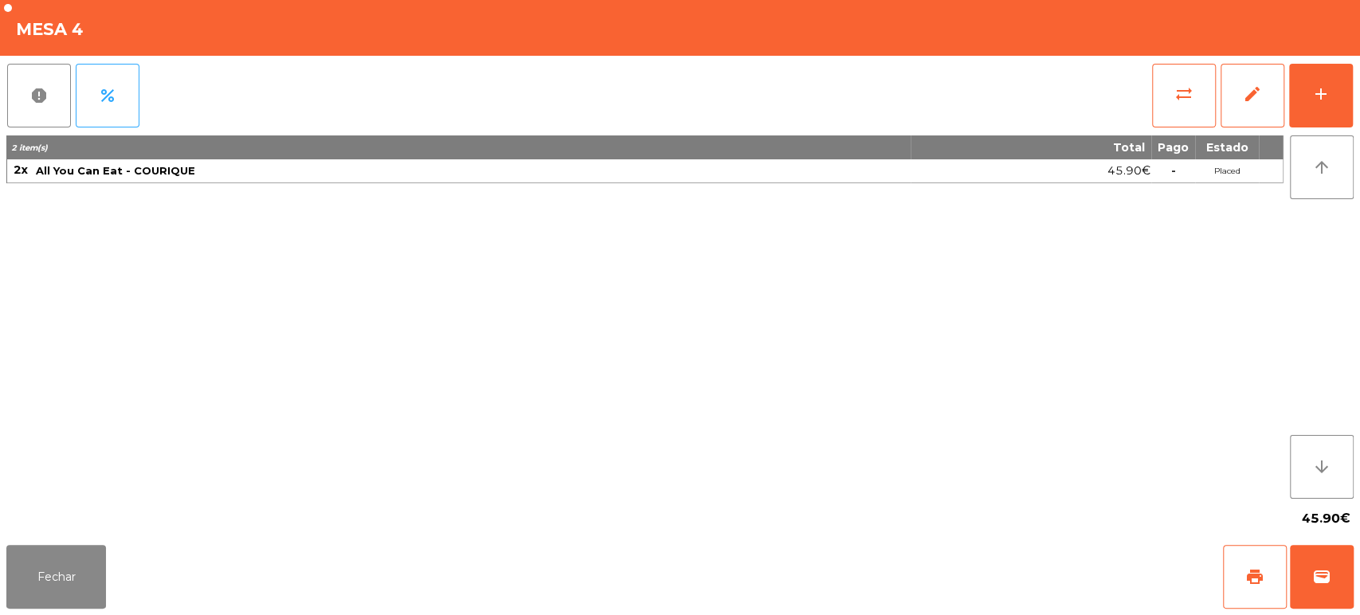
click at [51, 520] on div "45.90€" at bounding box center [680, 519] width 1348 height 40
click at [10, 555] on button "Fechar" at bounding box center [56, 577] width 100 height 64
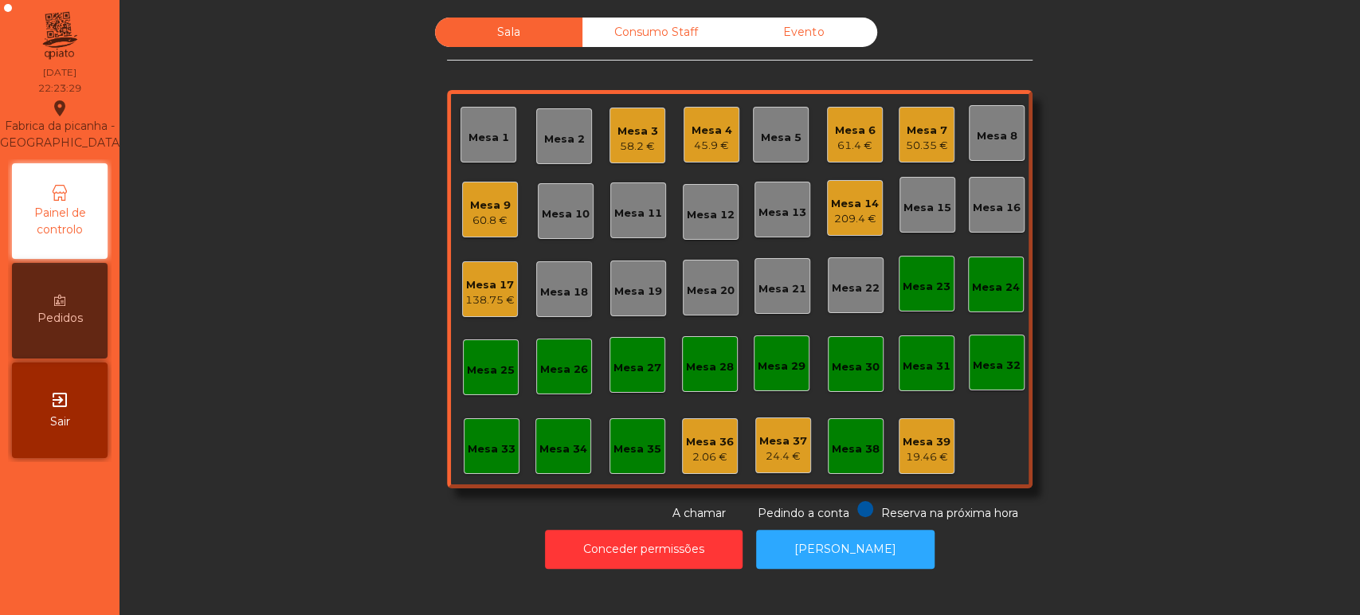
click at [707, 204] on div "Mesa 12" at bounding box center [711, 212] width 48 height 22
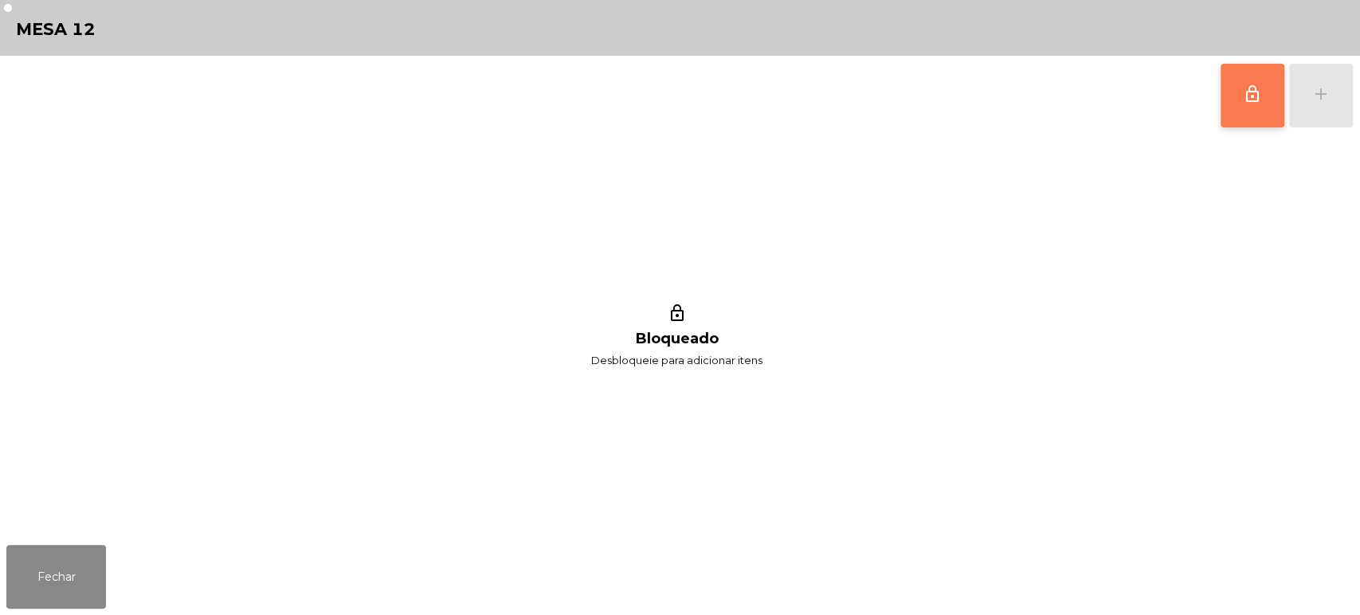
click at [1252, 96] on span "lock_outline" at bounding box center [1252, 93] width 19 height 19
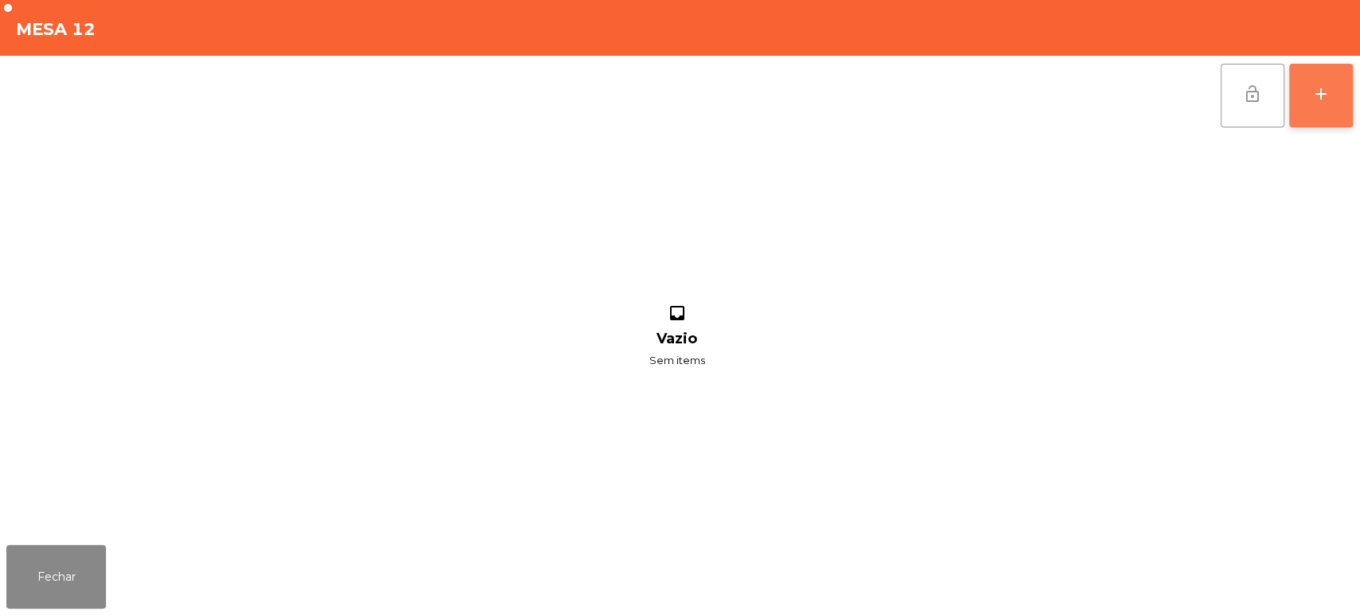
click at [1320, 102] on div "add" at bounding box center [1321, 93] width 19 height 19
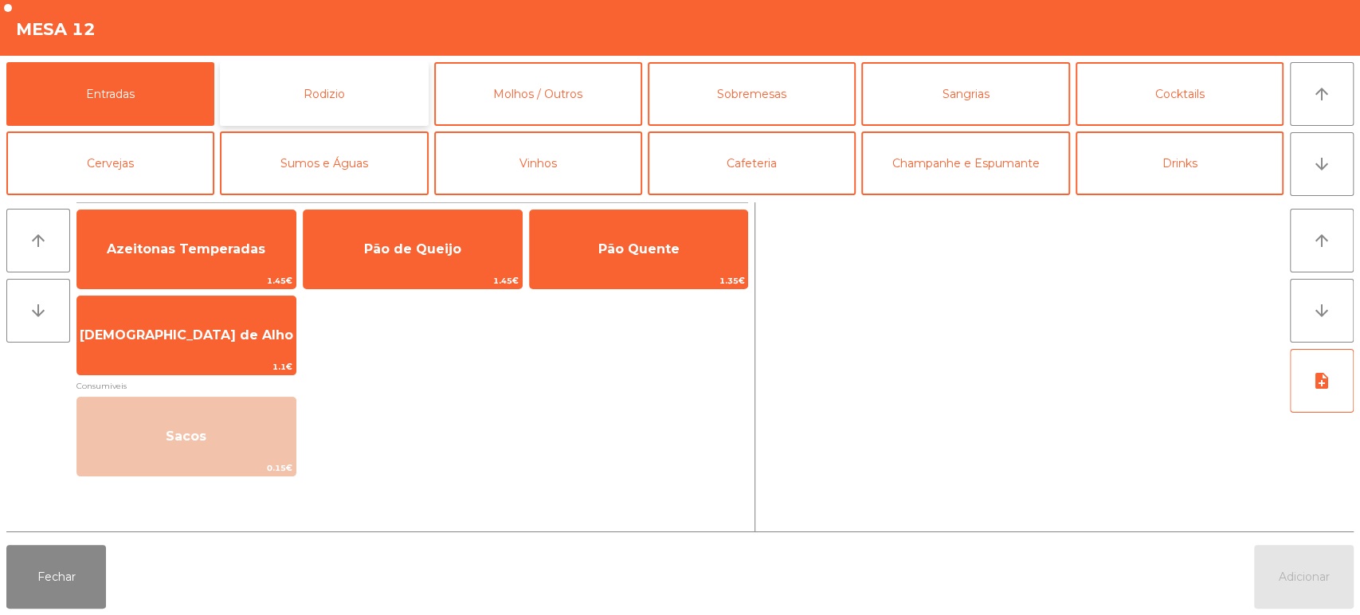
click at [337, 104] on button "Rodizio" at bounding box center [324, 94] width 208 height 64
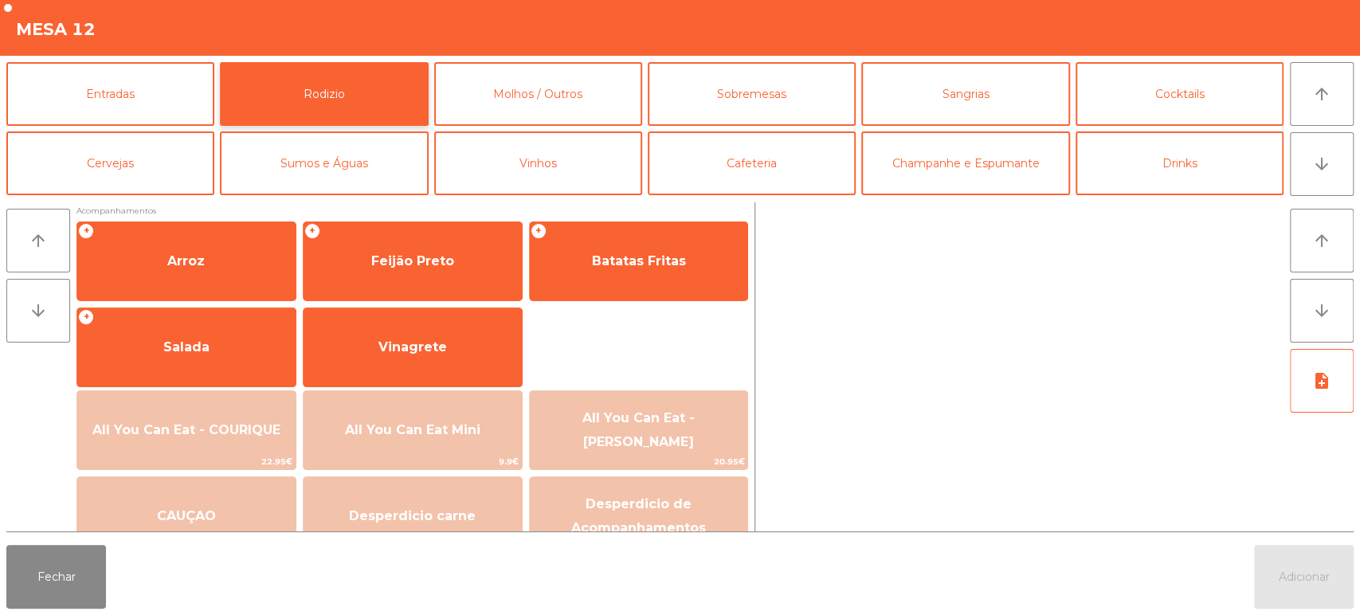
scroll to position [194, 0]
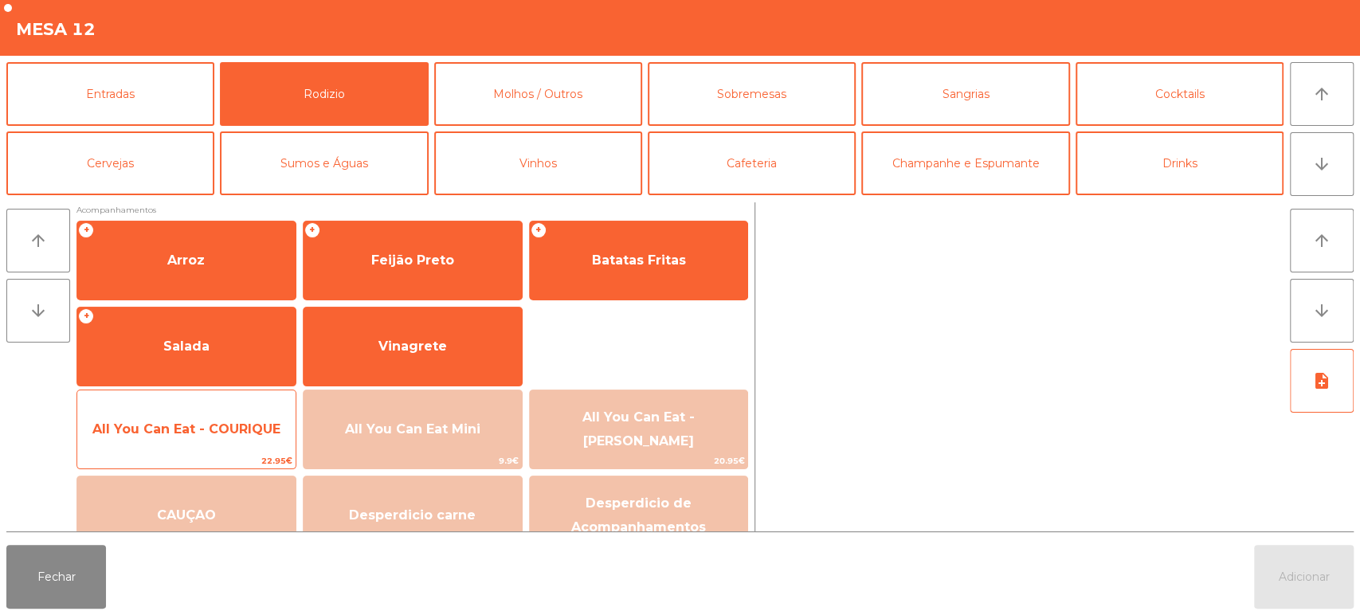
click at [208, 430] on span "All You Can Eat - COURIQUE" at bounding box center [186, 429] width 188 height 15
click at [188, 433] on span "All You Can Eat - COURIQUE" at bounding box center [186, 429] width 188 height 15
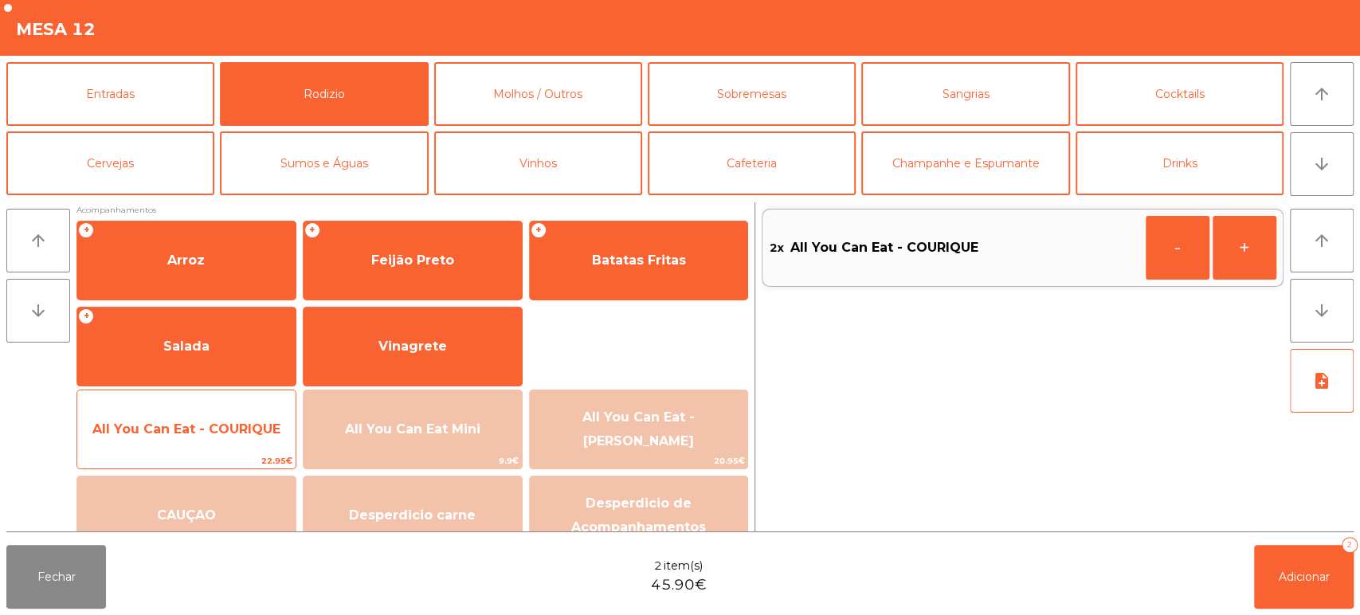
click at [194, 432] on span "All You Can Eat - COURIQUE" at bounding box center [186, 429] width 188 height 15
click at [210, 447] on span "All You Can Eat - COURIQUE" at bounding box center [186, 429] width 218 height 43
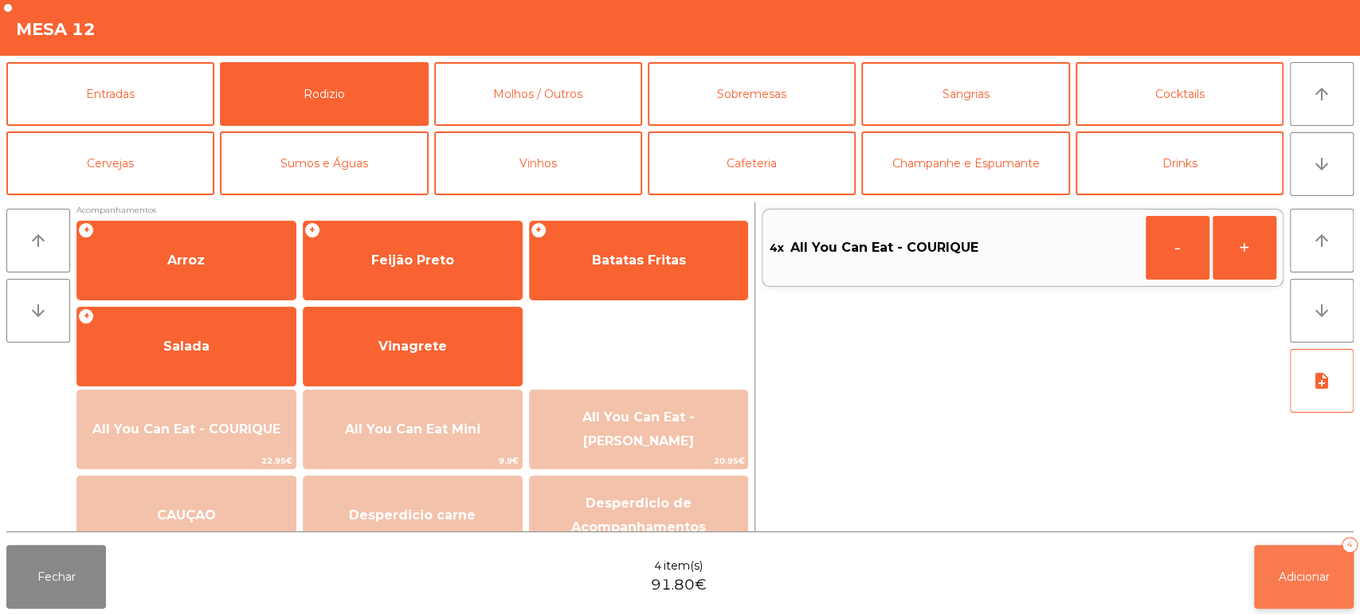
click at [1271, 593] on button "Adicionar 4" at bounding box center [1304, 577] width 100 height 64
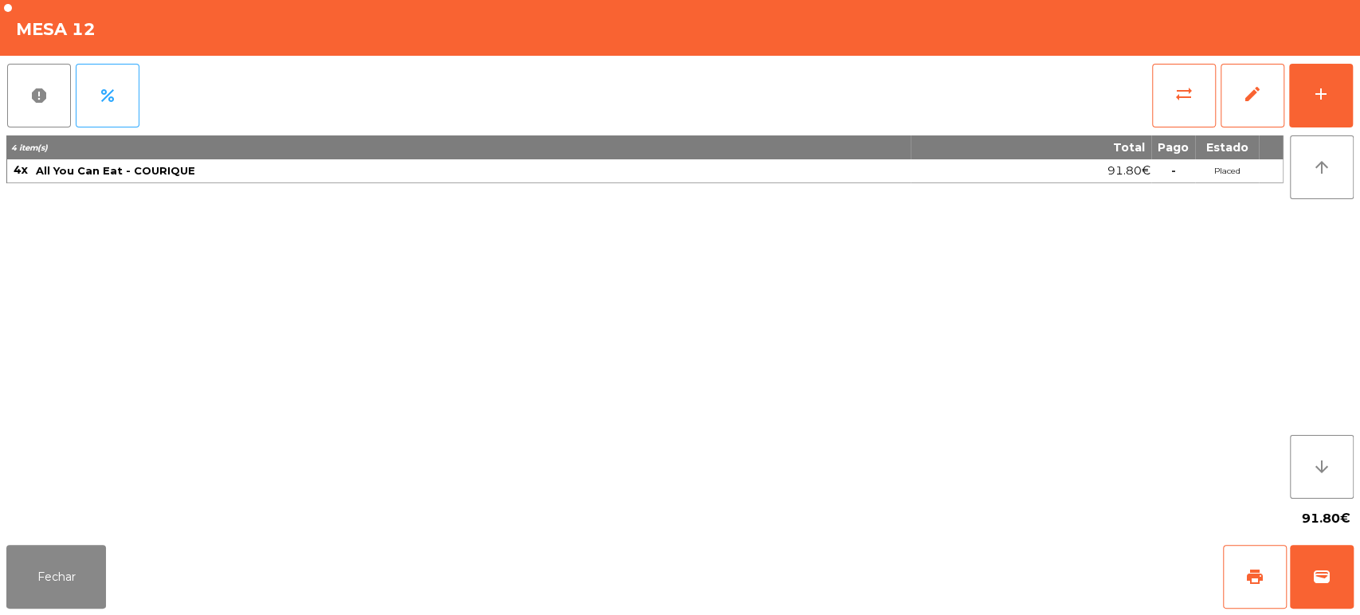
click at [1350, 359] on div "arrow_upward arrow_downward" at bounding box center [1319, 316] width 70 height 363
click at [55, 606] on button "Fechar" at bounding box center [56, 577] width 100 height 64
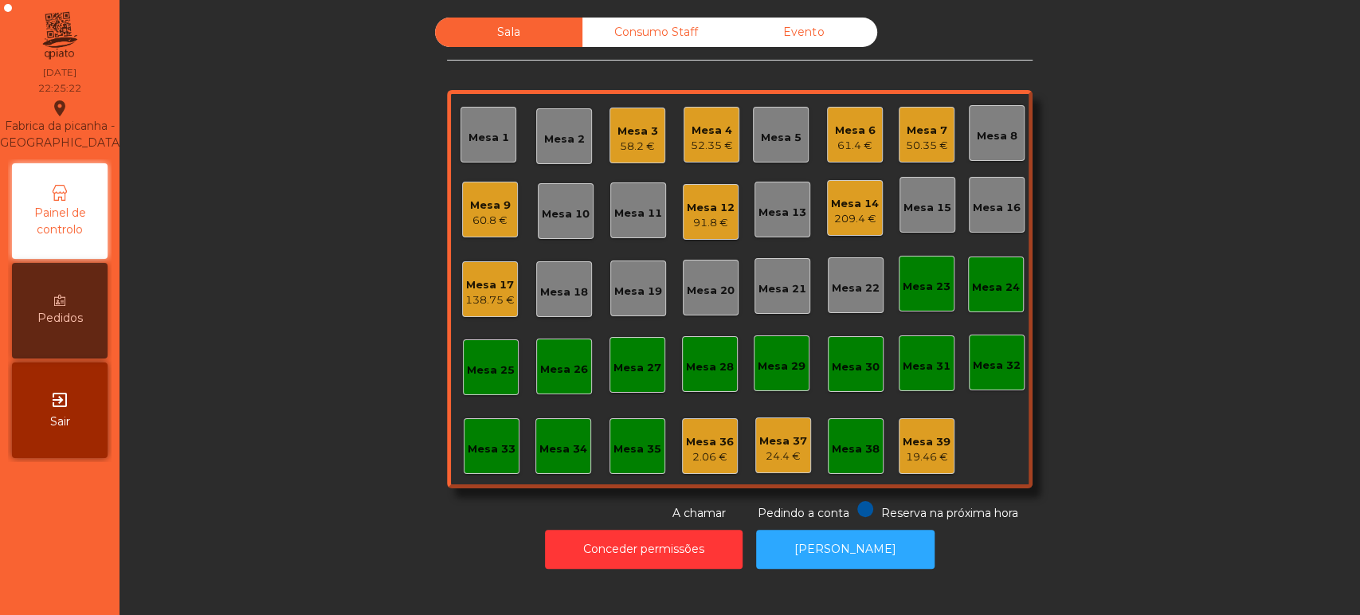
click at [841, 212] on div "209.4 €" at bounding box center [855, 219] width 48 height 16
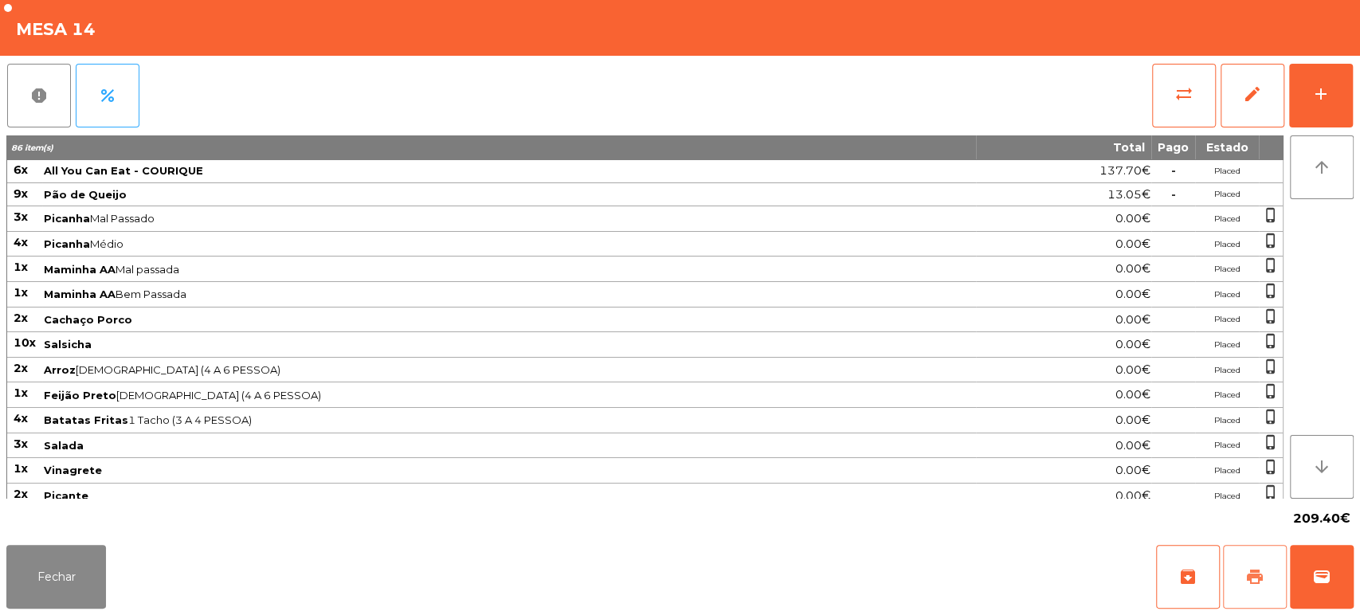
click at [1242, 575] on button "print" at bounding box center [1255, 577] width 64 height 64
click at [88, 594] on button "Fechar" at bounding box center [56, 577] width 100 height 64
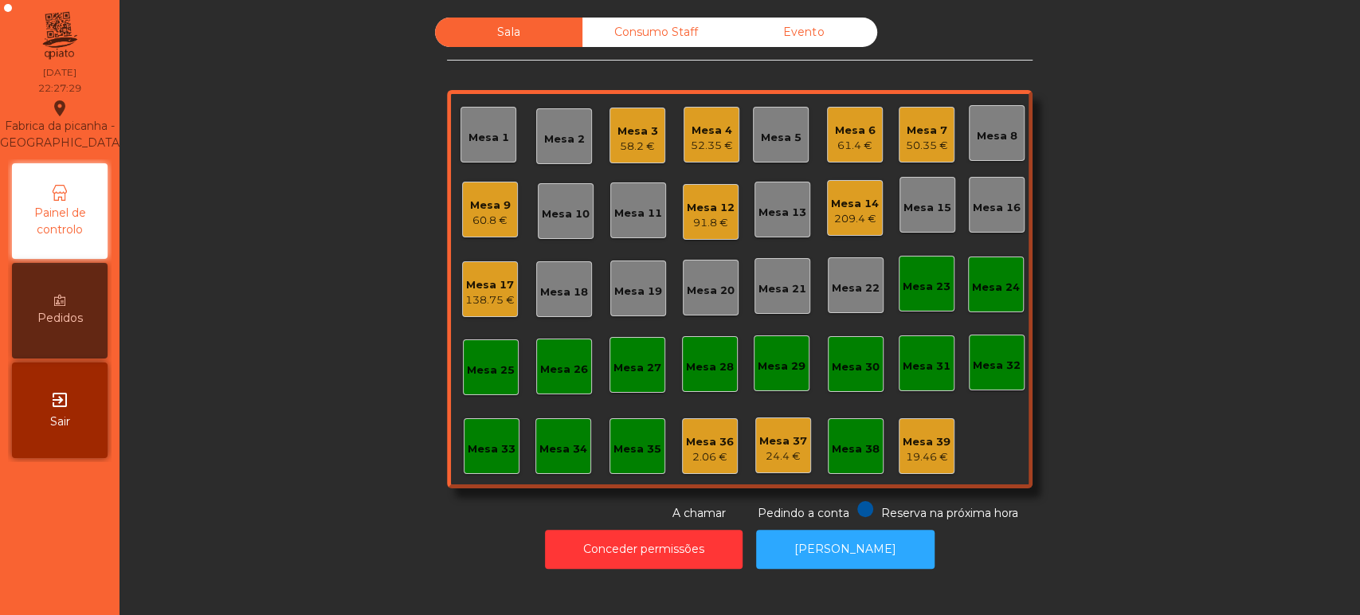
click at [708, 134] on div "Mesa 4" at bounding box center [712, 131] width 42 height 16
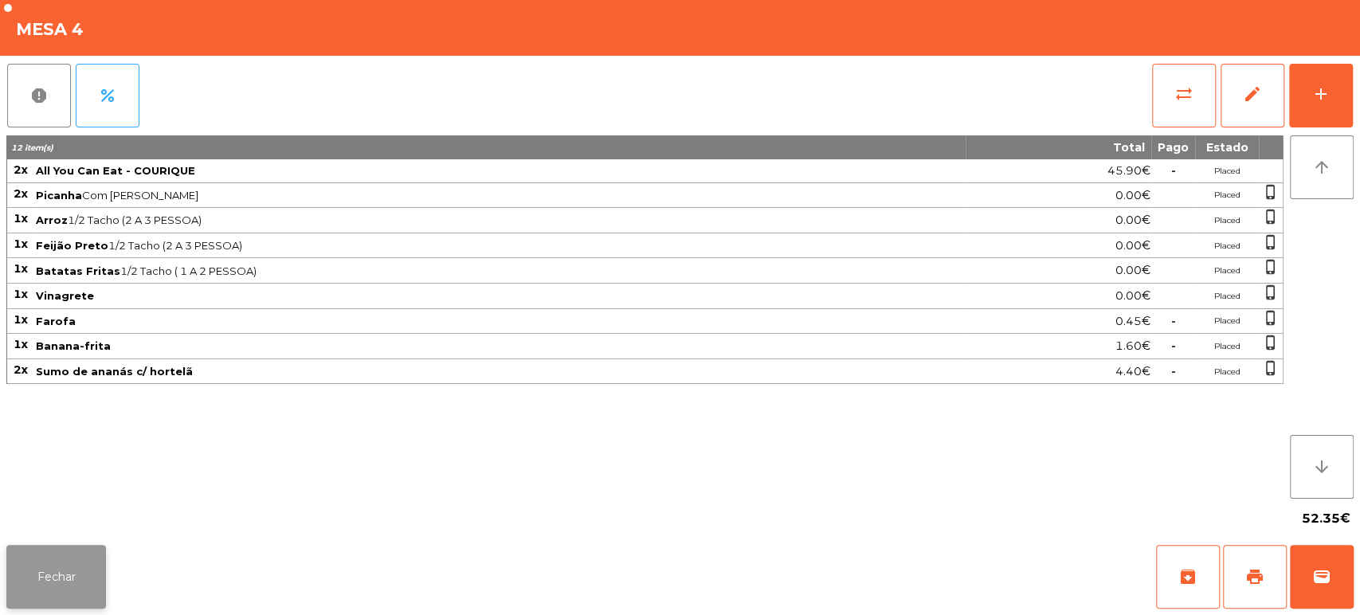
click at [57, 581] on button "Fechar" at bounding box center [56, 577] width 100 height 64
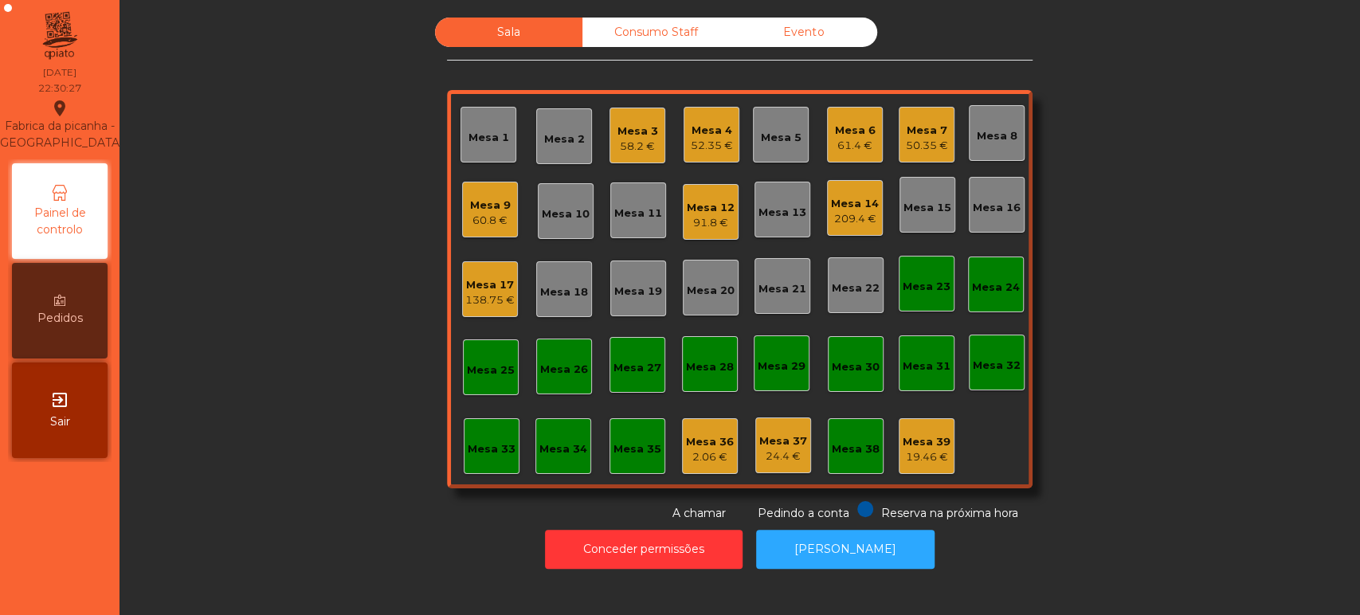
click at [634, 151] on div "58.2 €" at bounding box center [638, 147] width 41 height 16
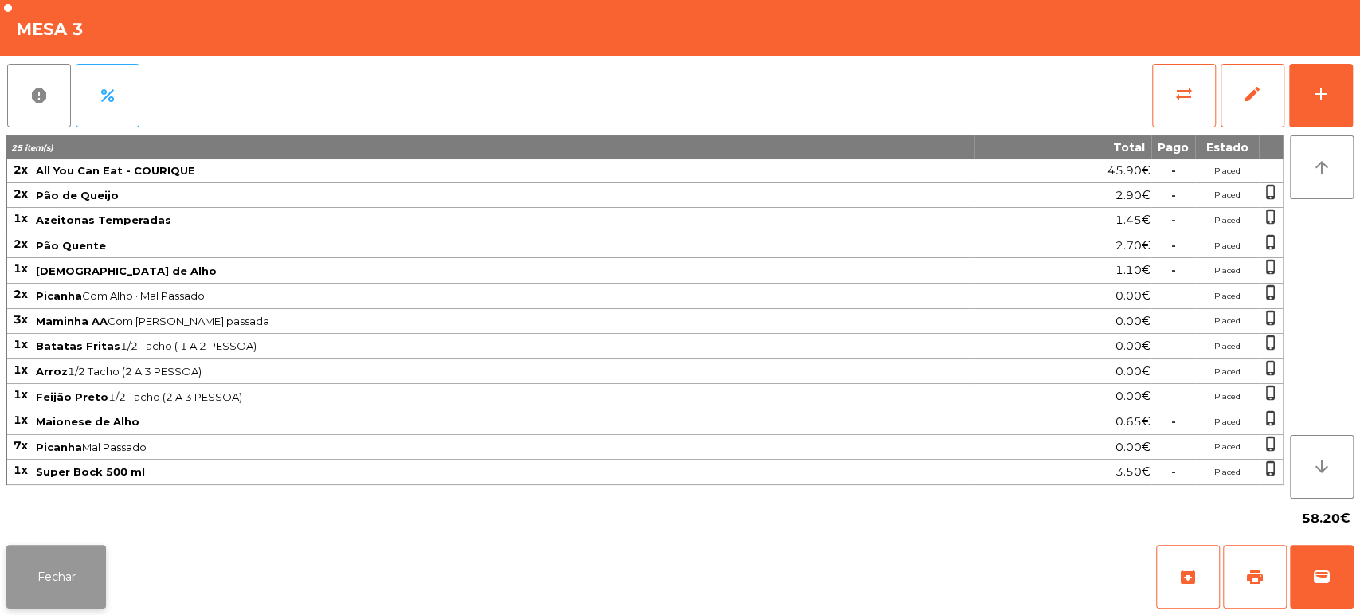
click at [12, 577] on button "Fechar" at bounding box center [56, 577] width 100 height 64
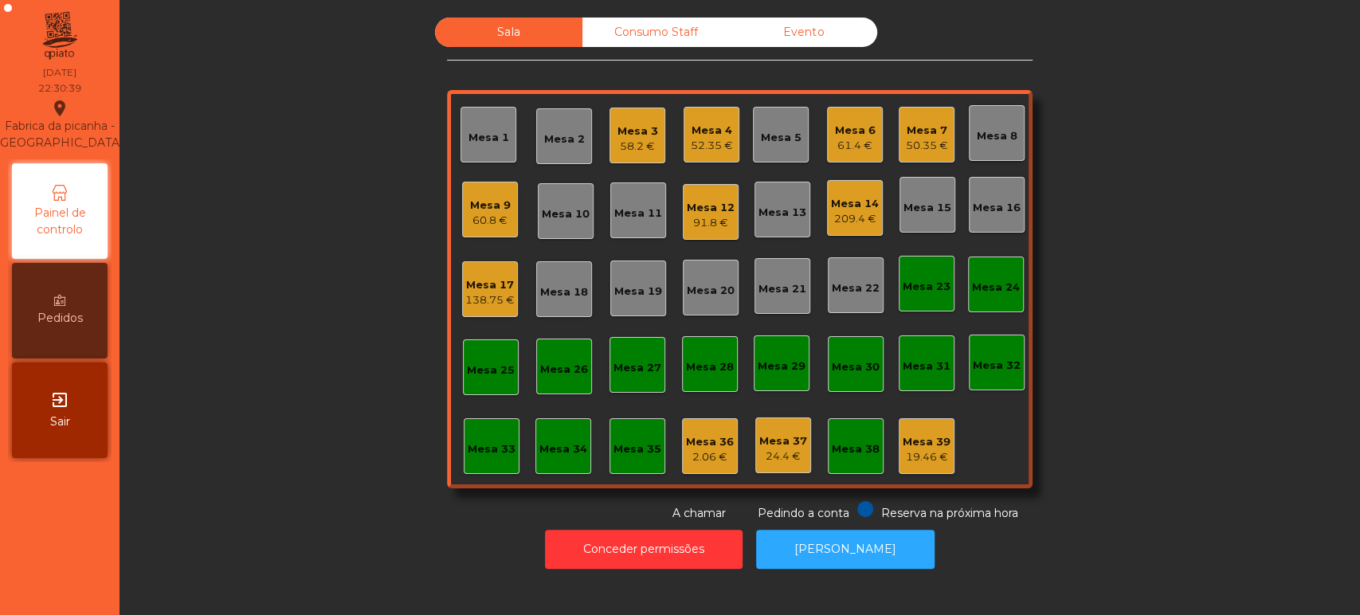
click at [850, 193] on div "Mesa 14 209.4 €" at bounding box center [855, 208] width 48 height 37
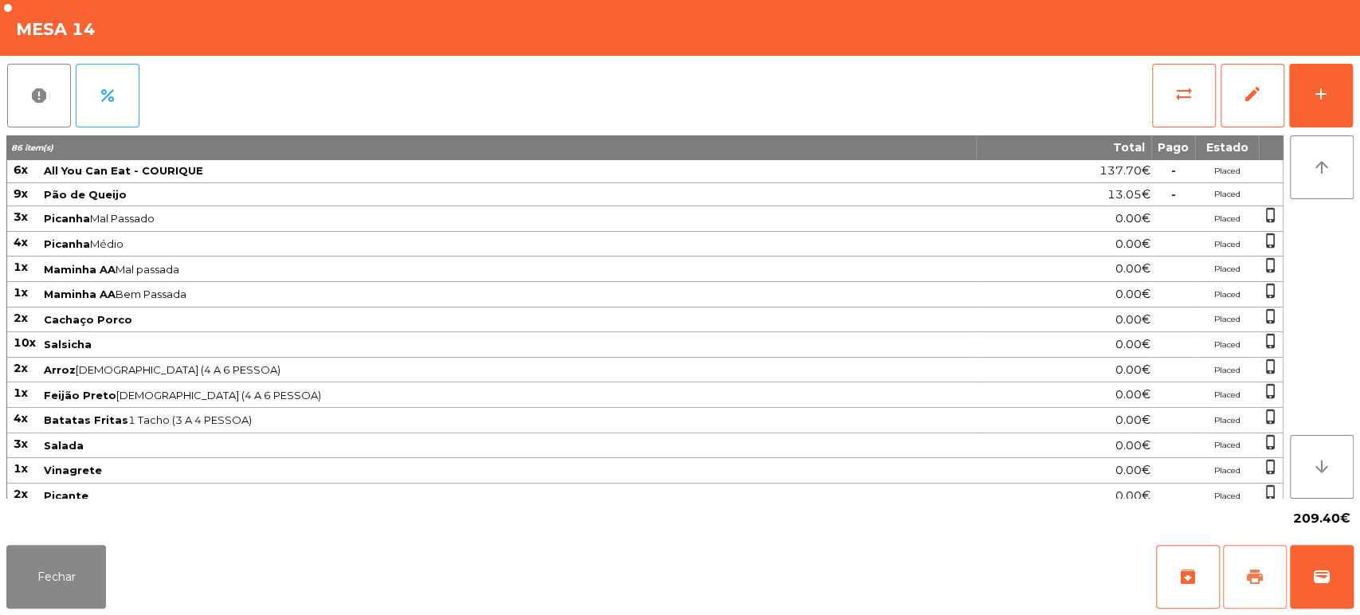
click at [1240, 560] on button "print" at bounding box center [1255, 577] width 64 height 64
click at [66, 590] on button "Fechar" at bounding box center [56, 577] width 100 height 64
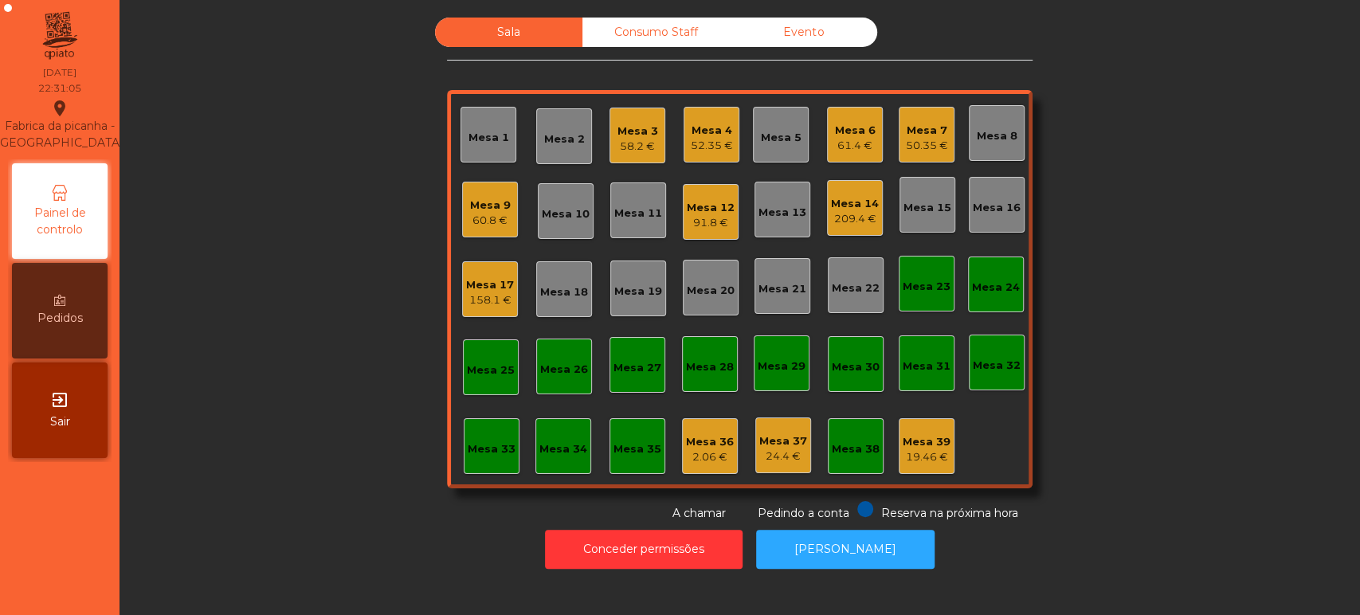
click at [831, 222] on div "209.4 €" at bounding box center [855, 219] width 48 height 16
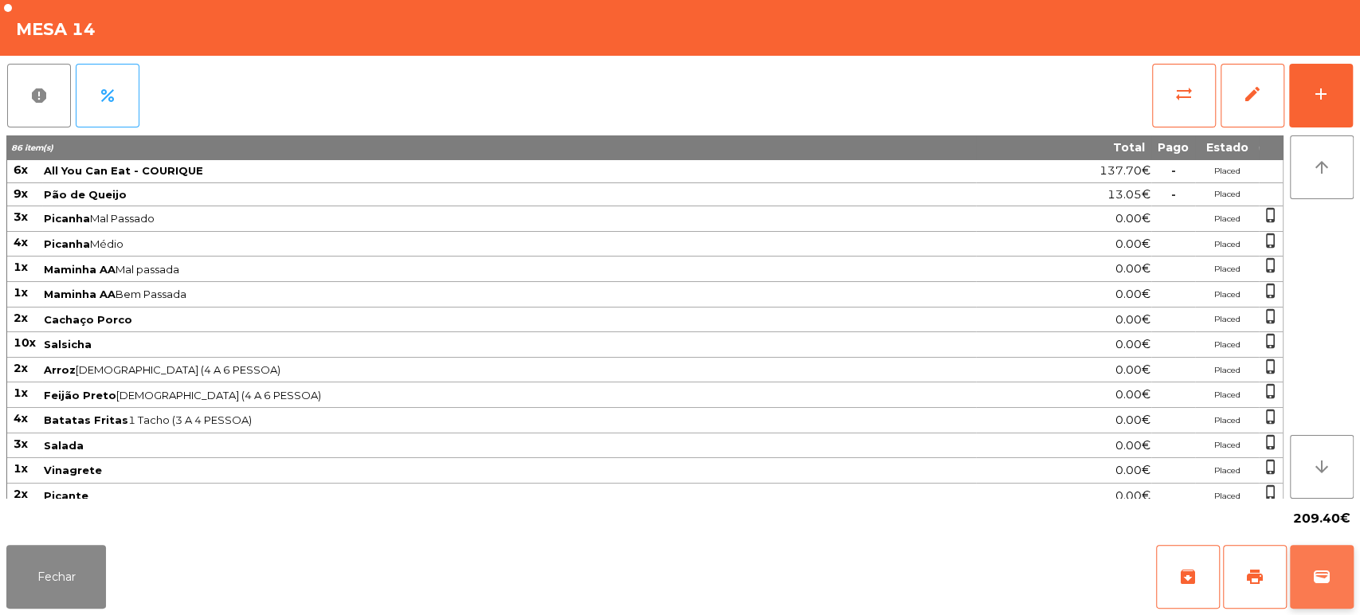
click at [1309, 573] on button "wallet" at bounding box center [1322, 577] width 64 height 64
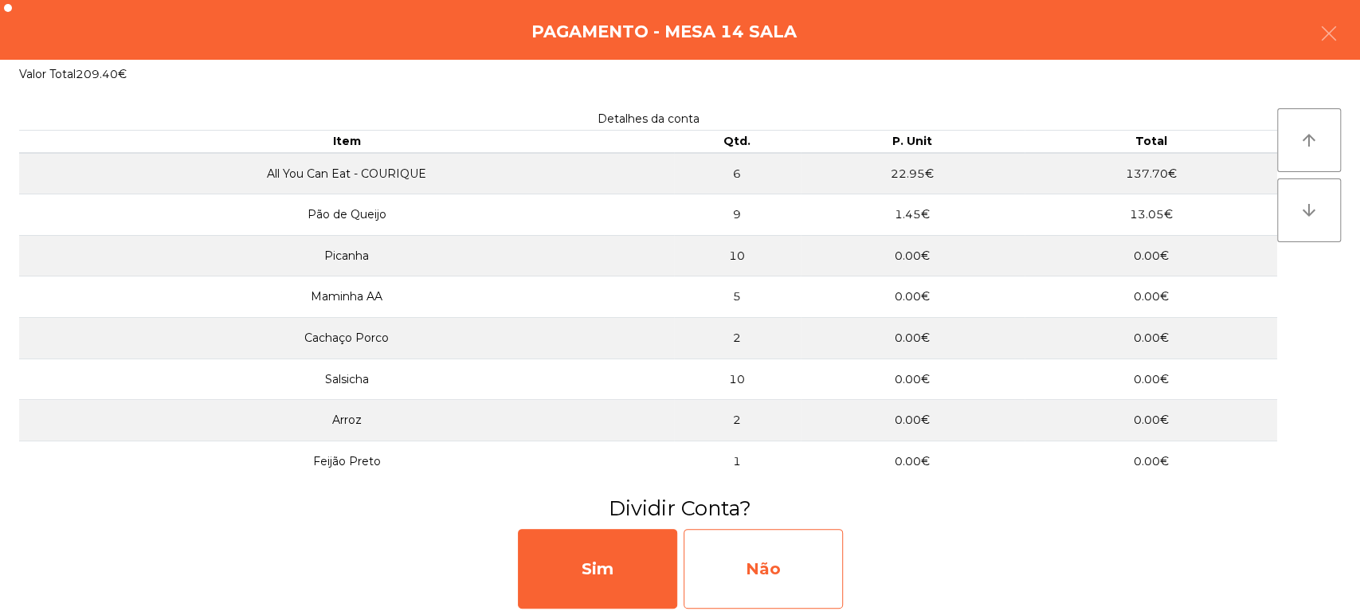
click at [739, 535] on div "Não" at bounding box center [763, 569] width 159 height 80
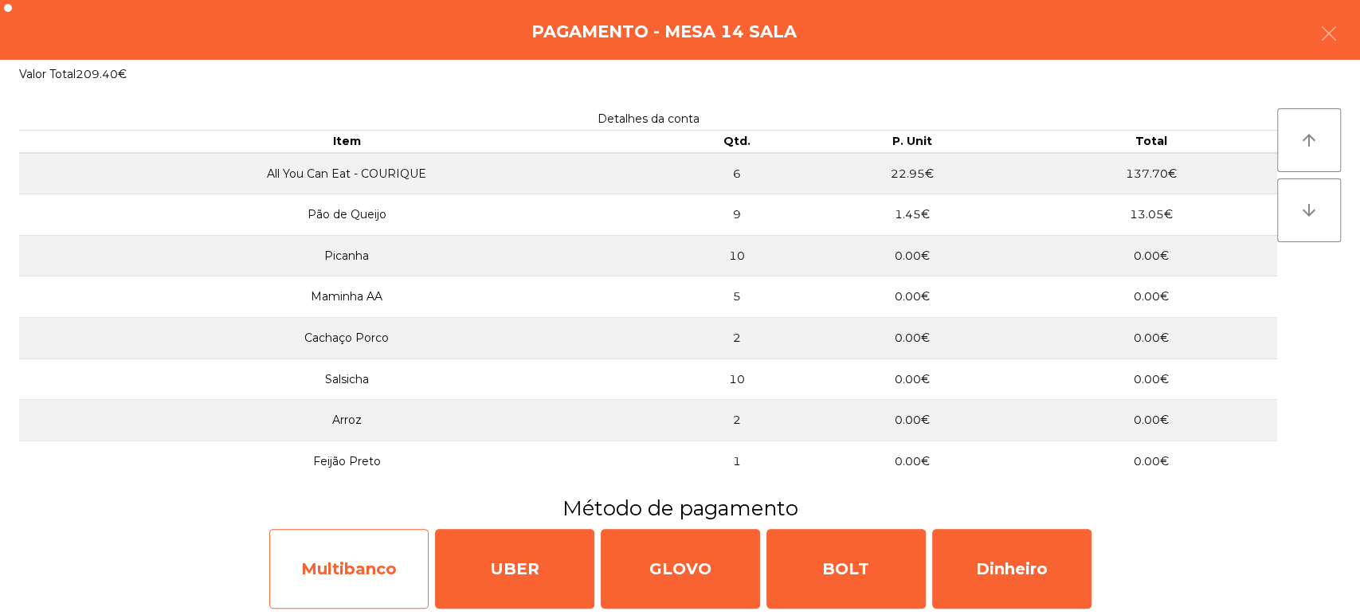
click at [372, 564] on div "Multibanco" at bounding box center [348, 569] width 159 height 80
select select "**"
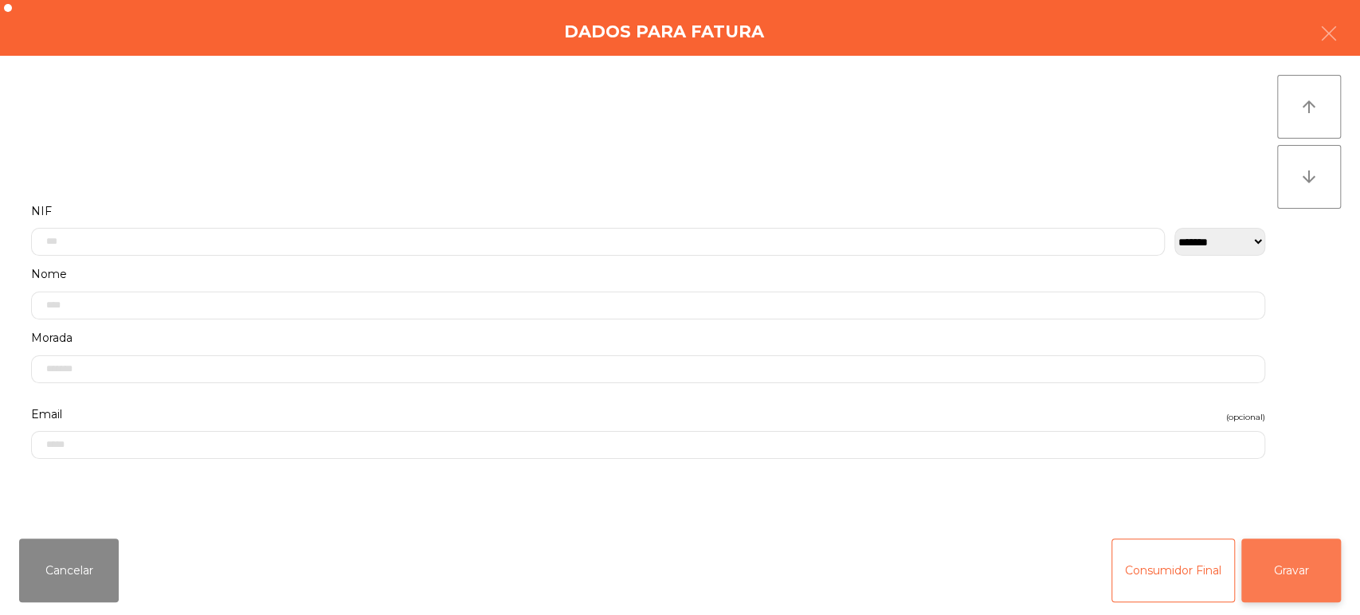
click at [1288, 579] on button "Gravar" at bounding box center [1292, 571] width 100 height 64
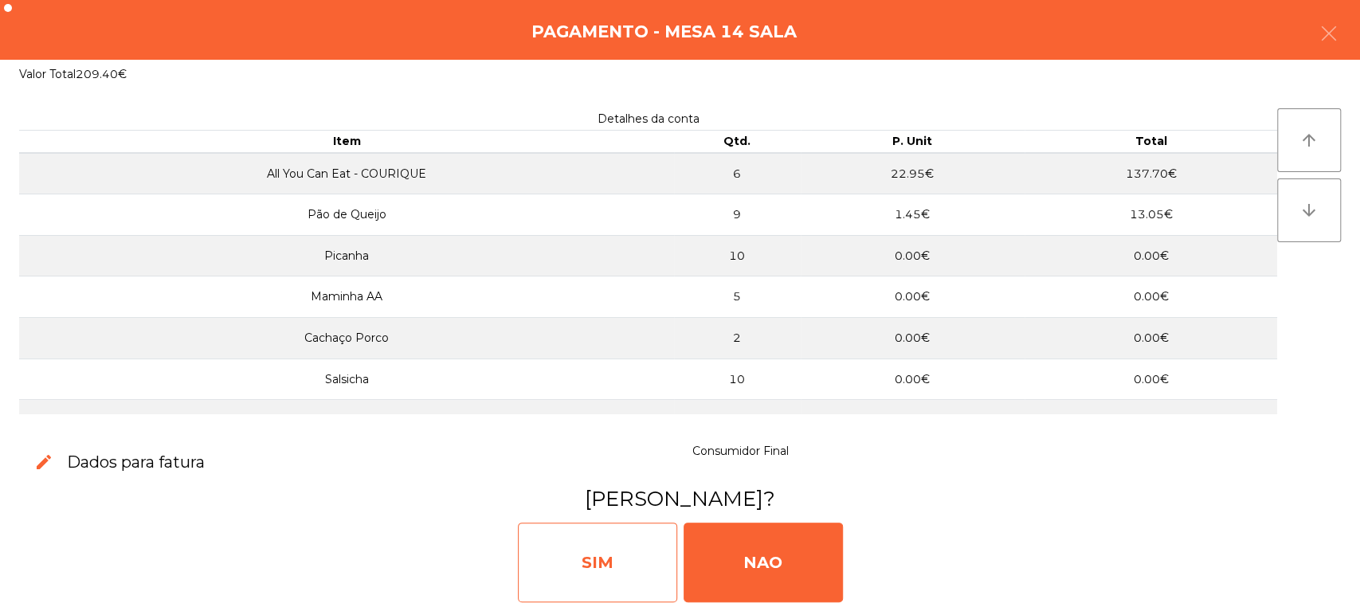
click at [601, 540] on div "SIM" at bounding box center [597, 563] width 159 height 80
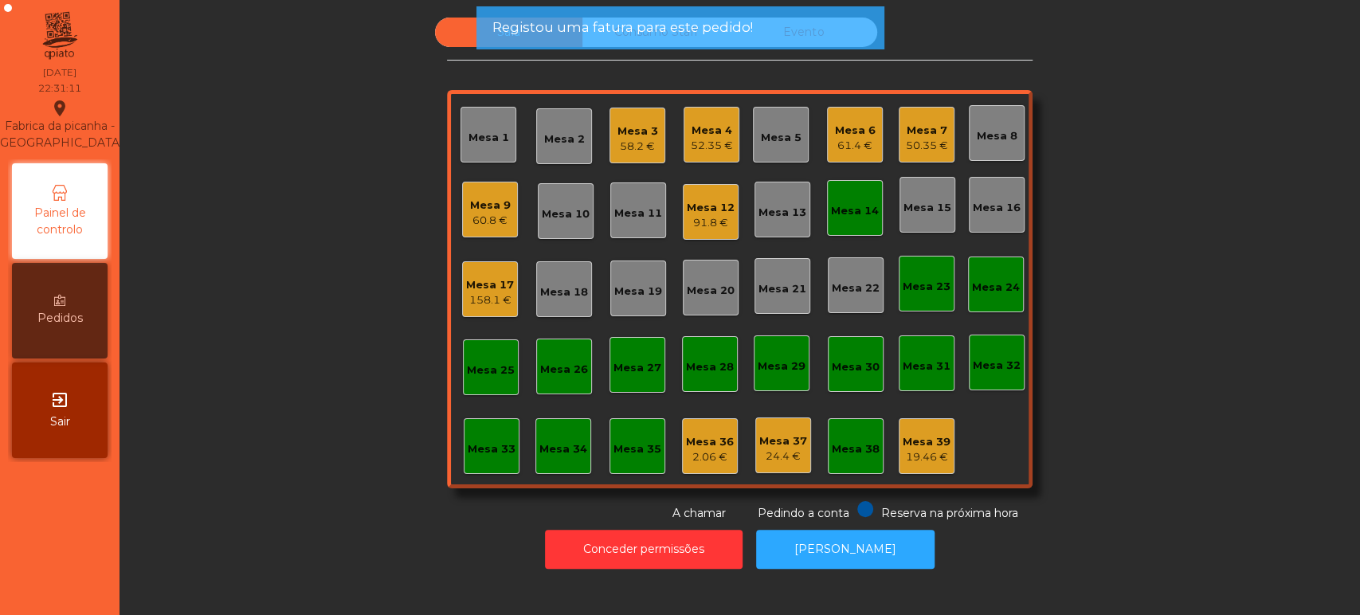
click at [827, 215] on div "Mesa 14" at bounding box center [855, 208] width 56 height 56
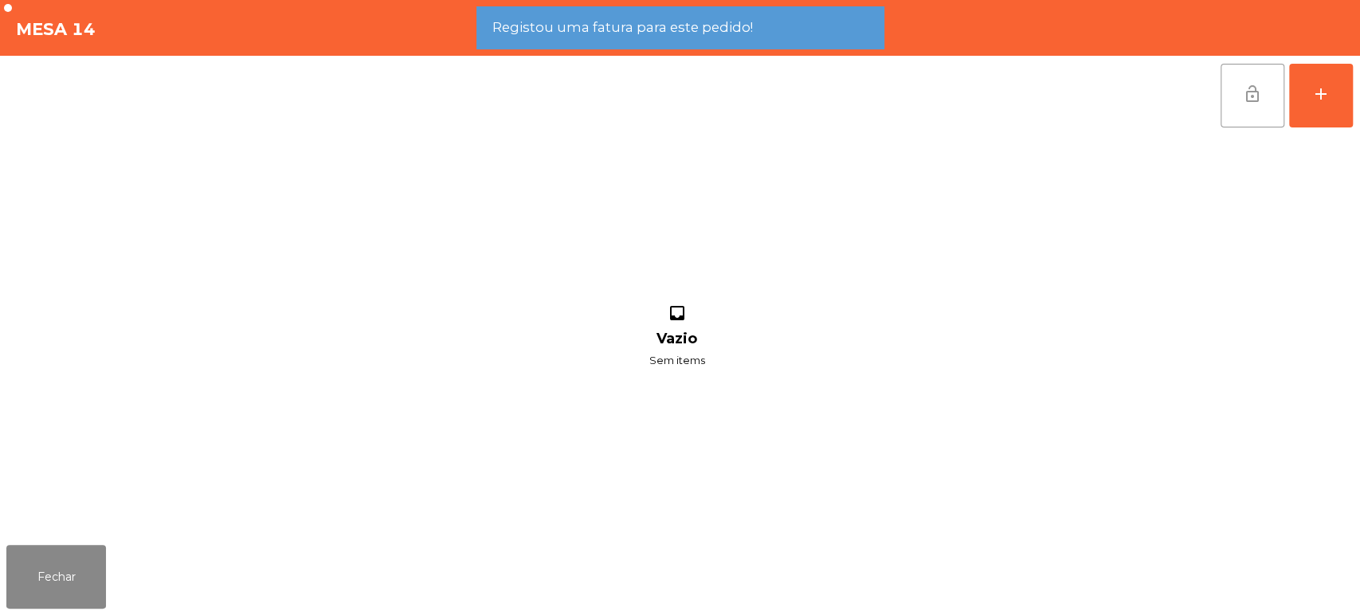
click at [1249, 96] on span "lock_open" at bounding box center [1252, 93] width 19 height 19
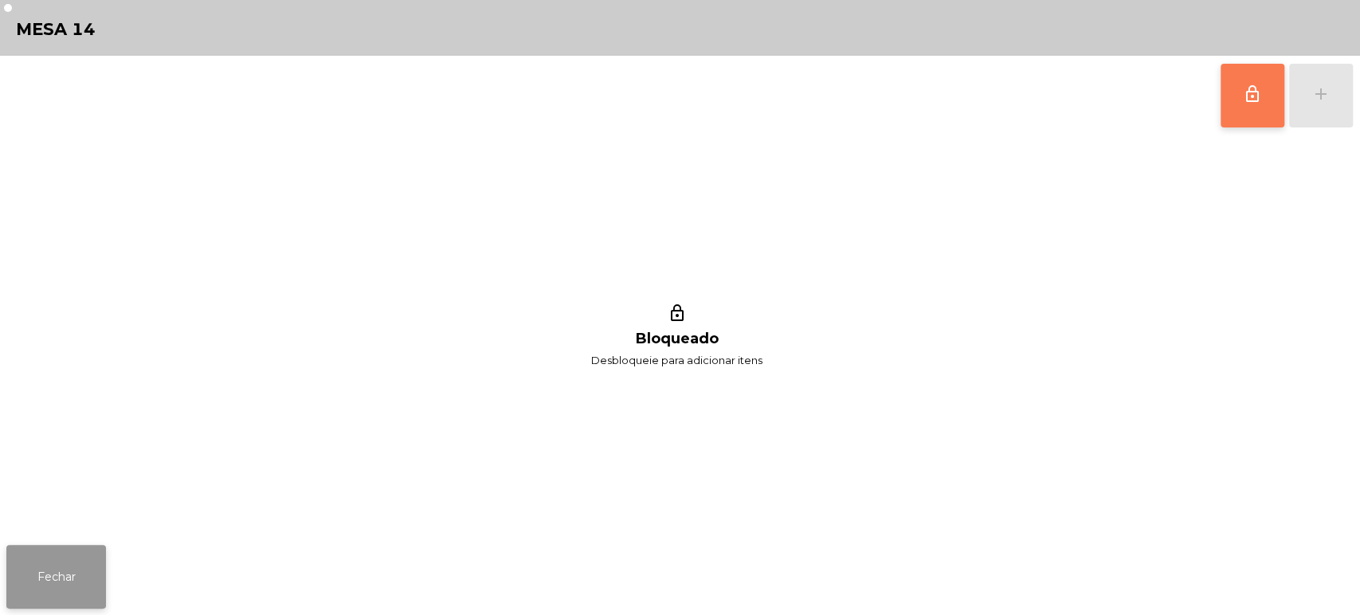
click at [88, 569] on button "Fechar" at bounding box center [56, 577] width 100 height 64
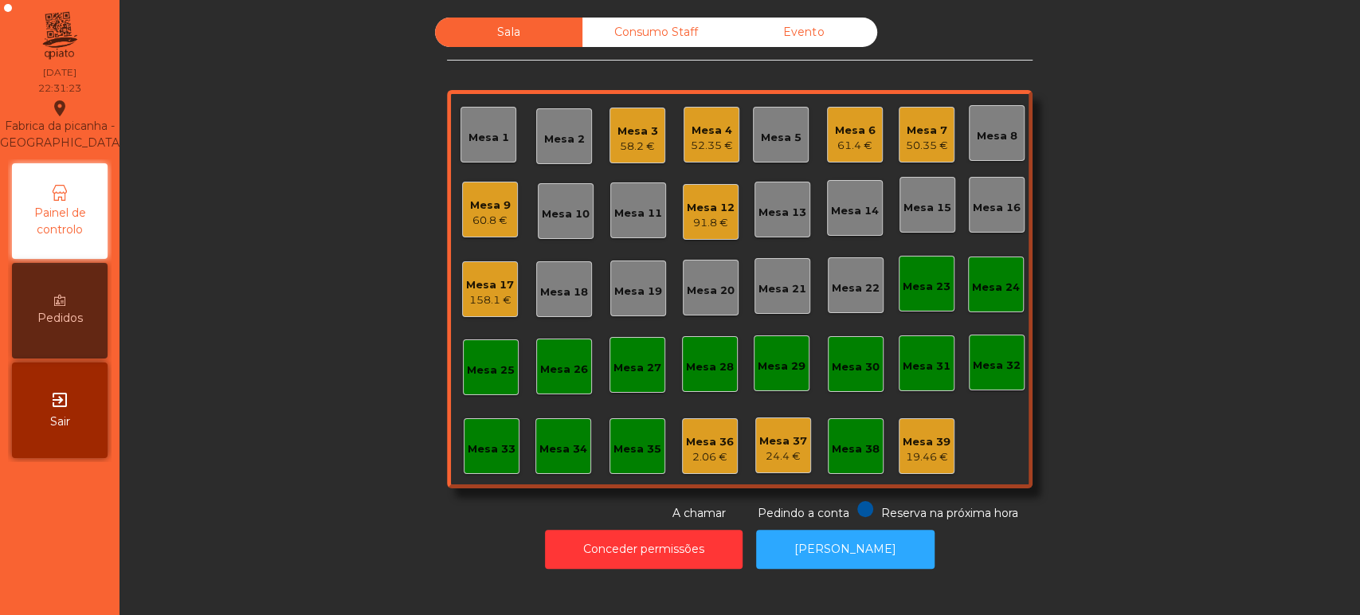
click at [644, 135] on div "Mesa 3" at bounding box center [638, 132] width 41 height 16
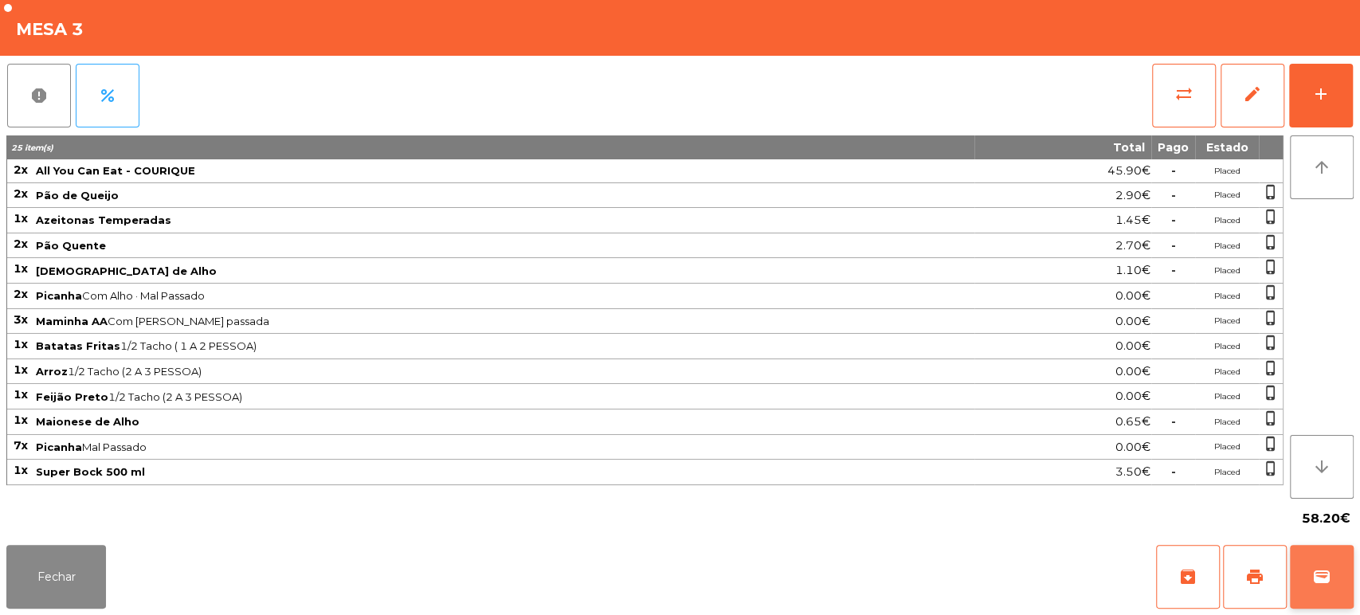
click at [1332, 566] on button "wallet" at bounding box center [1322, 577] width 64 height 64
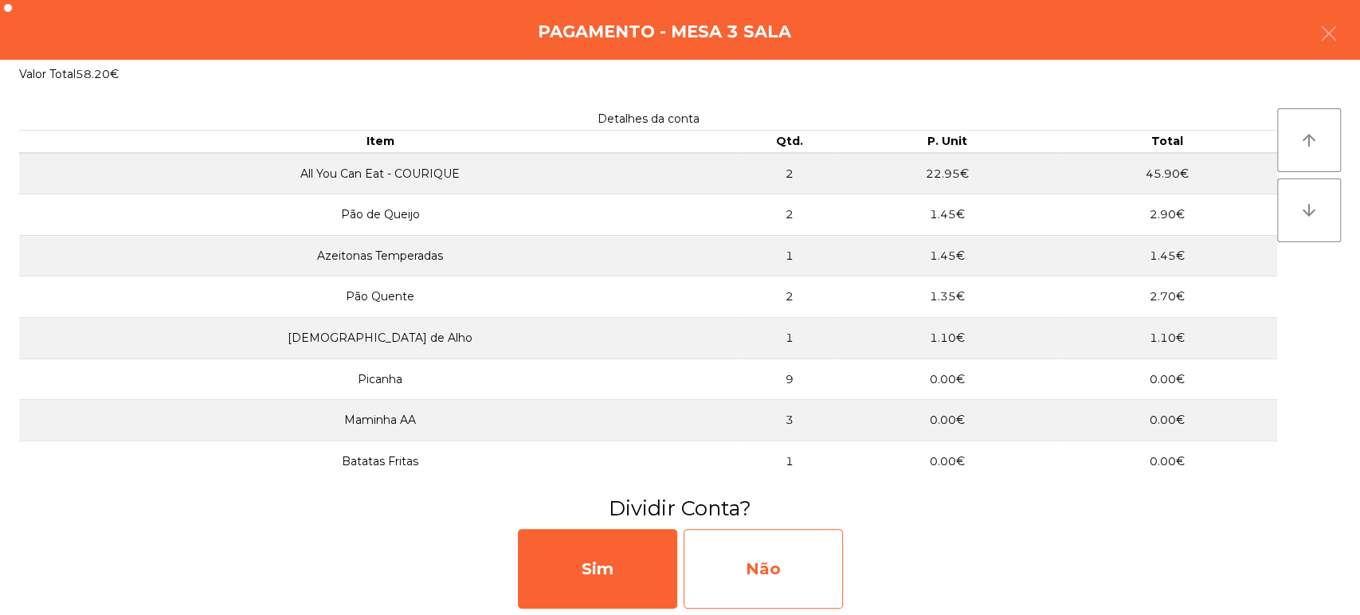
click at [778, 572] on div "Não" at bounding box center [763, 569] width 159 height 80
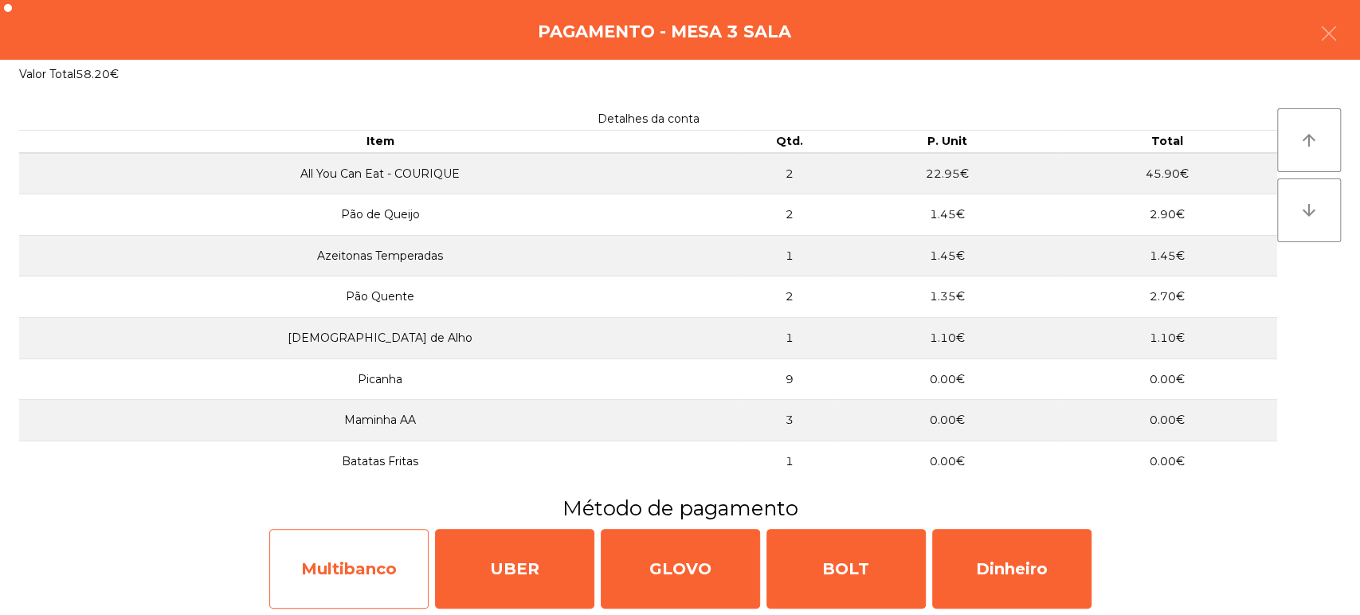
click at [357, 555] on div "Multibanco" at bounding box center [348, 569] width 159 height 80
select select "**"
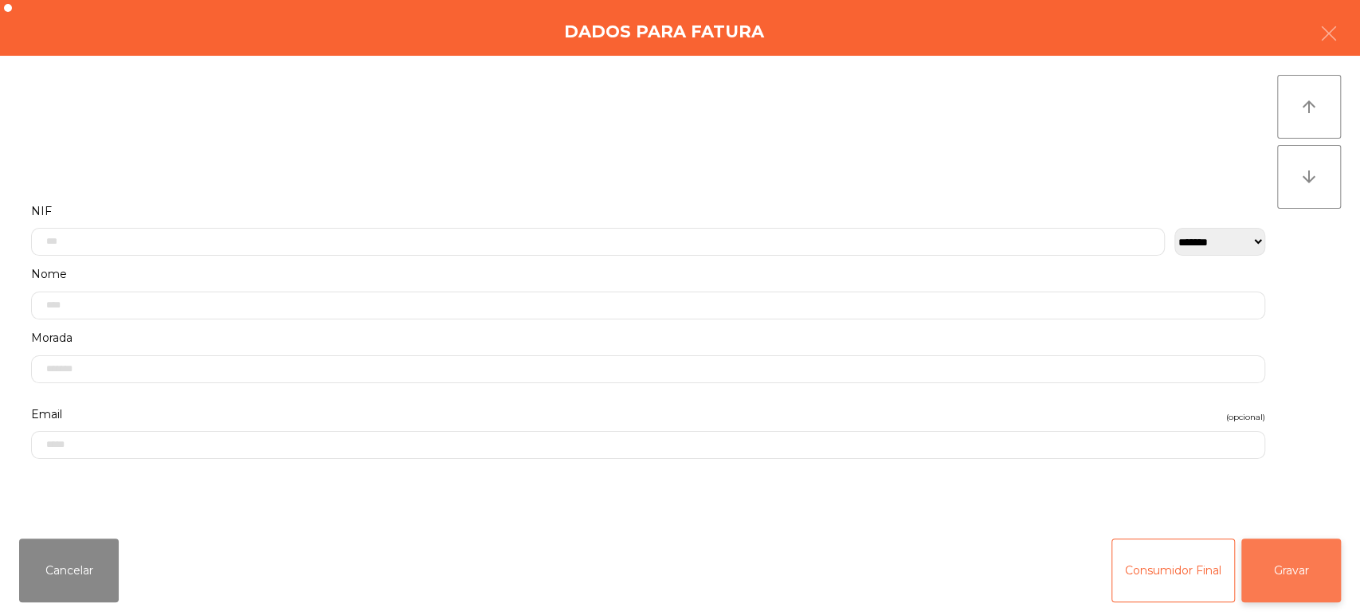
click at [1277, 579] on button "Gravar" at bounding box center [1292, 571] width 100 height 64
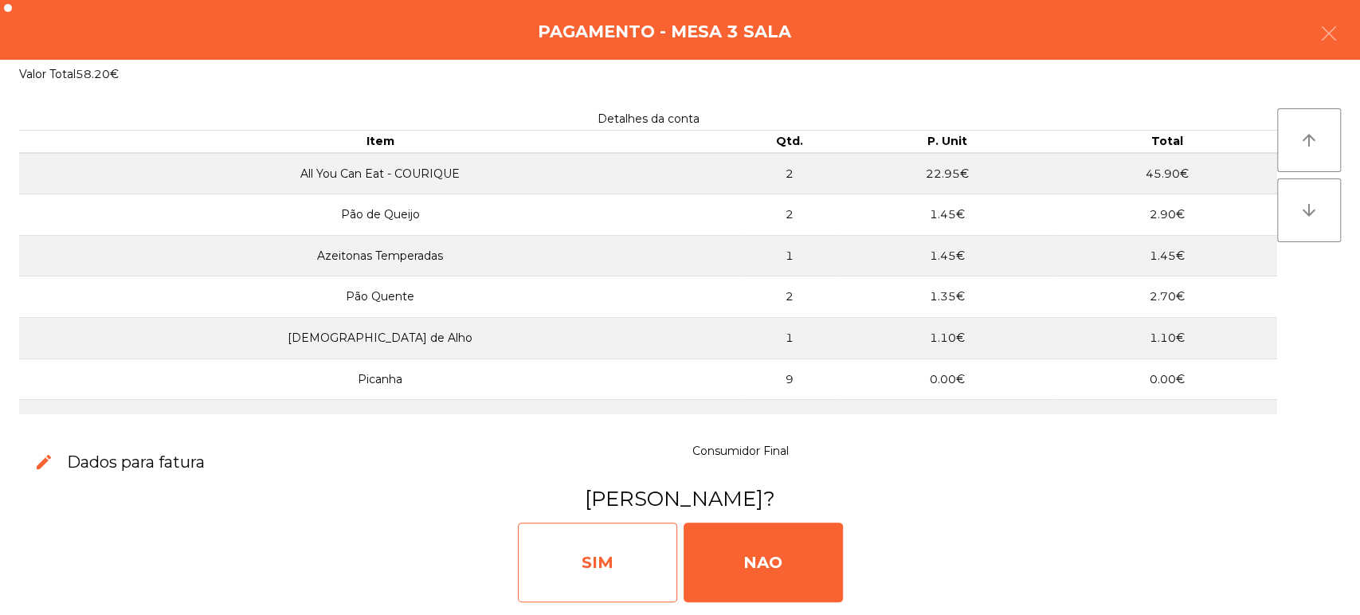
click at [618, 545] on div "SIM" at bounding box center [597, 563] width 159 height 80
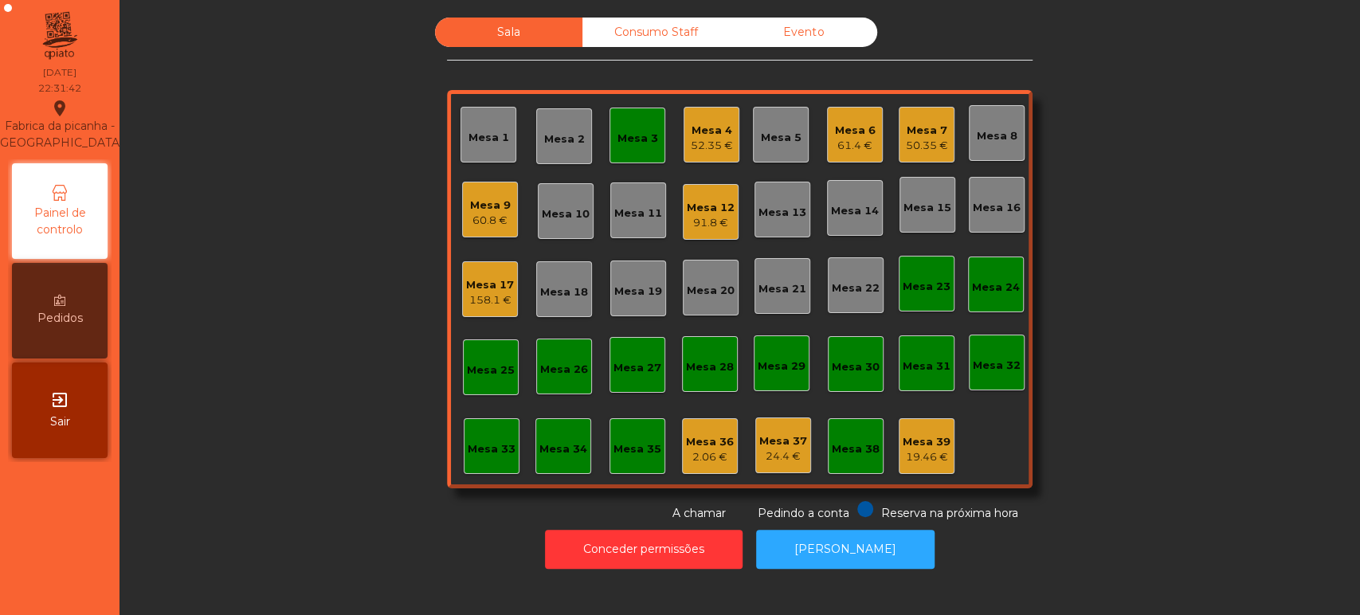
click at [616, 108] on div "Mesa 3" at bounding box center [638, 136] width 56 height 56
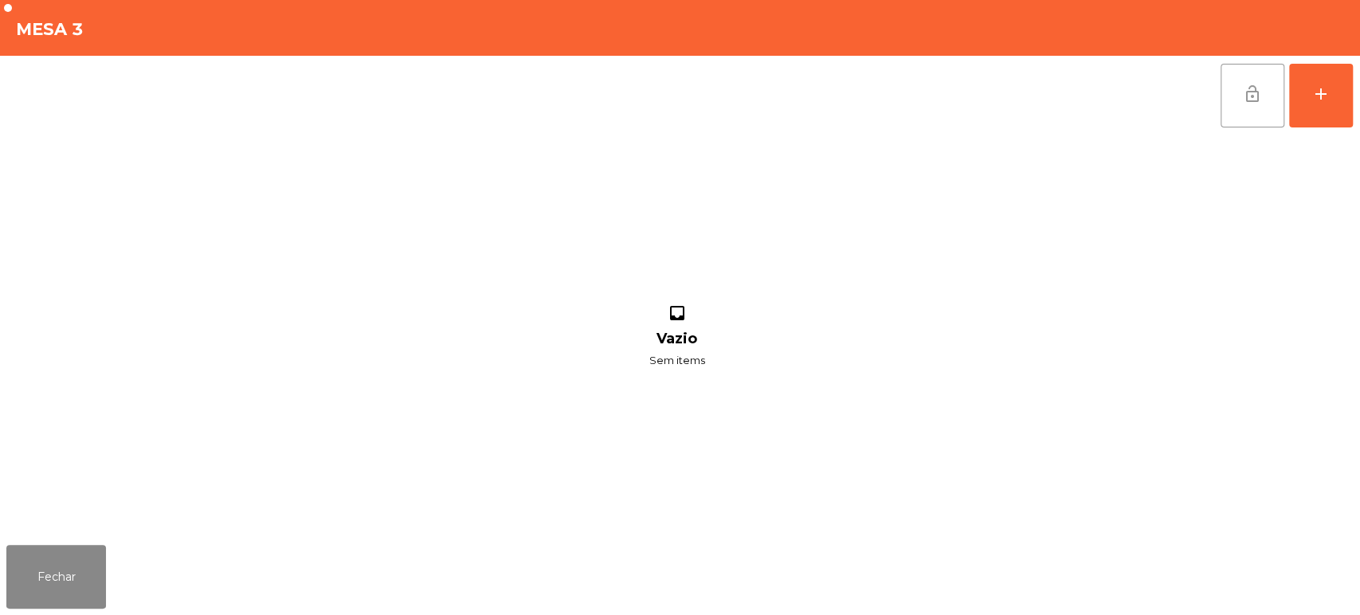
click at [1273, 82] on button "lock_open" at bounding box center [1253, 96] width 64 height 64
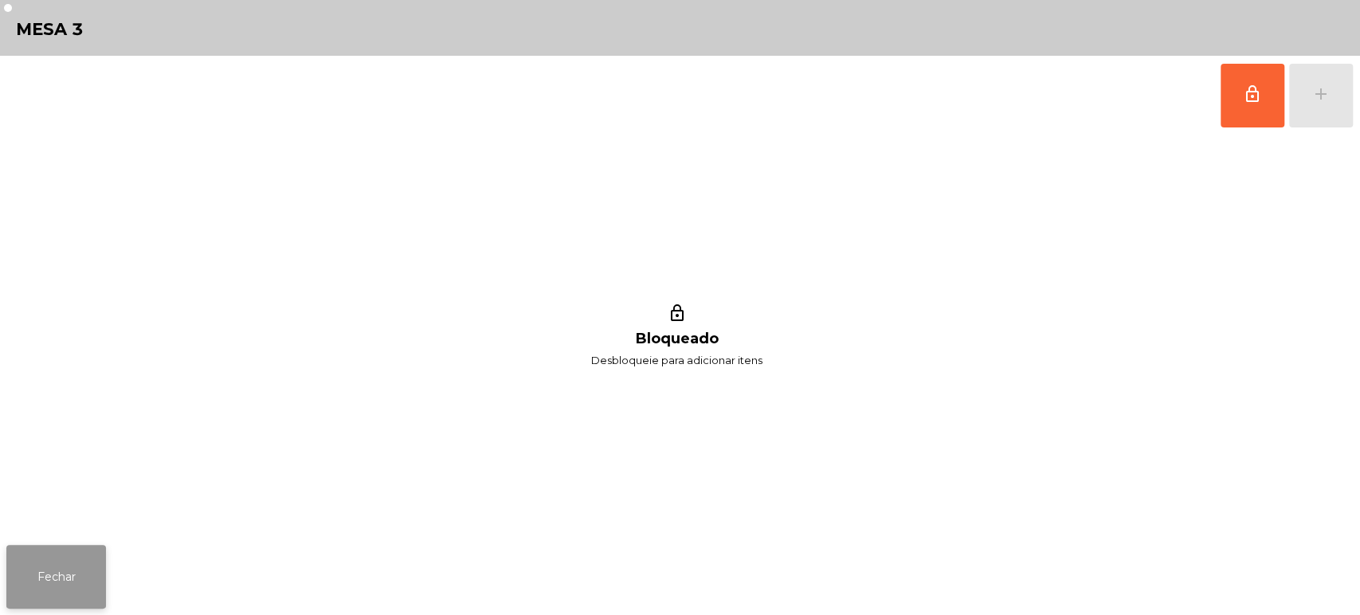
click at [105, 593] on button "Fechar" at bounding box center [56, 577] width 100 height 64
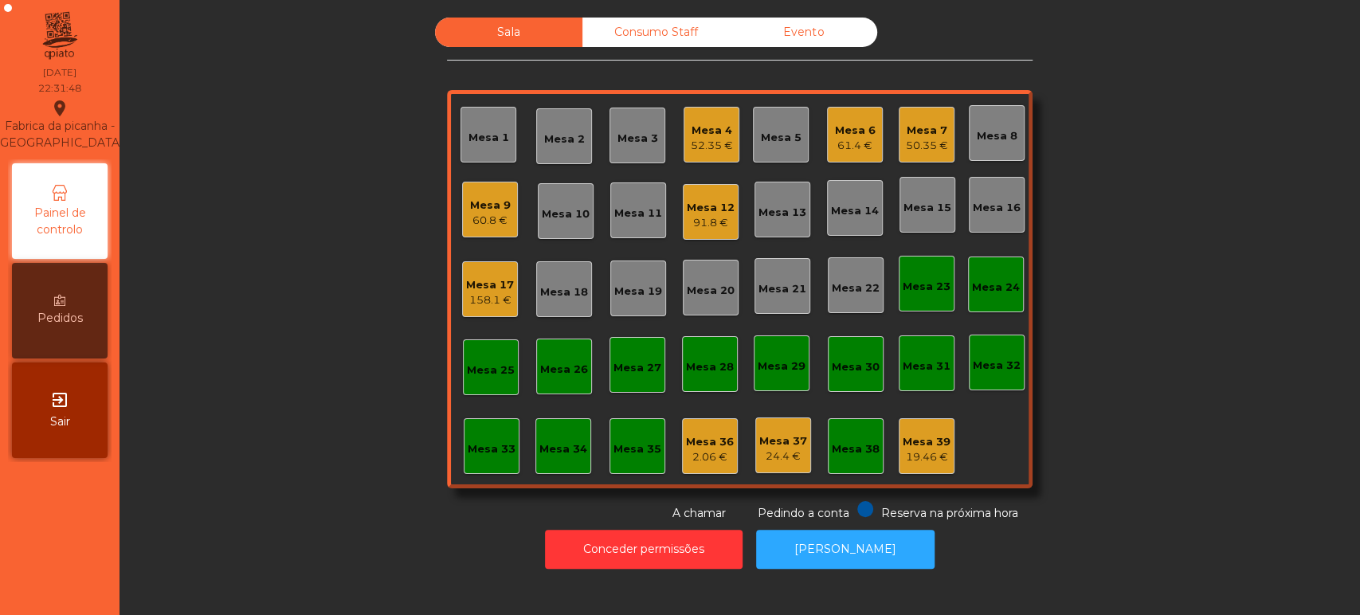
click at [835, 151] on div "61.4 €" at bounding box center [855, 146] width 41 height 16
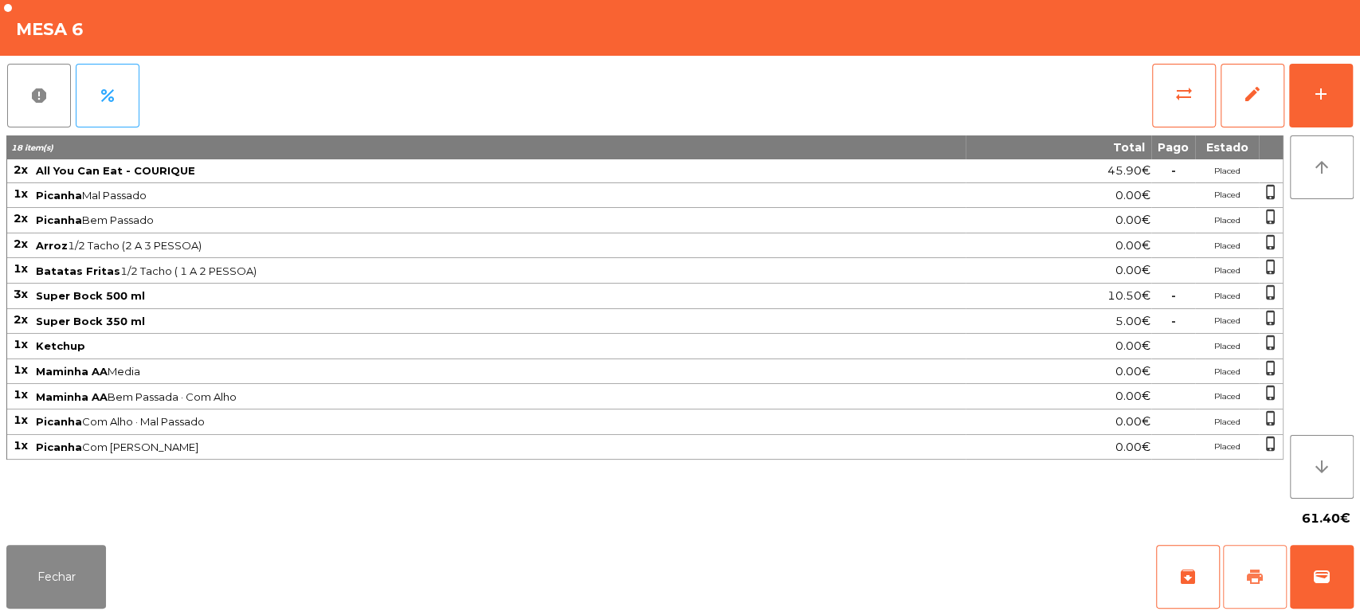
click at [1242, 579] on button "print" at bounding box center [1255, 577] width 64 height 64
click at [1245, 586] on button "print" at bounding box center [1255, 577] width 64 height 64
click at [38, 579] on button "Fechar" at bounding box center [56, 577] width 100 height 64
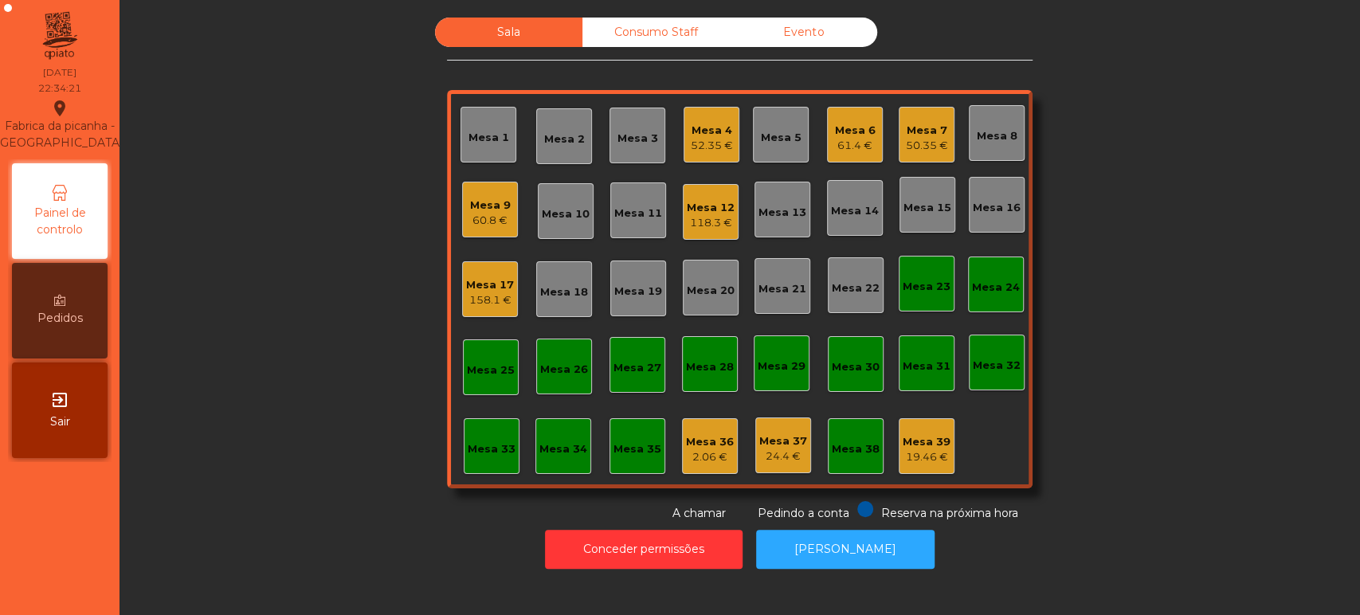
click at [848, 140] on div "61.4 €" at bounding box center [855, 146] width 41 height 16
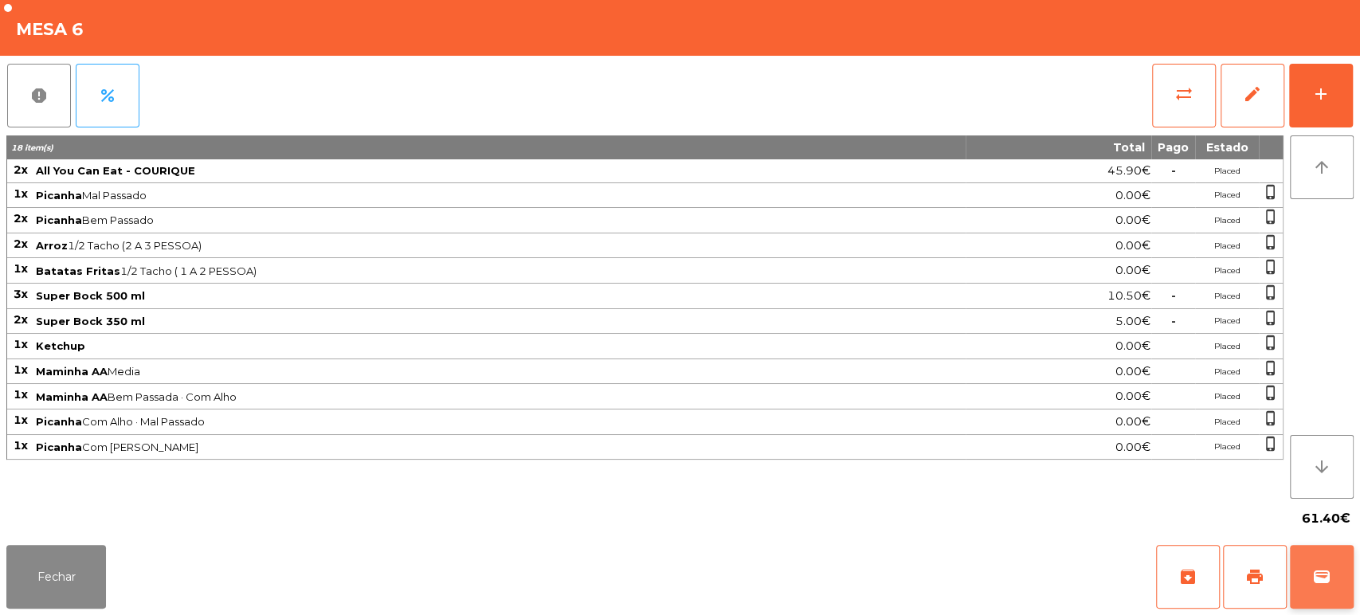
click at [1334, 568] on button "wallet" at bounding box center [1322, 577] width 64 height 64
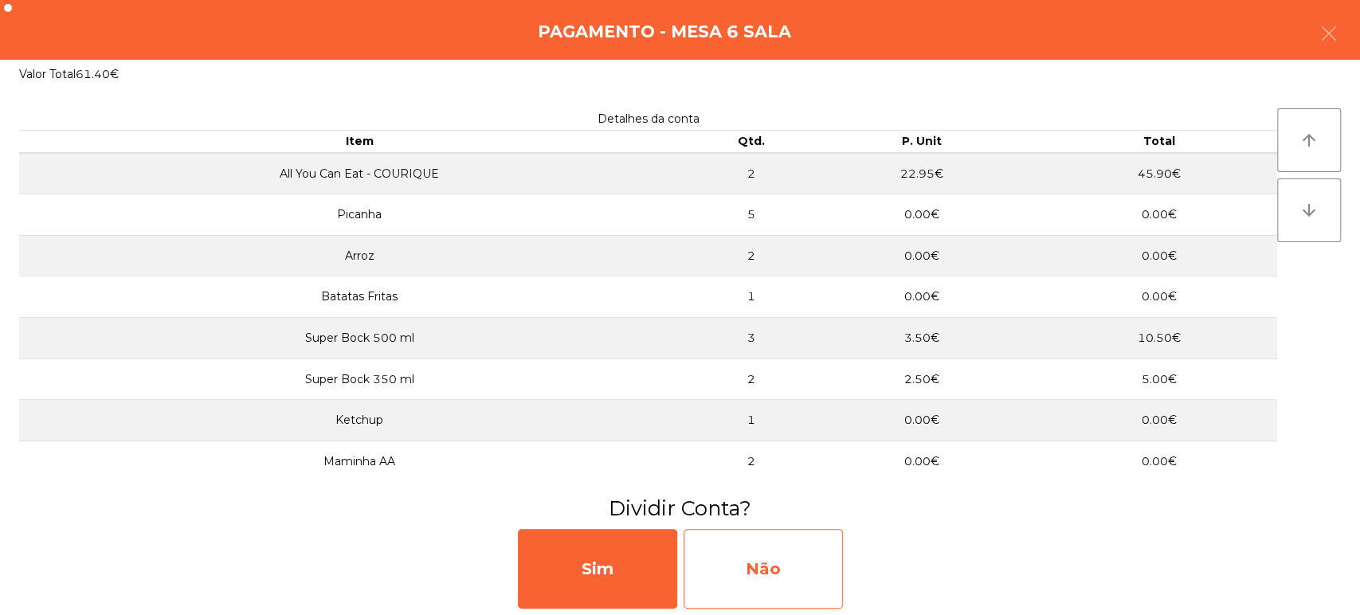
click at [779, 546] on div "Não" at bounding box center [763, 569] width 159 height 80
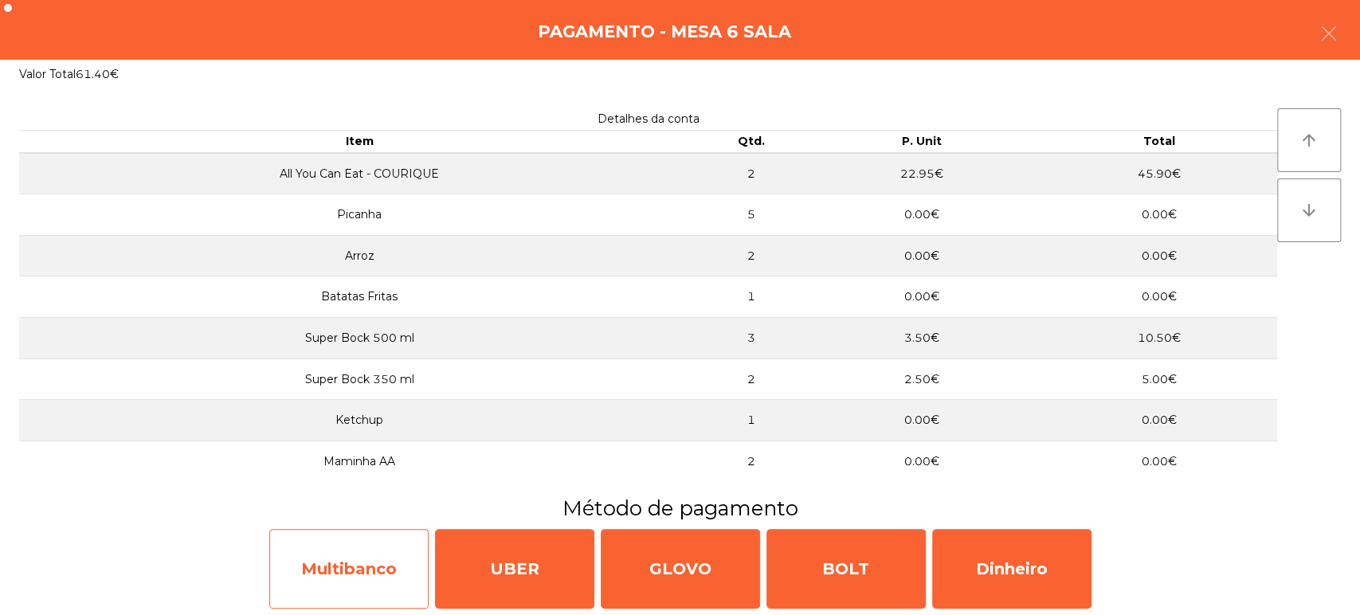
click at [358, 543] on div "Multibanco" at bounding box center [348, 569] width 159 height 80
select select "**"
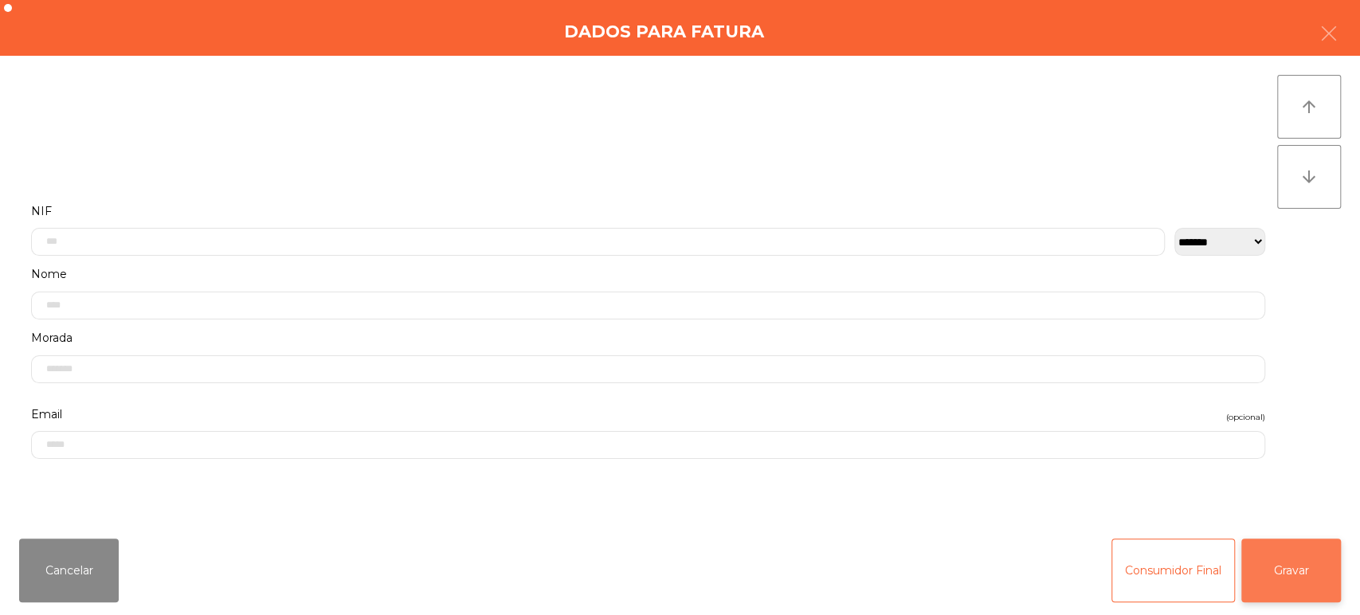
click at [1308, 574] on button "Gravar" at bounding box center [1292, 571] width 100 height 64
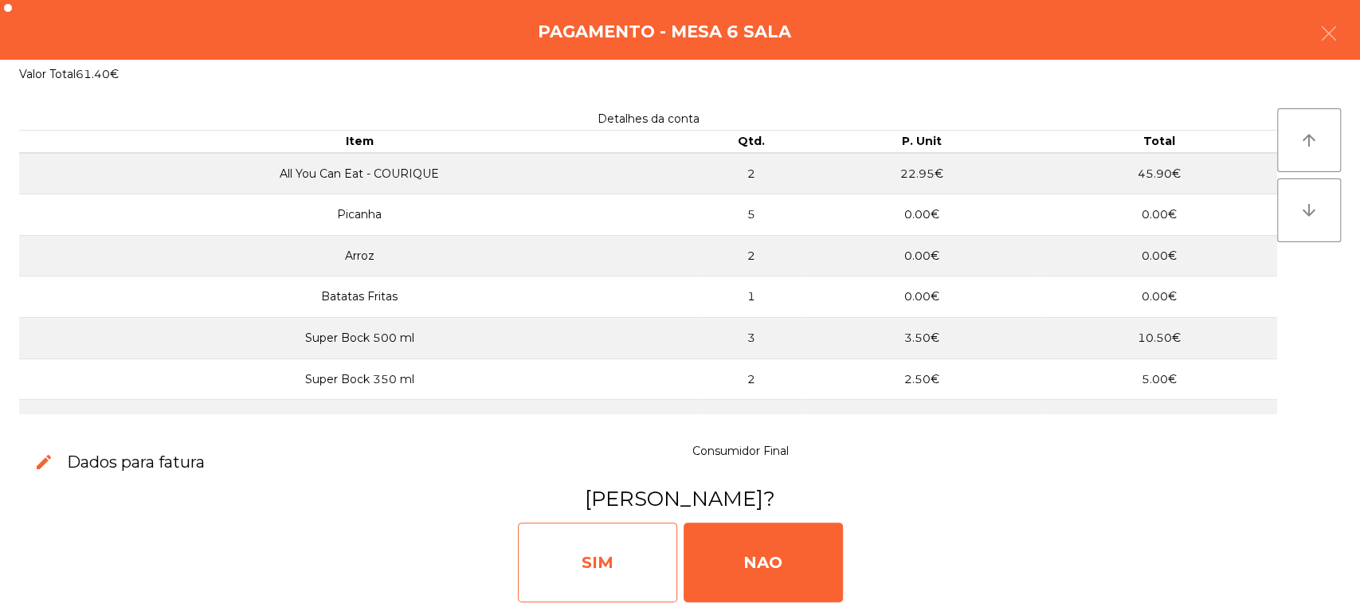
click at [546, 561] on div "SIM" at bounding box center [597, 563] width 159 height 80
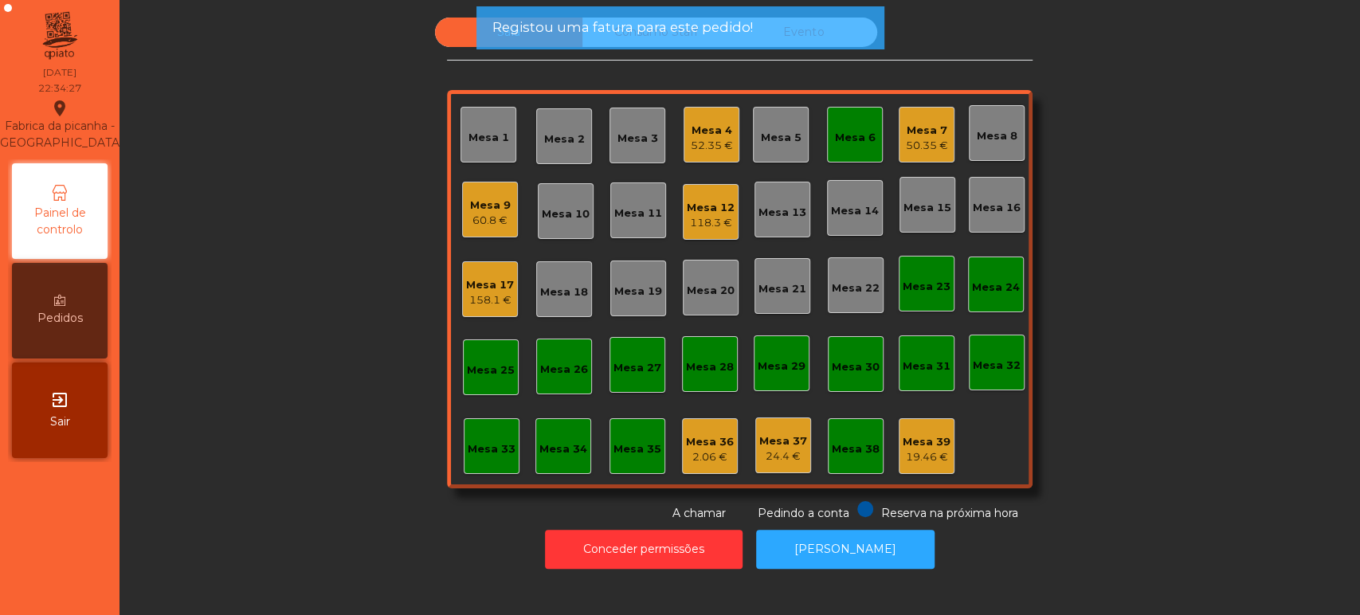
click at [850, 125] on div "Mesa 6" at bounding box center [855, 135] width 41 height 22
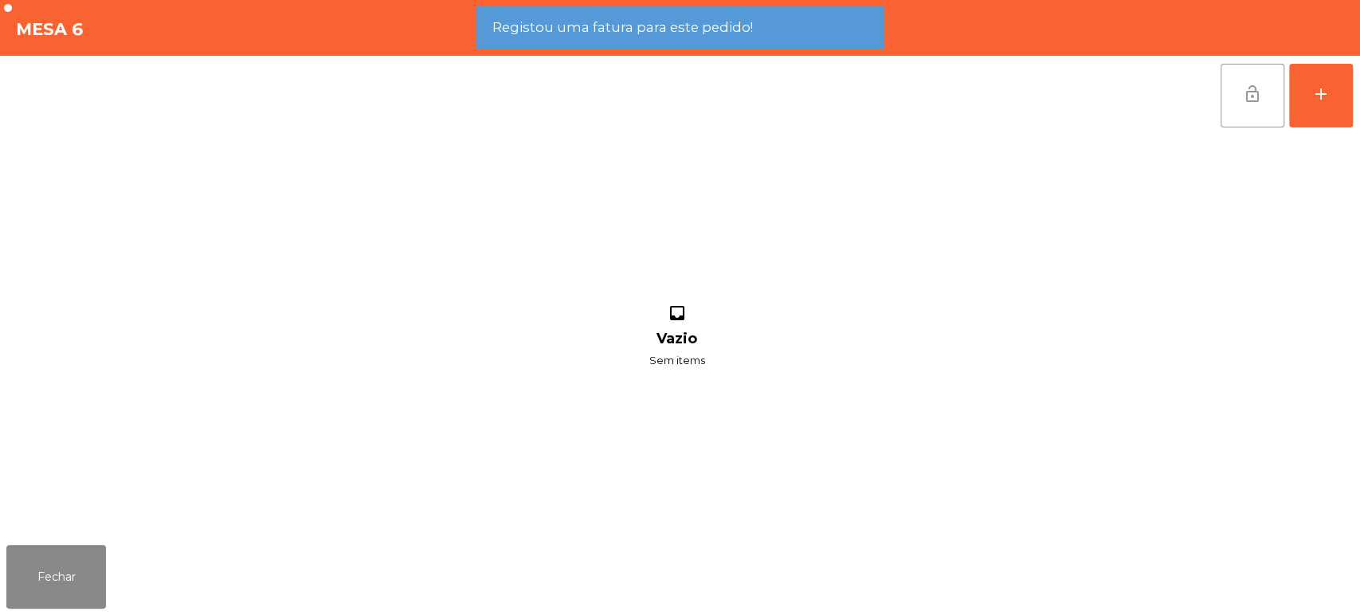
click at [1232, 99] on button "lock_open" at bounding box center [1253, 96] width 64 height 64
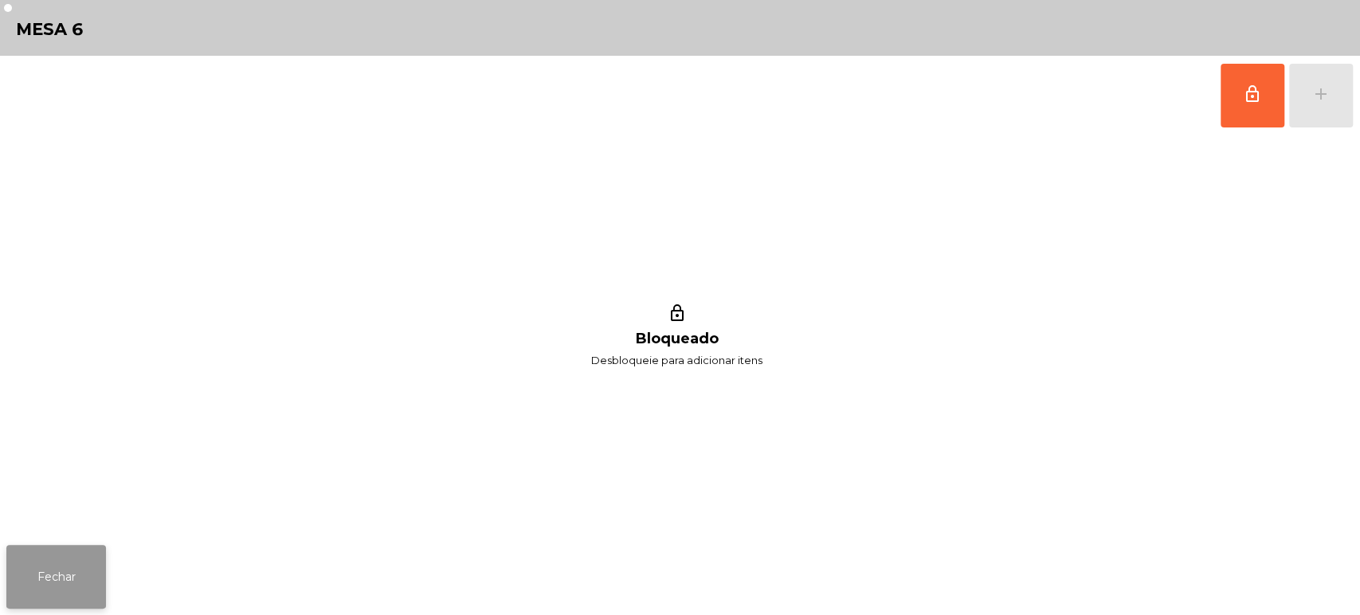
click at [30, 562] on button "Fechar" at bounding box center [56, 577] width 100 height 64
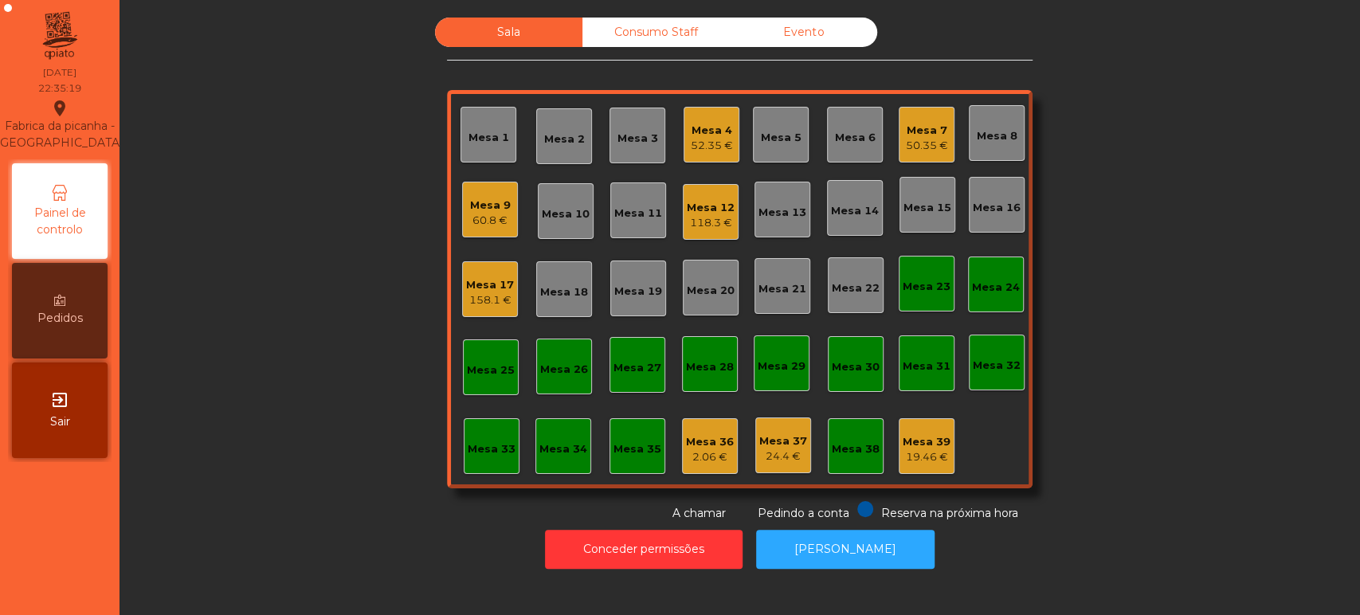
click at [270, 371] on div "Sala Consumo Staff Evento Mesa 1 Mesa 2 Mesa 3 Mesa 4 52.35 € Mesa 5 Mesa 6 Mes…" at bounding box center [740, 270] width 1198 height 504
click at [644, 34] on div "Consumo Staff" at bounding box center [656, 32] width 147 height 29
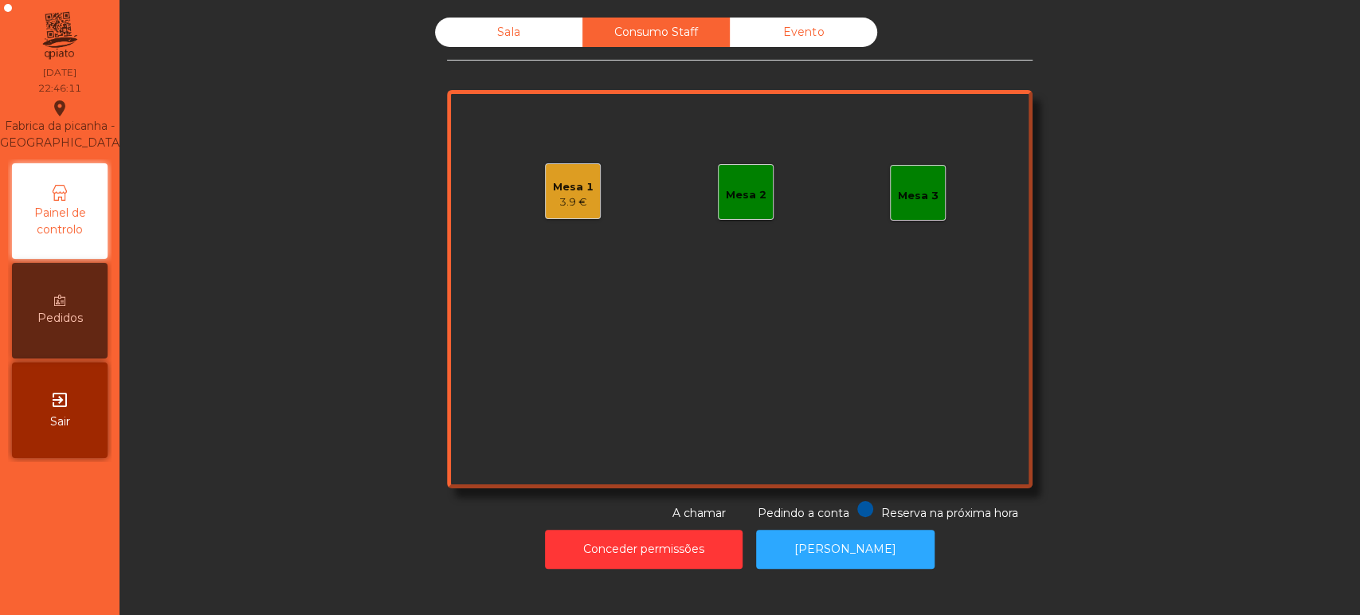
click at [718, 197] on div "Mesa 2" at bounding box center [746, 192] width 56 height 56
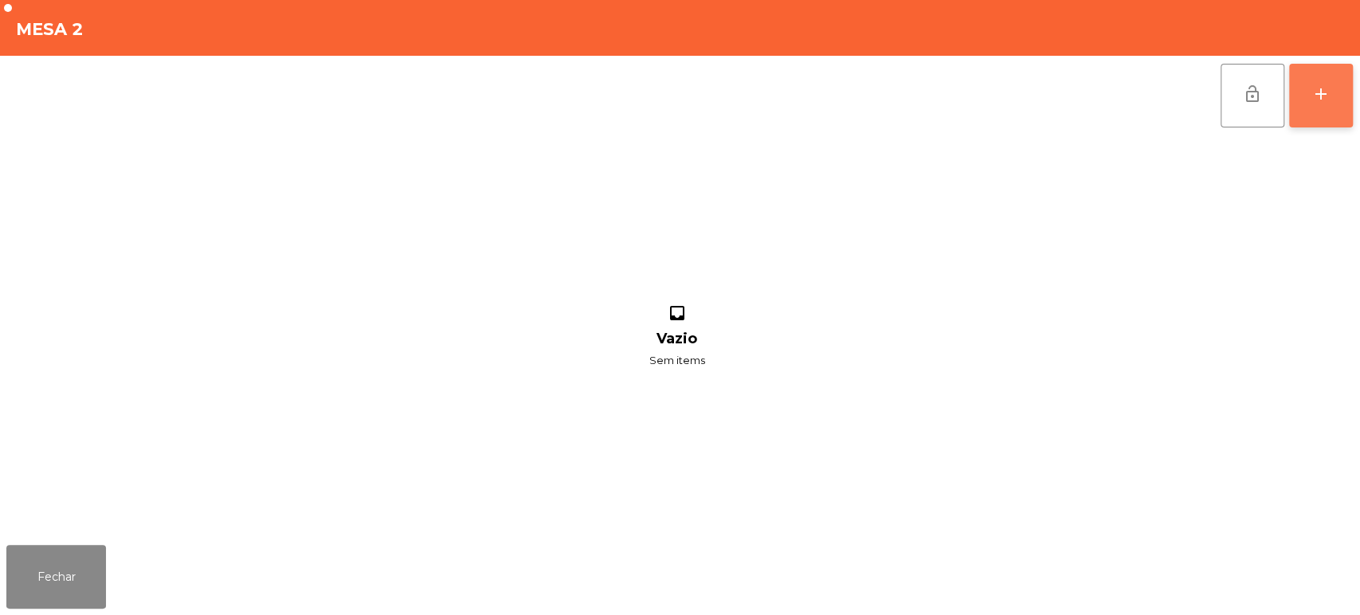
click at [1317, 104] on button "add" at bounding box center [1321, 96] width 64 height 64
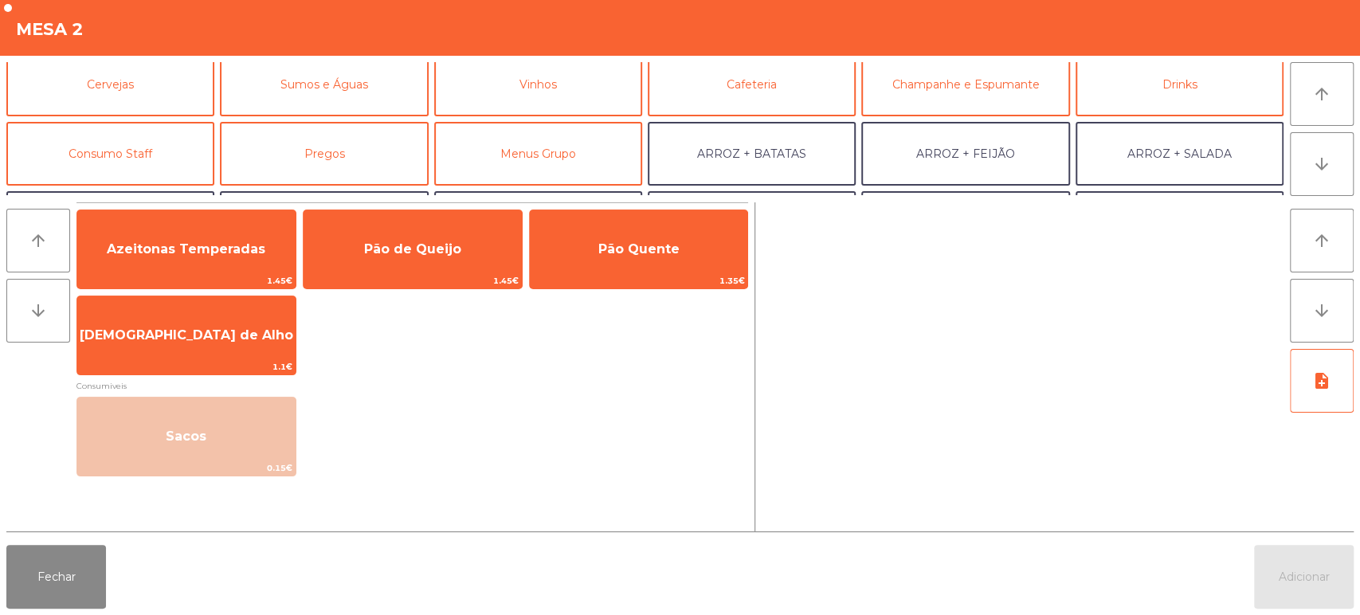
scroll to position [110, 0]
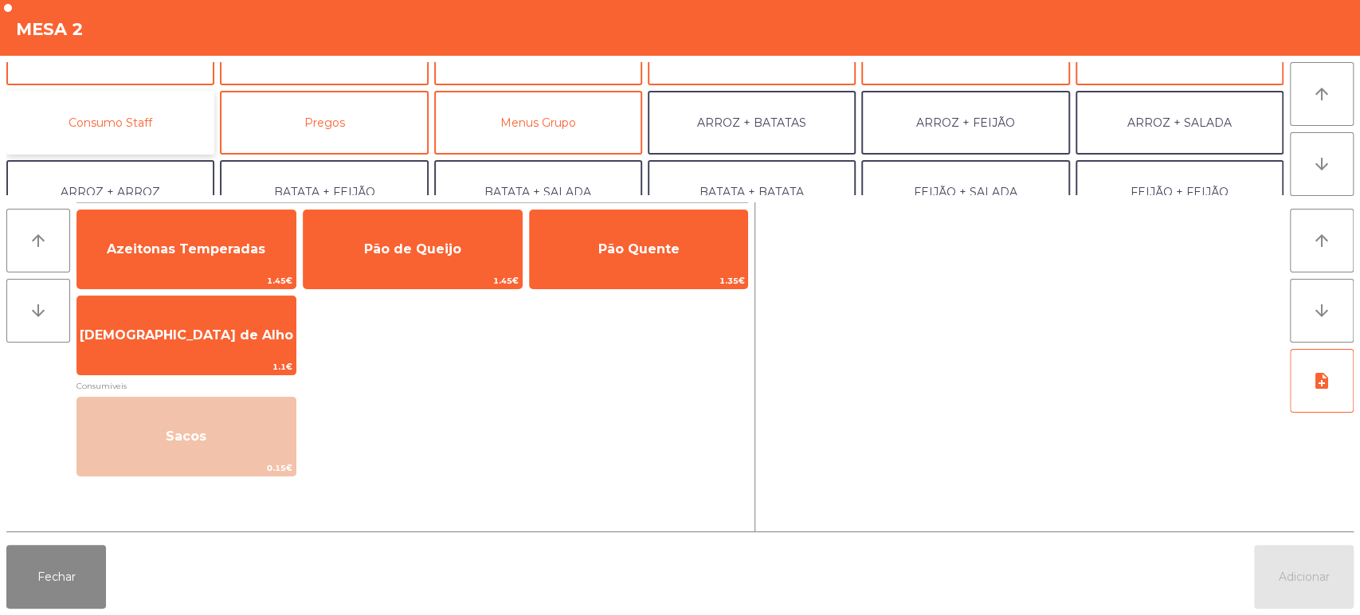
click at [120, 125] on button "Consumo Staff" at bounding box center [110, 123] width 208 height 64
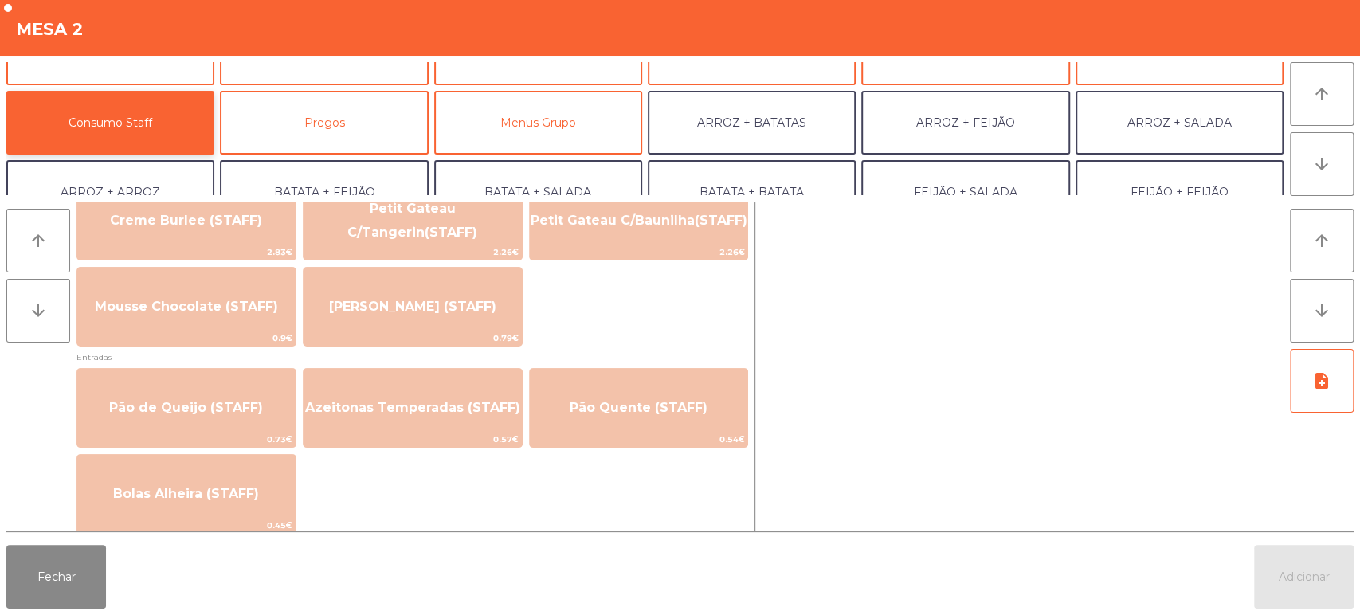
scroll to position [1223, 0]
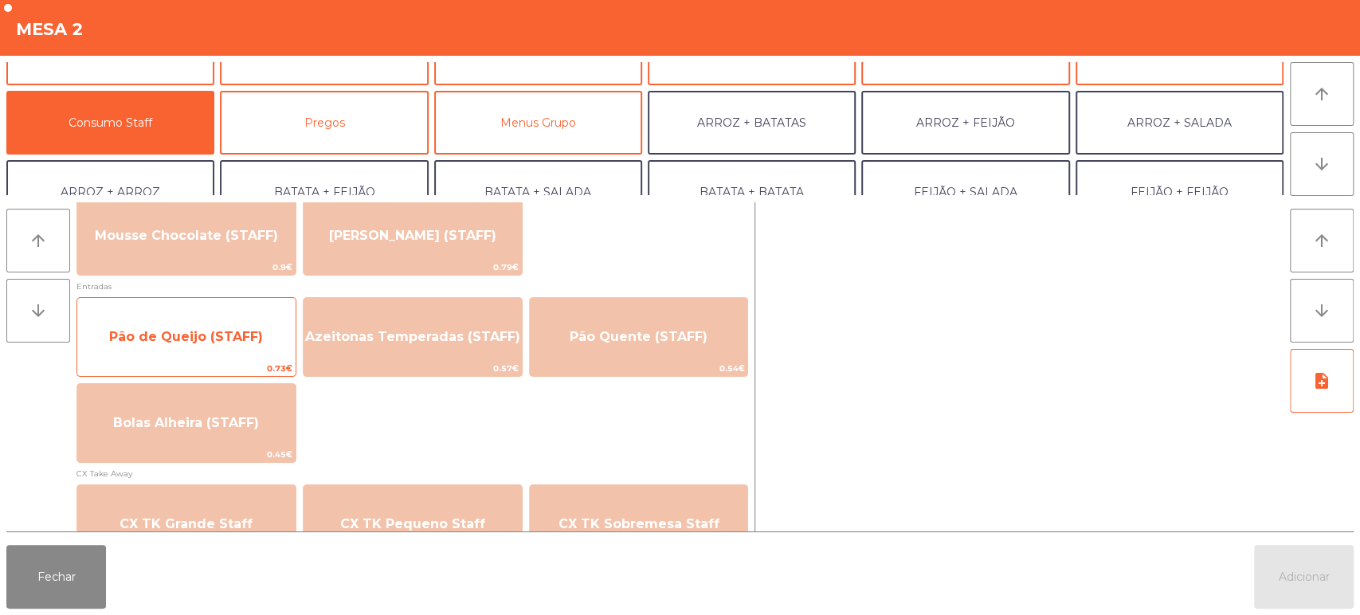
click at [218, 340] on span "Pão de Queijo (STAFF)" at bounding box center [186, 336] width 154 height 15
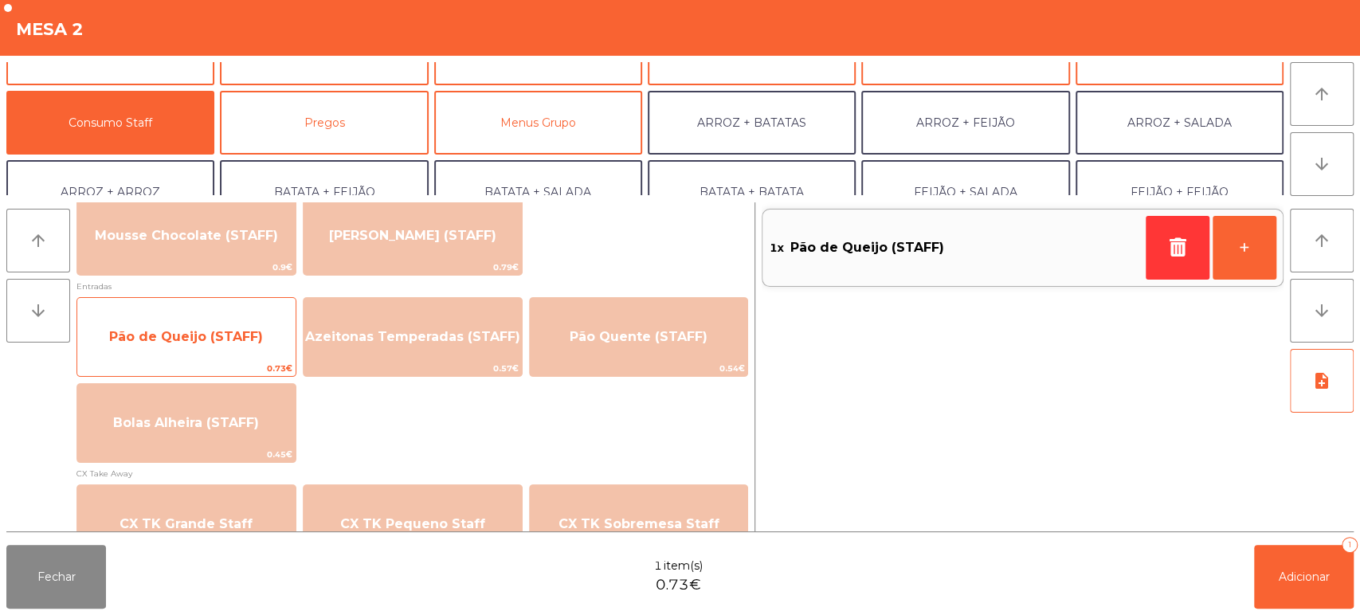
click at [198, 351] on span "Pão de Queijo (STAFF)" at bounding box center [186, 337] width 218 height 43
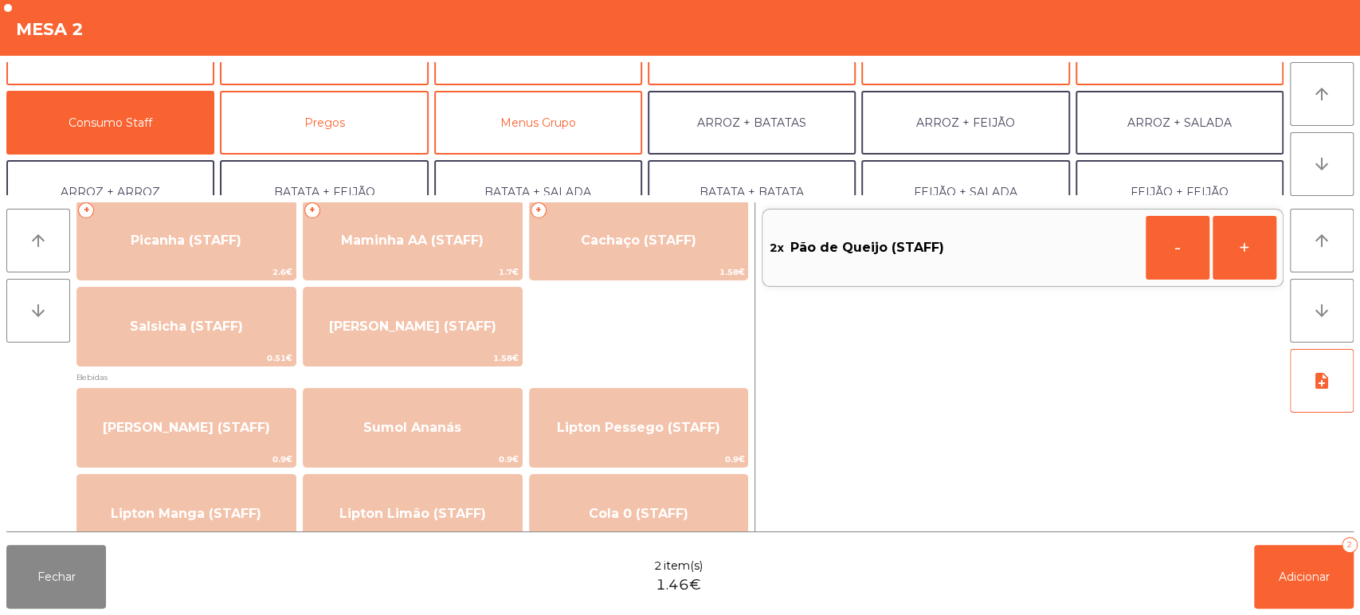
scroll to position [0, 0]
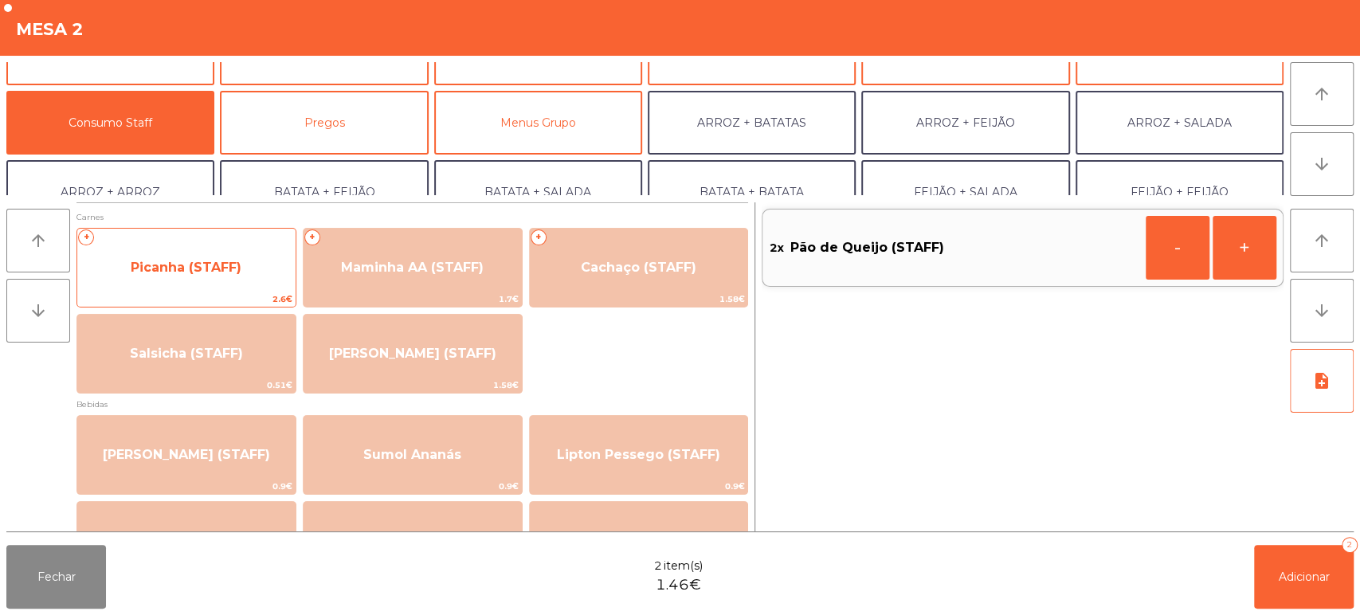
click at [210, 274] on span "Picanha (STAFF)" at bounding box center [186, 267] width 111 height 15
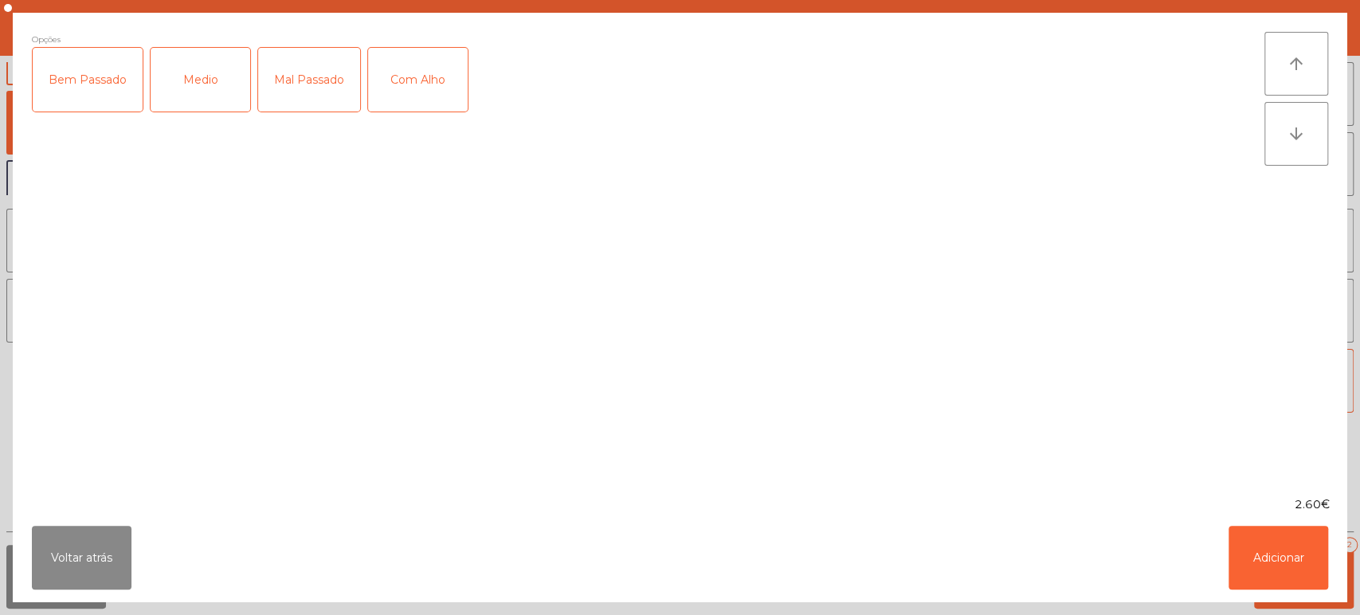
click at [89, 77] on div "Bem Passado" at bounding box center [88, 80] width 110 height 64
click at [432, 73] on div "Com Alho" at bounding box center [418, 80] width 100 height 64
click at [1280, 564] on button "Adicionar" at bounding box center [1279, 558] width 100 height 64
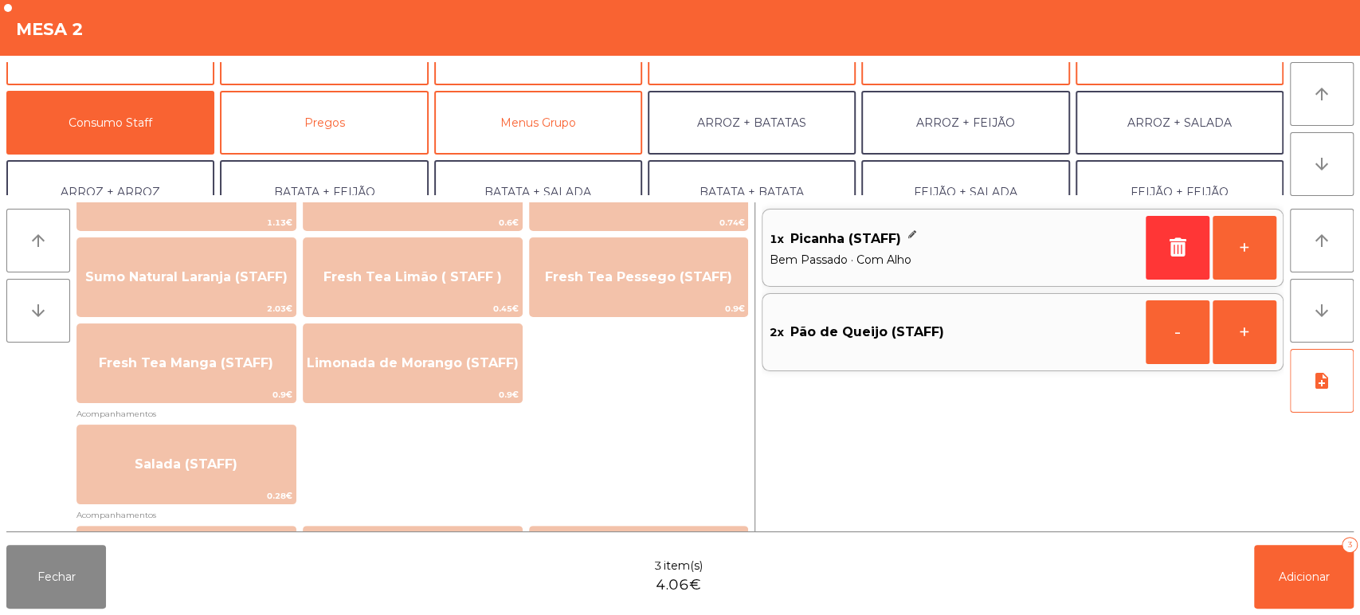
scroll to position [432, 0]
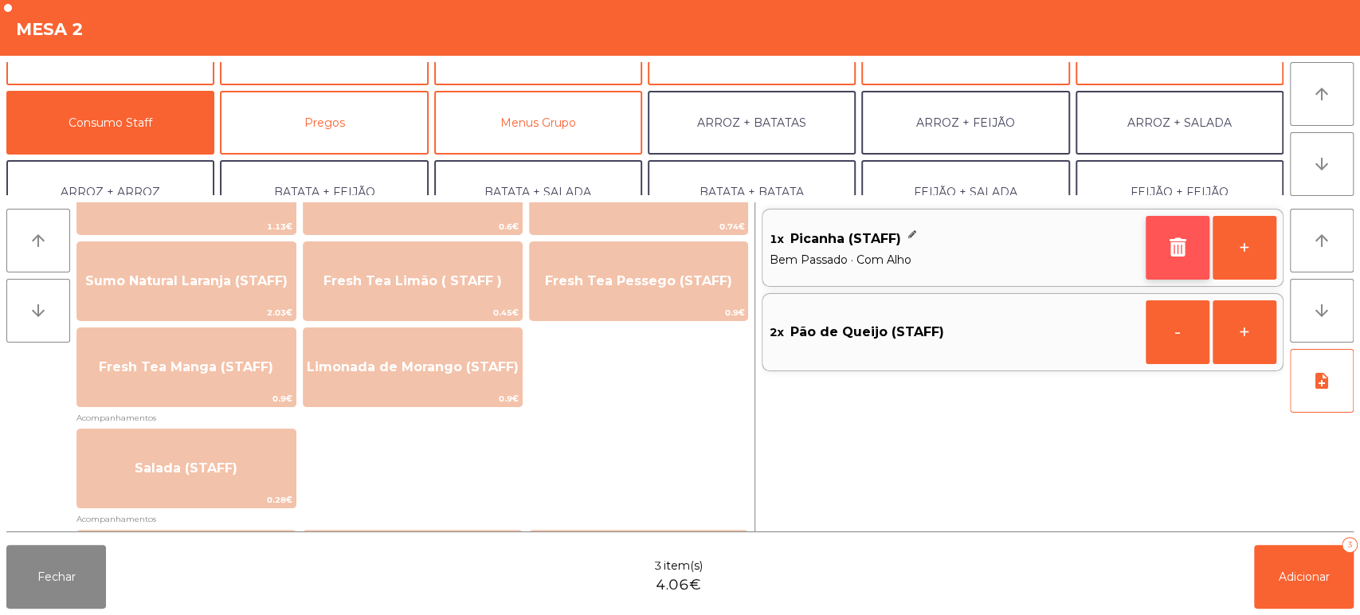
click at [1176, 255] on icon "button" at bounding box center [1178, 246] width 24 height 19
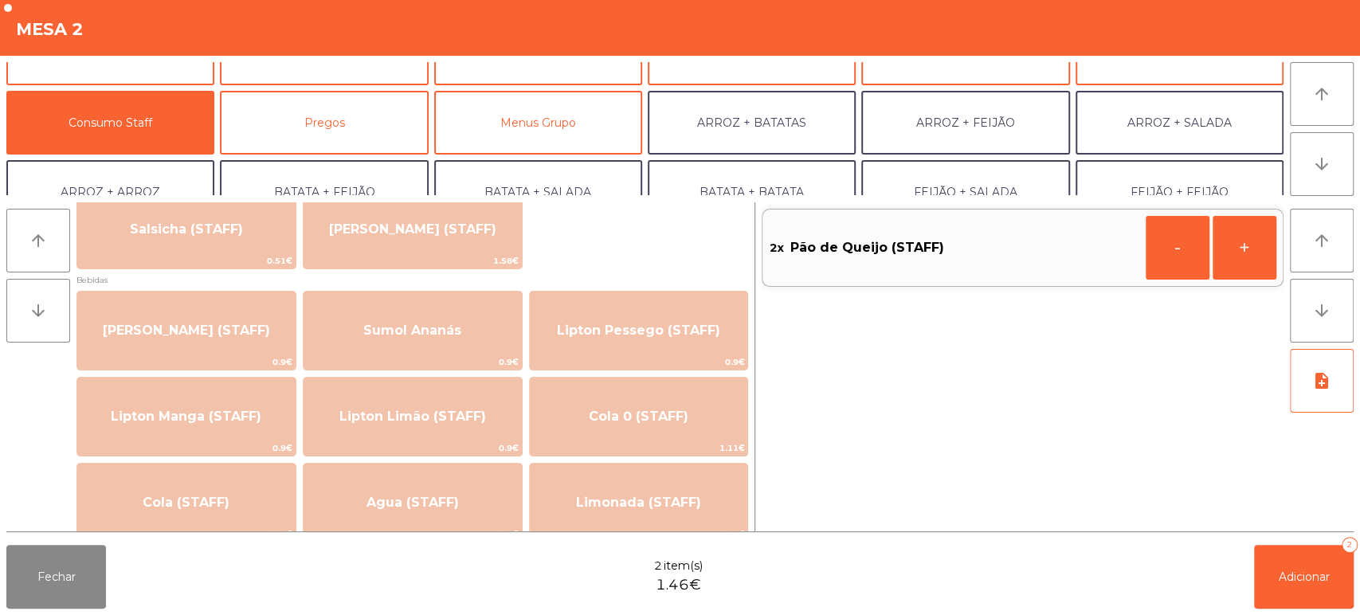
scroll to position [122, 0]
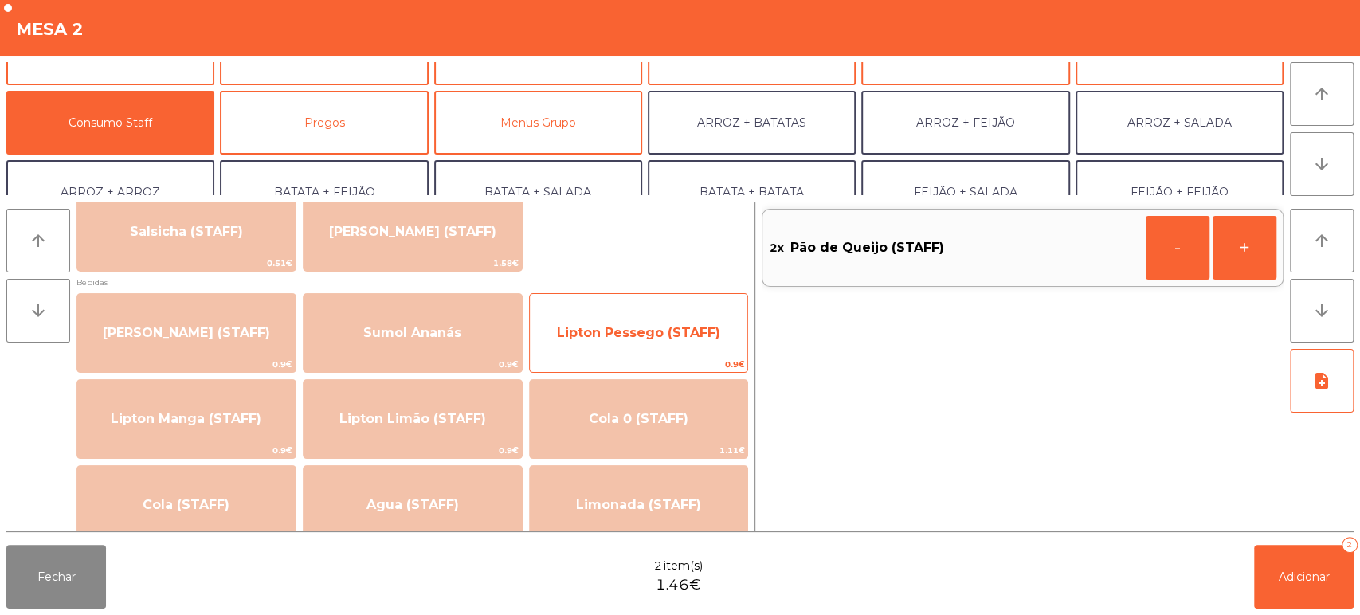
click at [606, 340] on span "Lipton Pessego (STAFF)" at bounding box center [639, 333] width 218 height 43
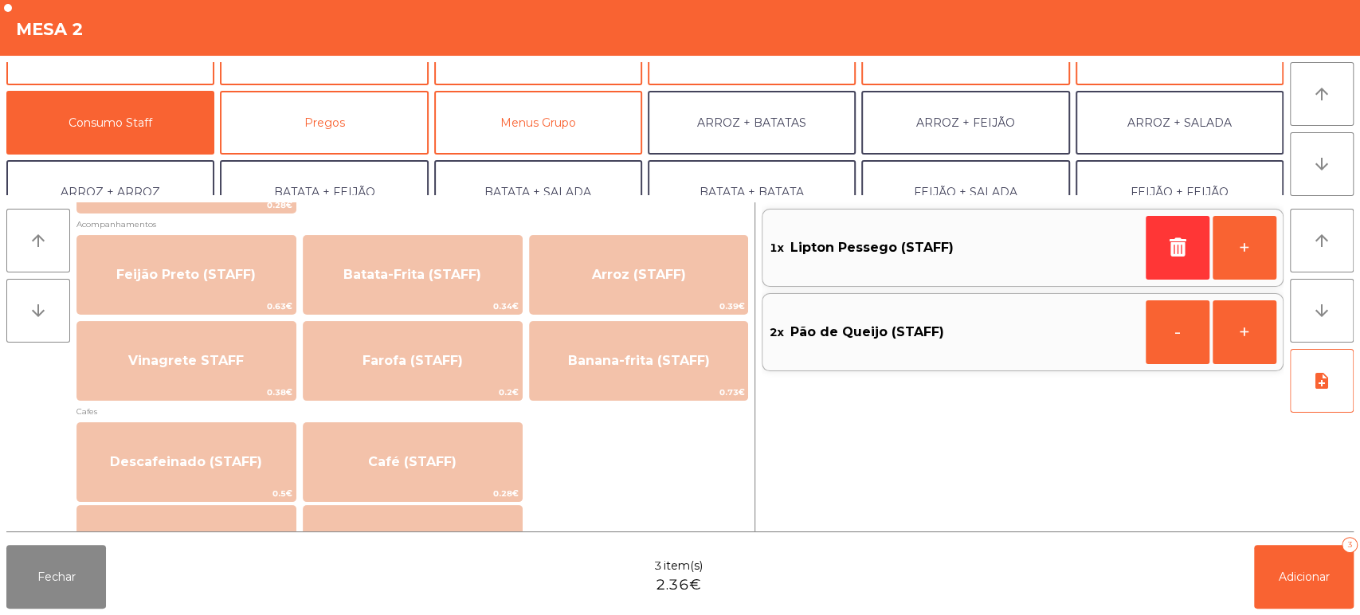
scroll to position [728, 0]
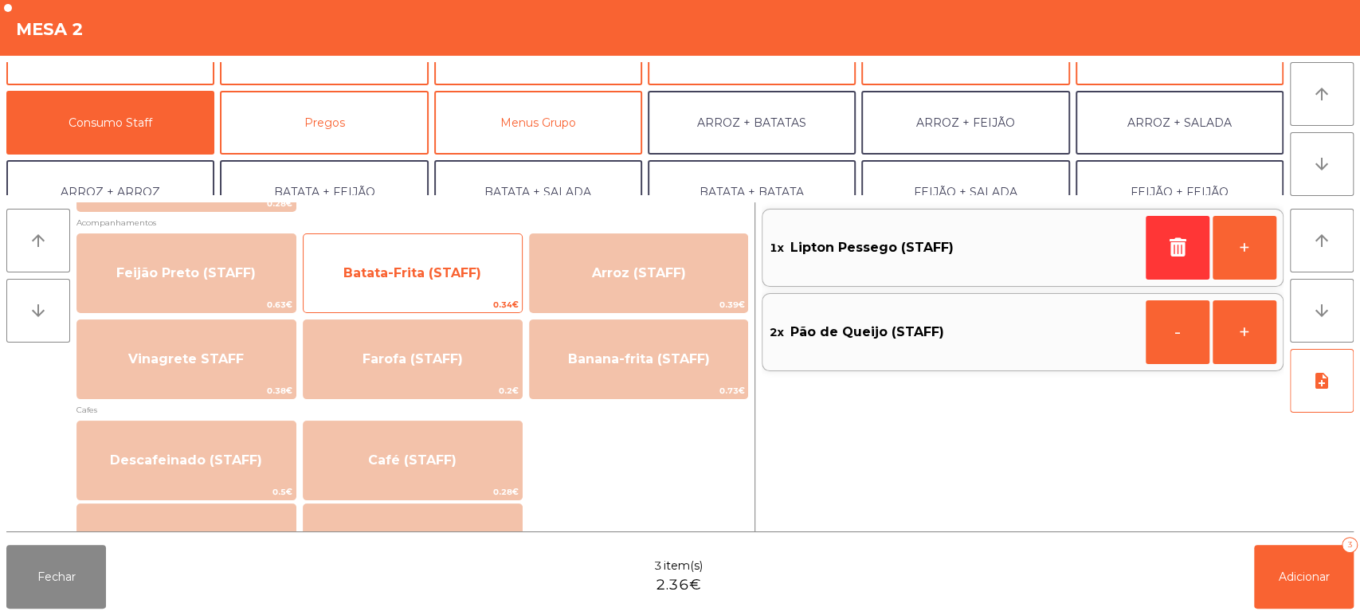
click at [415, 270] on span "Batata-Frita (STAFF)" at bounding box center [412, 272] width 138 height 15
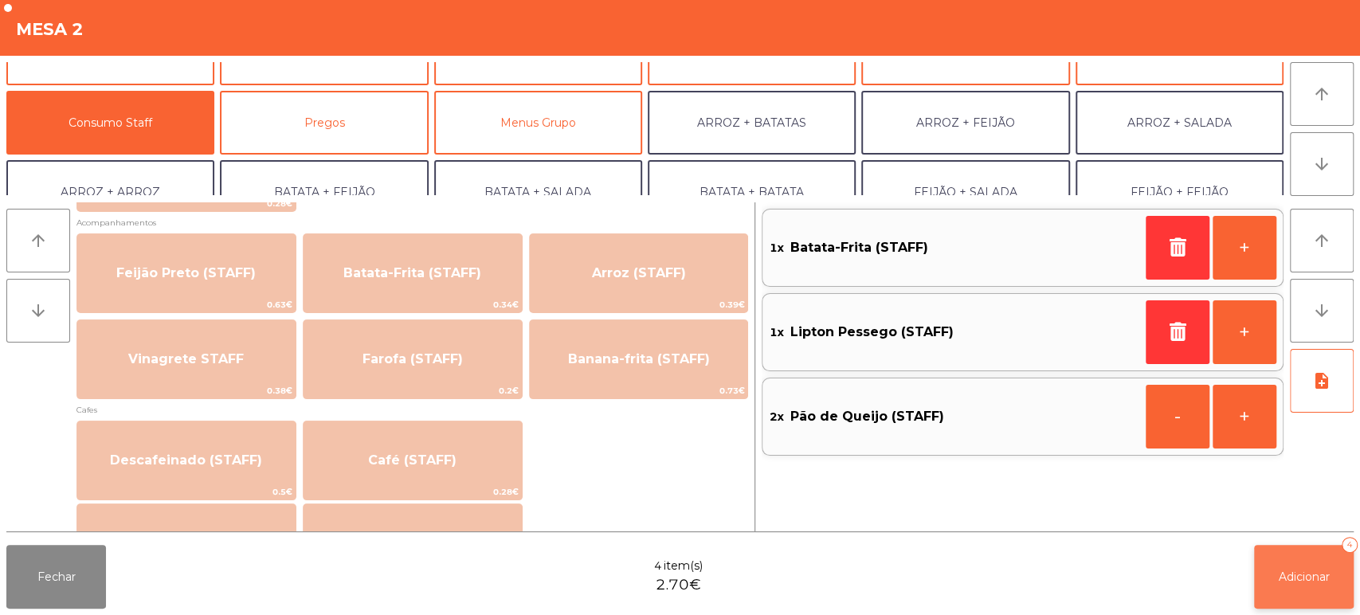
click at [1287, 585] on button "Adicionar 4" at bounding box center [1304, 577] width 100 height 64
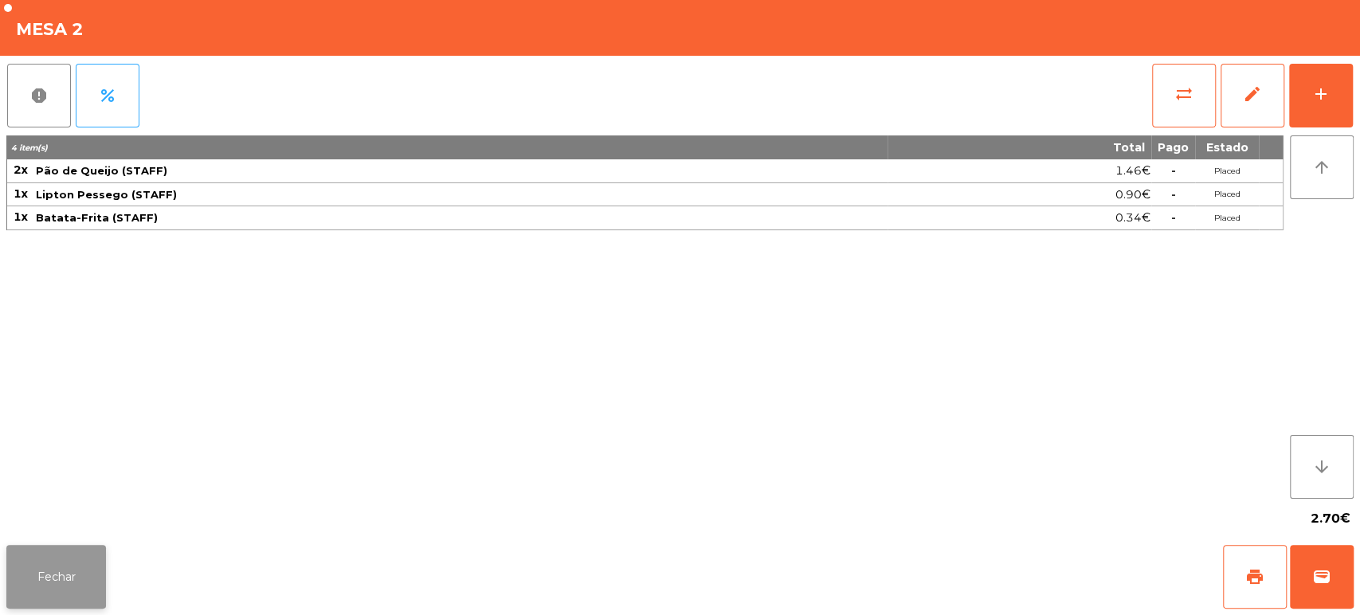
click at [33, 567] on button "Fechar" at bounding box center [56, 577] width 100 height 64
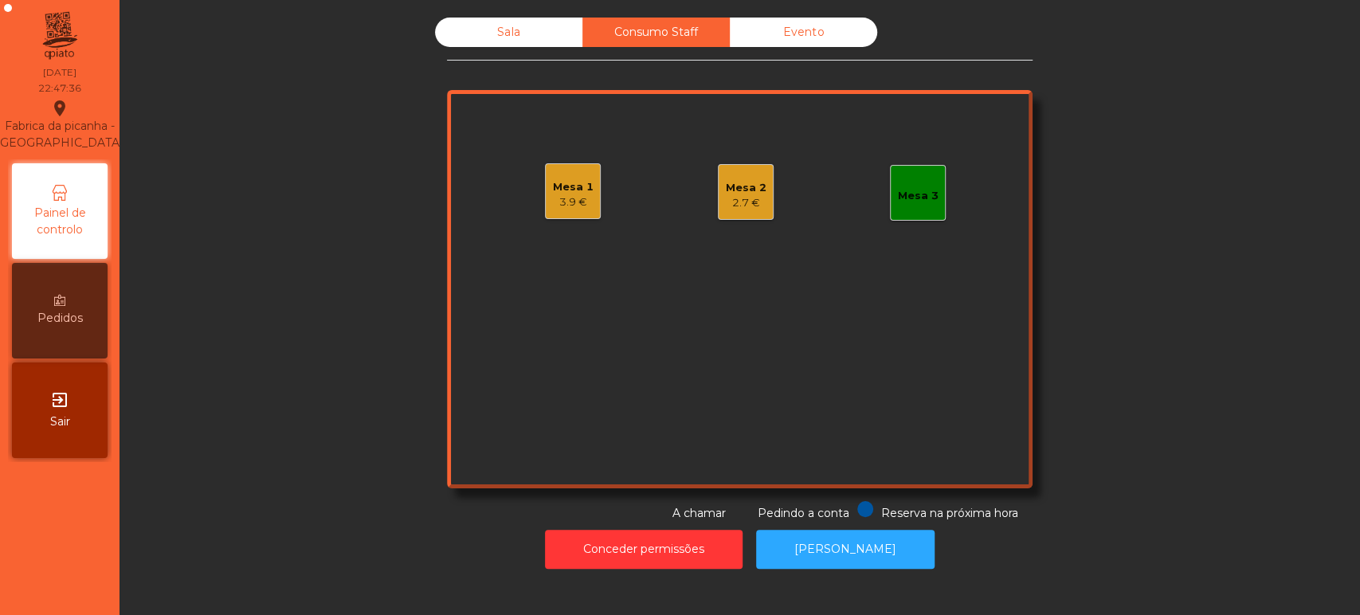
click at [461, 21] on div "Sala" at bounding box center [508, 32] width 147 height 29
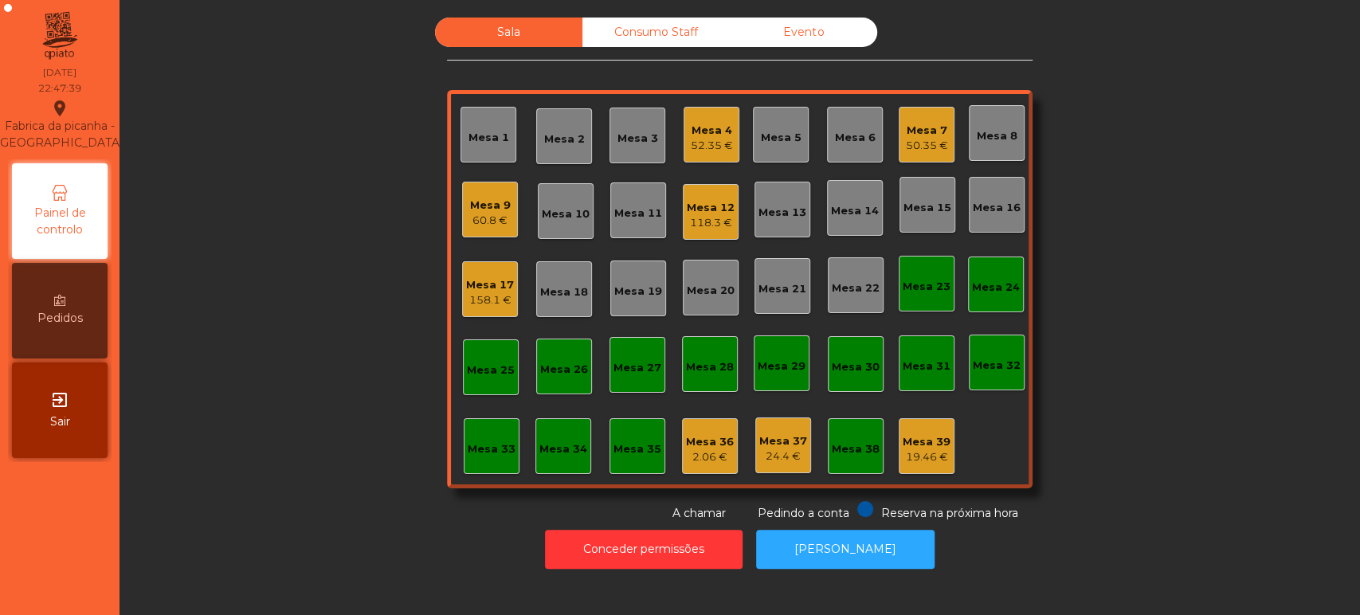
click at [495, 308] on div "Mesa 17 158.1 €" at bounding box center [490, 289] width 56 height 56
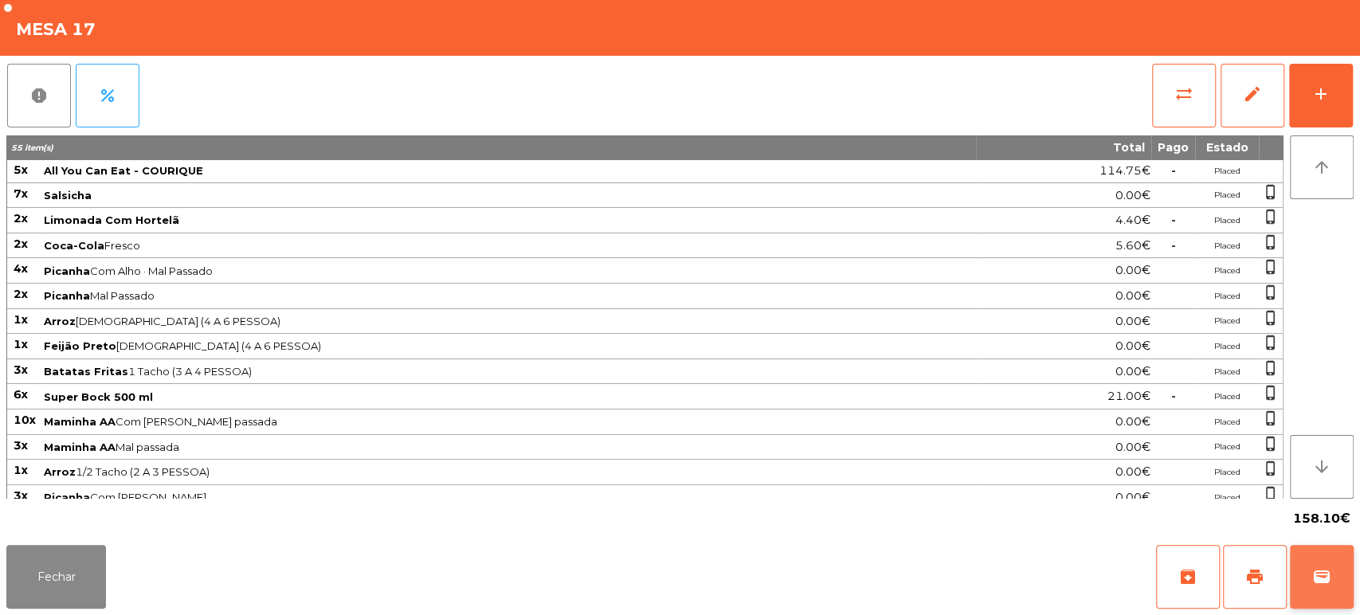
click at [1339, 545] on button "wallet" at bounding box center [1322, 577] width 64 height 64
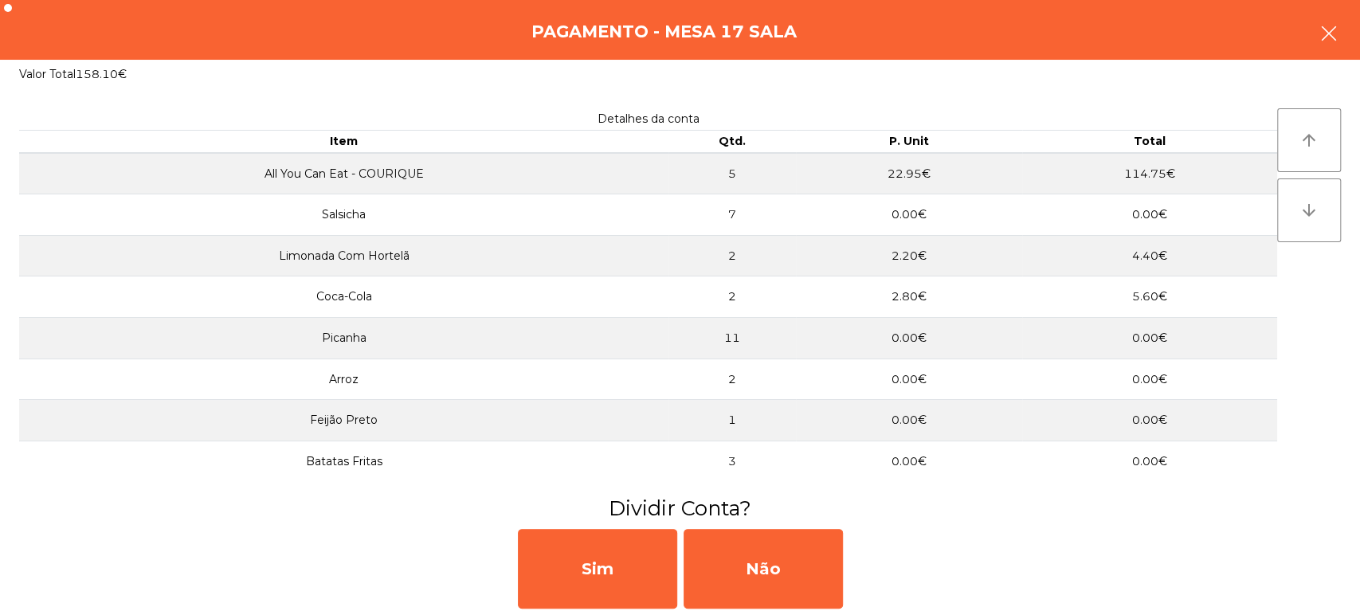
click at [1324, 34] on icon "button" at bounding box center [1329, 33] width 19 height 19
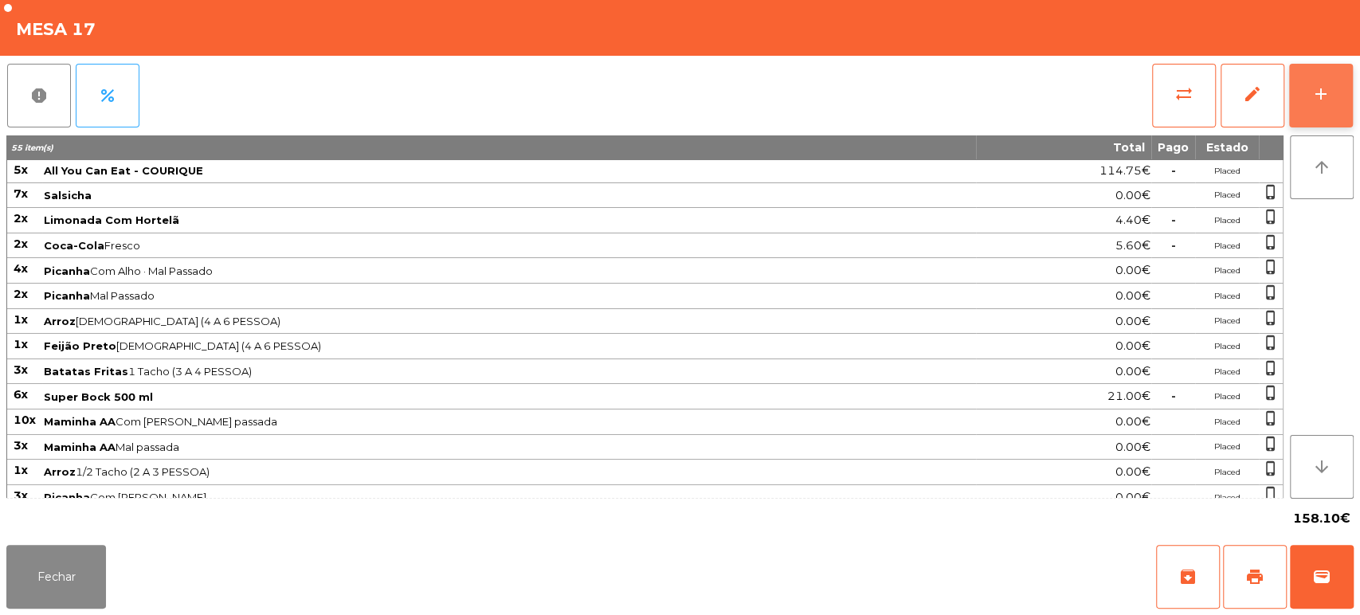
click at [1315, 108] on button "add" at bounding box center [1321, 96] width 64 height 64
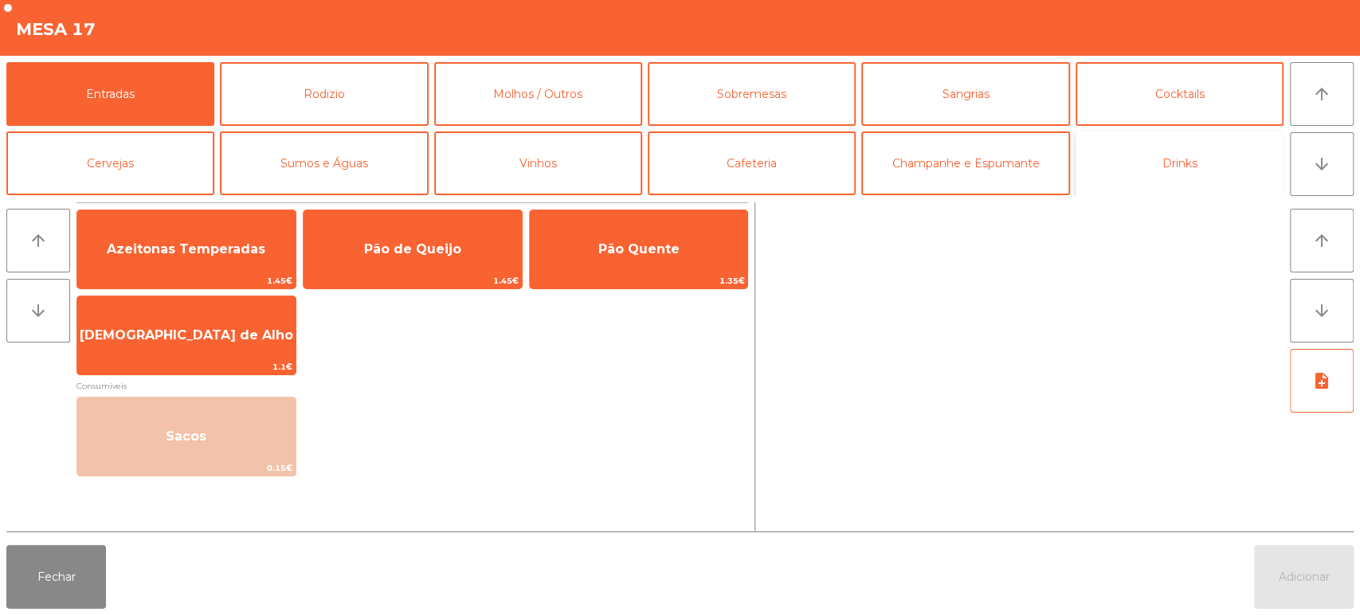
click at [1196, 167] on button "Drinks" at bounding box center [1180, 163] width 208 height 64
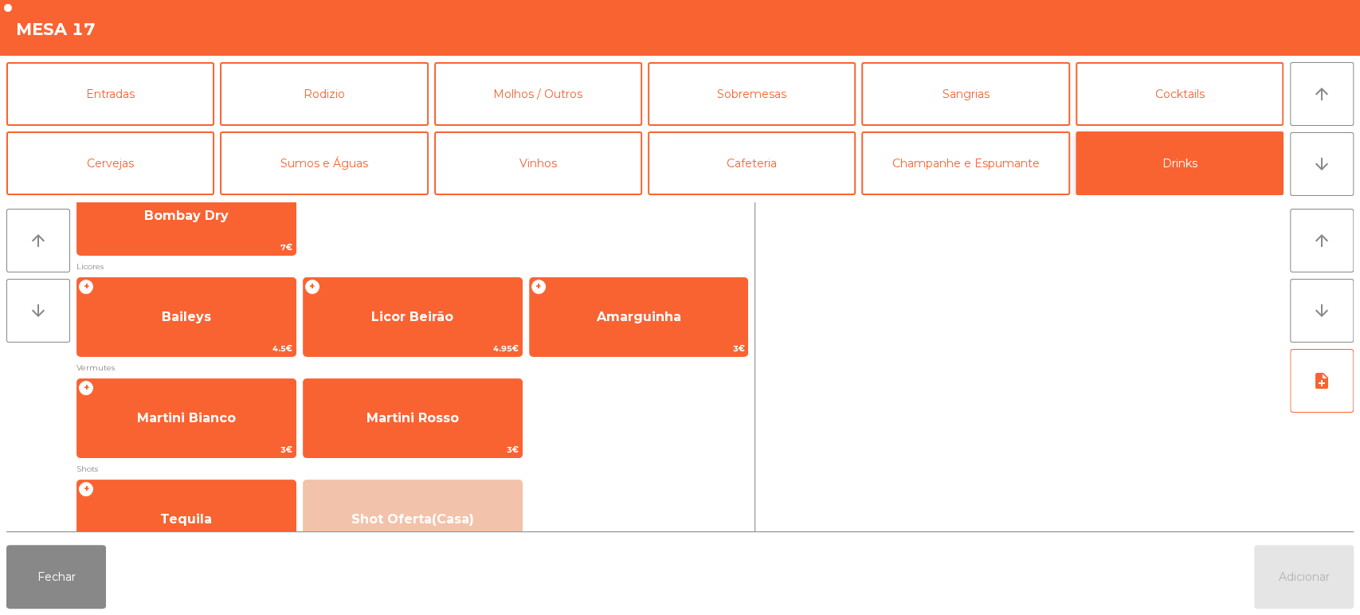
scroll to position [154, 0]
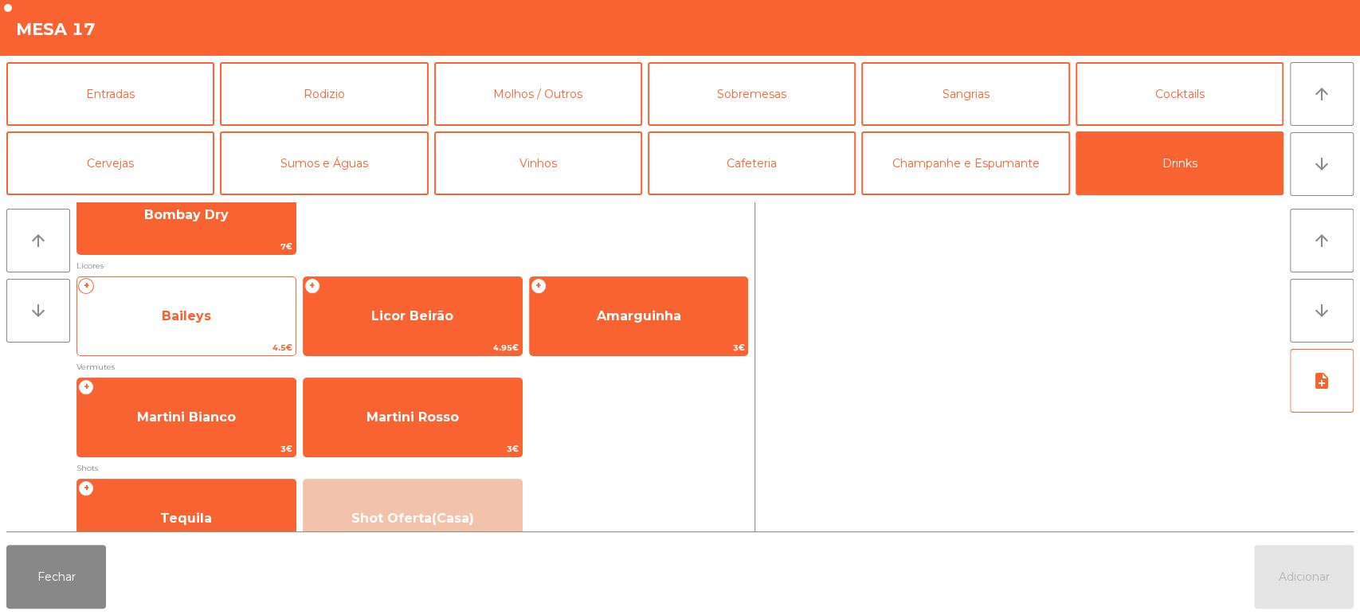
click at [182, 321] on span "Baileys" at bounding box center [186, 315] width 49 height 15
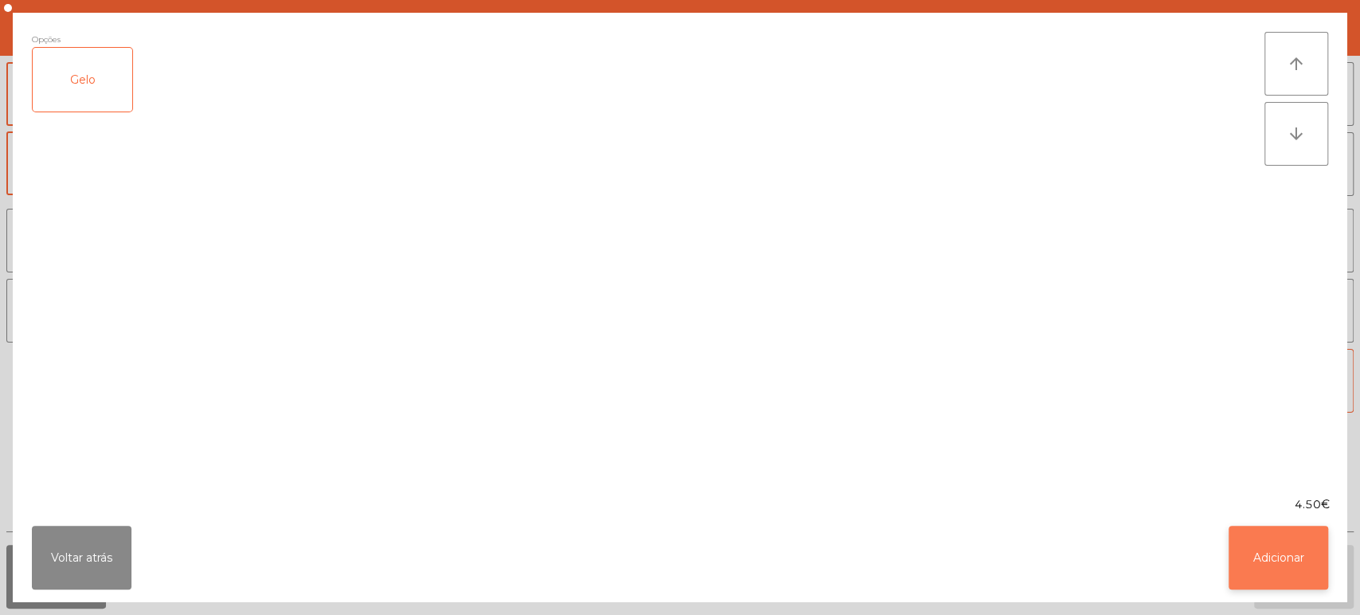
click at [1300, 575] on button "Adicionar" at bounding box center [1279, 558] width 100 height 64
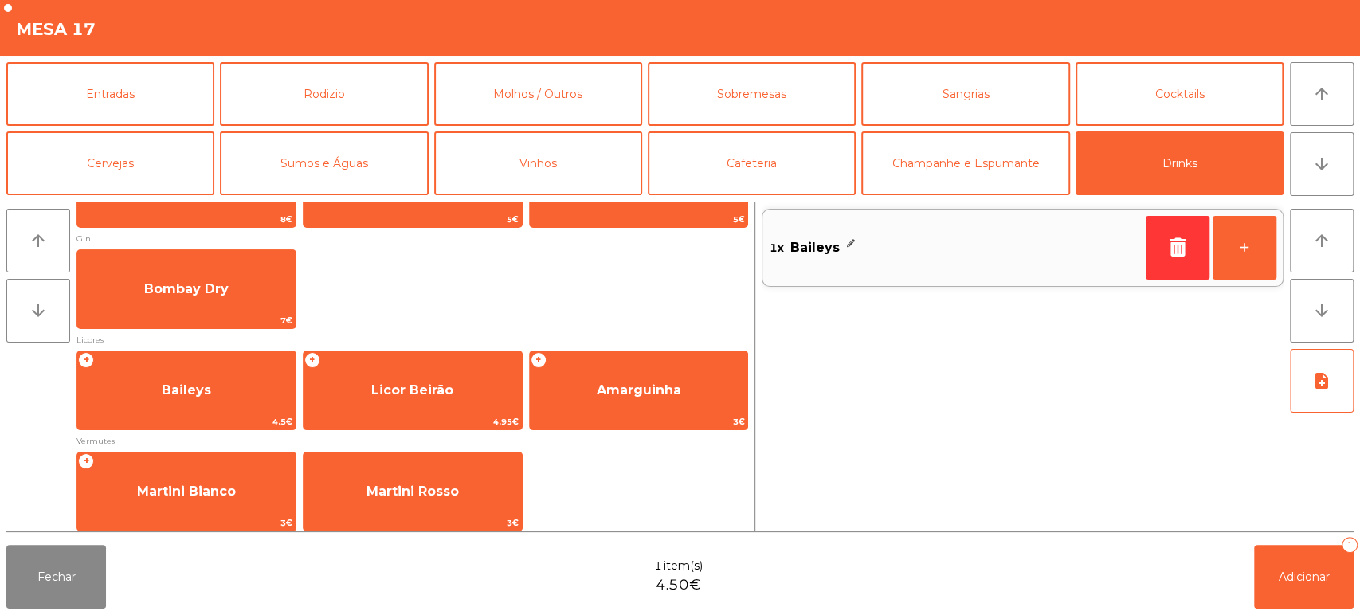
scroll to position [0, 0]
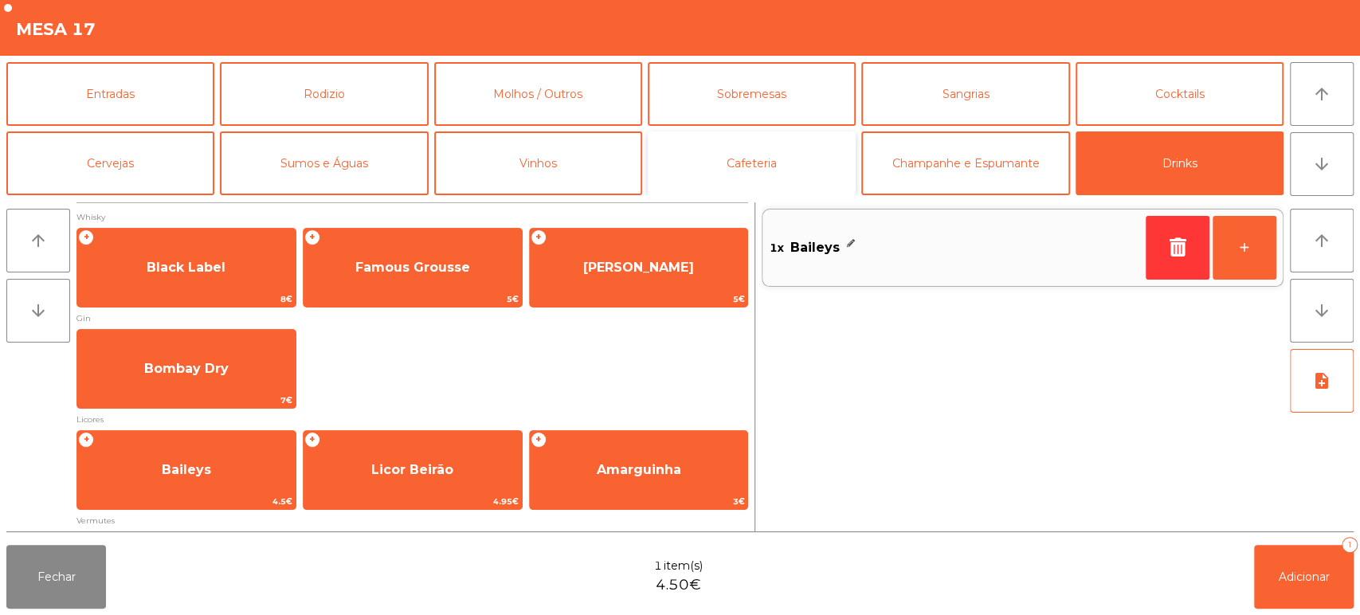
click at [772, 170] on button "Cafeteria" at bounding box center [752, 163] width 208 height 64
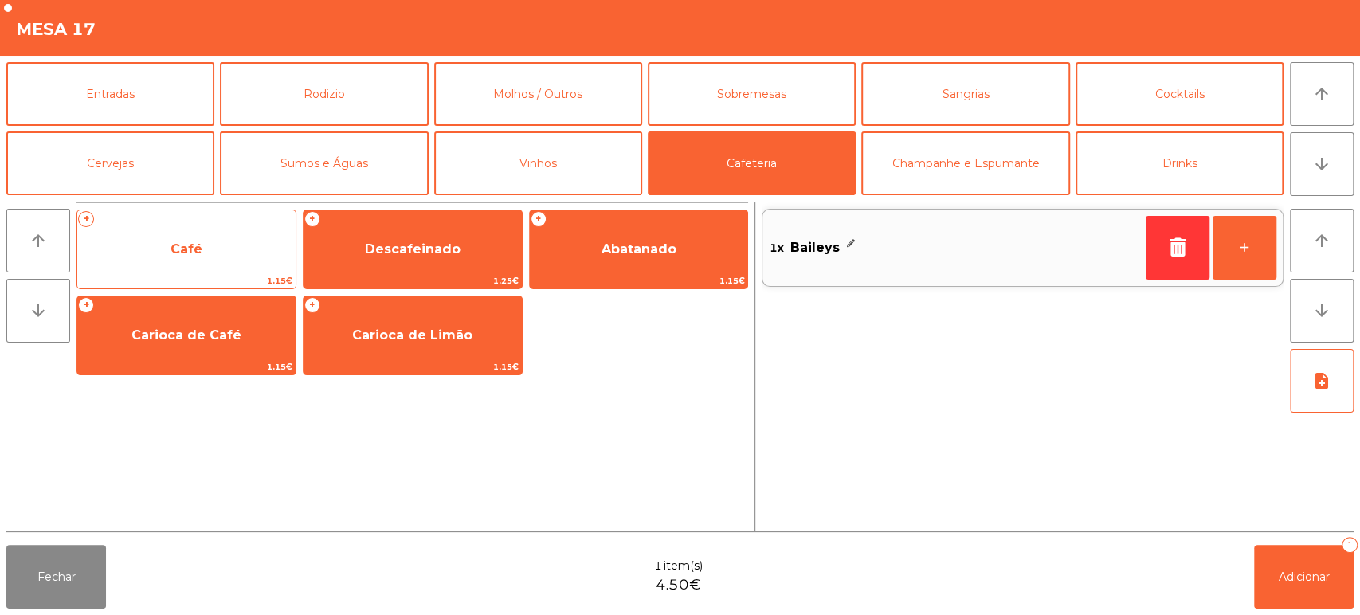
click at [204, 236] on span "Café" at bounding box center [186, 249] width 218 height 43
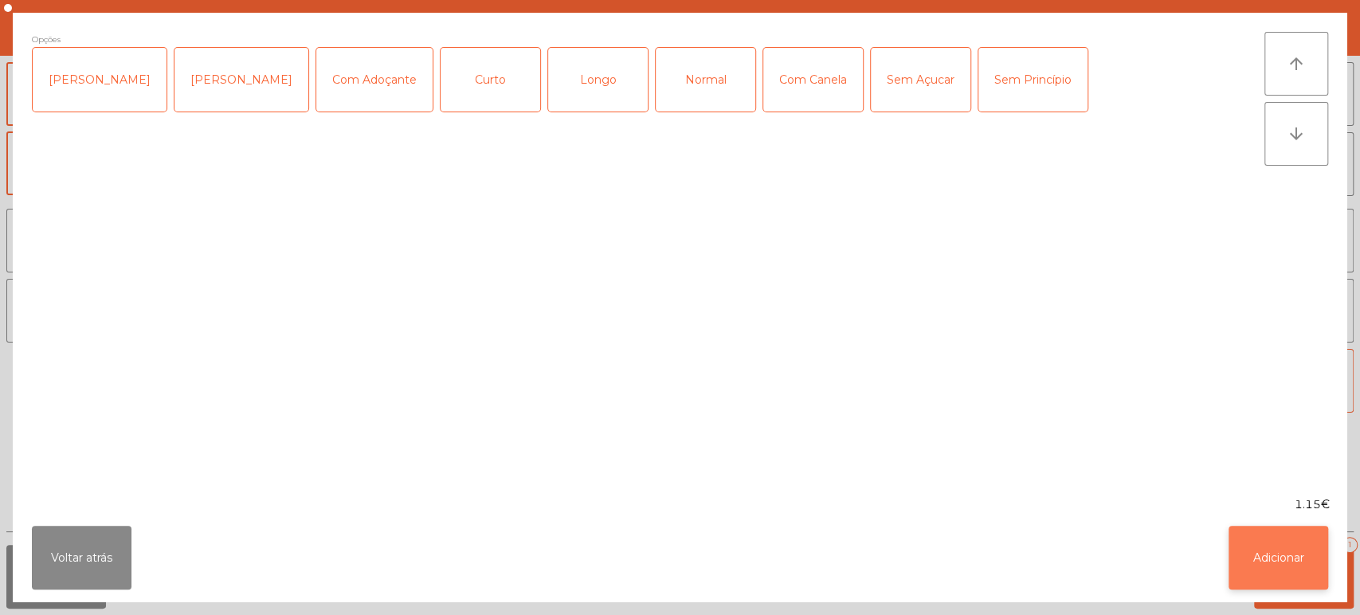
click at [1294, 548] on button "Adicionar" at bounding box center [1279, 558] width 100 height 64
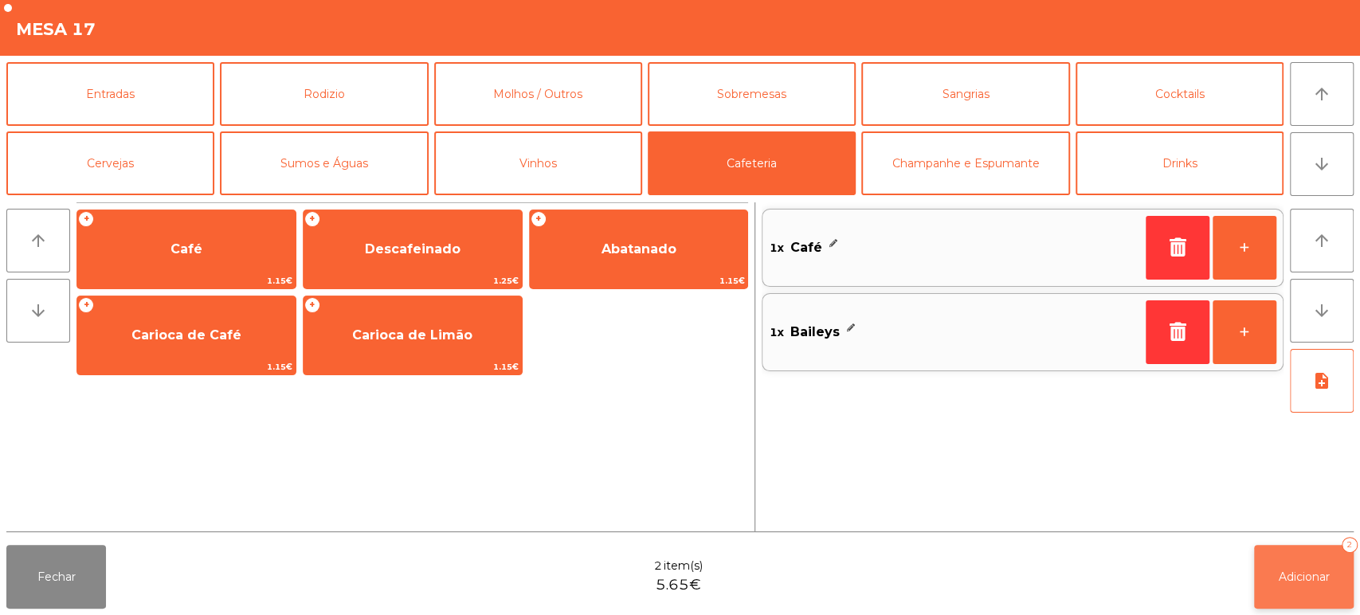
click at [1307, 556] on button "Adicionar 2" at bounding box center [1304, 577] width 100 height 64
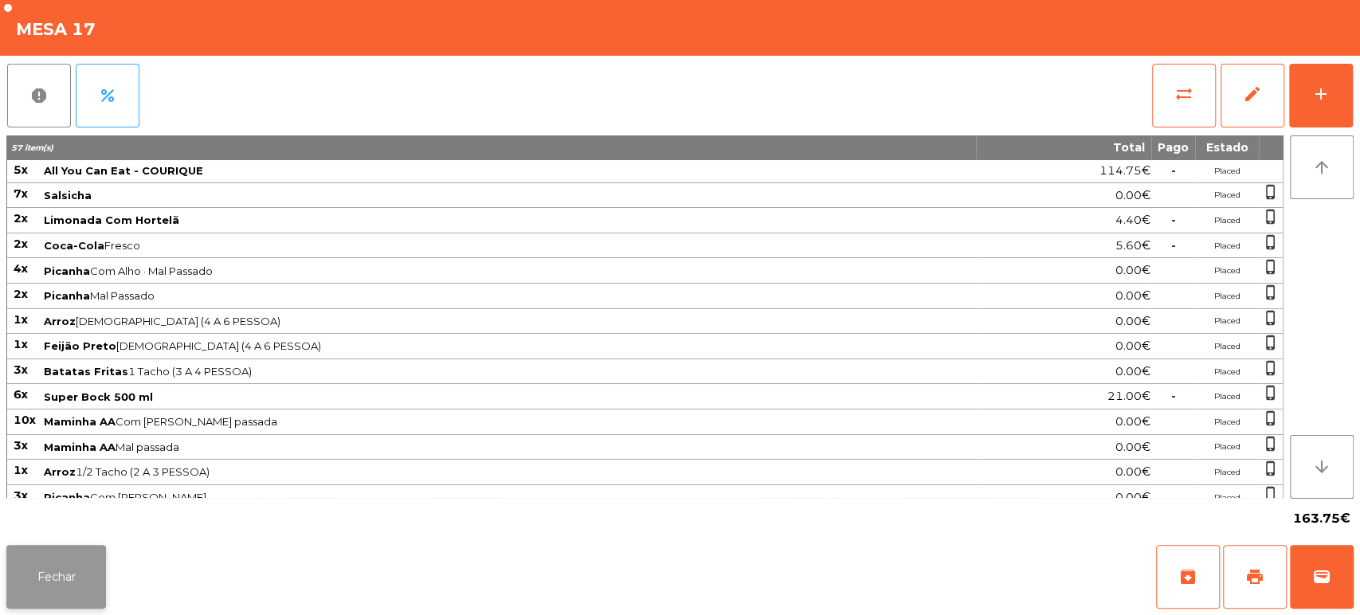
click at [51, 586] on button "Fechar" at bounding box center [56, 577] width 100 height 64
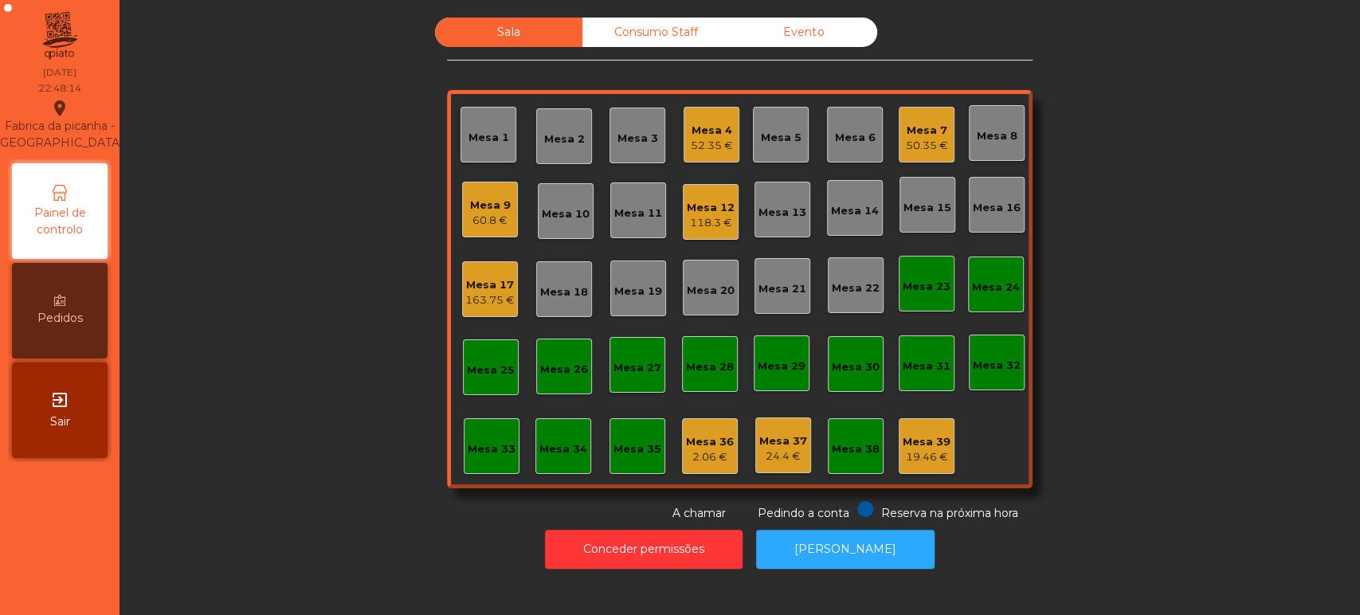
click at [648, 41] on div "Consumo Staff" at bounding box center [656, 32] width 147 height 29
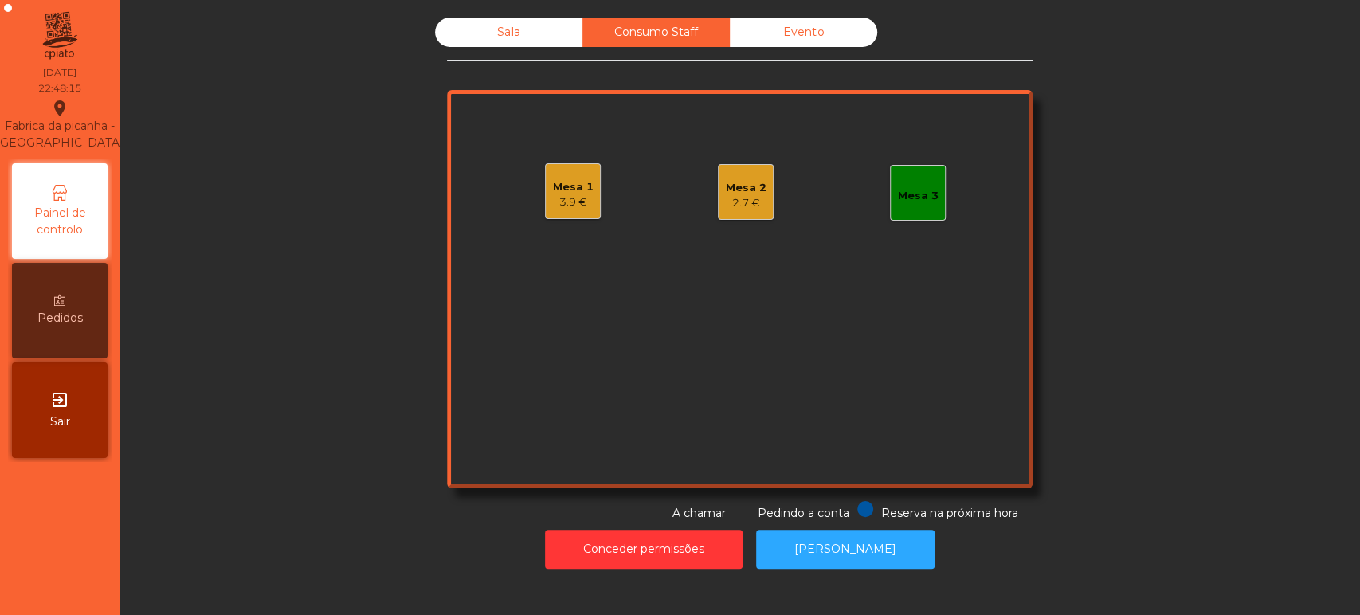
click at [739, 203] on div "2.7 €" at bounding box center [746, 203] width 41 height 16
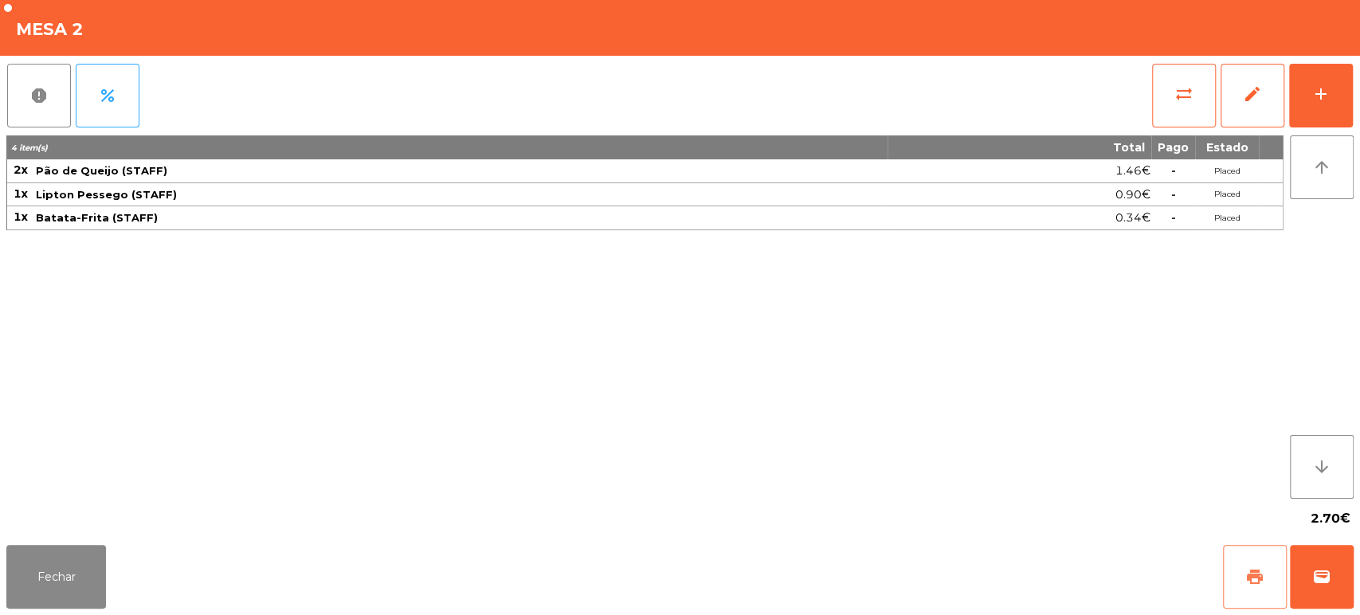
click at [1257, 581] on span "print" at bounding box center [1255, 576] width 19 height 19
click at [1328, 102] on div "add" at bounding box center [1321, 93] width 19 height 19
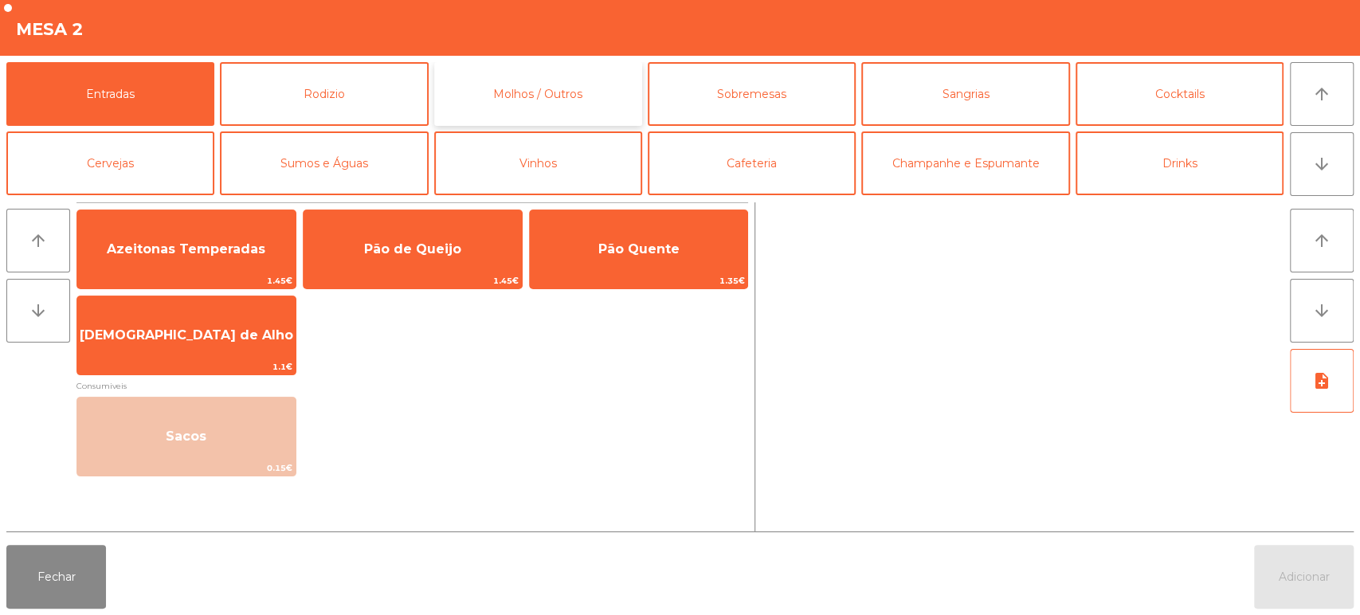
click at [565, 81] on button "Molhos / Outros" at bounding box center [538, 94] width 208 height 64
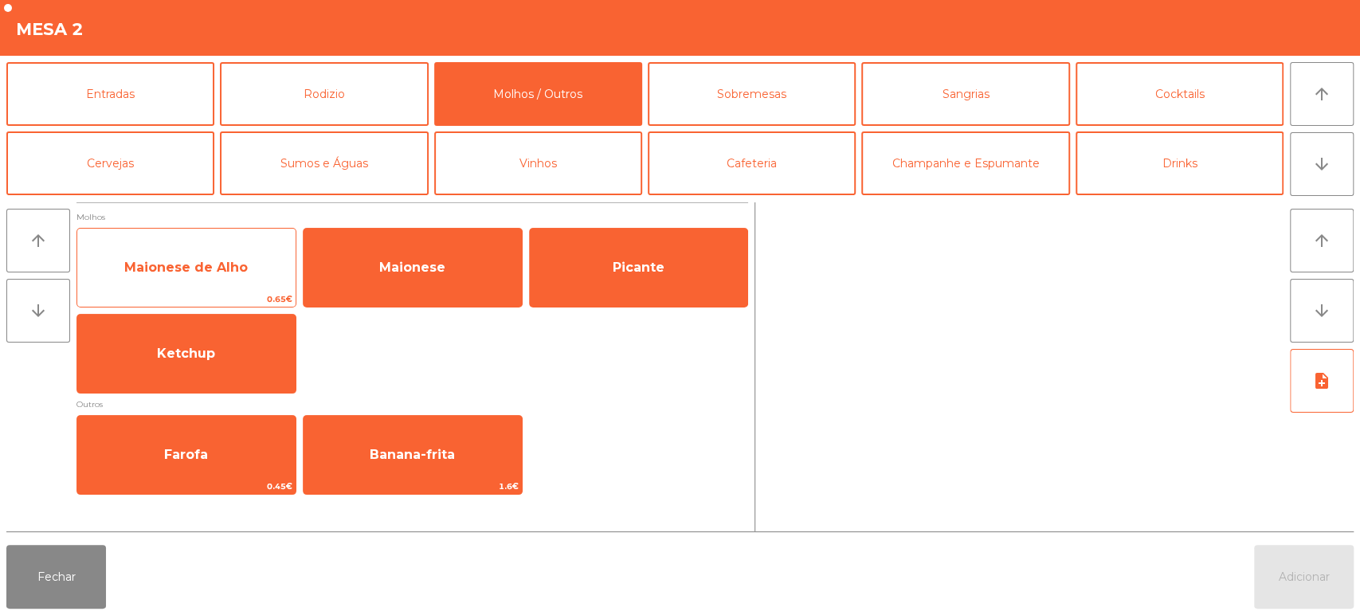
click at [217, 247] on span "Maionese de Alho" at bounding box center [186, 267] width 218 height 43
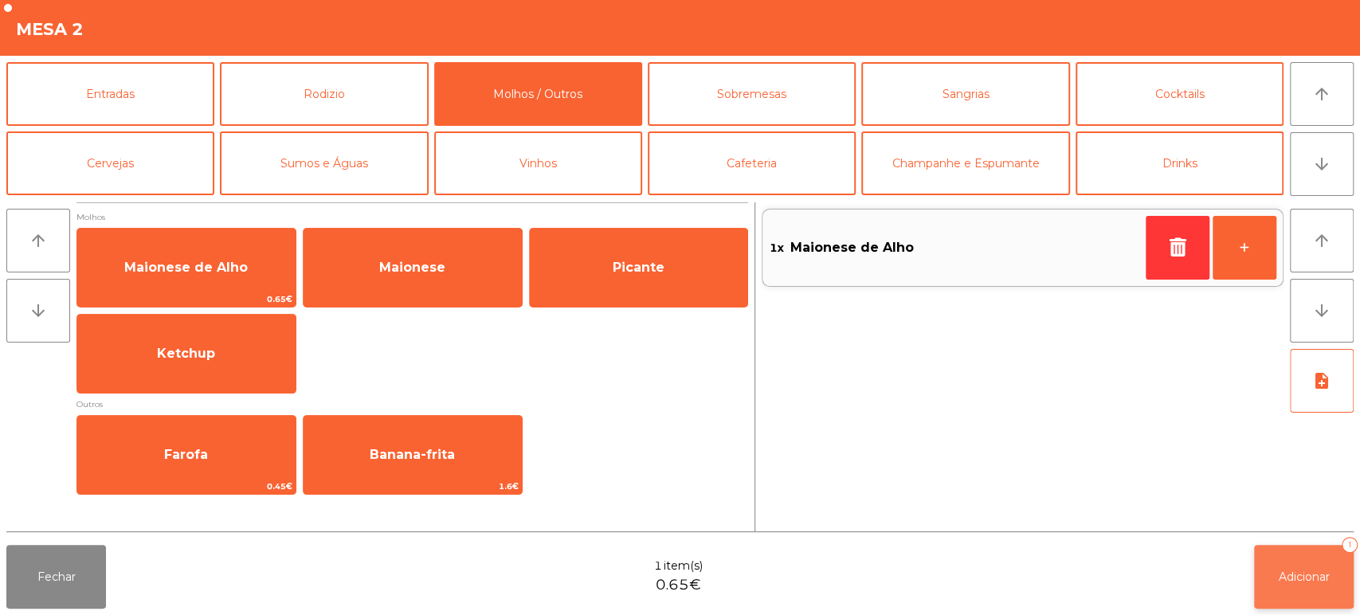
click at [1291, 555] on button "Adicionar 1" at bounding box center [1304, 577] width 100 height 64
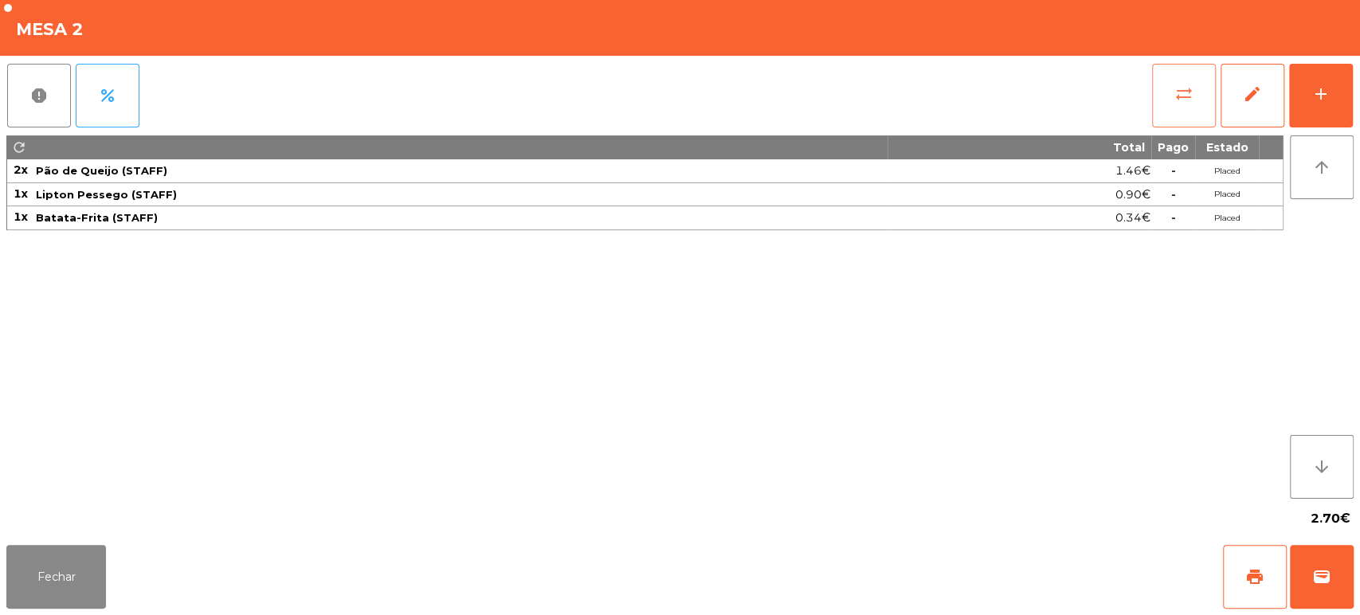
click at [1184, 81] on button "sync_alt" at bounding box center [1184, 96] width 64 height 64
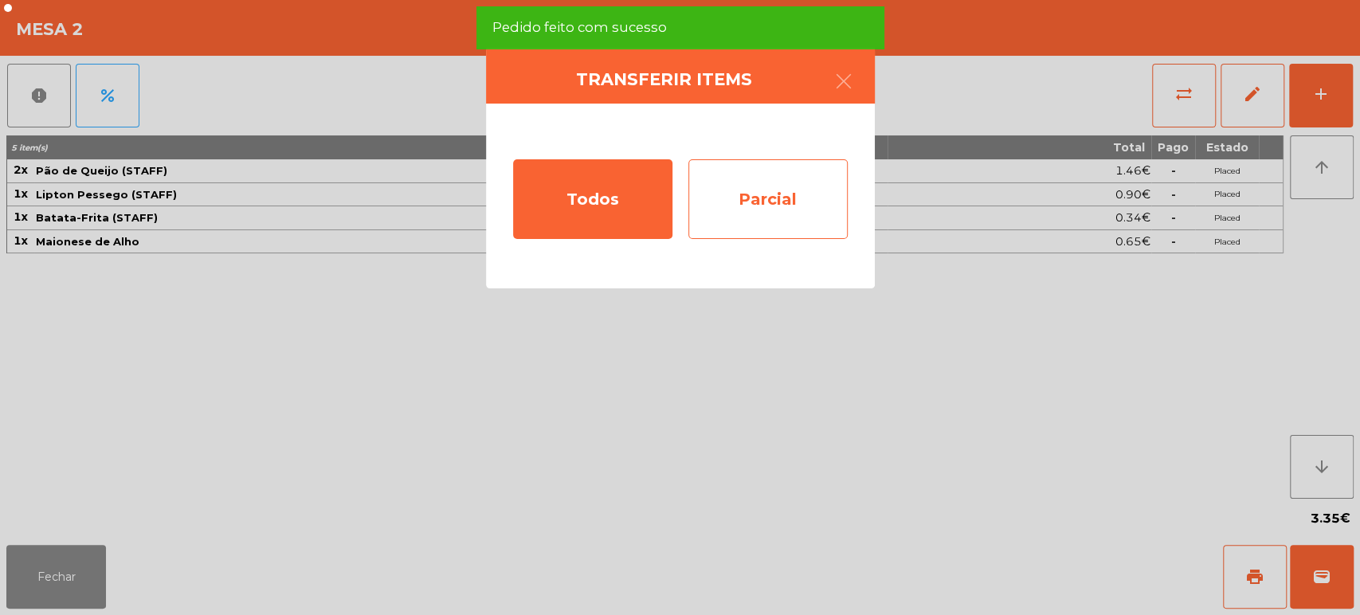
click at [761, 210] on div "Parcial" at bounding box center [767, 199] width 159 height 80
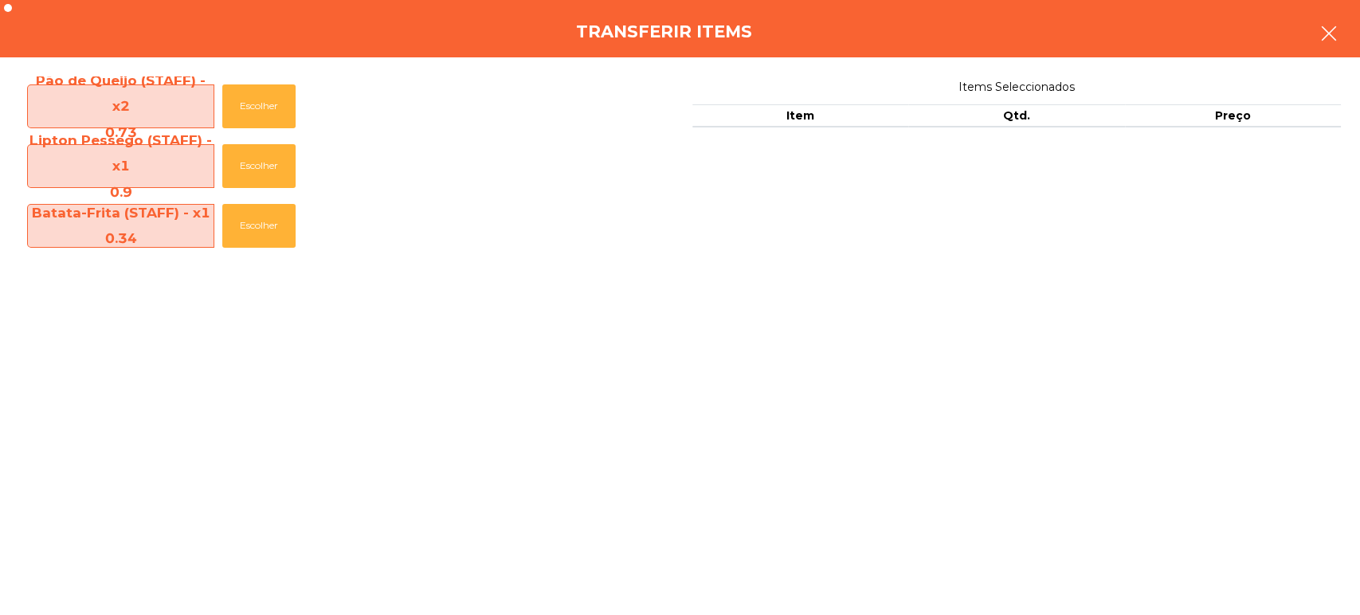
click at [1323, 33] on icon "button" at bounding box center [1329, 33] width 19 height 19
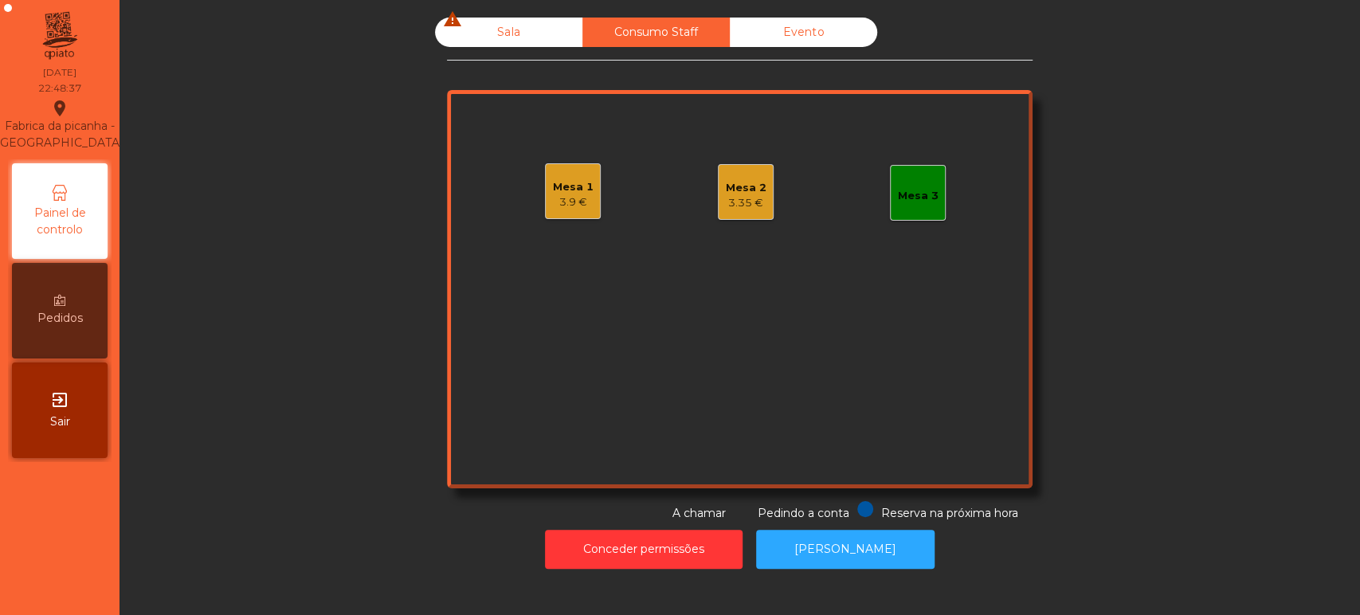
click at [747, 176] on div "Mesa 2 3.35 €" at bounding box center [746, 192] width 41 height 37
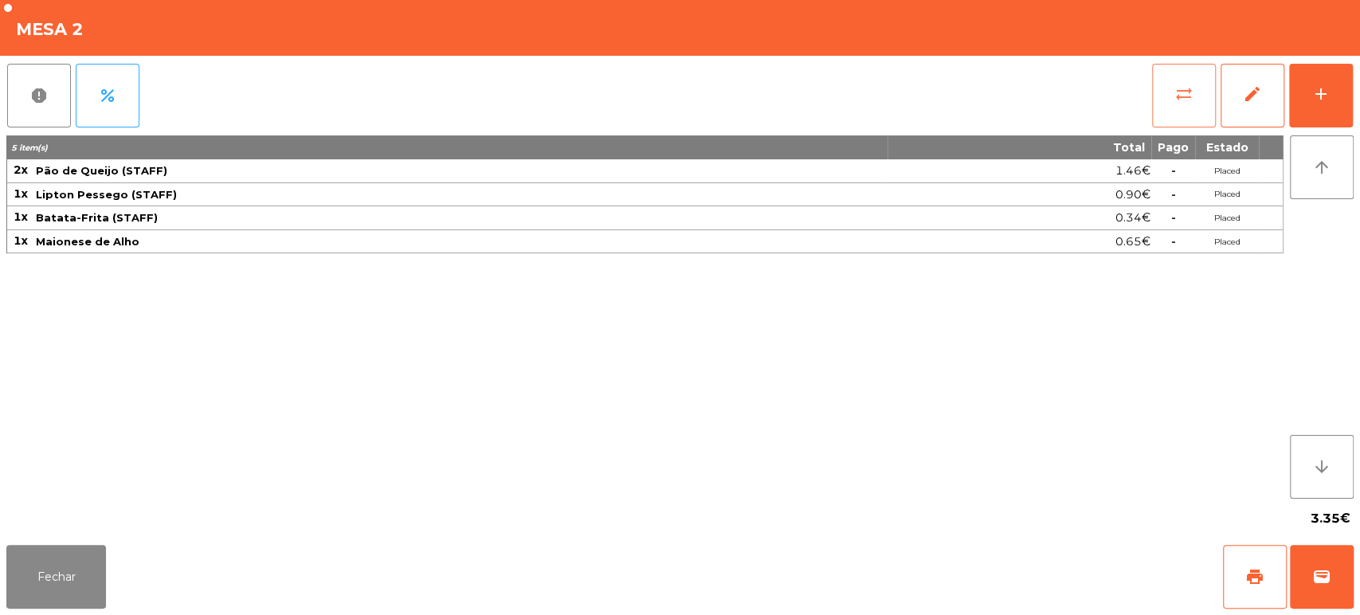
click at [1184, 108] on button "sync_alt" at bounding box center [1184, 96] width 64 height 64
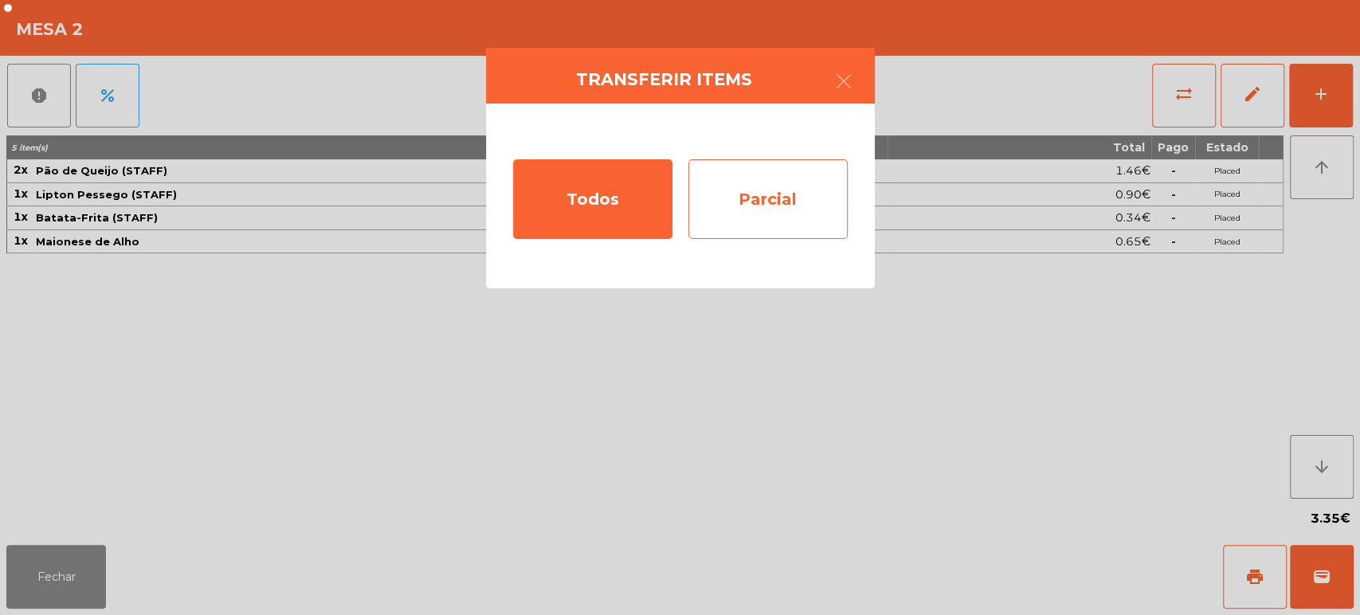
click at [749, 208] on div "Parcial" at bounding box center [767, 199] width 159 height 80
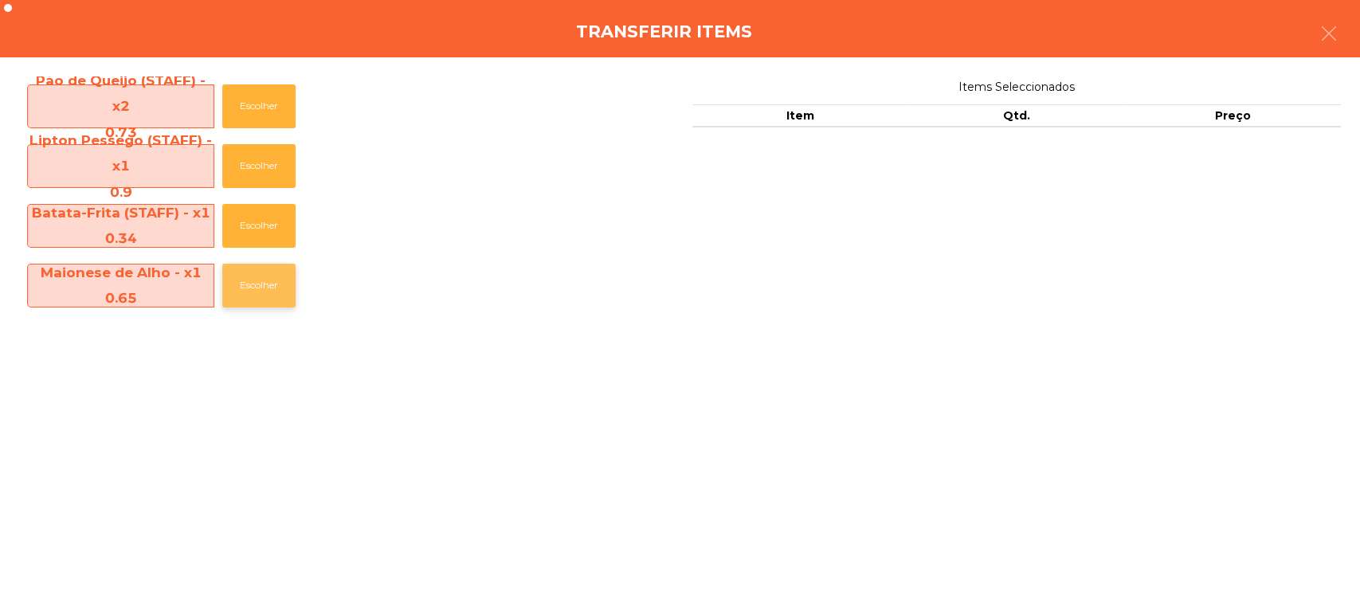
click at [259, 274] on button "Escolher" at bounding box center [258, 286] width 73 height 44
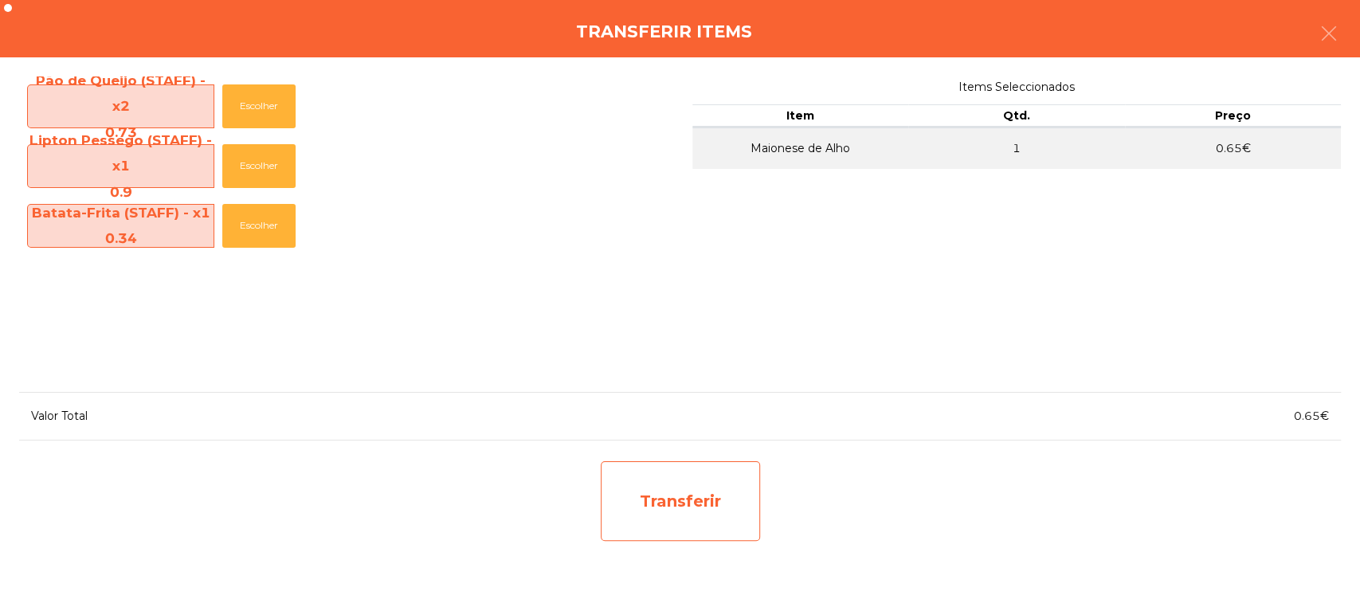
click at [686, 497] on div "Transferir" at bounding box center [680, 501] width 159 height 80
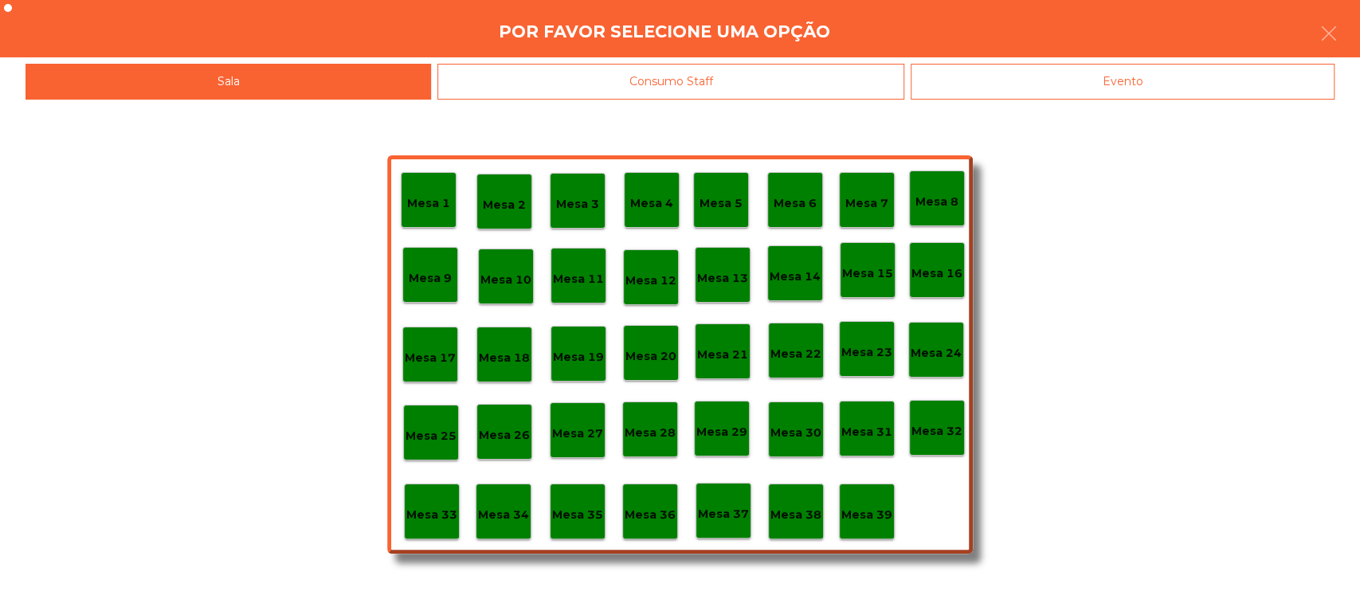
click at [861, 507] on p "Mesa 39" at bounding box center [866, 515] width 51 height 18
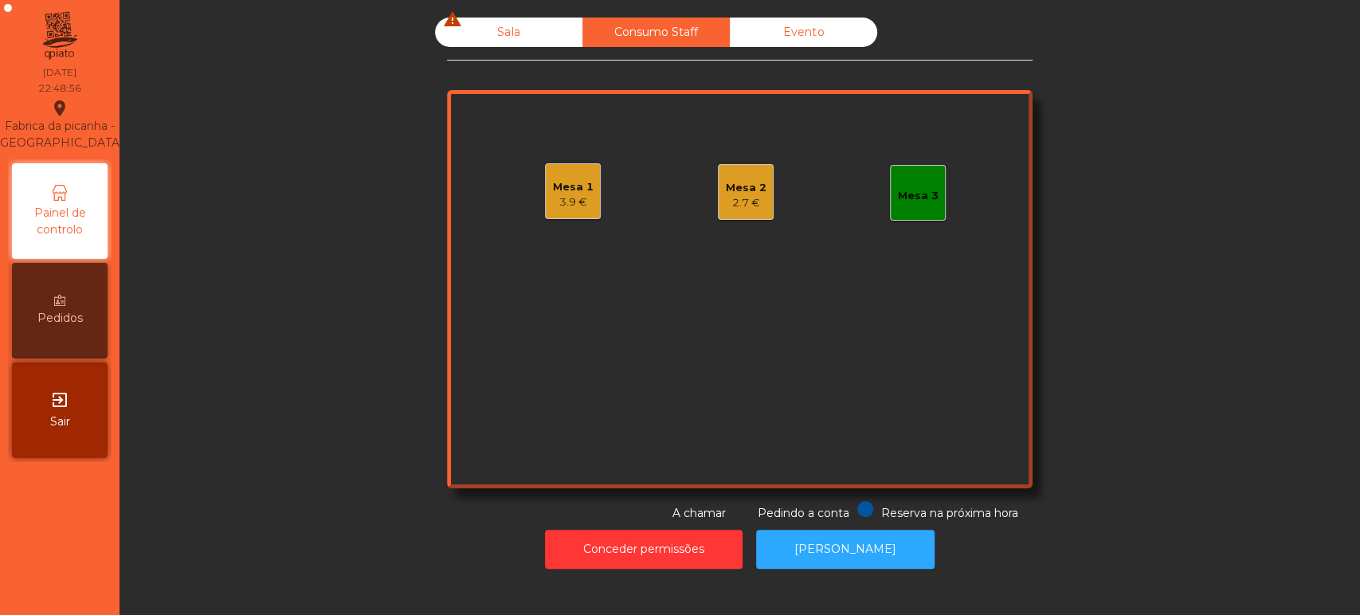
click at [479, 38] on div "Sala warning" at bounding box center [508, 32] width 147 height 29
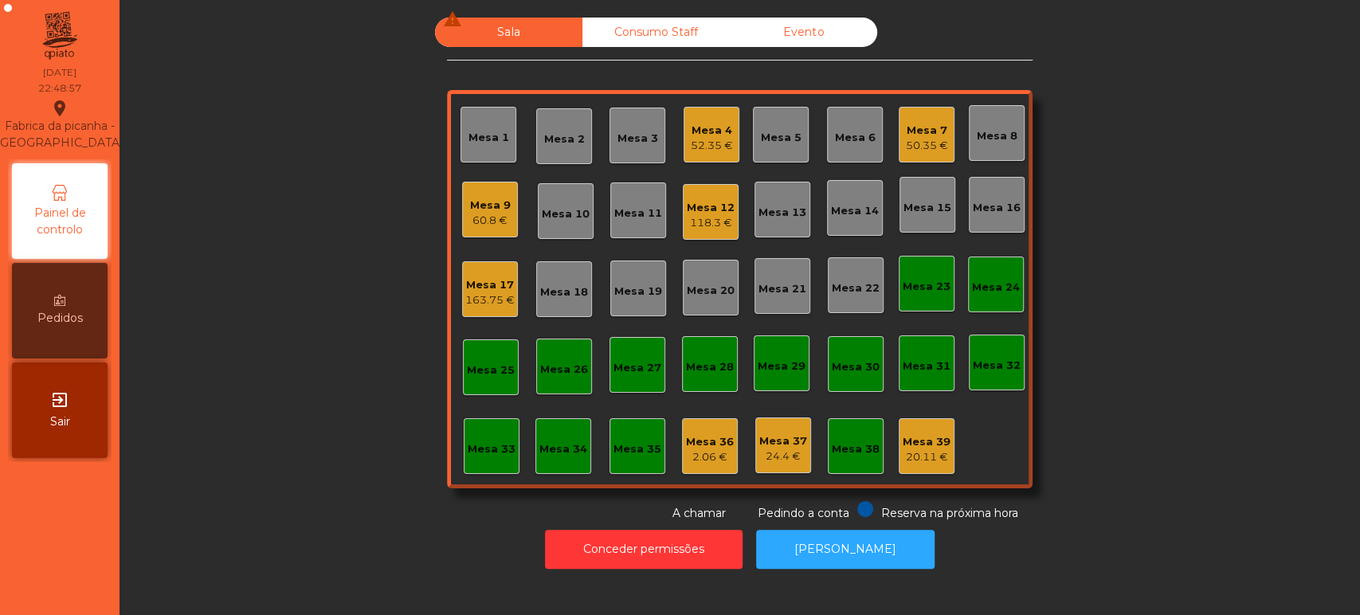
click at [917, 127] on div "Mesa 7" at bounding box center [927, 131] width 42 height 16
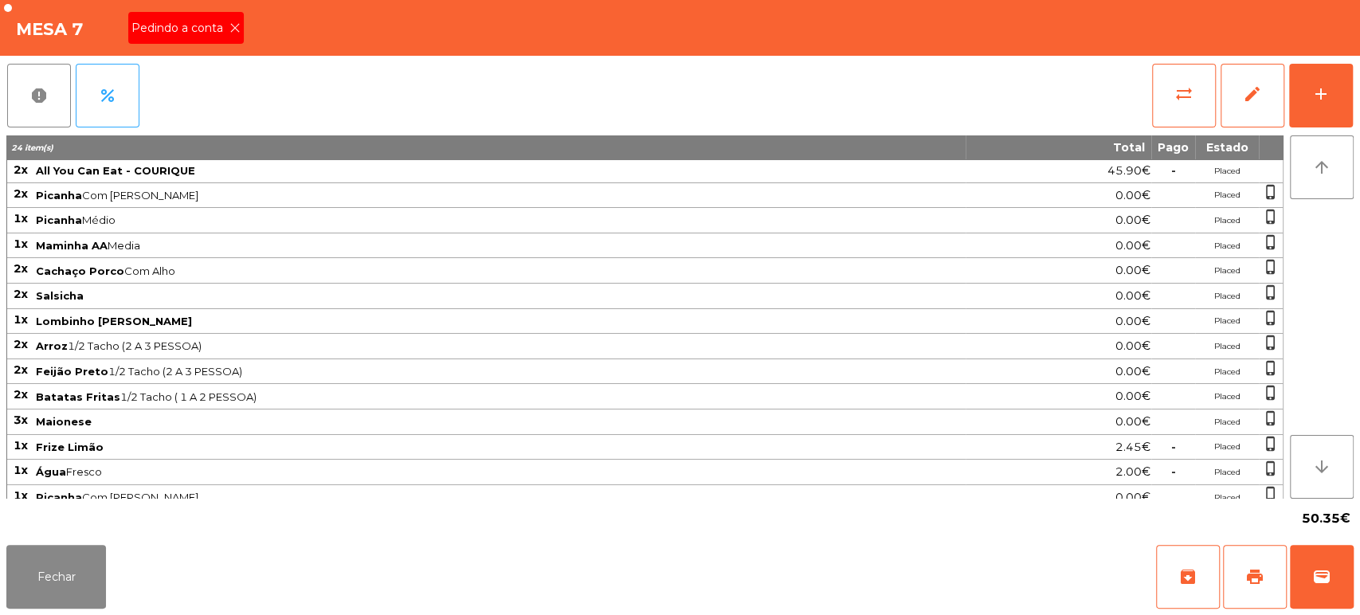
click at [234, 41] on div "Pedindo a conta" at bounding box center [186, 28] width 116 height 32
click at [1261, 584] on span "print" at bounding box center [1255, 576] width 19 height 19
click at [43, 601] on button "Fechar" at bounding box center [56, 577] width 100 height 64
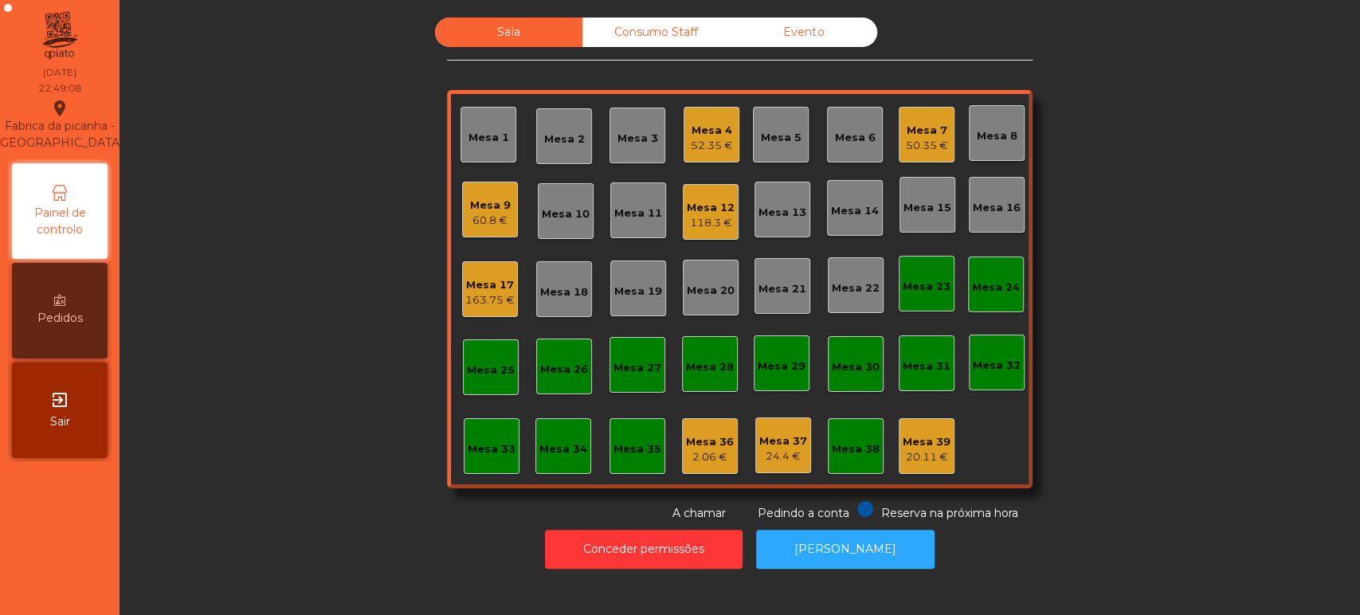
click at [676, 32] on div "Consumo Staff" at bounding box center [656, 32] width 147 height 29
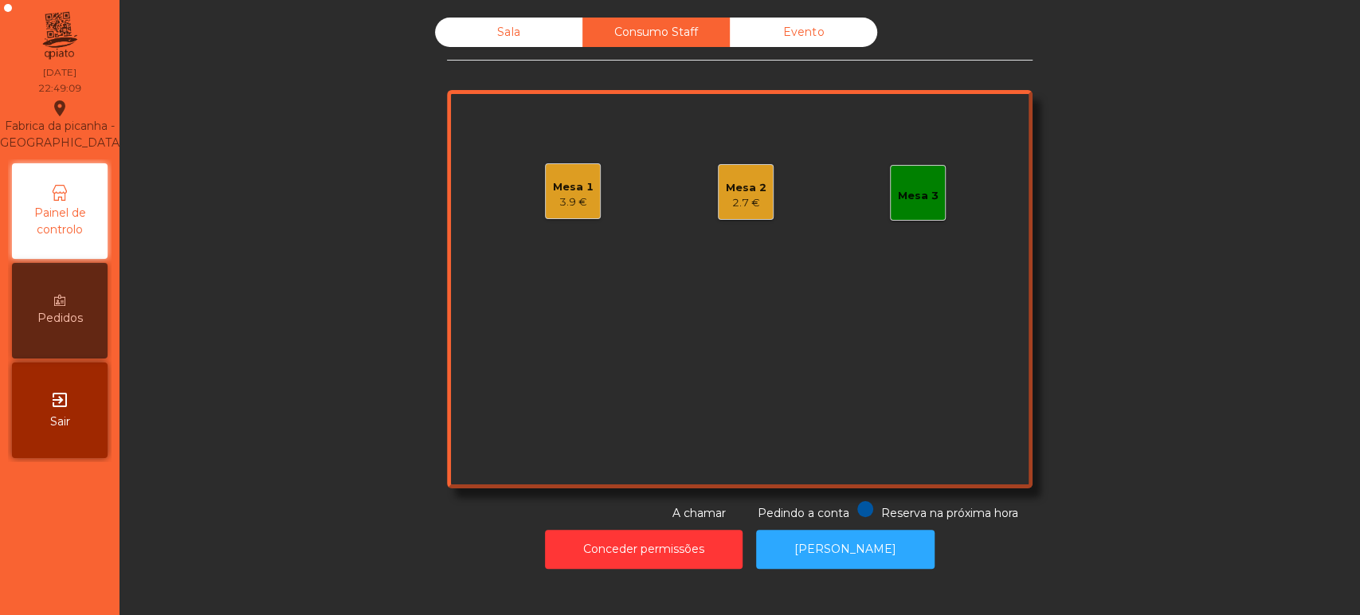
click at [739, 177] on div "Mesa 2 2.7 €" at bounding box center [746, 192] width 41 height 37
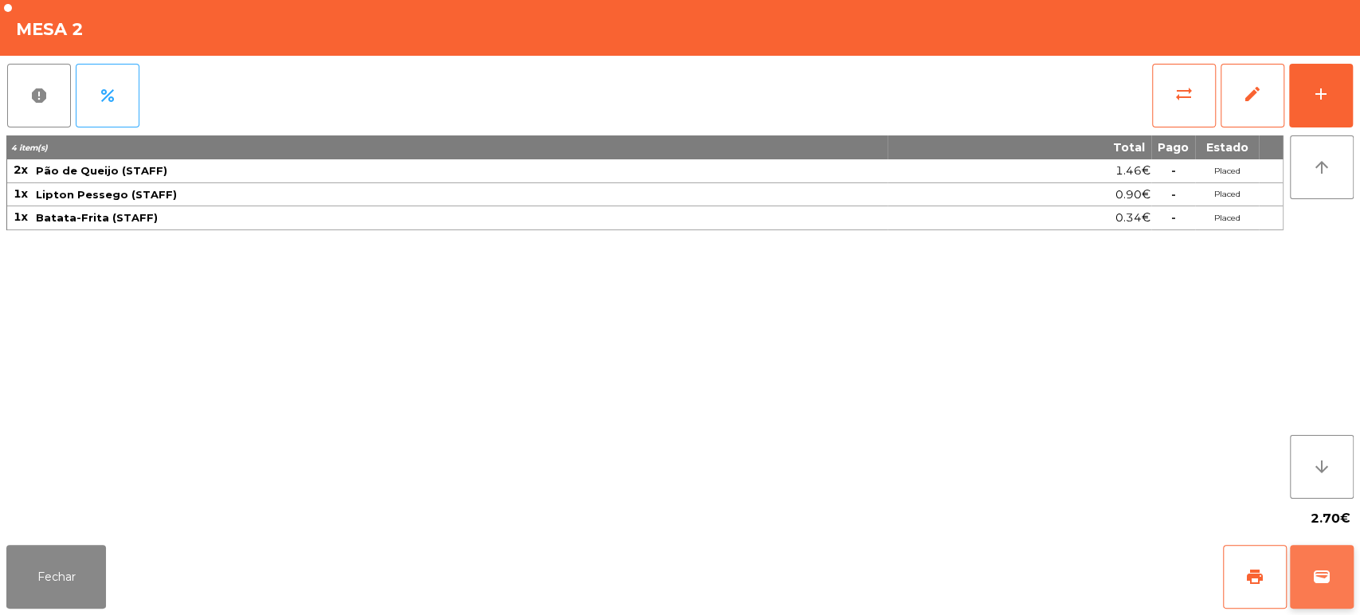
click at [1313, 560] on button "wallet" at bounding box center [1322, 577] width 64 height 64
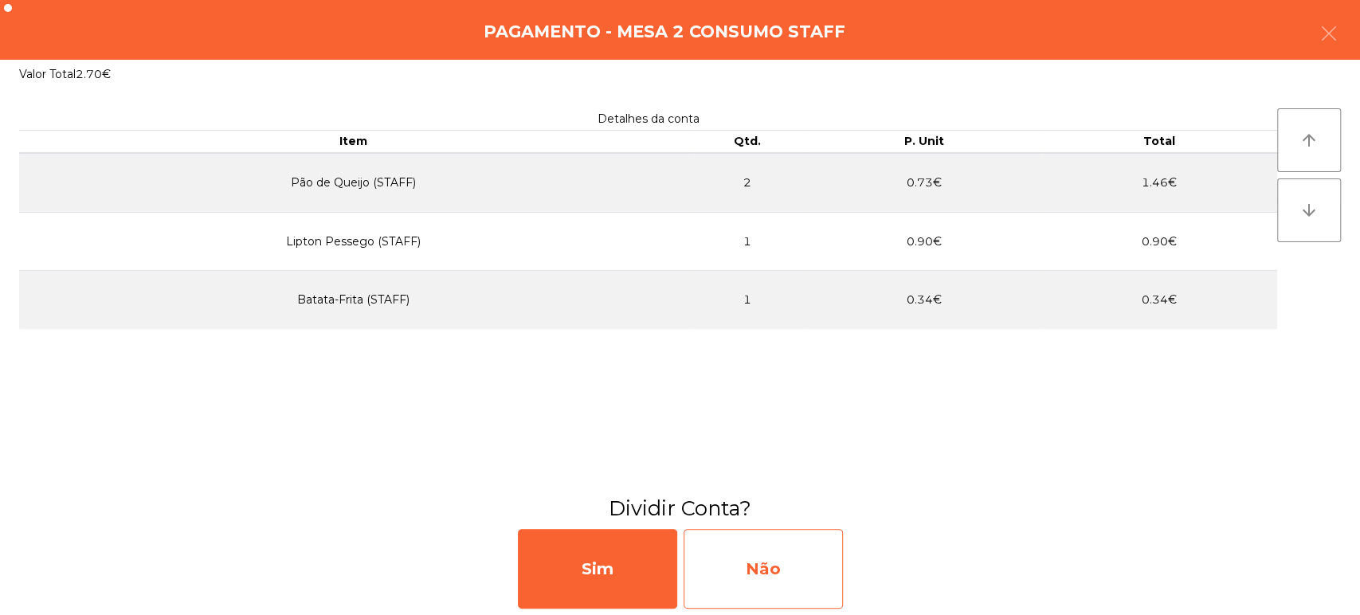
click at [743, 590] on div "Não" at bounding box center [763, 569] width 159 height 80
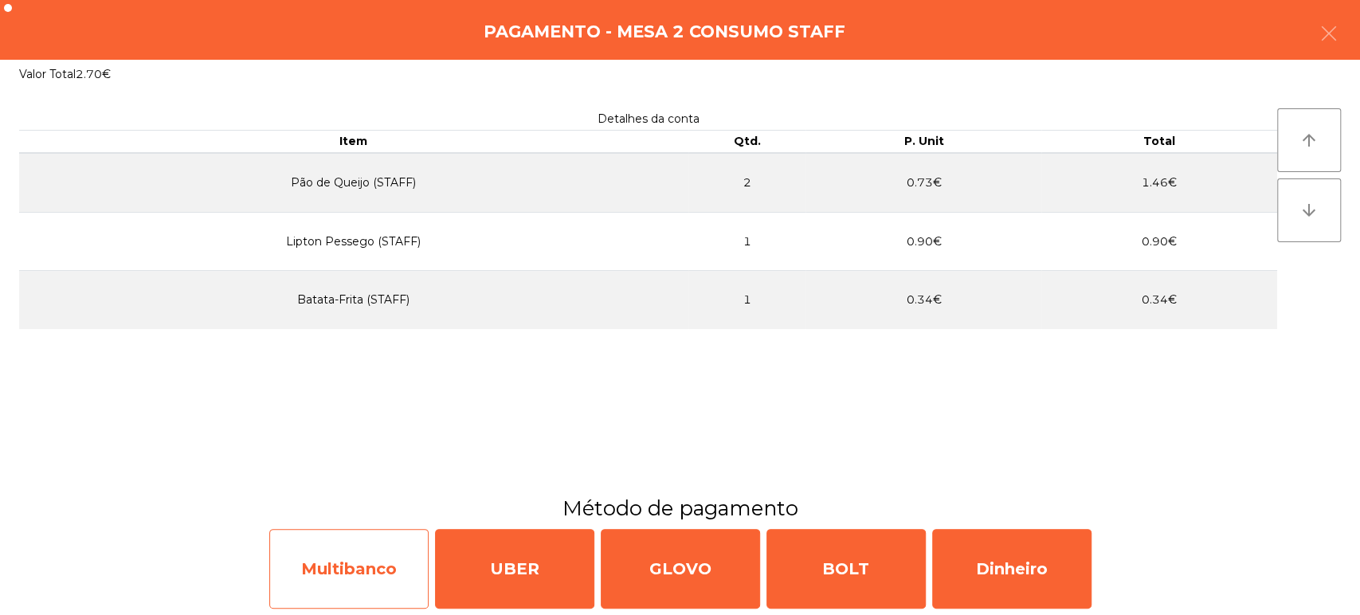
click at [408, 563] on div "Multibanco" at bounding box center [348, 569] width 159 height 80
select select "**"
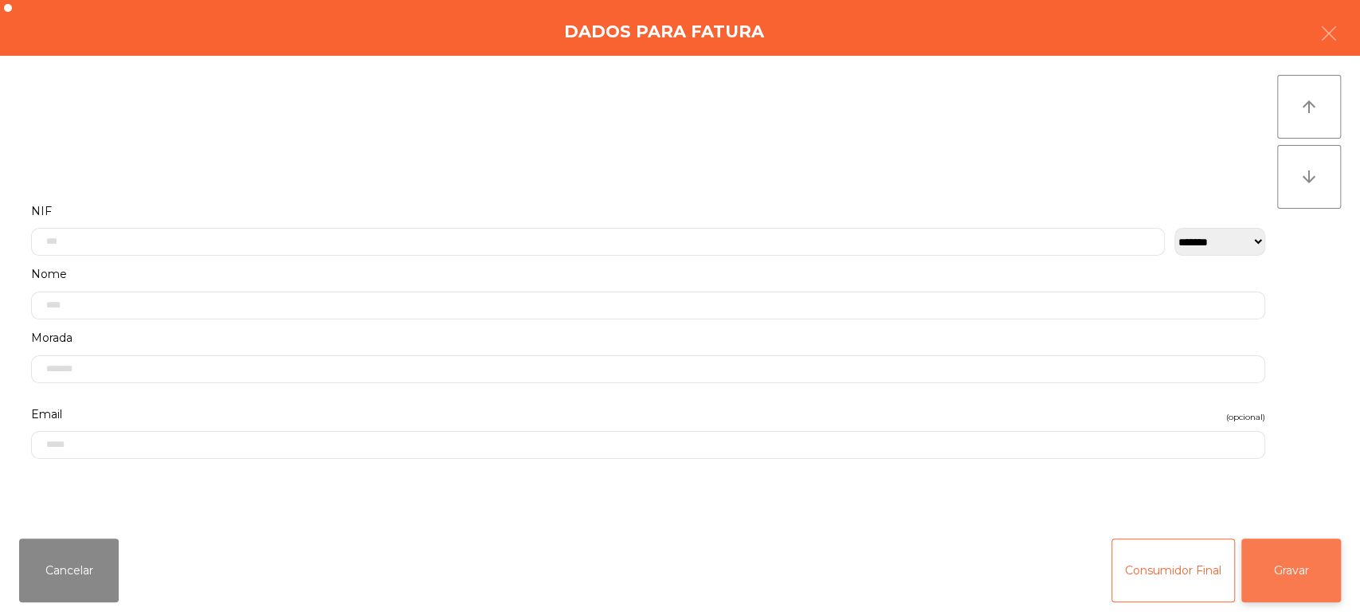
click at [1277, 569] on button "Gravar" at bounding box center [1292, 571] width 100 height 64
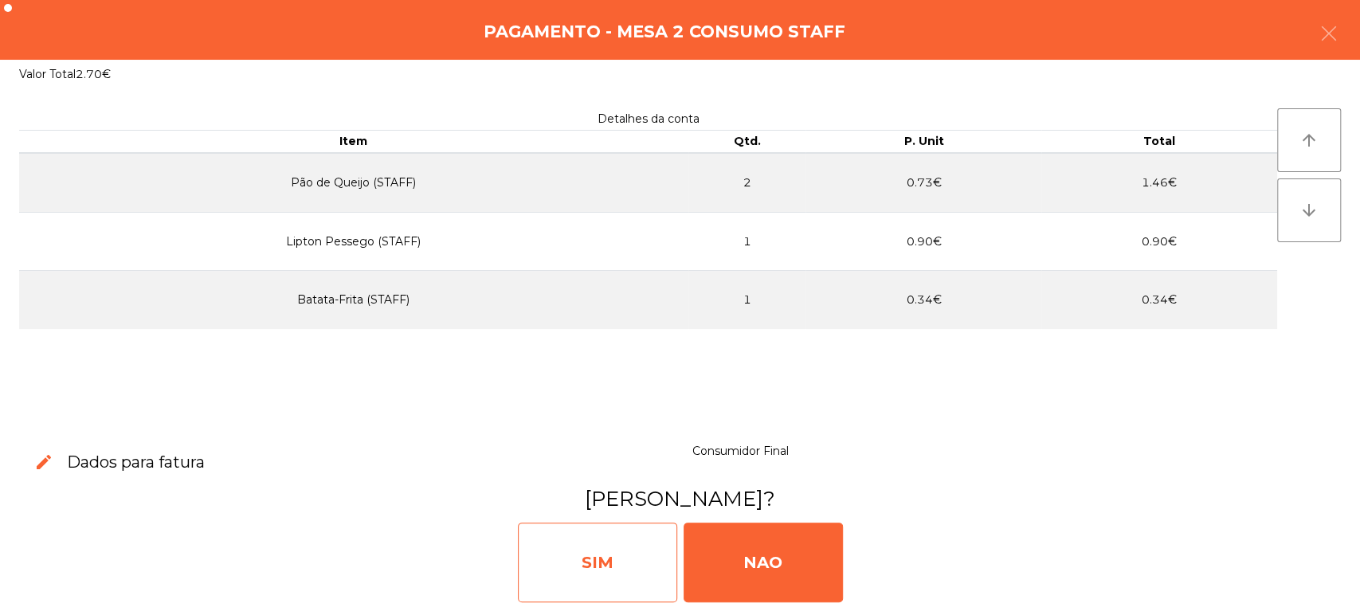
click at [576, 551] on div "SIM" at bounding box center [597, 563] width 159 height 80
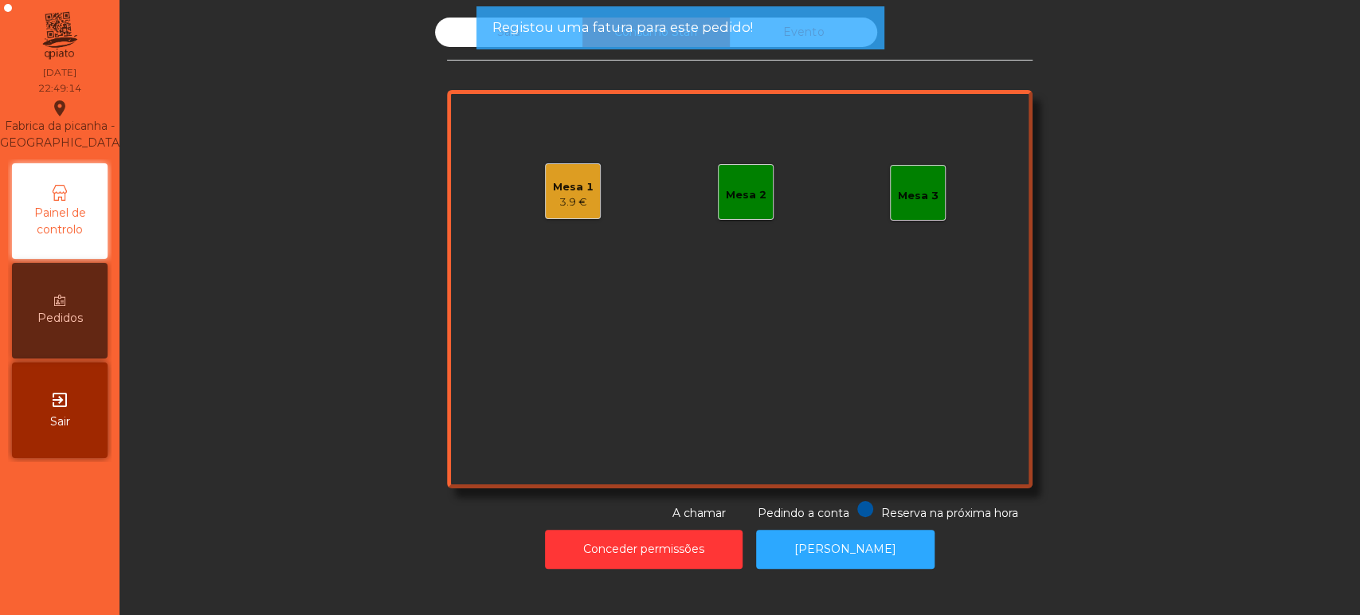
click at [731, 32] on span "Registou uma fatura para este pedido!" at bounding box center [622, 28] width 261 height 20
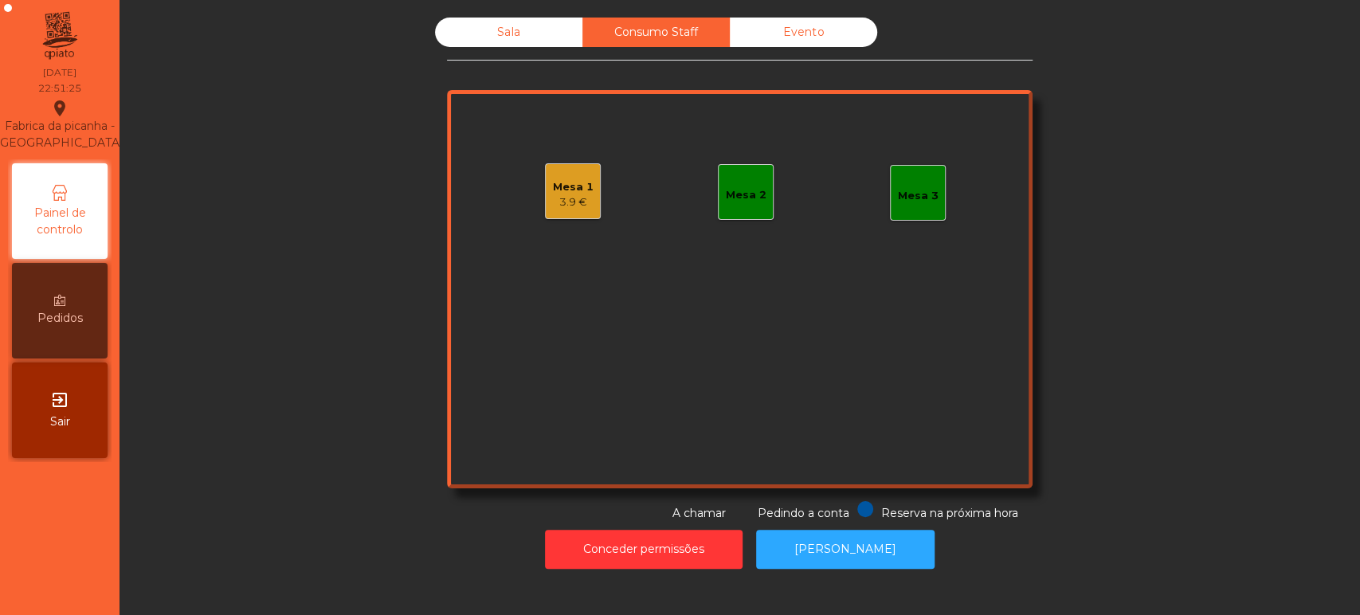
click at [484, 18] on div "Sala" at bounding box center [508, 32] width 147 height 29
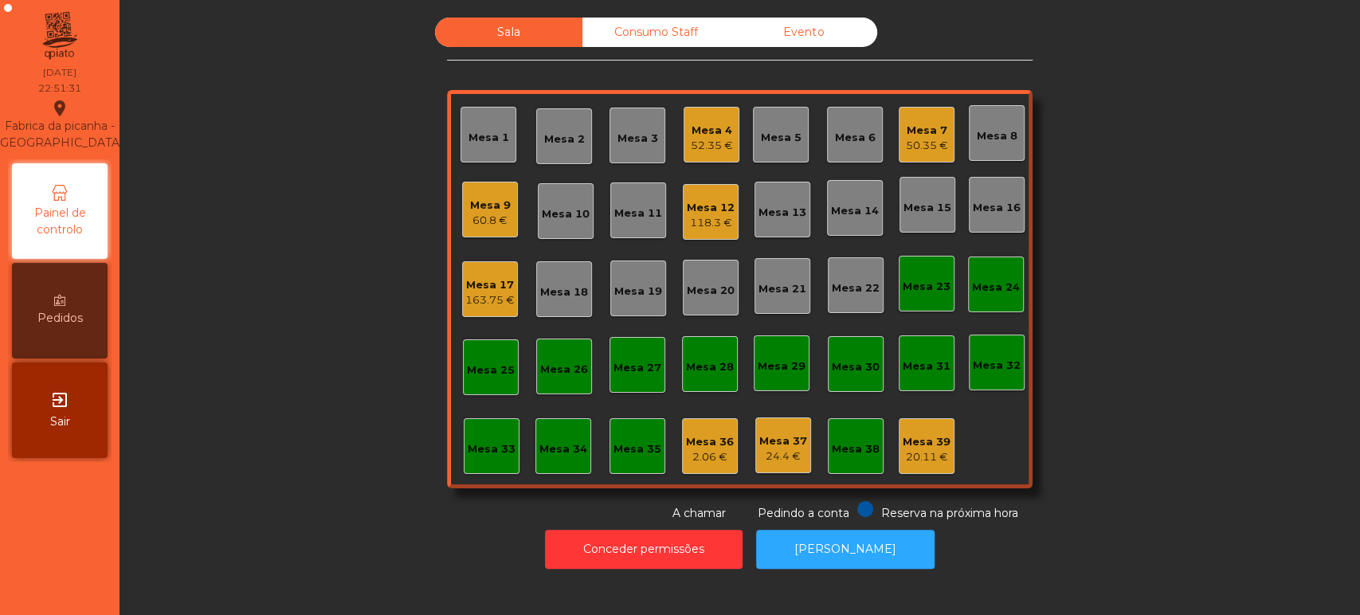
click at [917, 131] on div "Mesa 7" at bounding box center [927, 131] width 42 height 16
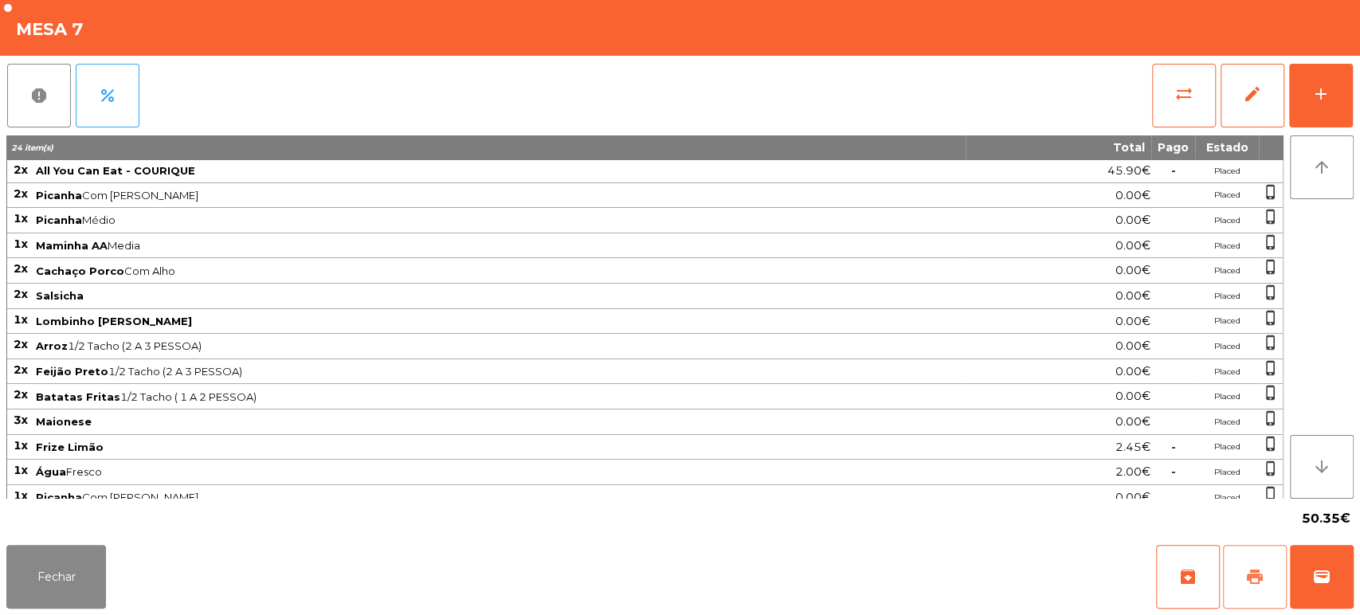
click at [1251, 606] on button "print" at bounding box center [1255, 577] width 64 height 64
click at [29, 585] on button "Fechar" at bounding box center [56, 577] width 100 height 64
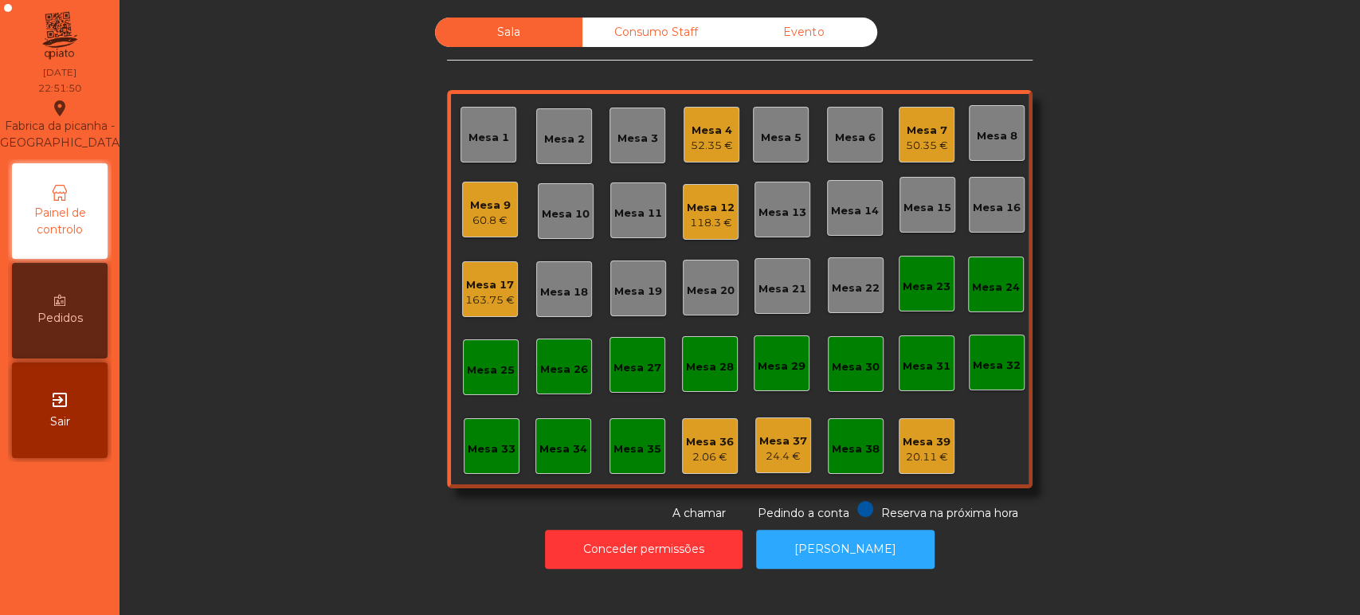
click at [934, 116] on div "Mesa 7 50.35 €" at bounding box center [927, 134] width 42 height 37
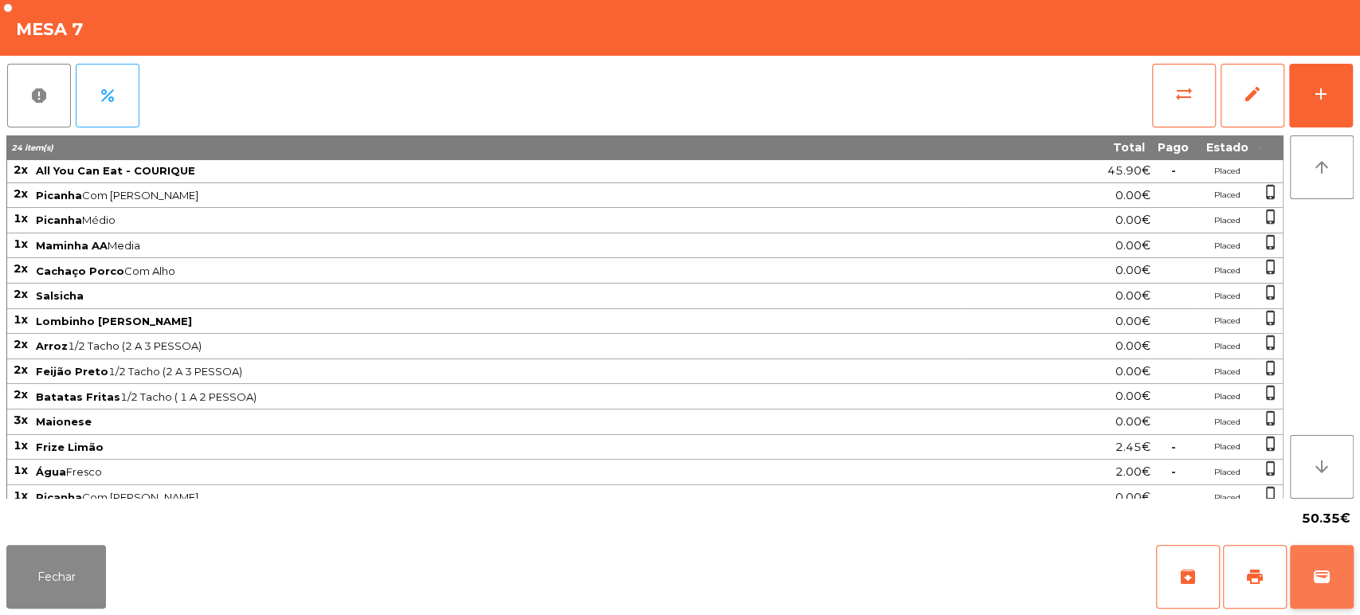
click at [1348, 569] on button "wallet" at bounding box center [1322, 577] width 64 height 64
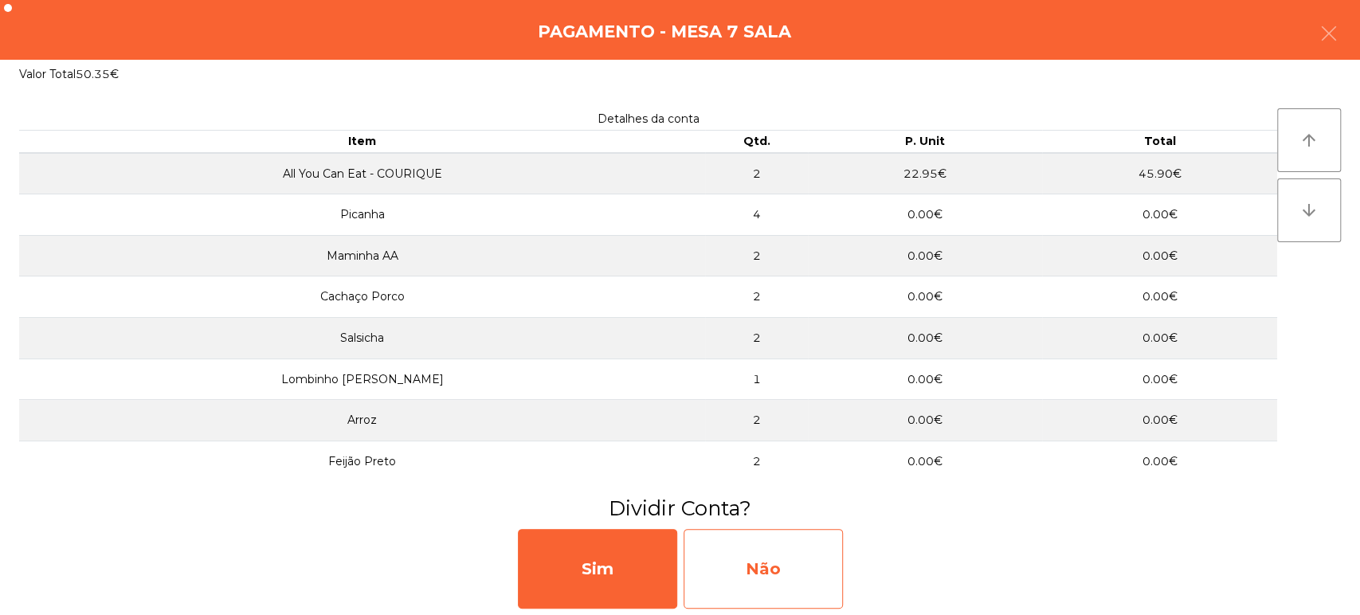
click at [767, 551] on div "Não" at bounding box center [763, 569] width 159 height 80
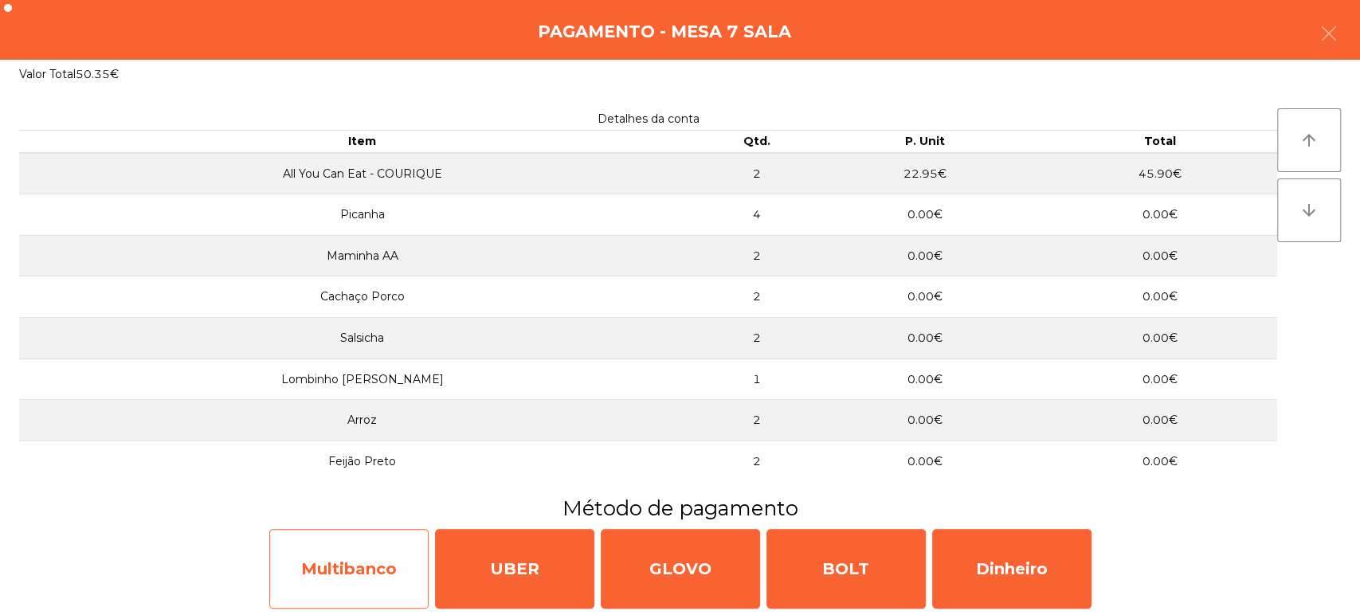
click at [332, 574] on div "Multibanco" at bounding box center [348, 569] width 159 height 80
select select "**"
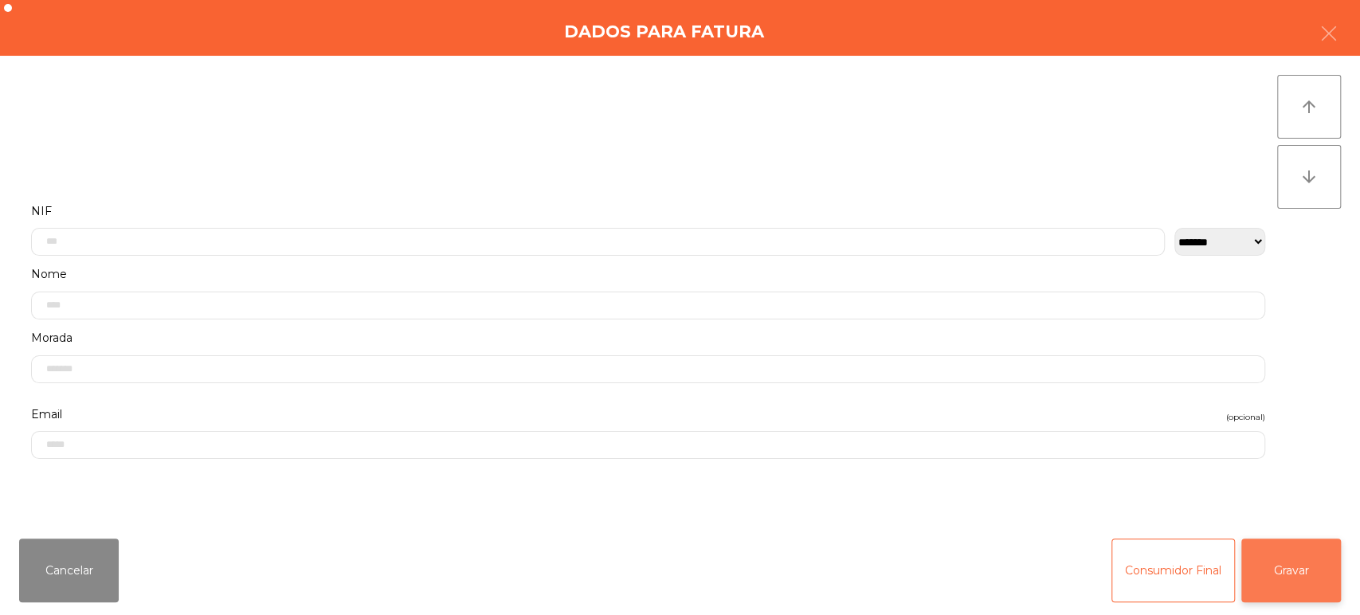
click at [1272, 578] on button "Gravar" at bounding box center [1292, 571] width 100 height 64
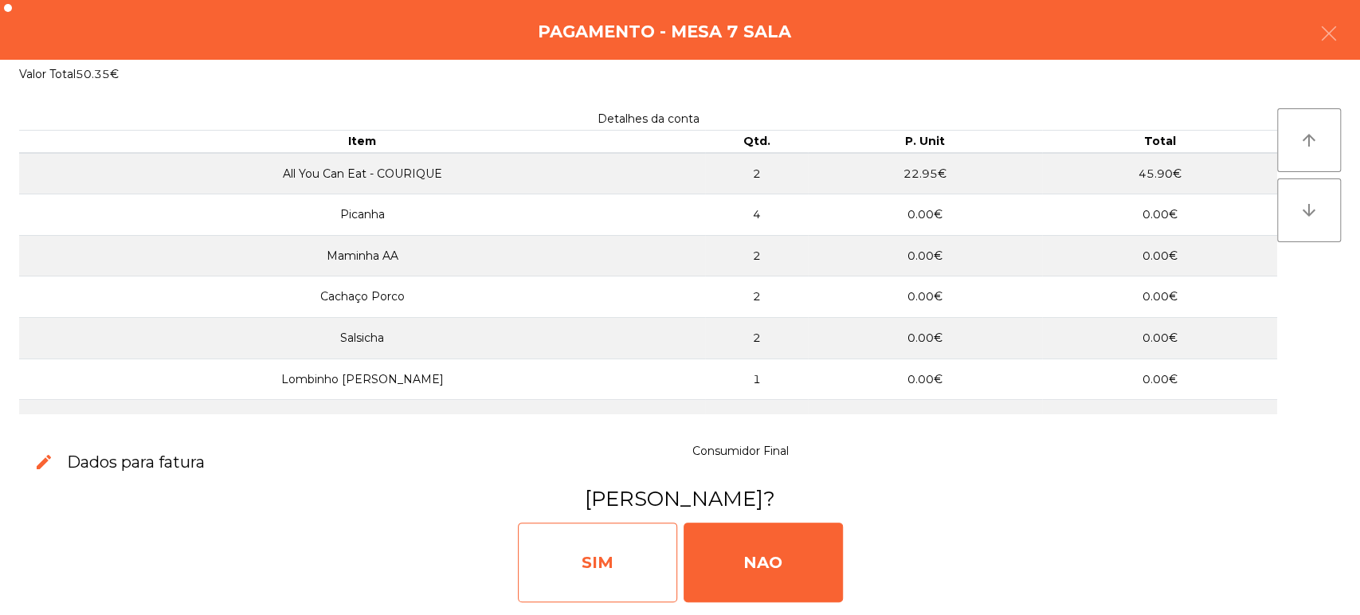
click at [607, 561] on div "SIM" at bounding box center [597, 563] width 159 height 80
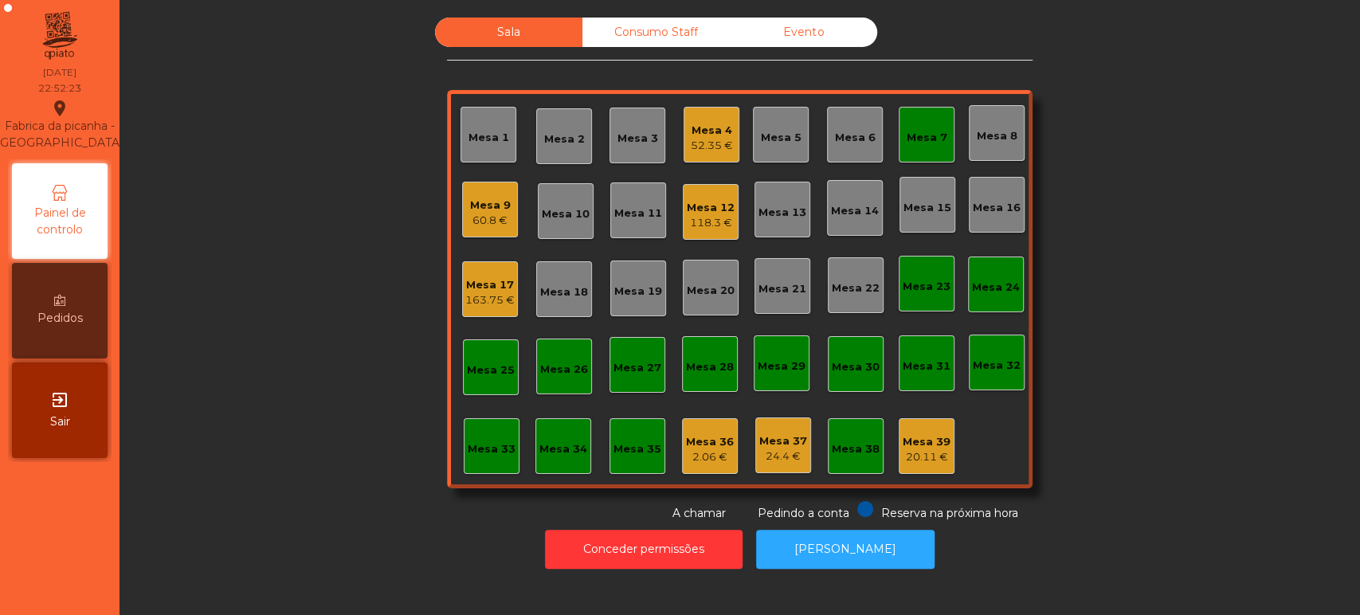
click at [919, 135] on div "Mesa 7" at bounding box center [927, 138] width 41 height 16
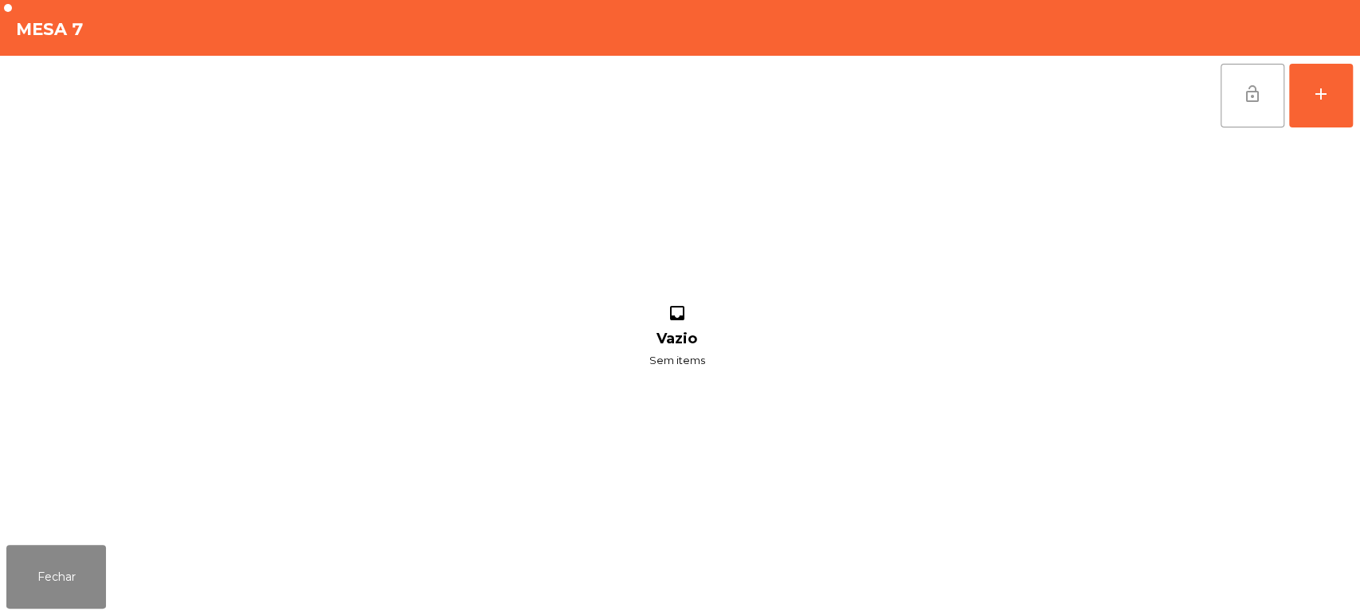
click at [1263, 105] on button "lock_open" at bounding box center [1253, 96] width 64 height 64
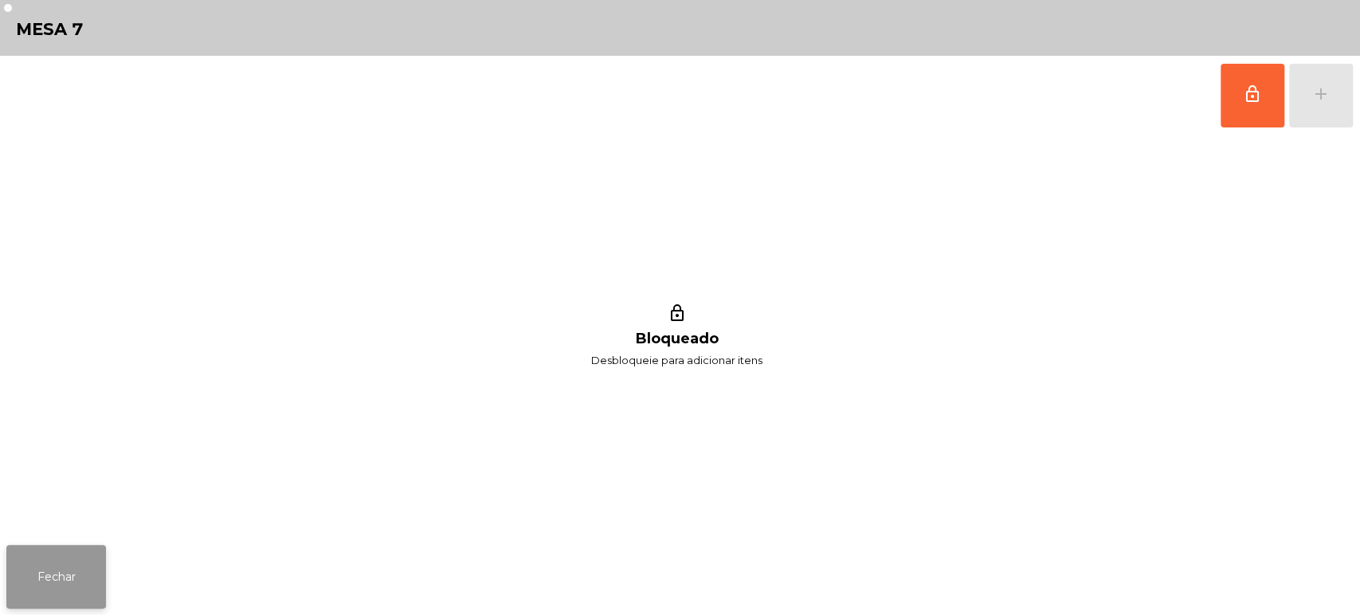
click at [41, 551] on button "Fechar" at bounding box center [56, 577] width 100 height 64
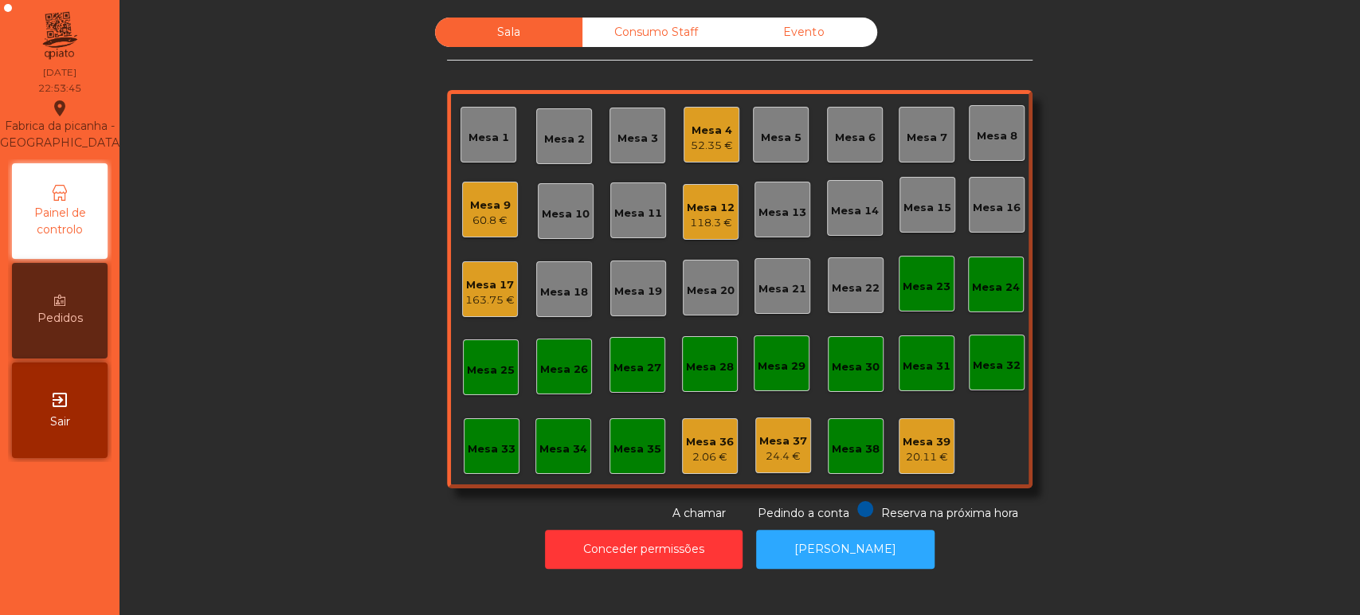
click at [478, 382] on div "Mesa 25" at bounding box center [491, 367] width 56 height 56
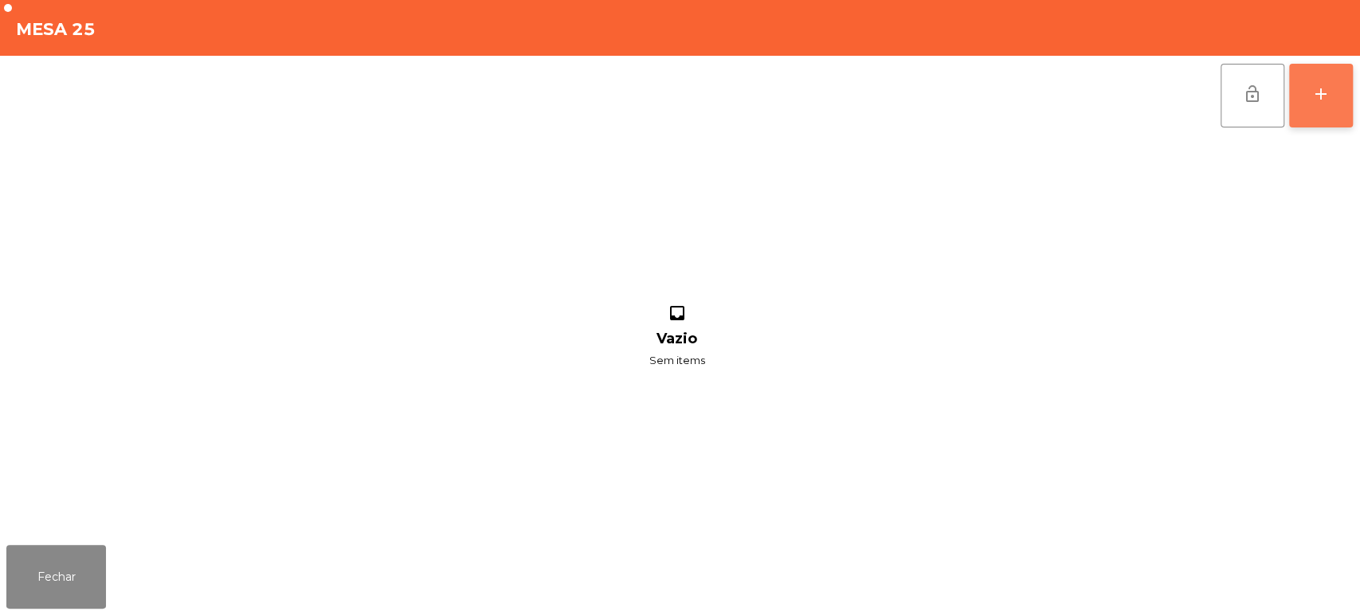
click at [1351, 76] on button "add" at bounding box center [1321, 96] width 64 height 64
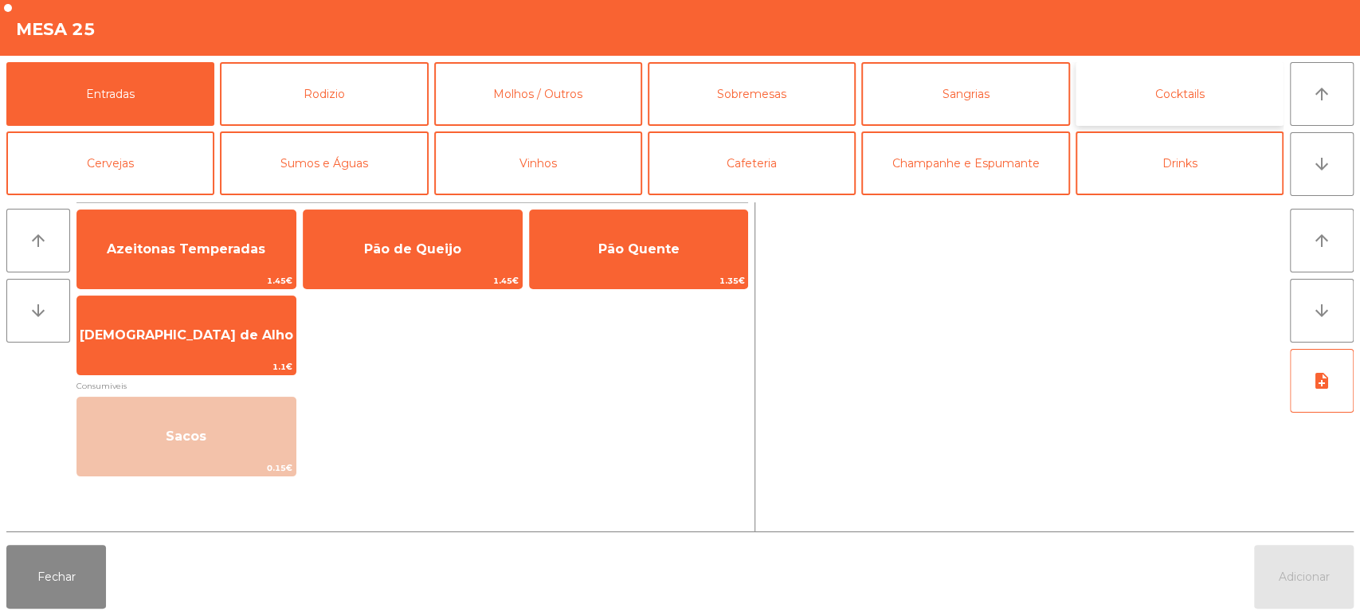
click at [1183, 100] on button "Cocktails" at bounding box center [1180, 94] width 208 height 64
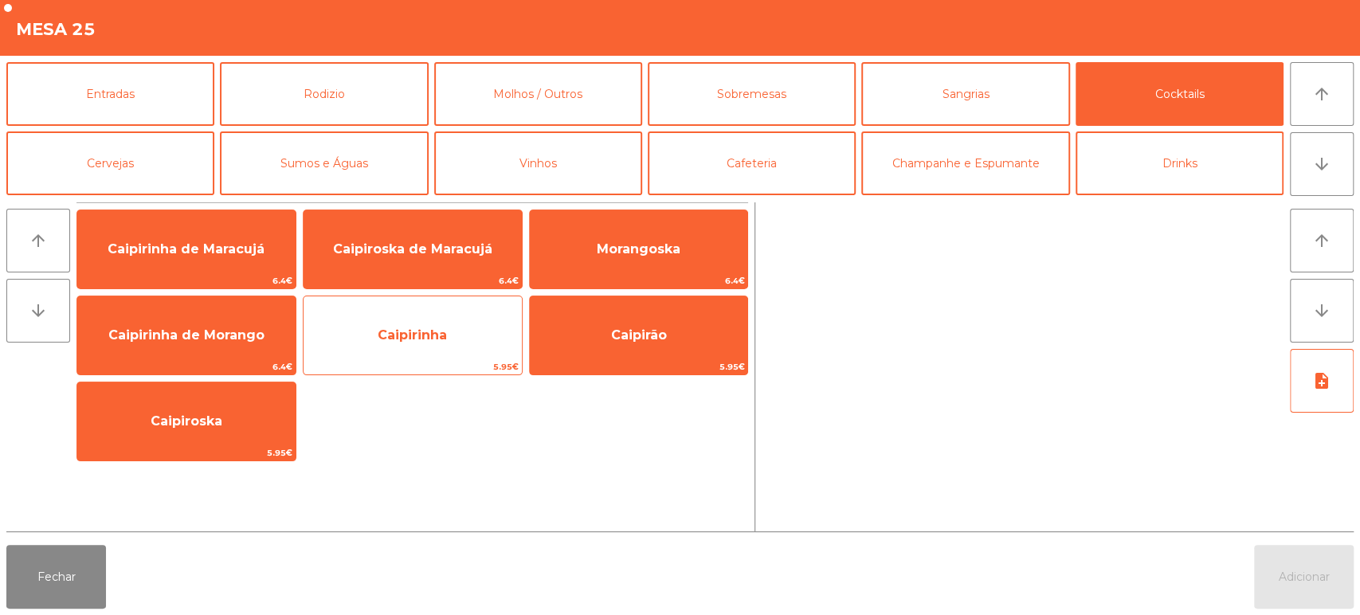
click at [382, 343] on span "Caipirinha" at bounding box center [413, 335] width 218 height 43
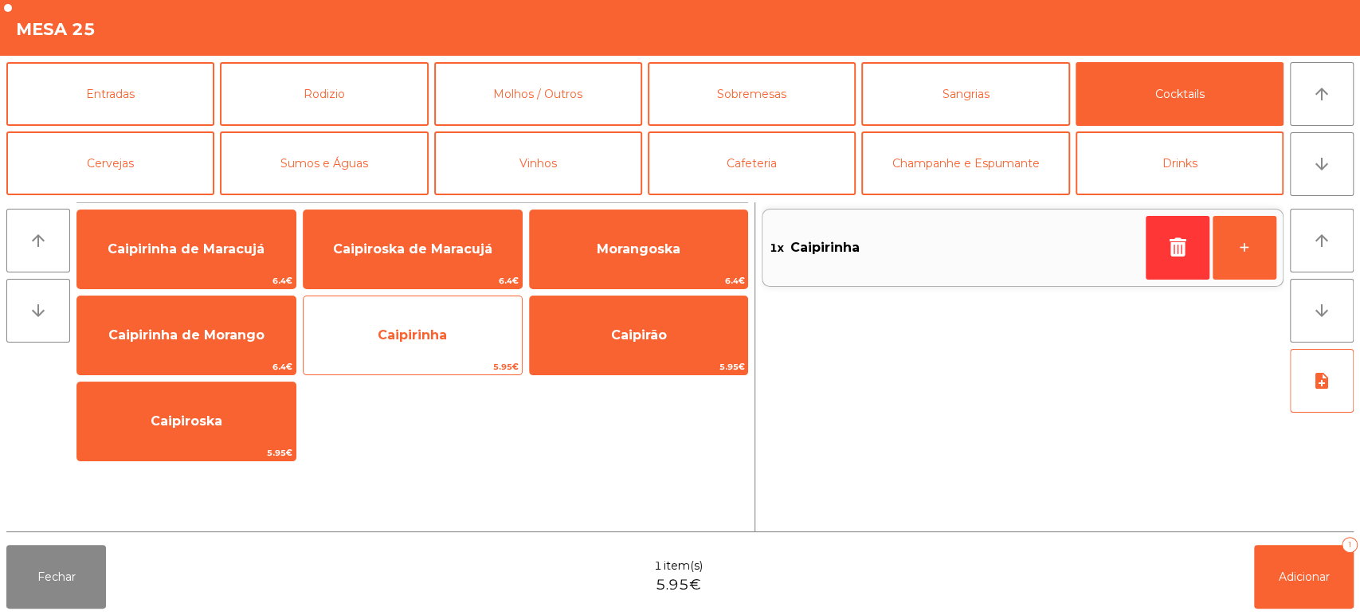
click at [375, 351] on span "Caipirinha" at bounding box center [413, 335] width 218 height 43
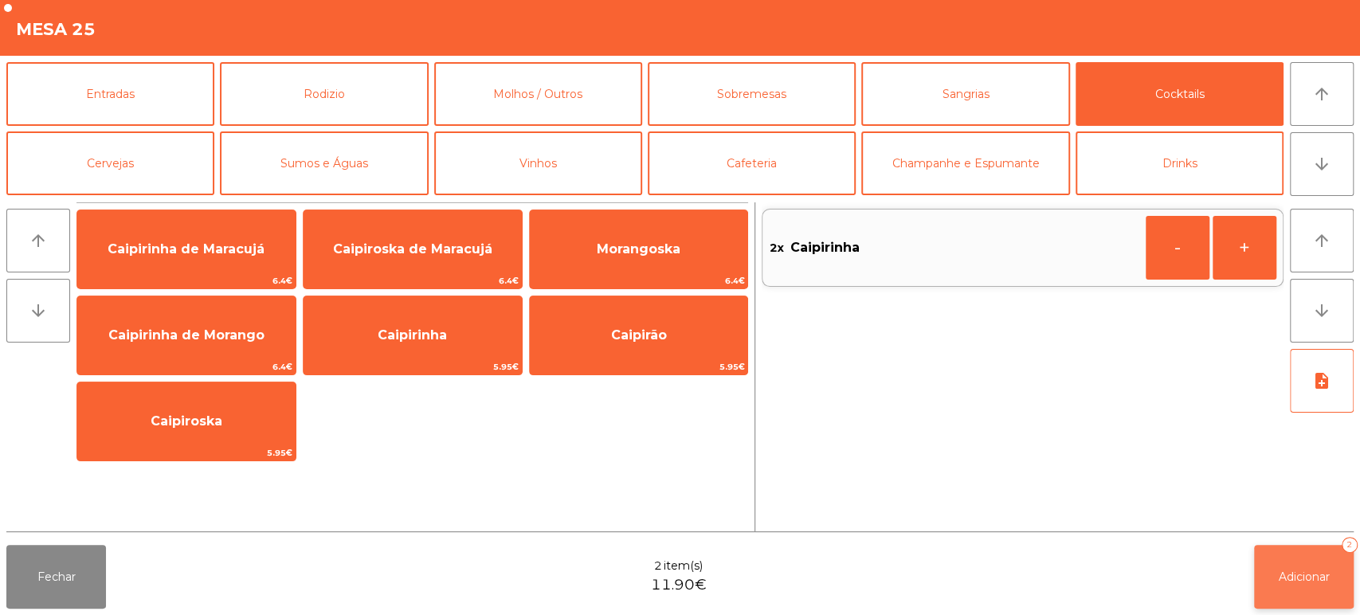
click at [1293, 580] on span "Adicionar" at bounding box center [1304, 577] width 51 height 14
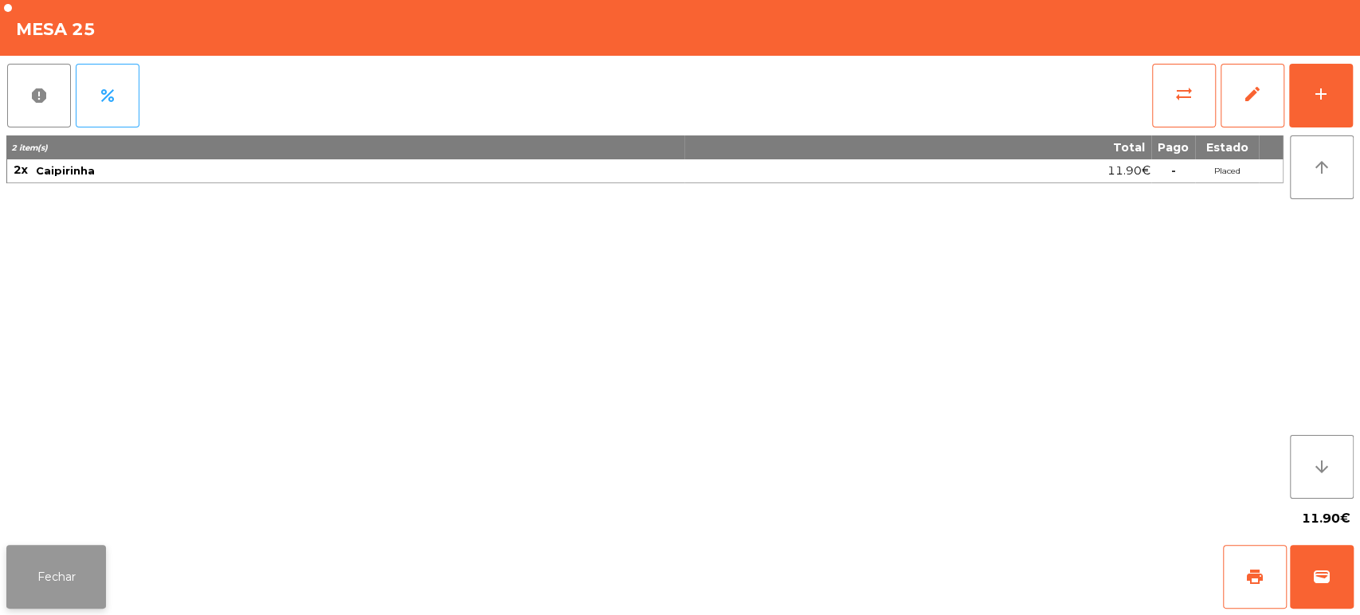
click at [76, 559] on button "Fechar" at bounding box center [56, 577] width 100 height 64
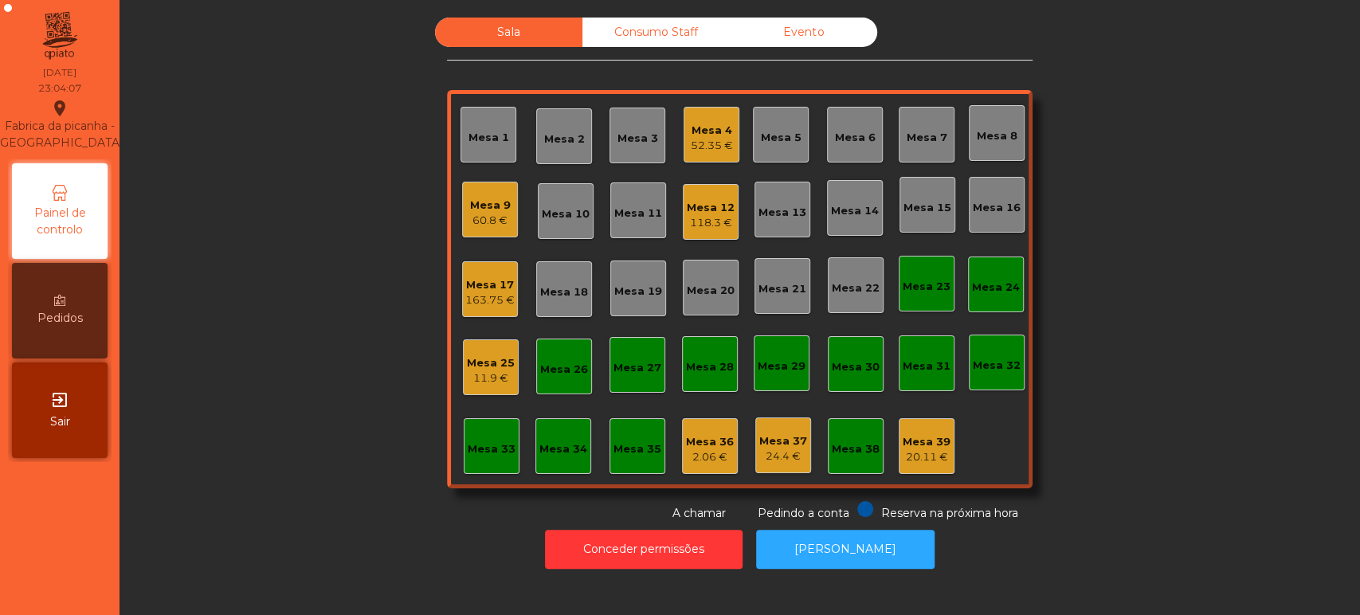
click at [471, 227] on div "60.8 €" at bounding box center [490, 221] width 41 height 16
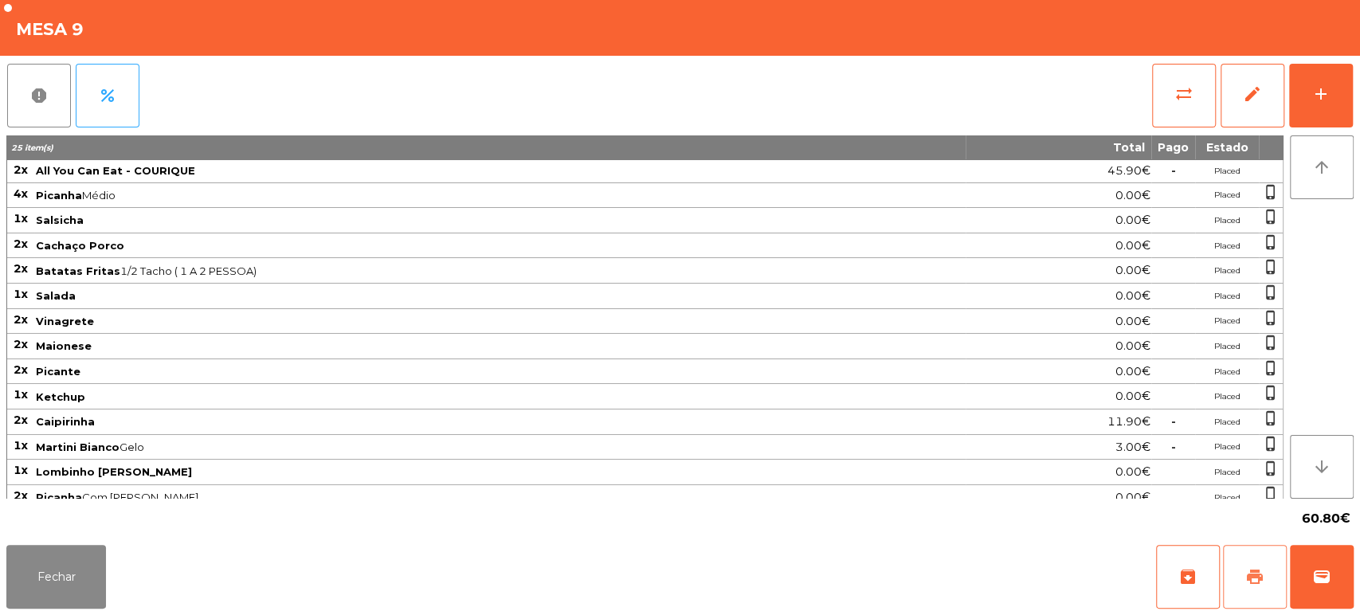
click at [1269, 583] on button "print" at bounding box center [1255, 577] width 64 height 64
click at [1248, 563] on button "print" at bounding box center [1255, 577] width 64 height 64
click at [70, 602] on button "Fechar" at bounding box center [56, 577] width 100 height 64
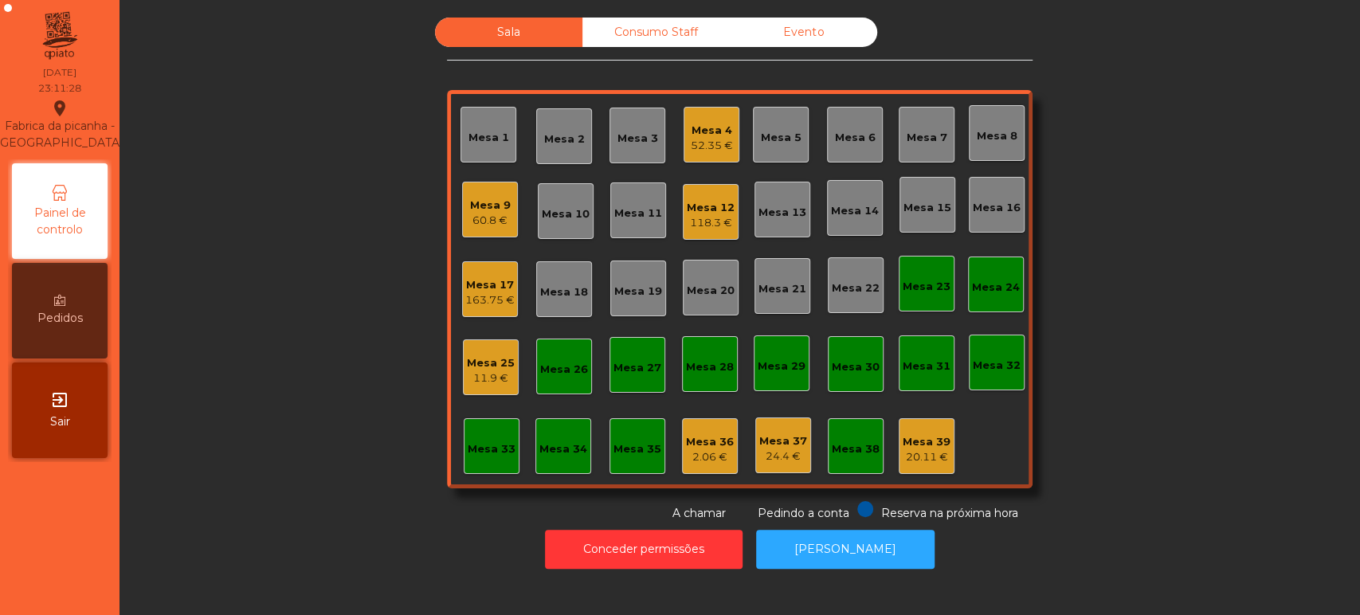
click at [488, 277] on div "Mesa 17" at bounding box center [489, 285] width 49 height 16
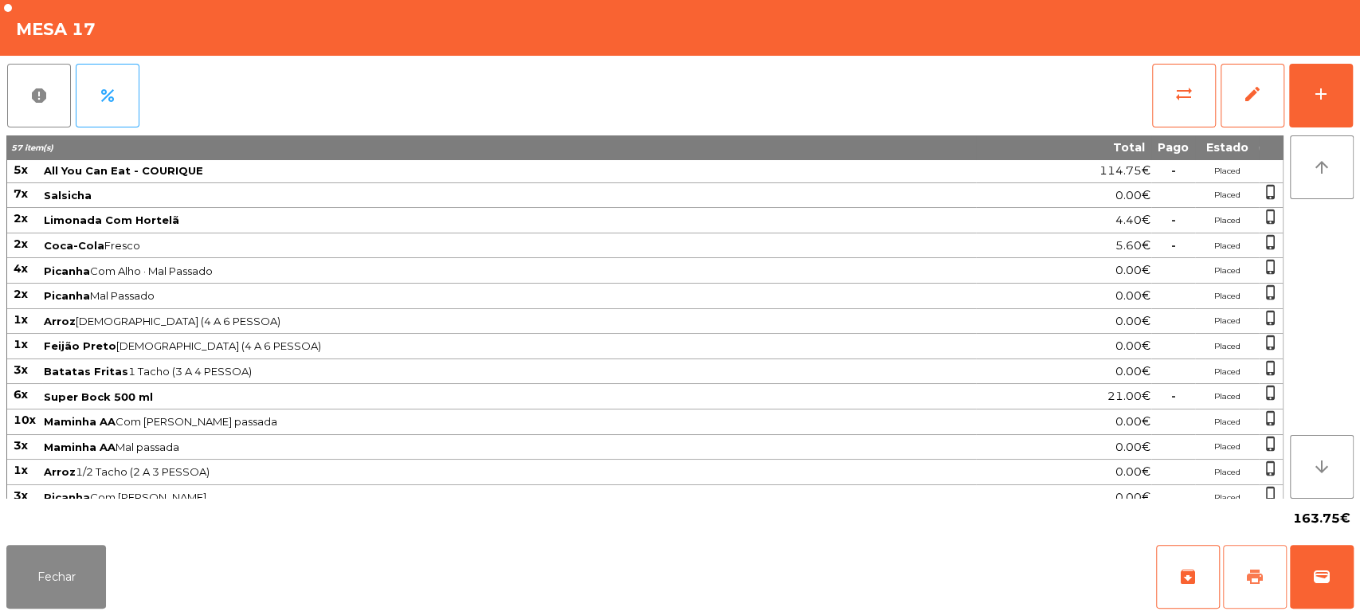
click at [1250, 567] on button "print" at bounding box center [1255, 577] width 64 height 64
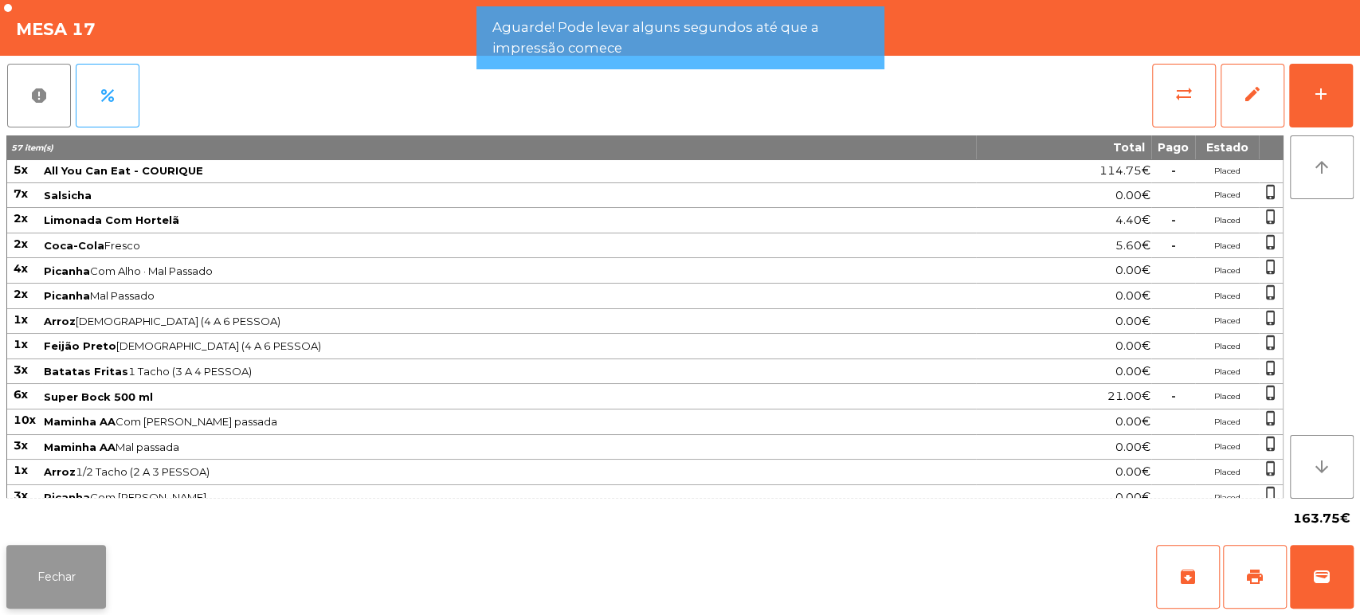
click at [56, 596] on button "Fechar" at bounding box center [56, 577] width 100 height 64
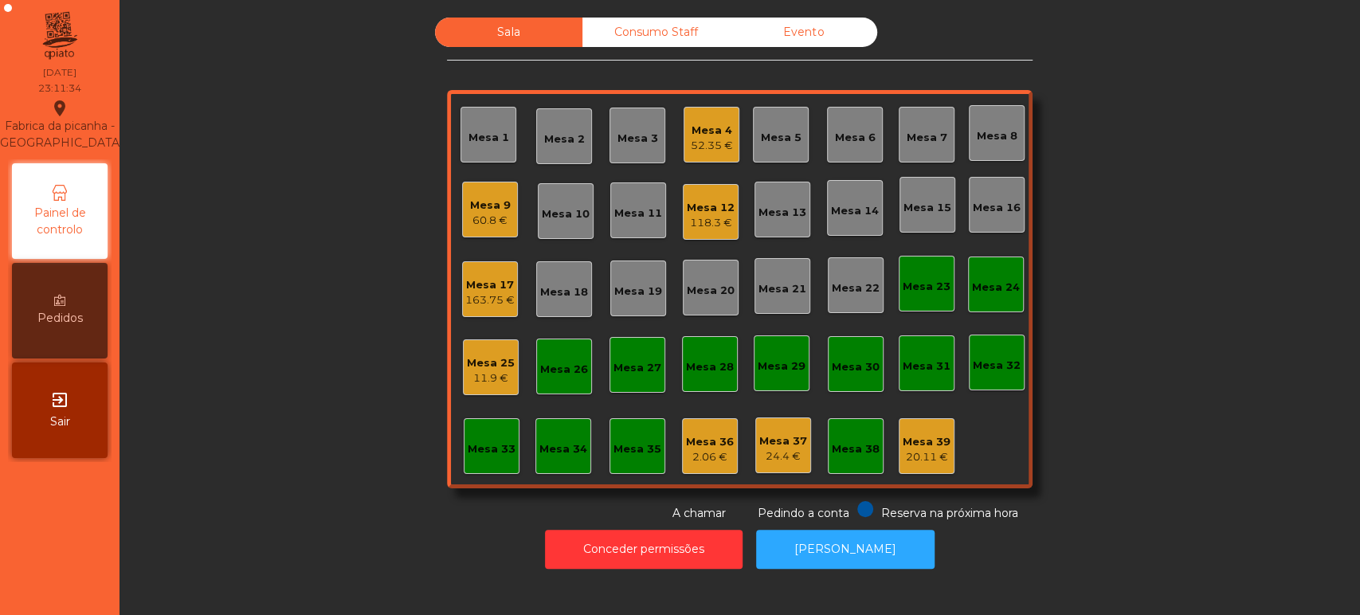
click at [470, 222] on div "60.8 €" at bounding box center [490, 221] width 41 height 16
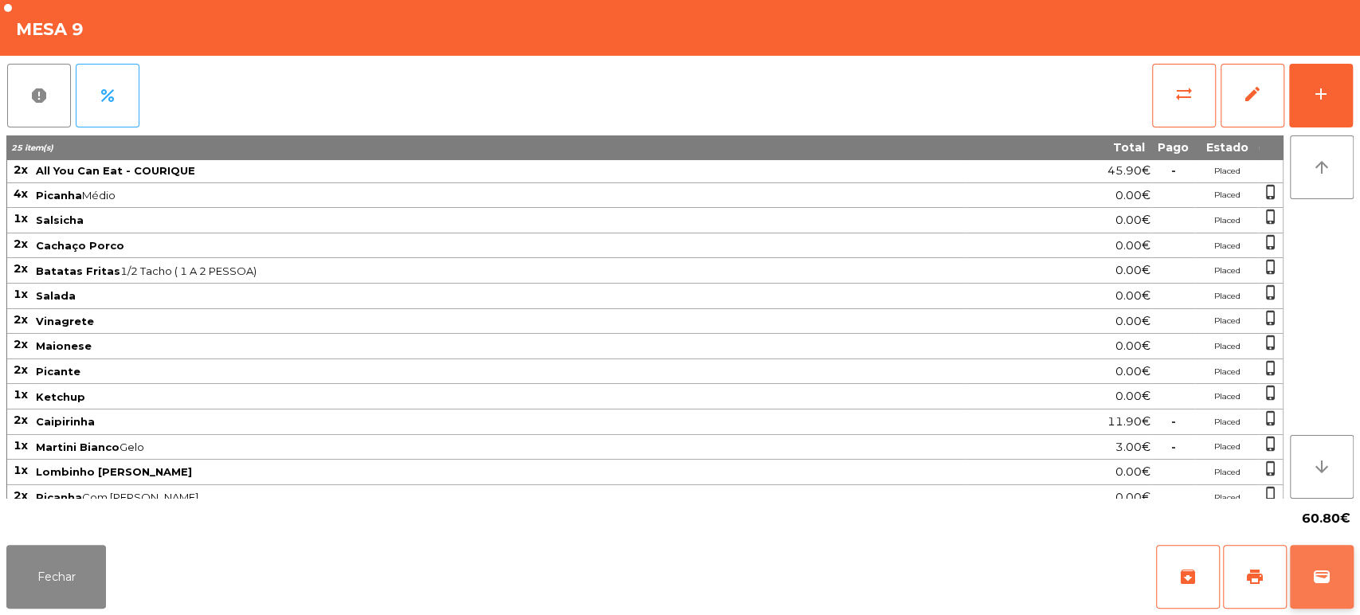
click at [1345, 580] on button "wallet" at bounding box center [1322, 577] width 64 height 64
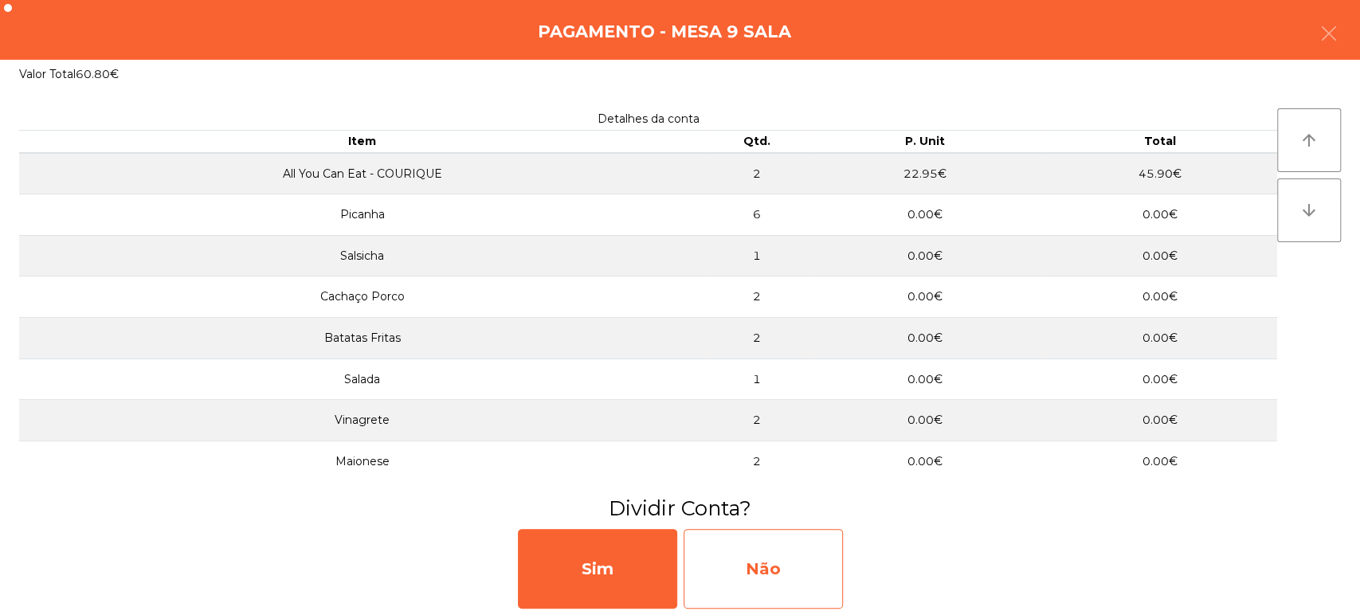
click at [771, 559] on div "Não" at bounding box center [763, 569] width 159 height 80
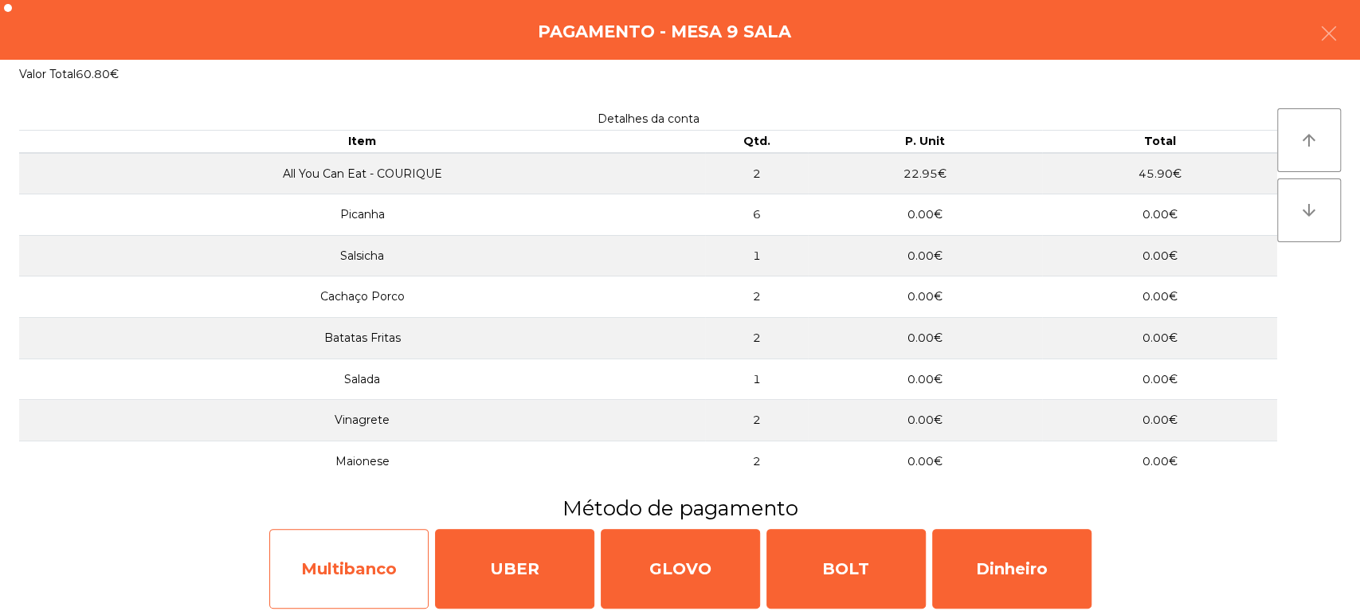
click at [346, 567] on div "Multibanco" at bounding box center [348, 569] width 159 height 80
select select "**"
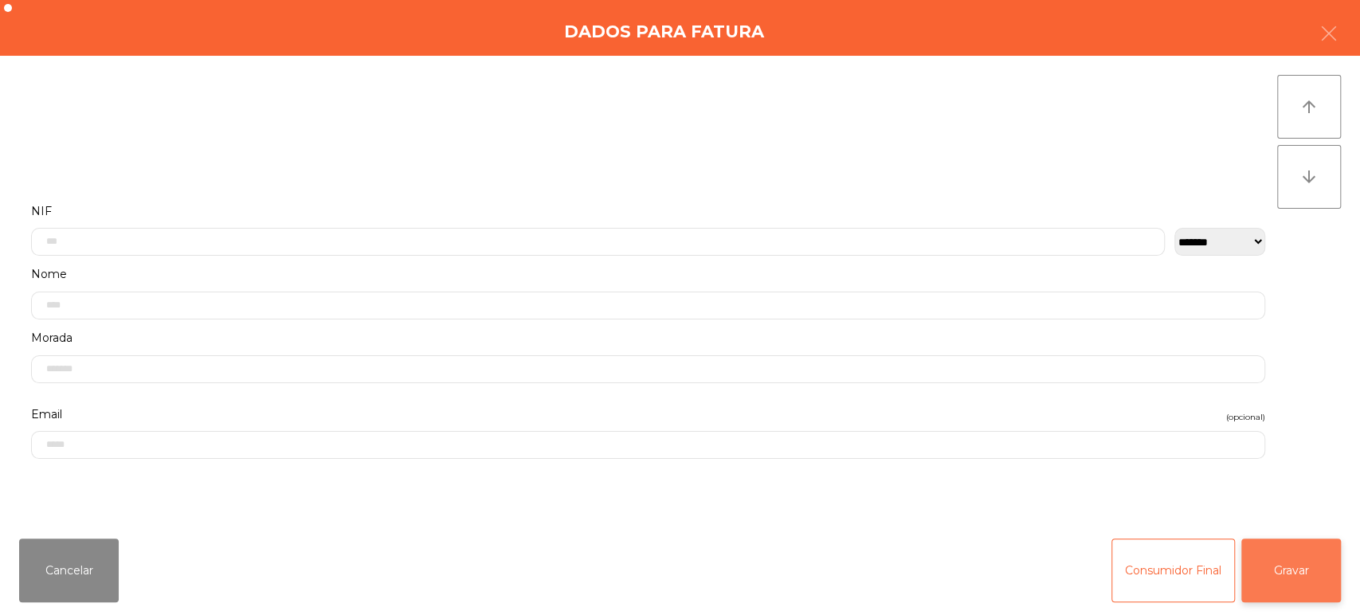
click at [1288, 553] on button "Gravar" at bounding box center [1292, 571] width 100 height 64
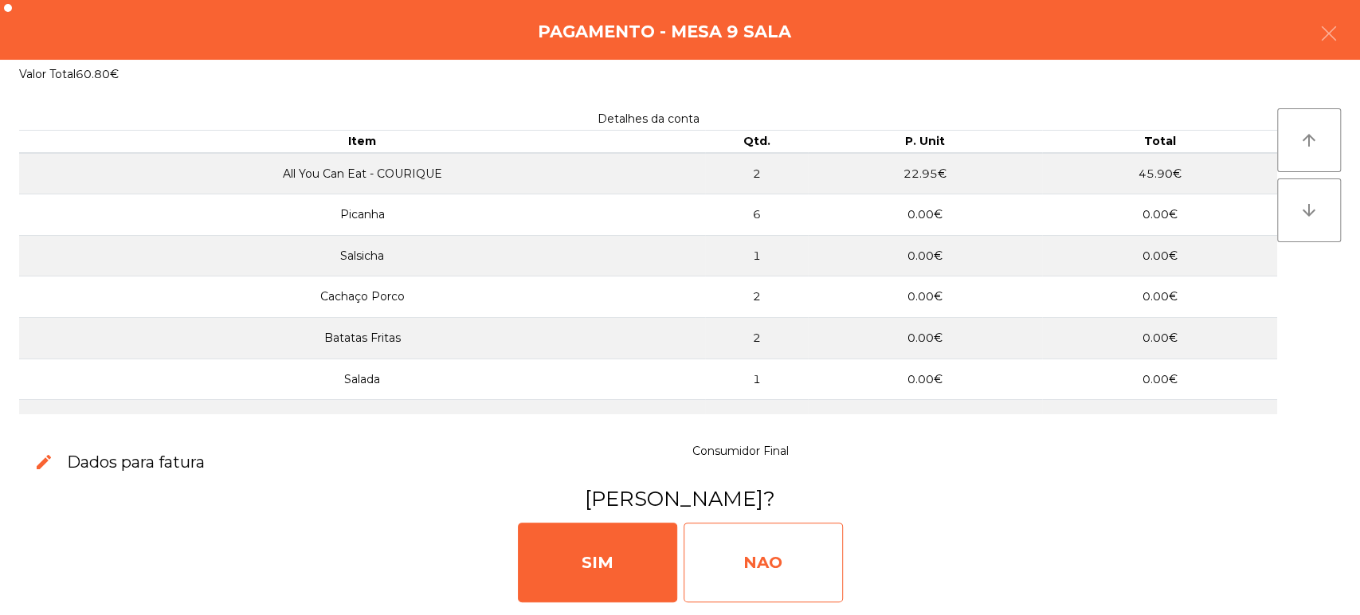
click at [752, 571] on div "NAO" at bounding box center [763, 563] width 159 height 80
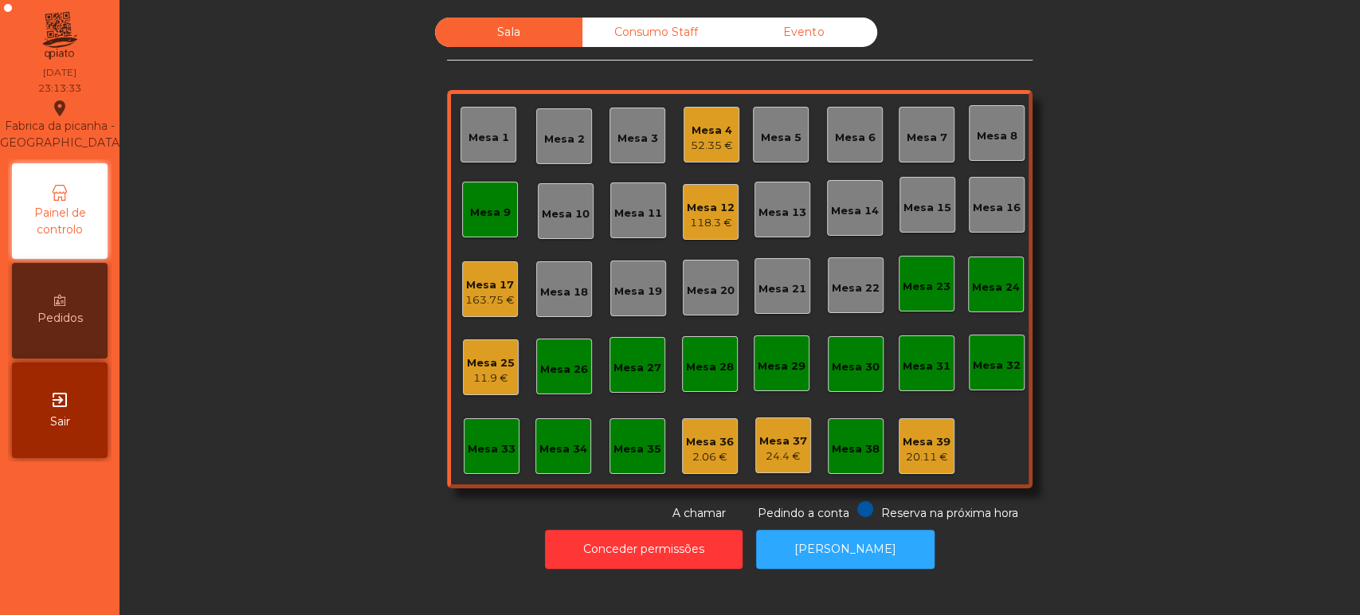
click at [726, 133] on div "Mesa 4 52.35 €" at bounding box center [712, 135] width 56 height 56
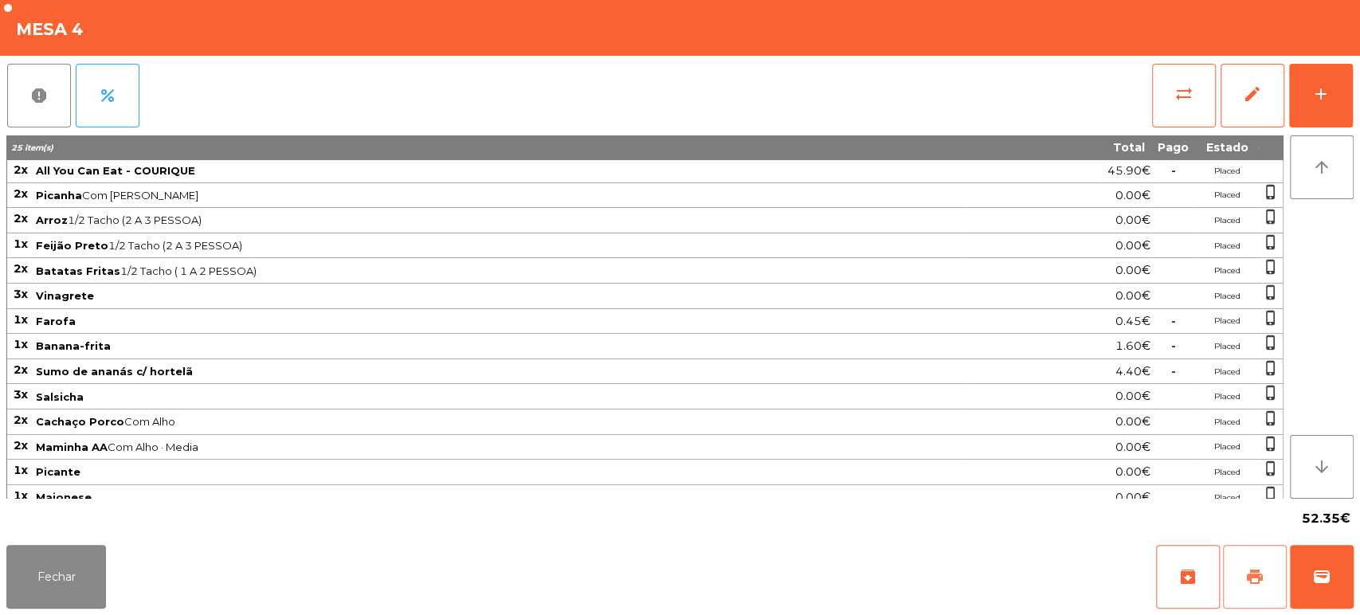
click at [1251, 560] on button "print" at bounding box center [1255, 577] width 64 height 64
click at [1351, 559] on button "wallet" at bounding box center [1322, 577] width 64 height 64
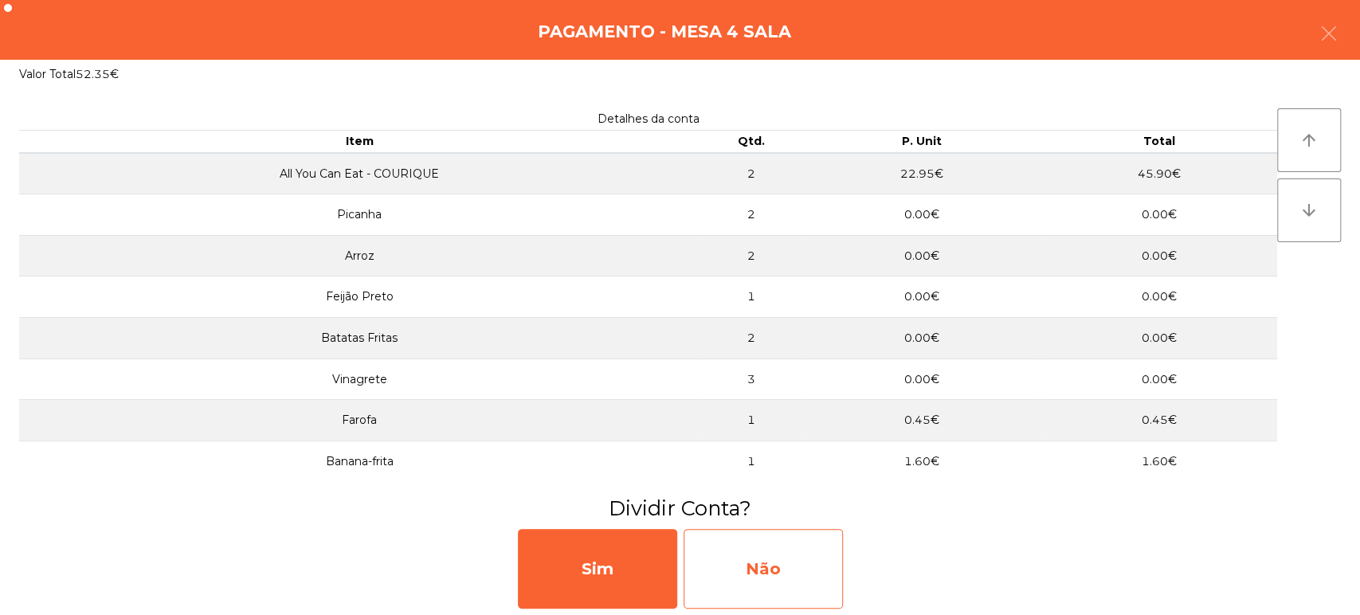
click at [806, 569] on div "Não" at bounding box center [763, 569] width 159 height 80
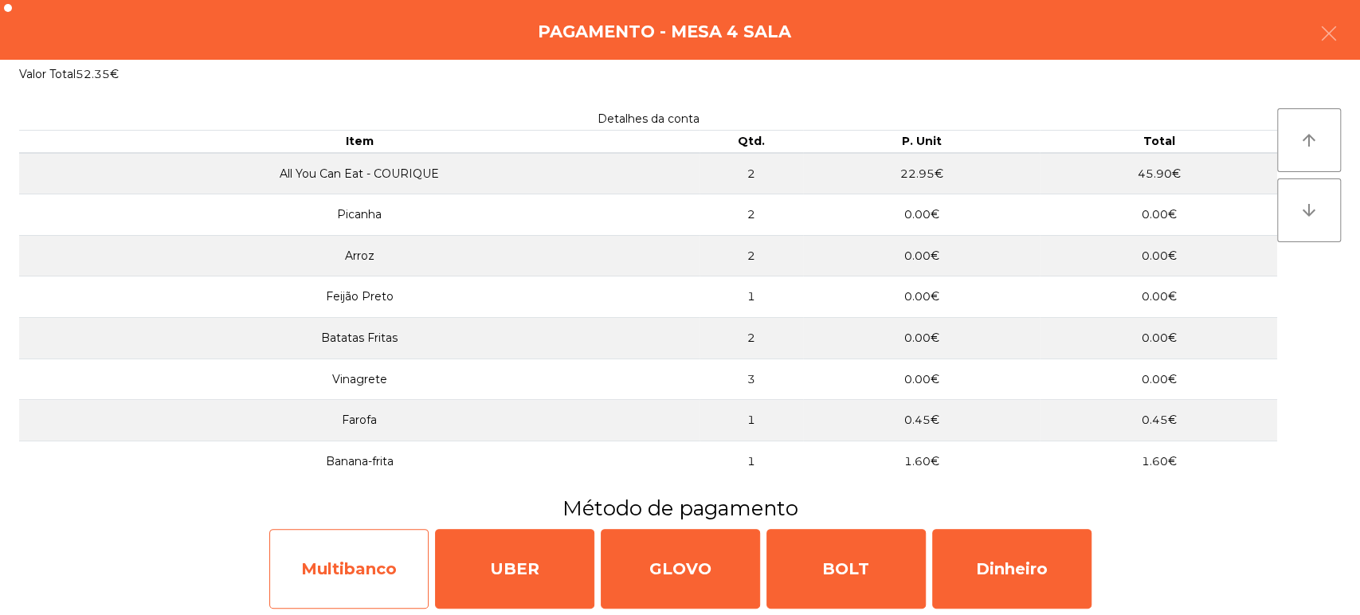
click at [353, 576] on div "Multibanco" at bounding box center [348, 569] width 159 height 80
select select "**"
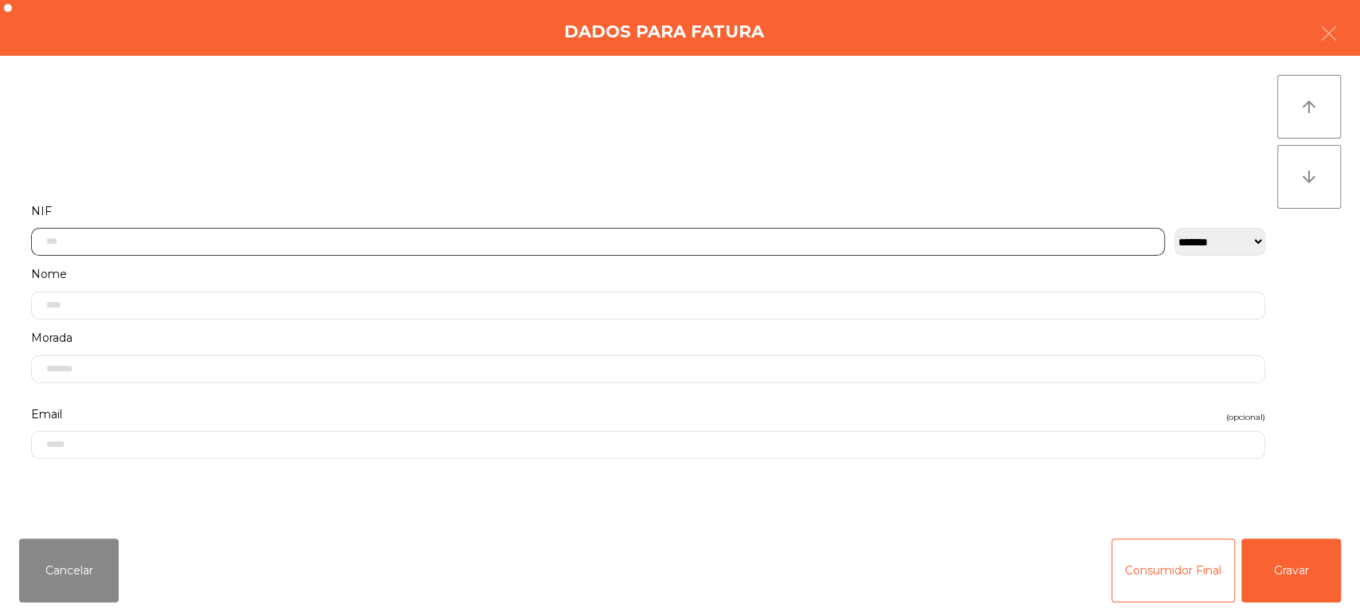
click at [673, 237] on input "text" at bounding box center [598, 242] width 1134 height 28
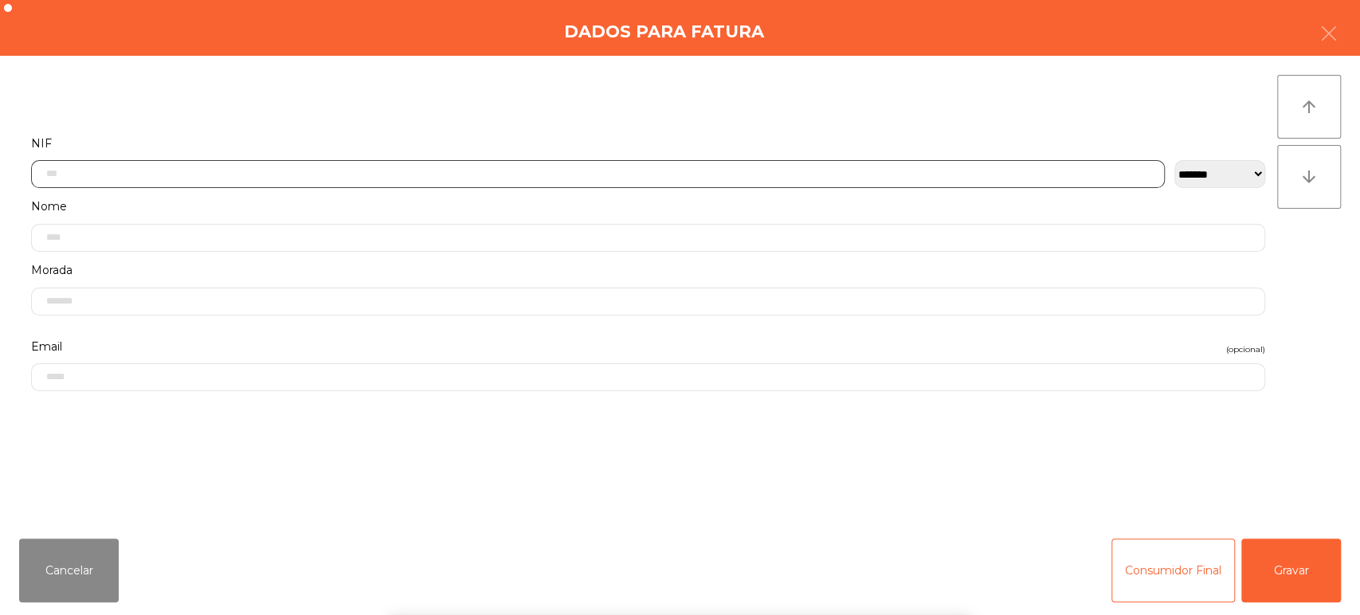
scroll to position [124, 0]
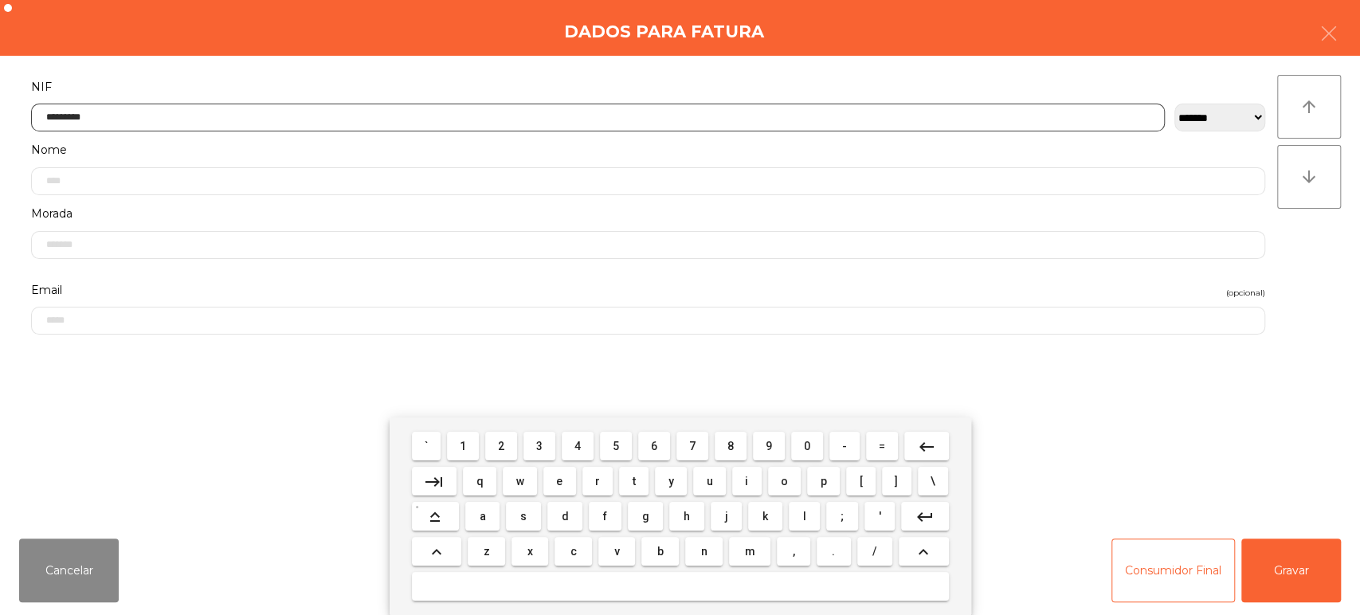
type input "*********"
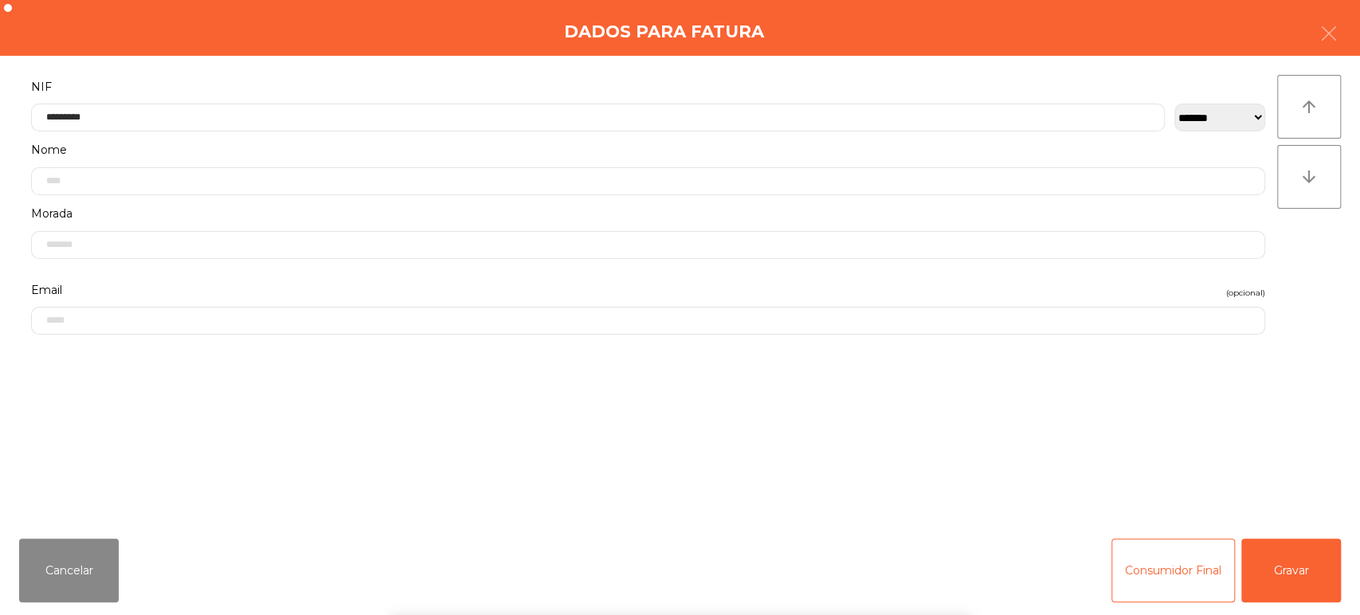
click at [1318, 268] on div "arrow_upward arrow_downward" at bounding box center [1309, 291] width 64 height 432
click at [1284, 555] on button "Gravar" at bounding box center [1292, 571] width 100 height 64
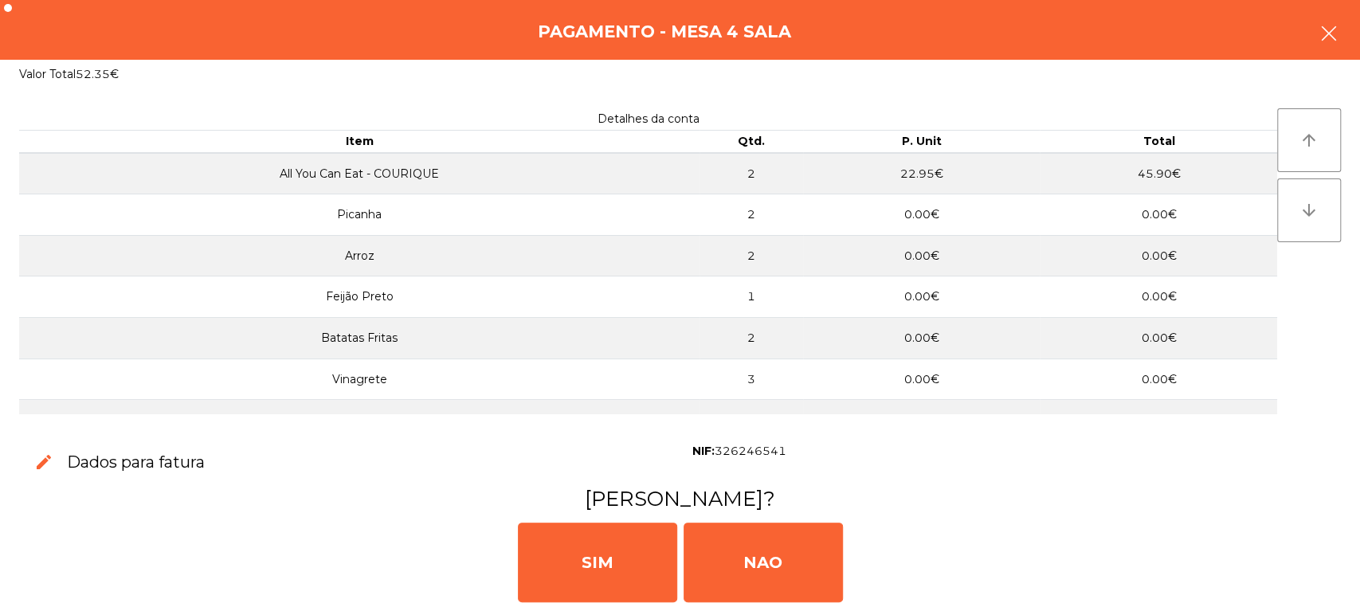
click at [1317, 42] on button "button" at bounding box center [1329, 35] width 45 height 48
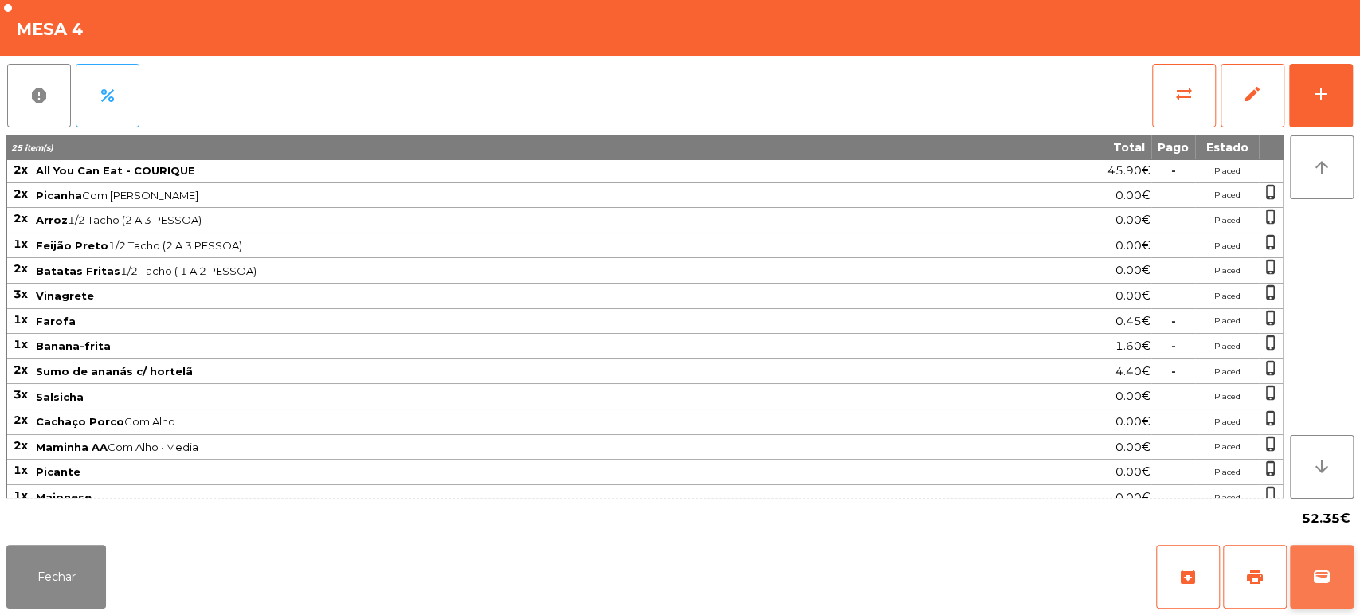
click at [1320, 555] on button "wallet" at bounding box center [1322, 577] width 64 height 64
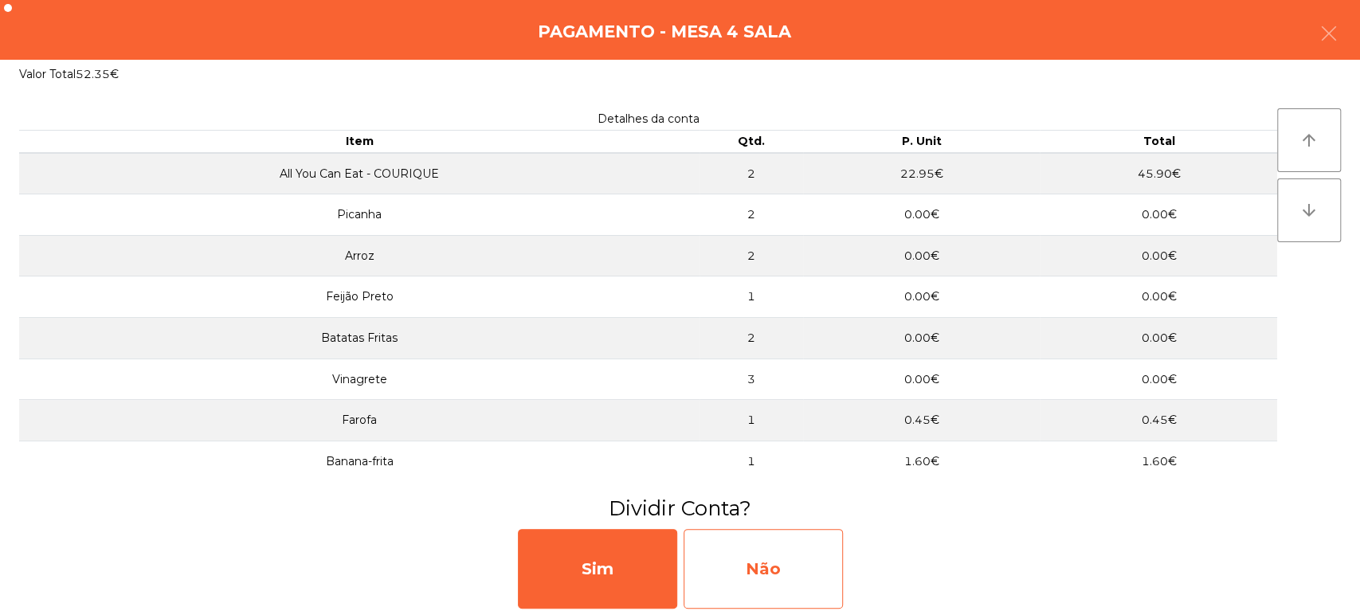
click at [798, 547] on div "Não" at bounding box center [763, 569] width 159 height 80
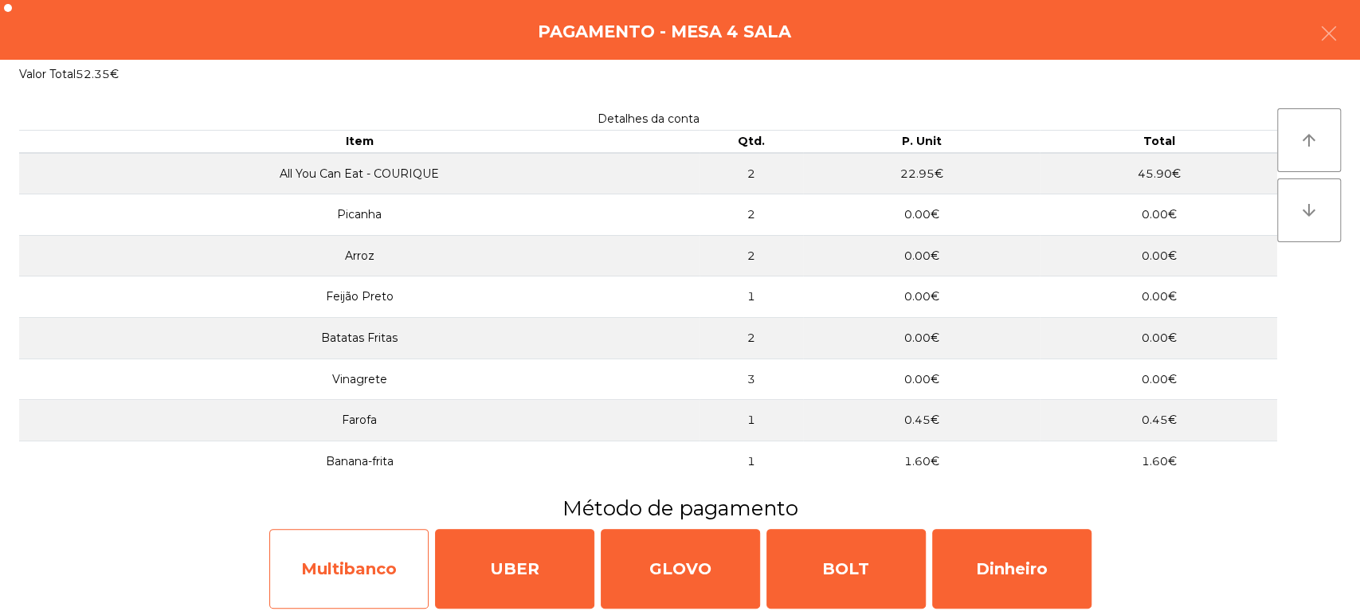
click at [349, 548] on div "Multibanco" at bounding box center [348, 569] width 159 height 80
select select "**"
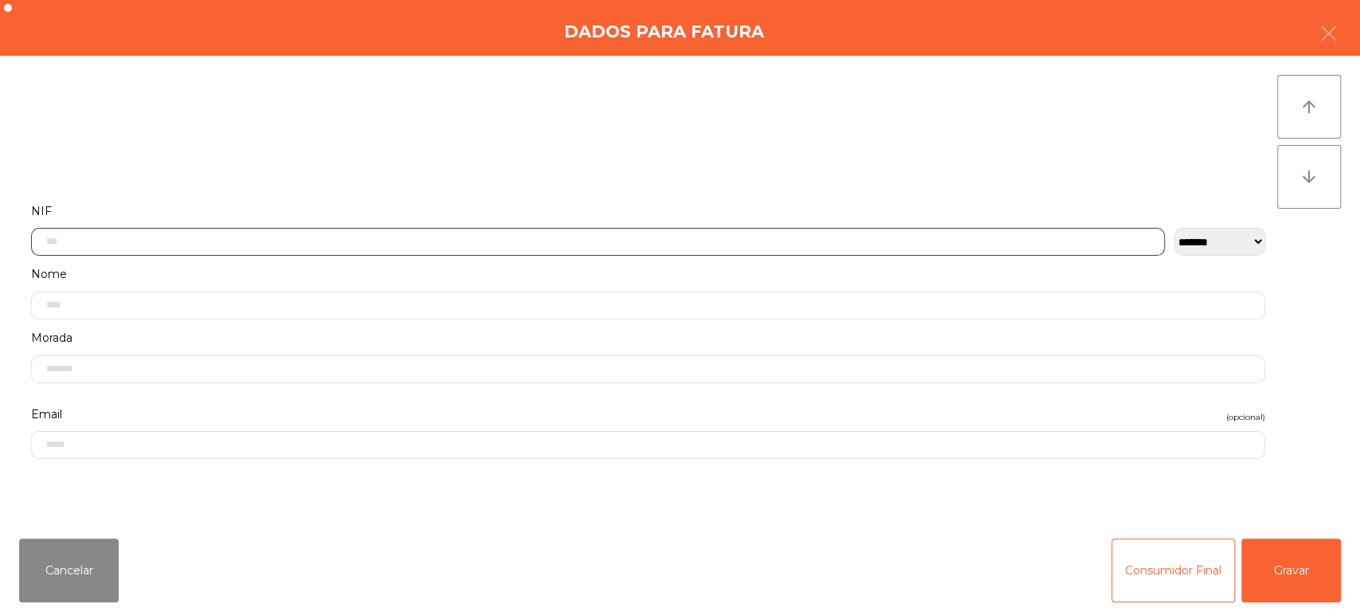
click at [389, 241] on input "text" at bounding box center [598, 242] width 1134 height 28
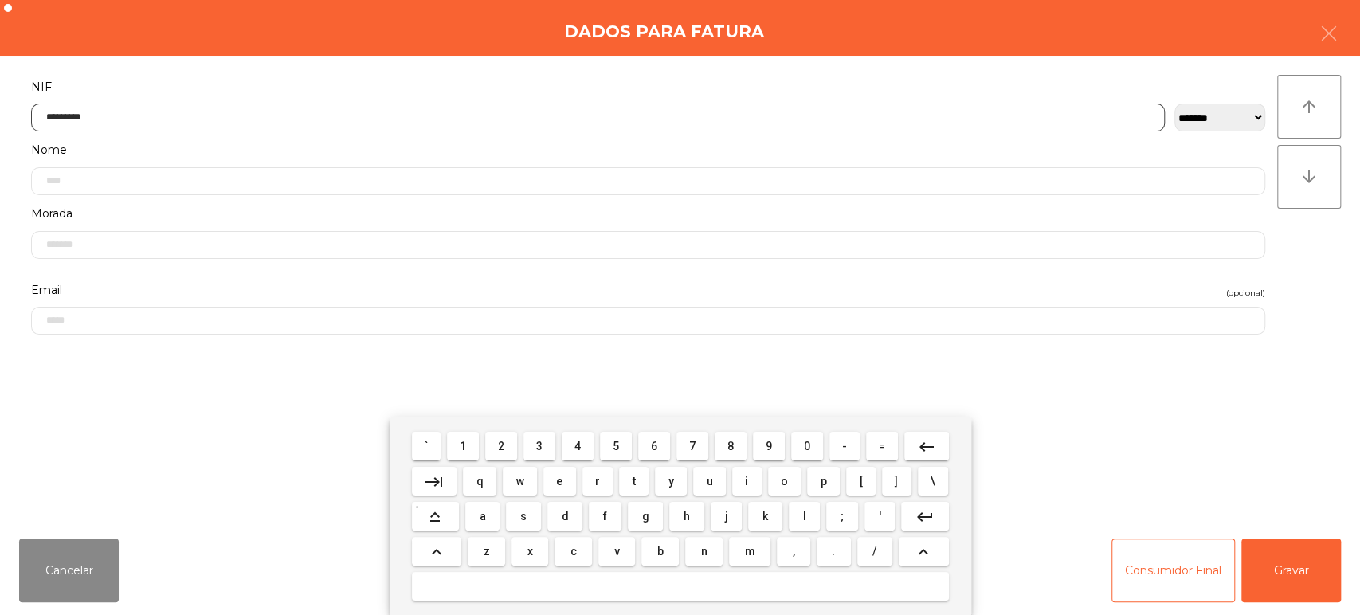
type input "*********"
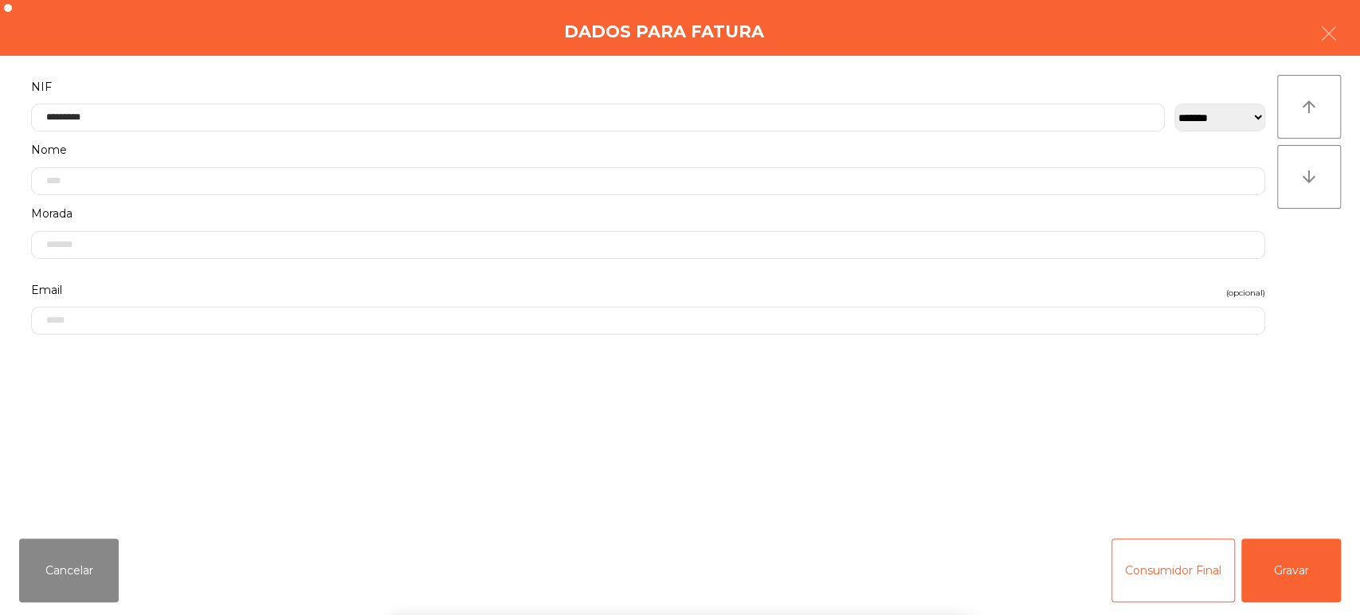
click at [1314, 273] on div "arrow_upward arrow_downward" at bounding box center [1309, 291] width 64 height 432
click at [1281, 592] on button "Gravar" at bounding box center [1292, 571] width 100 height 64
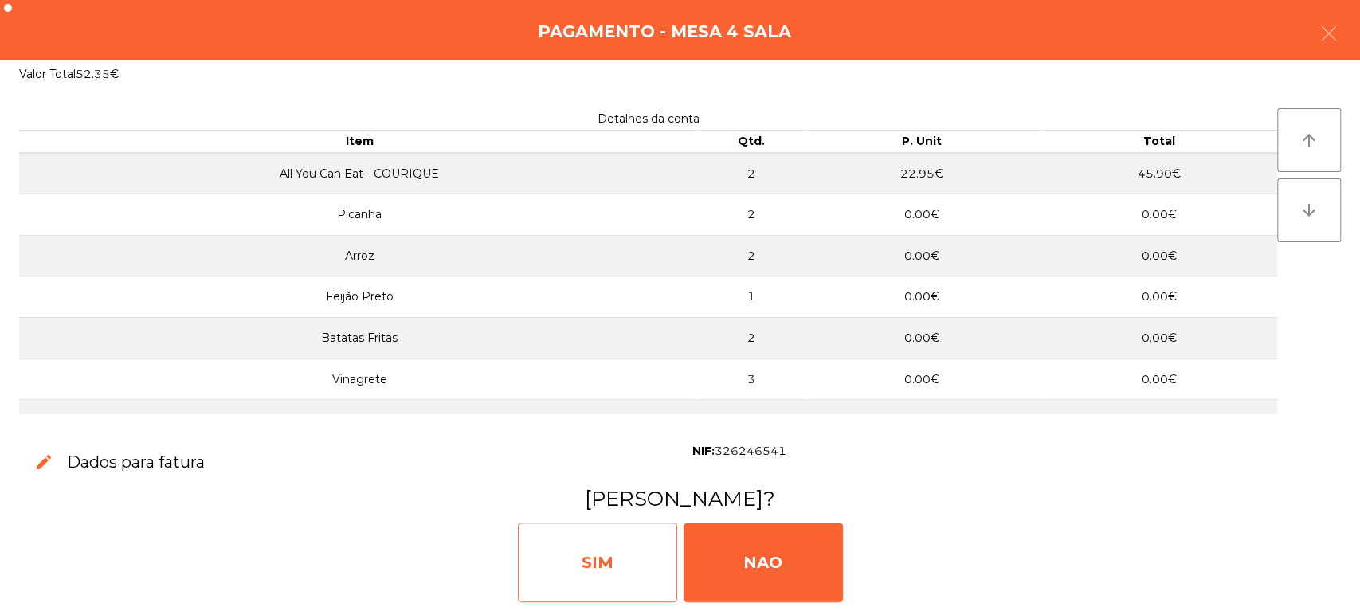
click at [610, 543] on div "SIM" at bounding box center [597, 563] width 159 height 80
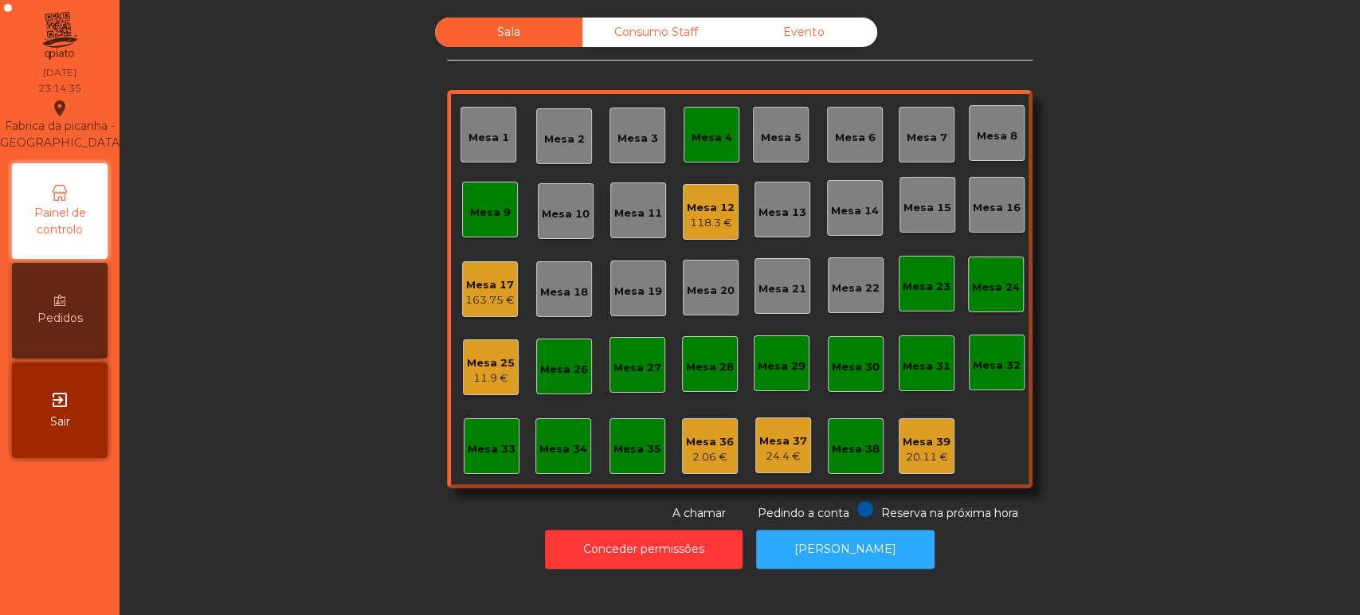
click at [486, 210] on div "Mesa 9" at bounding box center [490, 213] width 41 height 16
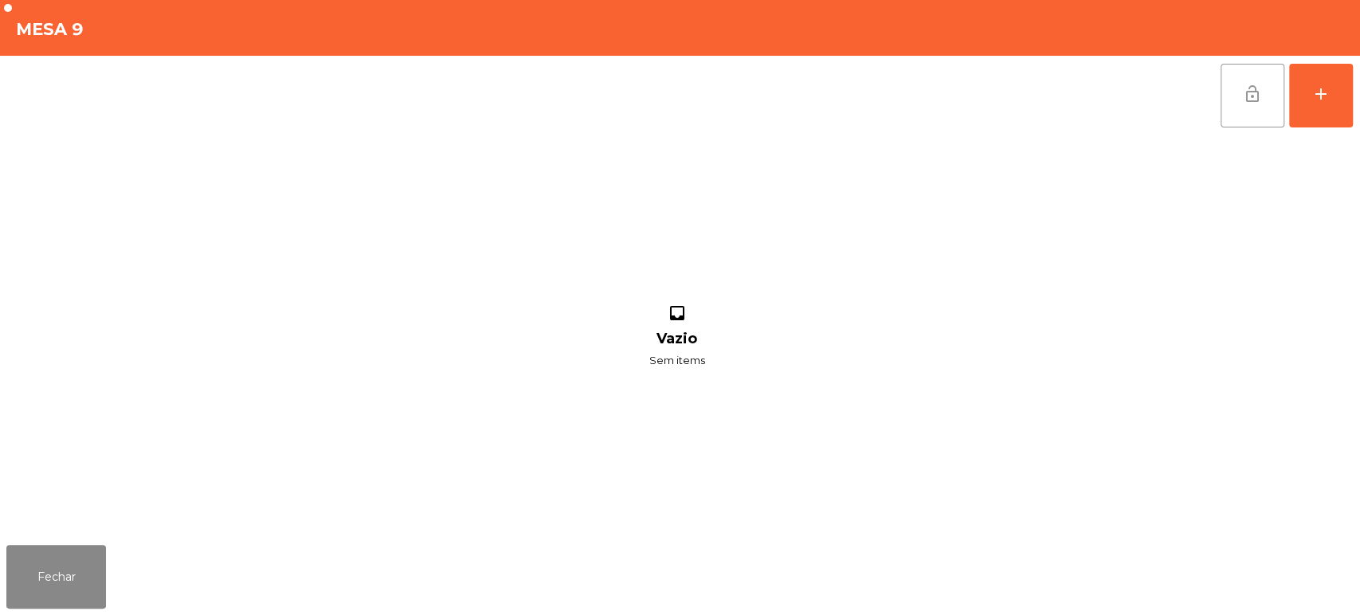
click at [1272, 96] on button "lock_open" at bounding box center [1253, 96] width 64 height 64
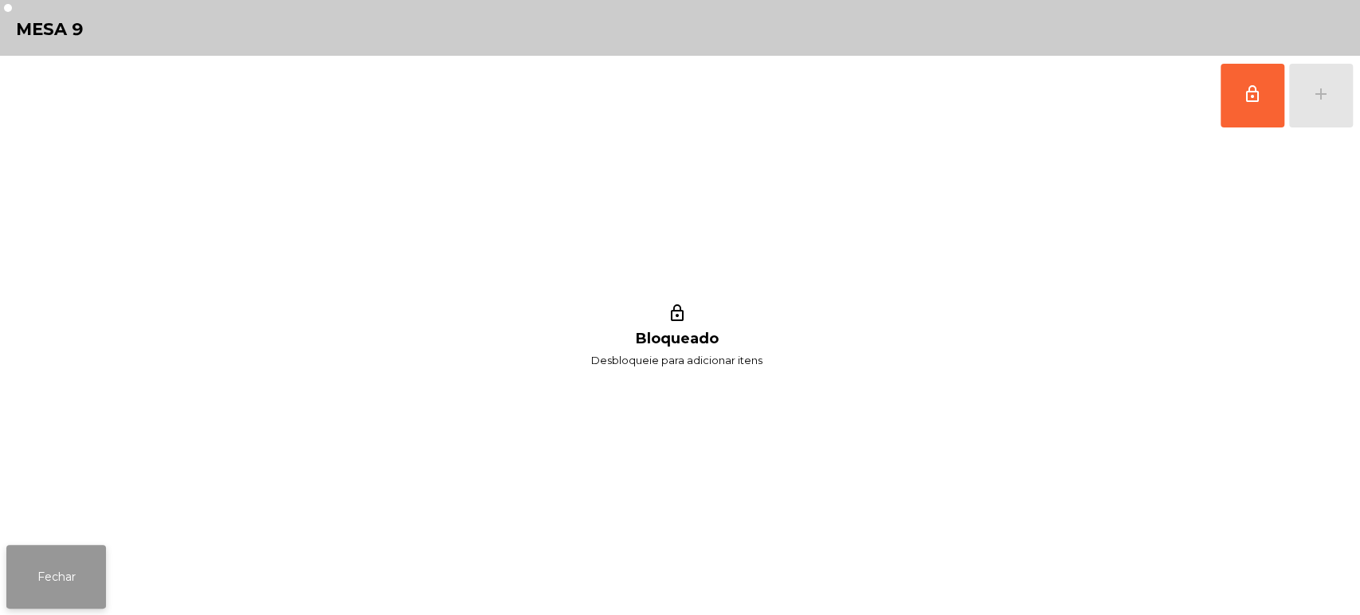
click at [45, 565] on button "Fechar" at bounding box center [56, 577] width 100 height 64
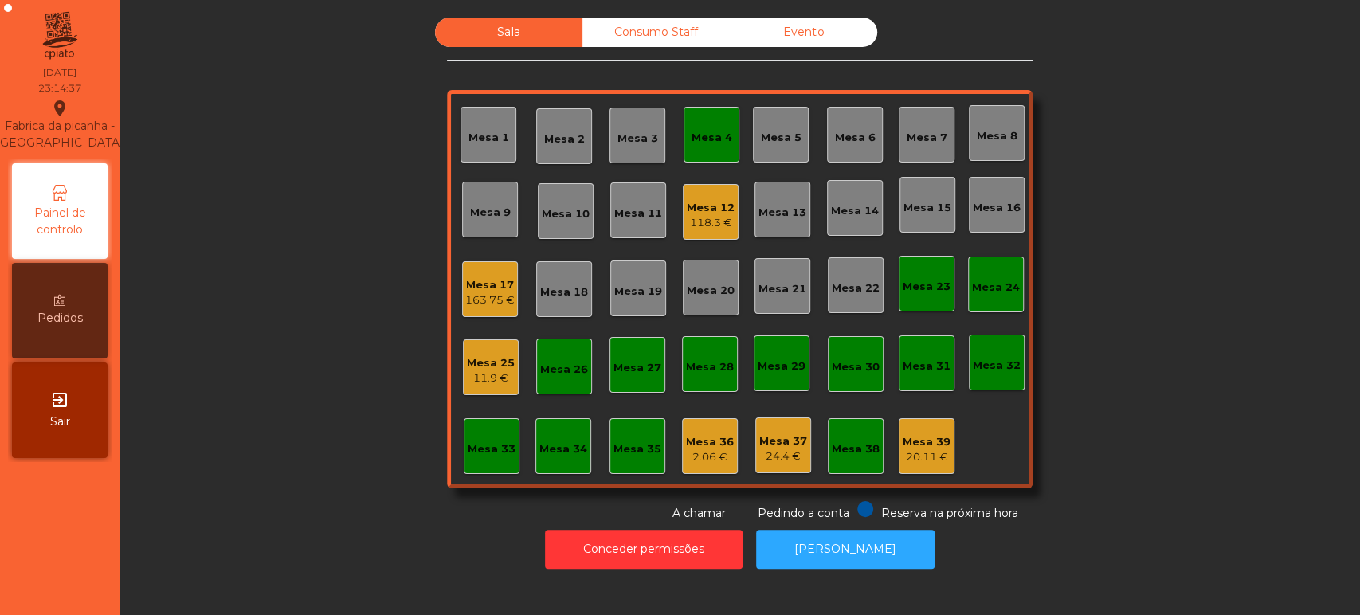
click at [692, 138] on div "Mesa 4" at bounding box center [712, 138] width 41 height 16
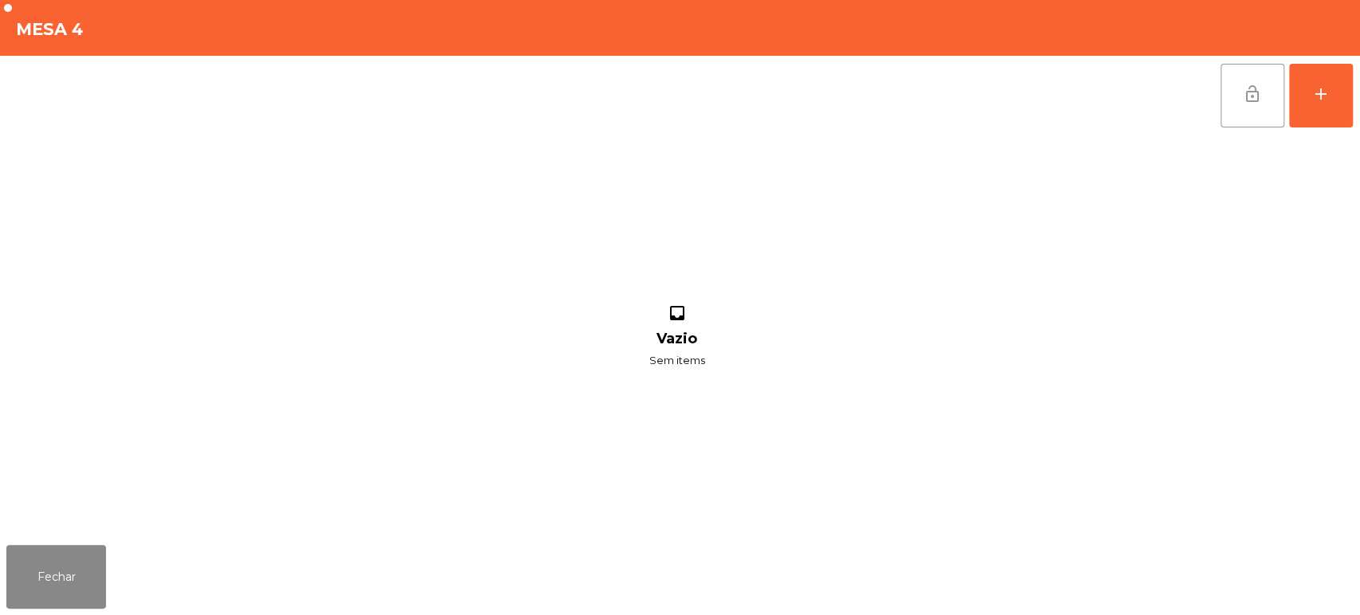
click at [1252, 83] on button "lock_open" at bounding box center [1253, 96] width 64 height 64
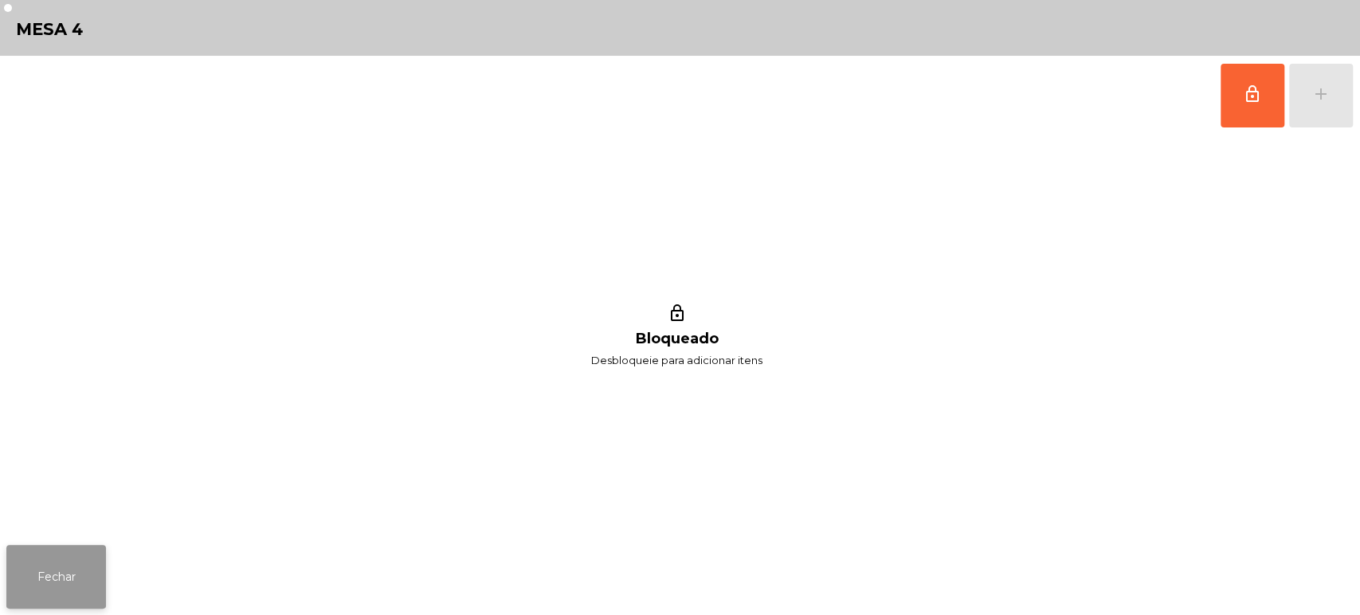
click at [51, 589] on button "Fechar" at bounding box center [56, 577] width 100 height 64
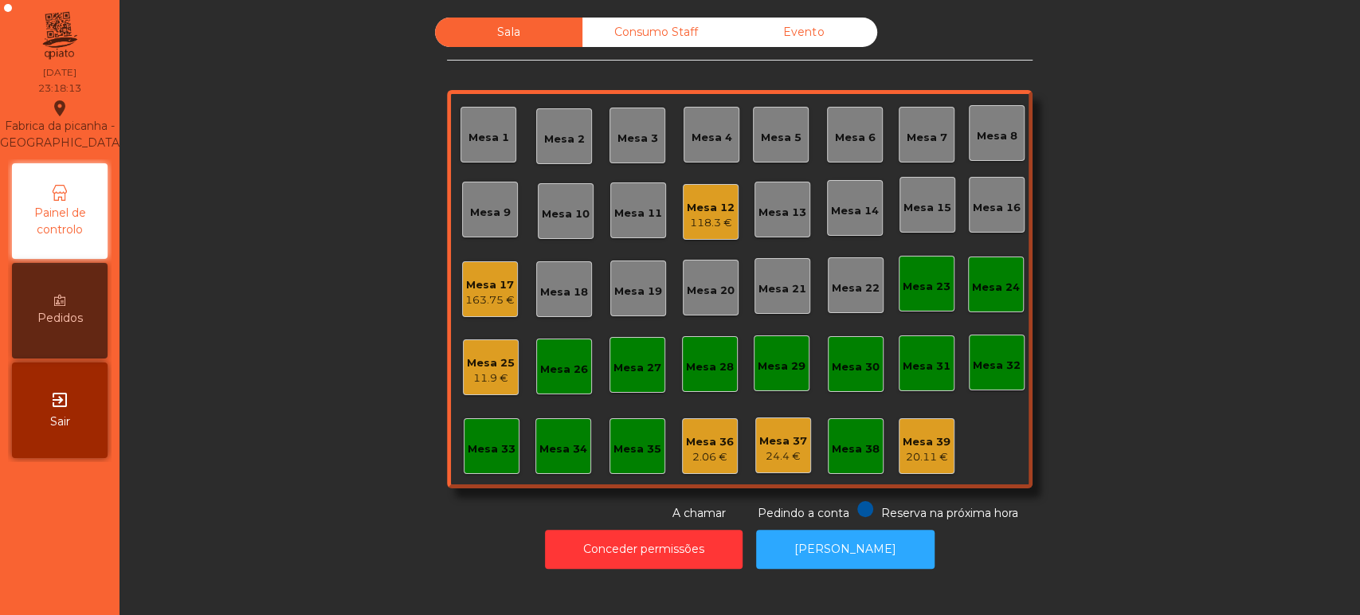
click at [497, 235] on div "Mesa 9" at bounding box center [490, 210] width 56 height 56
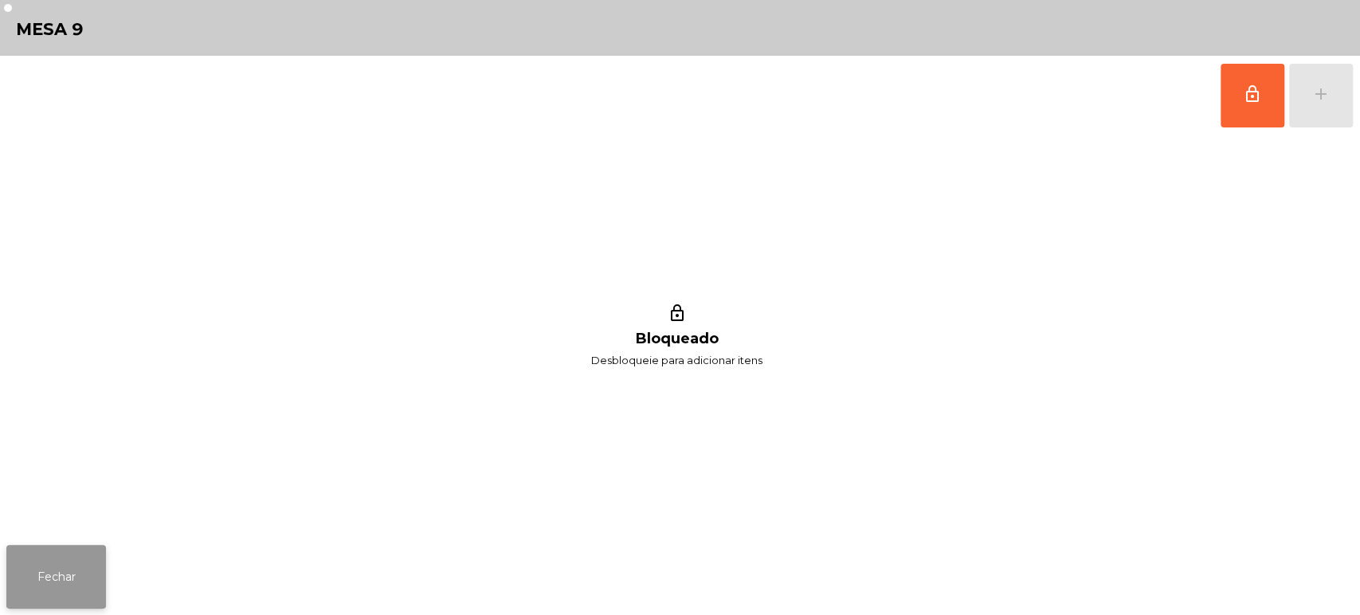
click at [32, 602] on button "Fechar" at bounding box center [56, 577] width 100 height 64
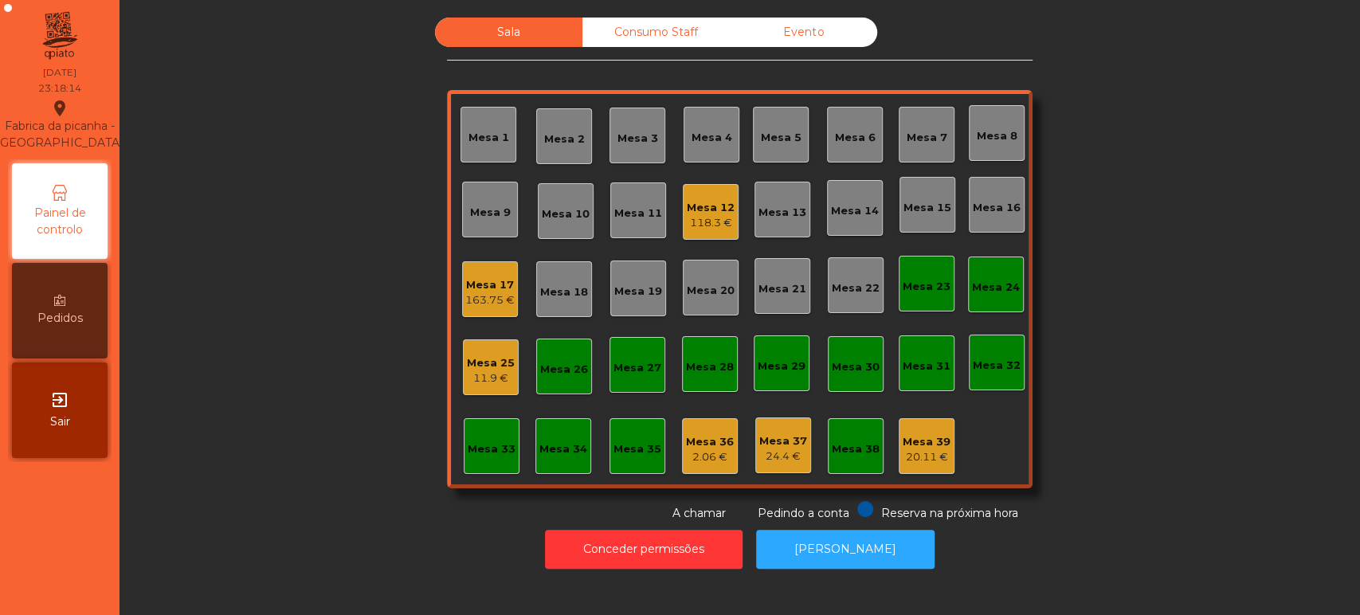
click at [477, 283] on div "Mesa 17" at bounding box center [489, 285] width 49 height 16
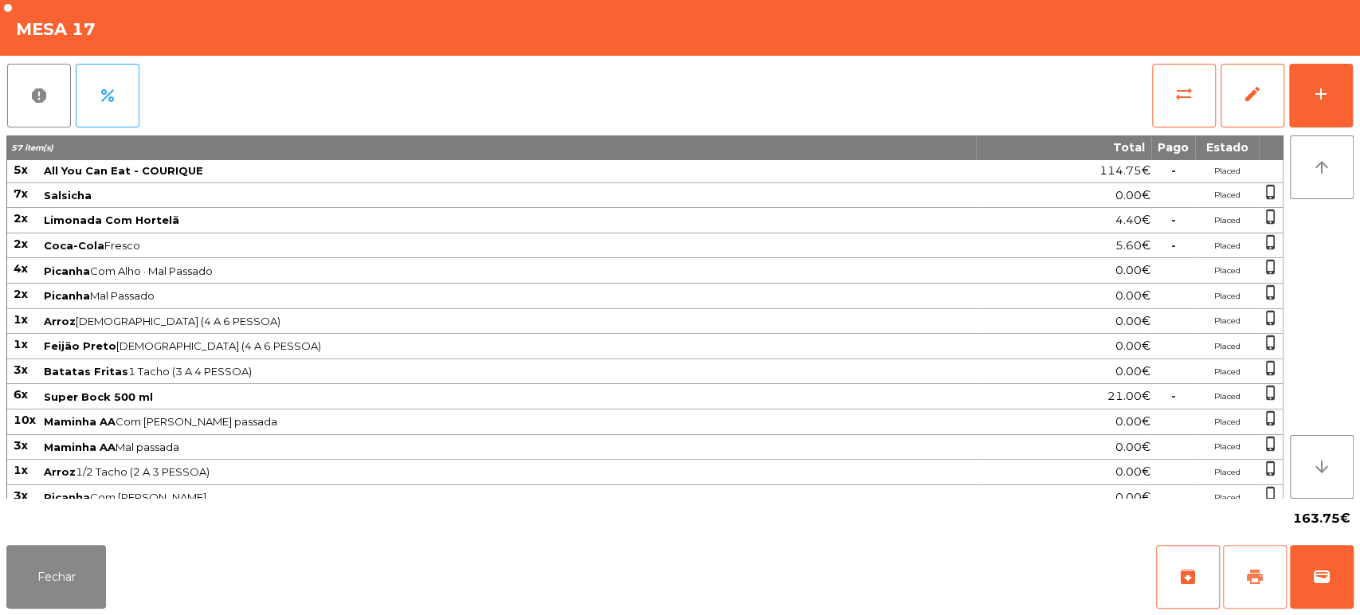
click at [1244, 554] on button "print" at bounding box center [1255, 577] width 64 height 64
click at [57, 602] on button "Fechar" at bounding box center [56, 577] width 100 height 64
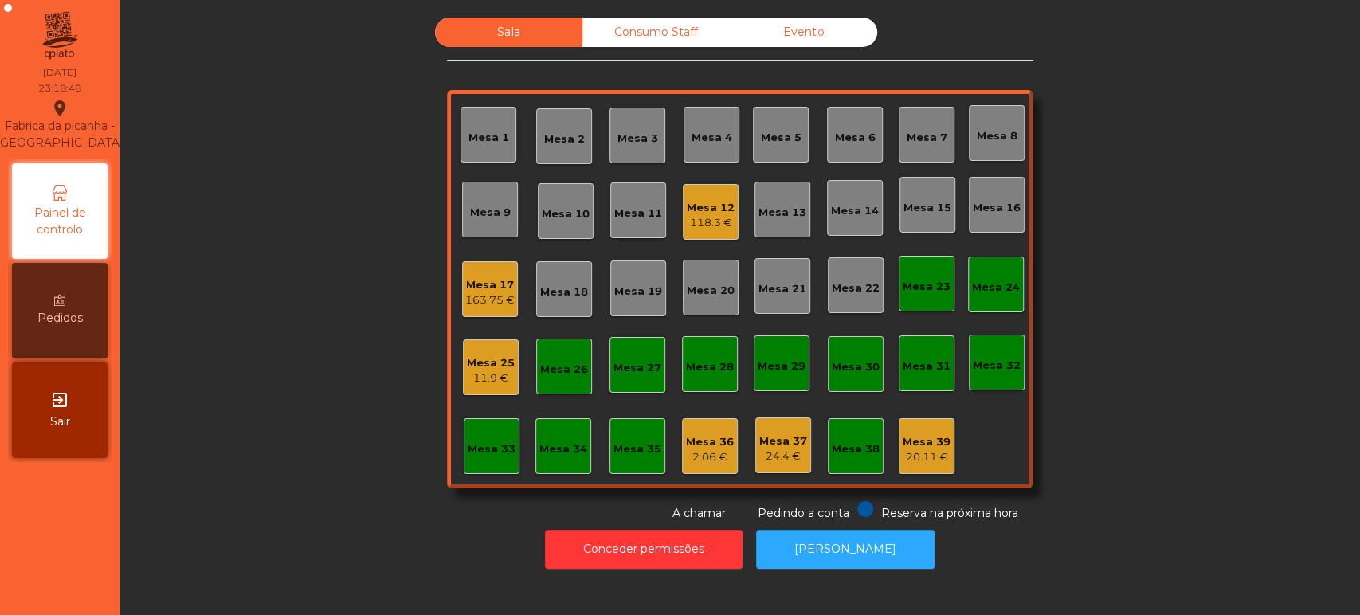
click at [1217, 370] on div "Sala Consumo Staff Evento Mesa 1 Mesa 2 Mesa 3 Mesa 4 Mesa 5 Mesa 6 Mesa 7 Mesa…" at bounding box center [740, 270] width 1198 height 504
click at [848, 548] on button "[PERSON_NAME]" at bounding box center [845, 549] width 178 height 39
click at [487, 309] on div "Mesa 17 163.75 €" at bounding box center [490, 289] width 56 height 56
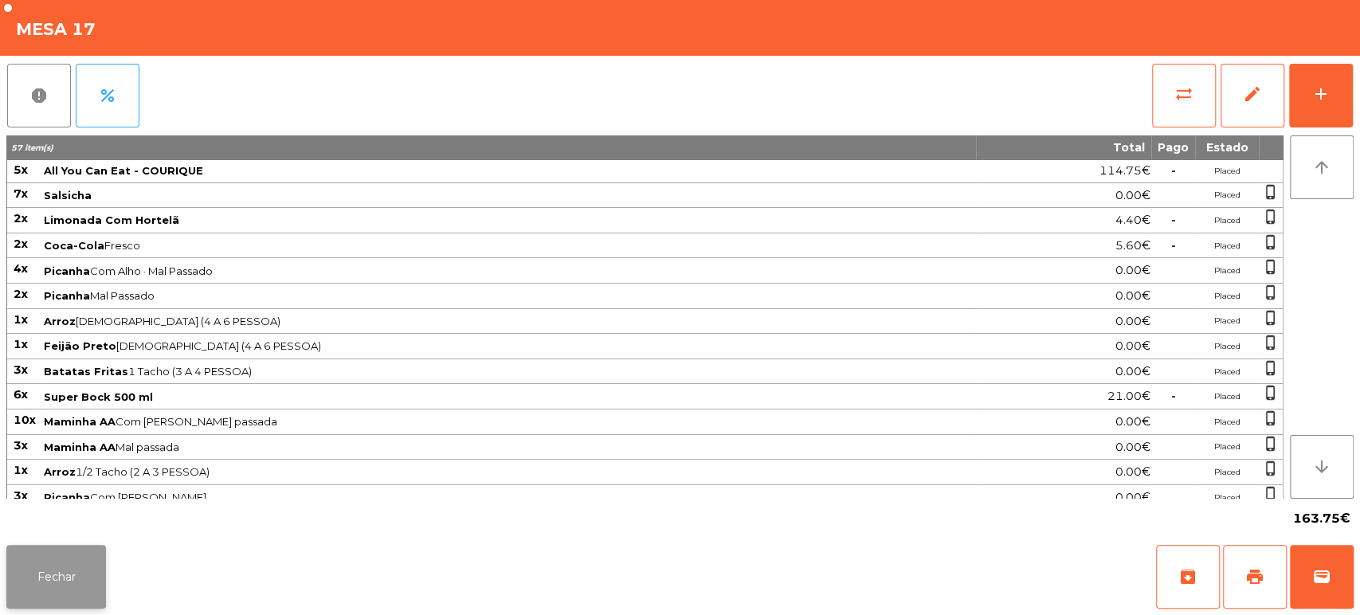
click at [65, 551] on button "Fechar" at bounding box center [56, 577] width 100 height 64
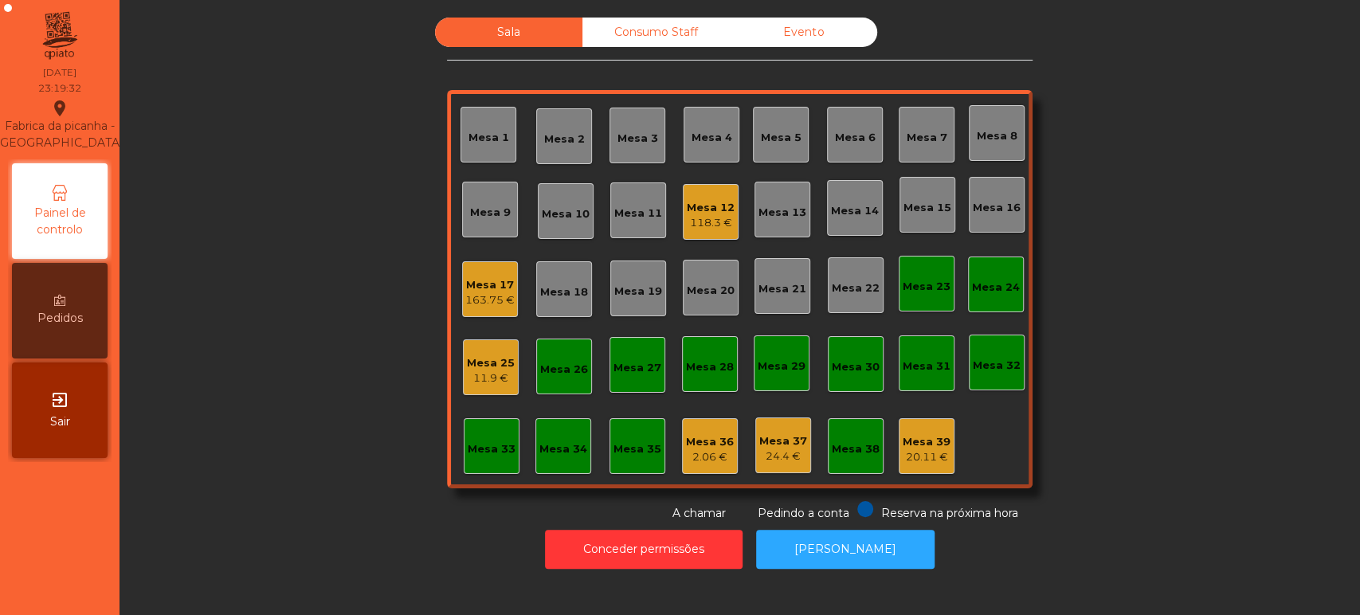
click at [480, 263] on div "Mesa 17 163.75 €" at bounding box center [490, 289] width 56 height 56
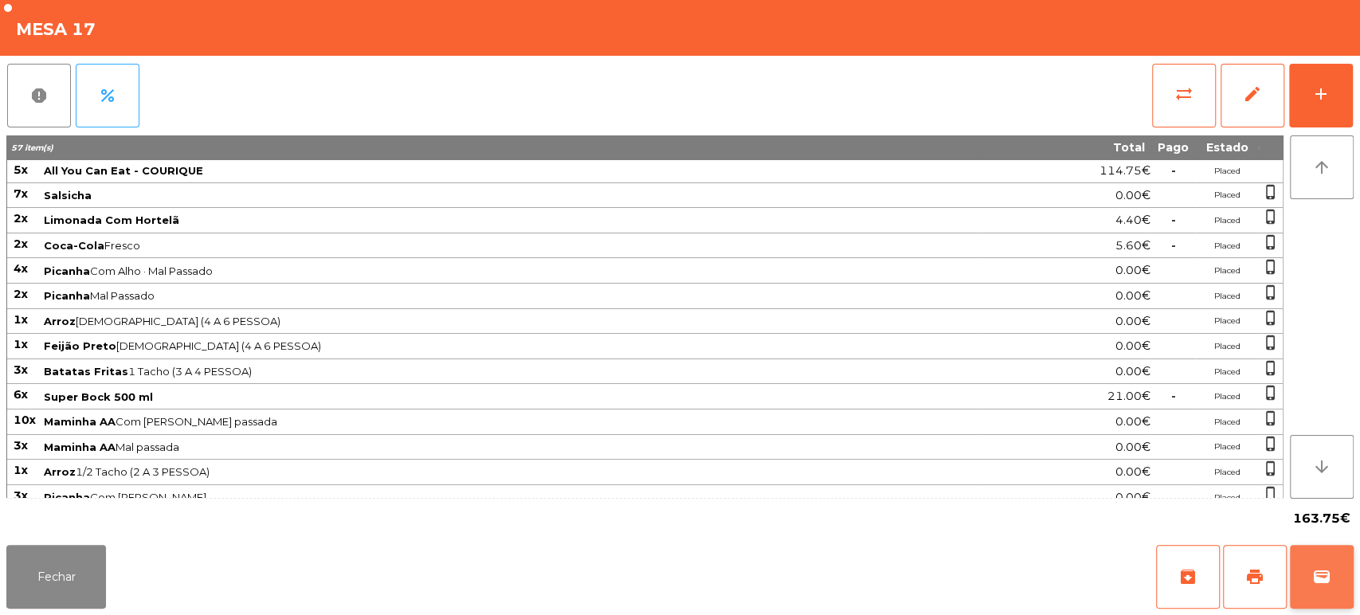
click at [1313, 574] on span "wallet" at bounding box center [1321, 576] width 19 height 19
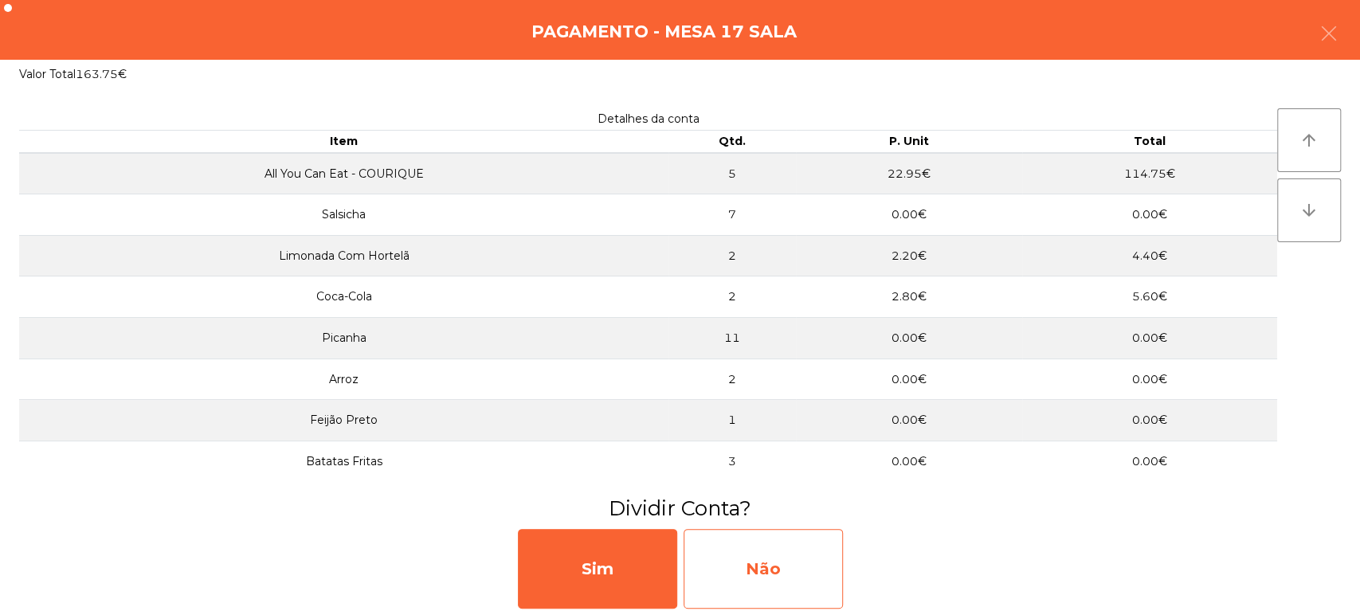
click at [774, 553] on div "Não" at bounding box center [763, 569] width 159 height 80
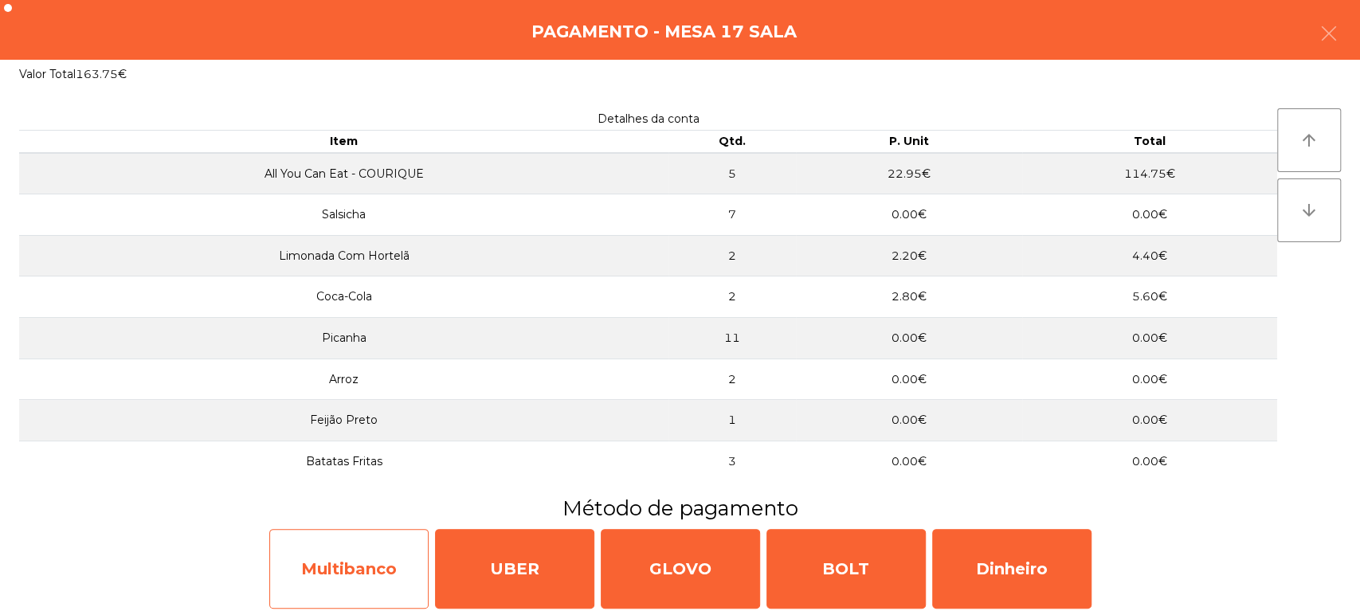
click at [311, 567] on div "Multibanco" at bounding box center [348, 569] width 159 height 80
select select "**"
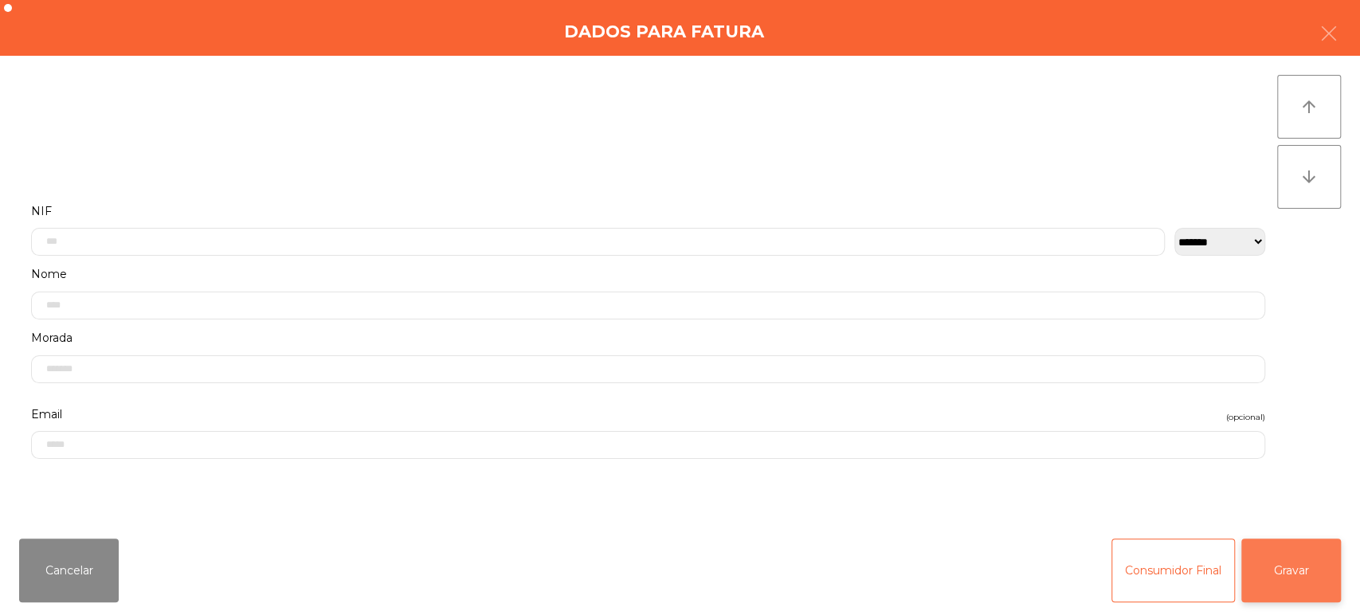
click at [1301, 576] on button "Gravar" at bounding box center [1292, 571] width 100 height 64
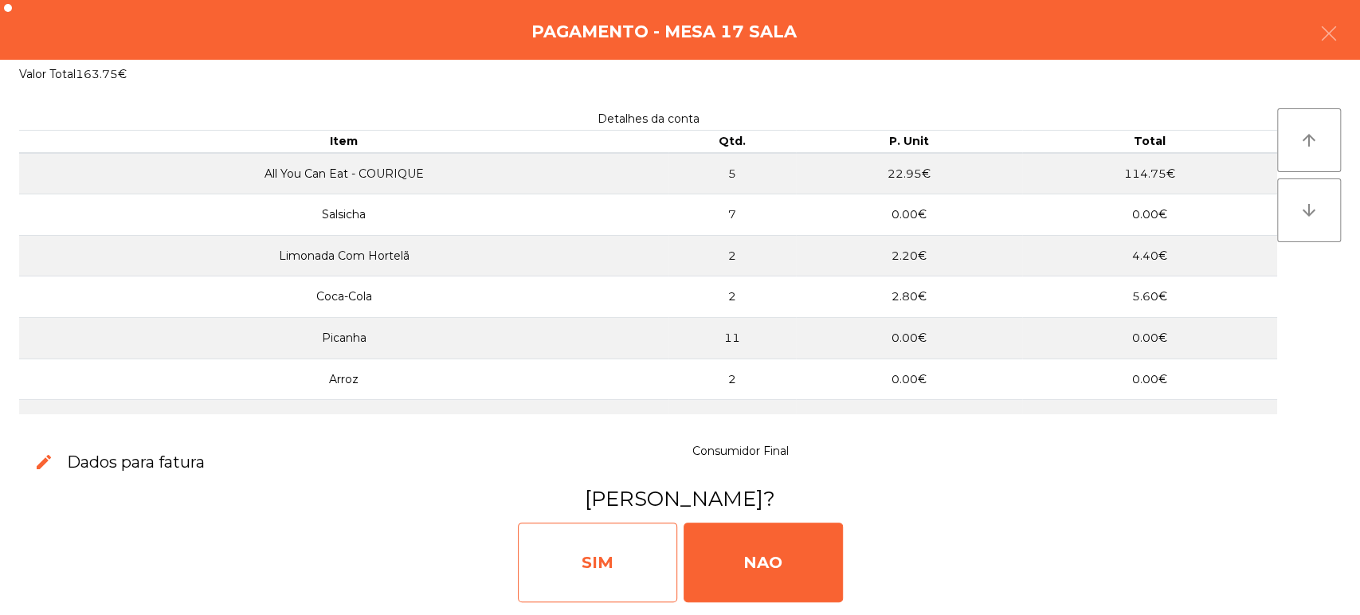
click at [606, 567] on div "SIM" at bounding box center [597, 563] width 159 height 80
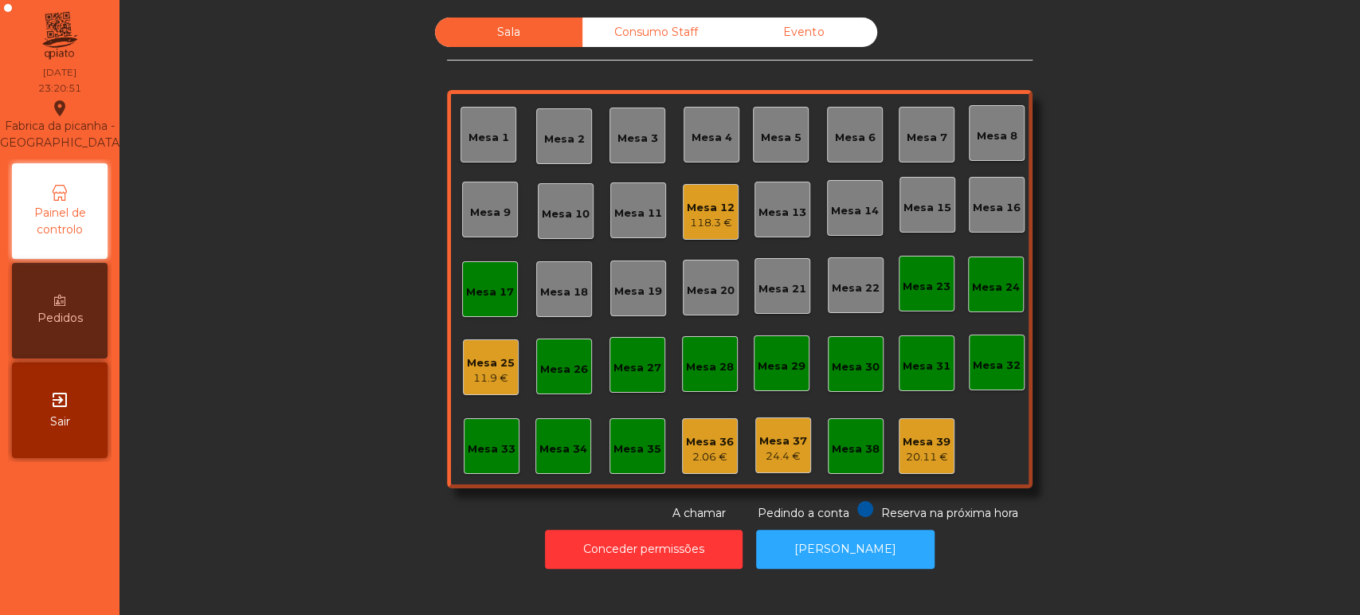
click at [488, 361] on div "Mesa 25" at bounding box center [491, 363] width 48 height 16
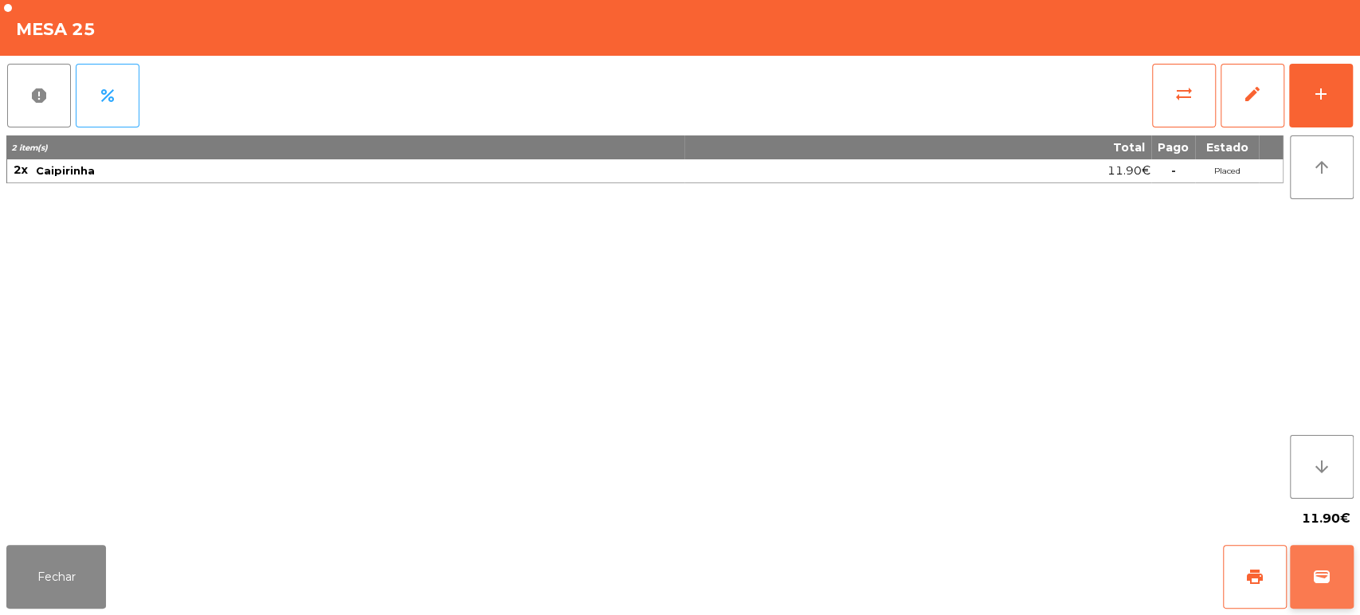
click at [1334, 567] on button "wallet" at bounding box center [1322, 577] width 64 height 64
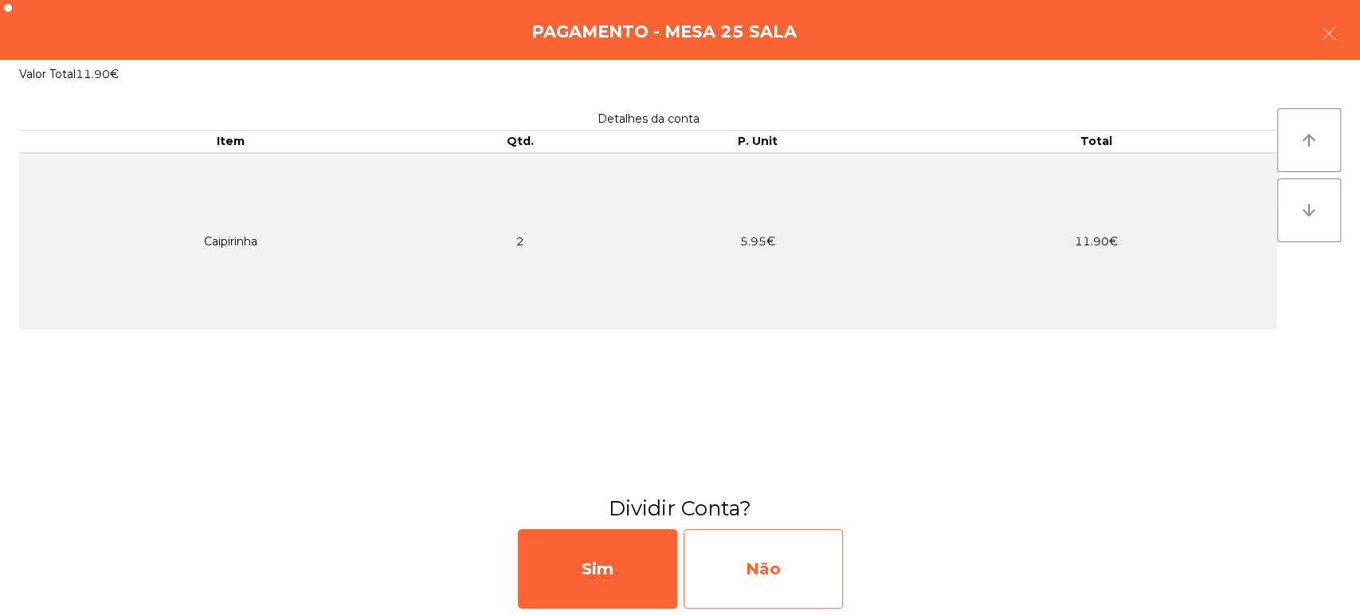
click at [794, 563] on div "Não" at bounding box center [763, 569] width 159 height 80
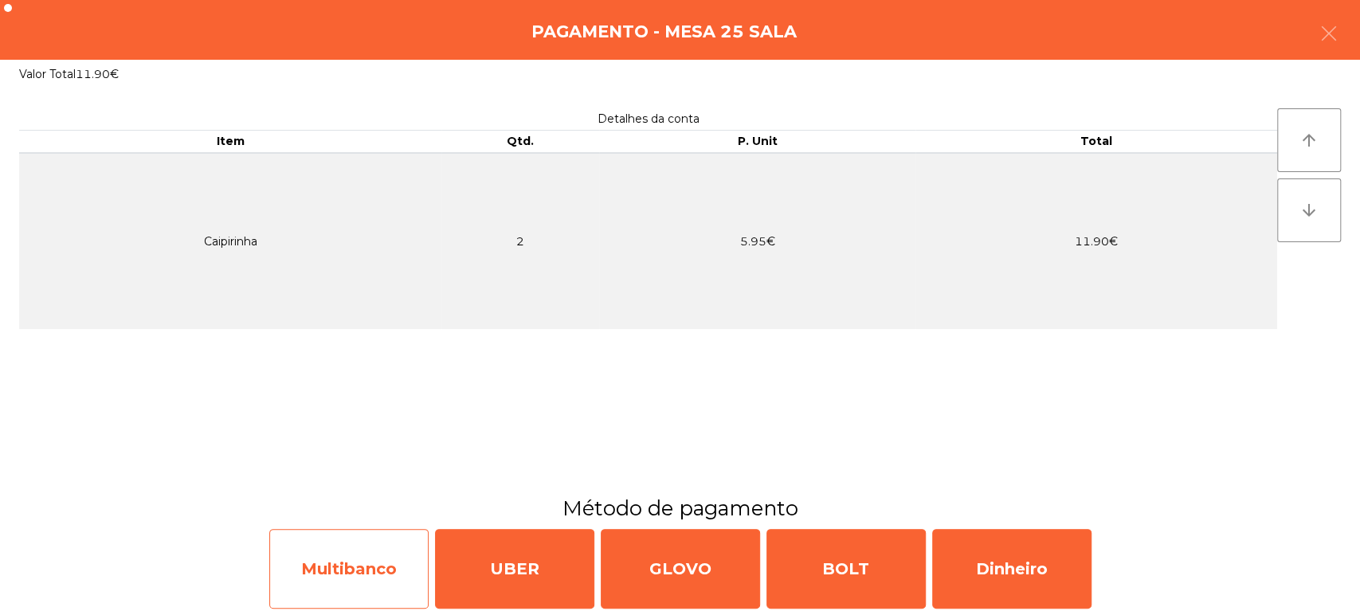
click at [347, 567] on div "Multibanco" at bounding box center [348, 569] width 159 height 80
select select "**"
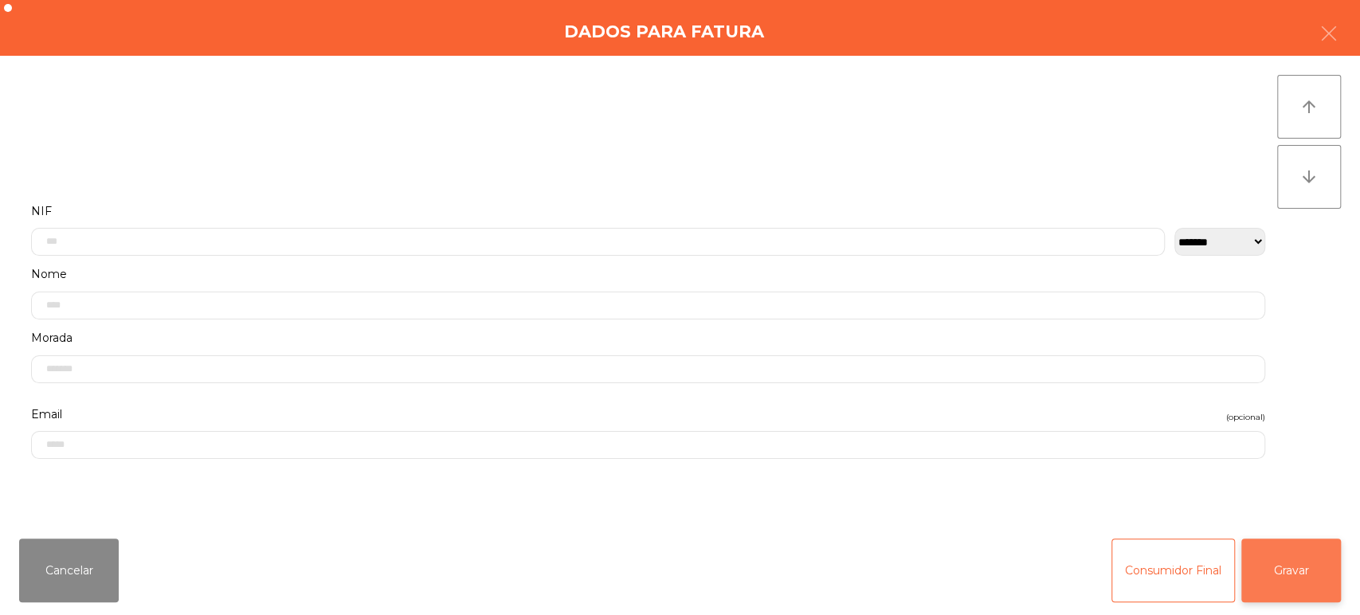
click at [1303, 577] on button "Gravar" at bounding box center [1292, 571] width 100 height 64
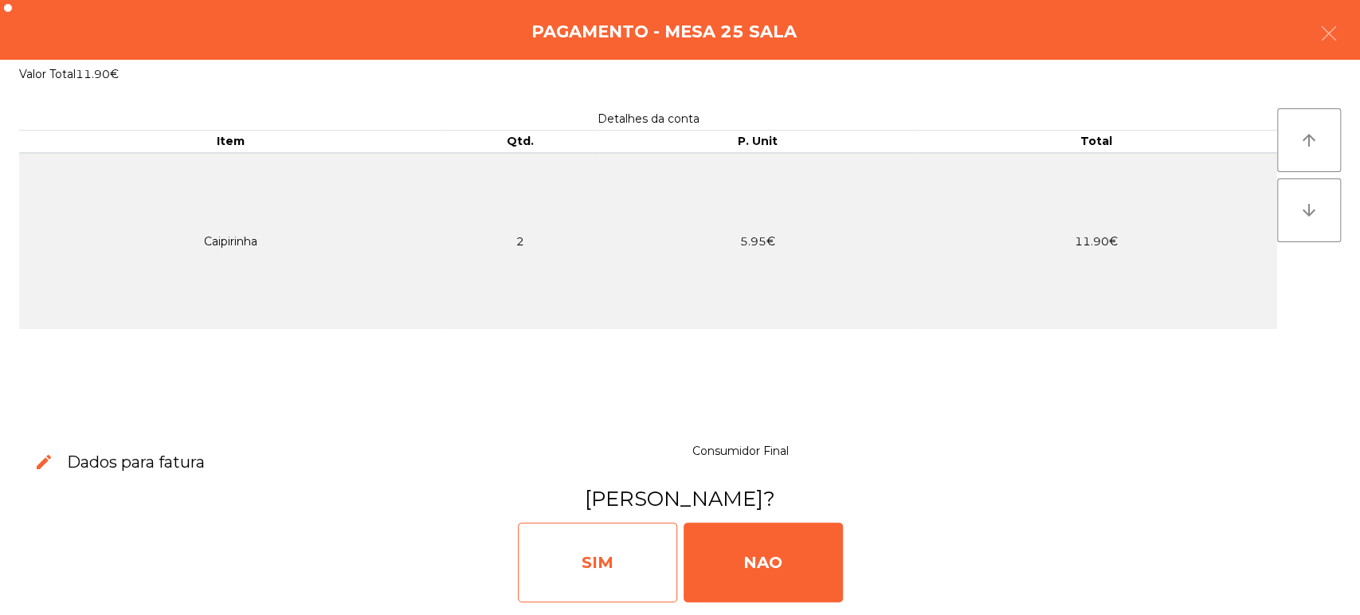
click at [607, 560] on div "SIM" at bounding box center [597, 563] width 159 height 80
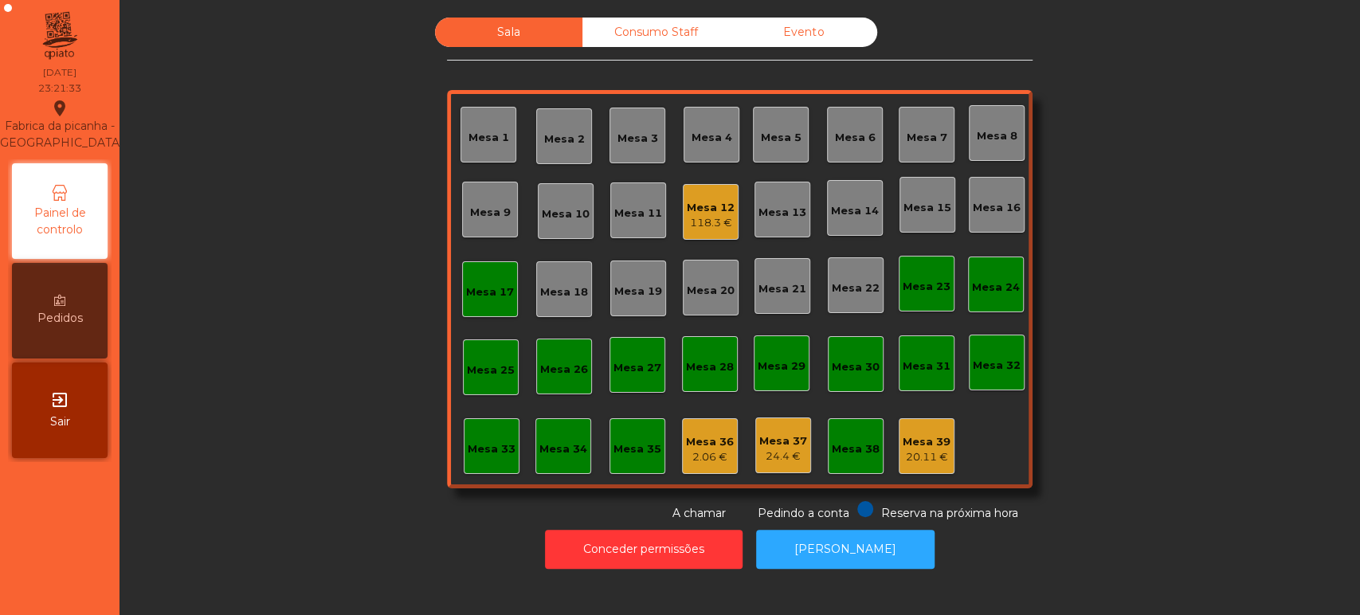
click at [480, 304] on div "Mesa 17" at bounding box center [490, 289] width 56 height 56
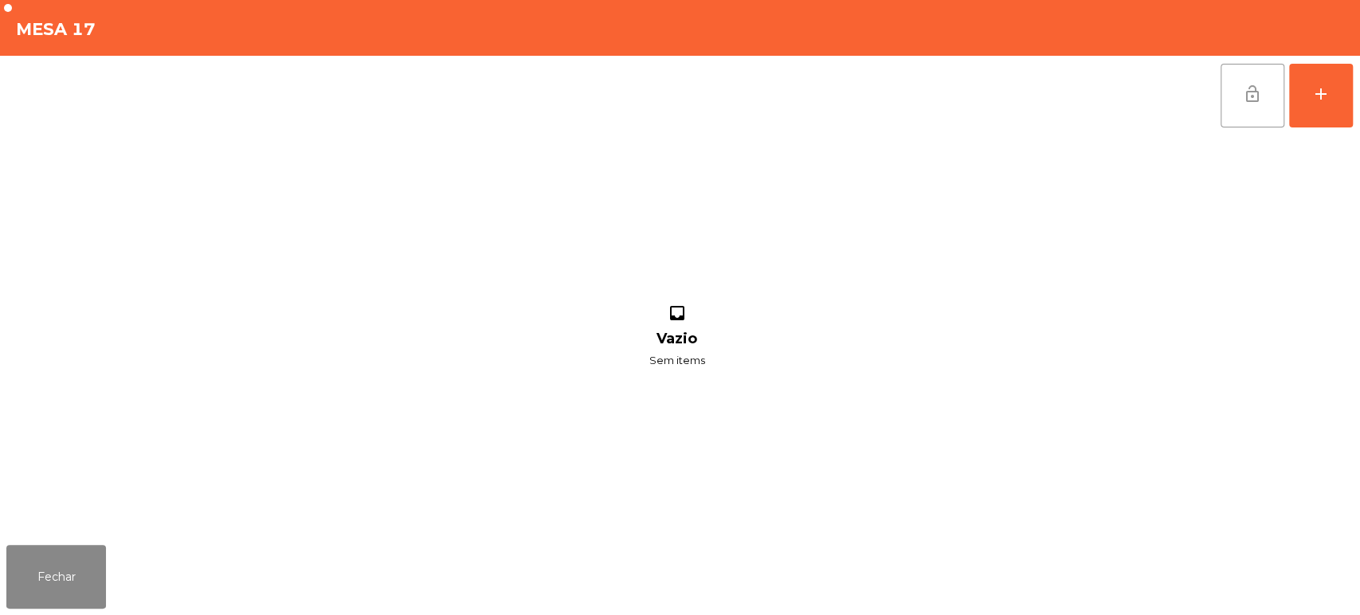
click at [1234, 114] on button "lock_open" at bounding box center [1253, 96] width 64 height 64
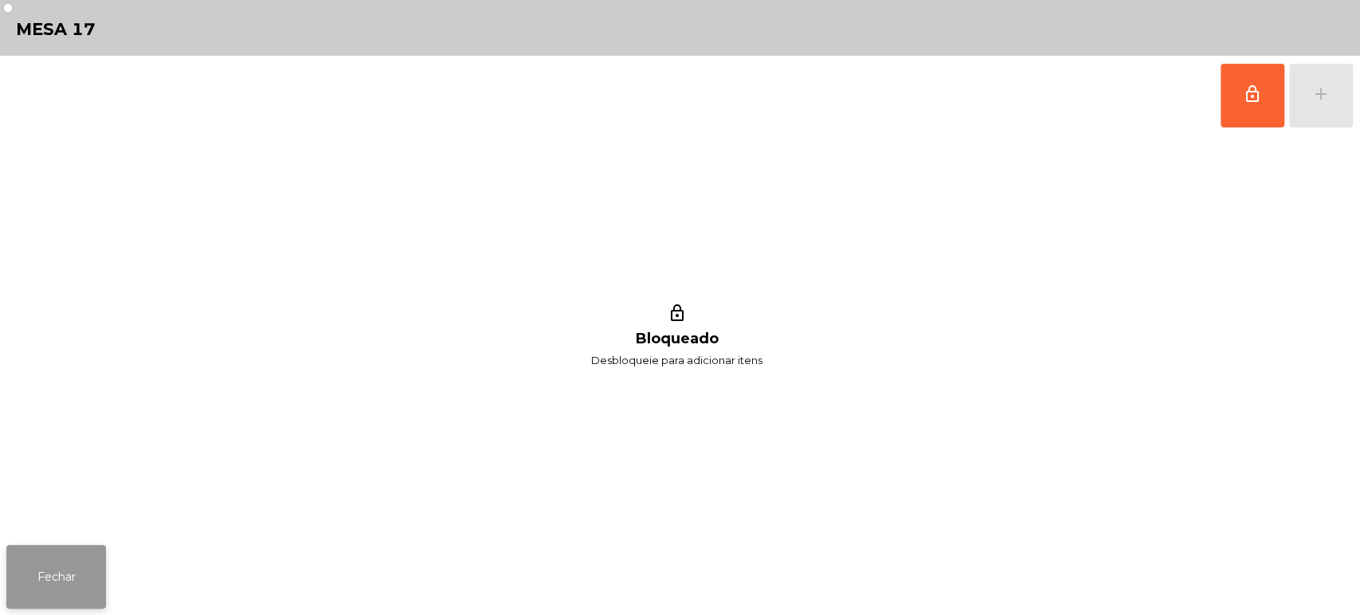
click at [51, 571] on button "Fechar" at bounding box center [56, 577] width 100 height 64
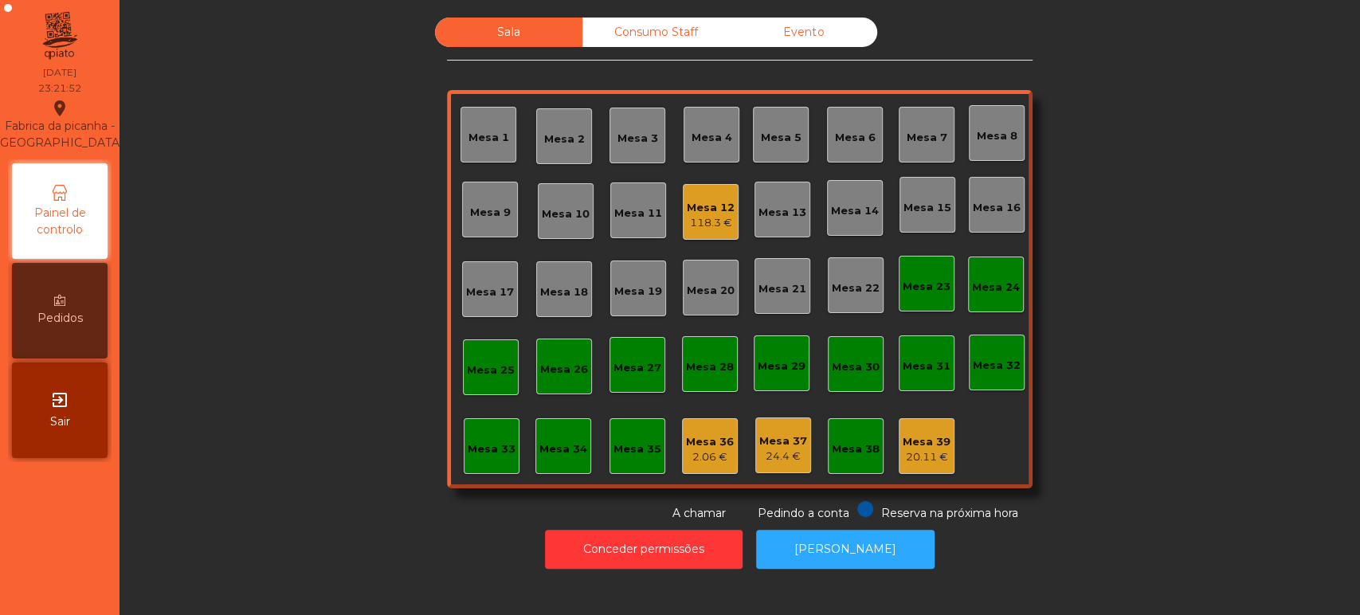
click at [308, 328] on div "Sala Consumo Staff Evento Mesa 1 Mesa 2 Mesa 3 Mesa 4 Mesa 5 Mesa 6 Mesa 7 Mesa…" at bounding box center [740, 270] width 1198 height 504
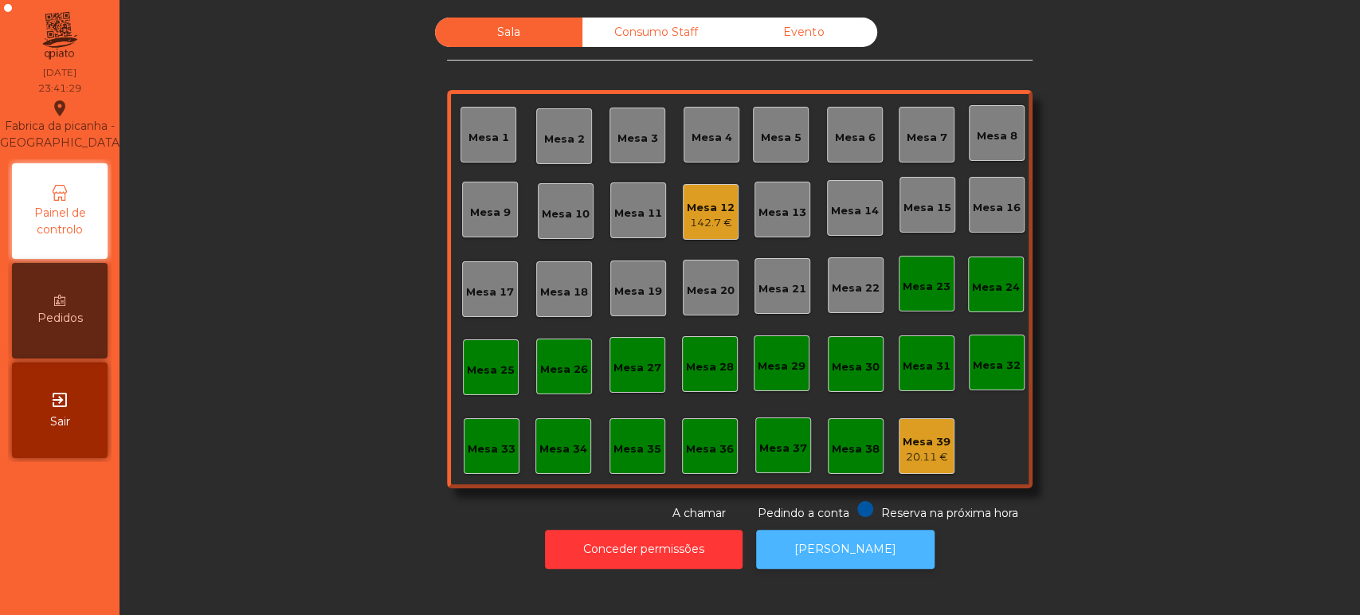
click at [793, 539] on button "[PERSON_NAME]" at bounding box center [845, 549] width 178 height 39
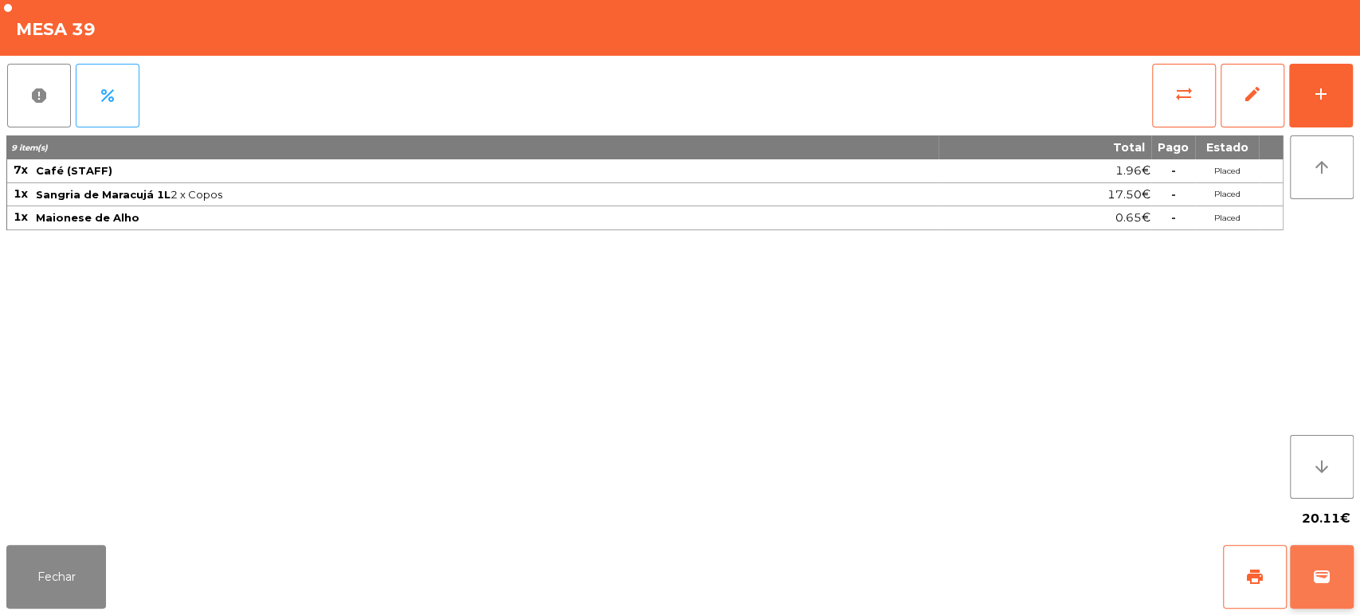
click at [1307, 571] on button "wallet" at bounding box center [1322, 577] width 64 height 64
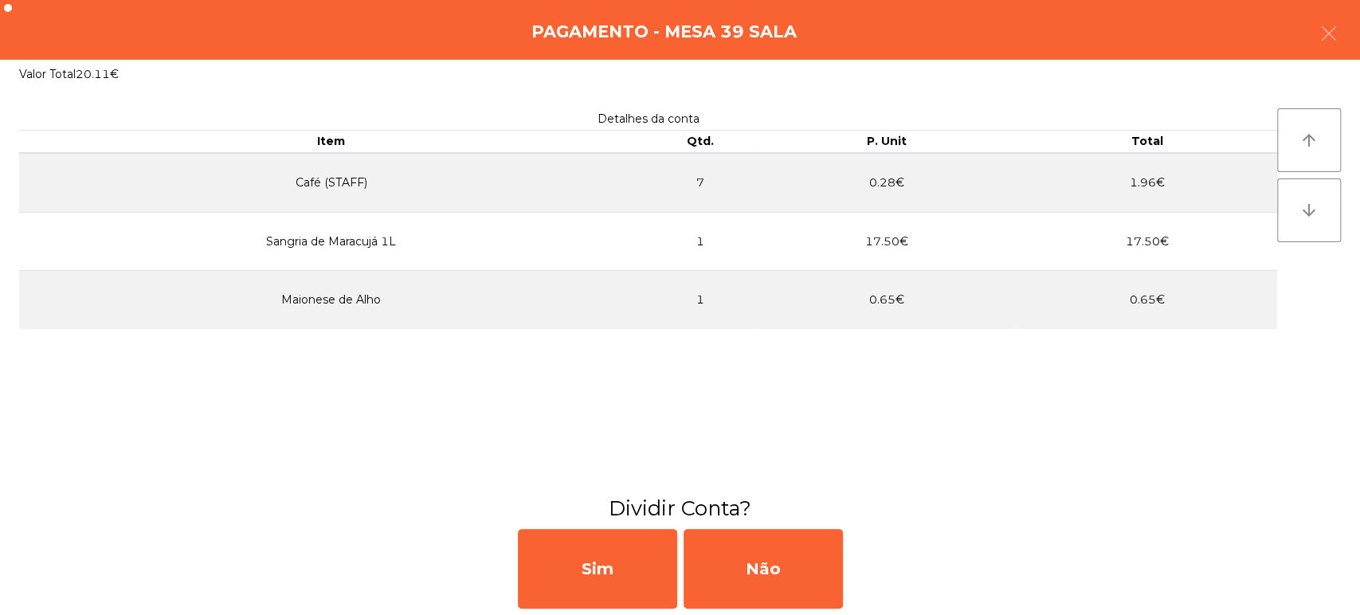
click at [1355, 42] on div "Pagamento - Mesa 39 Sala" at bounding box center [680, 30] width 1360 height 60
click at [1332, 28] on icon "button" at bounding box center [1329, 33] width 19 height 19
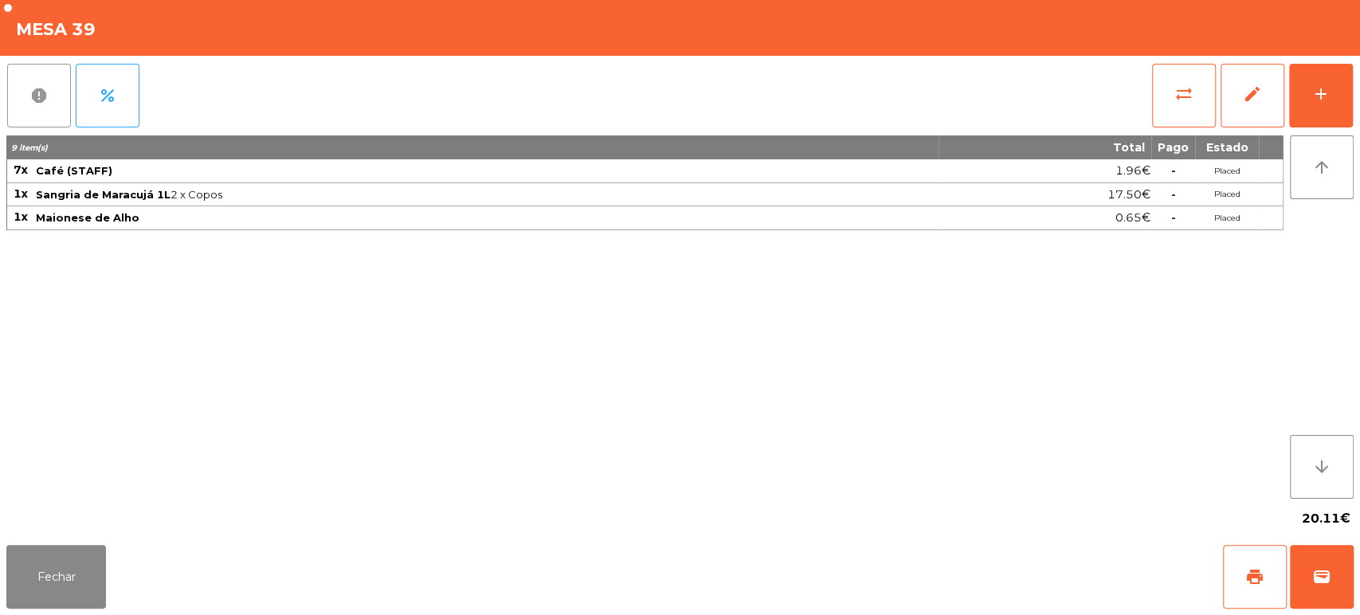
click at [36, 88] on span "report" at bounding box center [38, 95] width 19 height 19
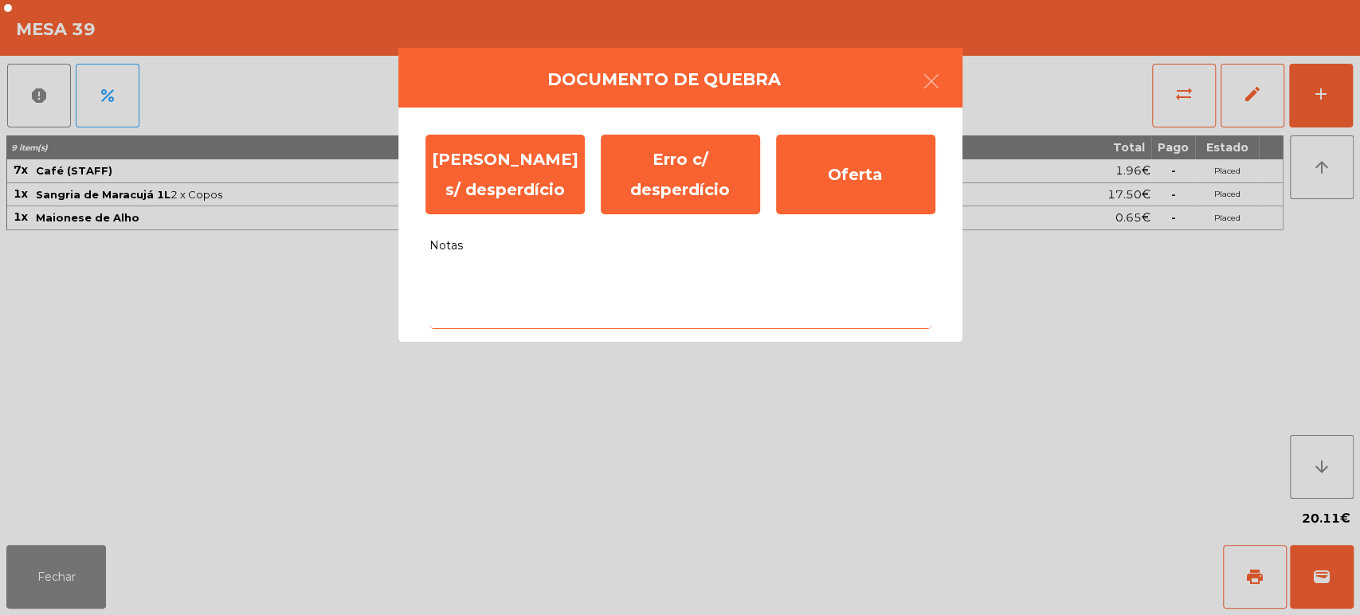
click at [698, 287] on textarea "Notas" at bounding box center [681, 296] width 502 height 66
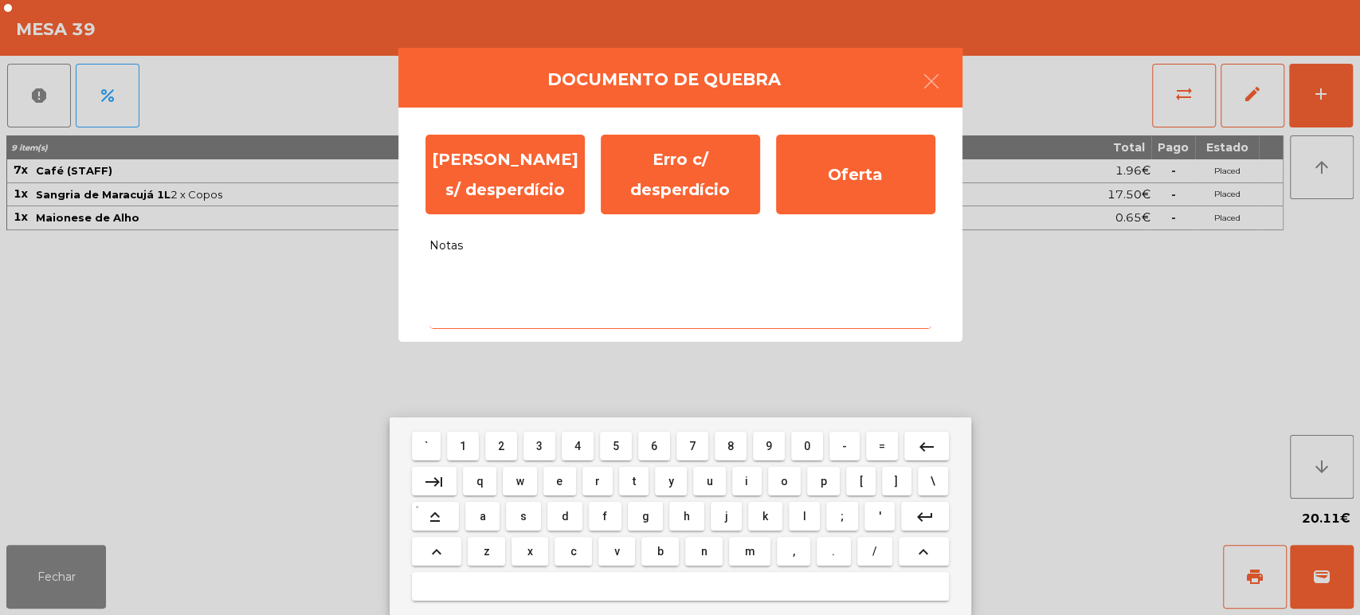
click at [559, 481] on span "e" at bounding box center [559, 481] width 6 height 13
click at [597, 481] on span "r" at bounding box center [597, 481] width 5 height 13
click at [807, 446] on span "0" at bounding box center [807, 446] width 6 height 13
type textarea "****"
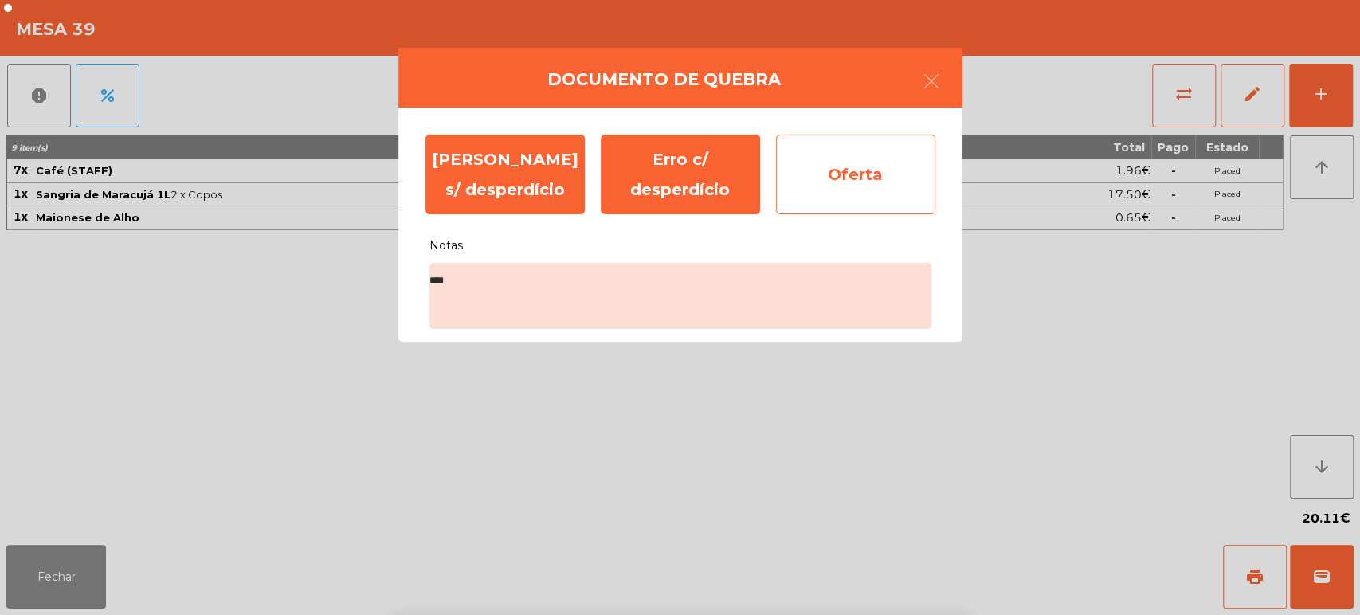
click at [849, 191] on div "Oferta" at bounding box center [855, 175] width 159 height 80
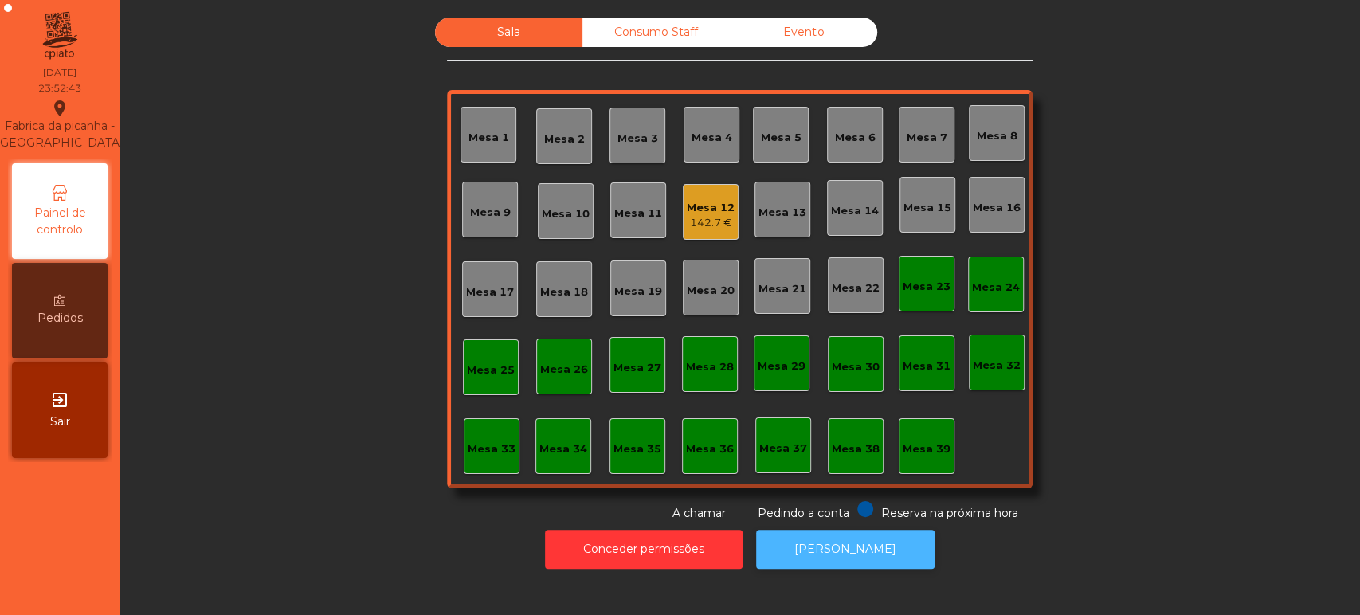
click at [841, 546] on button "[PERSON_NAME]" at bounding box center [845, 549] width 178 height 39
click at [665, 29] on div "Consumo Staff" at bounding box center [656, 32] width 147 height 29
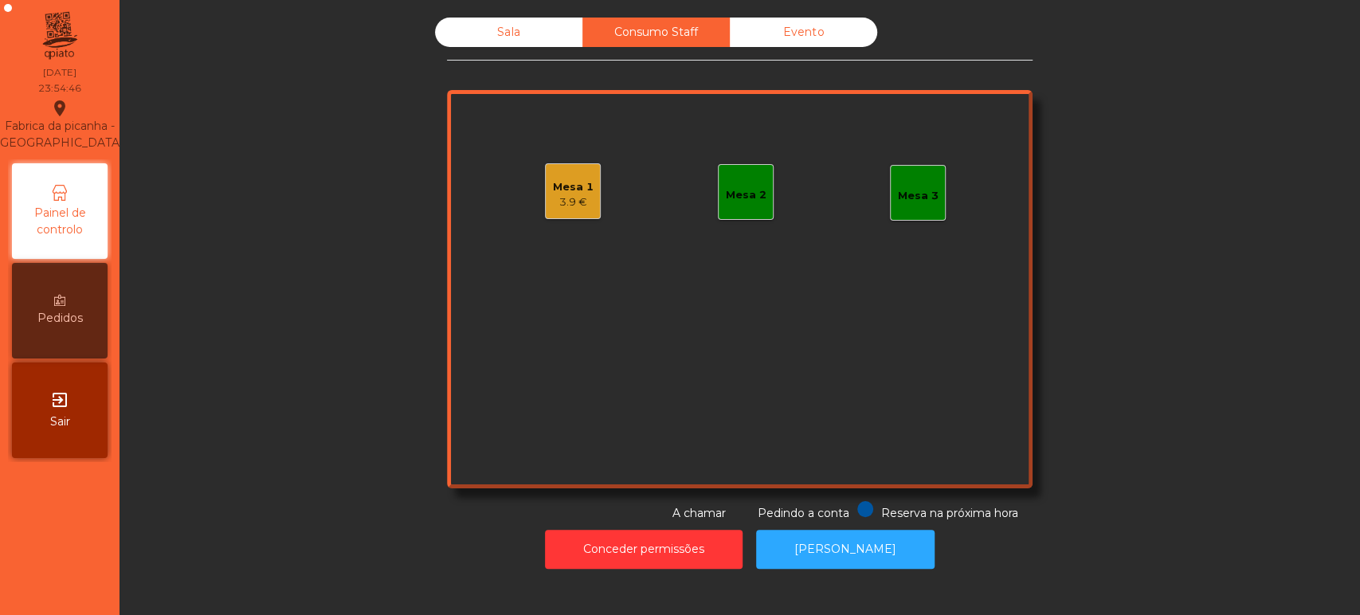
click at [561, 208] on div "3.9 €" at bounding box center [573, 202] width 41 height 16
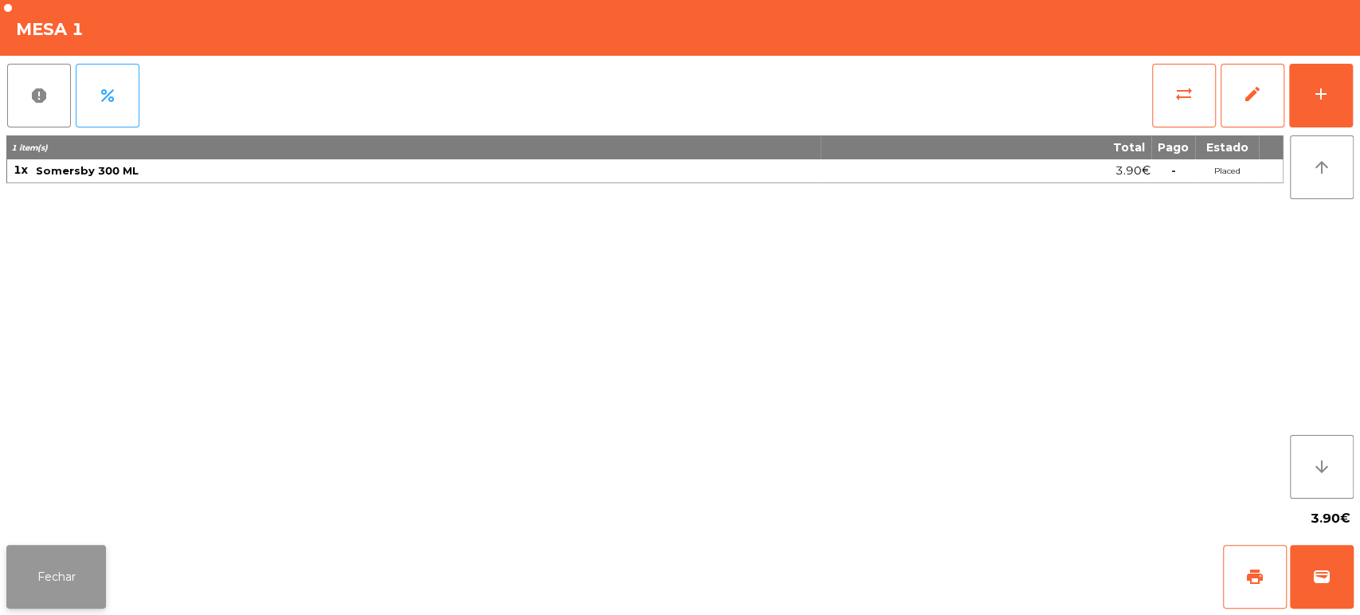
click at [47, 564] on button "Fechar" at bounding box center [56, 577] width 100 height 64
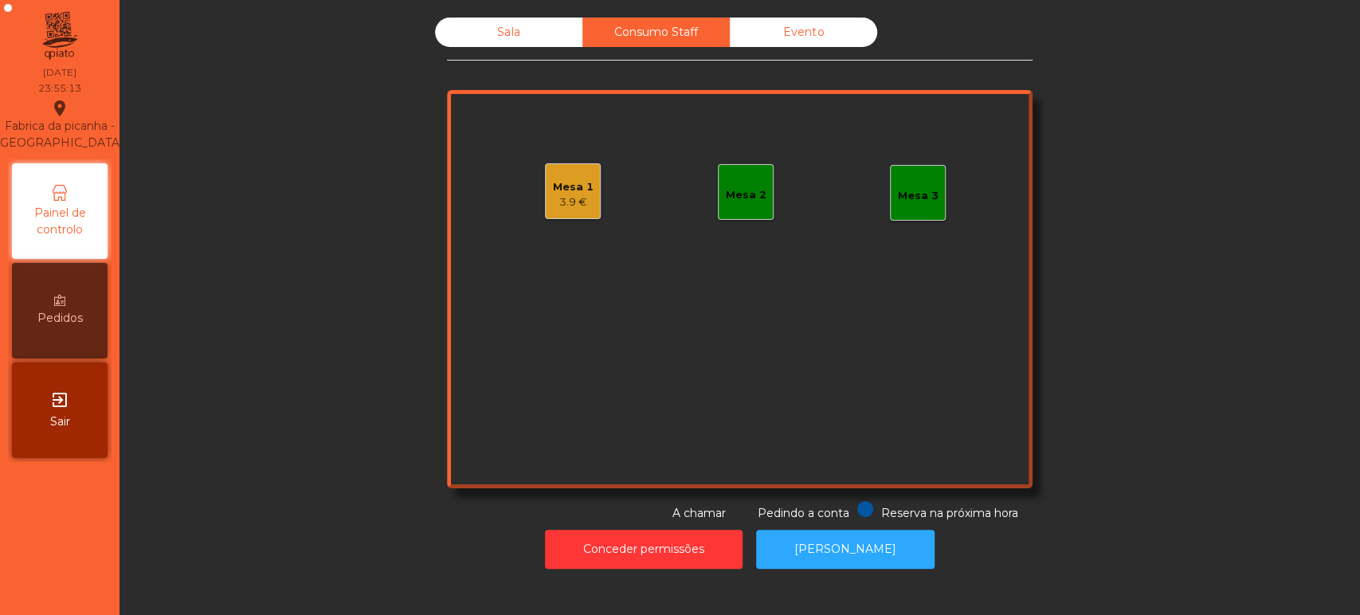
click at [486, 44] on div "Sala" at bounding box center [508, 32] width 147 height 29
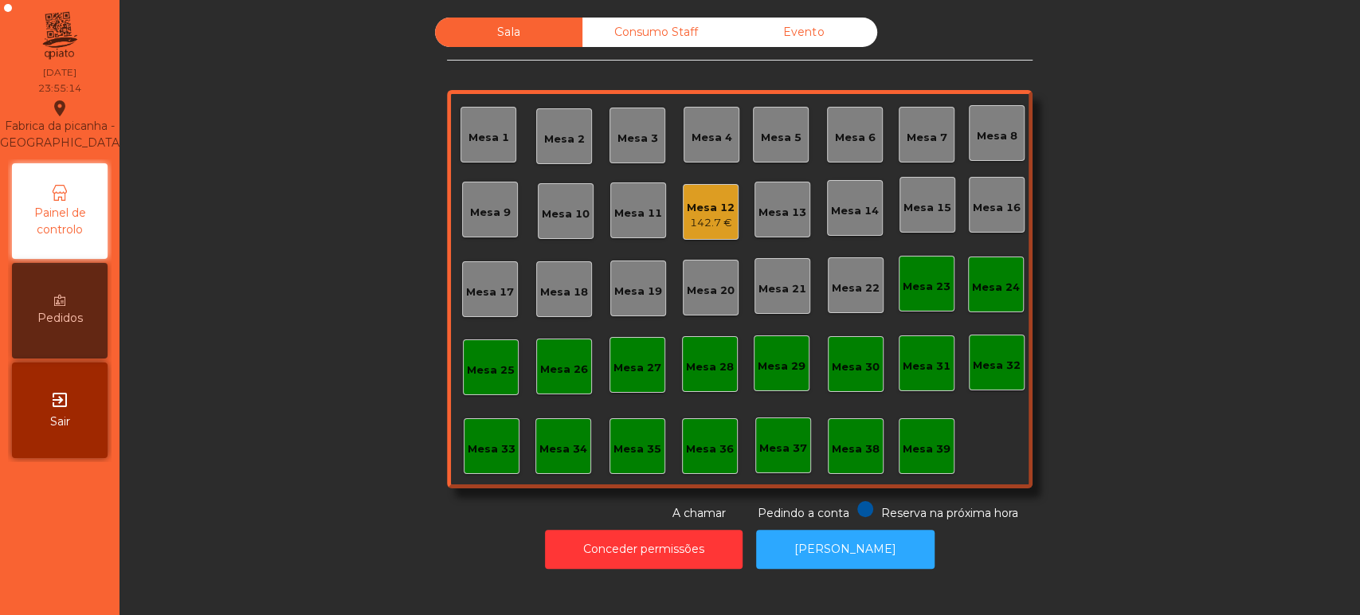
click at [683, 238] on div "Mesa 12 142.7 €" at bounding box center [711, 212] width 56 height 56
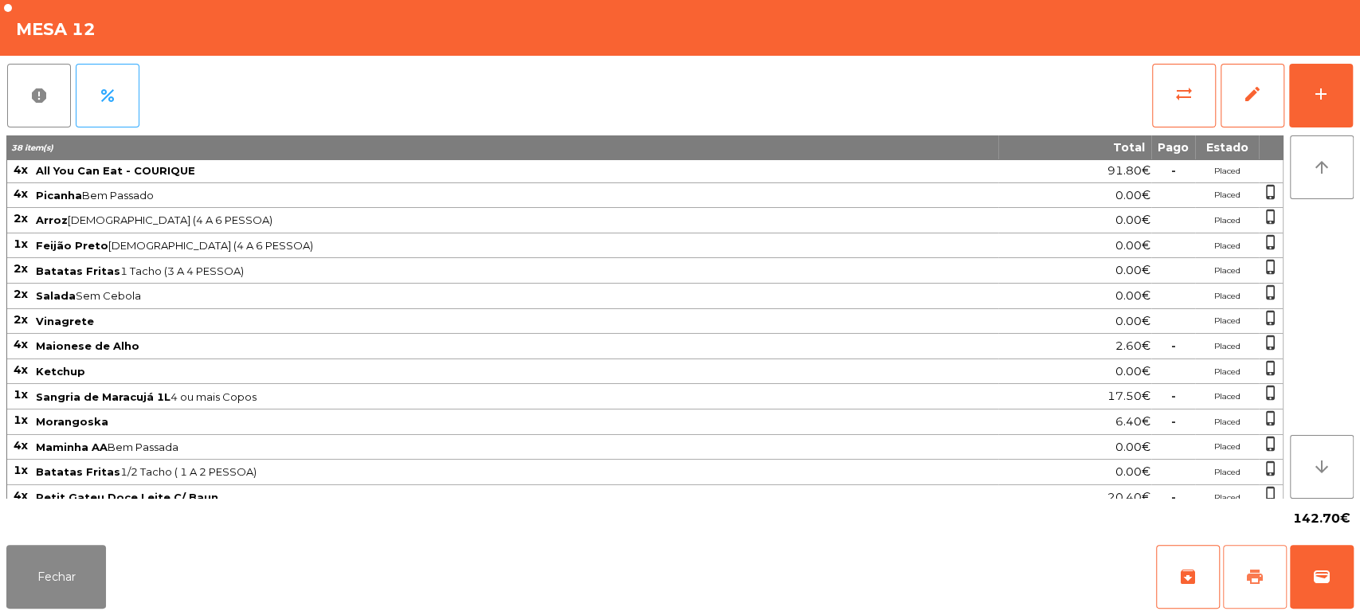
click at [1268, 575] on button "print" at bounding box center [1255, 577] width 64 height 64
click at [44, 580] on button "Fechar" at bounding box center [56, 577] width 100 height 64
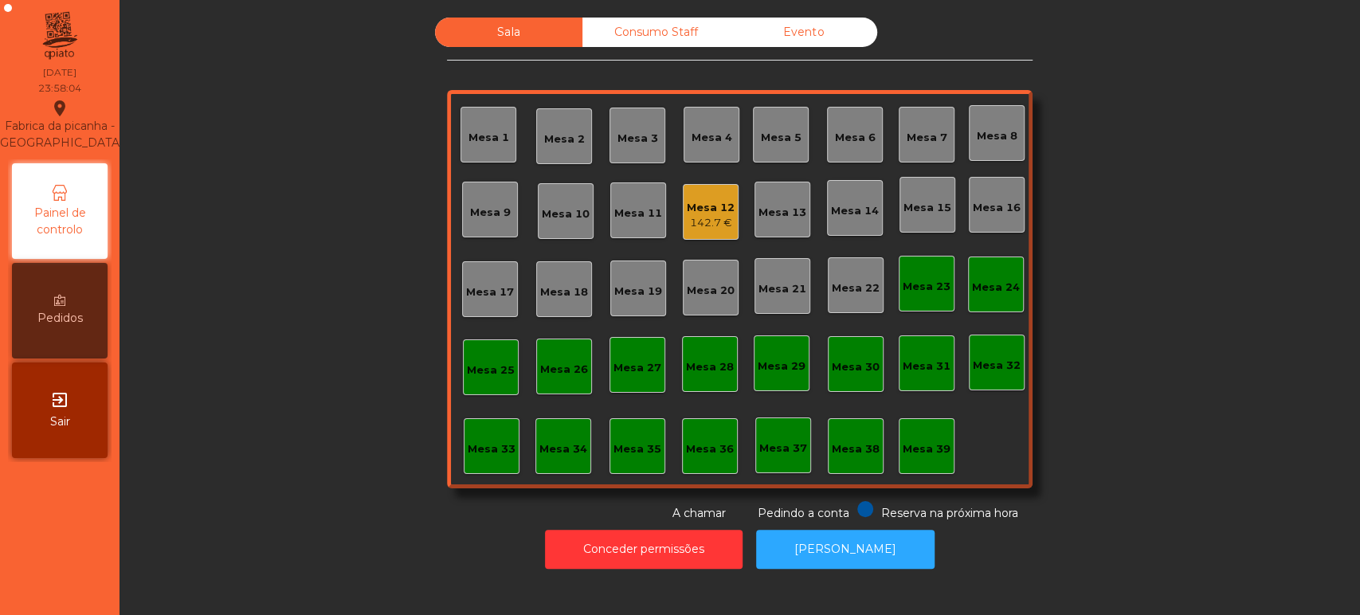
click at [720, 212] on div "Mesa 12" at bounding box center [711, 208] width 48 height 16
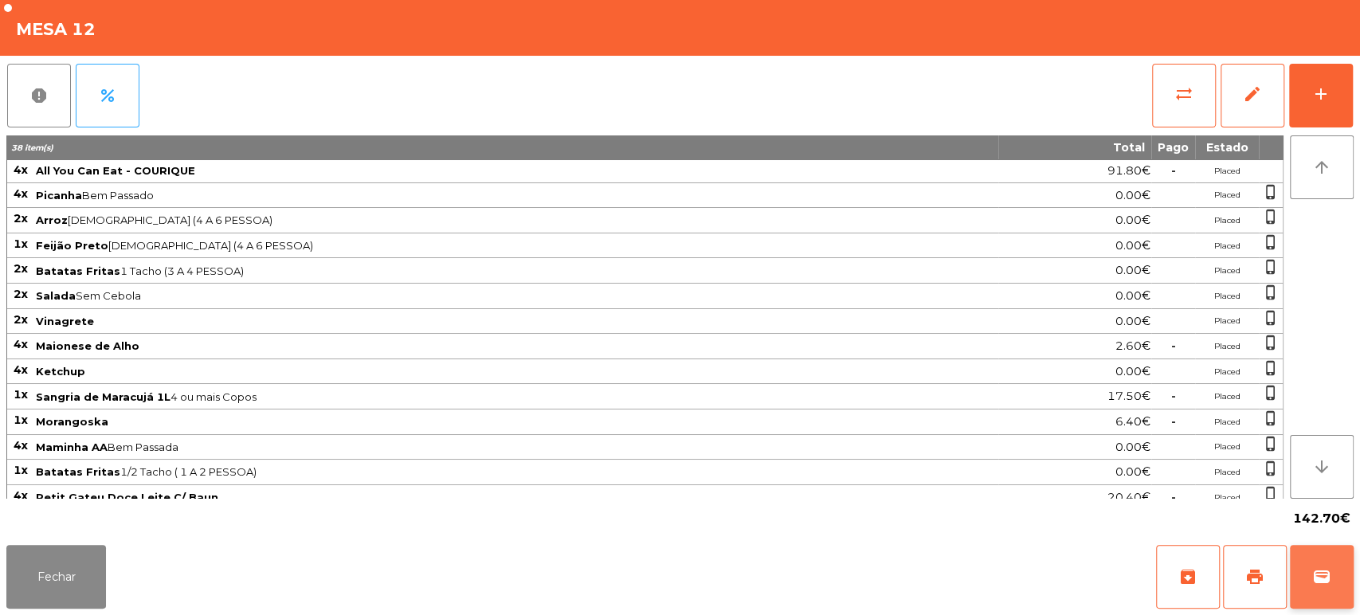
click at [1332, 556] on button "wallet" at bounding box center [1322, 577] width 64 height 64
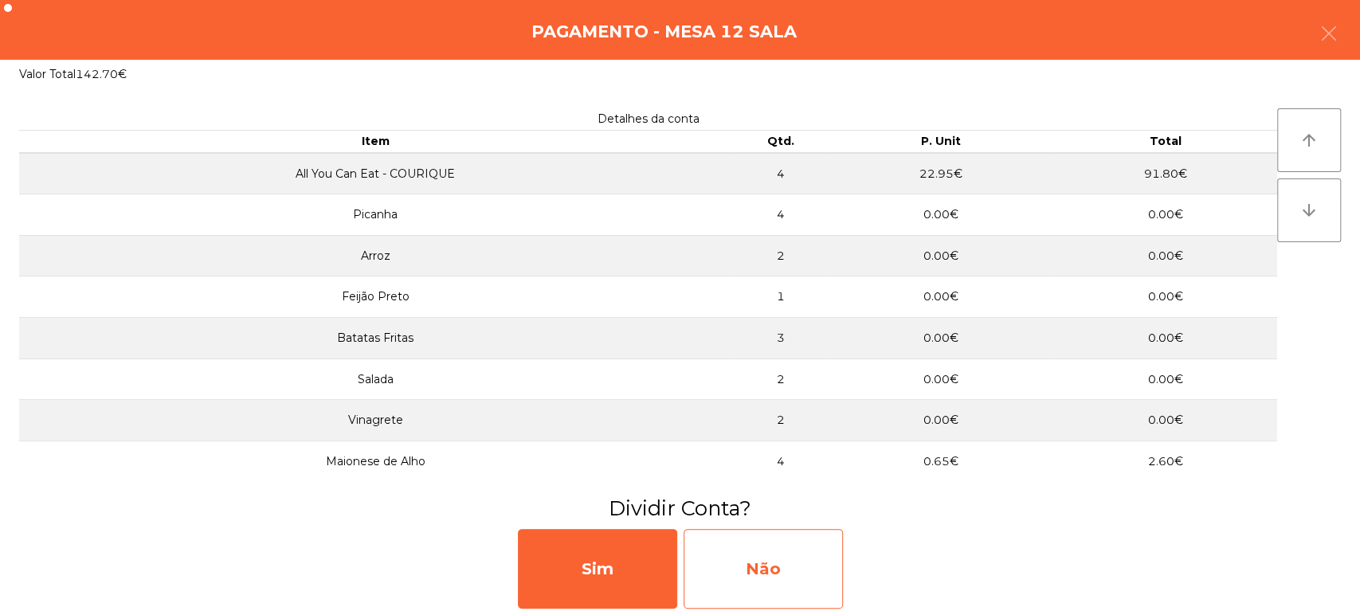
click at [755, 586] on div "Não" at bounding box center [763, 569] width 159 height 80
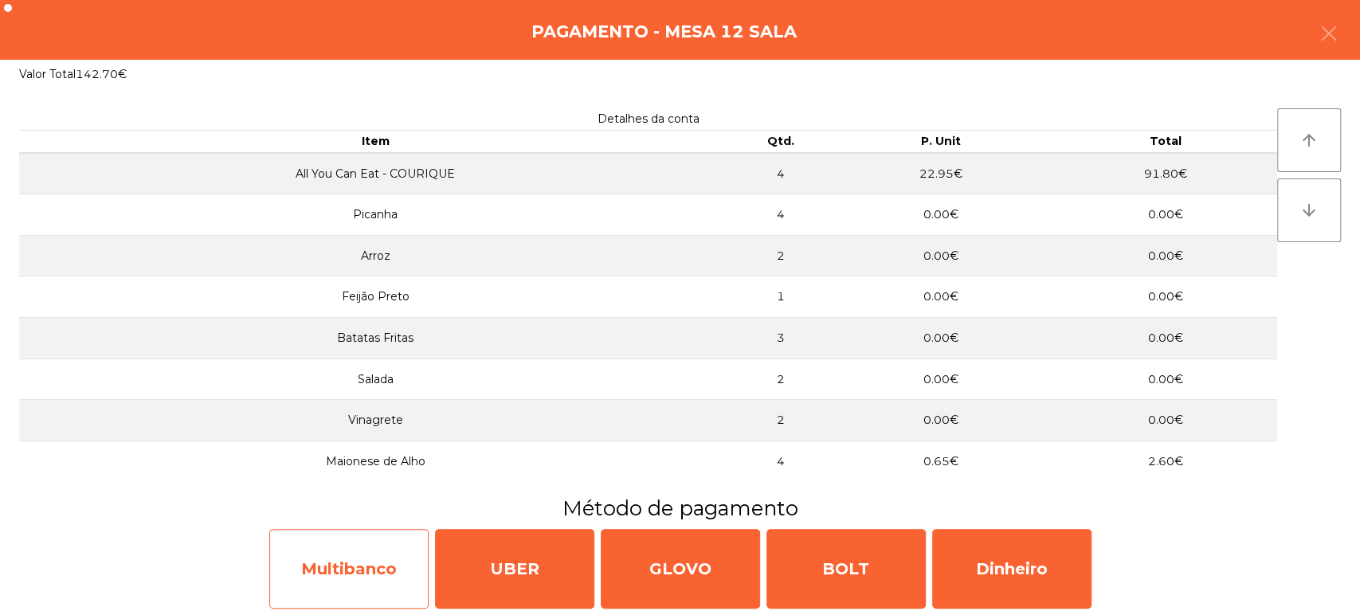
click at [372, 555] on div "Multibanco" at bounding box center [348, 569] width 159 height 80
select select "**"
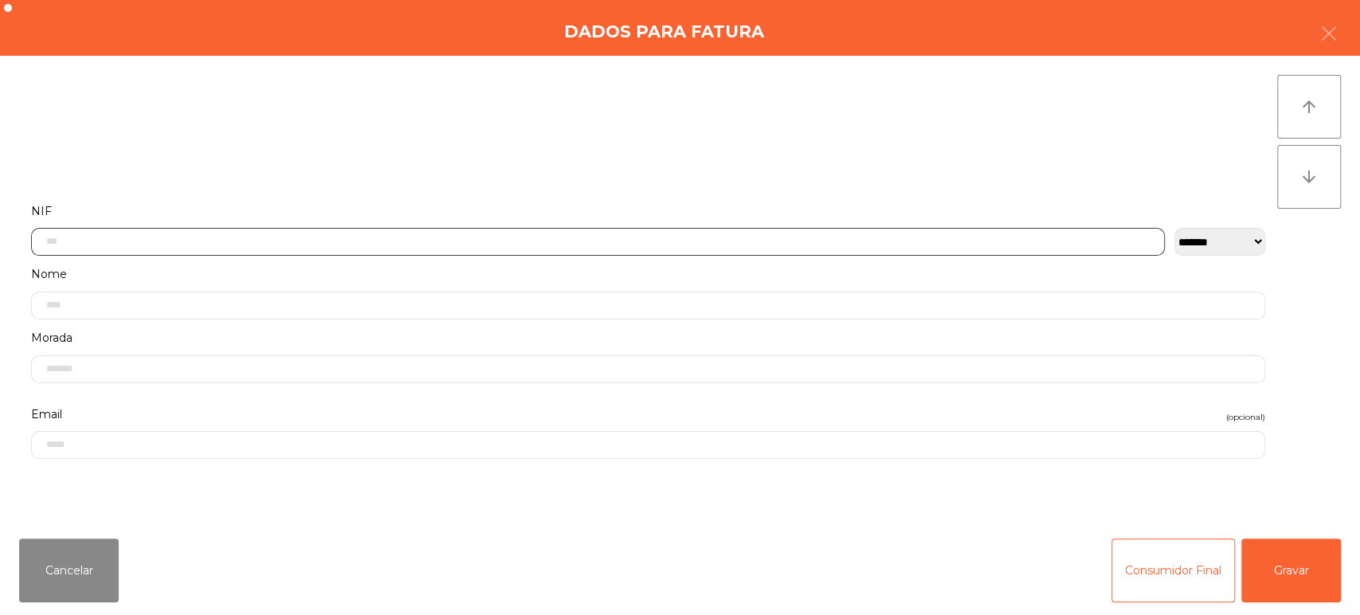
click at [141, 241] on input "text" at bounding box center [598, 242] width 1134 height 28
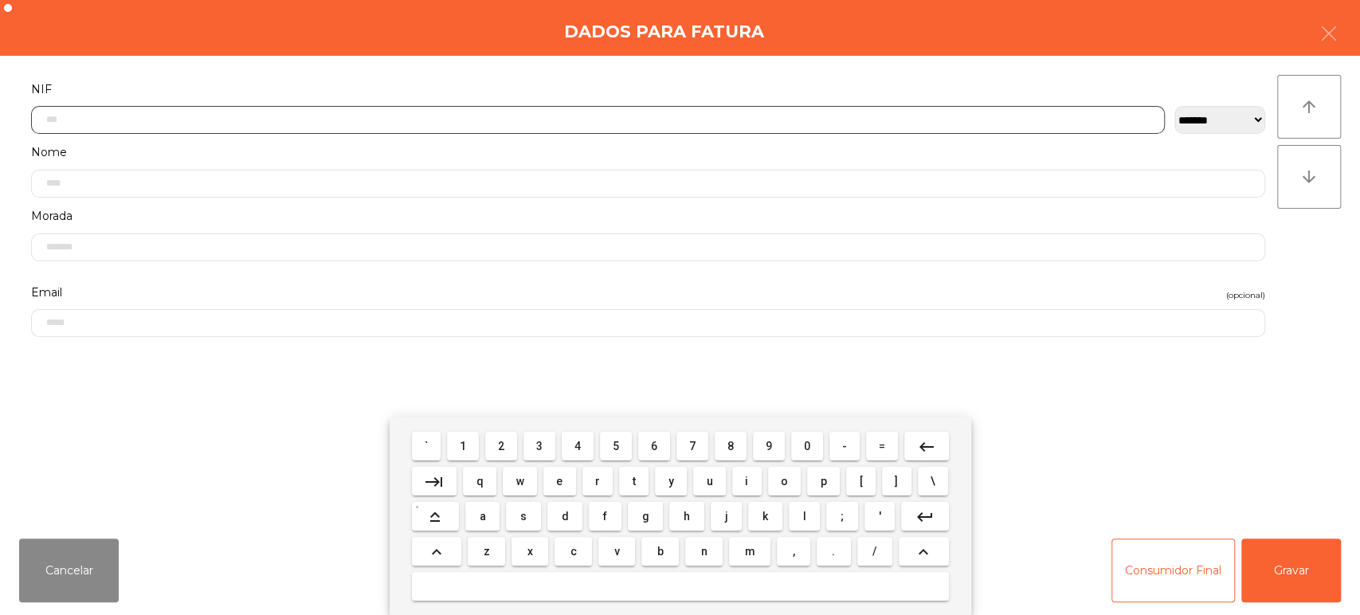
scroll to position [124, 0]
click at [491, 445] on button "2" at bounding box center [501, 446] width 32 height 29
type input "*"
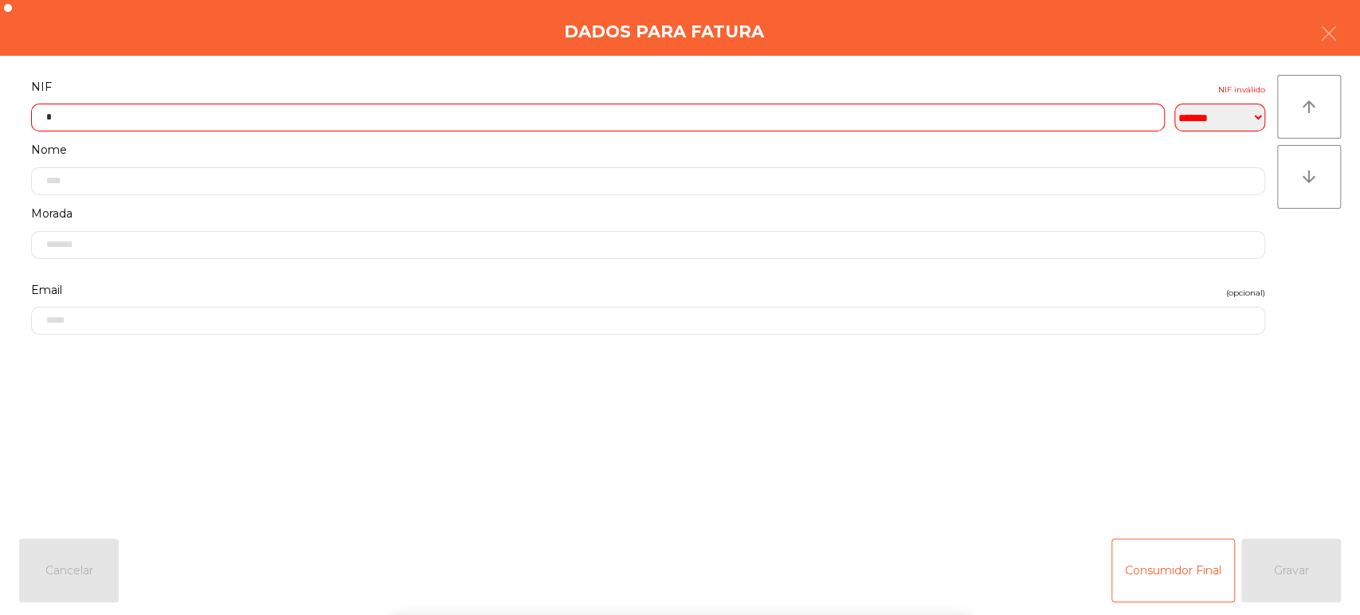
click at [1352, 34] on div "Dados para Fatura" at bounding box center [680, 28] width 1360 height 56
click at [1320, 53] on button "button" at bounding box center [1329, 35] width 45 height 48
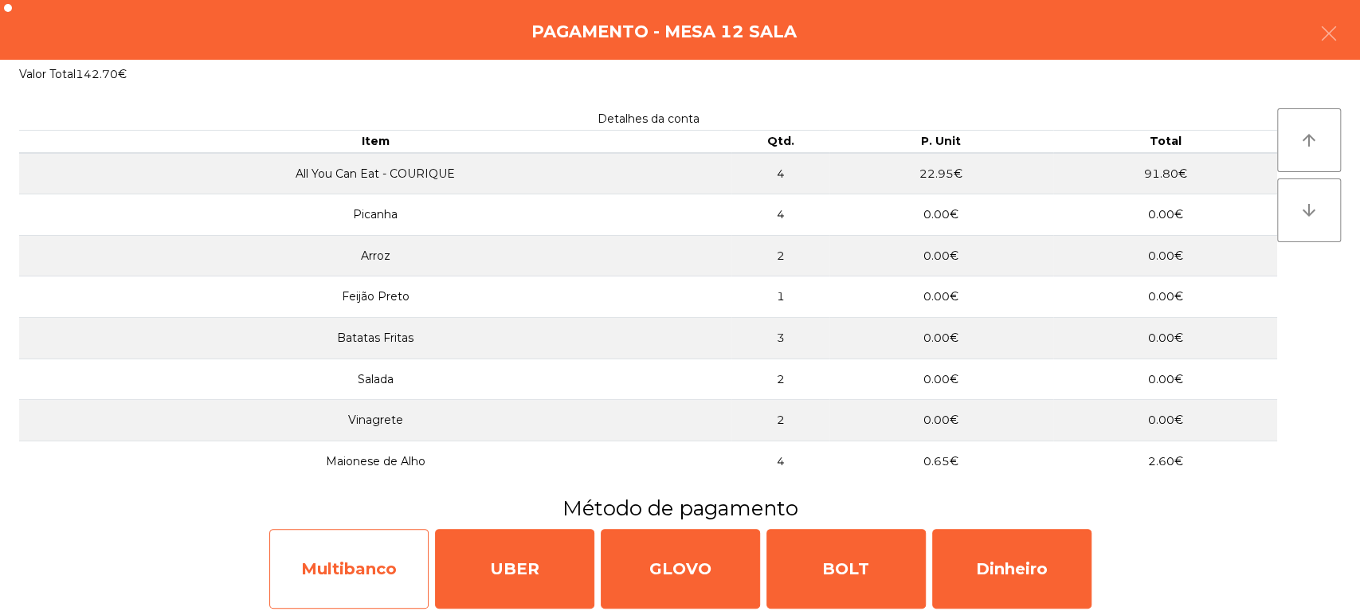
click at [357, 578] on div "Multibanco" at bounding box center [348, 569] width 159 height 80
select select "**"
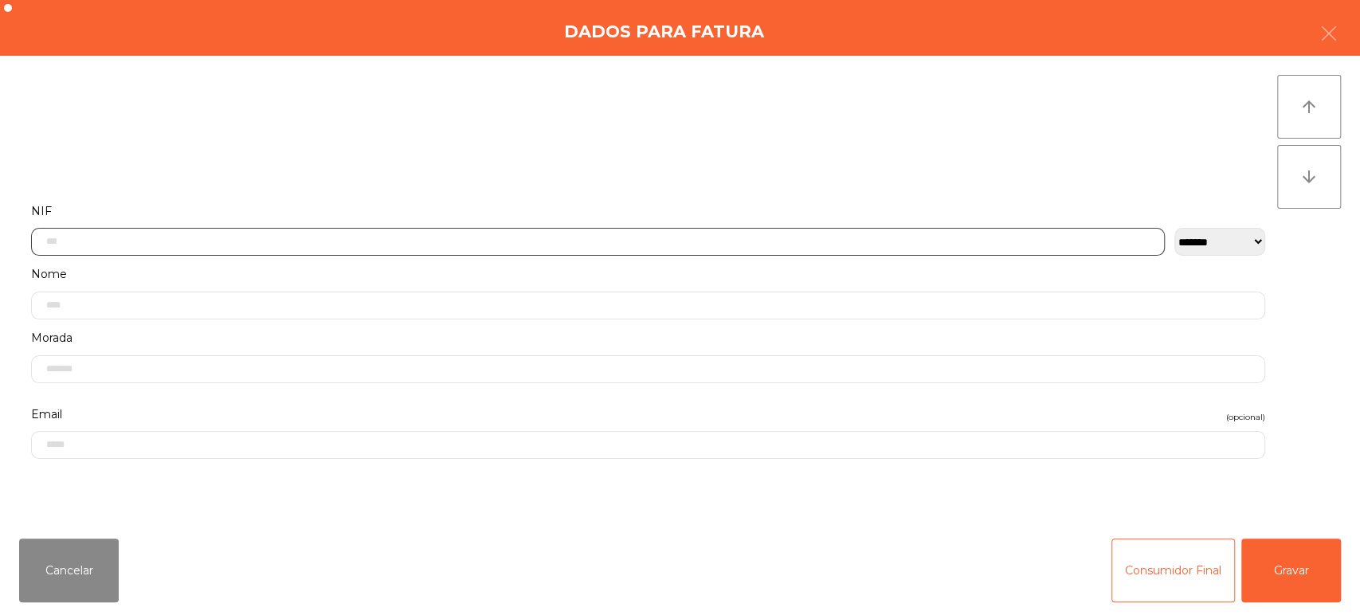
click at [178, 242] on input "text" at bounding box center [598, 242] width 1134 height 28
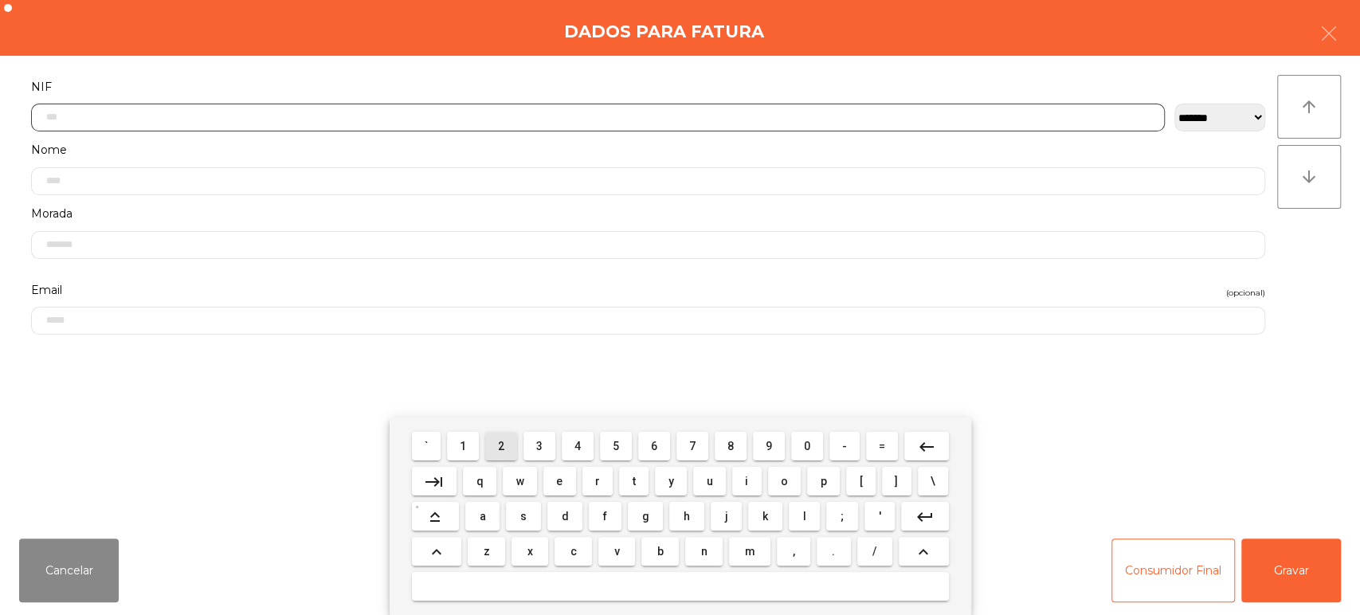
click at [498, 449] on span "2" at bounding box center [501, 446] width 6 height 13
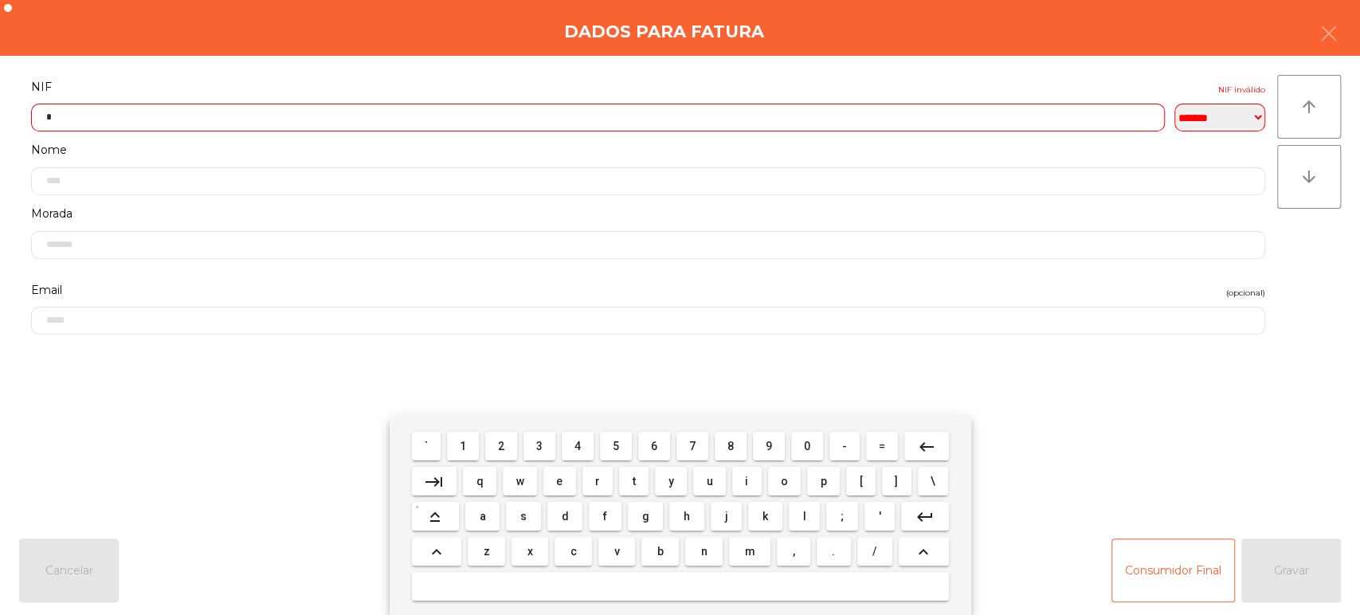
click at [692, 446] on span "7" at bounding box center [692, 446] width 6 height 13
click at [542, 449] on span "3" at bounding box center [539, 446] width 6 height 13
click at [731, 446] on span "8" at bounding box center [731, 446] width 6 height 13
click at [461, 446] on span "1" at bounding box center [463, 446] width 6 height 13
click at [501, 446] on span "2" at bounding box center [501, 446] width 6 height 13
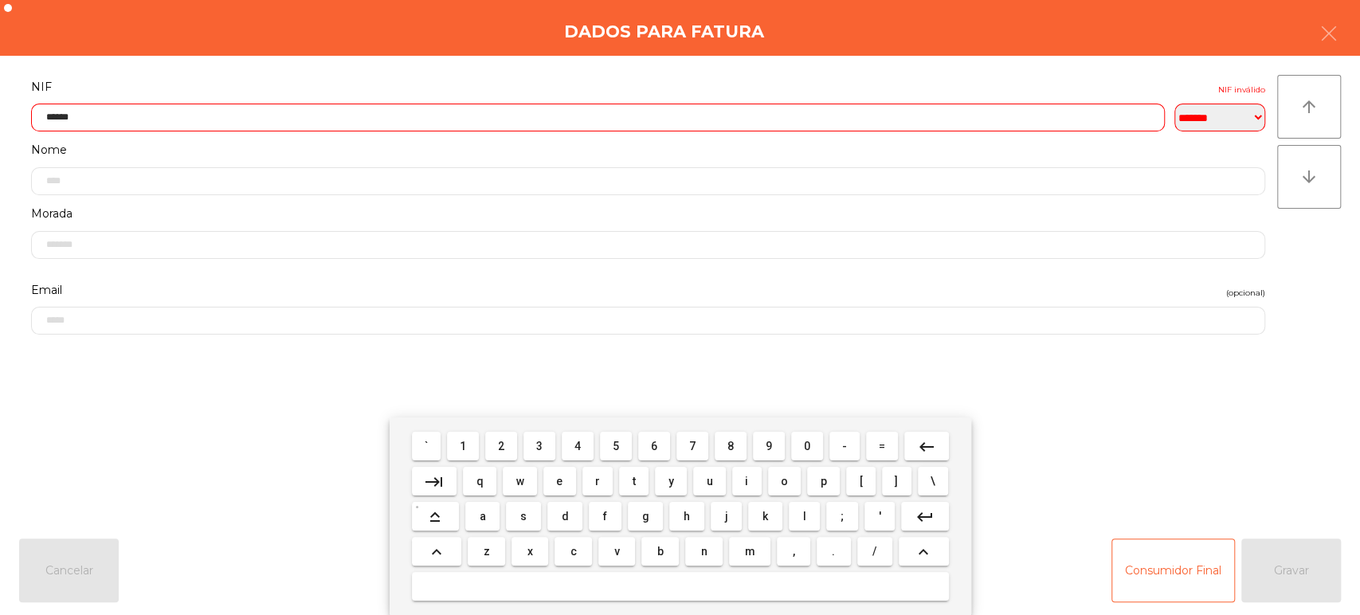
click at [501, 447] on span "2" at bounding box center [501, 446] width 6 height 13
click at [920, 451] on mat-icon "keyboard_backspace" at bounding box center [926, 446] width 19 height 19
click at [806, 453] on span "0" at bounding box center [807, 446] width 6 height 13
click at [922, 453] on mat-icon "keyboard_backspace" at bounding box center [926, 446] width 19 height 19
click at [769, 446] on span "9" at bounding box center [769, 446] width 6 height 13
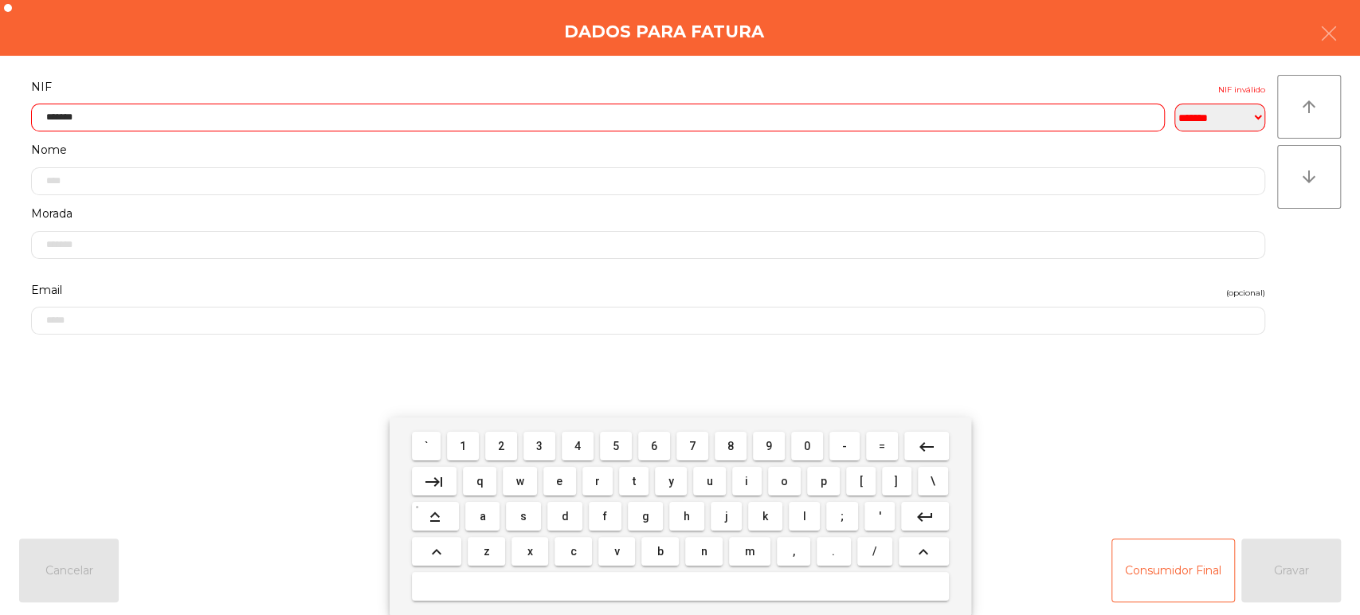
click at [807, 446] on span "0" at bounding box center [807, 446] width 6 height 13
click at [578, 446] on span "4" at bounding box center [578, 446] width 6 height 13
type input "*********"
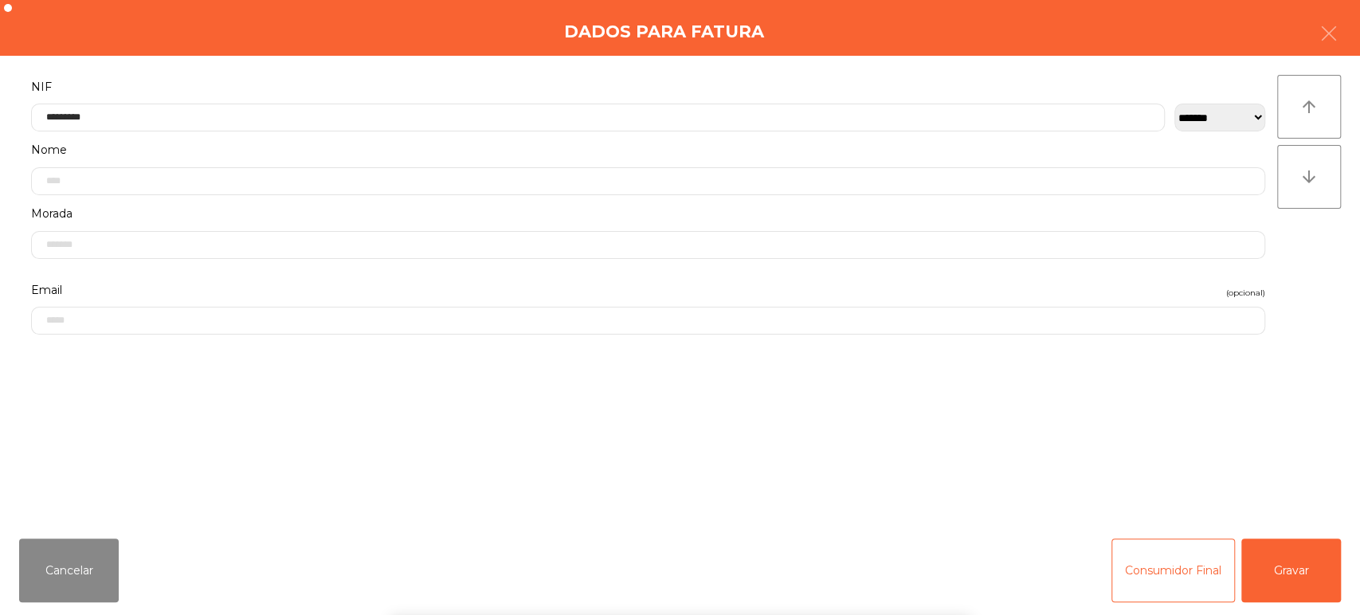
click at [382, 78] on label "NIF" at bounding box center [648, 87] width 1234 height 22
click at [1302, 581] on button "Gravar" at bounding box center [1292, 571] width 100 height 64
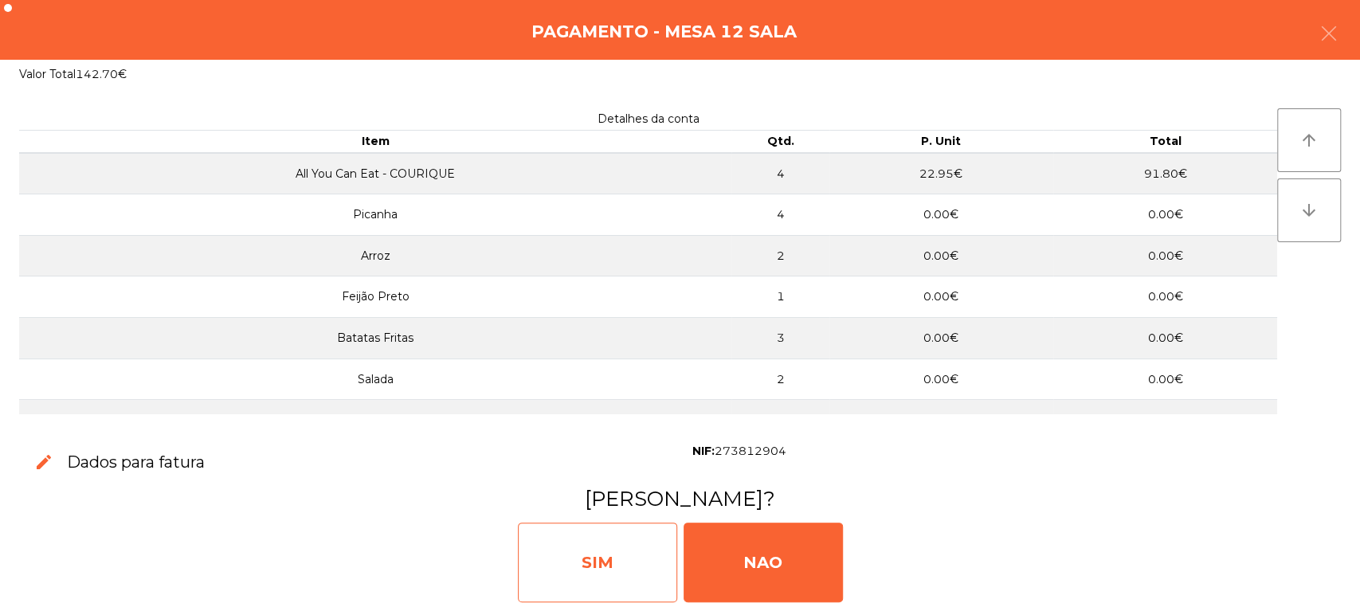
click at [635, 559] on div "SIM" at bounding box center [597, 563] width 159 height 80
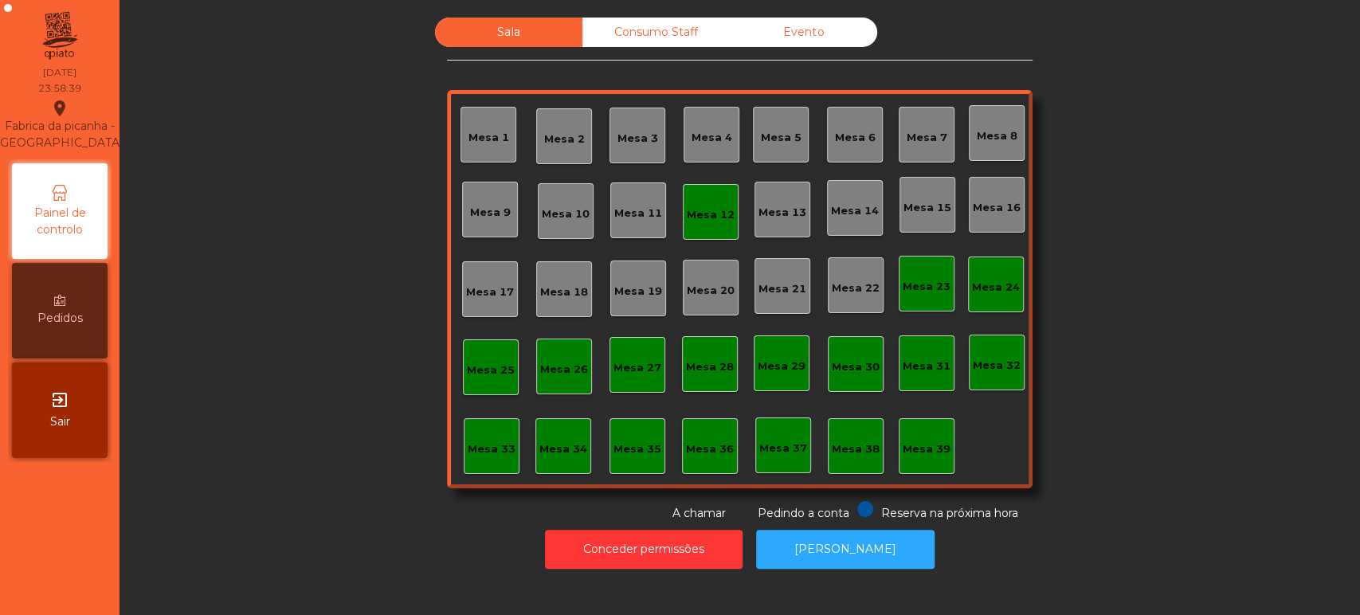
click at [720, 211] on div "Mesa 12" at bounding box center [711, 215] width 48 height 16
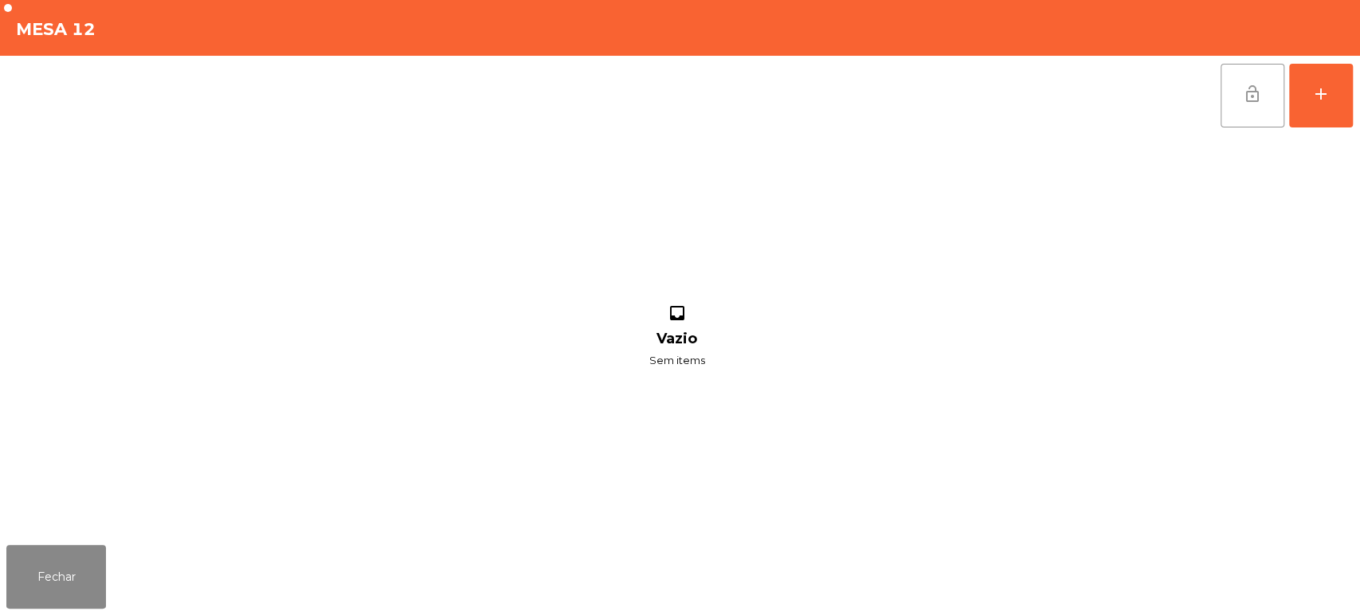
click at [1262, 99] on button "lock_open" at bounding box center [1253, 96] width 64 height 64
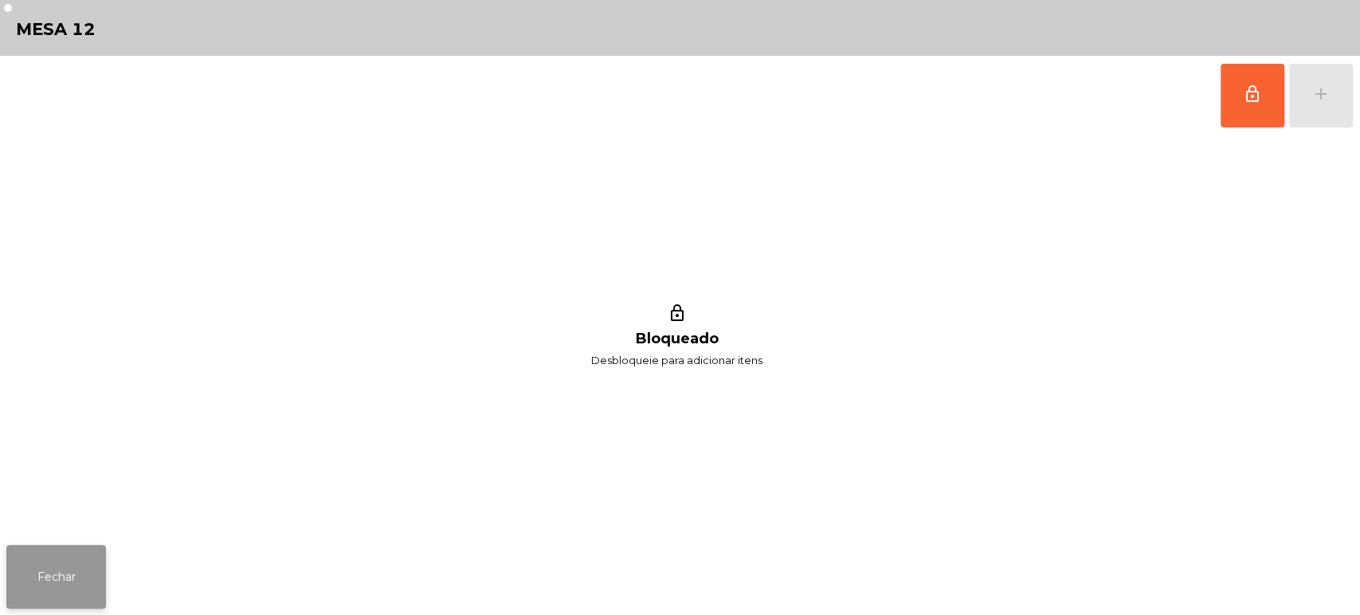
click at [61, 556] on button "Fechar" at bounding box center [56, 577] width 100 height 64
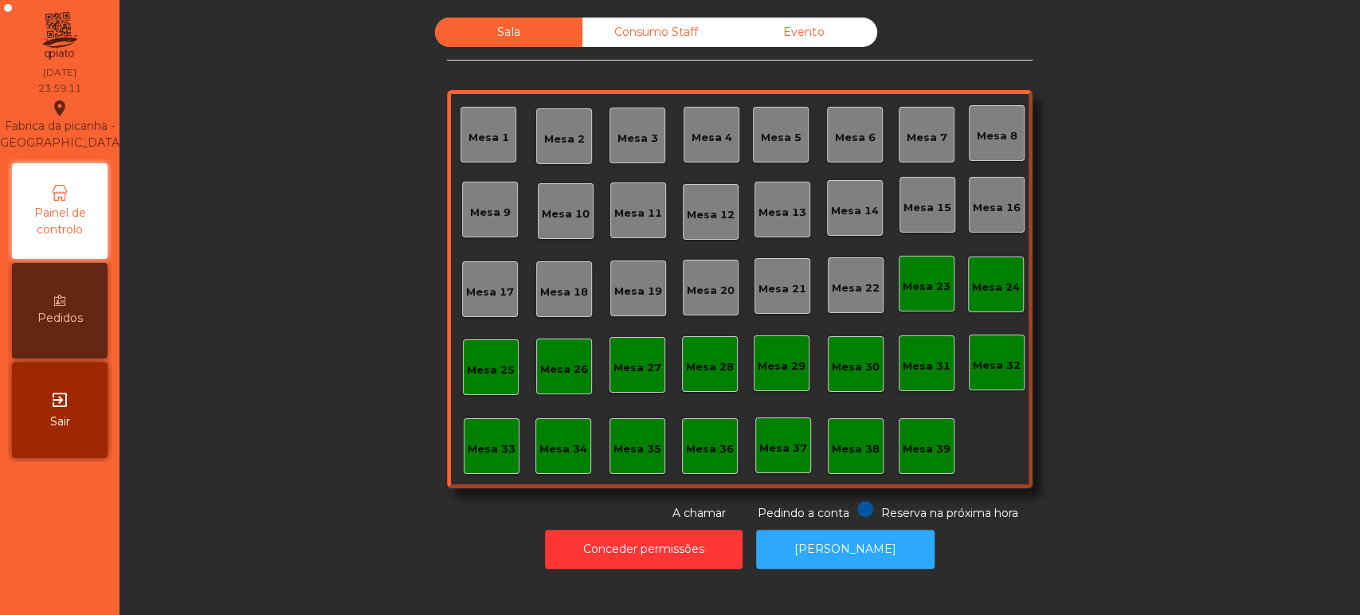
click at [676, 40] on div "Consumo Staff" at bounding box center [656, 32] width 147 height 29
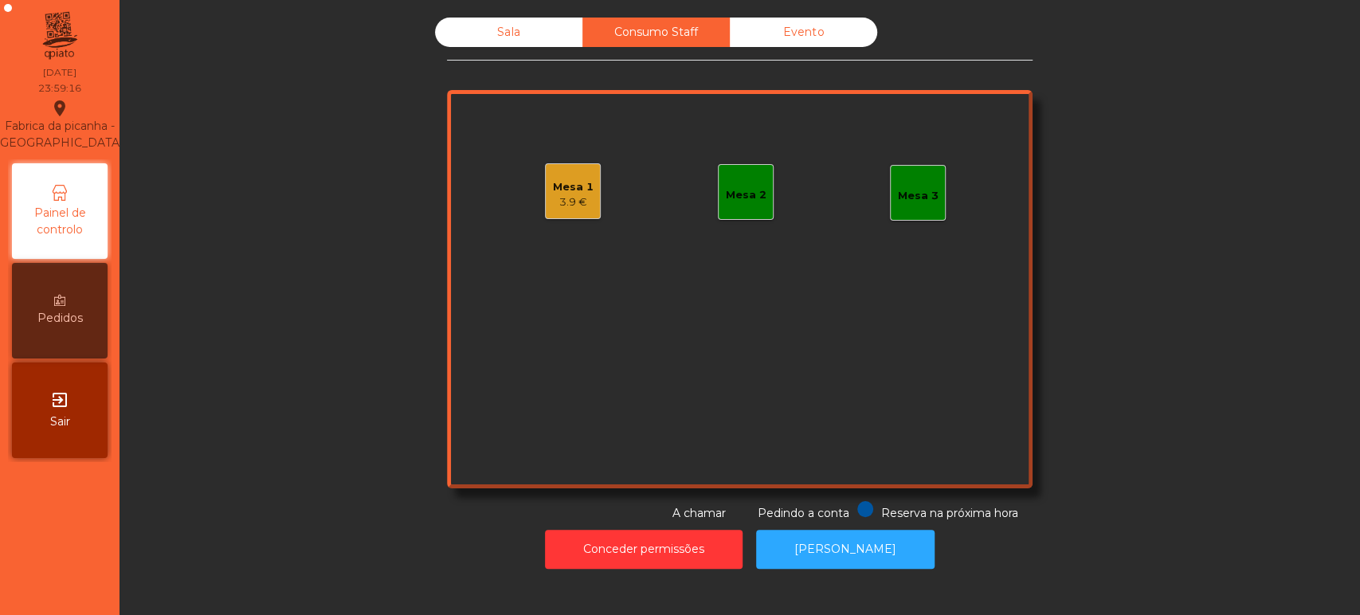
click at [580, 167] on div "Mesa 1 3.9 €" at bounding box center [573, 191] width 56 height 56
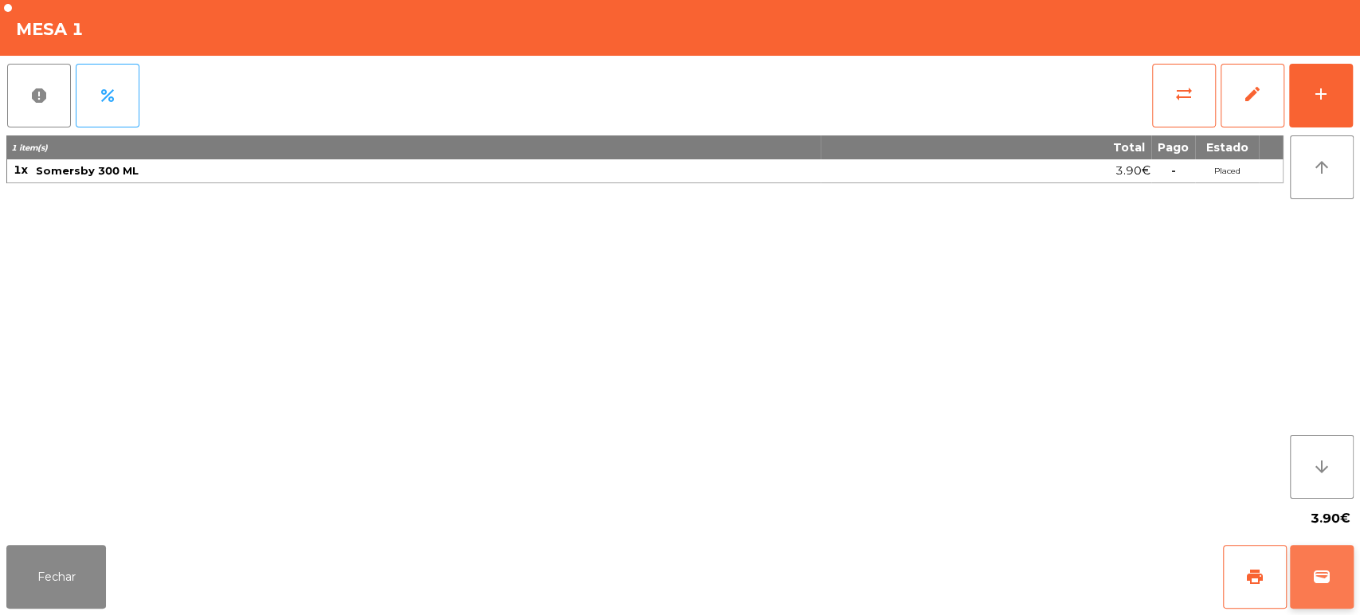
click at [1336, 567] on button "wallet" at bounding box center [1322, 577] width 64 height 64
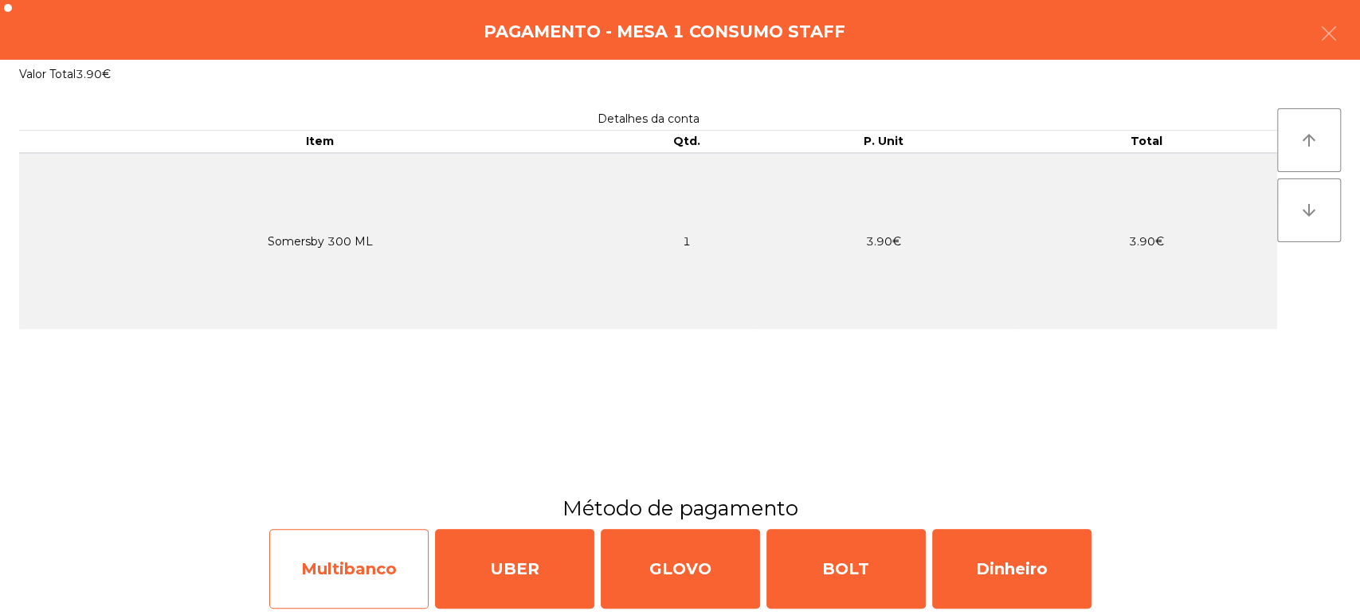
click at [344, 578] on div "Multibanco" at bounding box center [348, 569] width 159 height 80
select select "**"
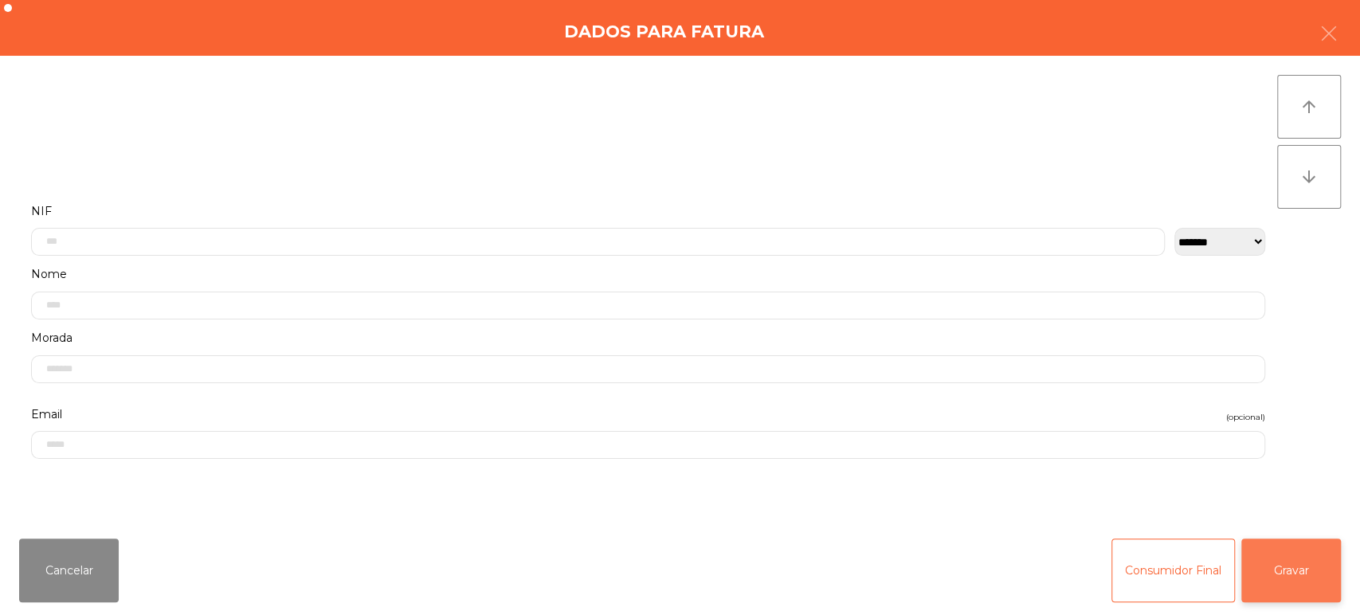
click at [1260, 576] on button "Gravar" at bounding box center [1292, 571] width 100 height 64
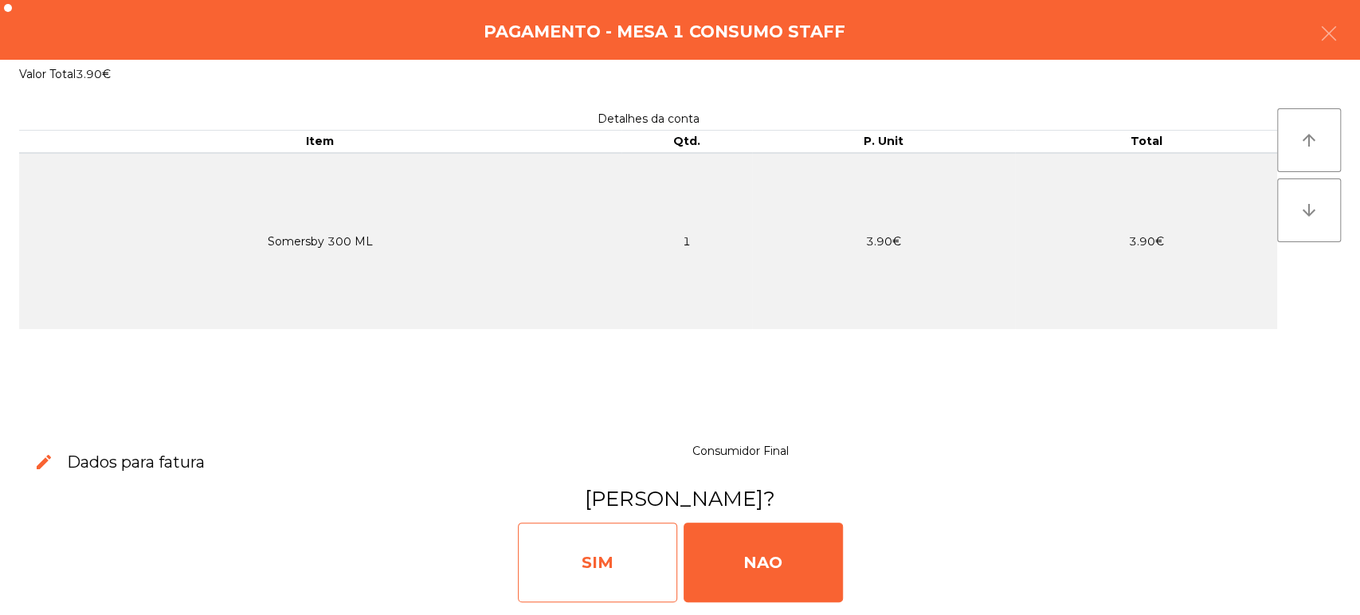
click at [569, 553] on div "SIM" at bounding box center [597, 563] width 159 height 80
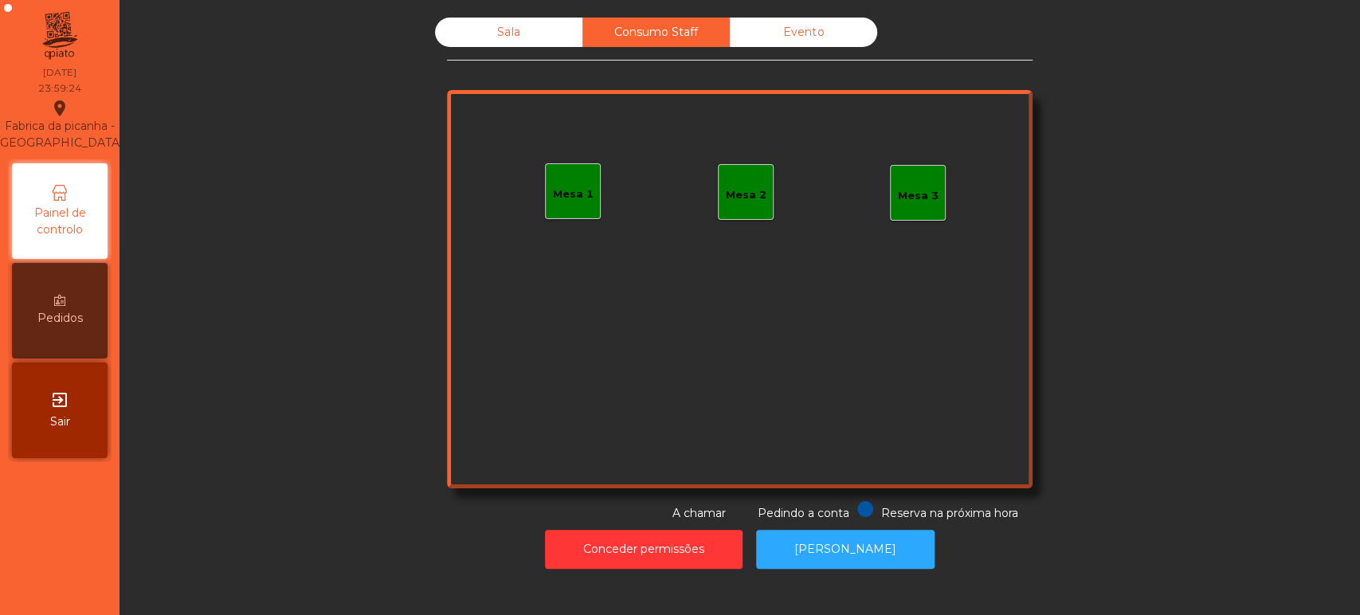
click at [516, 21] on div "Sala" at bounding box center [508, 32] width 147 height 29
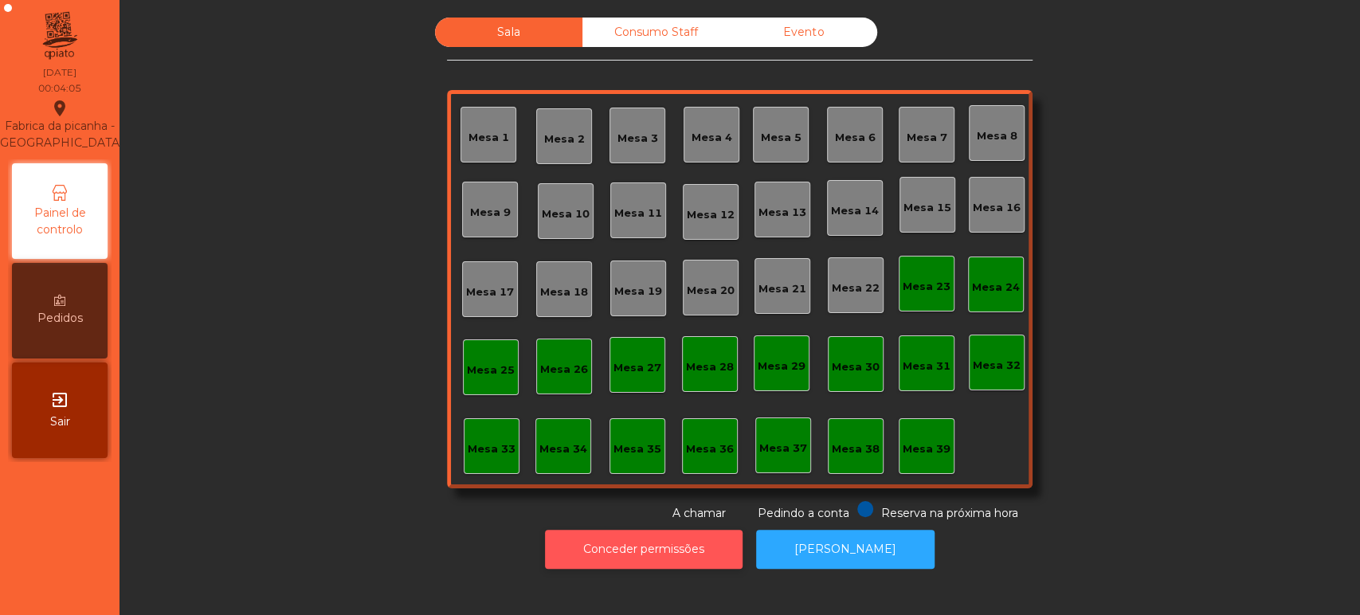
click at [677, 562] on button "Conceder permissões" at bounding box center [644, 549] width 198 height 39
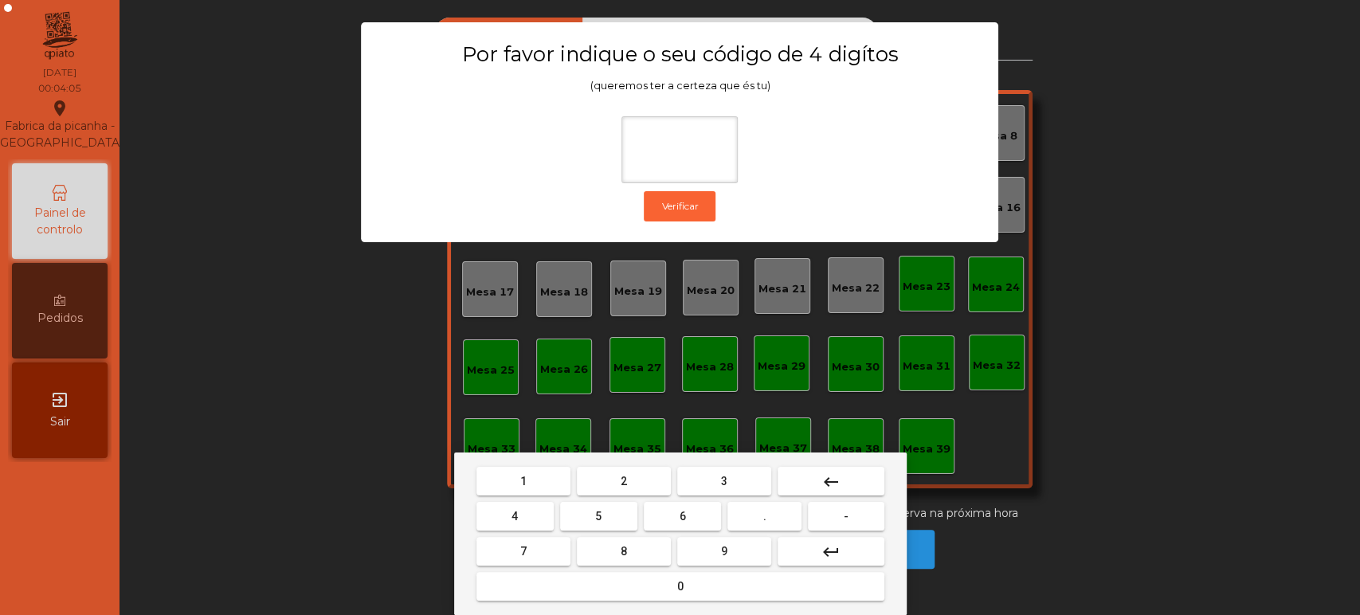
click at [542, 481] on button "1" at bounding box center [524, 481] width 94 height 29
click at [724, 481] on span "3" at bounding box center [724, 481] width 6 height 13
click at [606, 516] on button "5" at bounding box center [598, 516] width 77 height 29
click at [668, 586] on button "0" at bounding box center [681, 586] width 408 height 29
type input "****"
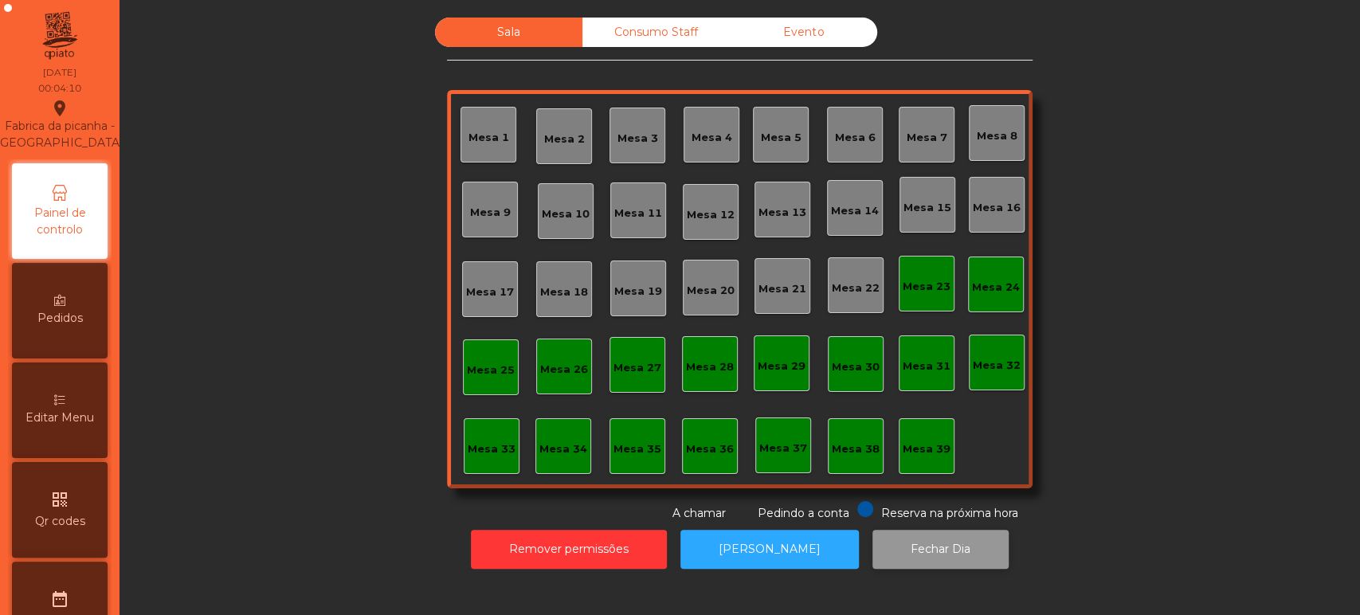
click at [924, 563] on button "Fechar Dia" at bounding box center [941, 549] width 136 height 39
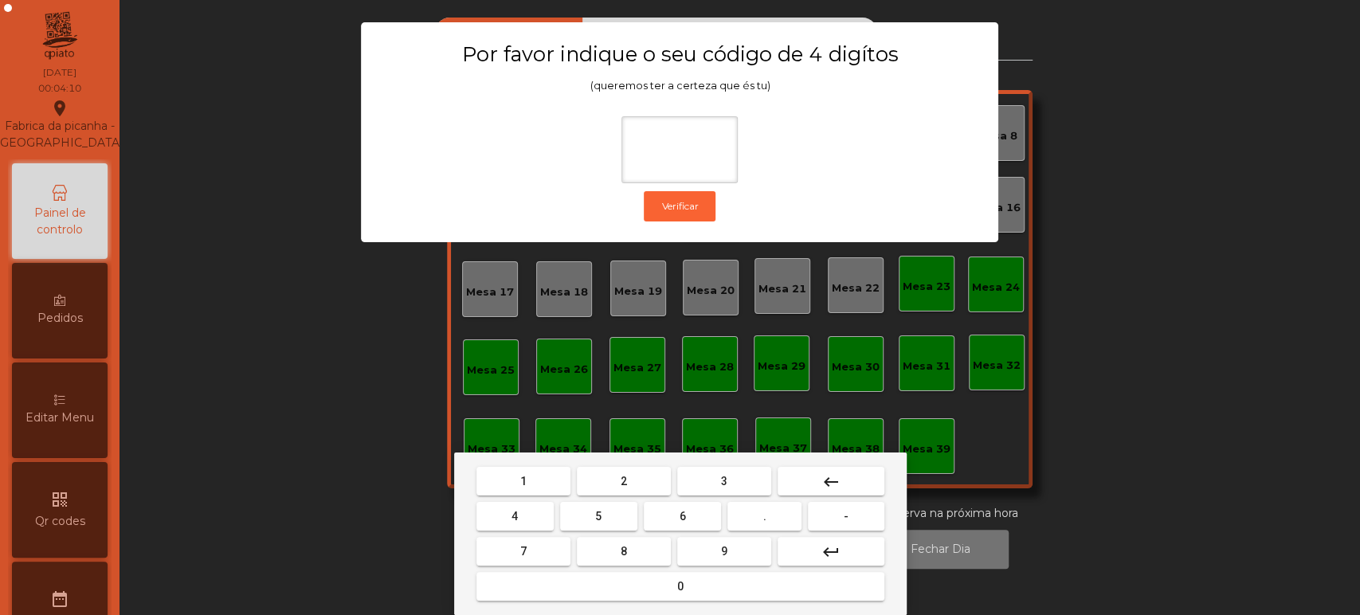
click at [539, 480] on button "1" at bounding box center [524, 481] width 94 height 29
click at [709, 467] on button "3" at bounding box center [724, 481] width 94 height 29
click at [610, 515] on button "5" at bounding box center [598, 516] width 77 height 29
click at [658, 581] on button "0" at bounding box center [681, 586] width 408 height 29
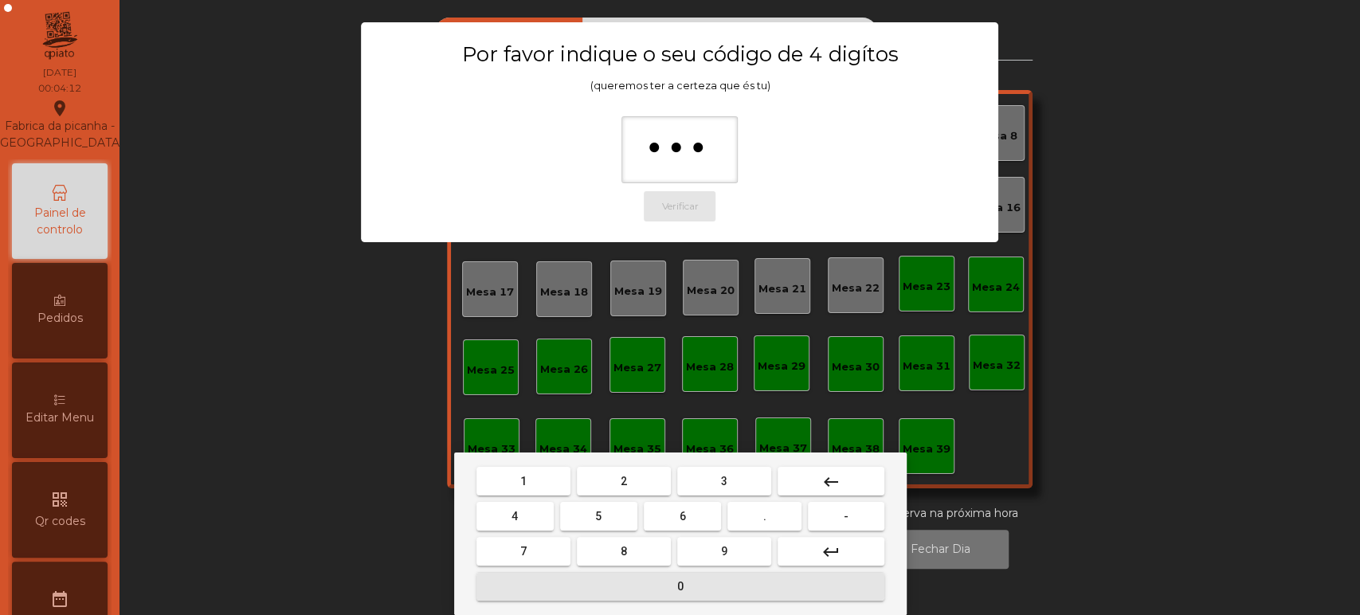
type input "****"
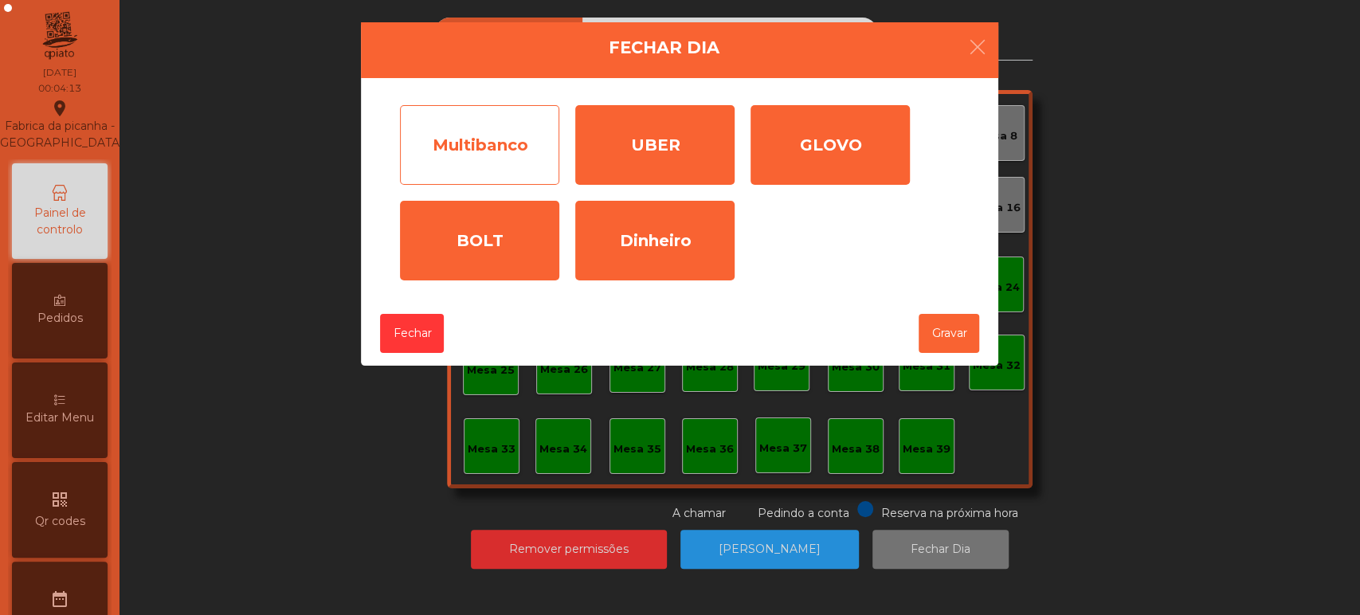
click at [482, 151] on div "Multibanco" at bounding box center [479, 145] width 159 height 80
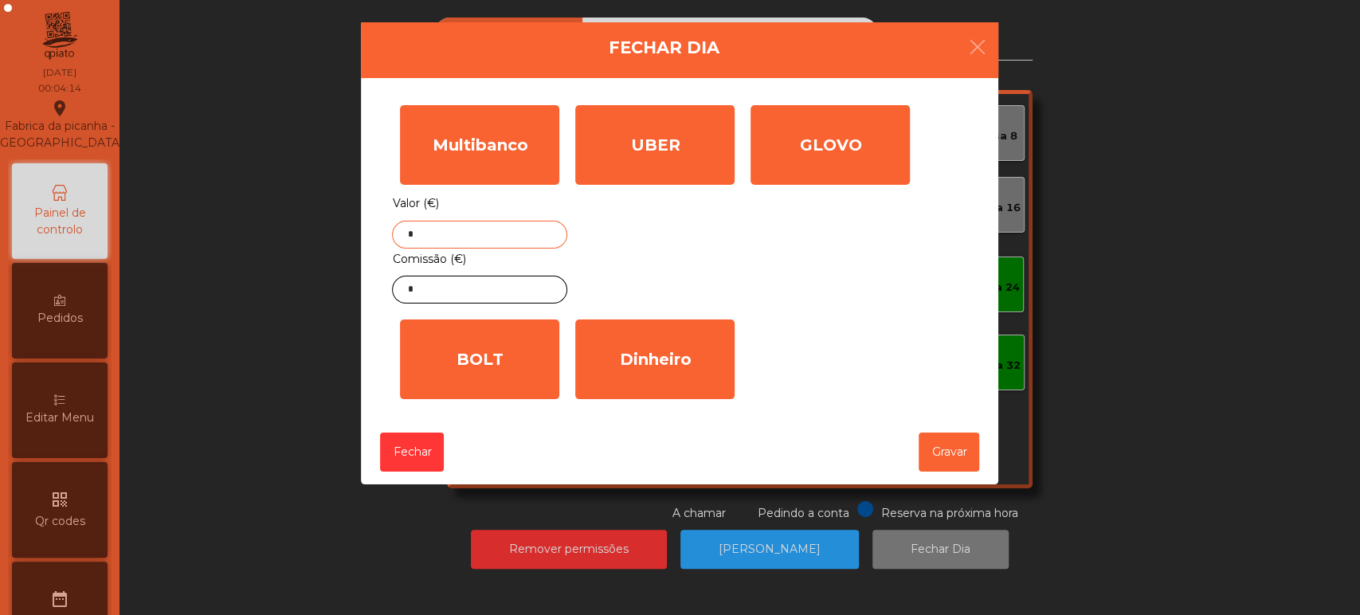
click at [489, 234] on input "*" at bounding box center [479, 235] width 175 height 28
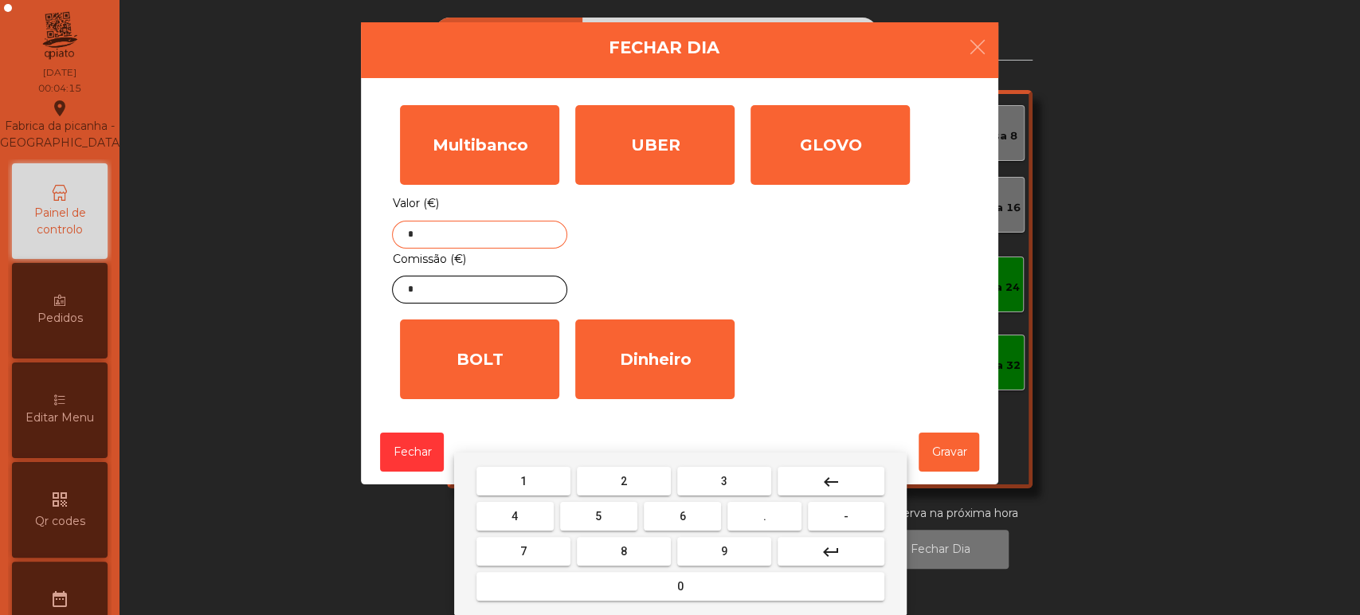
click at [840, 478] on mat-icon "keyboard_backspace" at bounding box center [831, 482] width 19 height 19
type input "*******"
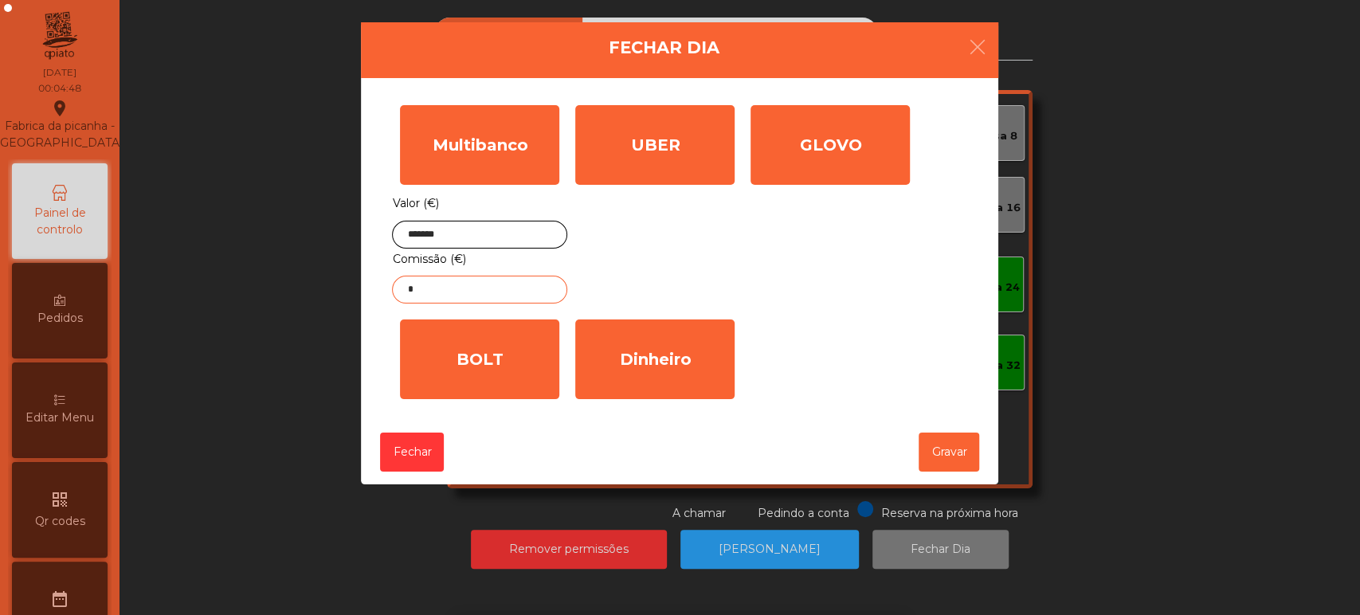
click at [505, 289] on input "*" at bounding box center [479, 290] width 175 height 28
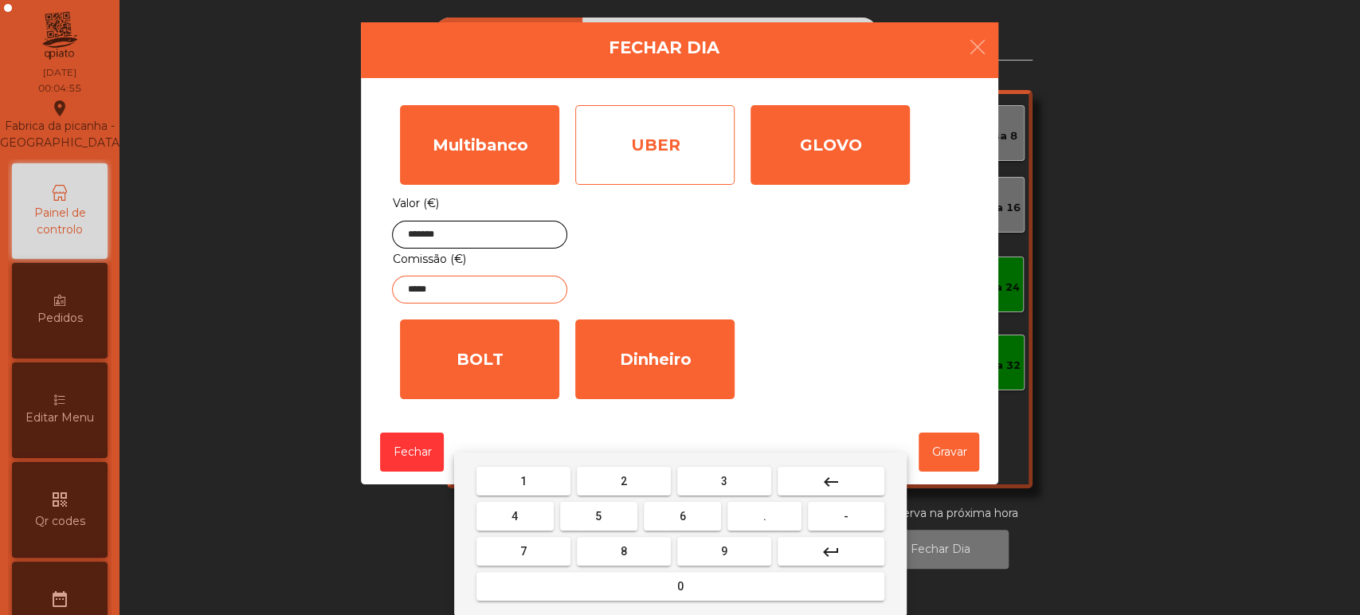
type input "*****"
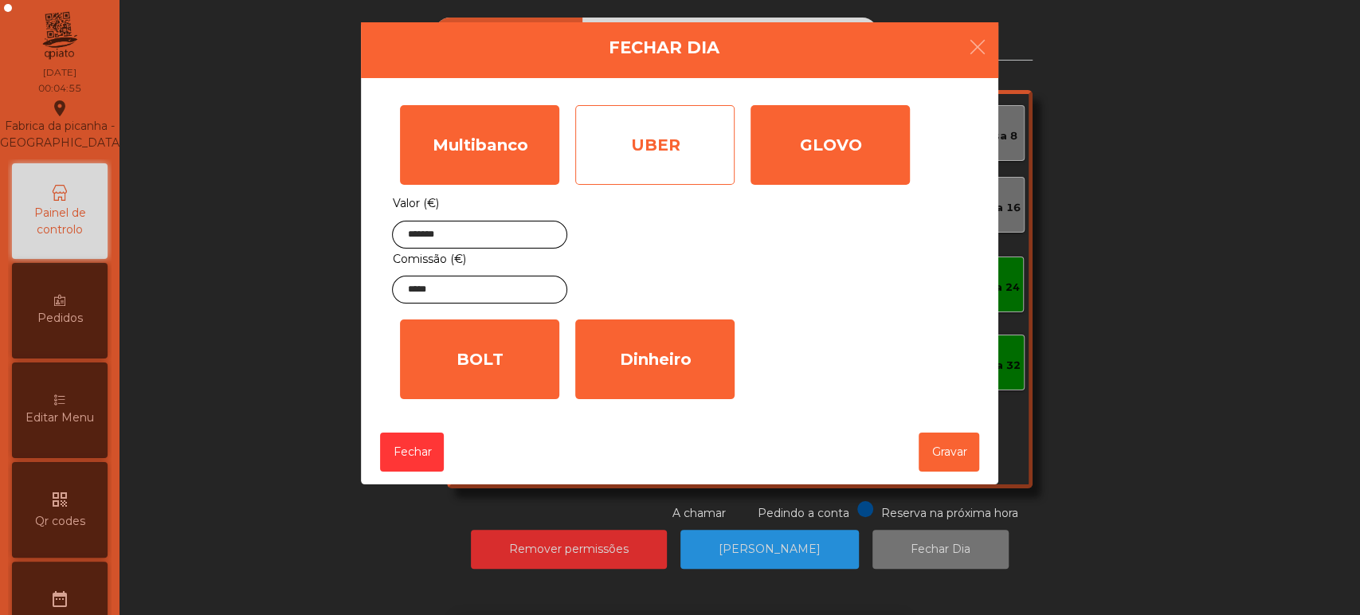
click at [670, 160] on div "UBER" at bounding box center [654, 145] width 159 height 80
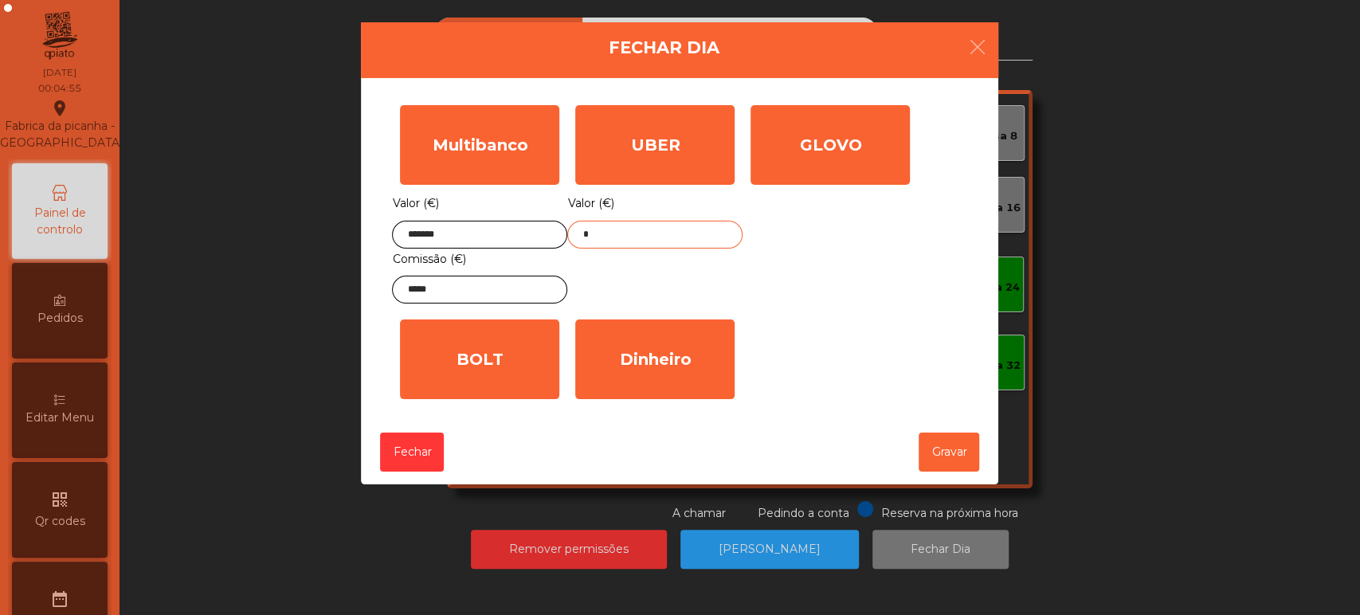
click at [633, 233] on input "*" at bounding box center [654, 235] width 175 height 28
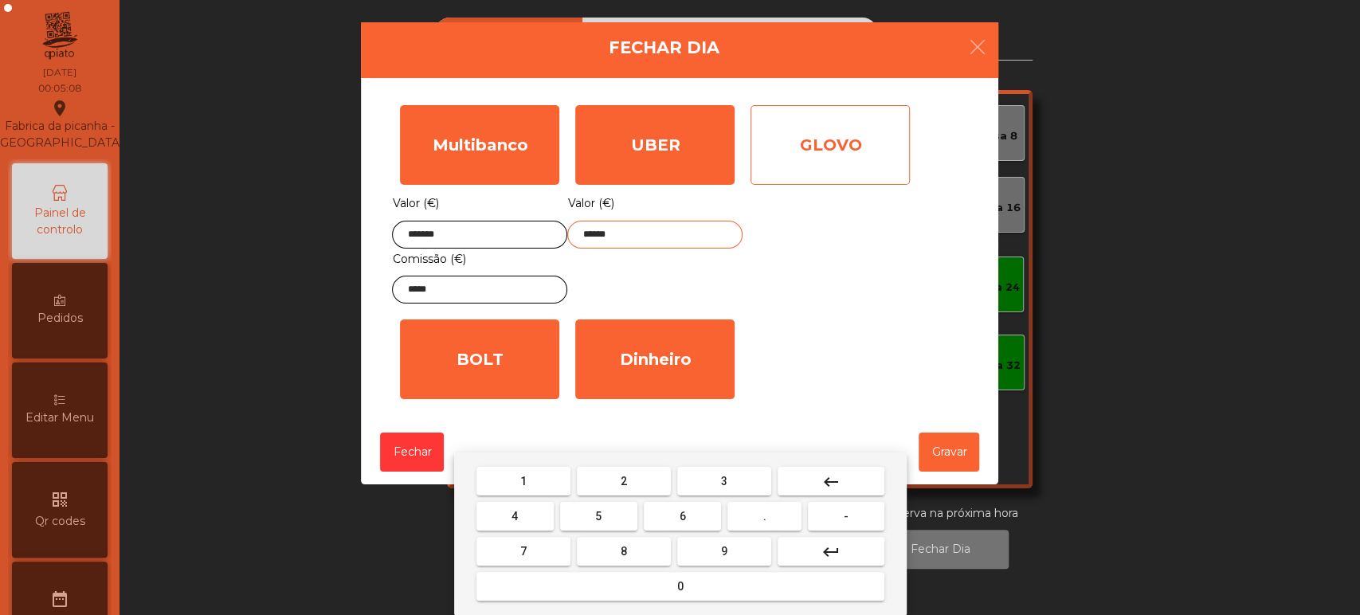
type input "******"
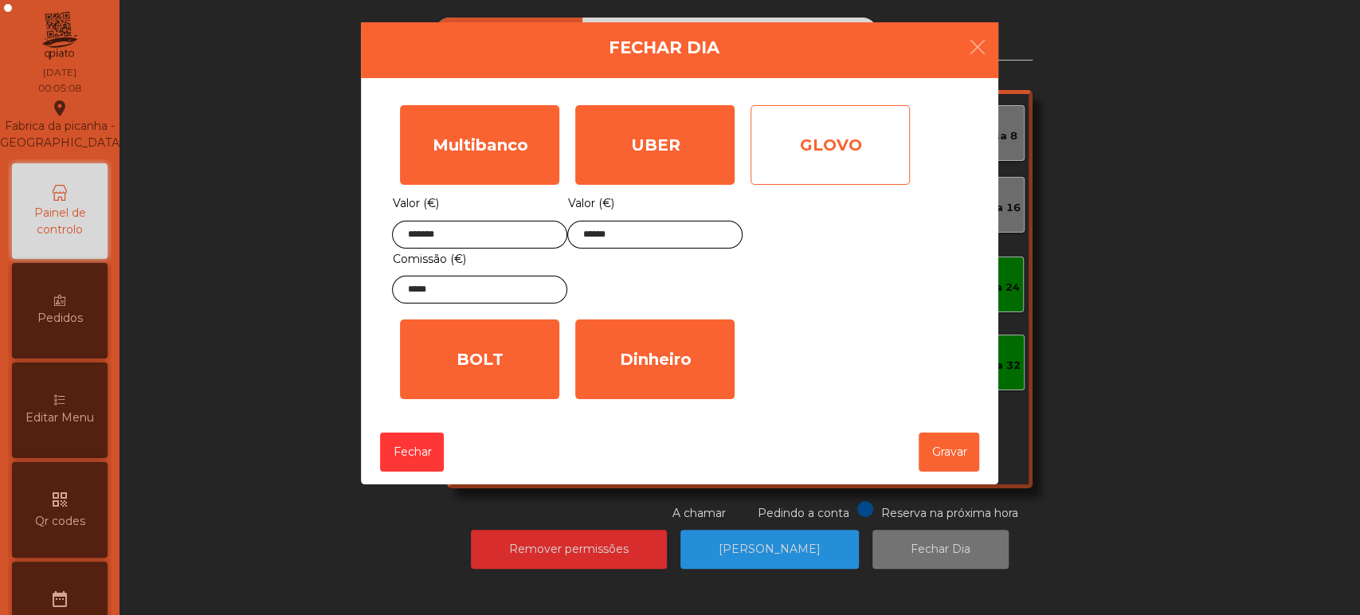
click at [854, 137] on div "GLOVO" at bounding box center [830, 145] width 159 height 80
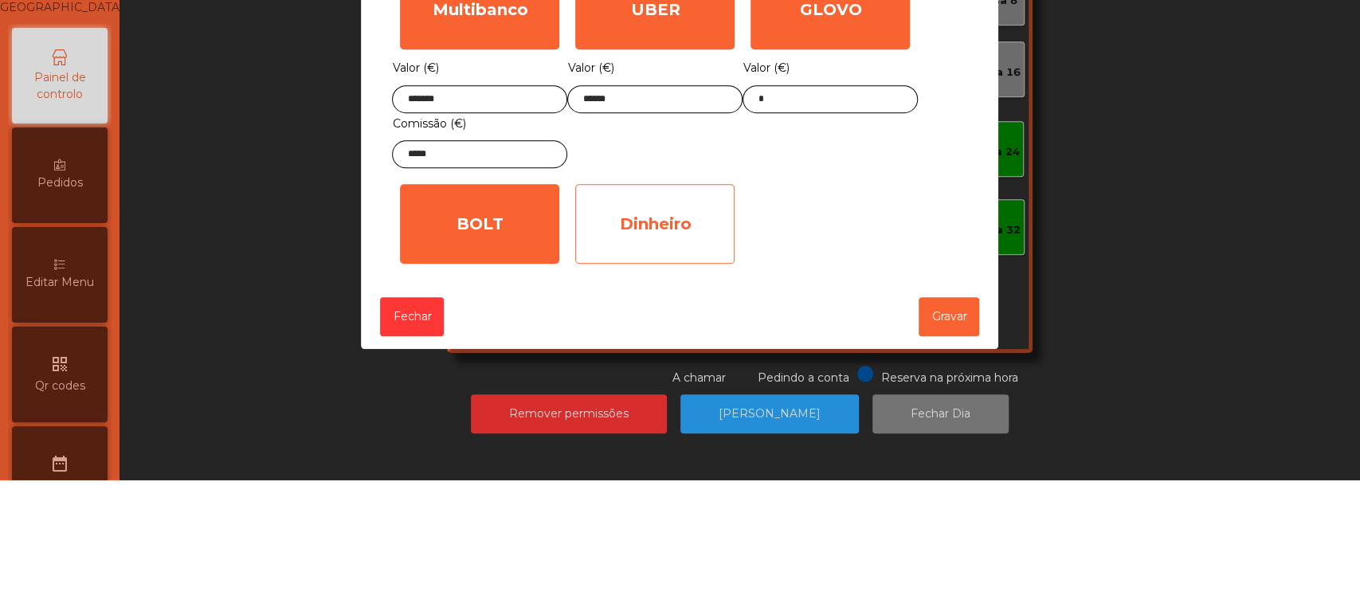
click at [653, 349] on div "Dinheiro" at bounding box center [654, 360] width 159 height 80
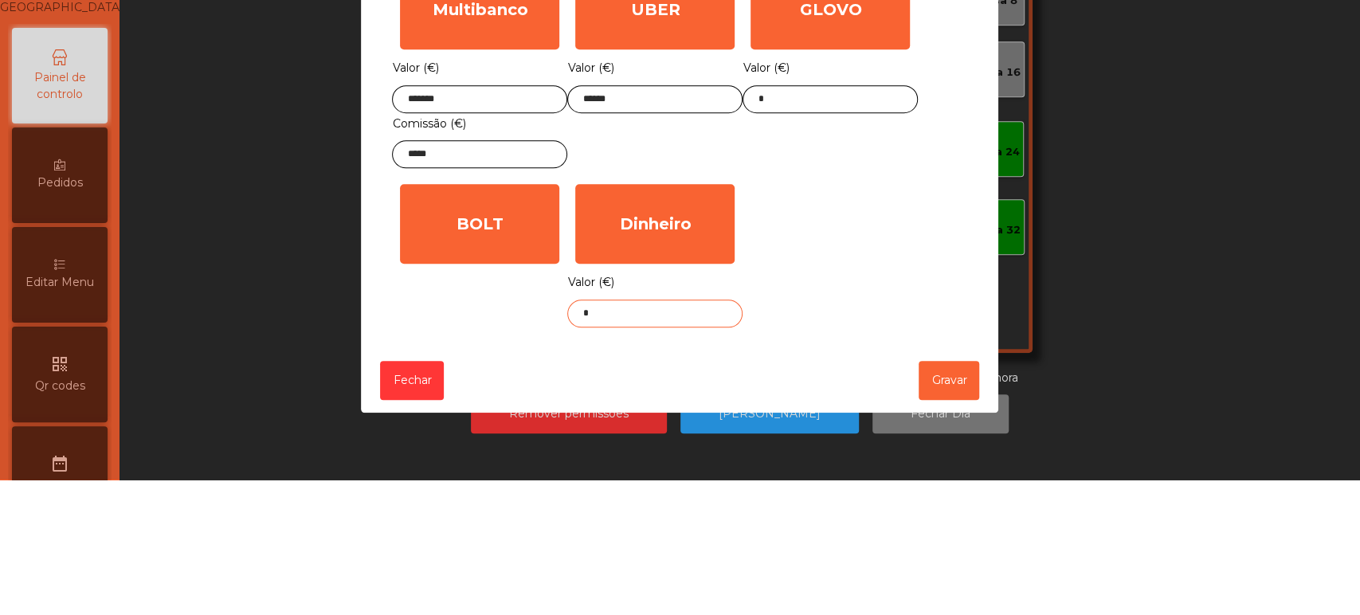
click at [648, 449] on input "*" at bounding box center [654, 449] width 175 height 28
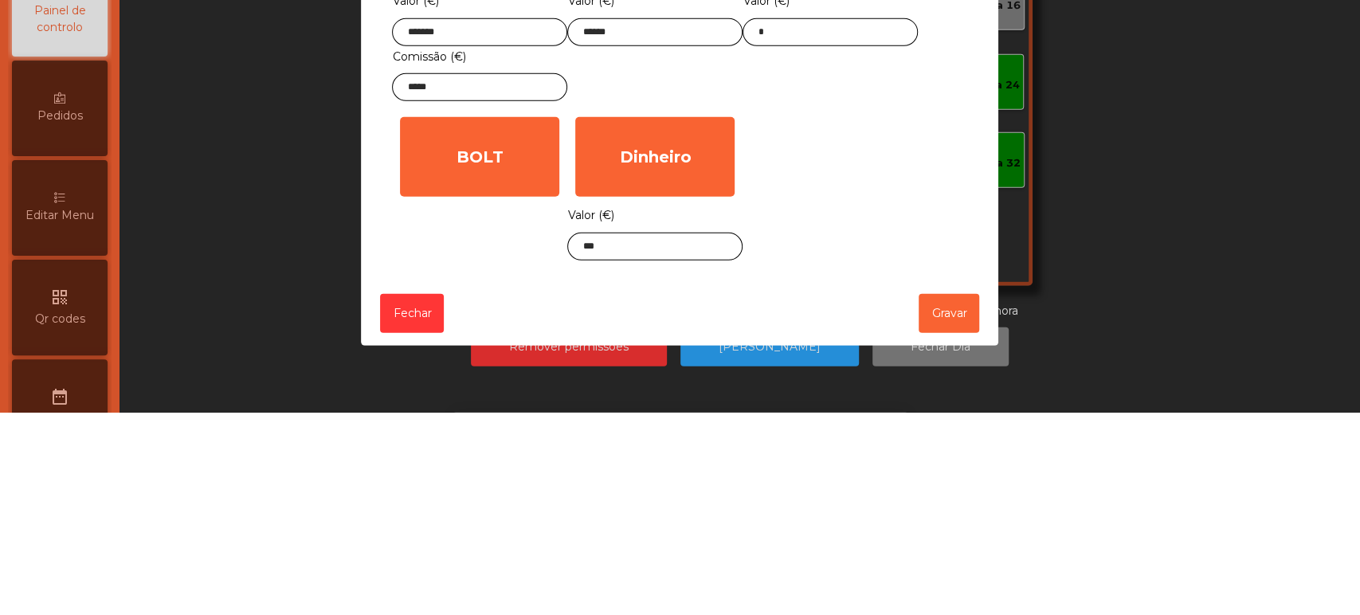
click at [908, 391] on div "Multibanco Valor (€) ******* Comissão (€) ***** UBER Valor (€) ****** GLOVO Val…" at bounding box center [679, 284] width 575 height 374
click at [681, 449] on input "***" at bounding box center [654, 449] width 175 height 28
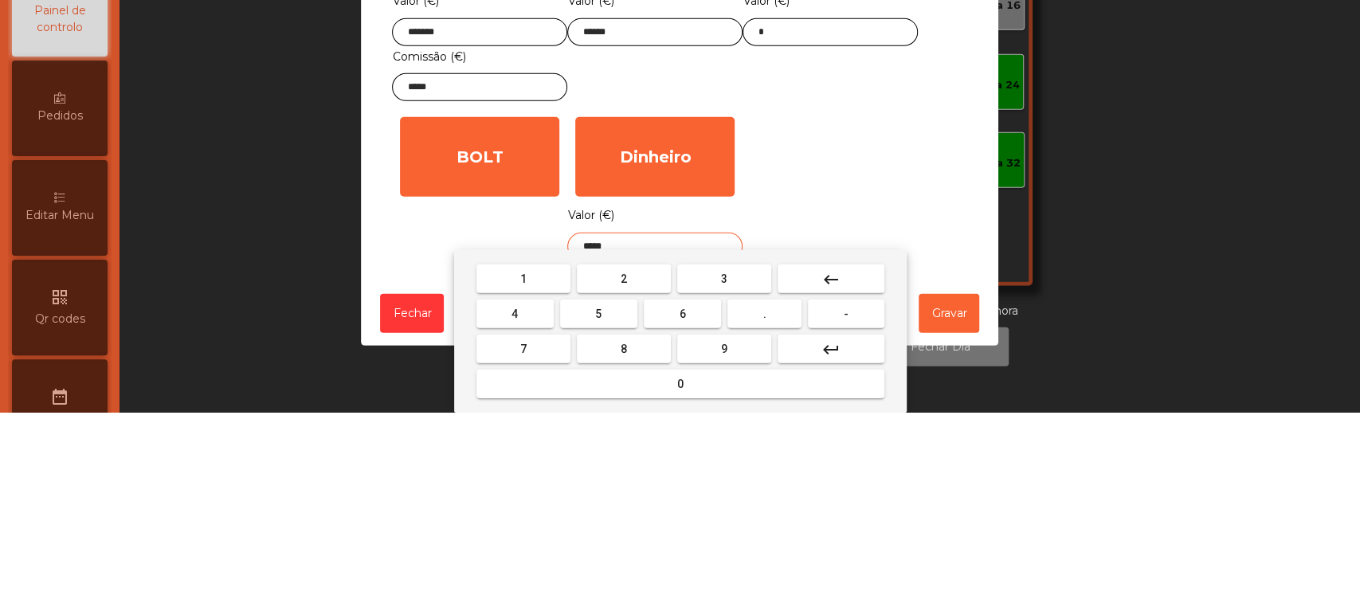
type input "*****"
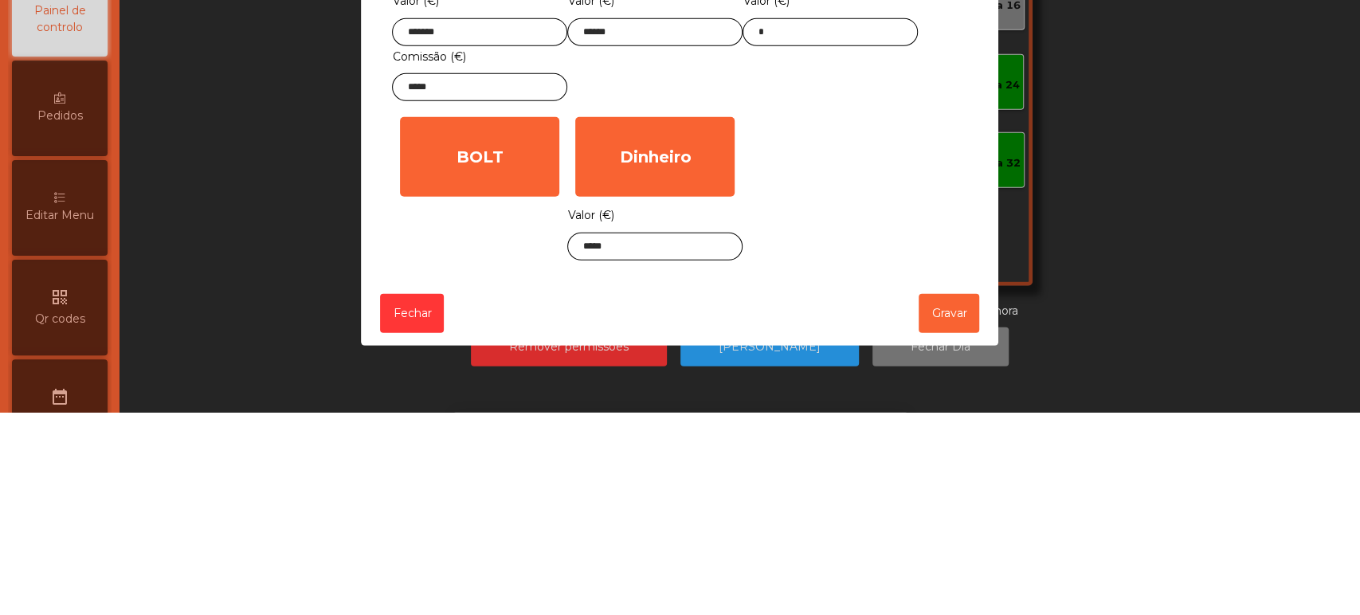
click at [947, 370] on div "Multibanco Valor (€) ******* Comissão (€) ***** UBER Valor (€) ****** GLOVO Val…" at bounding box center [679, 284] width 575 height 374
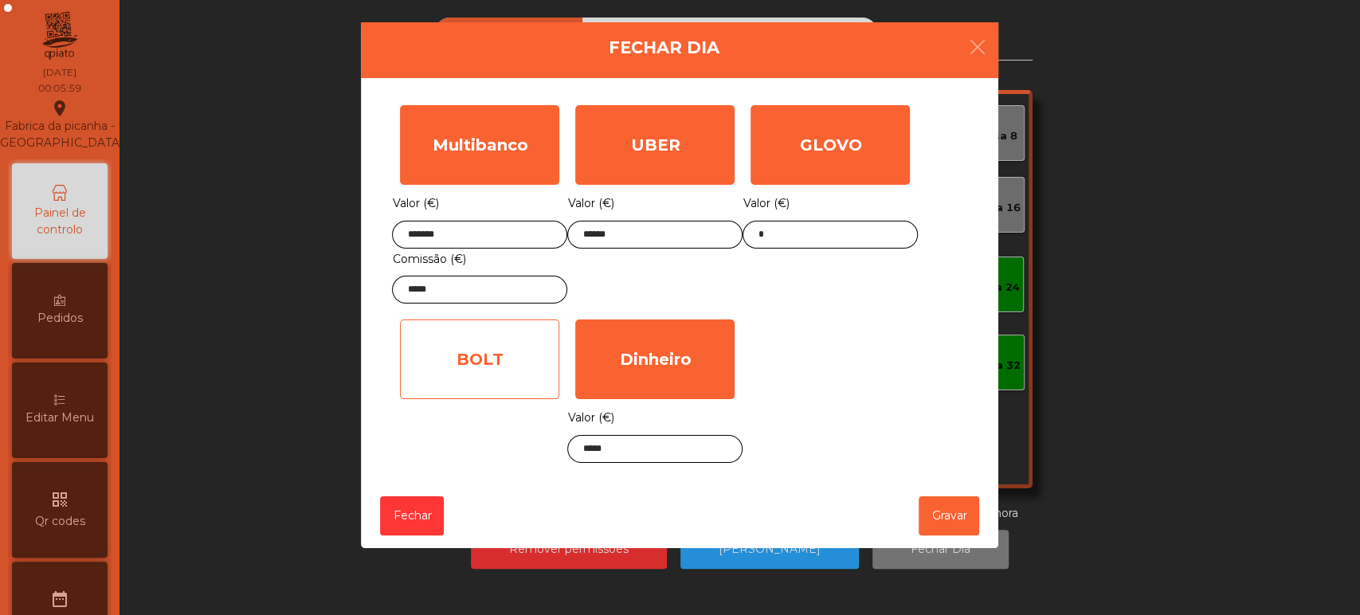
click at [475, 357] on div "BOLT" at bounding box center [479, 360] width 159 height 80
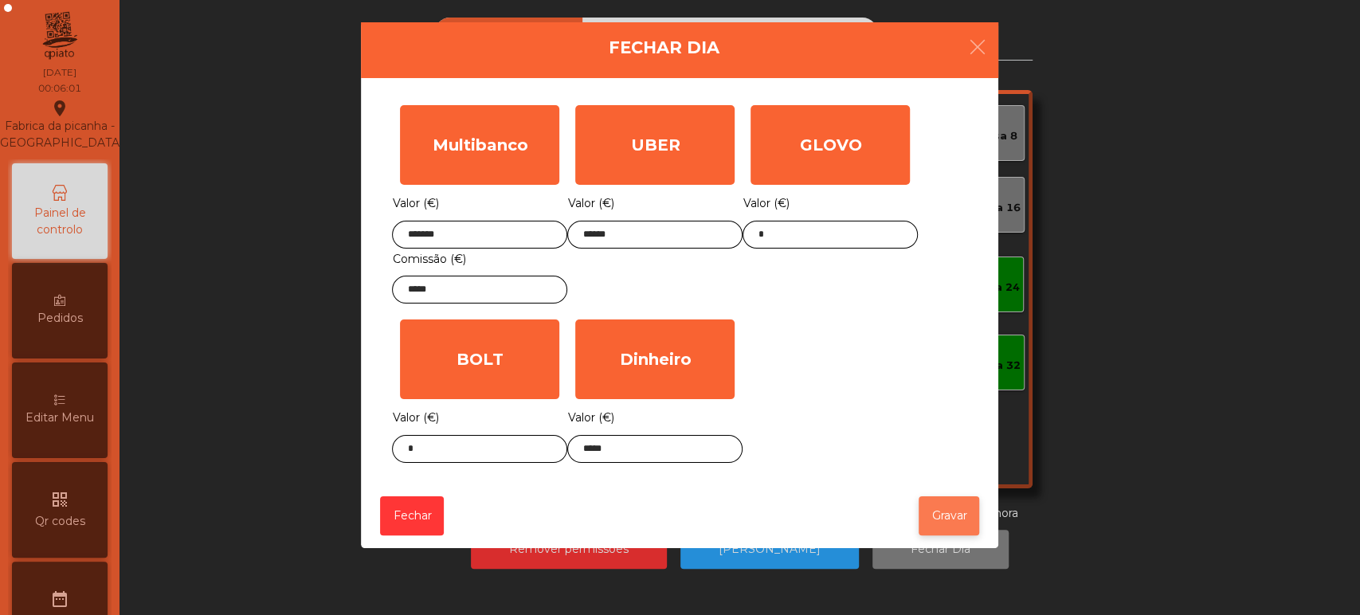
click at [946, 522] on button "Gravar" at bounding box center [949, 515] width 61 height 39
